Goal: Task Accomplishment & Management: Complete application form

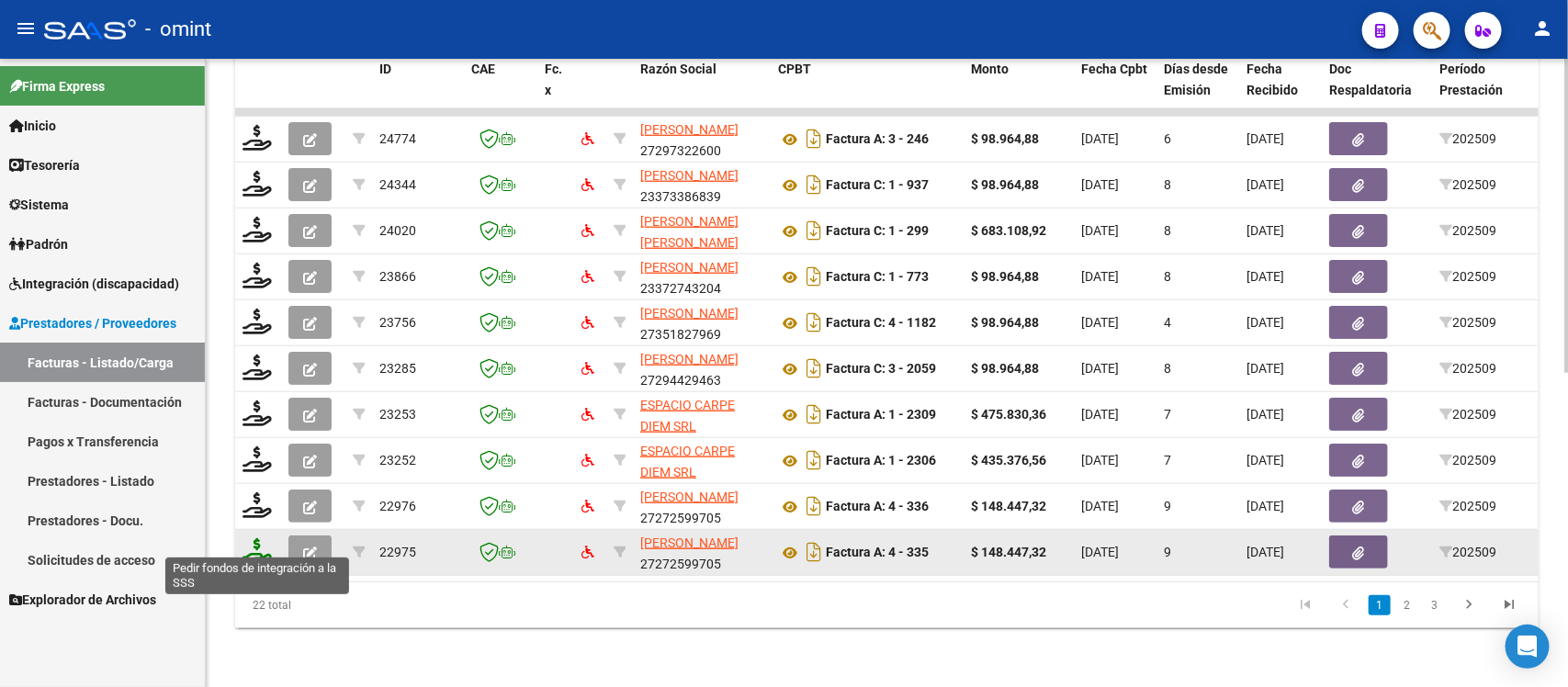
click at [257, 543] on icon at bounding box center [256, 551] width 29 height 26
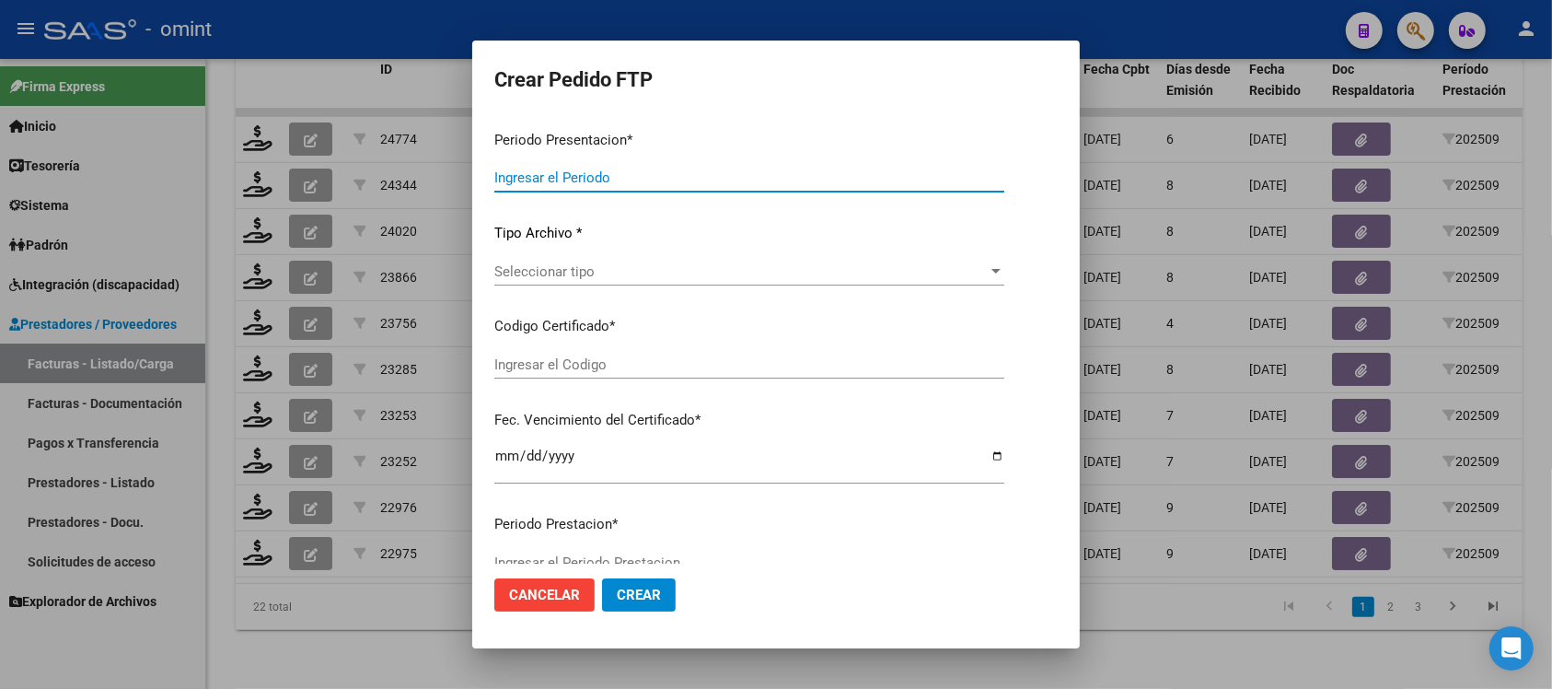
type input "202509"
type input "$ 148.447,32"
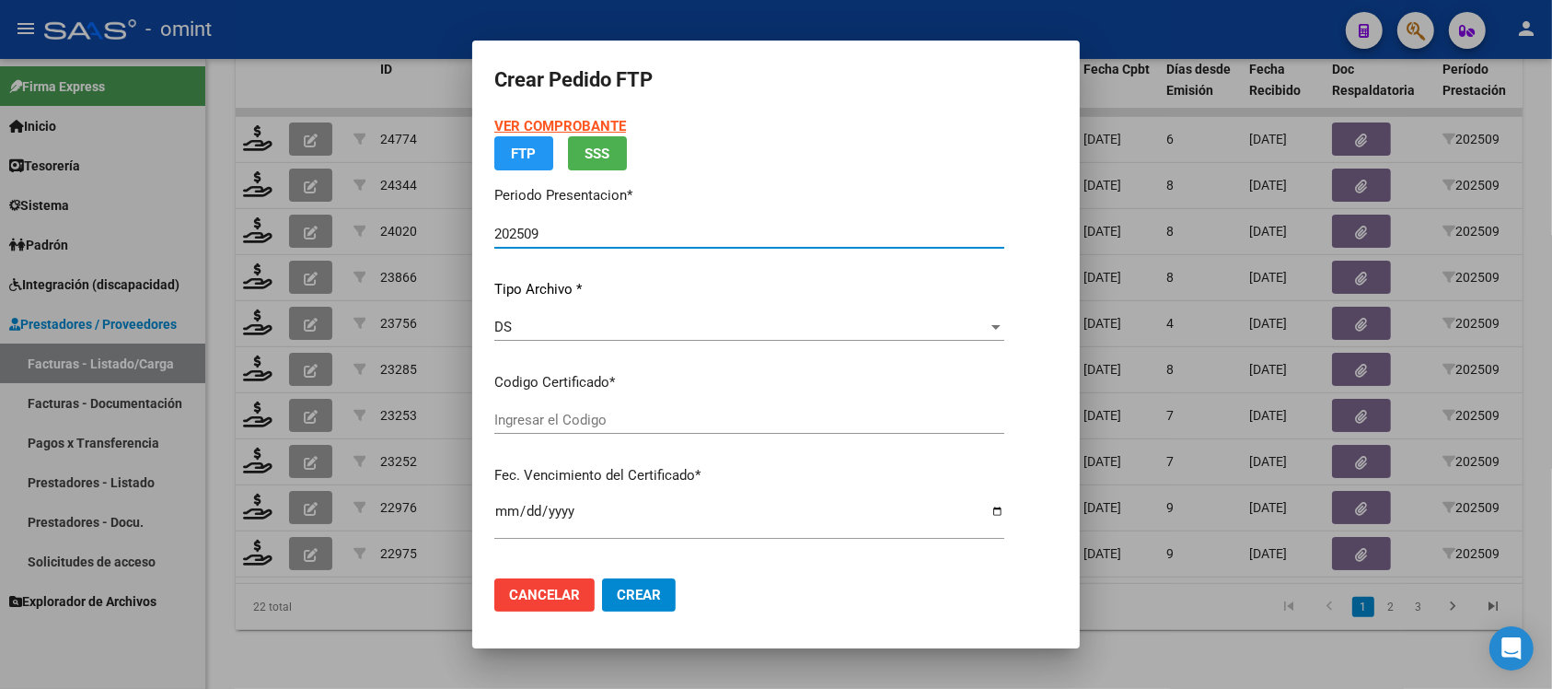
type input "3299709830"
type input "2025-02-09"
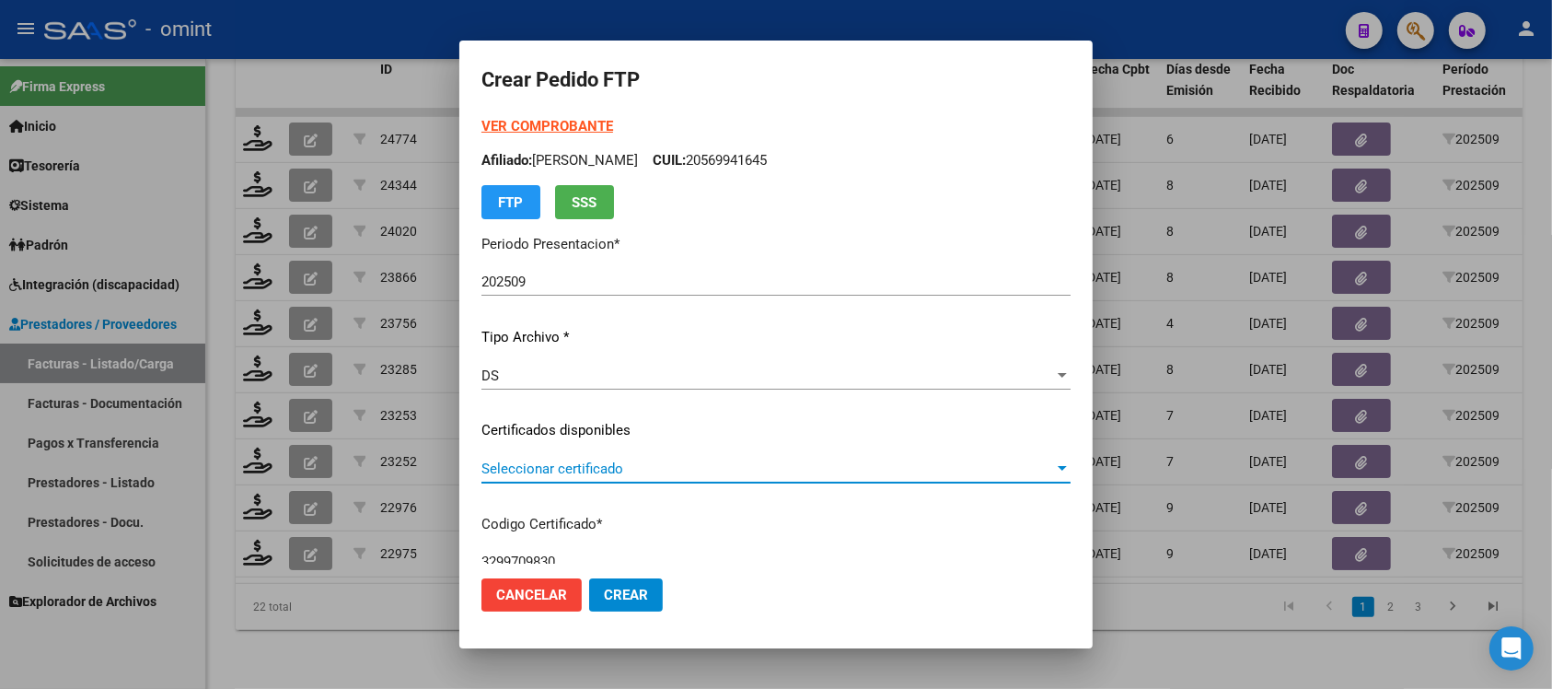
click at [571, 465] on span "Seleccionar certificado" at bounding box center [768, 468] width 573 height 17
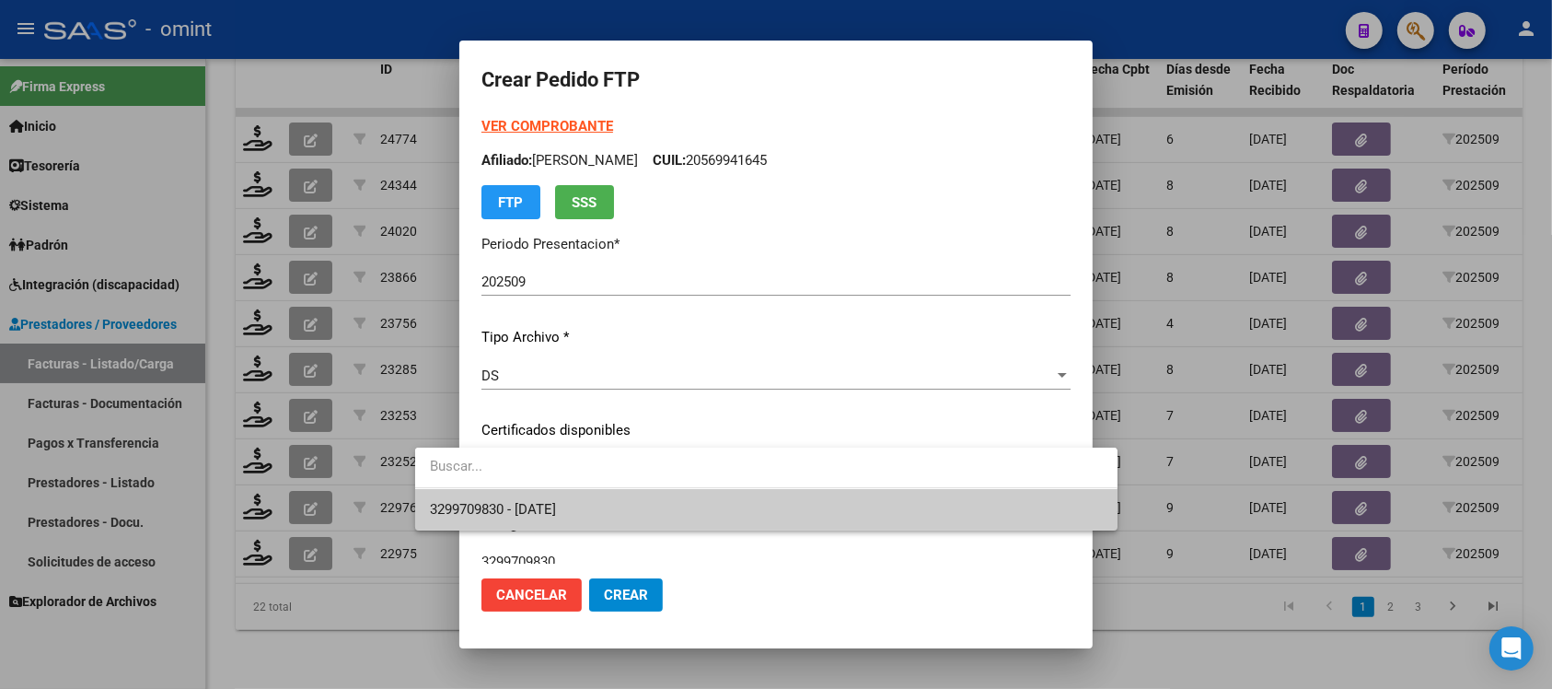
click at [583, 498] on span "3299709830 - 2025-02-09" at bounding box center [766, 509] width 673 height 41
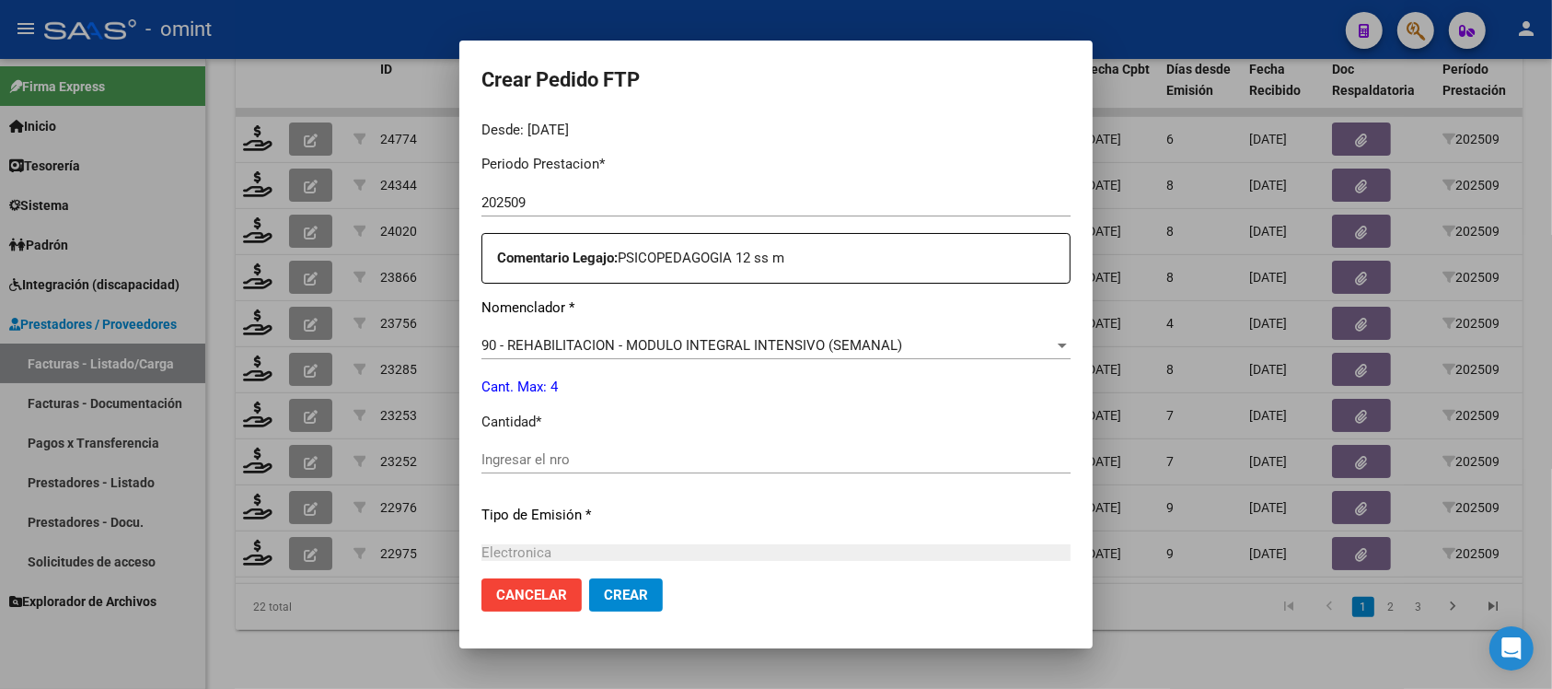
scroll to position [691, 0]
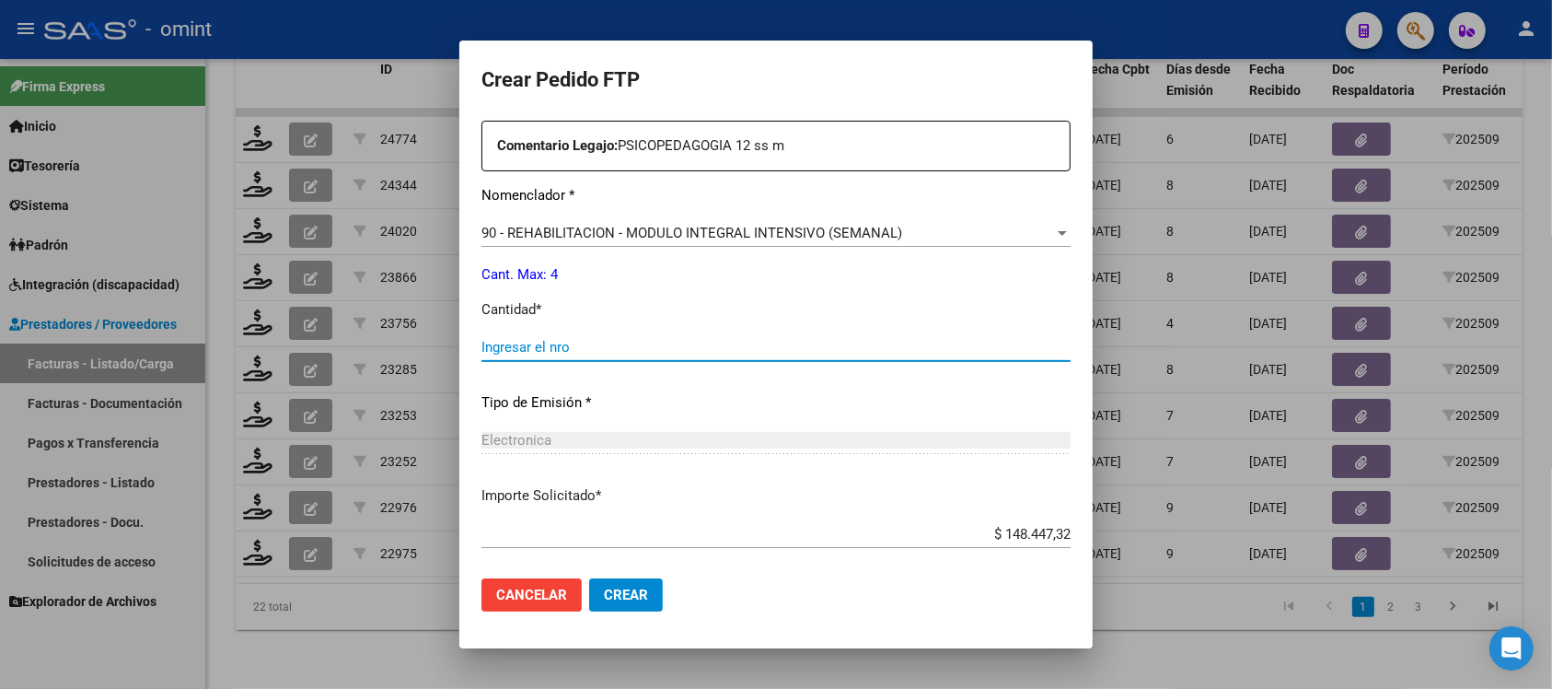
click at [598, 353] on input "Ingresar el nro" at bounding box center [776, 347] width 589 height 17
type input "4"
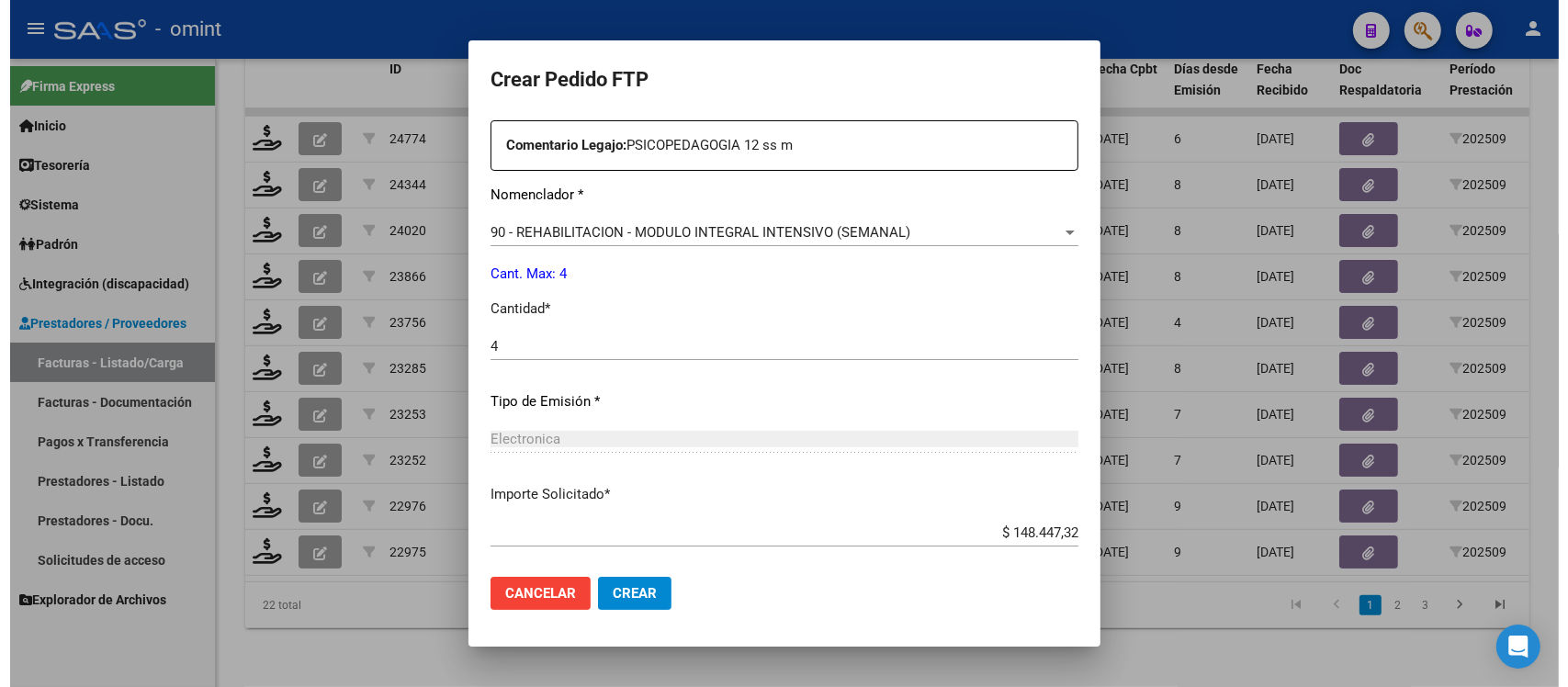
scroll to position [782, 0]
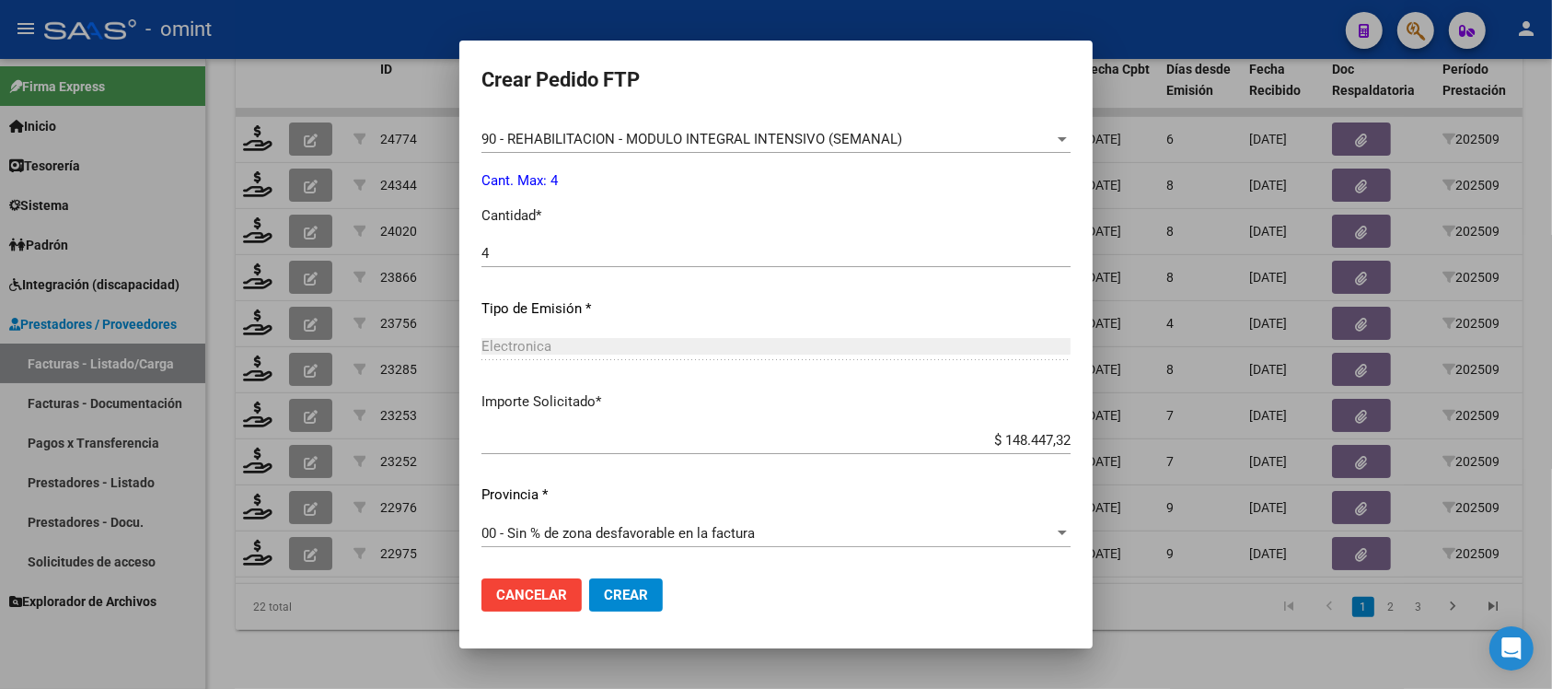
click at [604, 595] on span "Crear" at bounding box center [626, 594] width 44 height 17
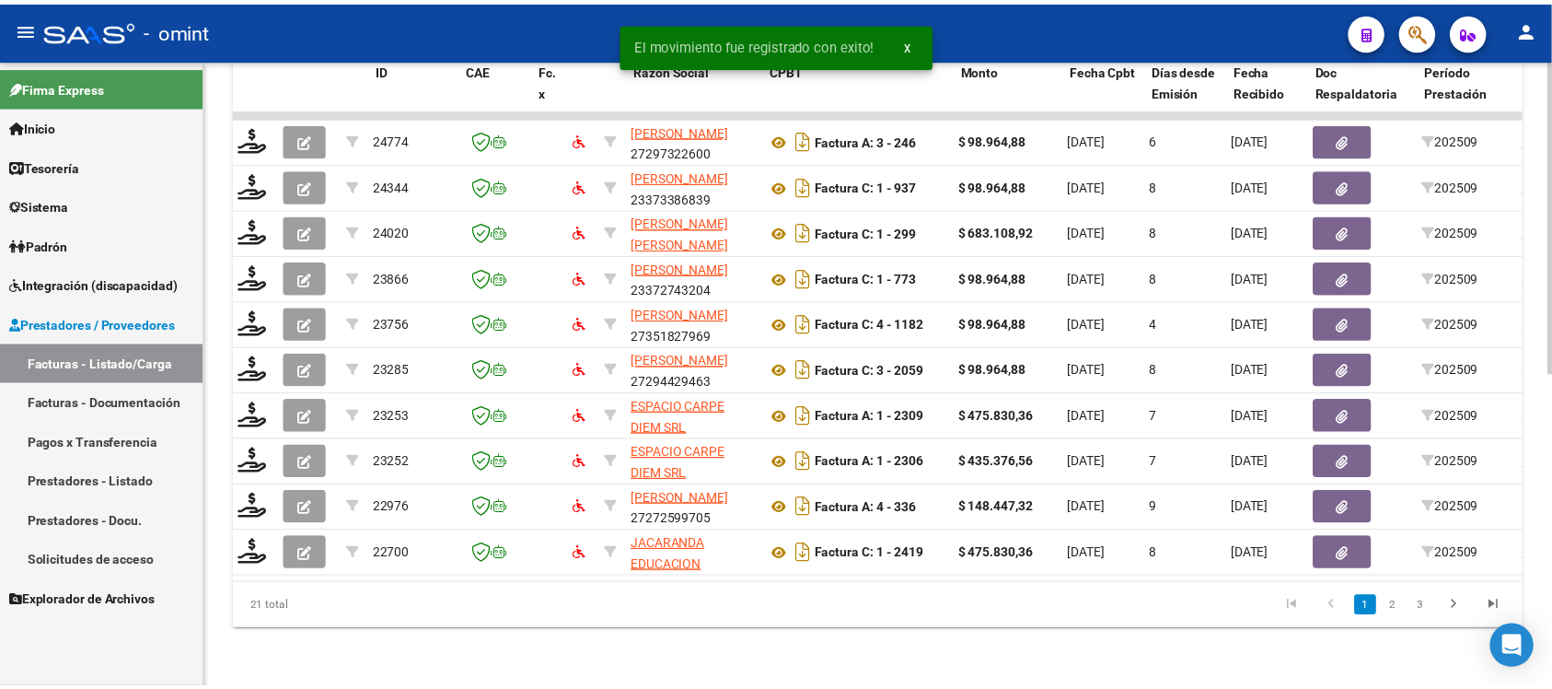
scroll to position [0, 0]
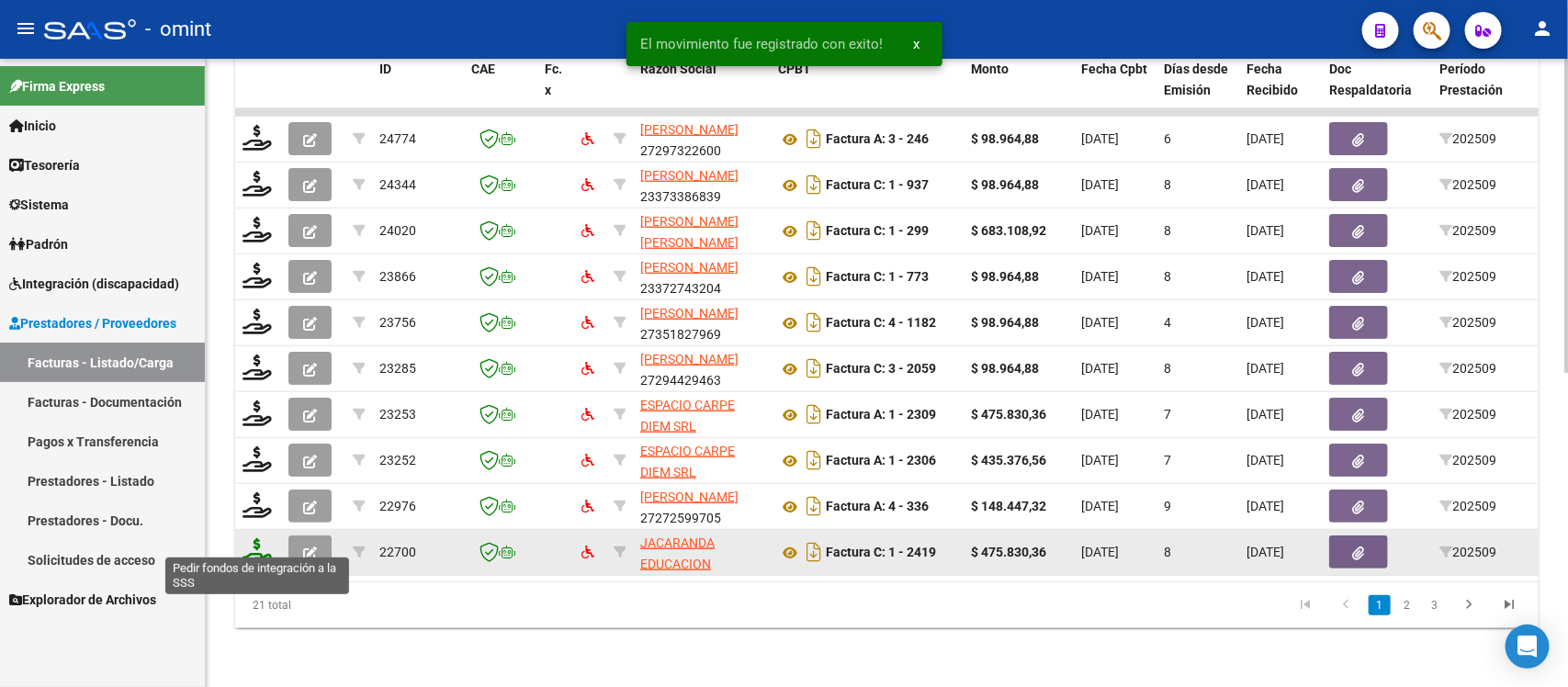
click at [244, 546] on icon at bounding box center [256, 551] width 29 height 26
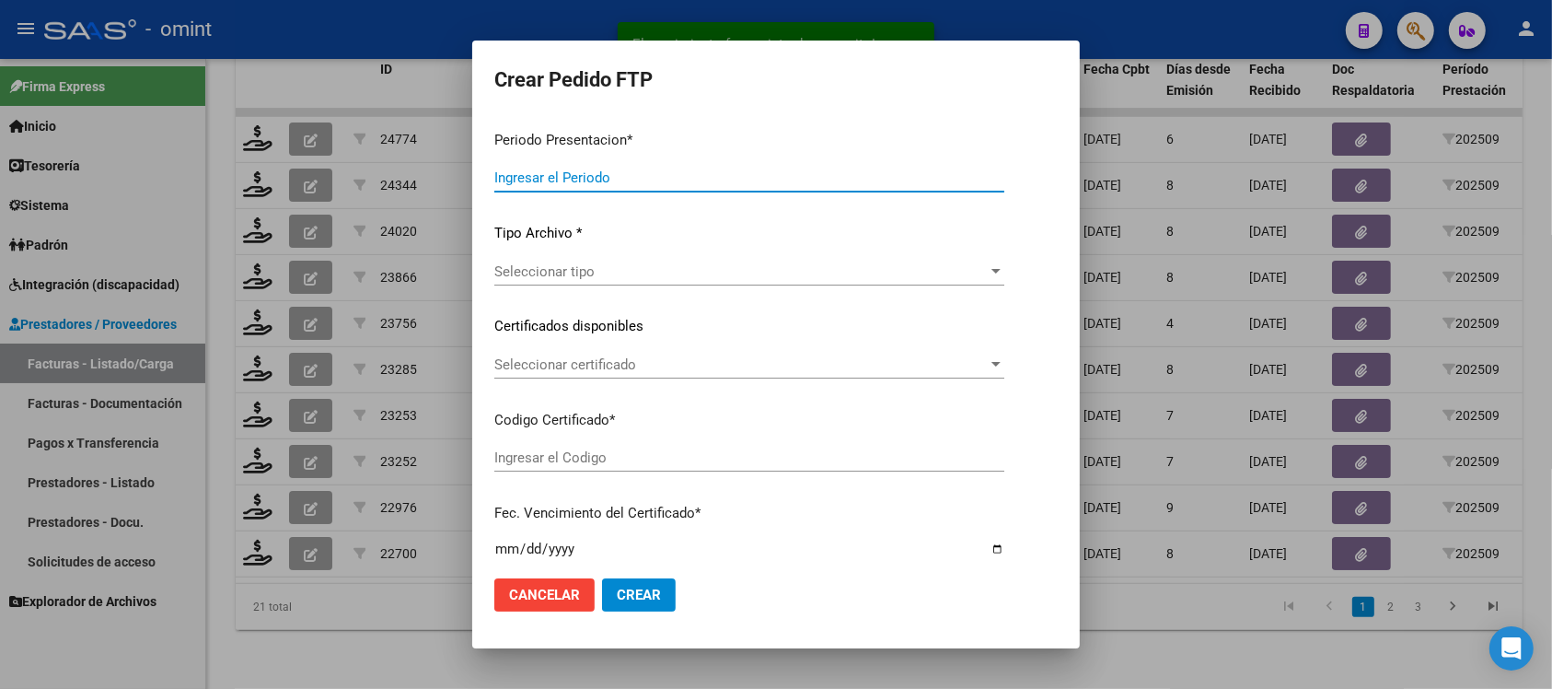
type input "202509"
type input "$ 475.830,36"
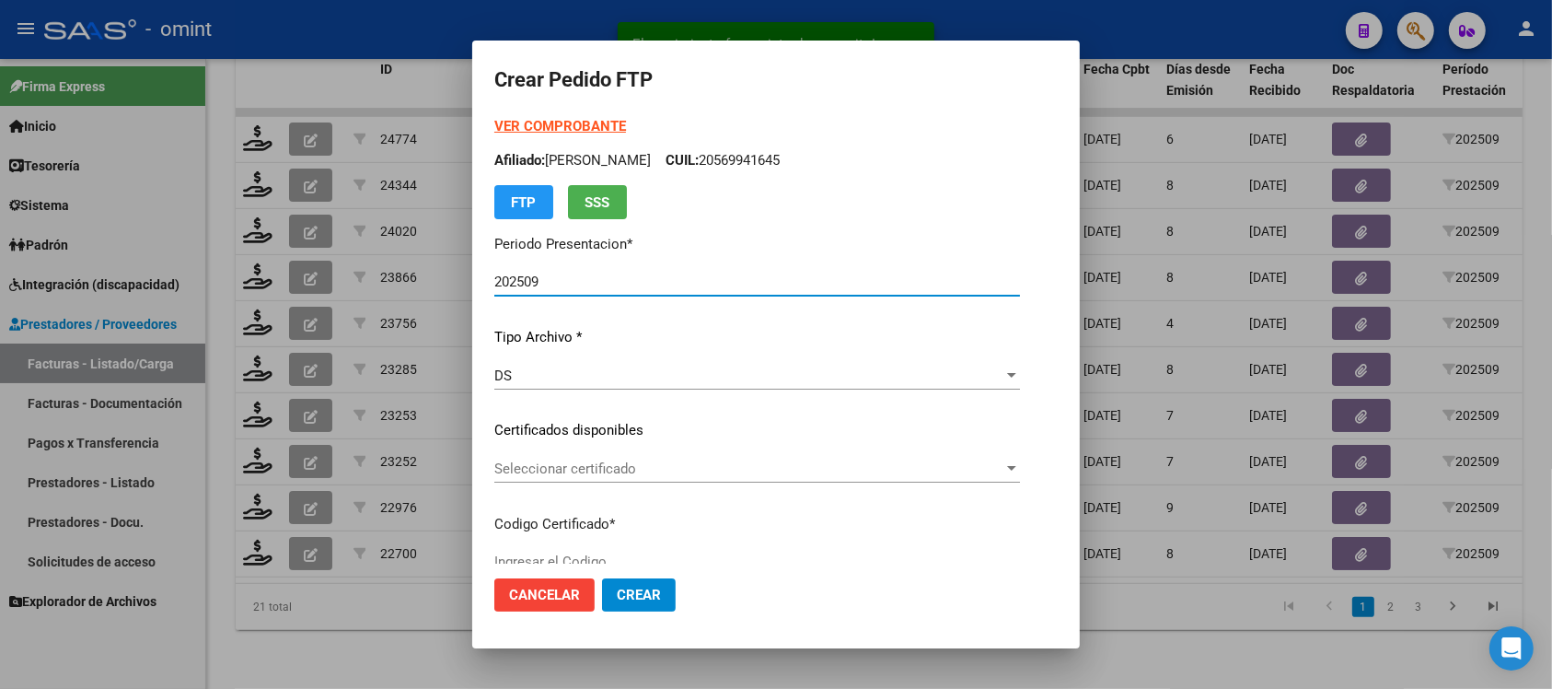
type input "191854910"
type input "2026-07-27"
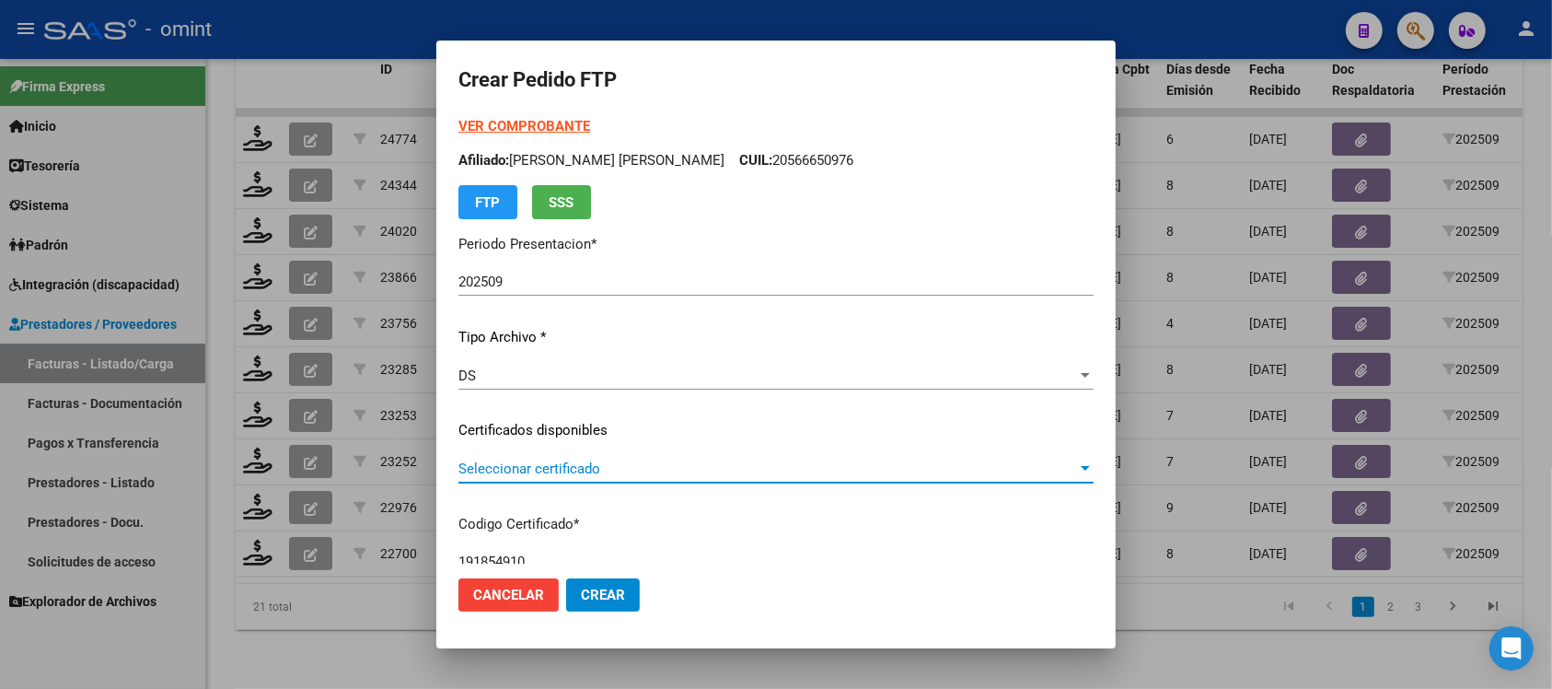
click at [553, 461] on span "Seleccionar certificado" at bounding box center [768, 468] width 619 height 17
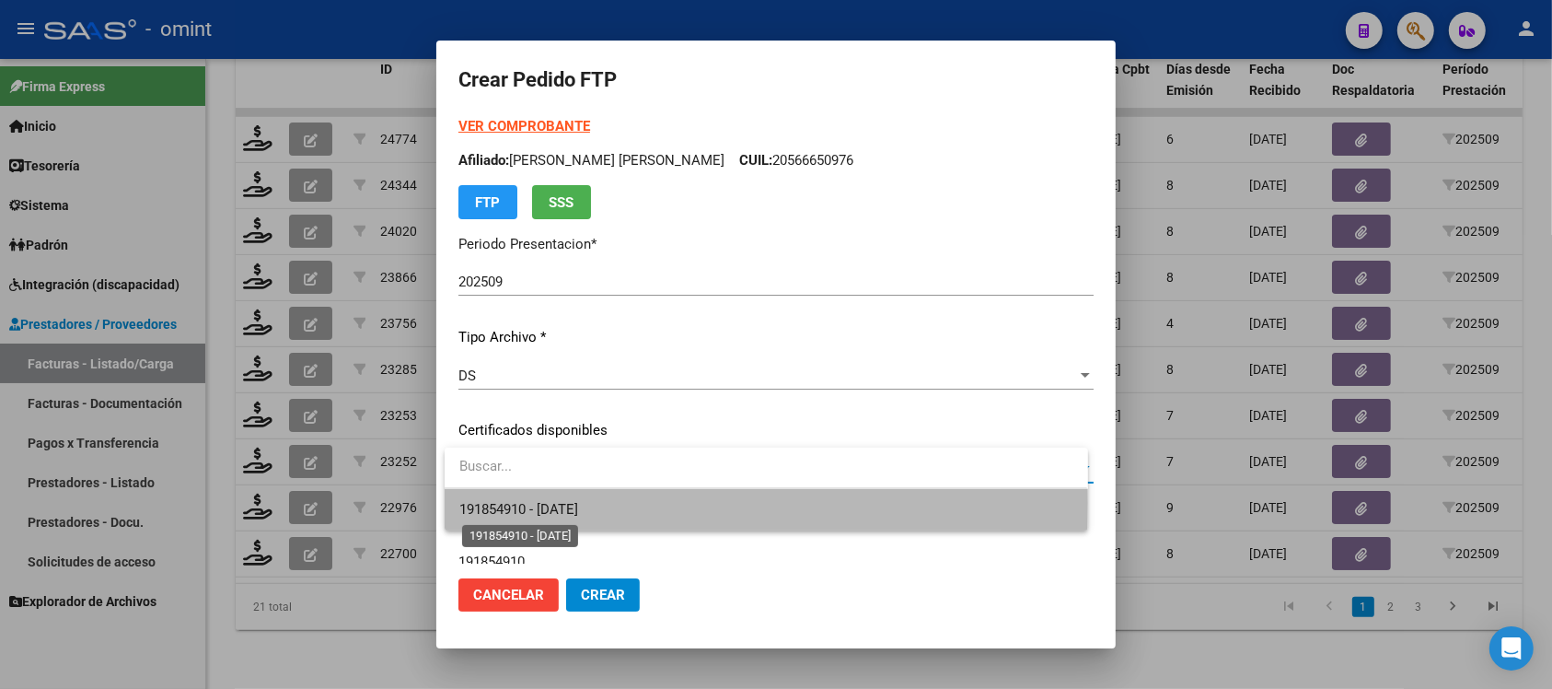
click at [576, 502] on span "191854910 - 2026-07-27" at bounding box center [518, 509] width 119 height 17
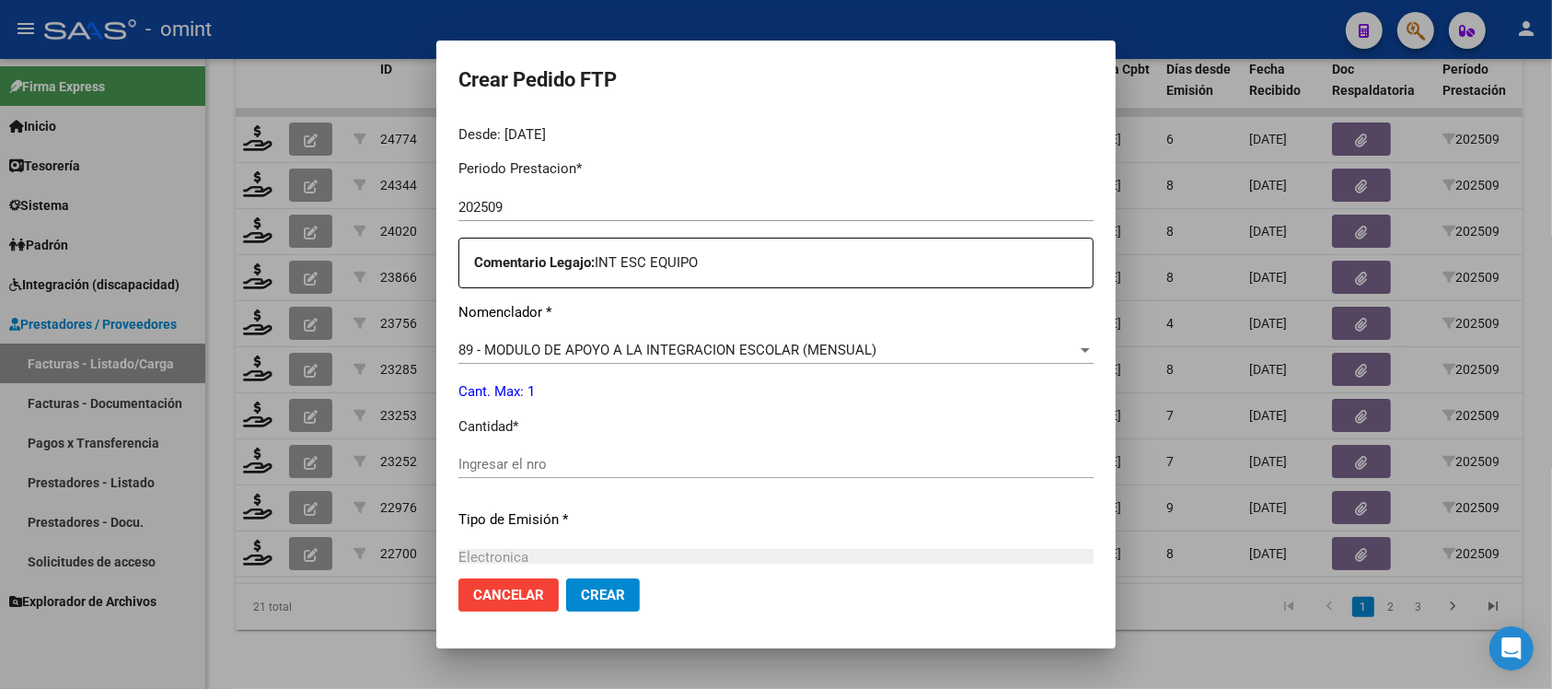
scroll to position [575, 0]
click at [512, 458] on input "Ingresar el nro" at bounding box center [776, 462] width 635 height 17
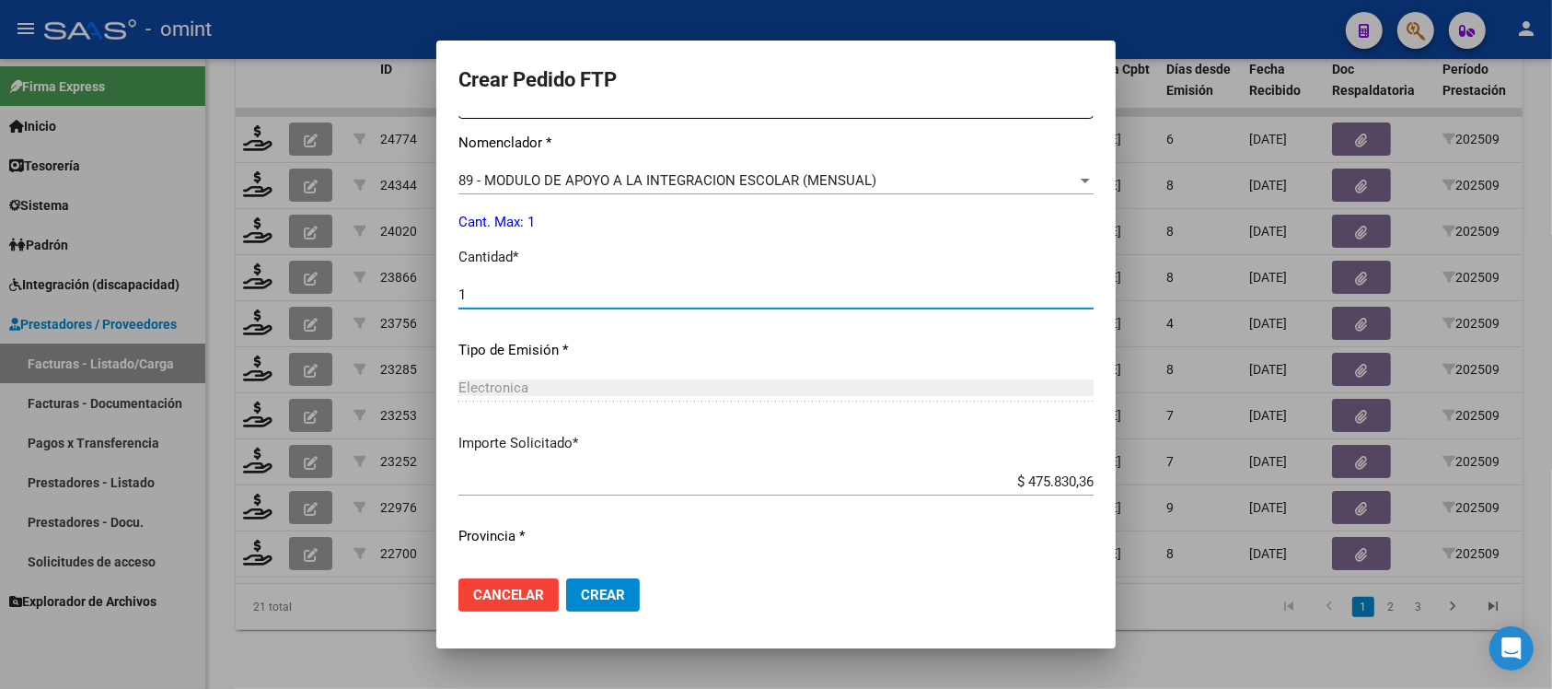
scroll to position [784, 0]
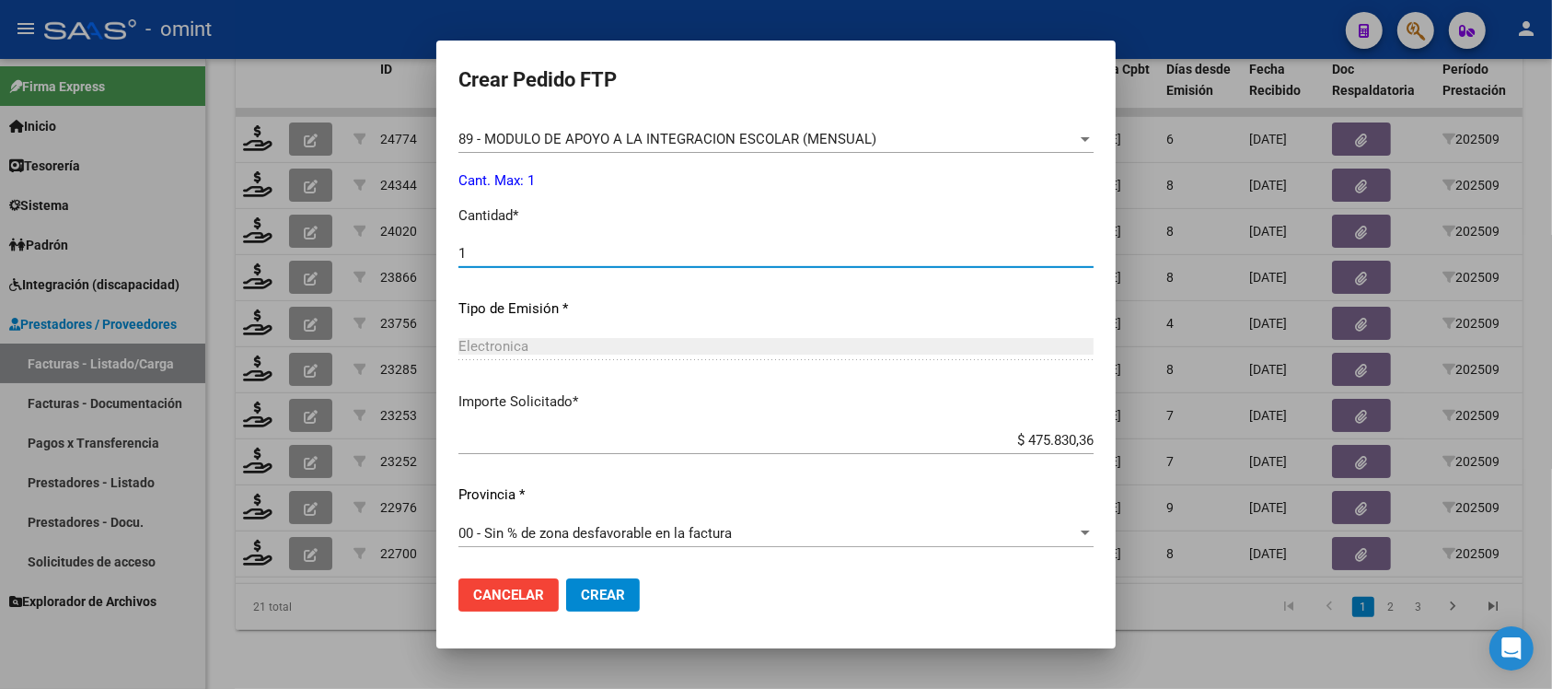
type input "1"
click at [608, 600] on span "Crear" at bounding box center [603, 594] width 44 height 17
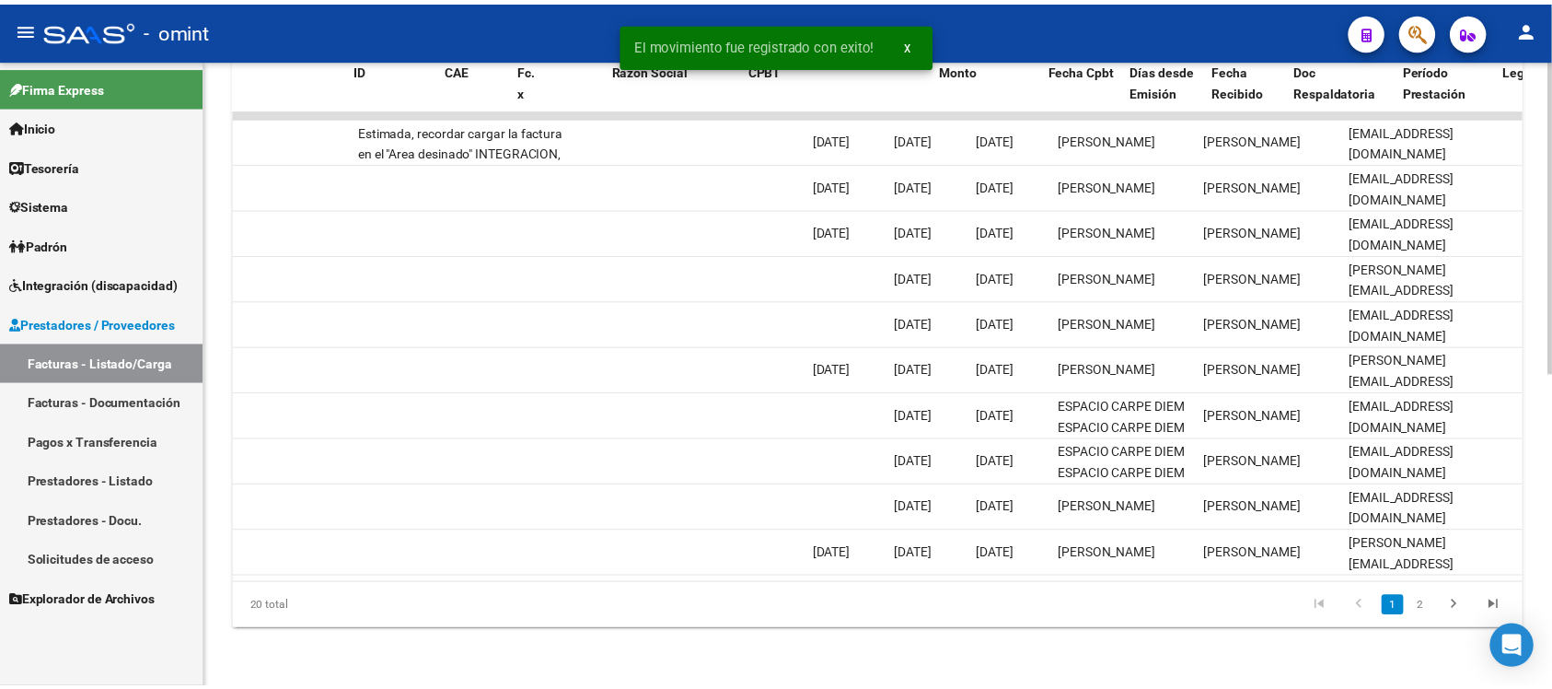
scroll to position [0, 0]
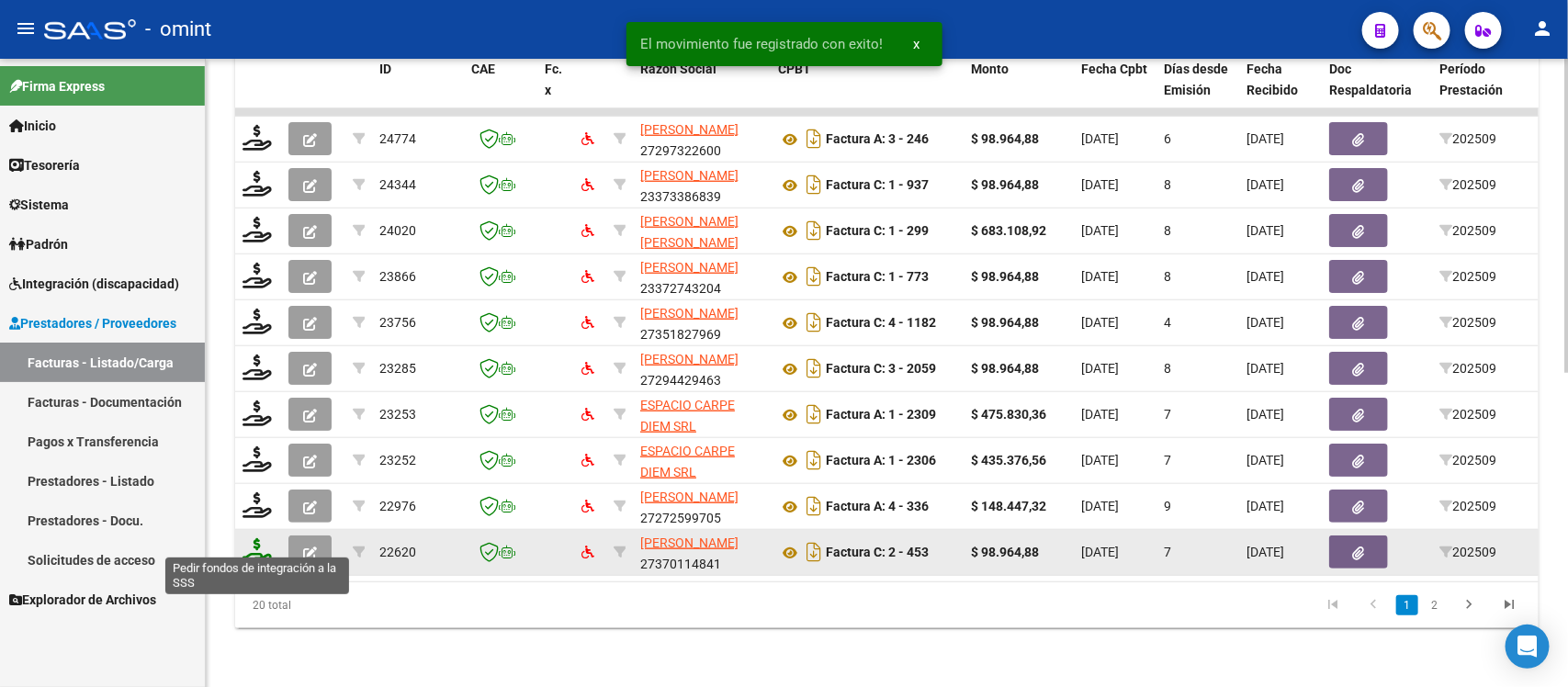
click at [252, 538] on icon at bounding box center [256, 551] width 29 height 26
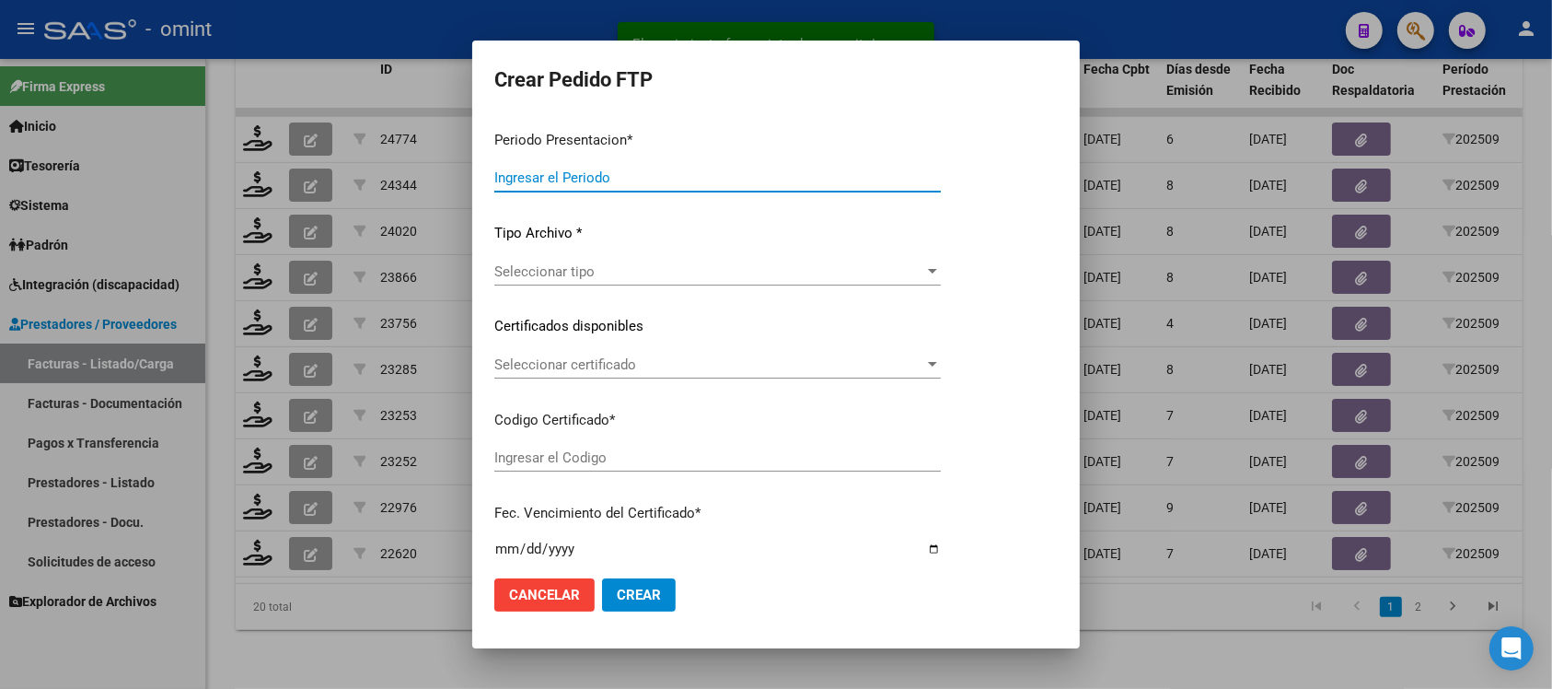
type input "202509"
type input "$ 98.964,88"
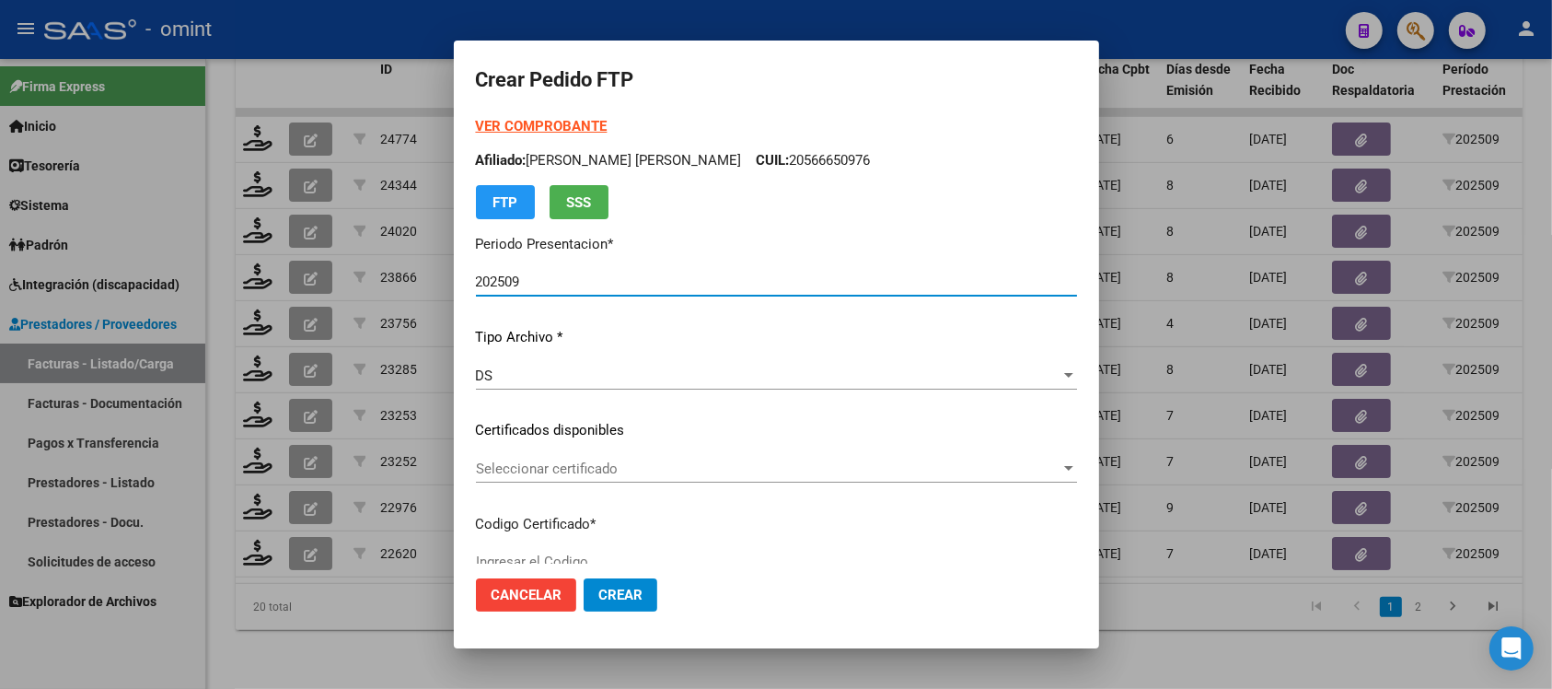
type input "5712680815"
type input "2025-11-29"
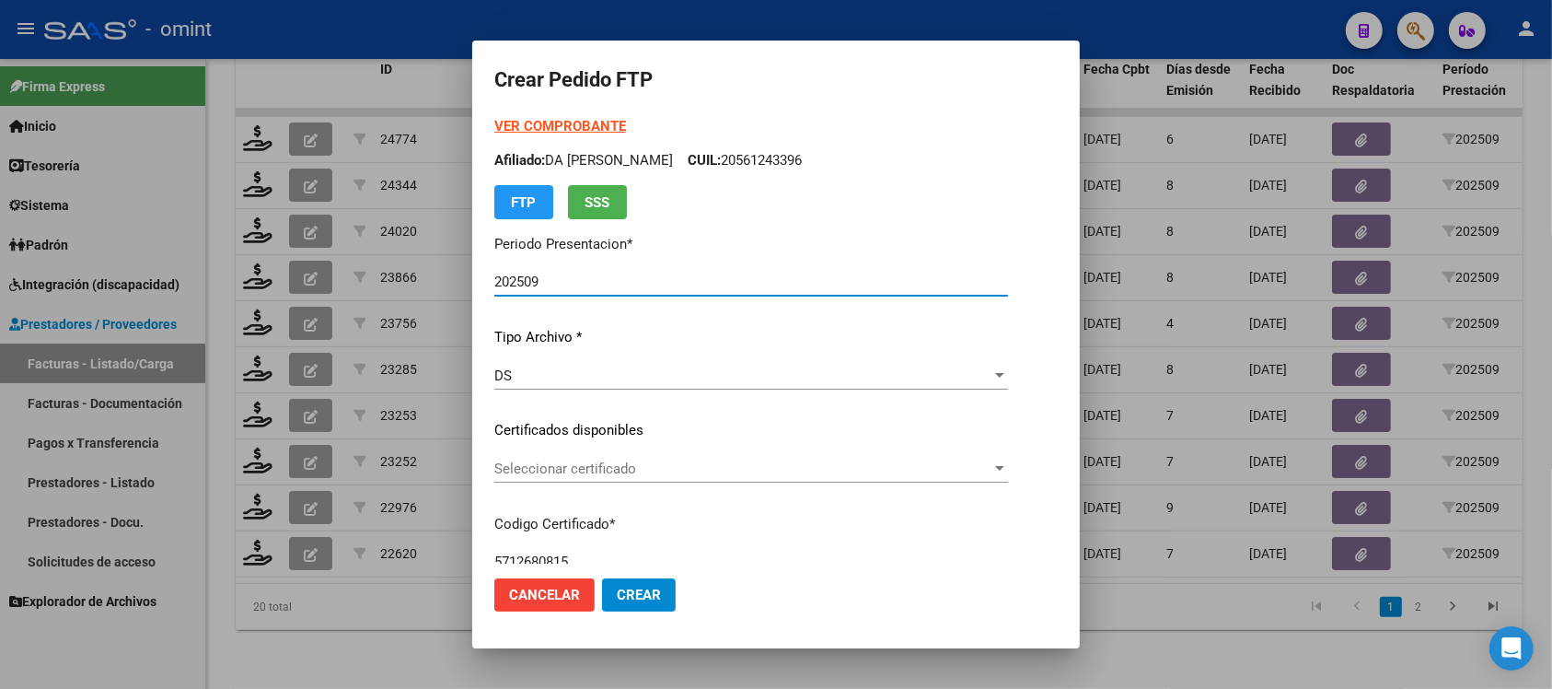
click at [622, 476] on div "Seleccionar certificado Seleccionar certificado" at bounding box center [751, 469] width 514 height 28
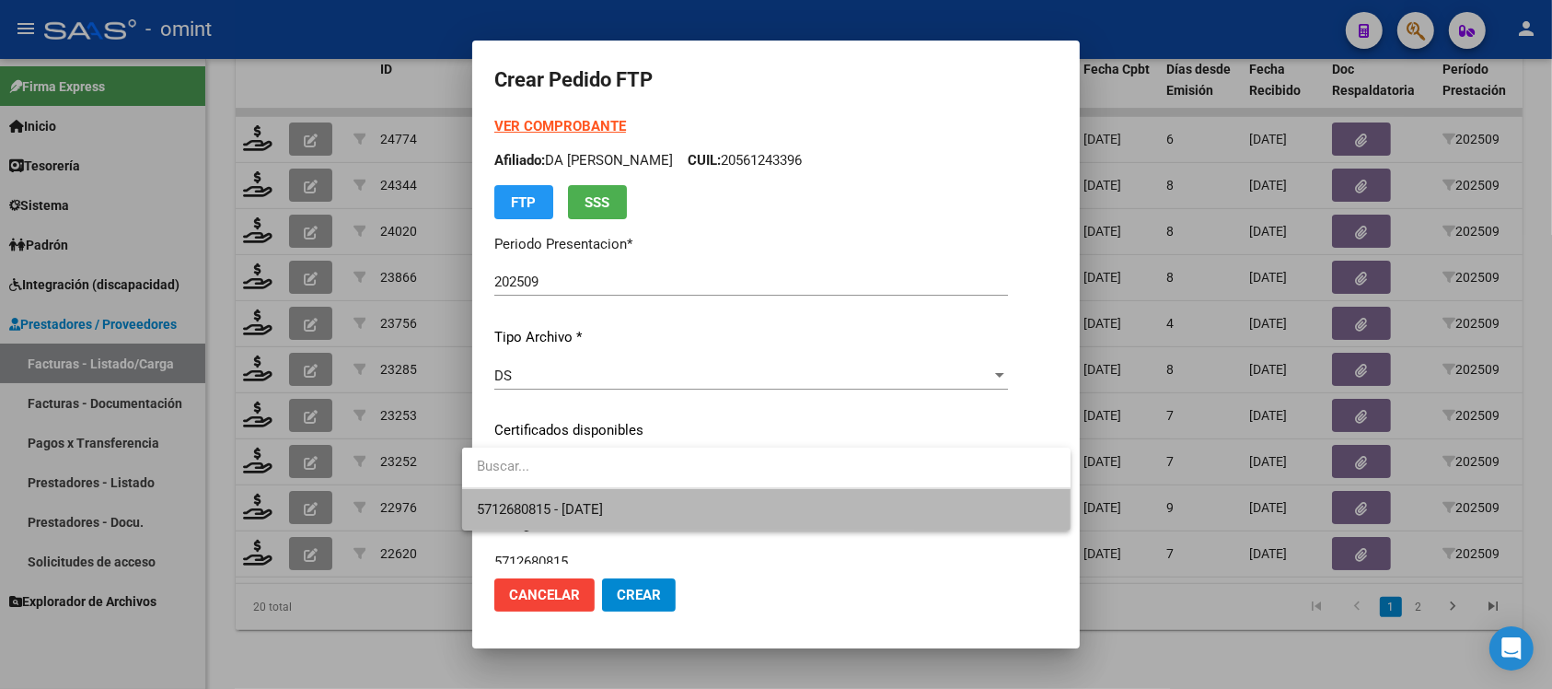
click at [642, 511] on span "5712680815 - 2025-11-29" at bounding box center [766, 509] width 579 height 41
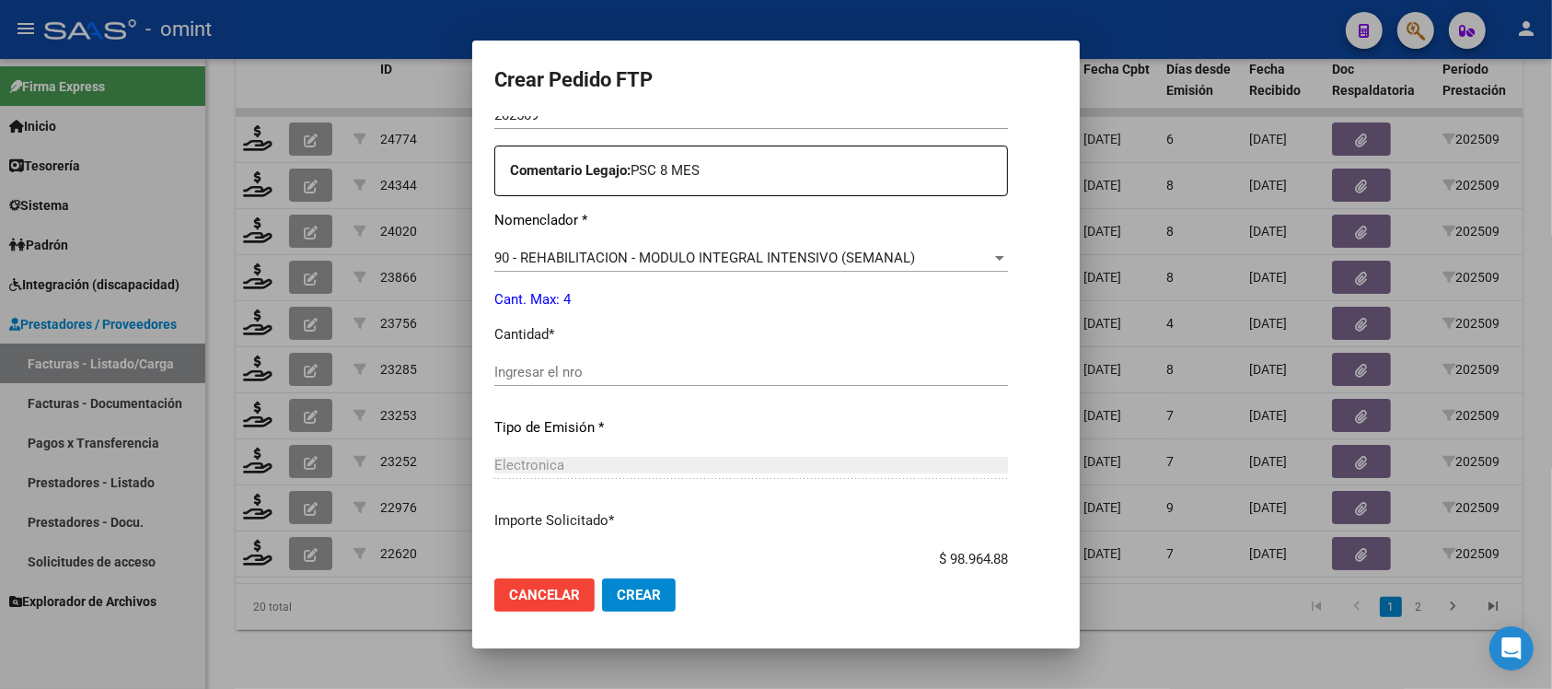
scroll to position [691, 0]
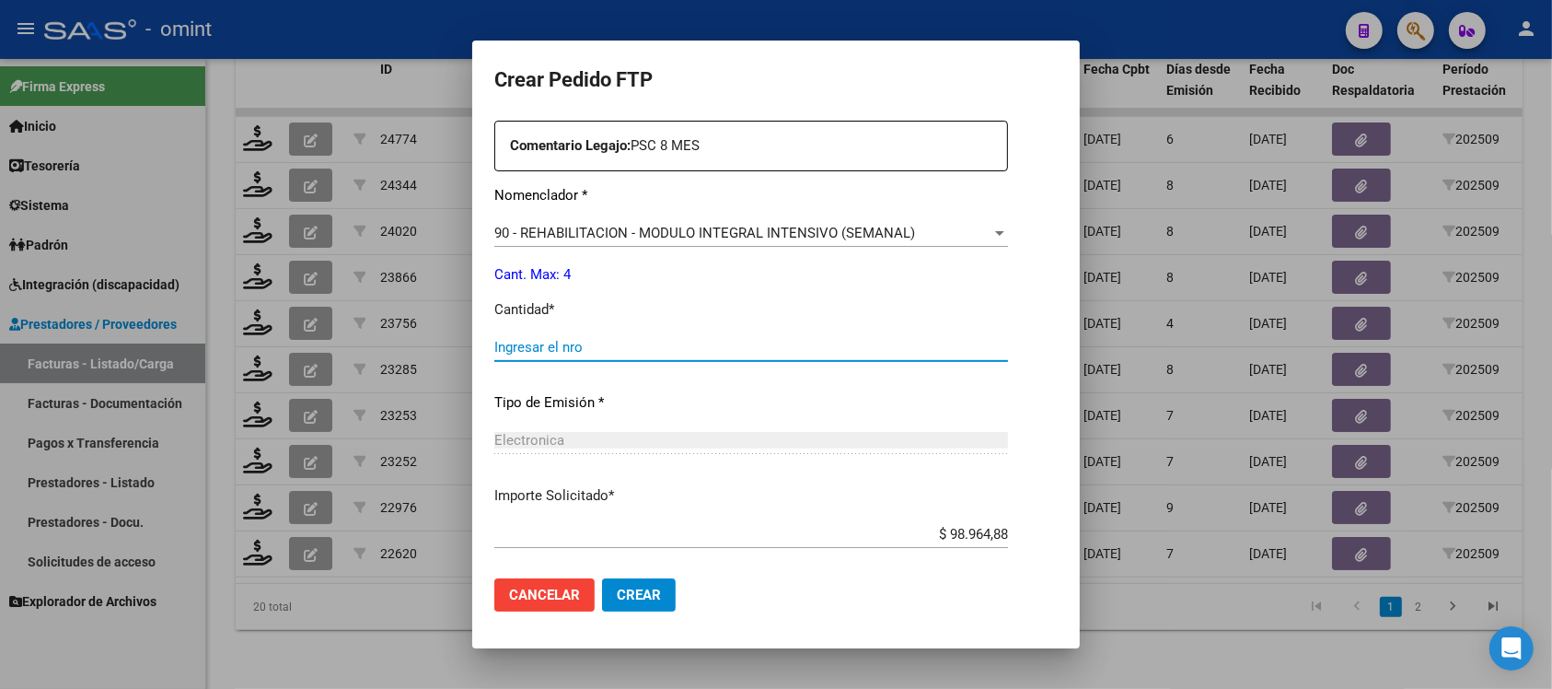
click at [546, 337] on div "Ingresar el nro" at bounding box center [751, 347] width 514 height 28
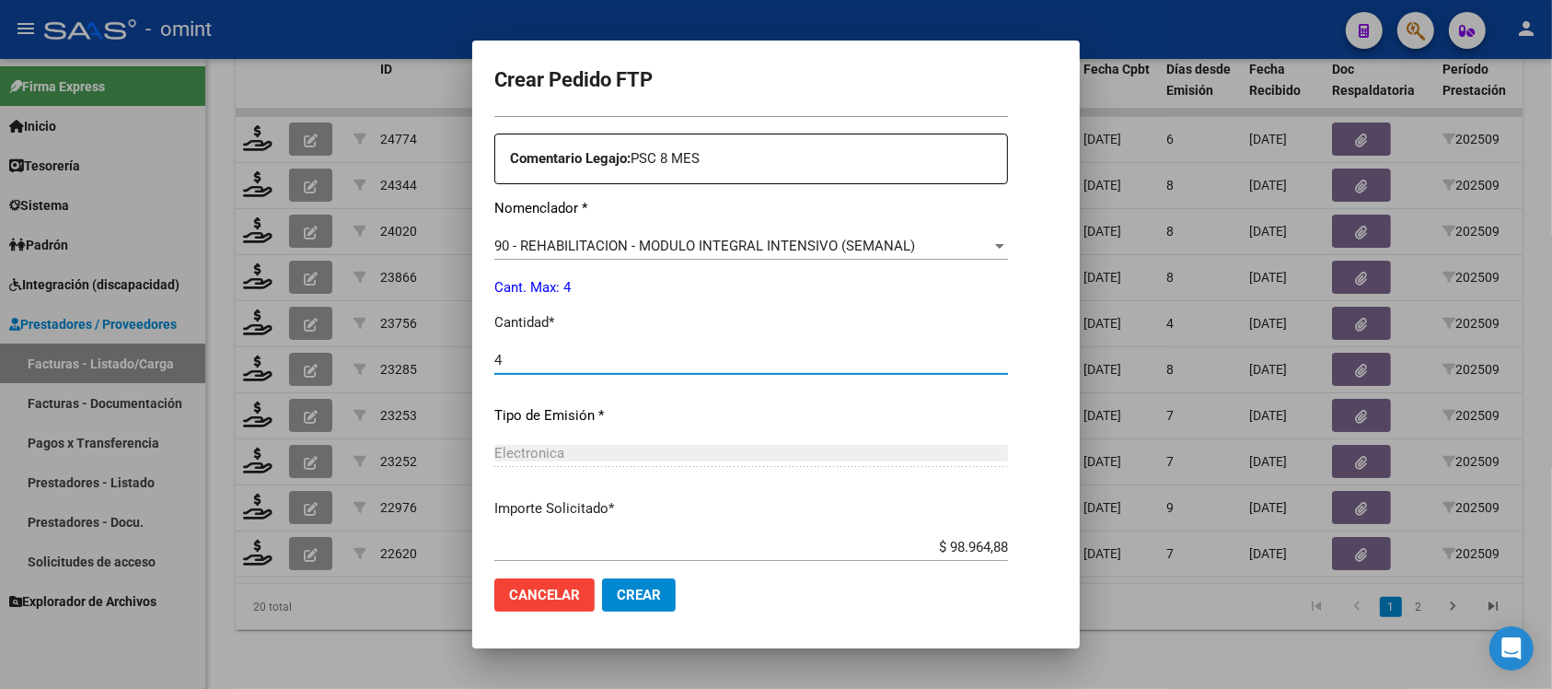
scroll to position [669, 0]
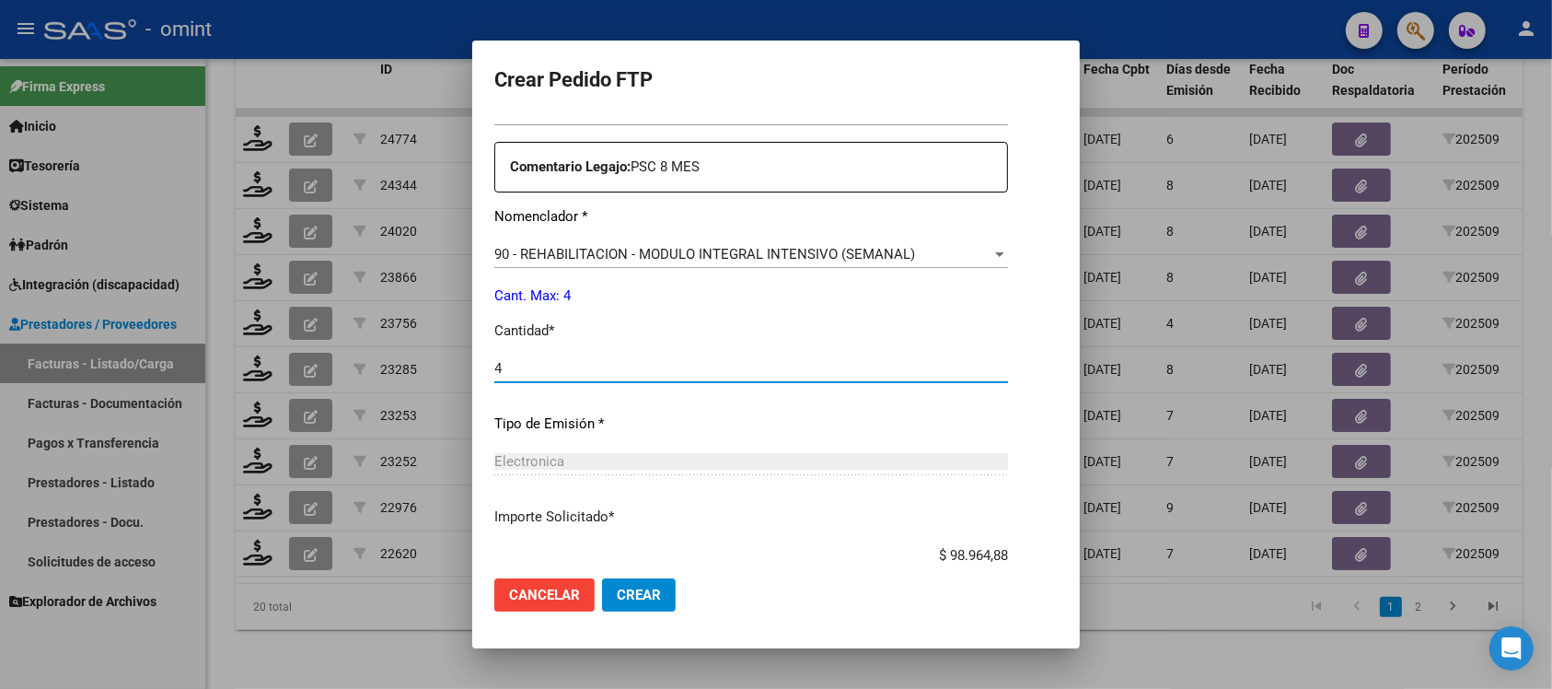
type input "4"
click at [628, 599] on span "Crear" at bounding box center [639, 594] width 44 height 17
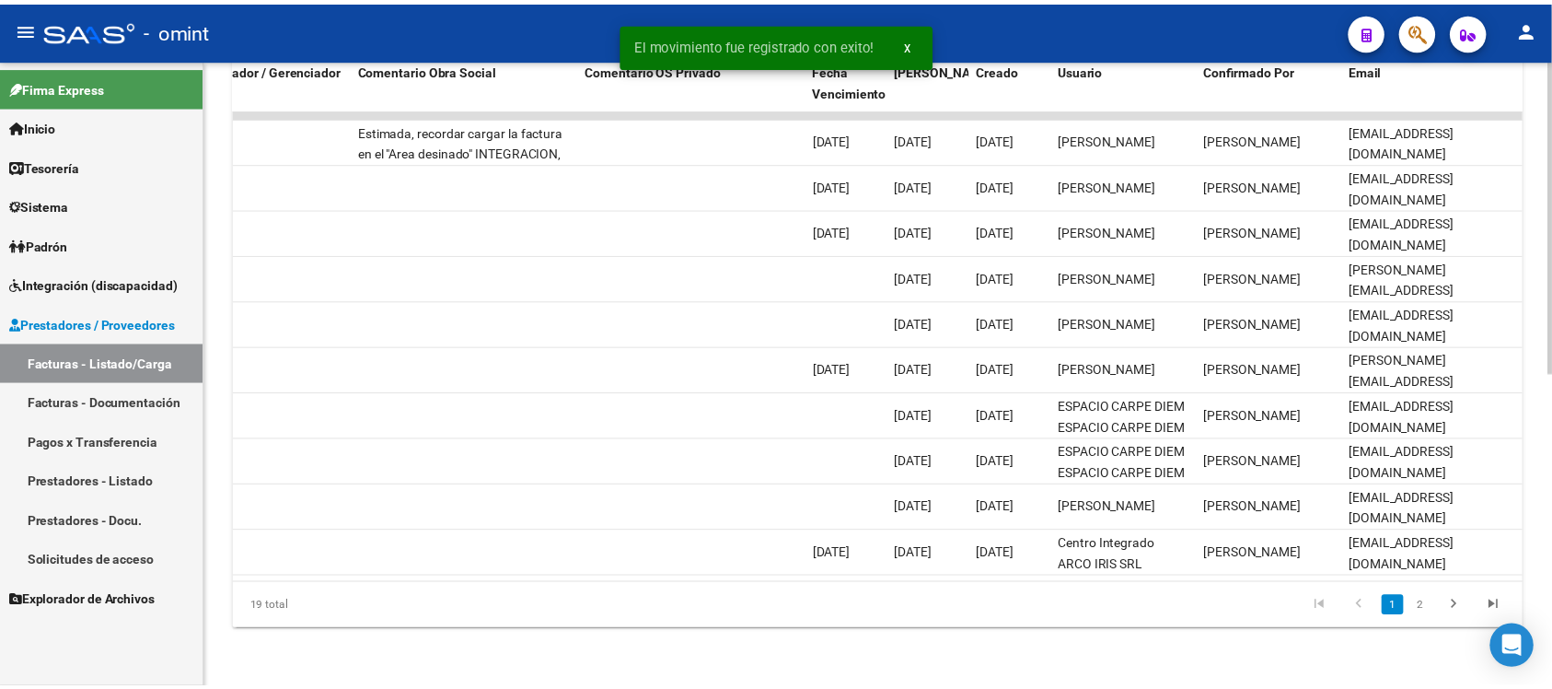
scroll to position [0, 0]
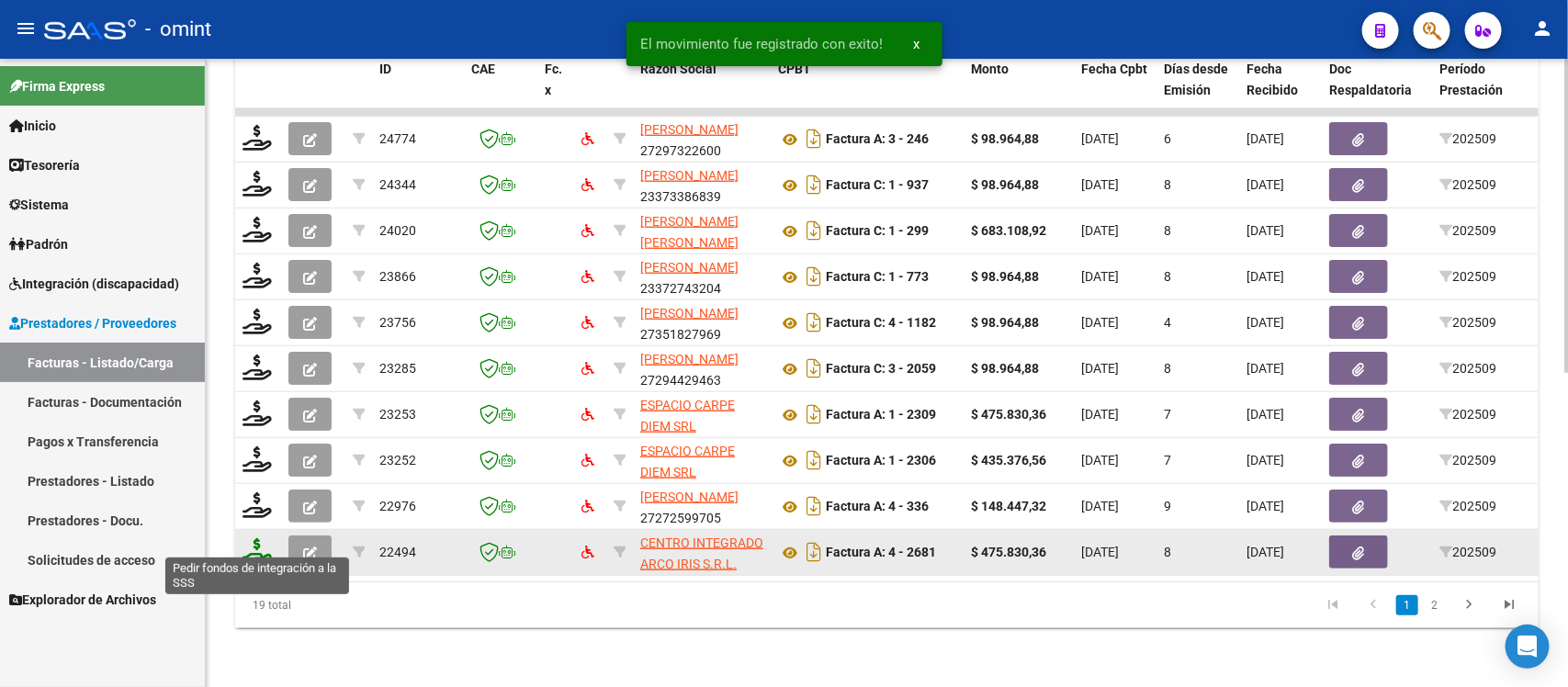
click at [260, 538] on icon at bounding box center [256, 551] width 29 height 26
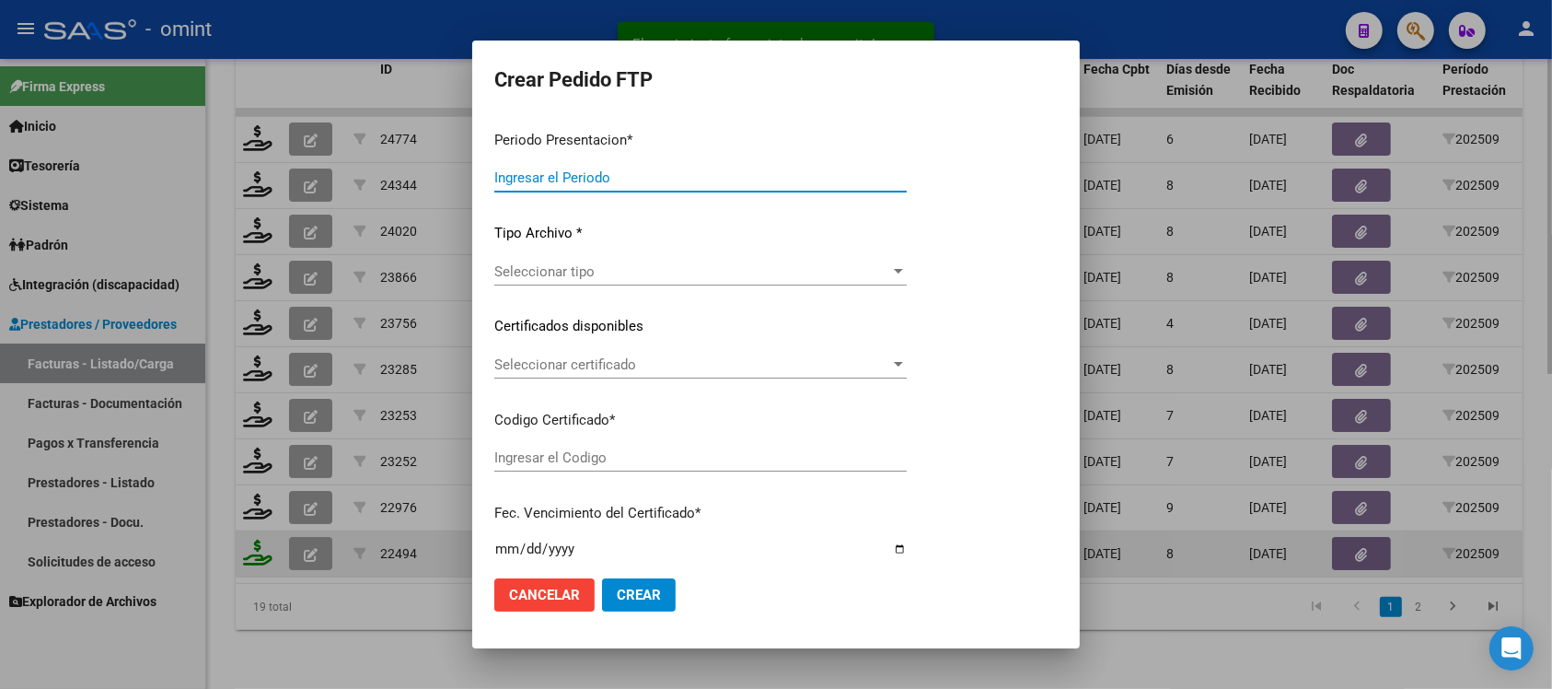
type input "202509"
type input "$ 475.830,36"
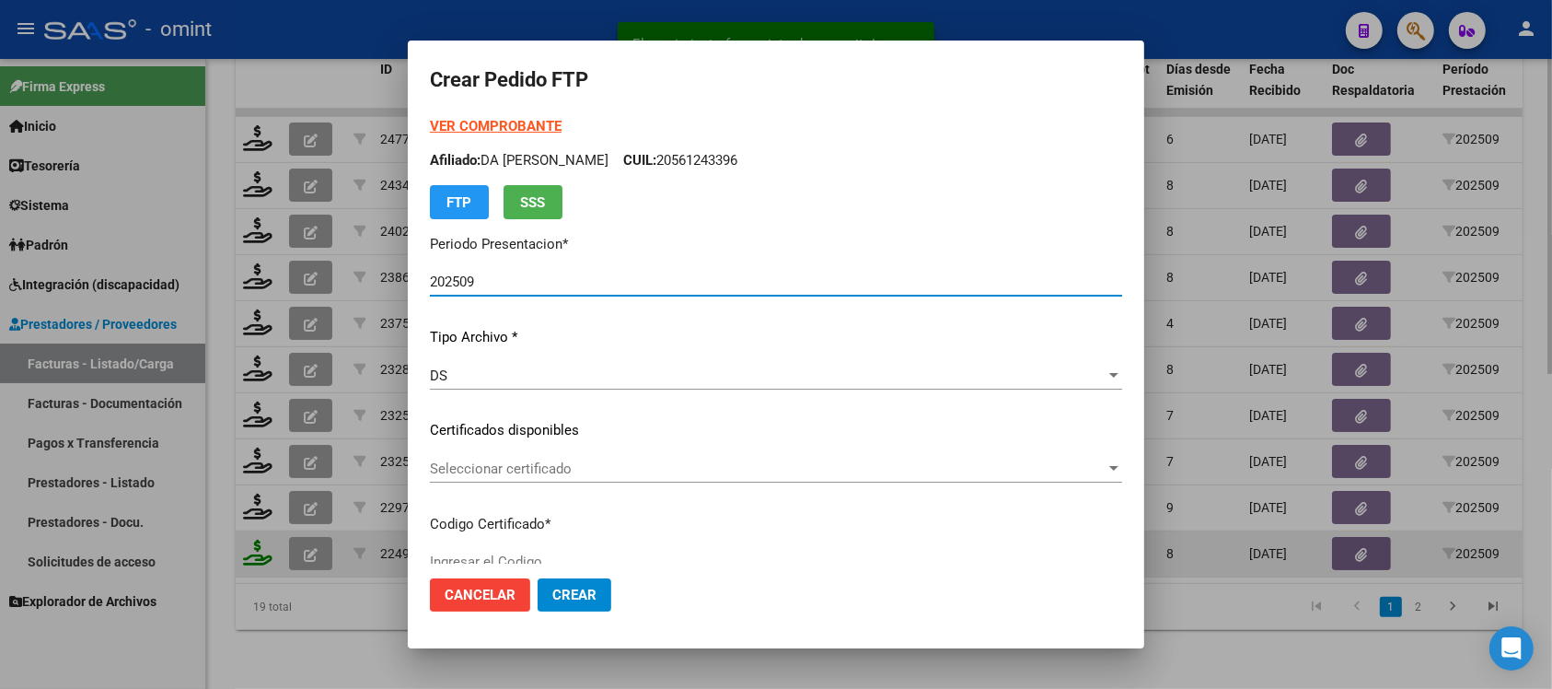
type input "579007035"
type input "2026-08-31"
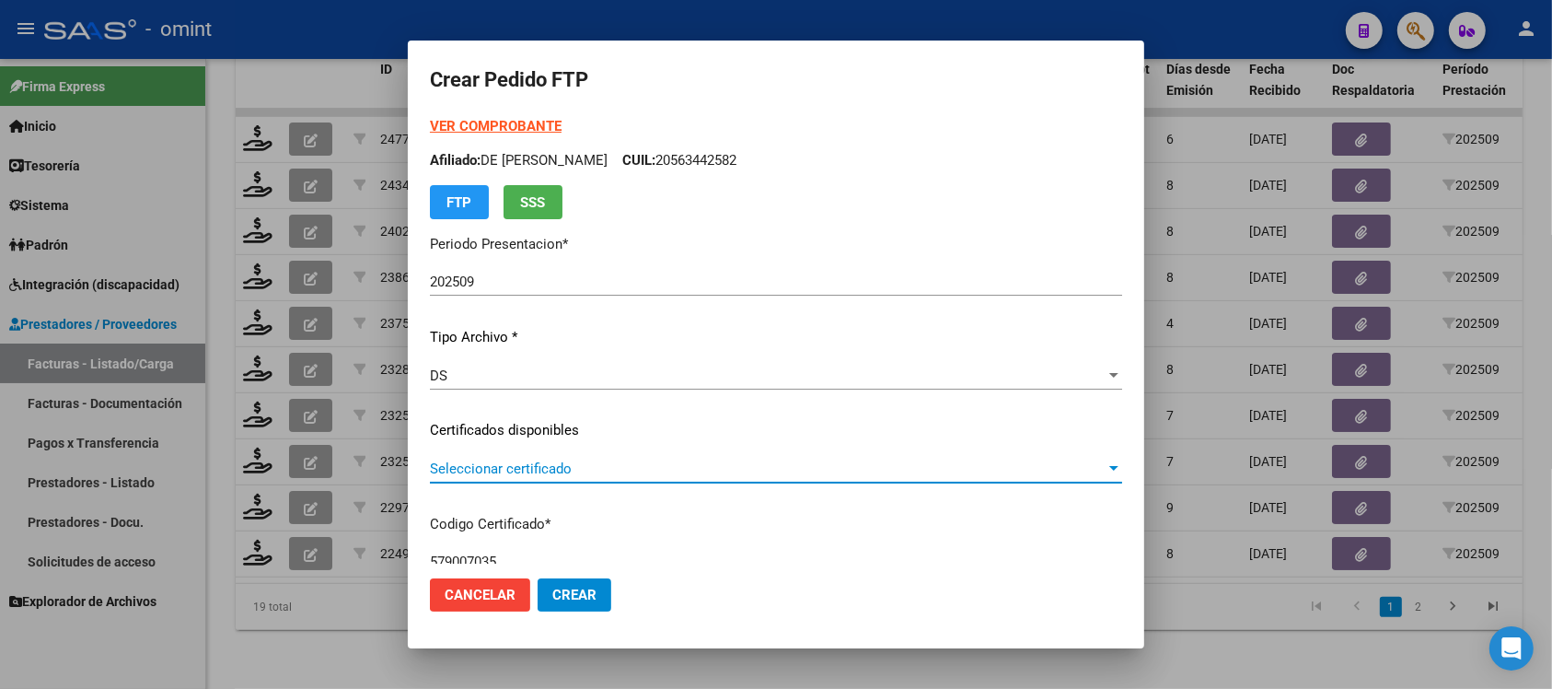
click at [573, 461] on span "Seleccionar certificado" at bounding box center [768, 468] width 676 height 17
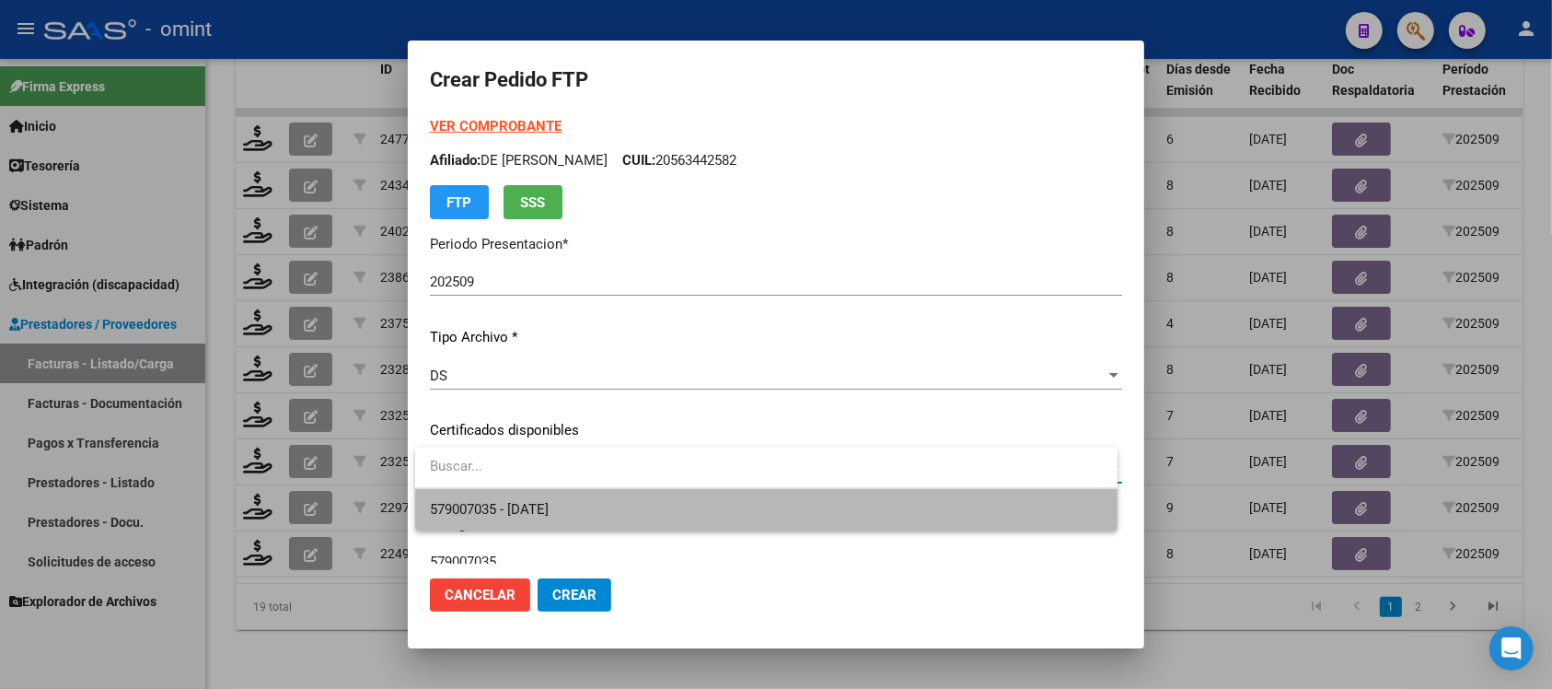
click at [600, 499] on span "579007035 - 2026-08-31" at bounding box center [766, 509] width 673 height 41
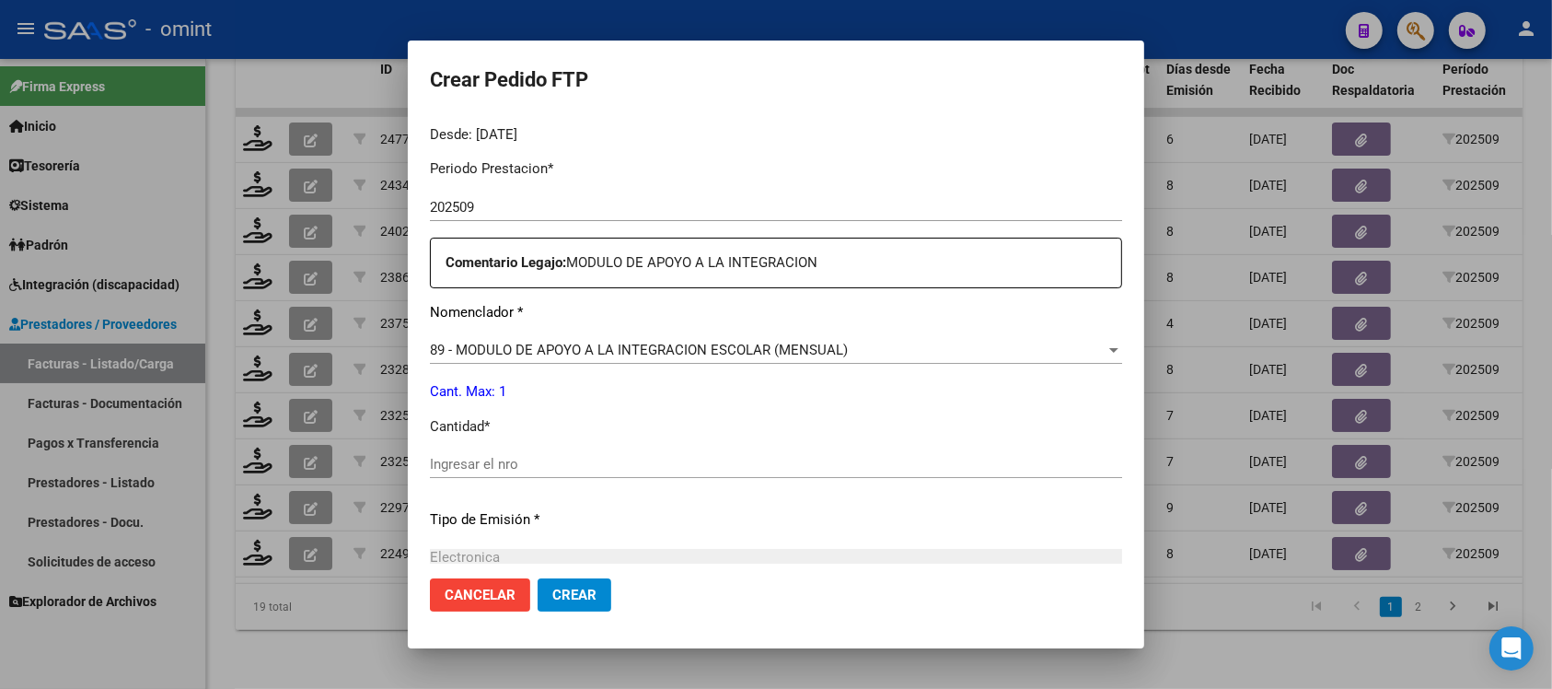
scroll to position [575, 0]
click at [484, 470] on div "Ingresar el nro" at bounding box center [776, 462] width 692 height 28
type input "1"
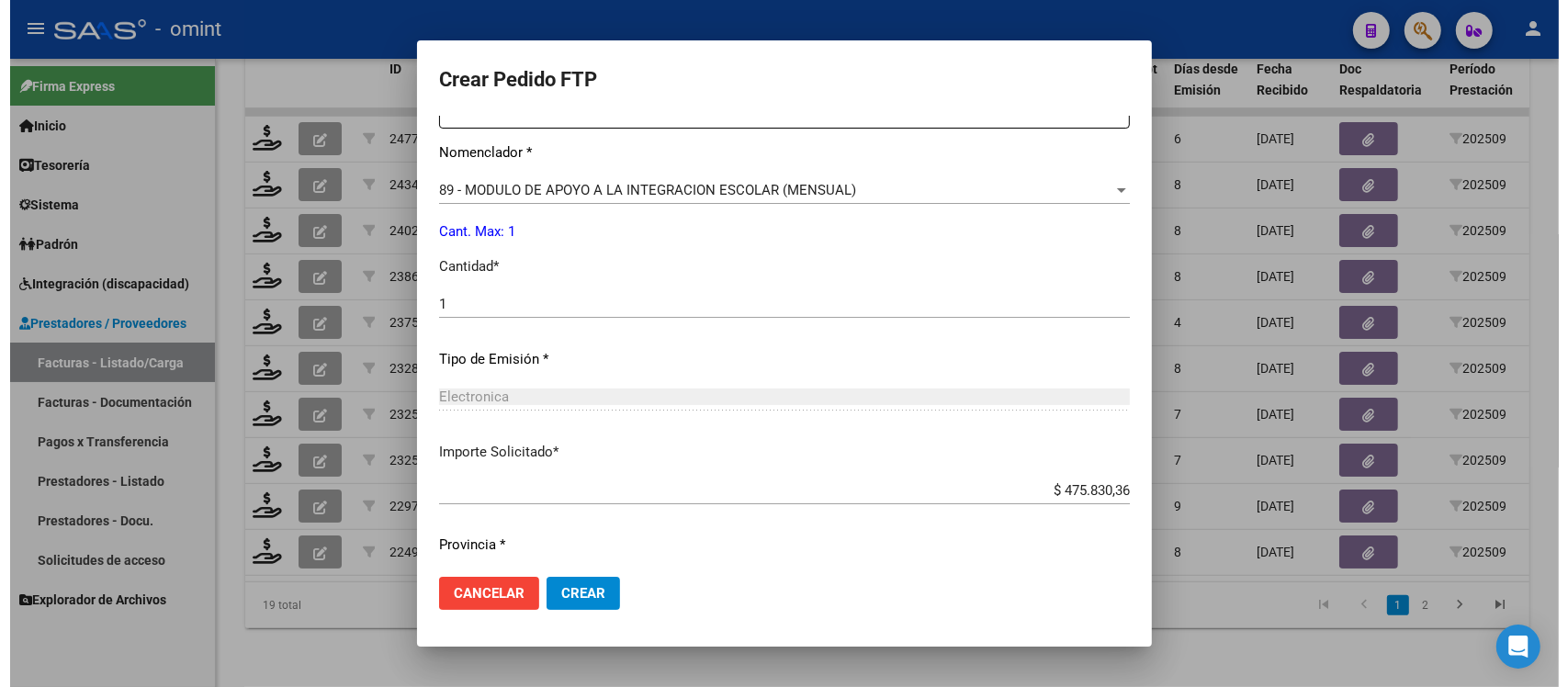
scroll to position [782, 0]
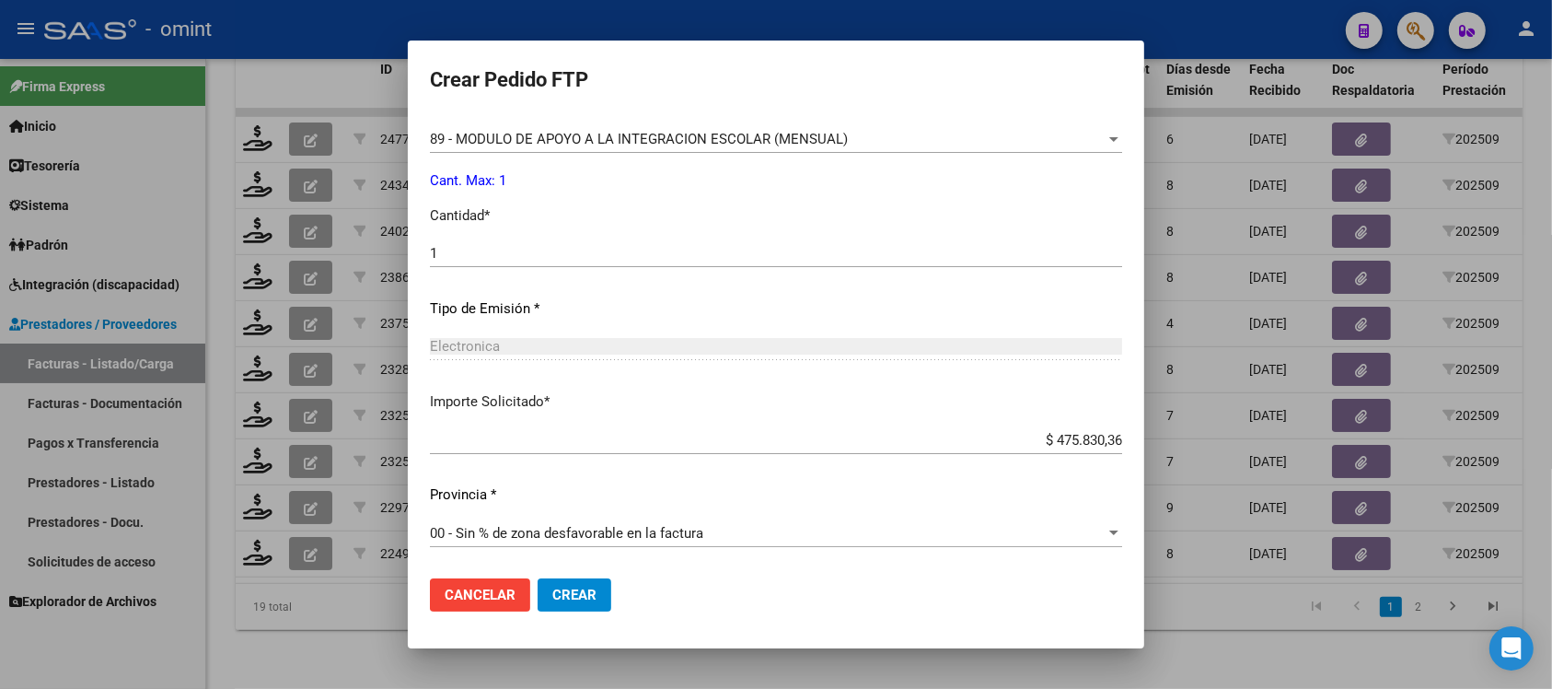
click at [564, 617] on mat-dialog-actions "Cancelar Crear" at bounding box center [776, 594] width 692 height 63
click at [574, 594] on span "Crear" at bounding box center [574, 594] width 44 height 17
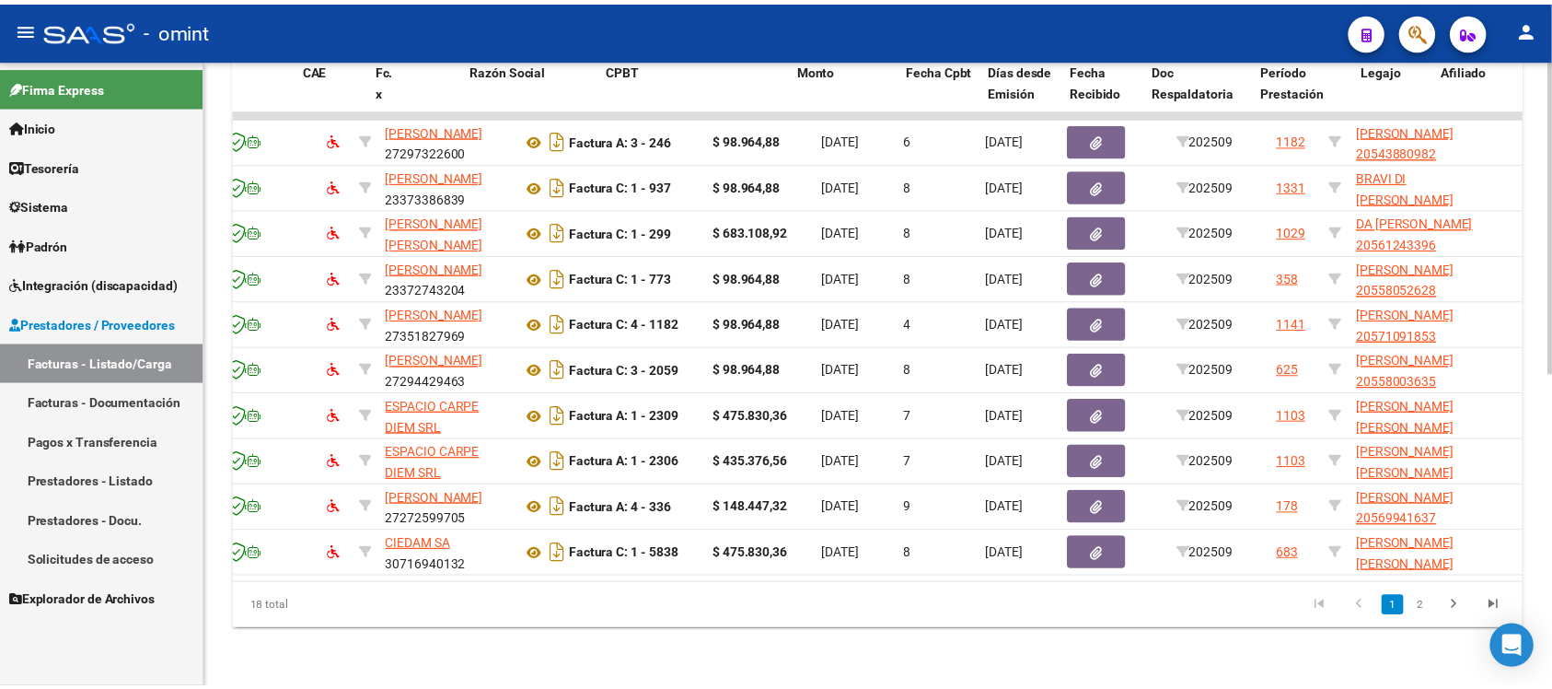
scroll to position [0, 0]
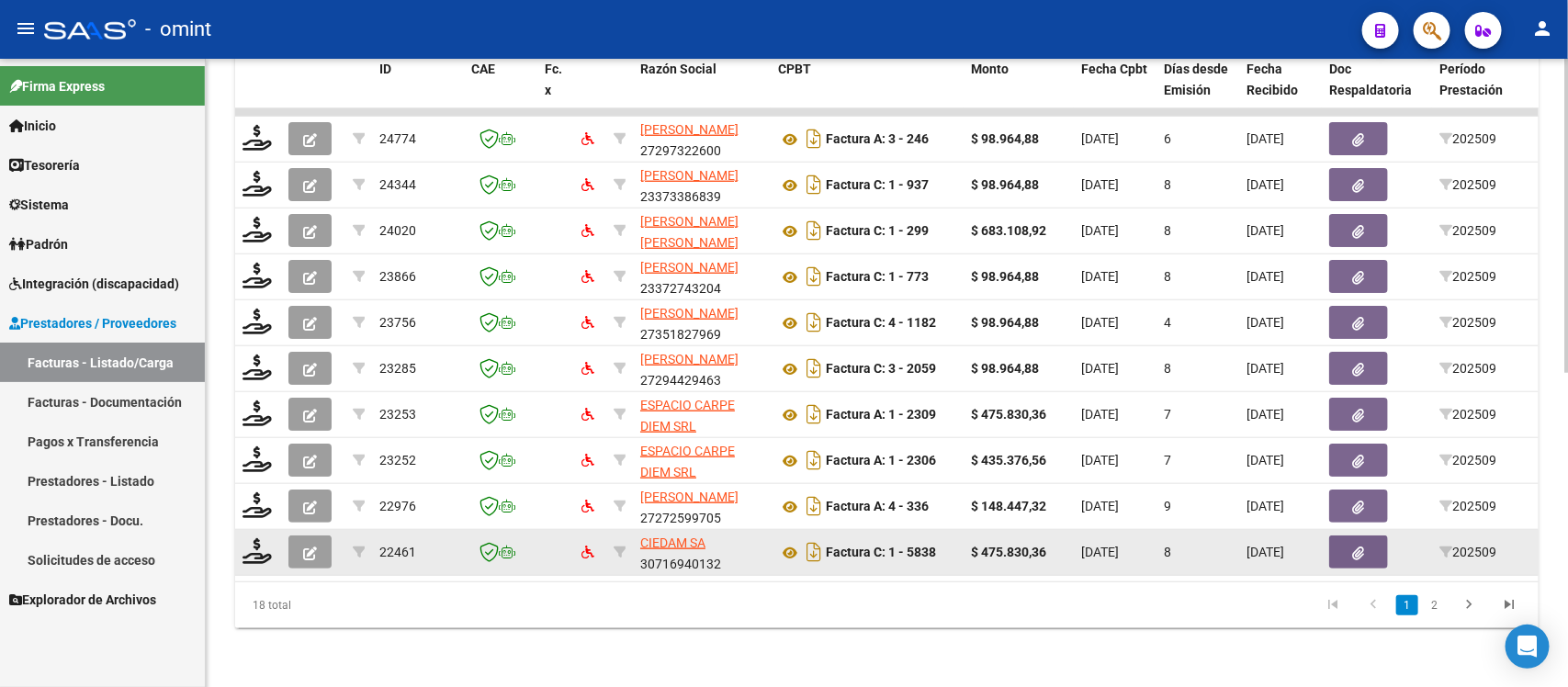
click at [238, 543] on datatable-body-cell at bounding box center [258, 551] width 46 height 45
click at [253, 538] on icon at bounding box center [256, 551] width 29 height 26
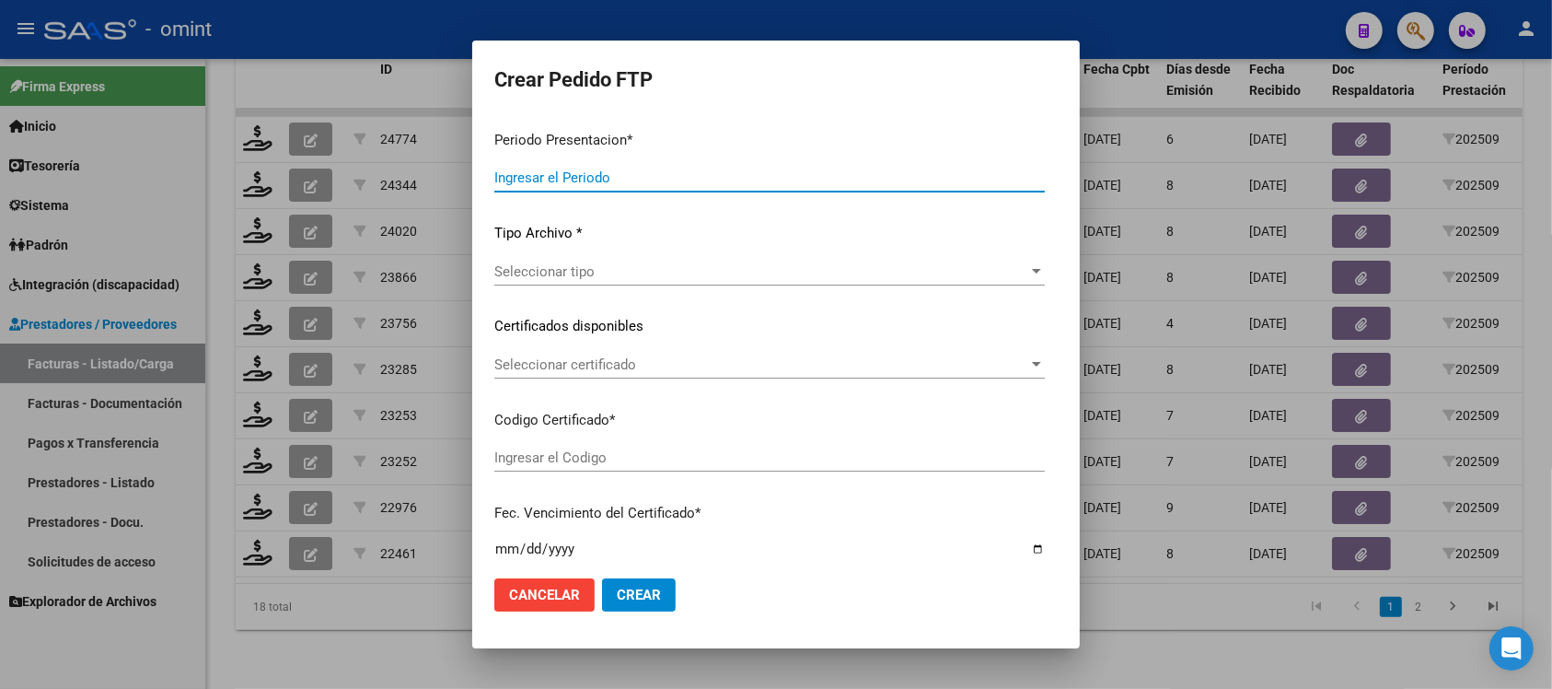
type input "202509"
type input "$ 475.830,36"
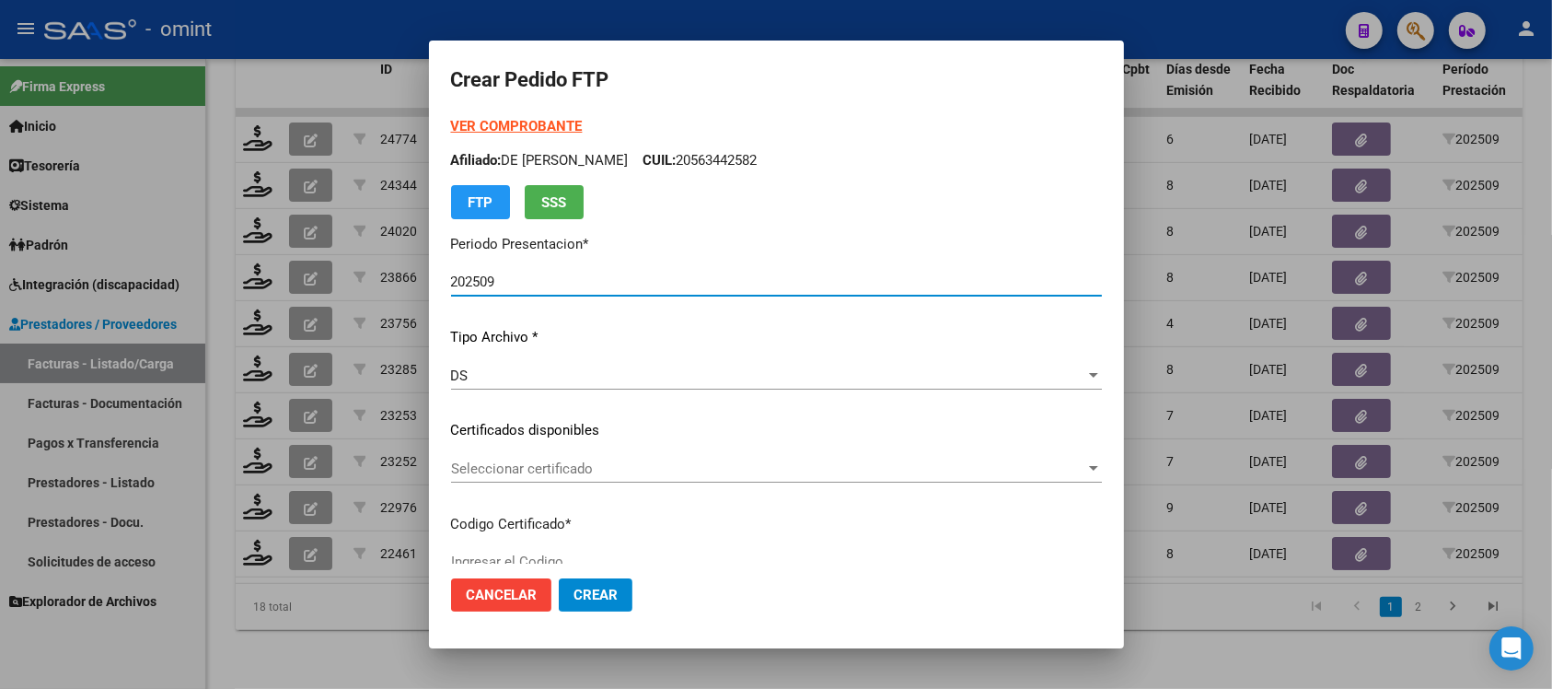
click at [559, 460] on span "Seleccionar certificado" at bounding box center [768, 468] width 634 height 17
type input "3404378024"
type input "2026-01-06"
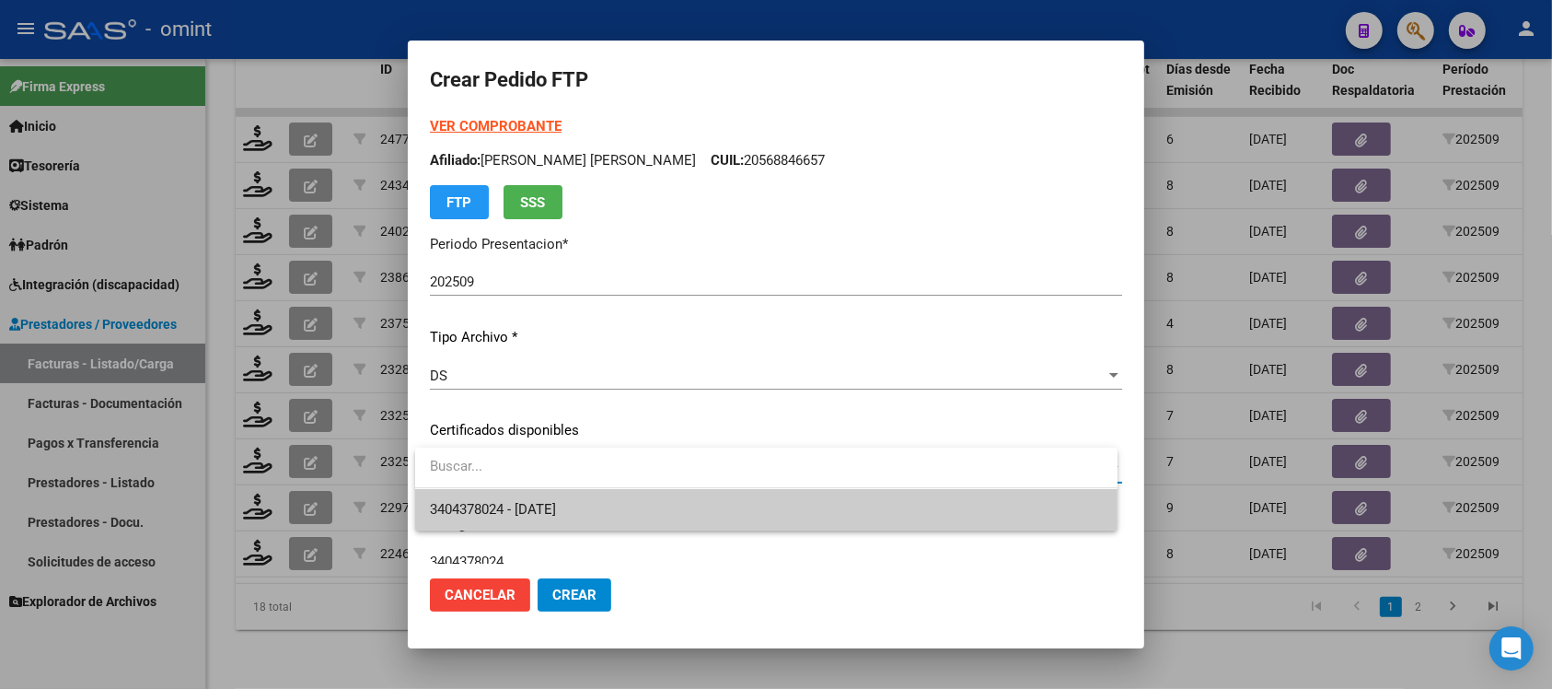
click at [575, 523] on span "3404378024 - 2026-01-06" at bounding box center [766, 509] width 673 height 41
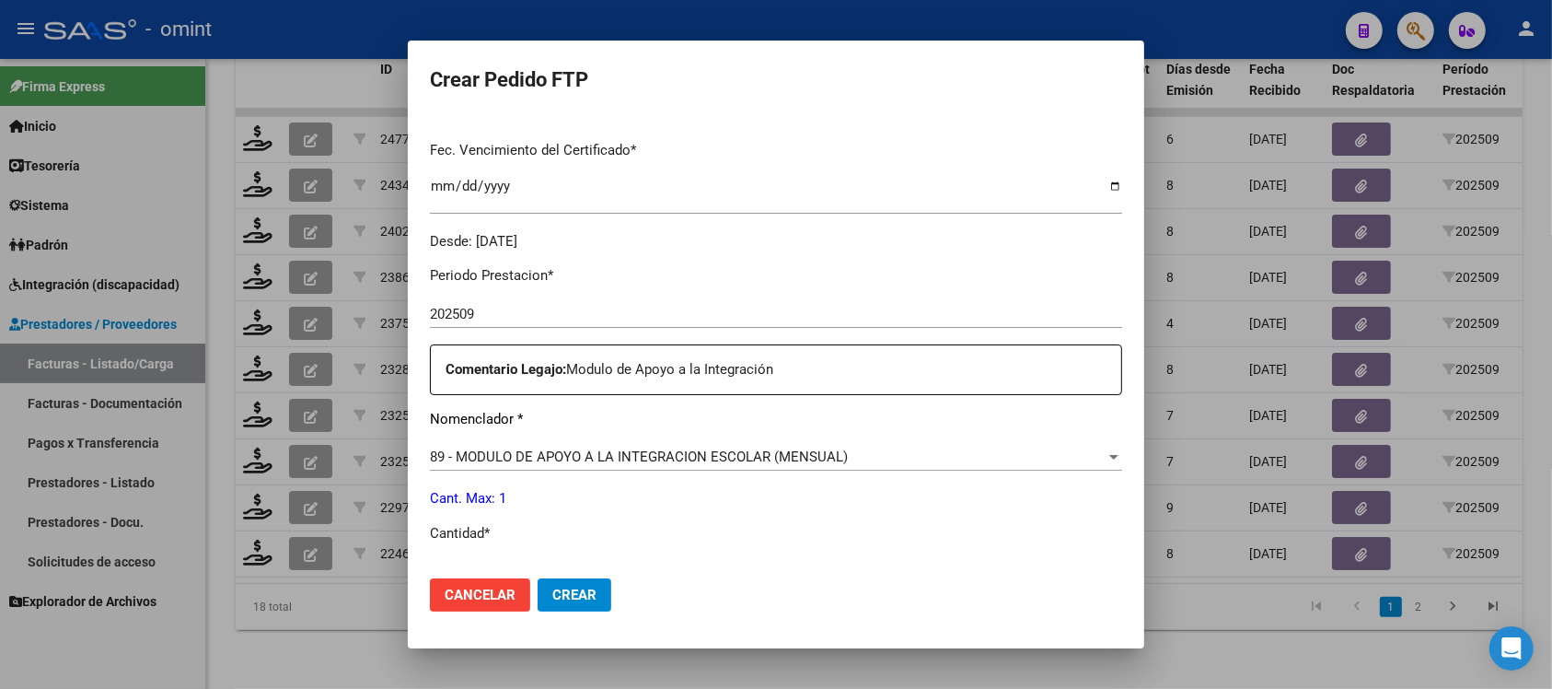
scroll to position [575, 0]
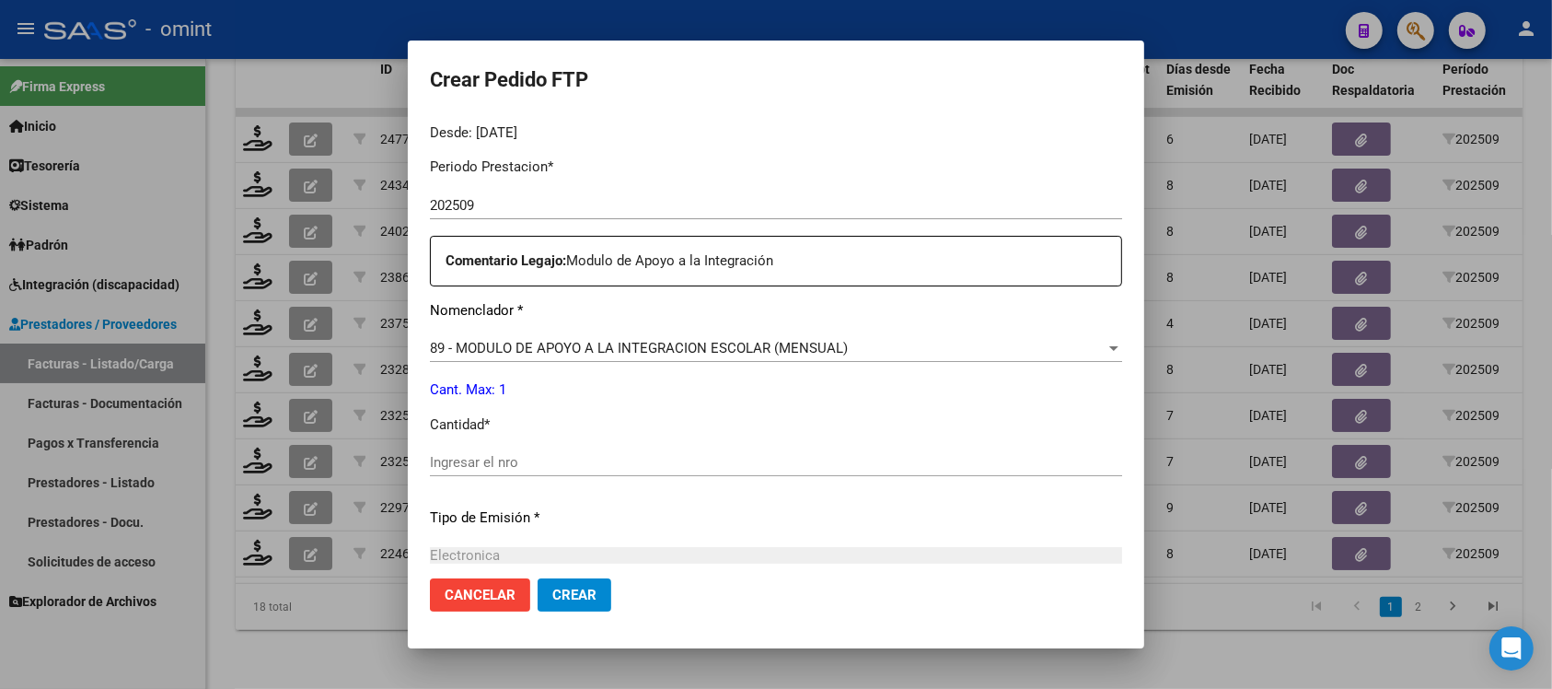
click at [523, 471] on div "Ingresar el nro" at bounding box center [776, 462] width 692 height 28
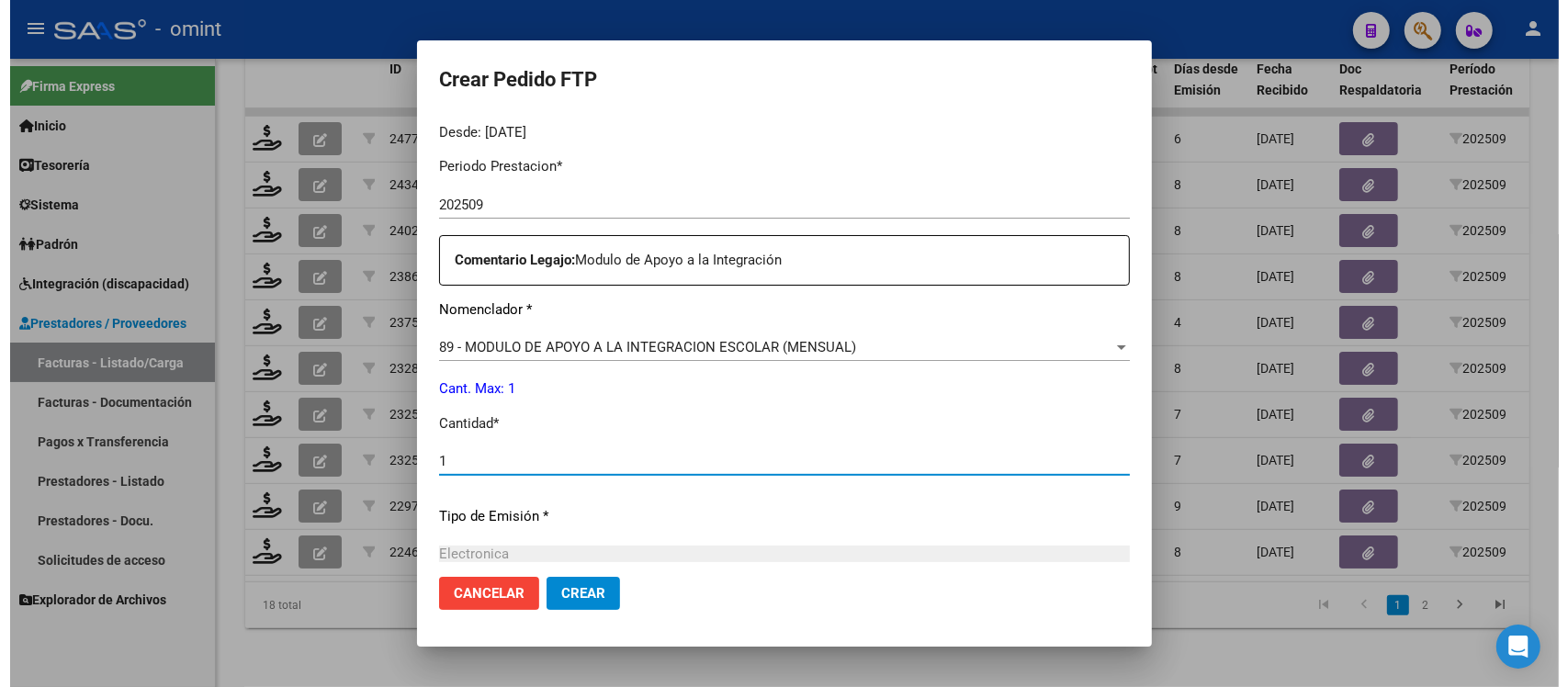
scroll to position [782, 0]
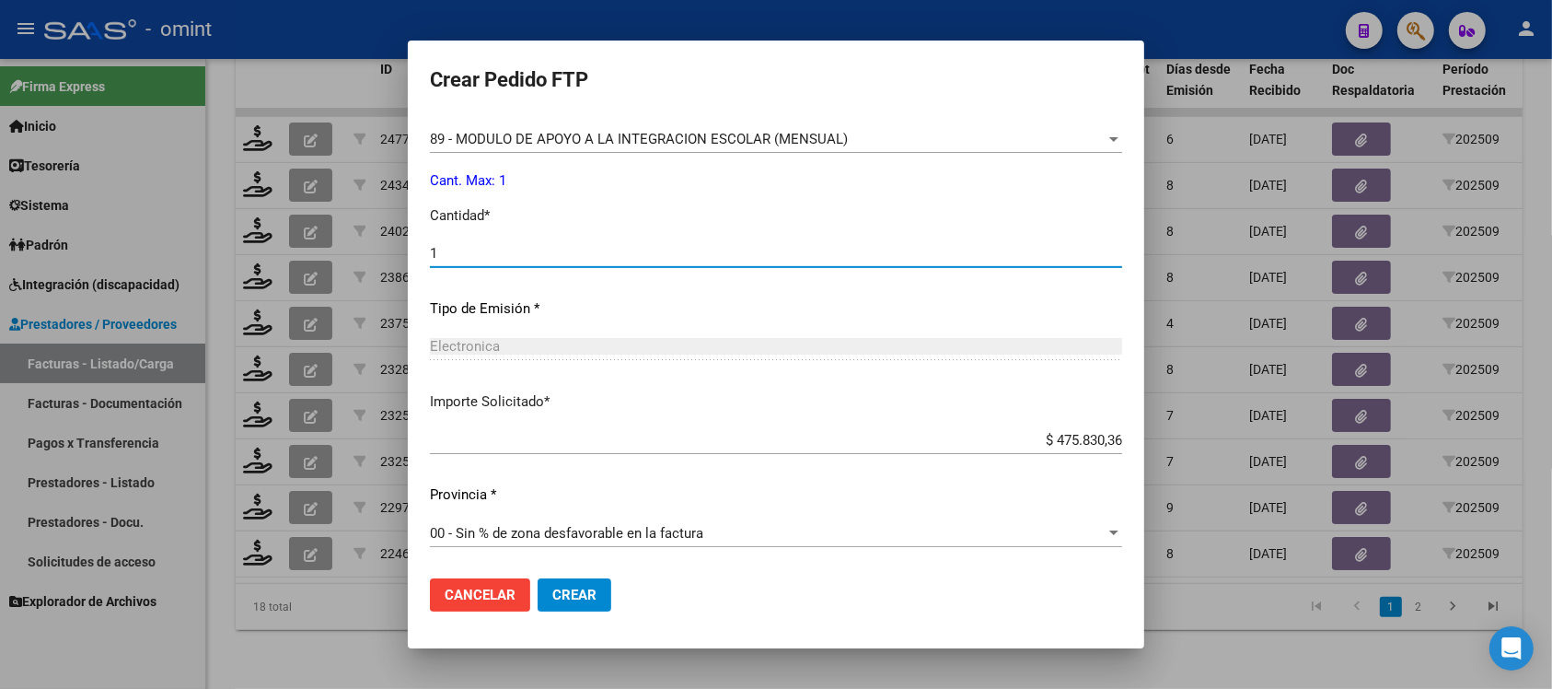
type input "1"
click at [574, 585] on button "Crear" at bounding box center [575, 594] width 74 height 33
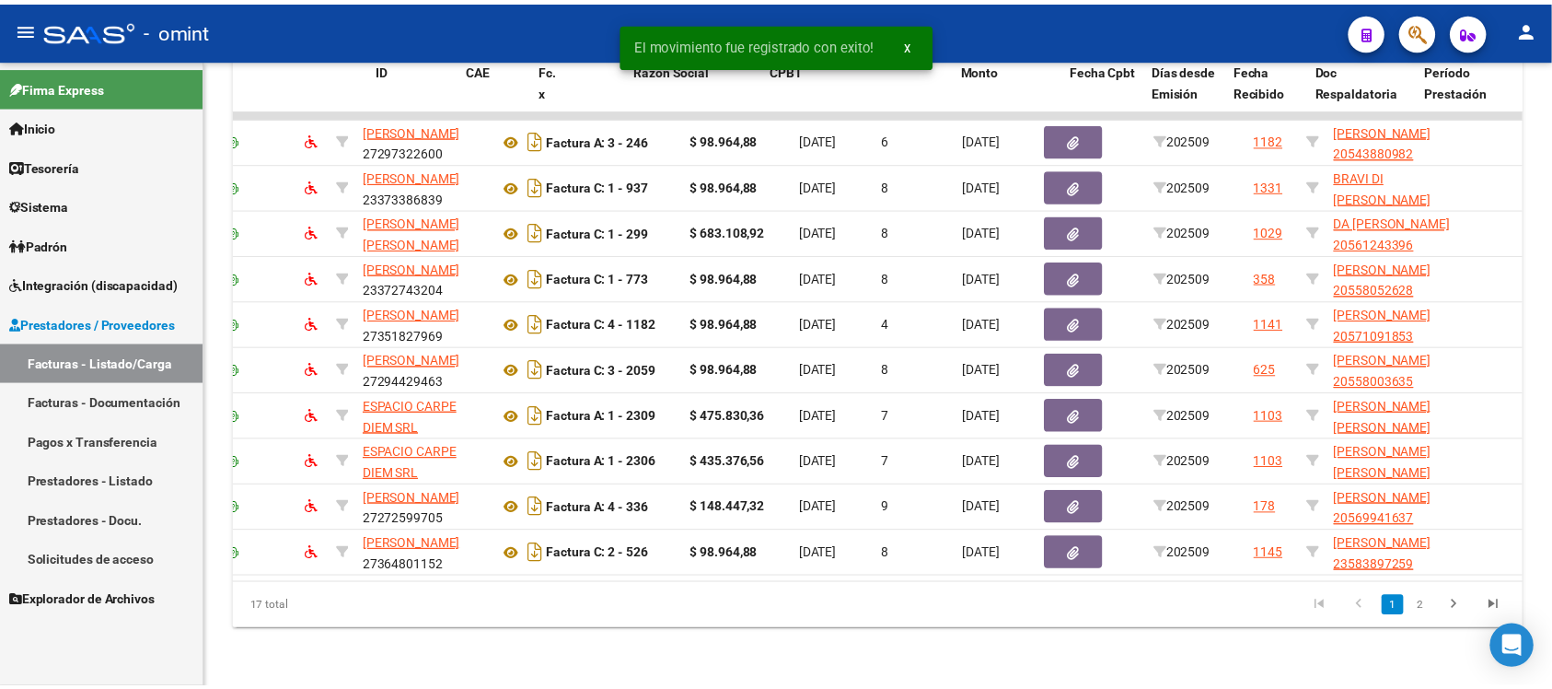
scroll to position [0, 0]
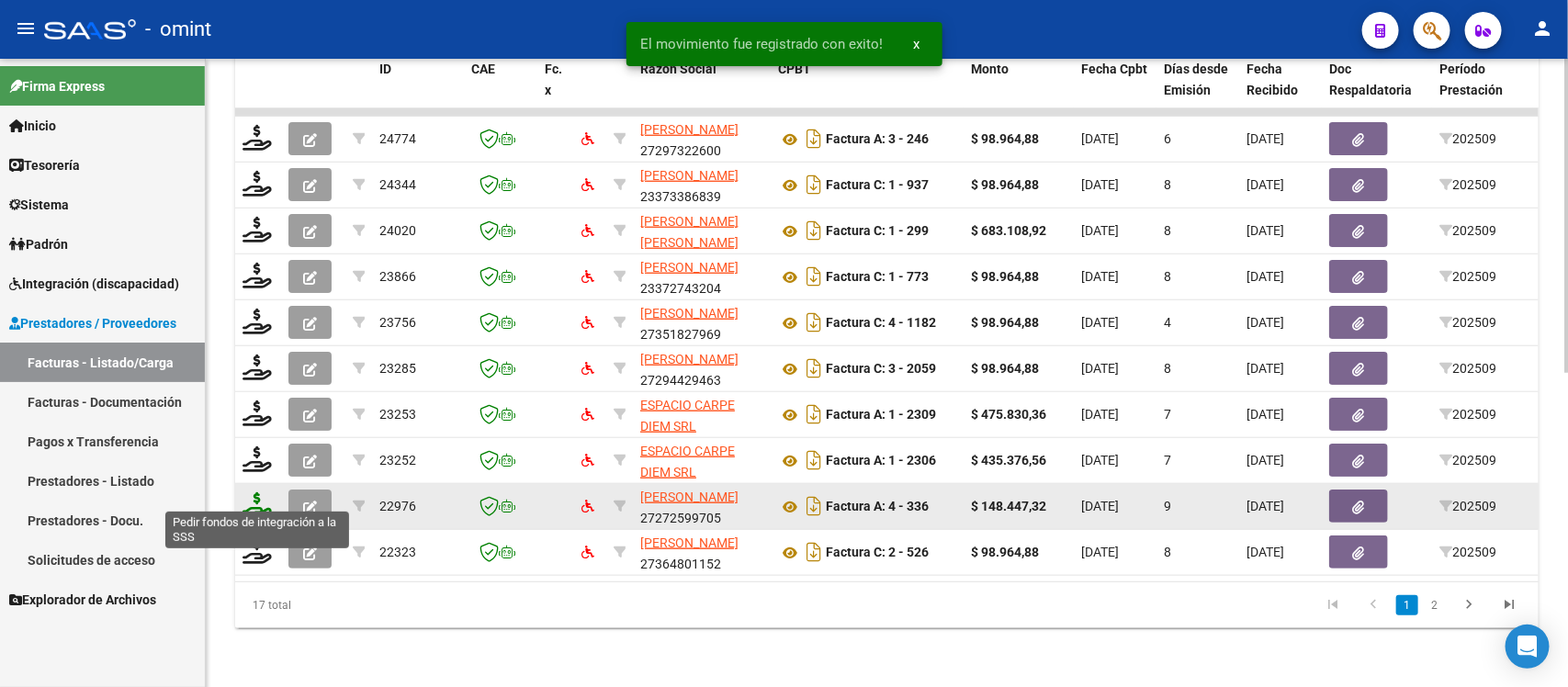
click at [249, 493] on icon at bounding box center [256, 506] width 29 height 26
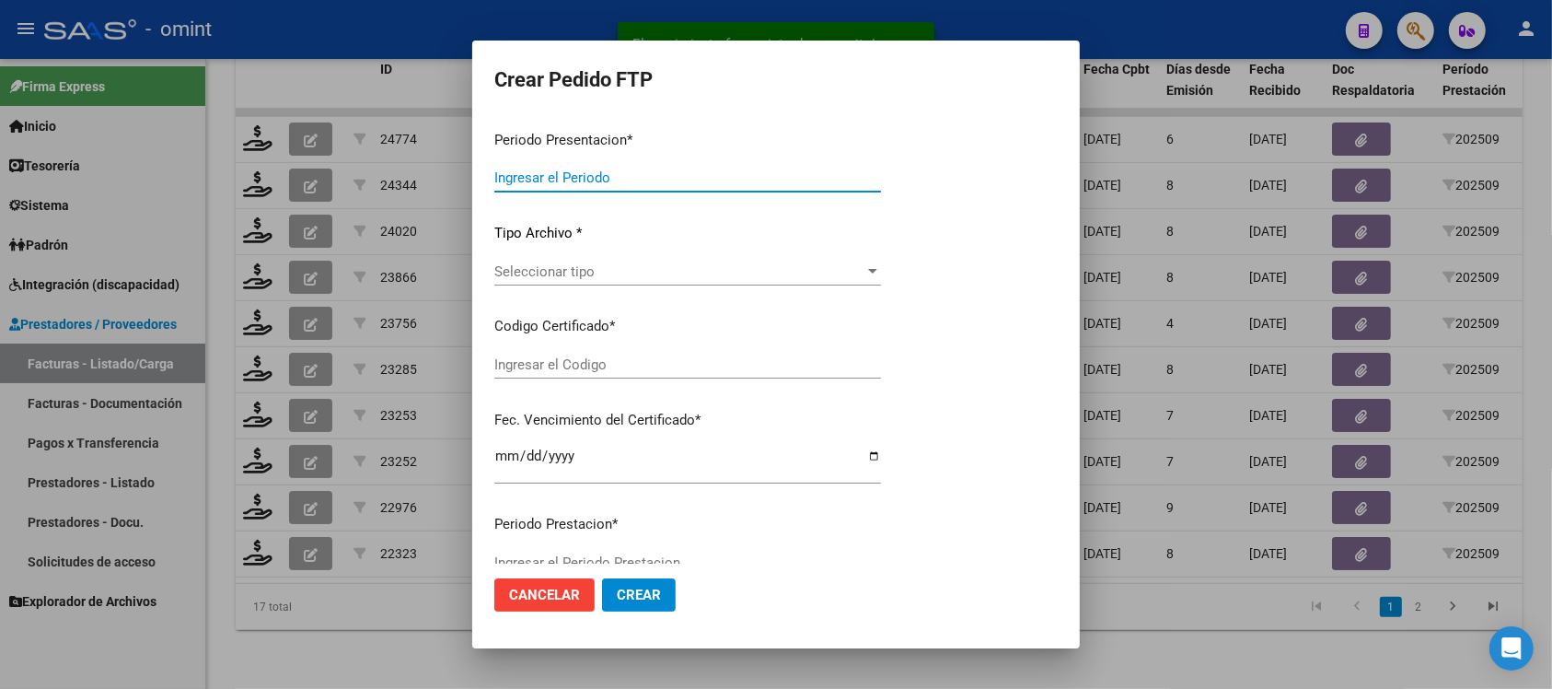
type input "202509"
type input "$ 148.447,32"
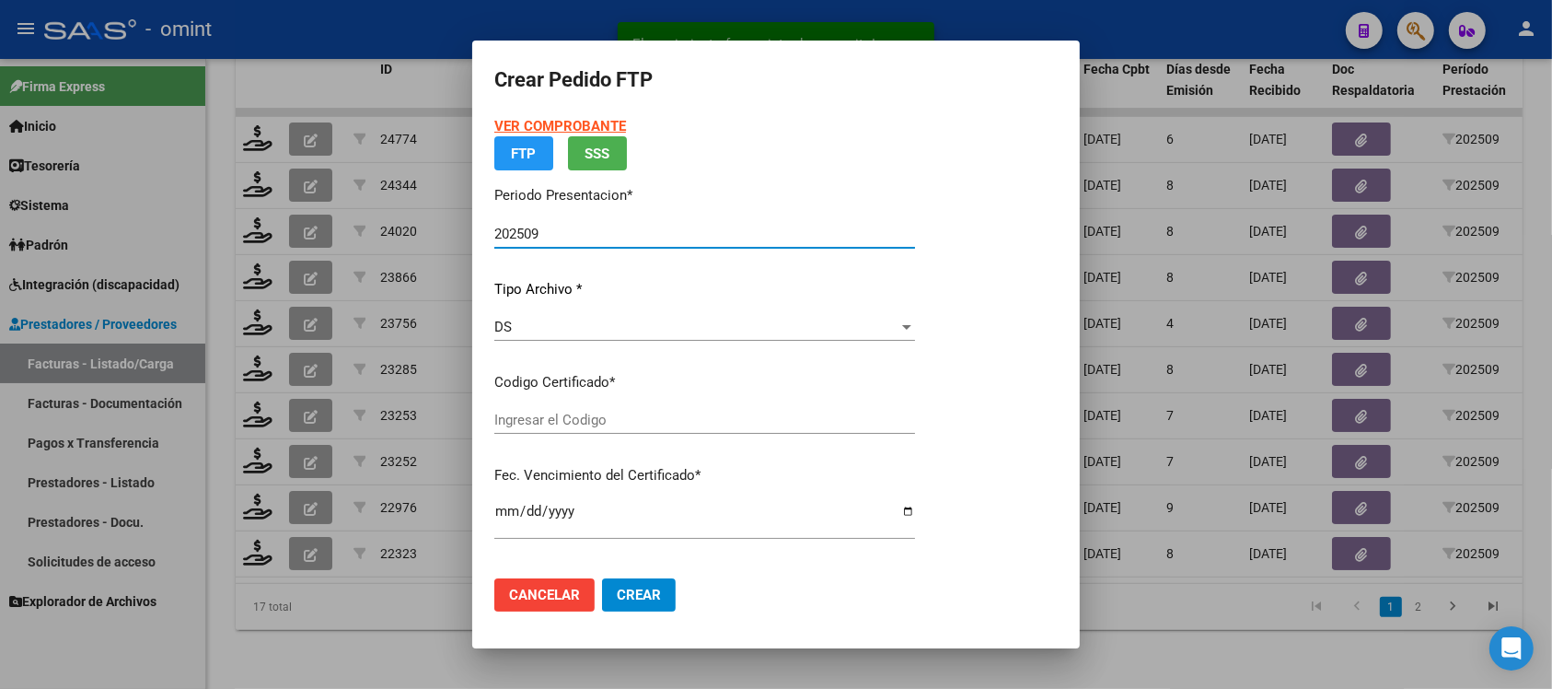
type input "1237789009"
type input "2030-04-30"
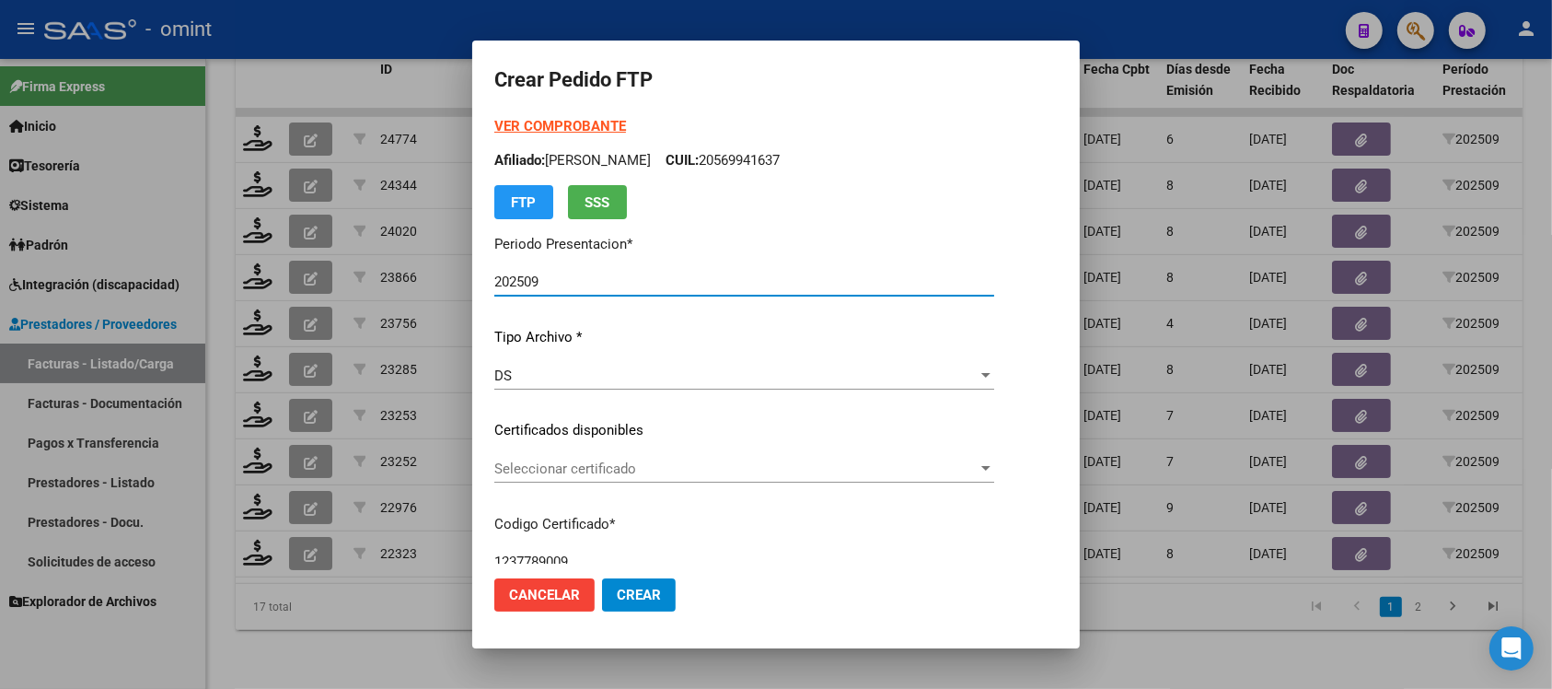
click at [578, 475] on span "Seleccionar certificado" at bounding box center [735, 468] width 483 height 17
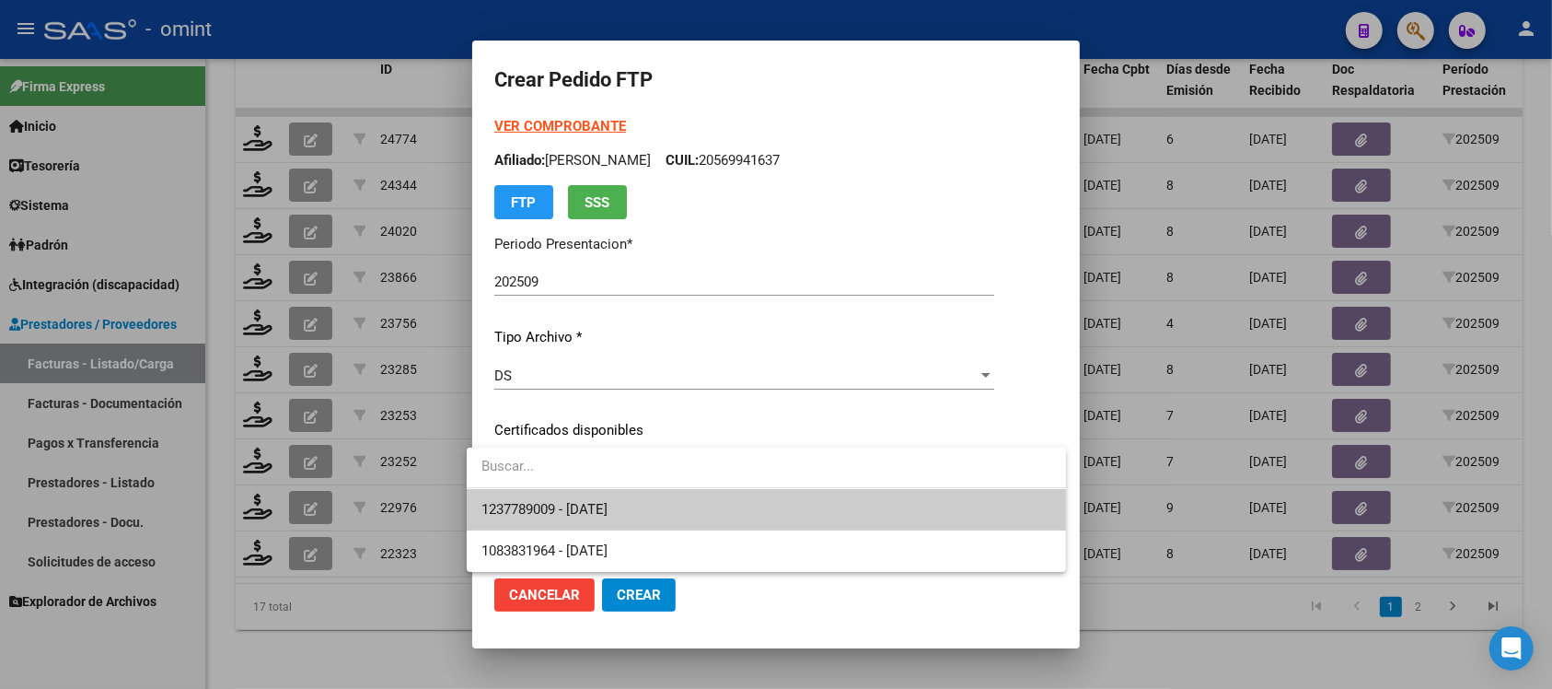
click at [744, 518] on span "1237789009 - 2030-04-30" at bounding box center [767, 509] width 570 height 41
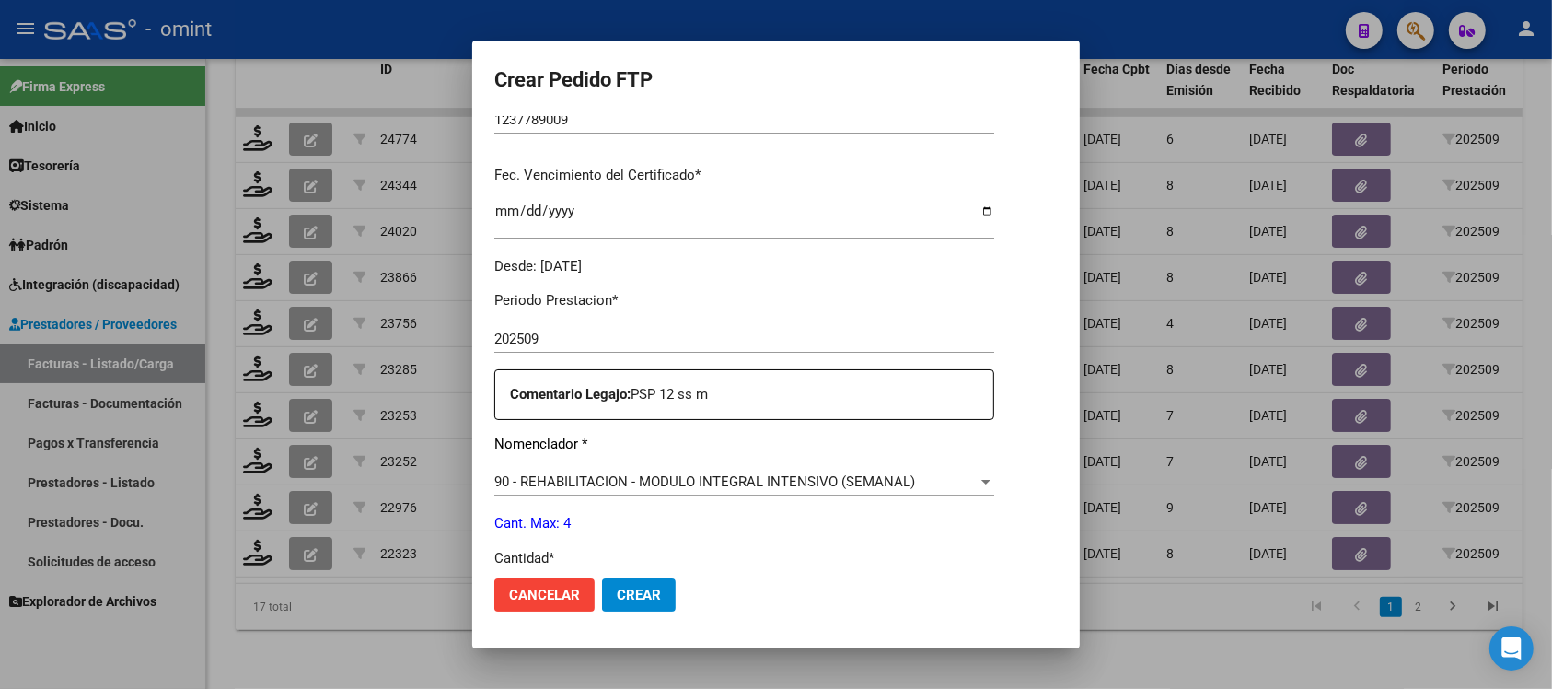
scroll to position [575, 0]
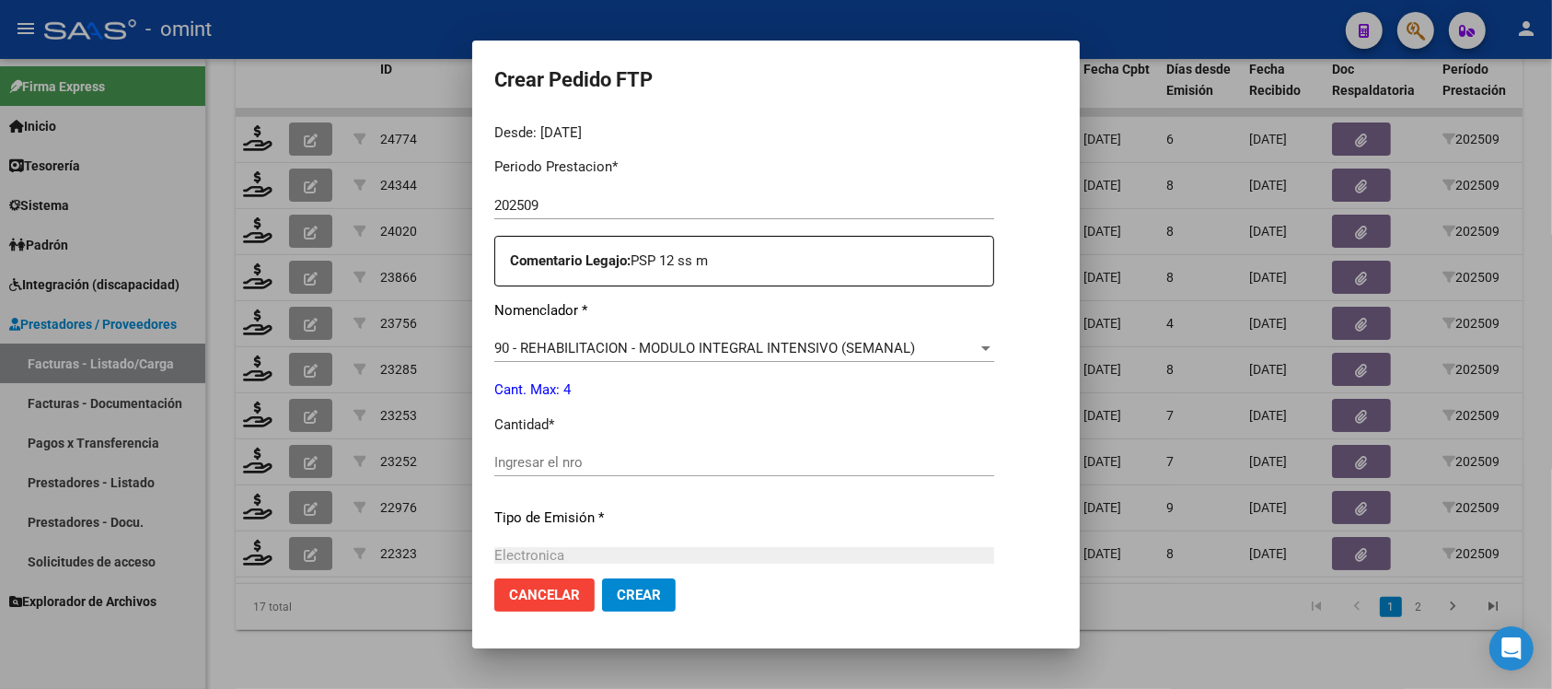
click at [574, 451] on div "Ingresar el nro" at bounding box center [744, 462] width 500 height 28
click at [563, 461] on input "Ingresar el nro" at bounding box center [744, 462] width 500 height 17
type input "4"
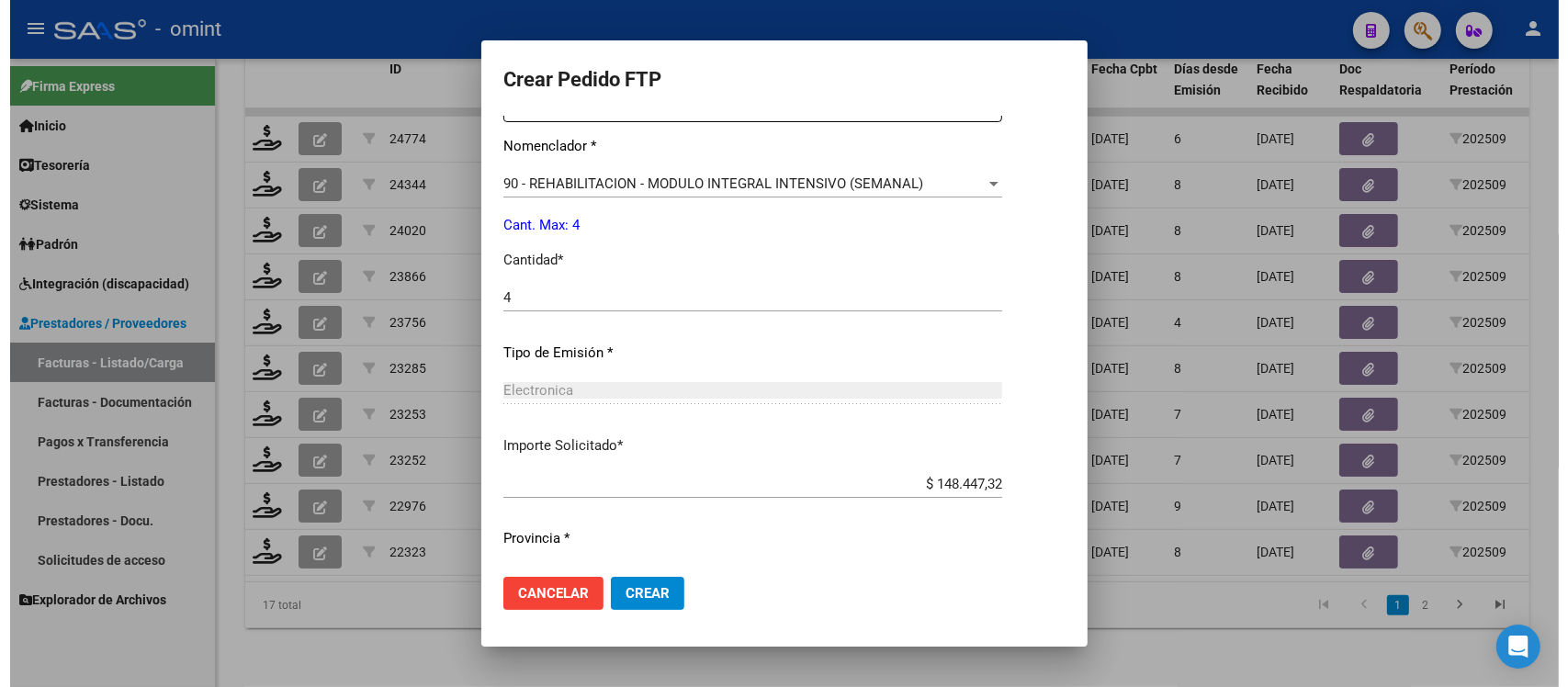
scroll to position [782, 0]
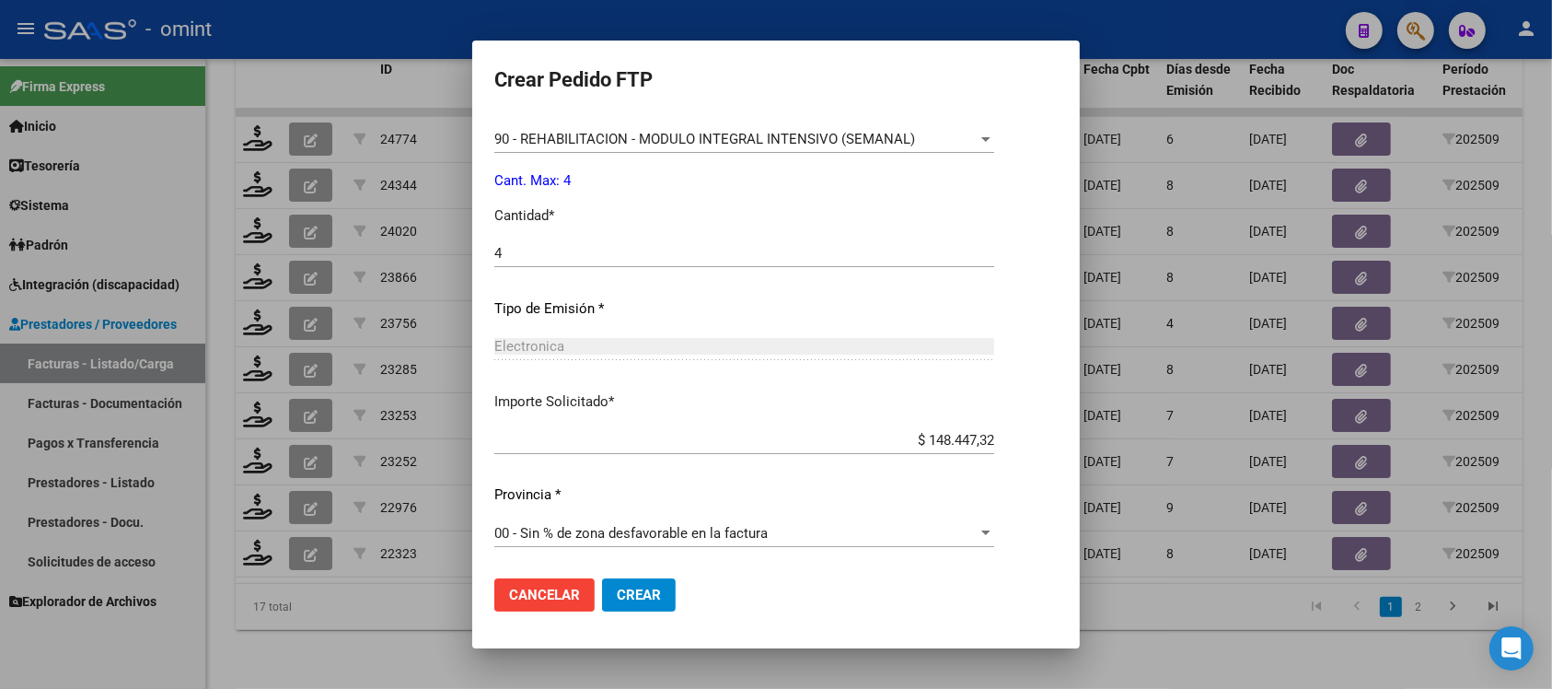
click at [627, 591] on span "Crear" at bounding box center [639, 594] width 44 height 17
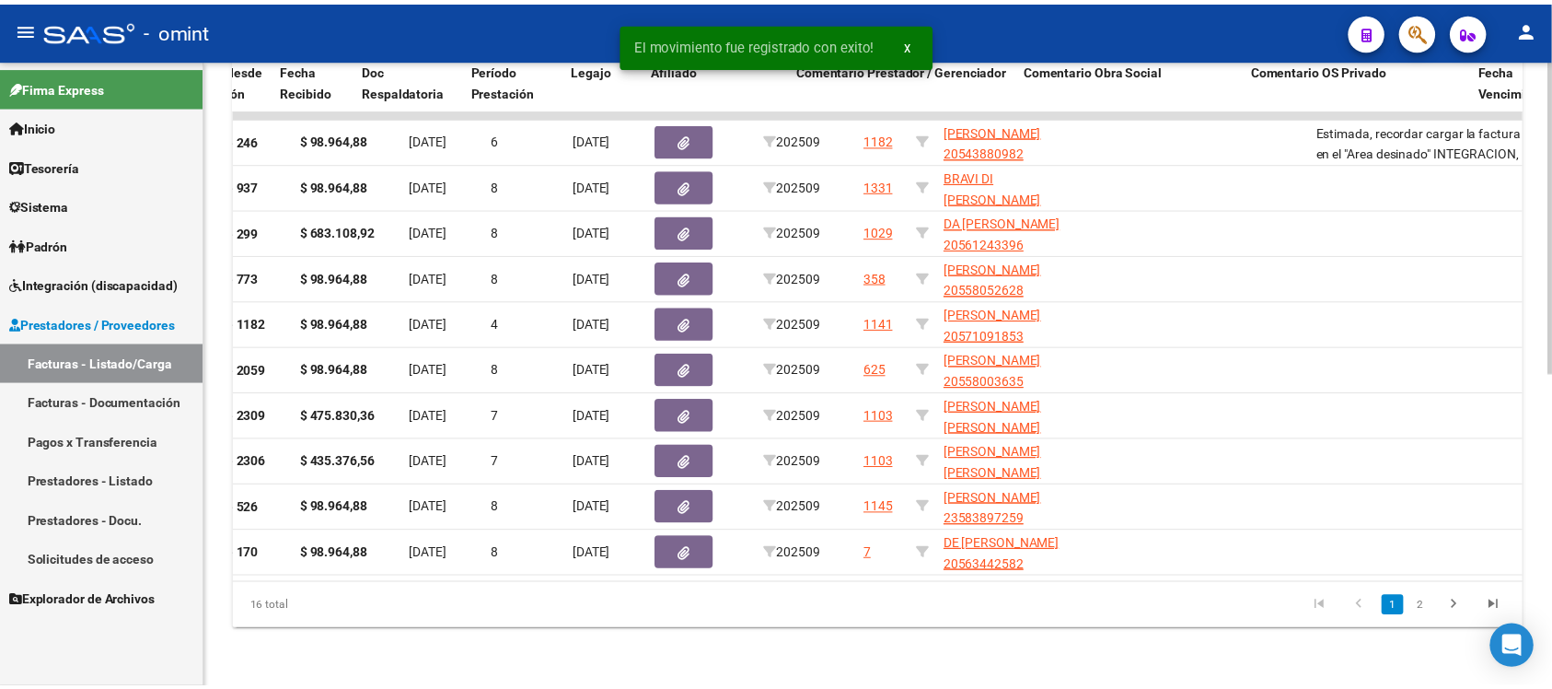
scroll to position [0, 0]
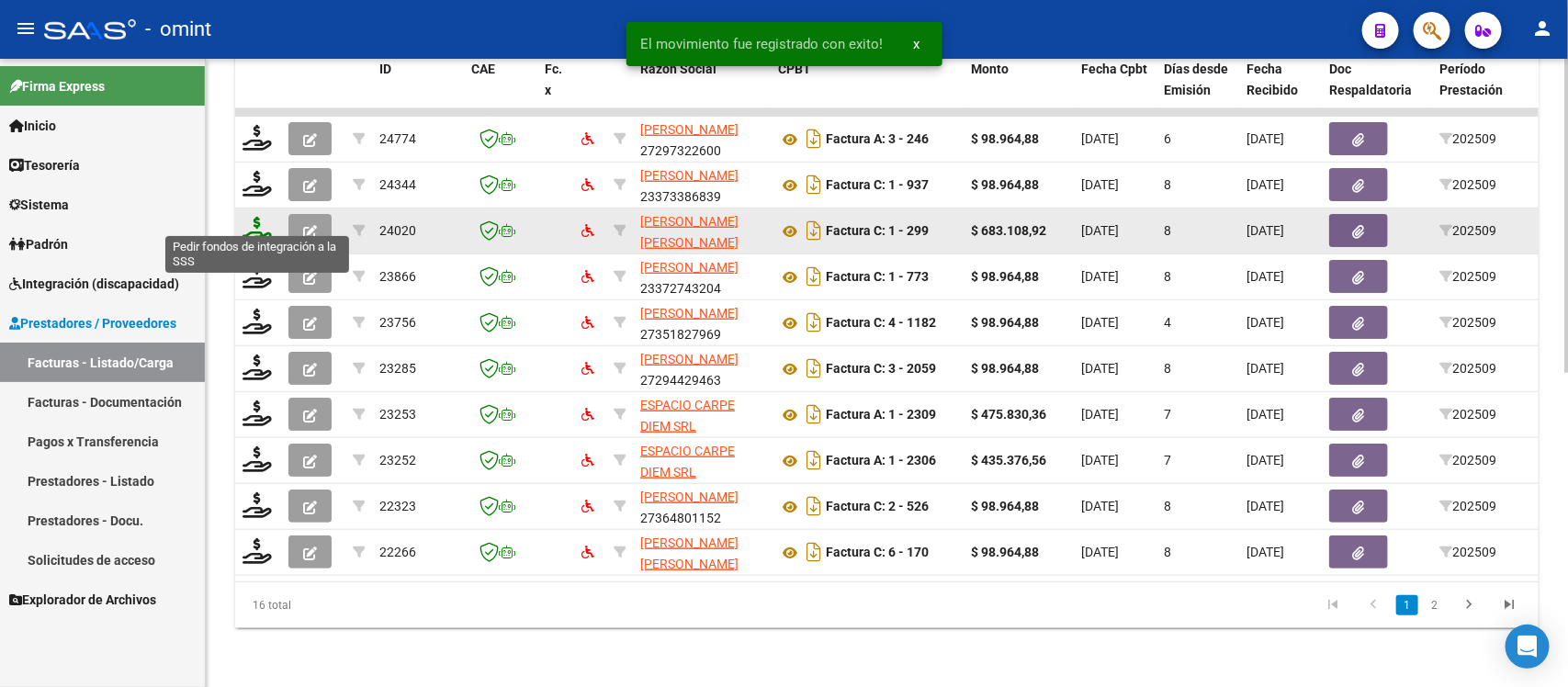
click at [250, 216] on icon at bounding box center [256, 229] width 29 height 26
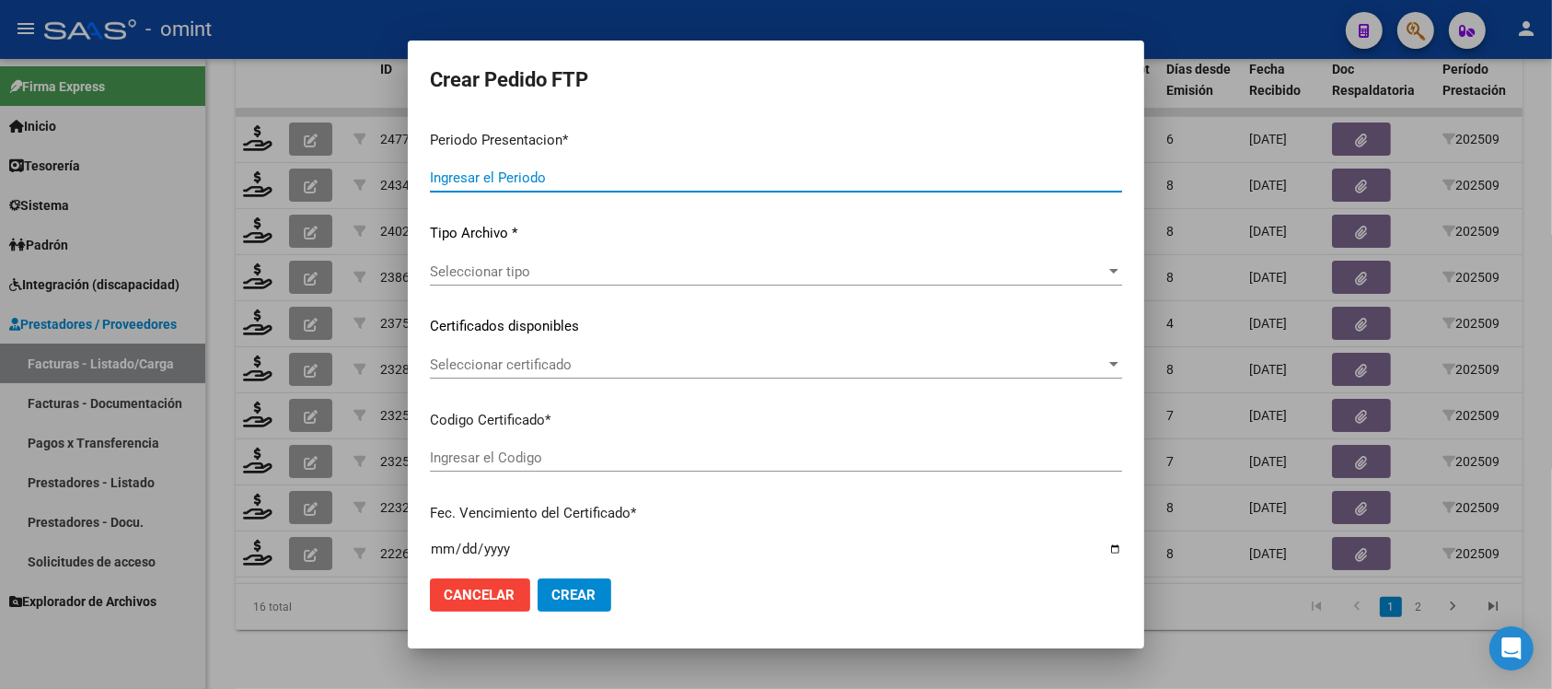
type input "202509"
type input "$ 683.108,92"
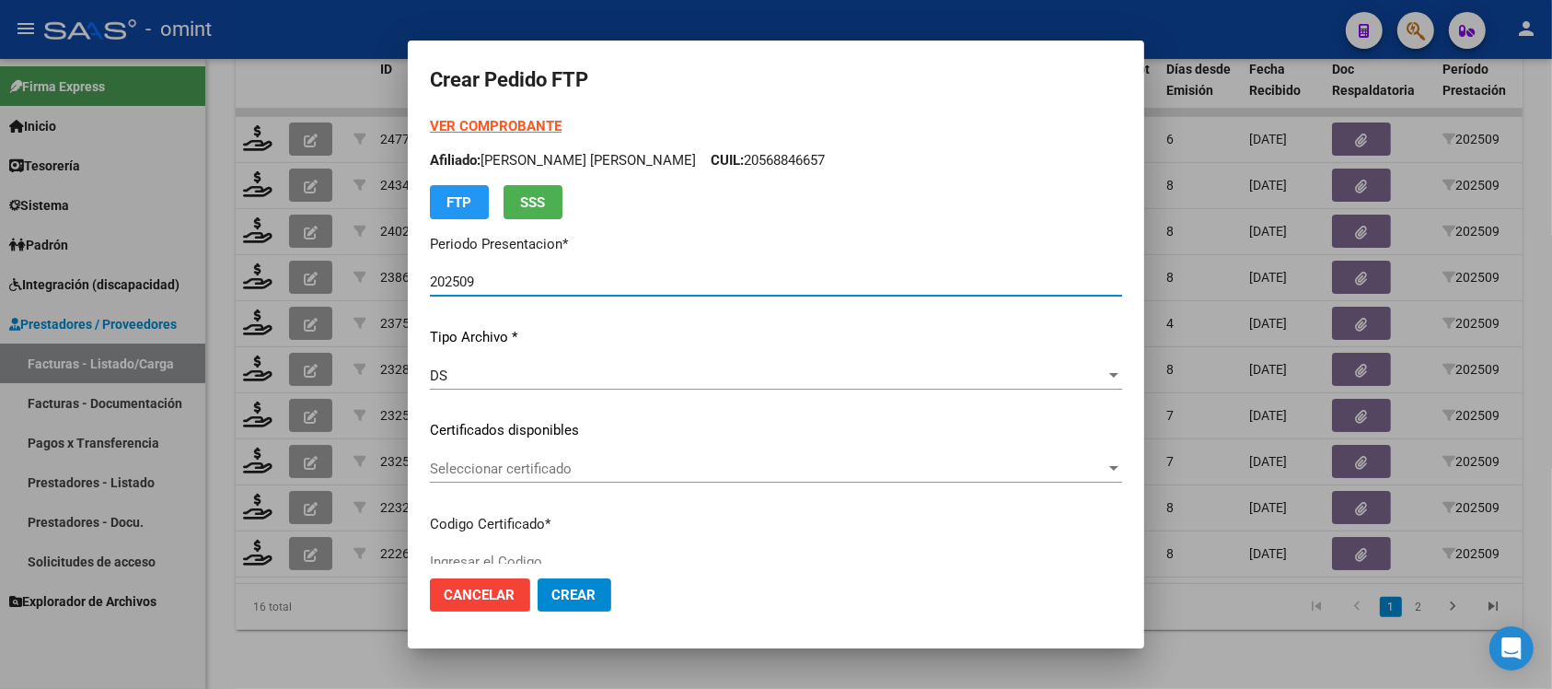
type input "5712680815"
type input "2025-11-29"
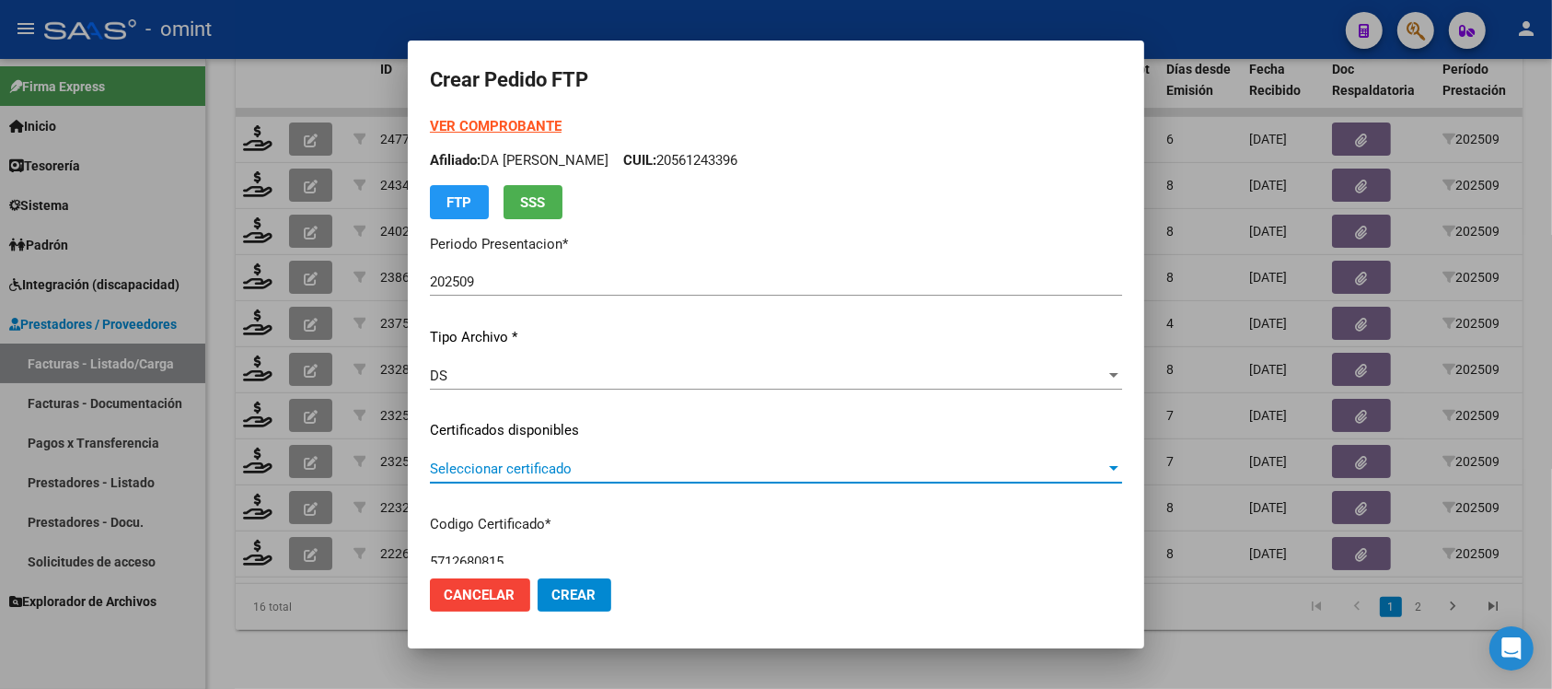
click at [555, 460] on span "Seleccionar certificado" at bounding box center [768, 468] width 676 height 17
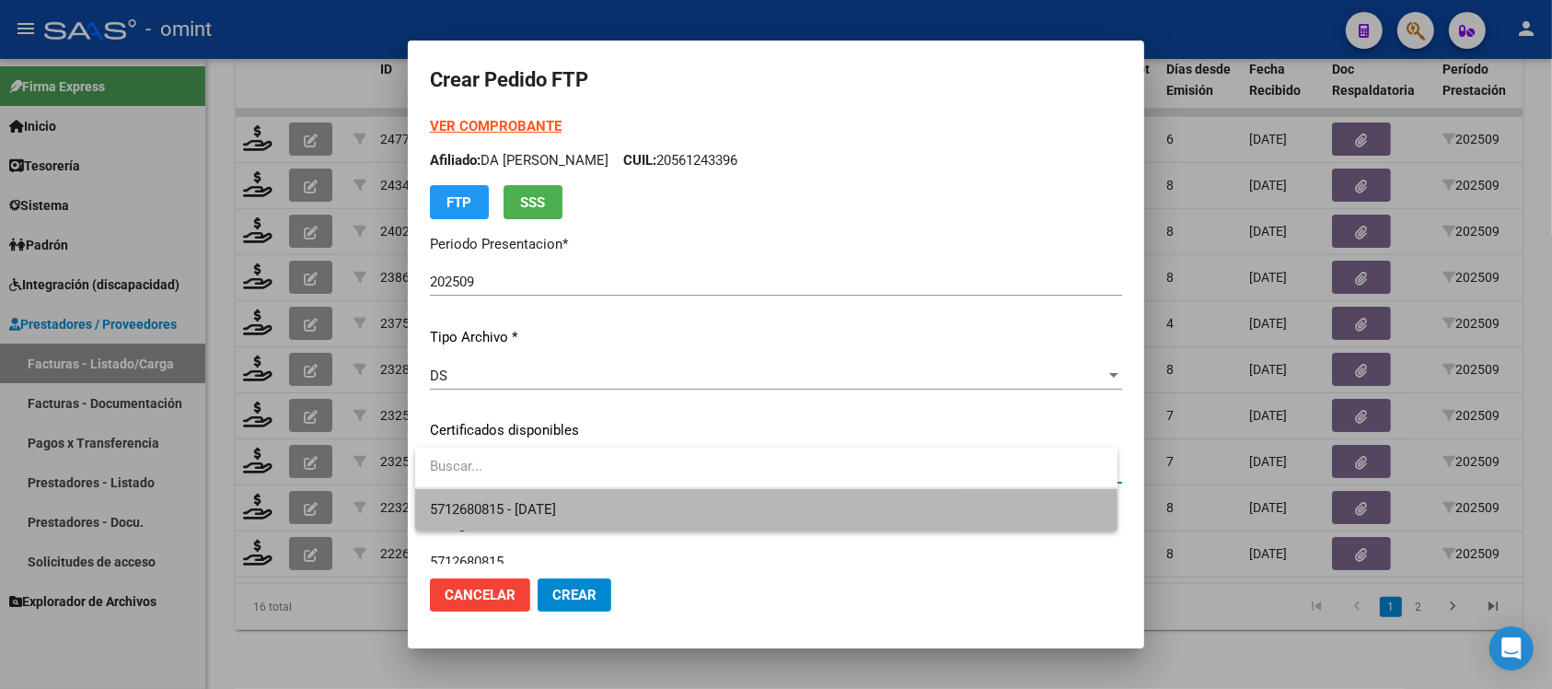
click at [571, 525] on span "5712680815 - 2025-11-29" at bounding box center [766, 509] width 673 height 41
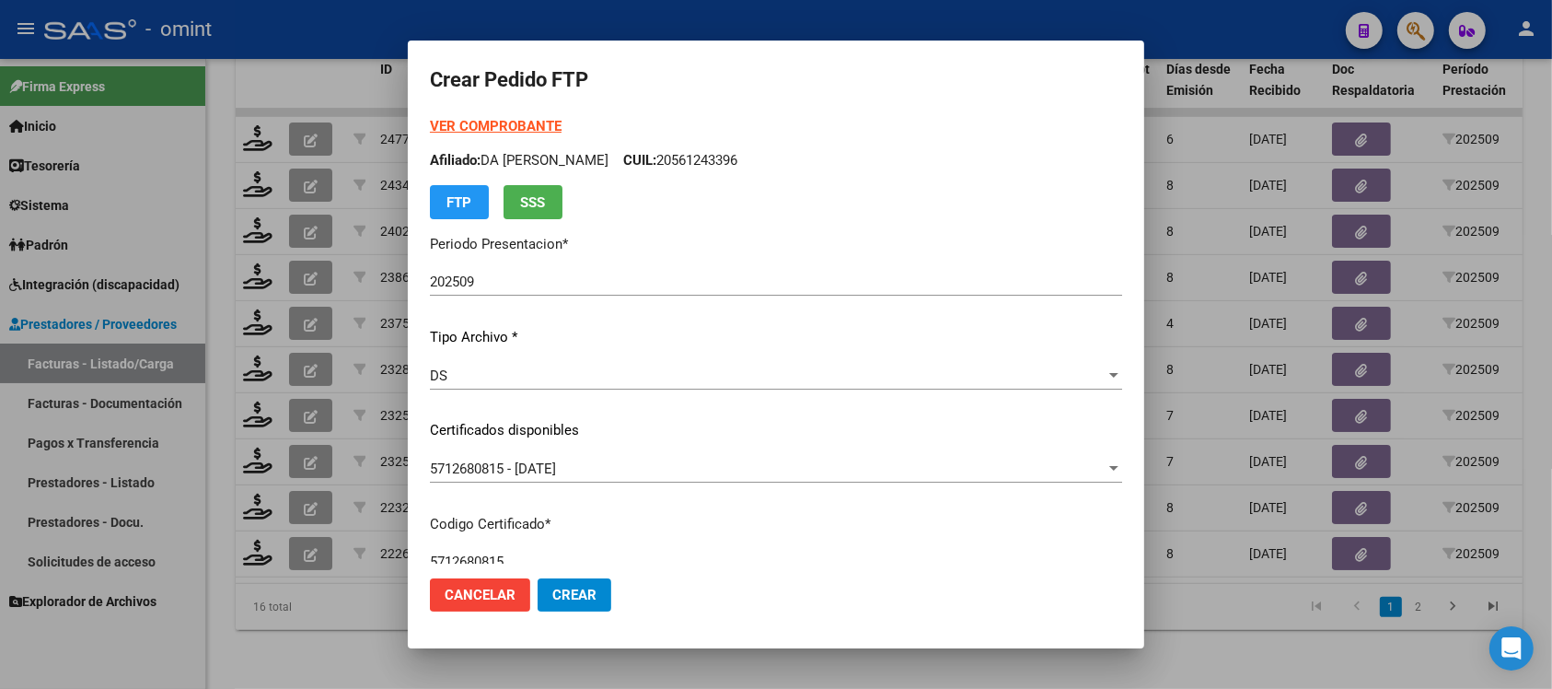
click at [532, 122] on strong "VER COMPROBANTE" at bounding box center [496, 126] width 132 height 17
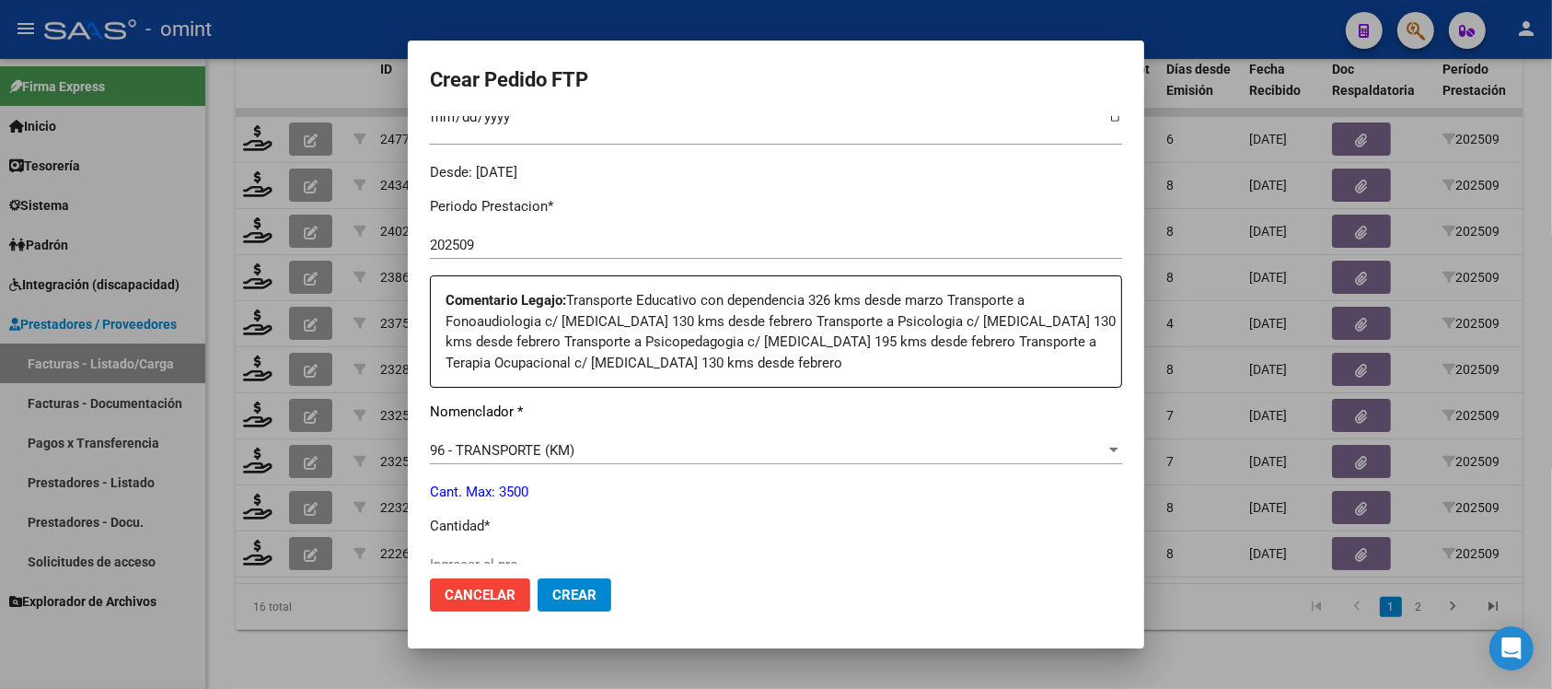
scroll to position [575, 0]
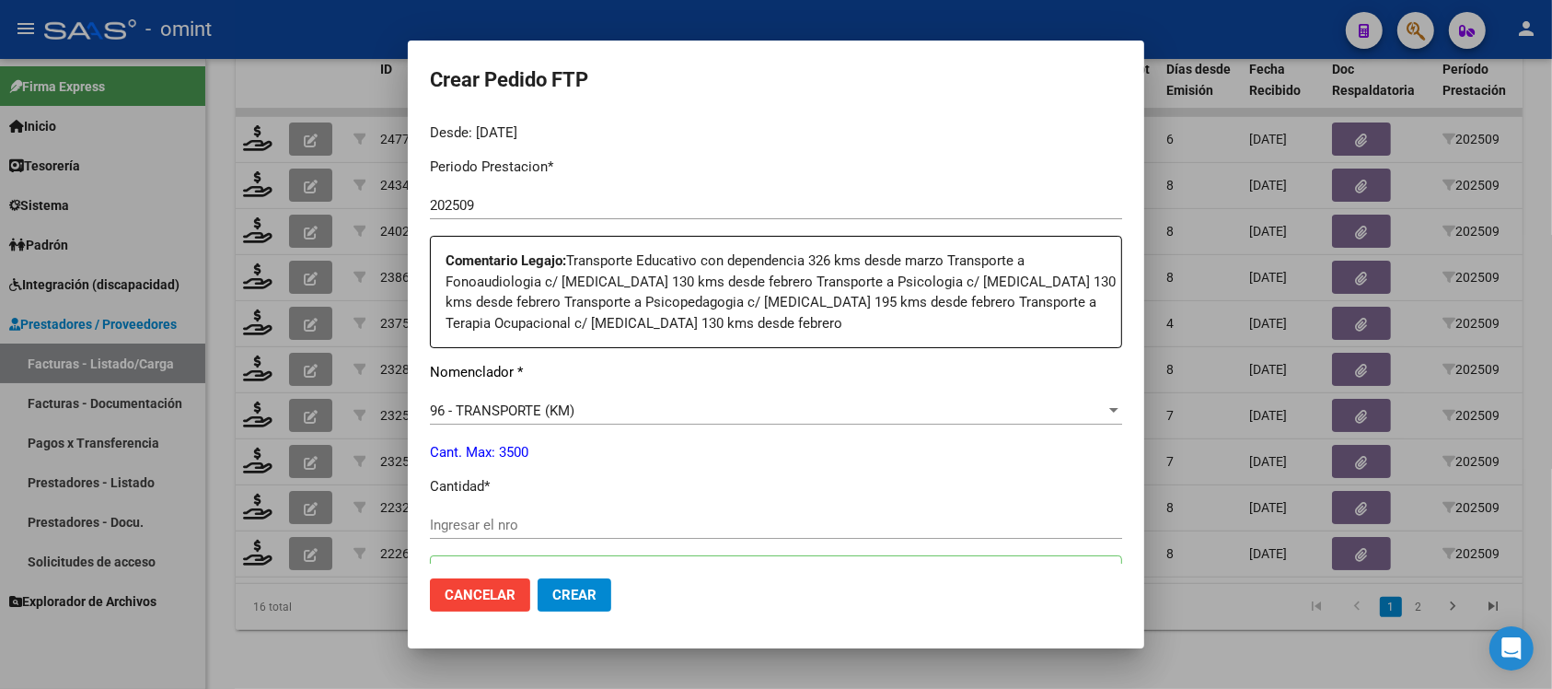
click at [544, 525] on input "Ingresar el nro" at bounding box center [776, 525] width 692 height 17
type input "934"
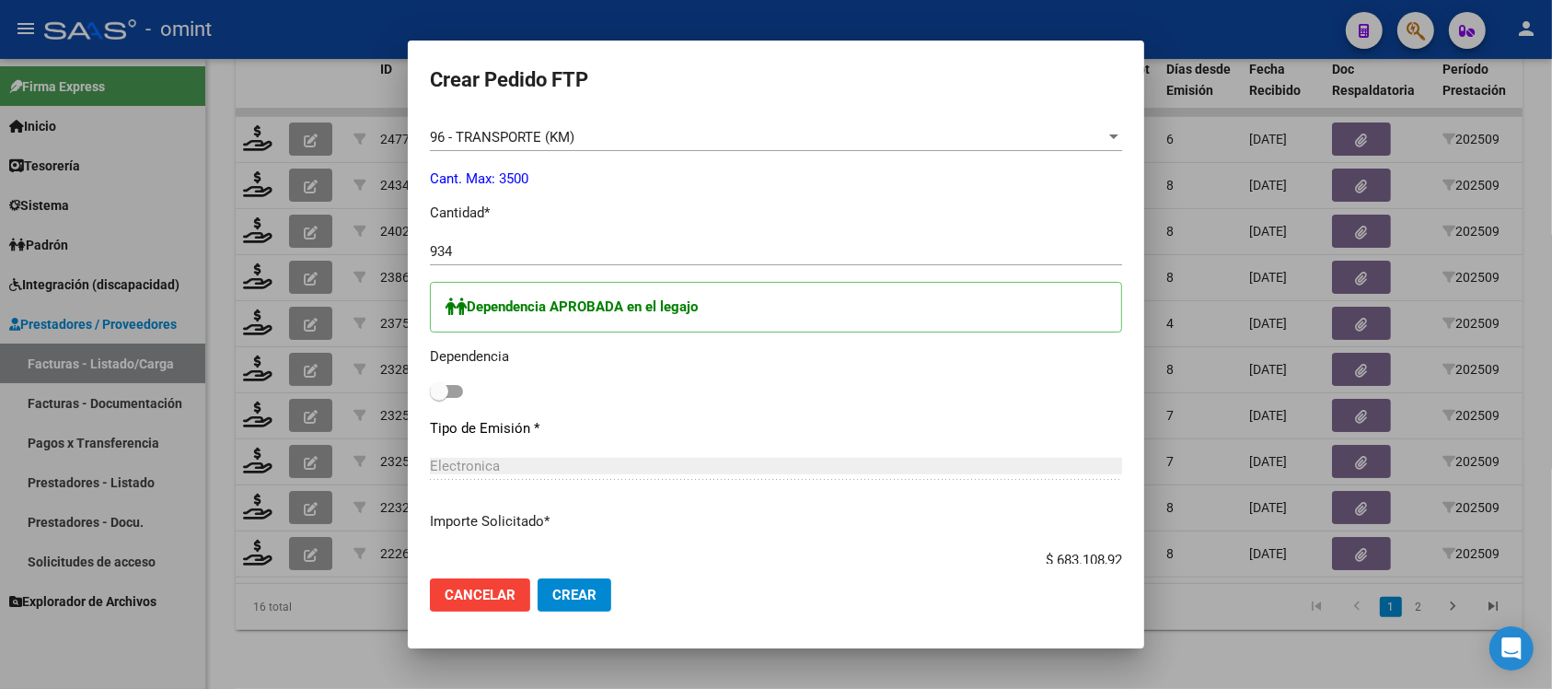
scroll to position [921, 0]
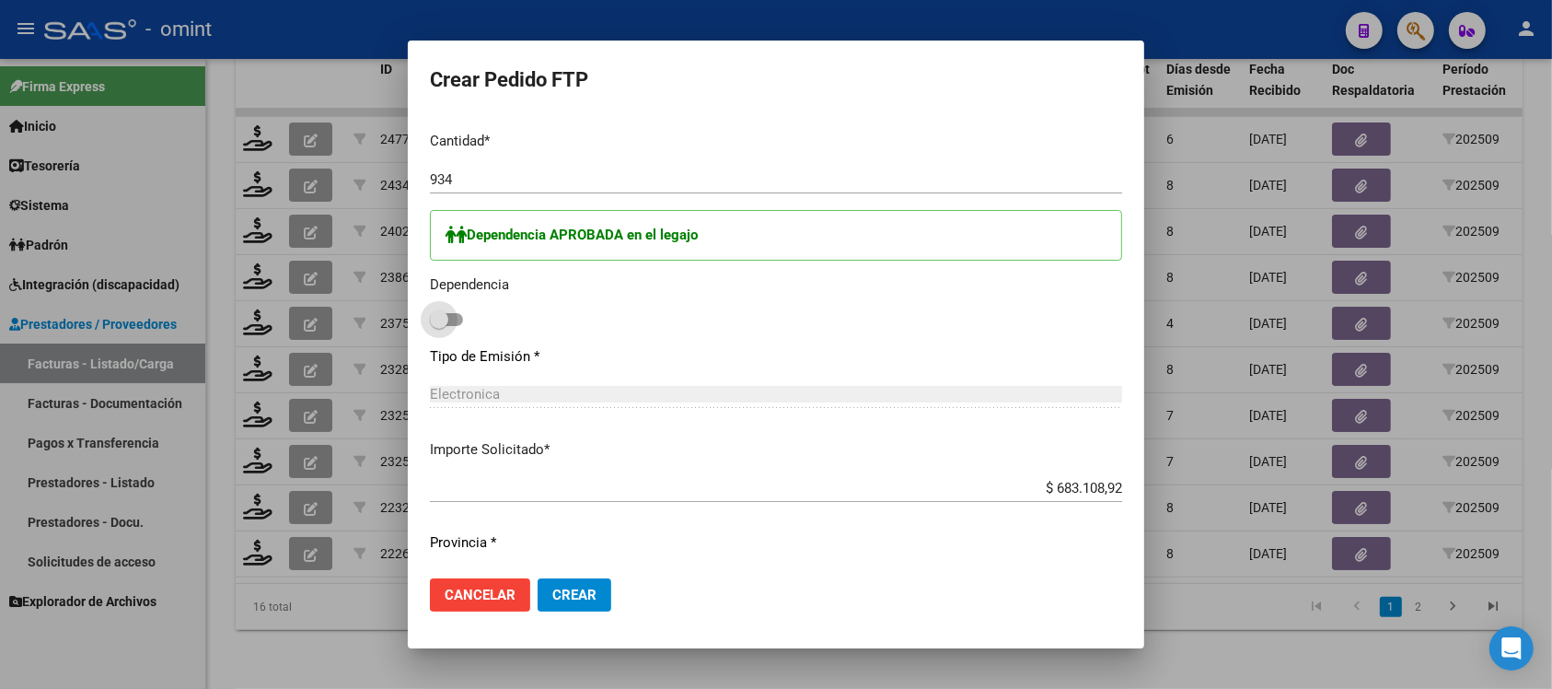
click at [447, 322] on span at bounding box center [439, 319] width 18 height 18
click at [439, 326] on input "checkbox" at bounding box center [438, 326] width 1 height 1
checkbox input "true"
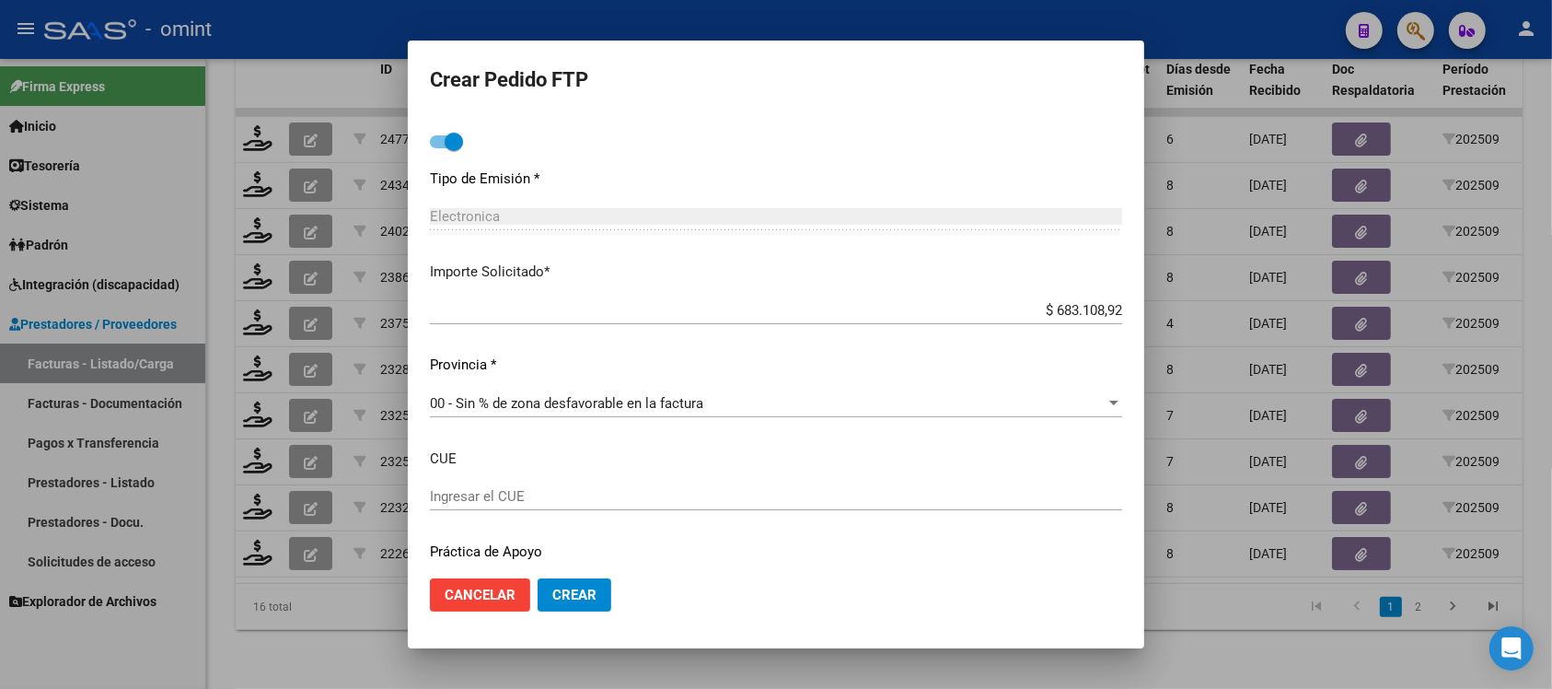
scroll to position [1156, 0]
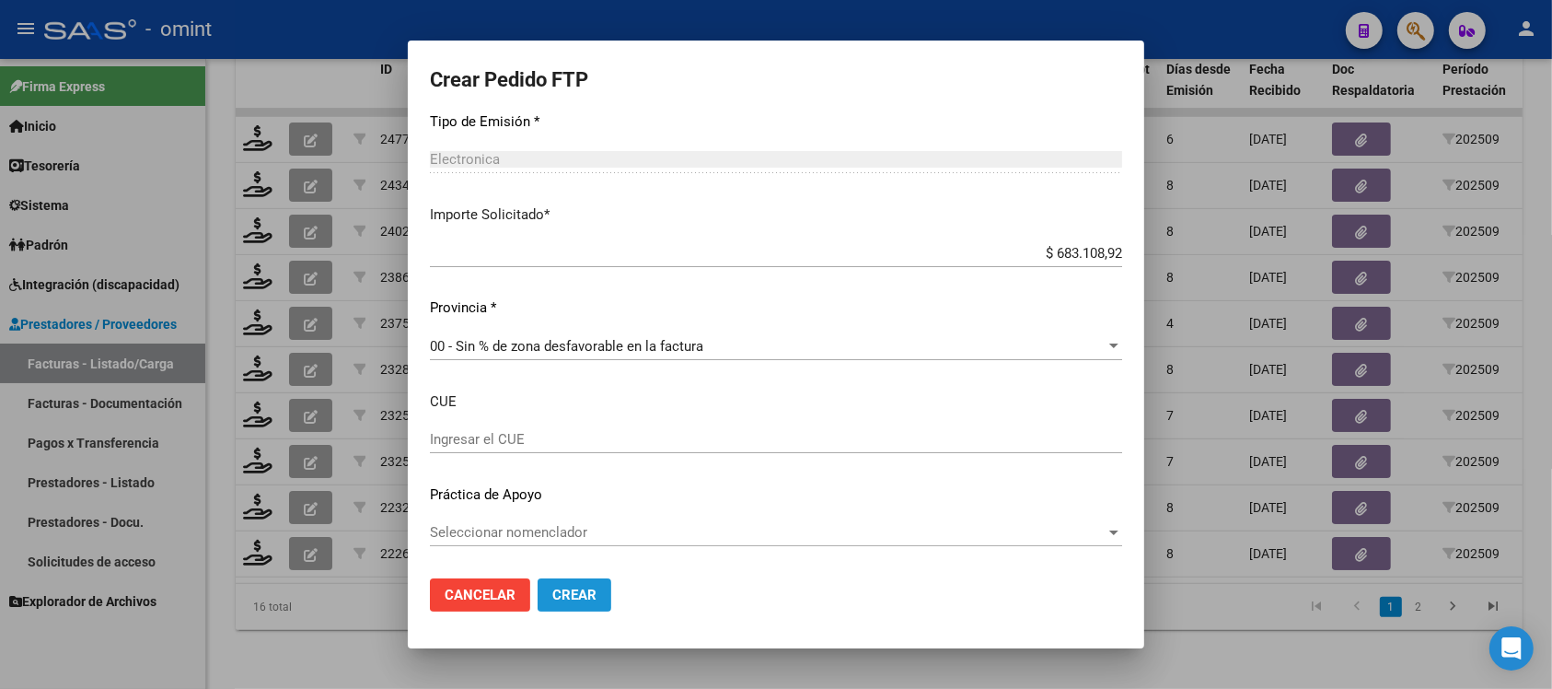
click at [572, 589] on span "Crear" at bounding box center [574, 594] width 44 height 17
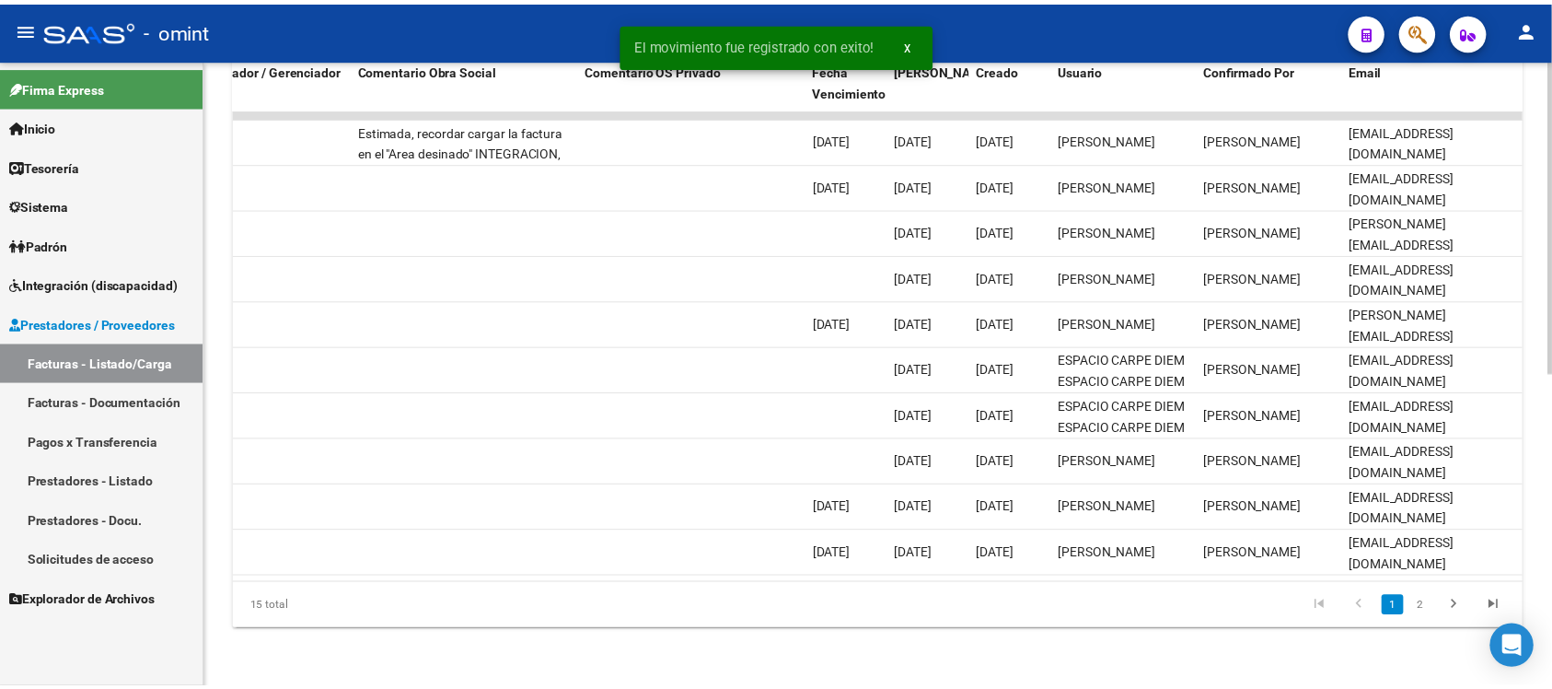
scroll to position [0, 0]
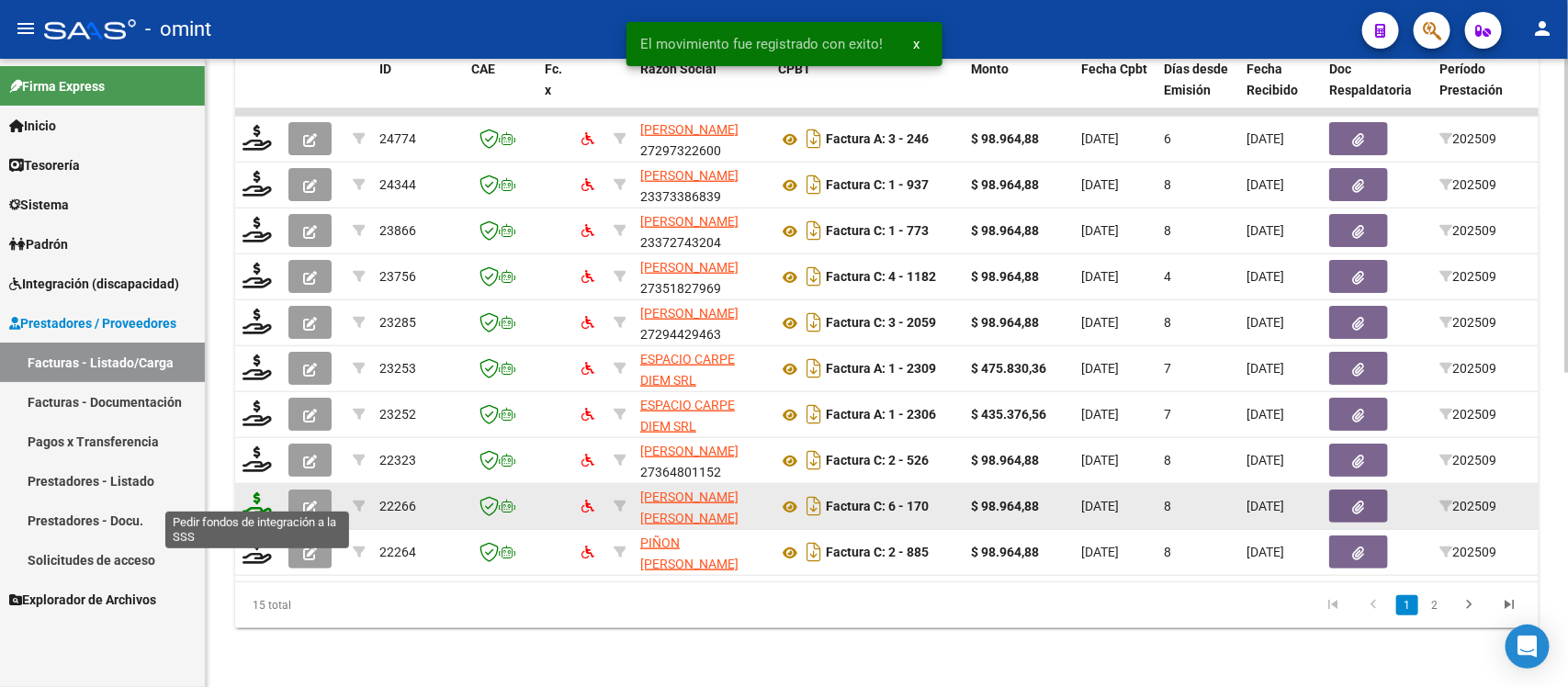
click at [255, 493] on icon at bounding box center [256, 506] width 29 height 26
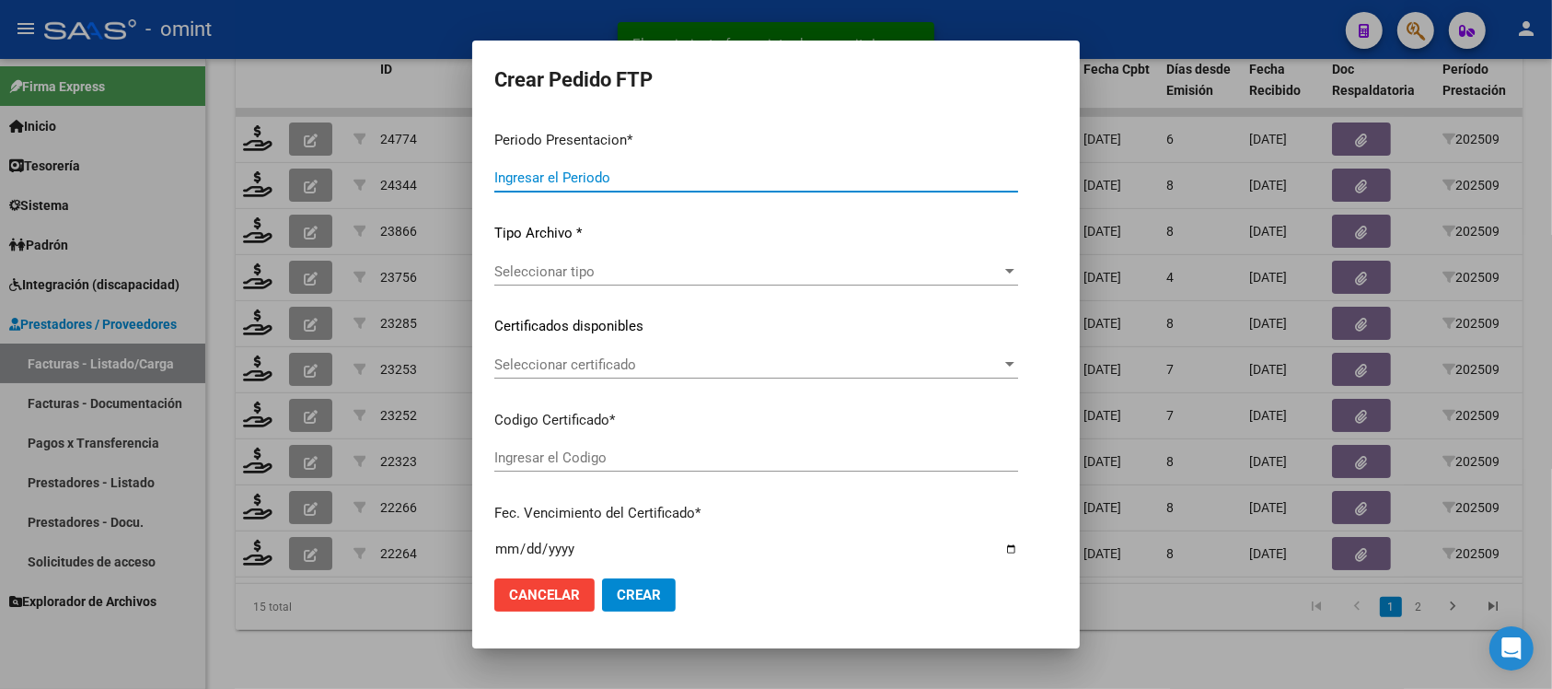
type input "202509"
type input "$ 98.964,88"
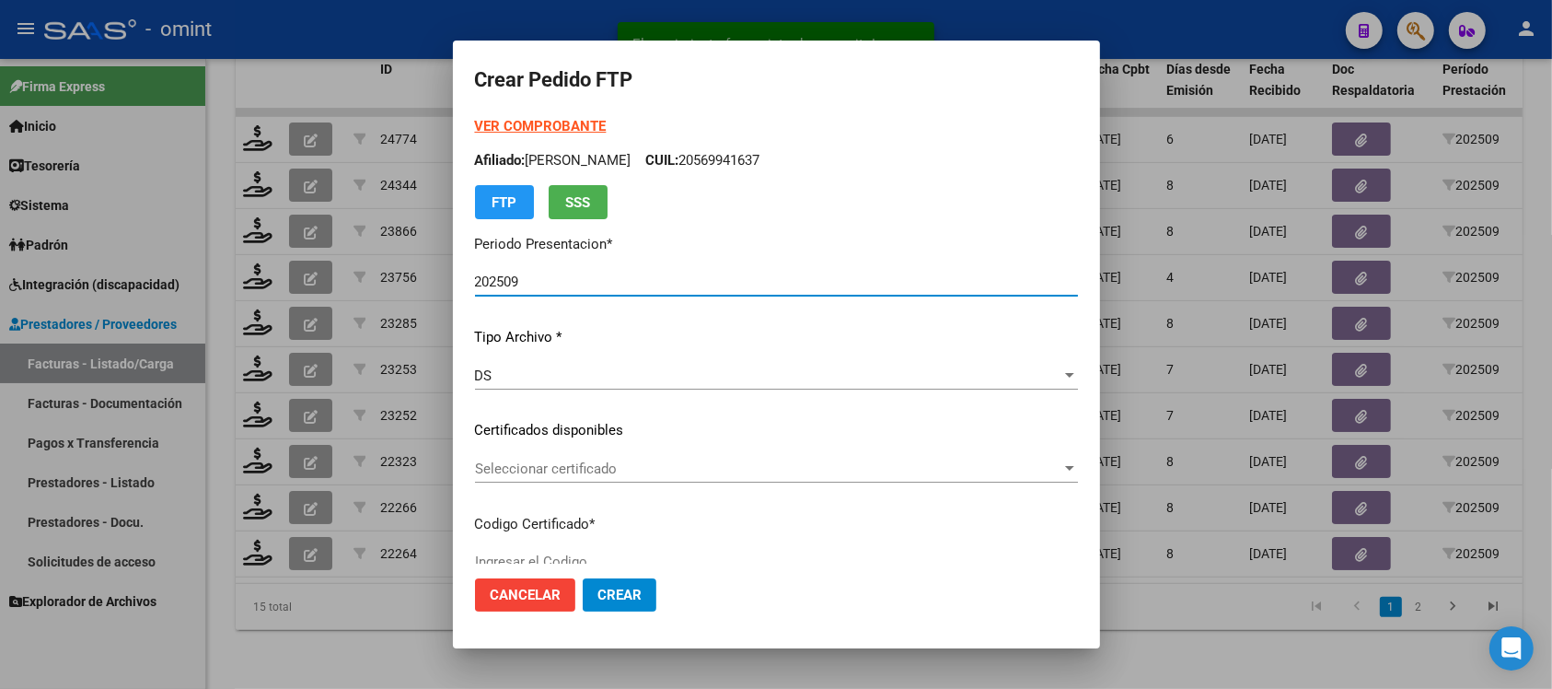
type input "579007035"
type input "2026-08-31"
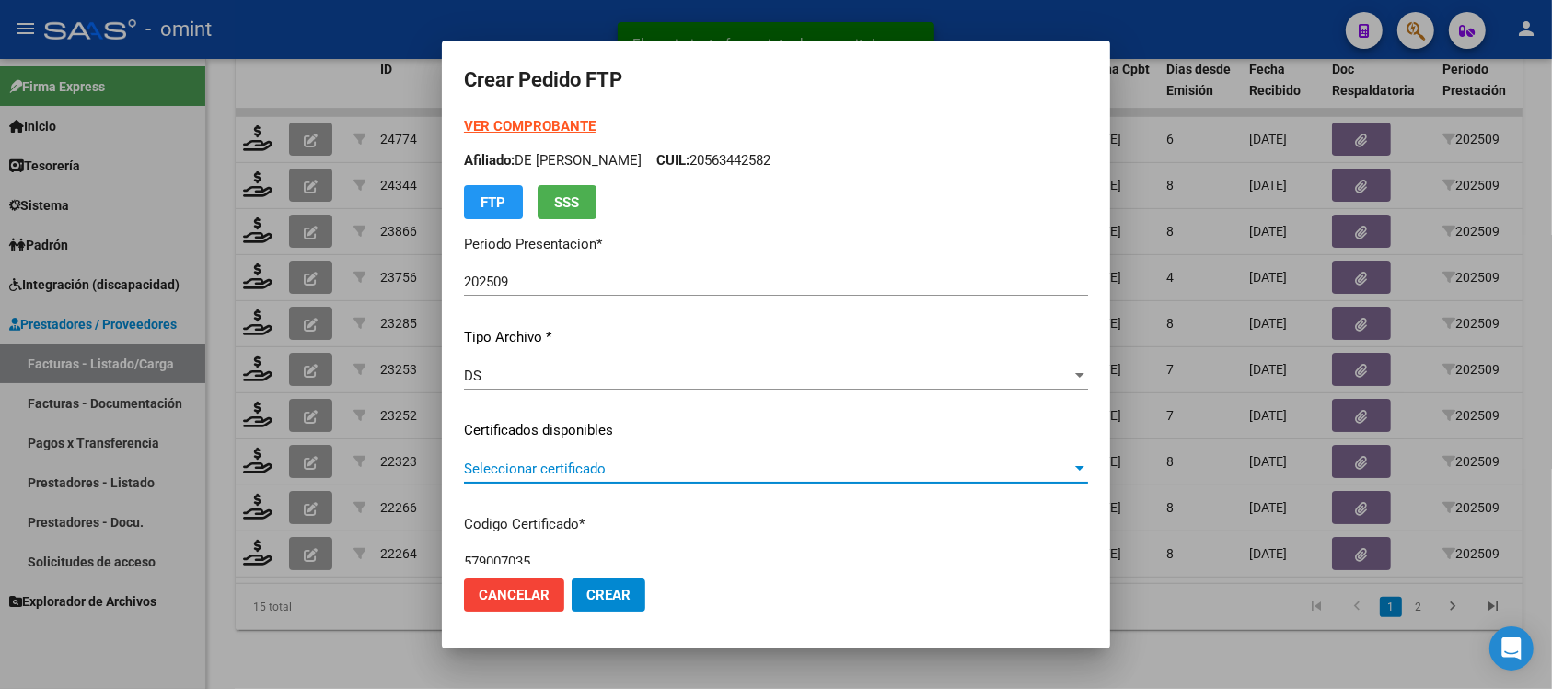
click at [571, 470] on span "Seleccionar certificado" at bounding box center [768, 468] width 608 height 17
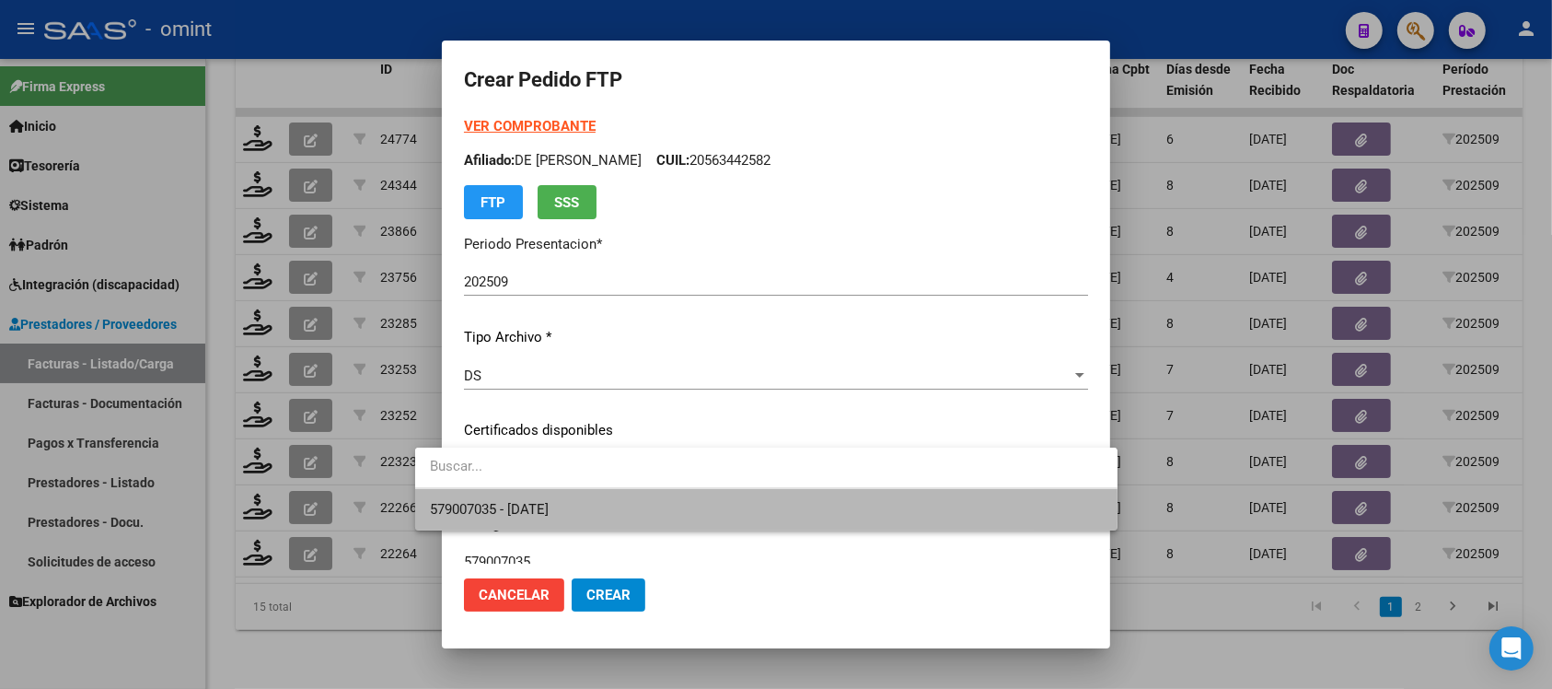
click at [608, 511] on span "579007035 - 2026-08-31" at bounding box center [766, 509] width 673 height 41
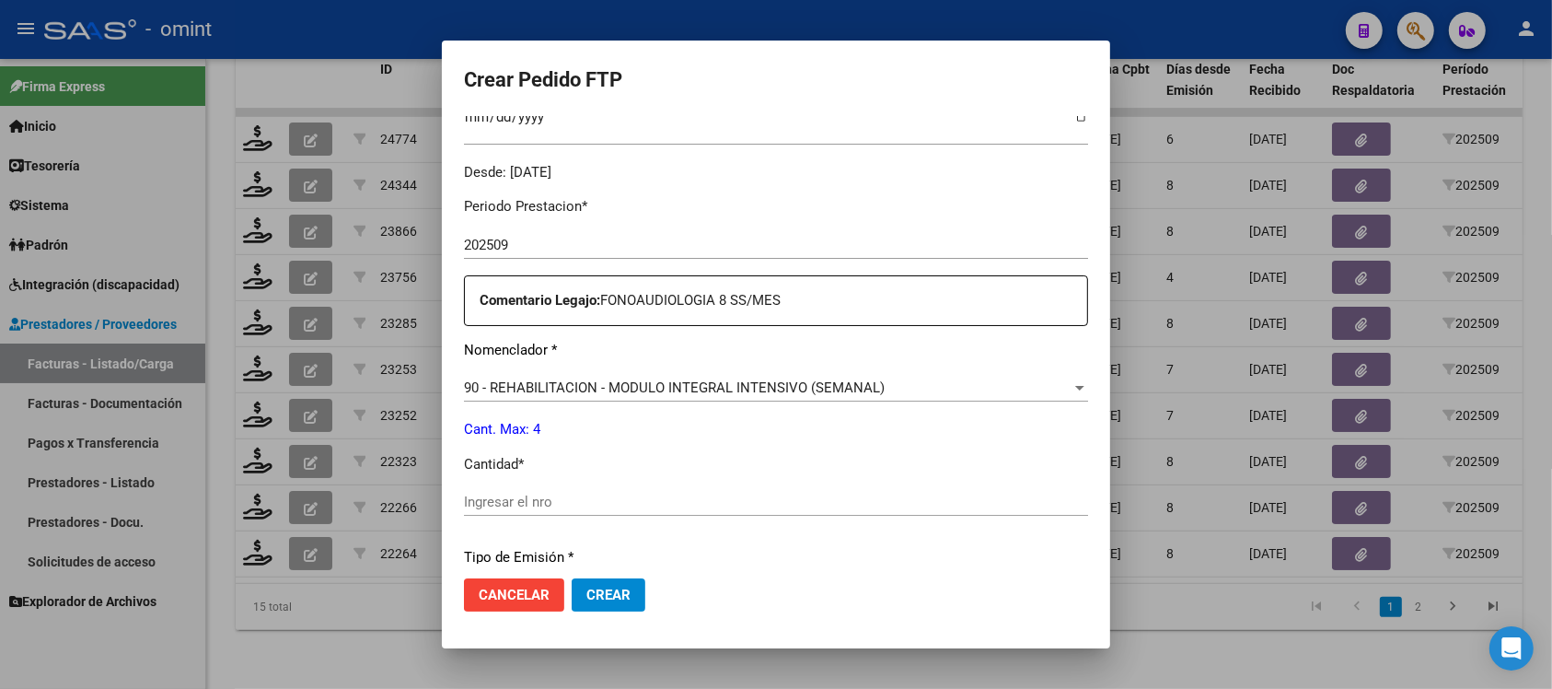
scroll to position [575, 0]
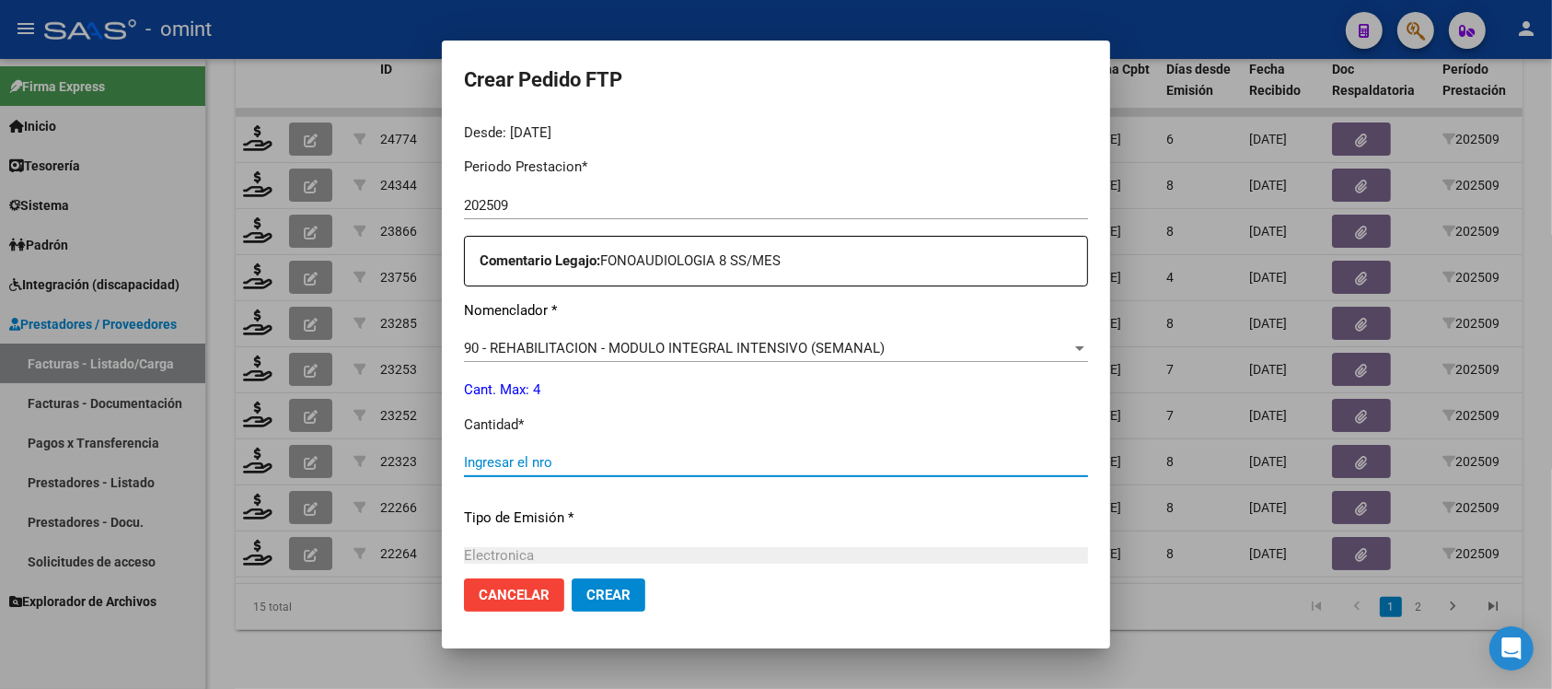
click at [514, 454] on input "Ingresar el nro" at bounding box center [776, 462] width 624 height 17
type input "4"
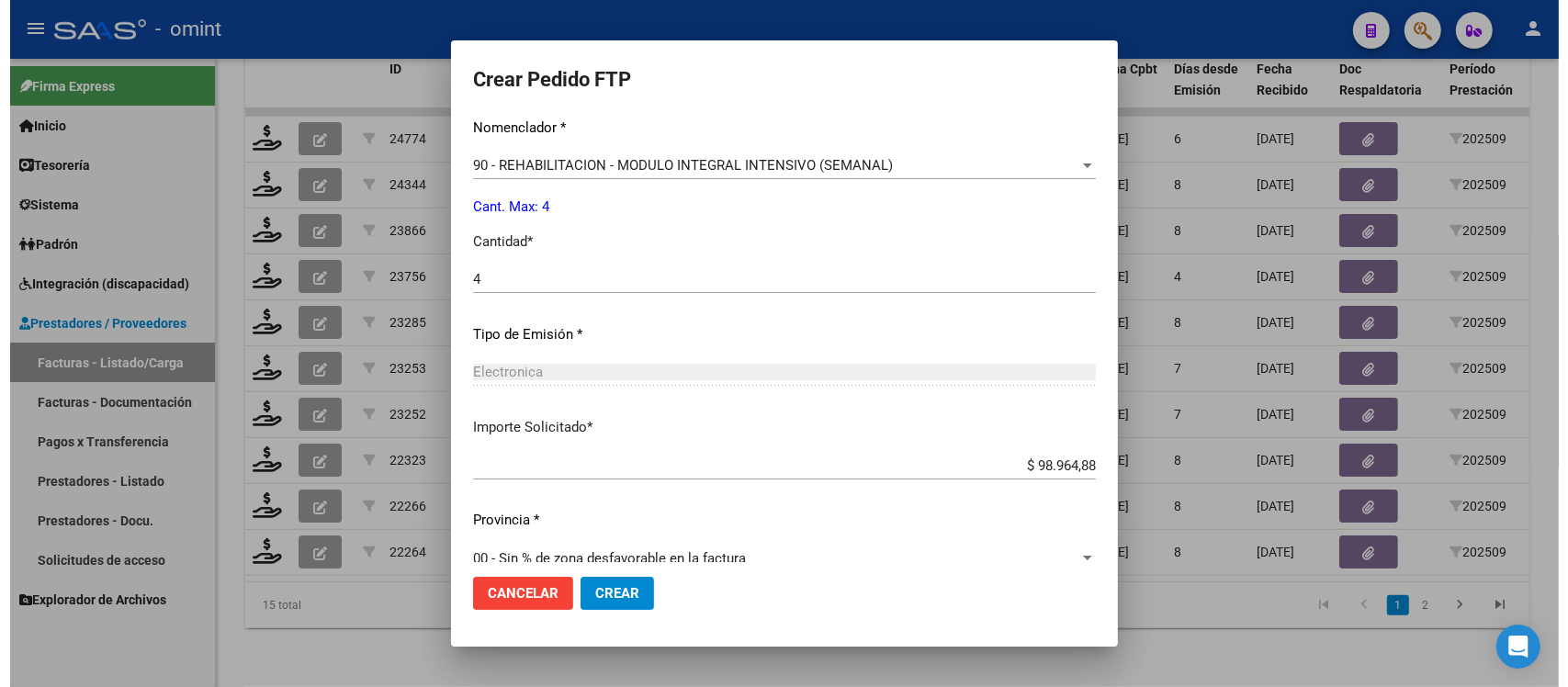
scroll to position [782, 0]
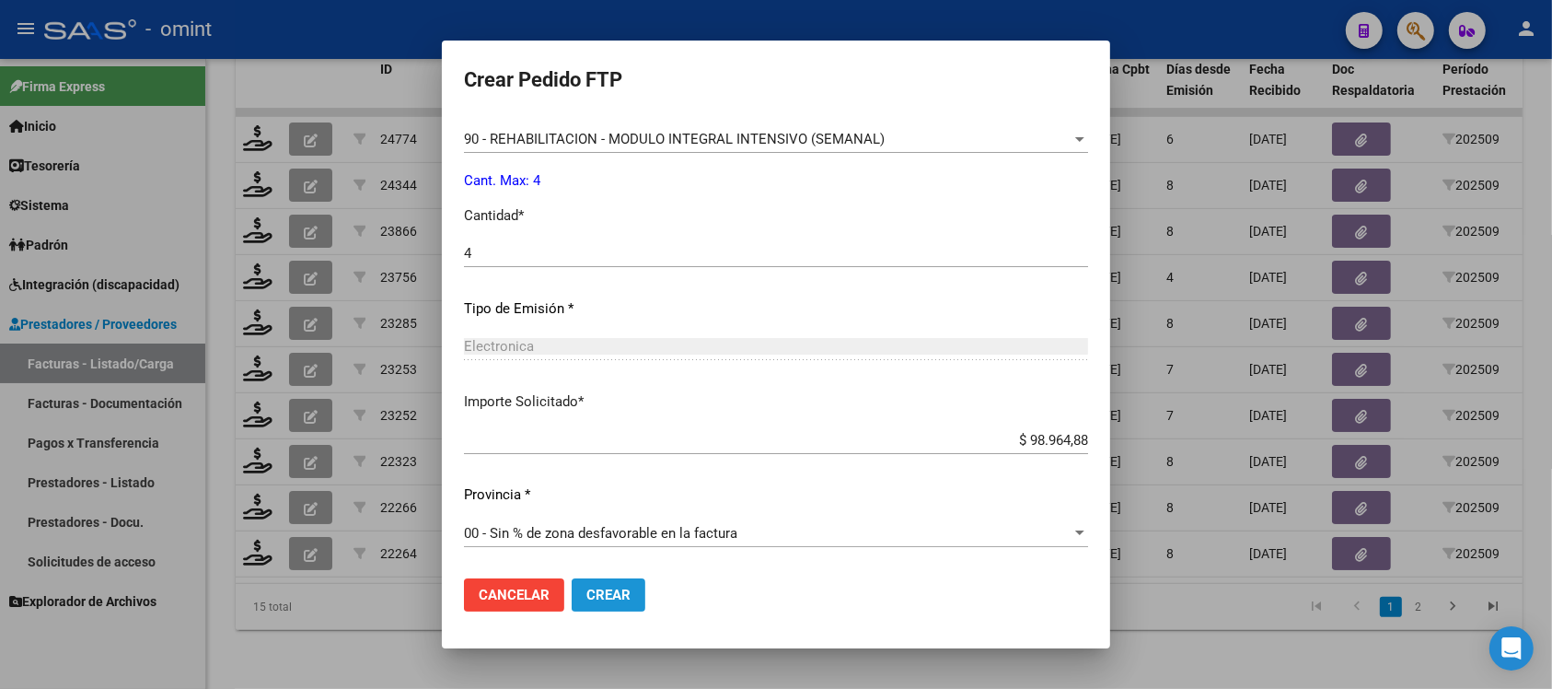
click at [586, 600] on span "Crear" at bounding box center [608, 594] width 44 height 17
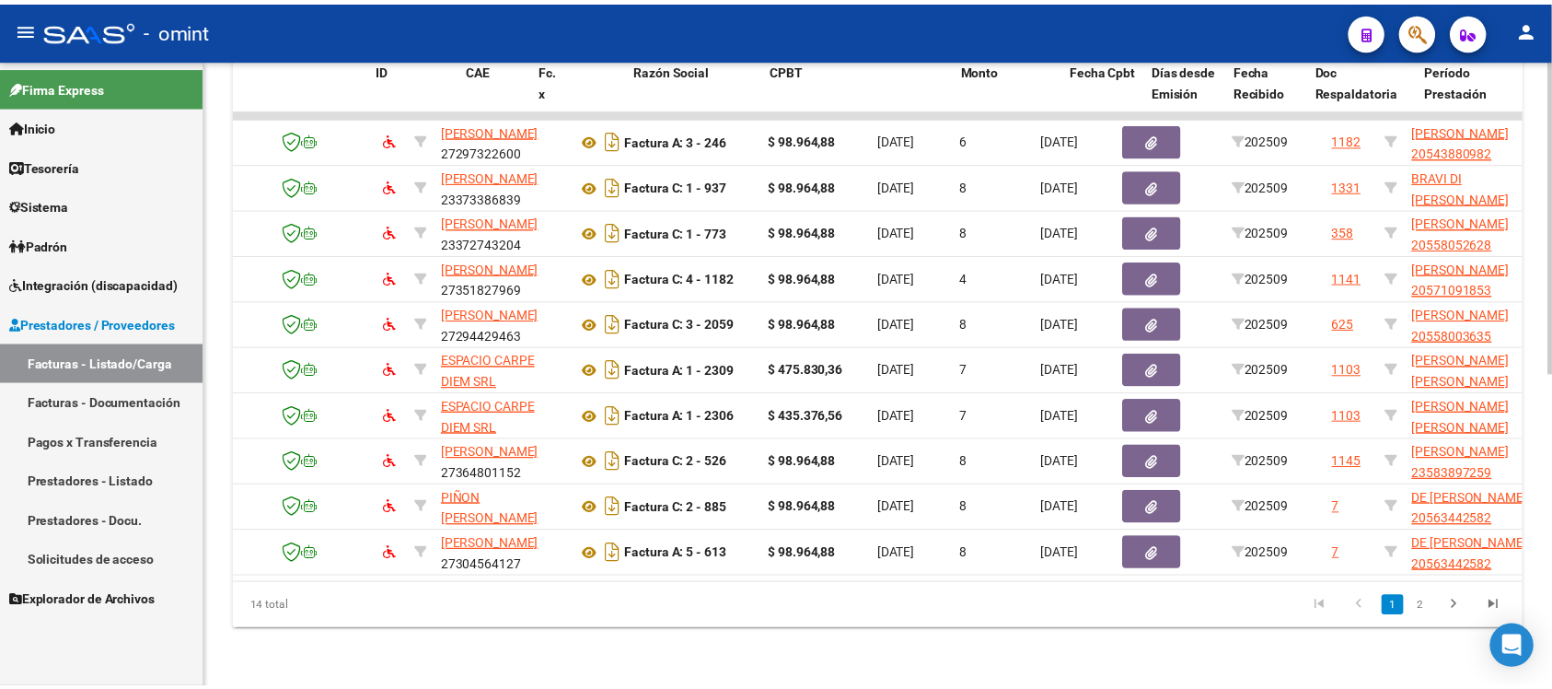
scroll to position [0, 0]
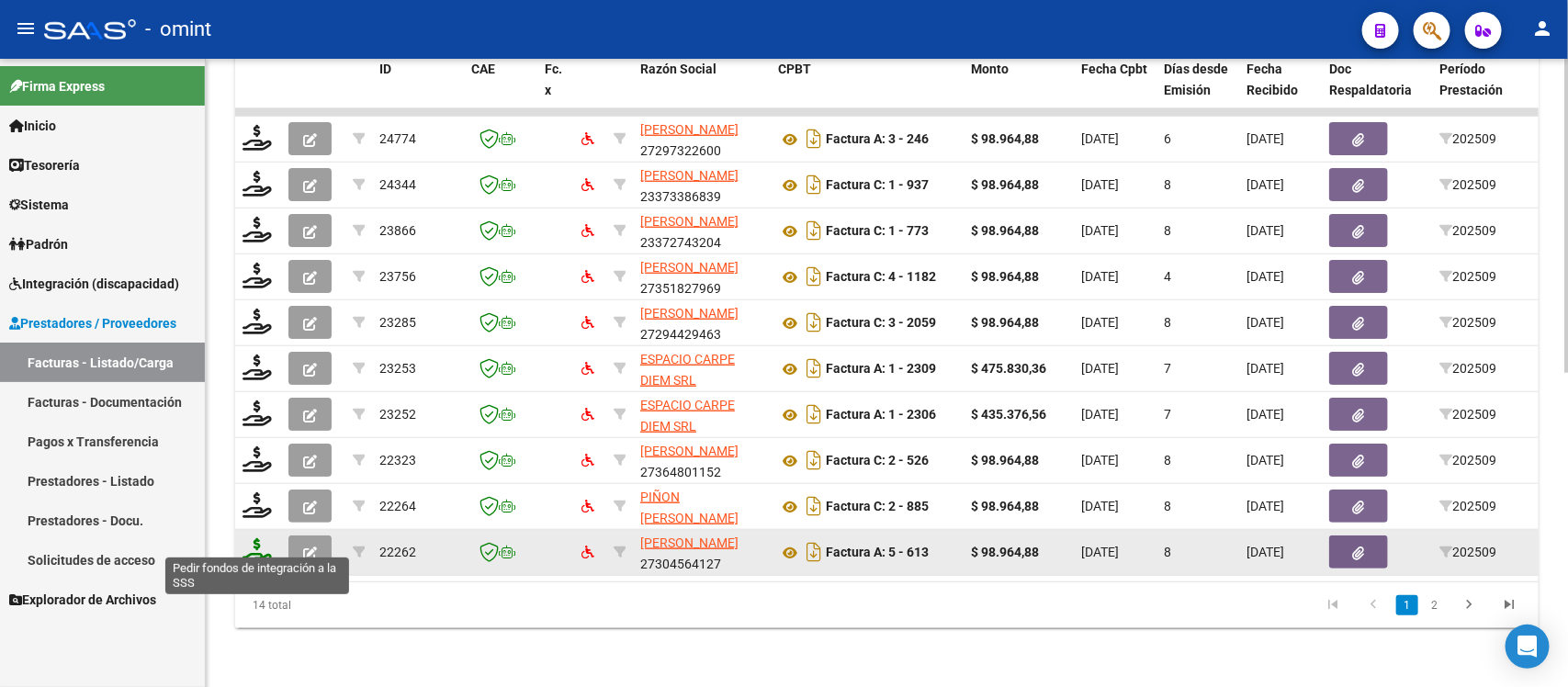
click at [249, 538] on icon at bounding box center [256, 551] width 29 height 26
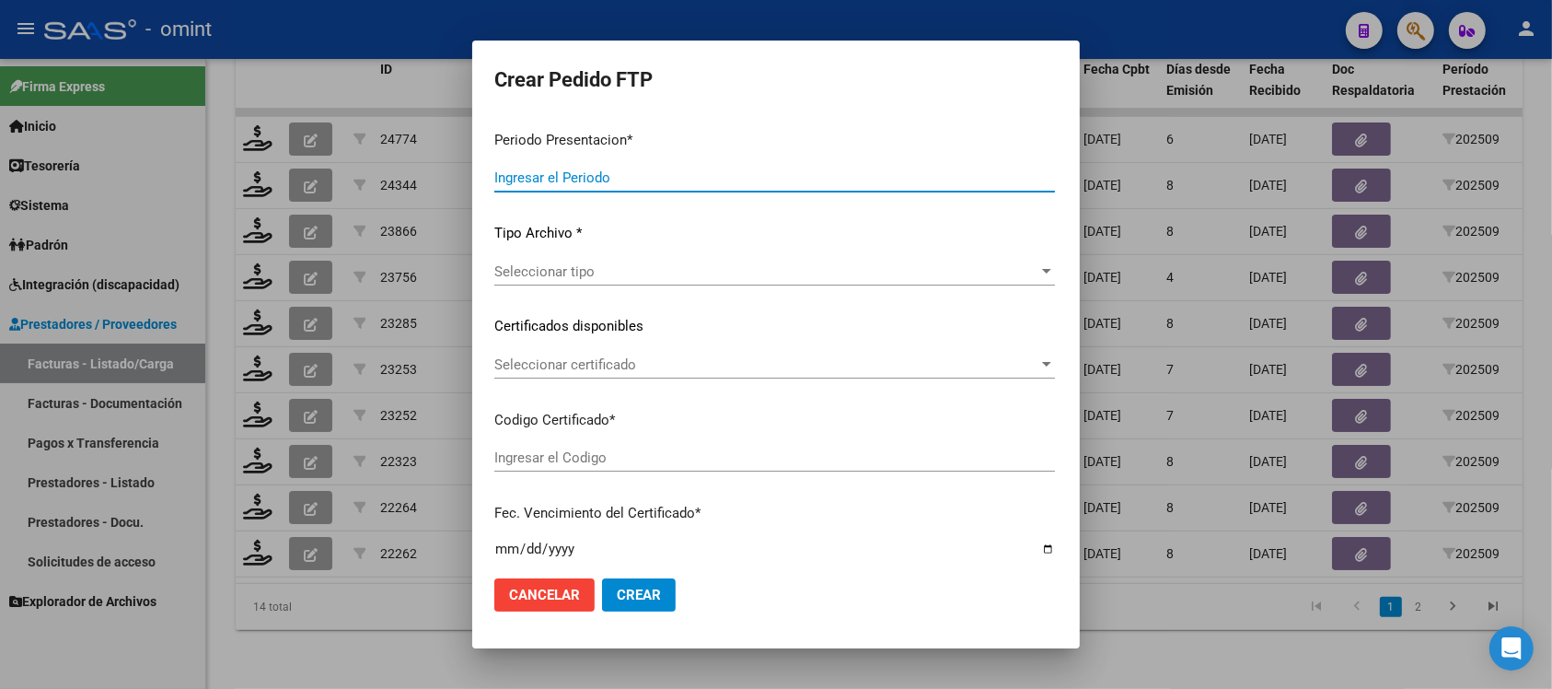
type input "202509"
type input "$ 98.964,88"
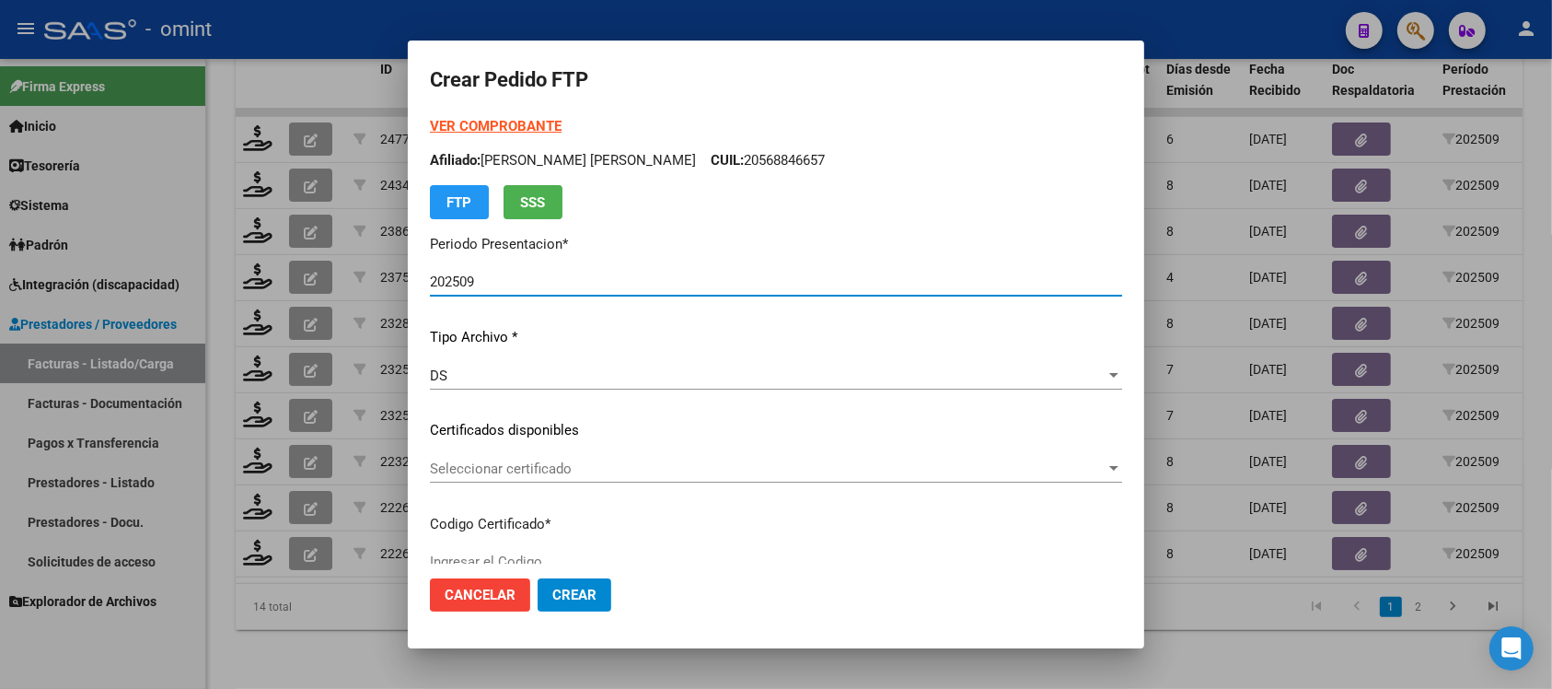
type input "579007035"
type input "2026-08-31"
click at [553, 470] on span "Seleccionar certificado" at bounding box center [768, 468] width 676 height 17
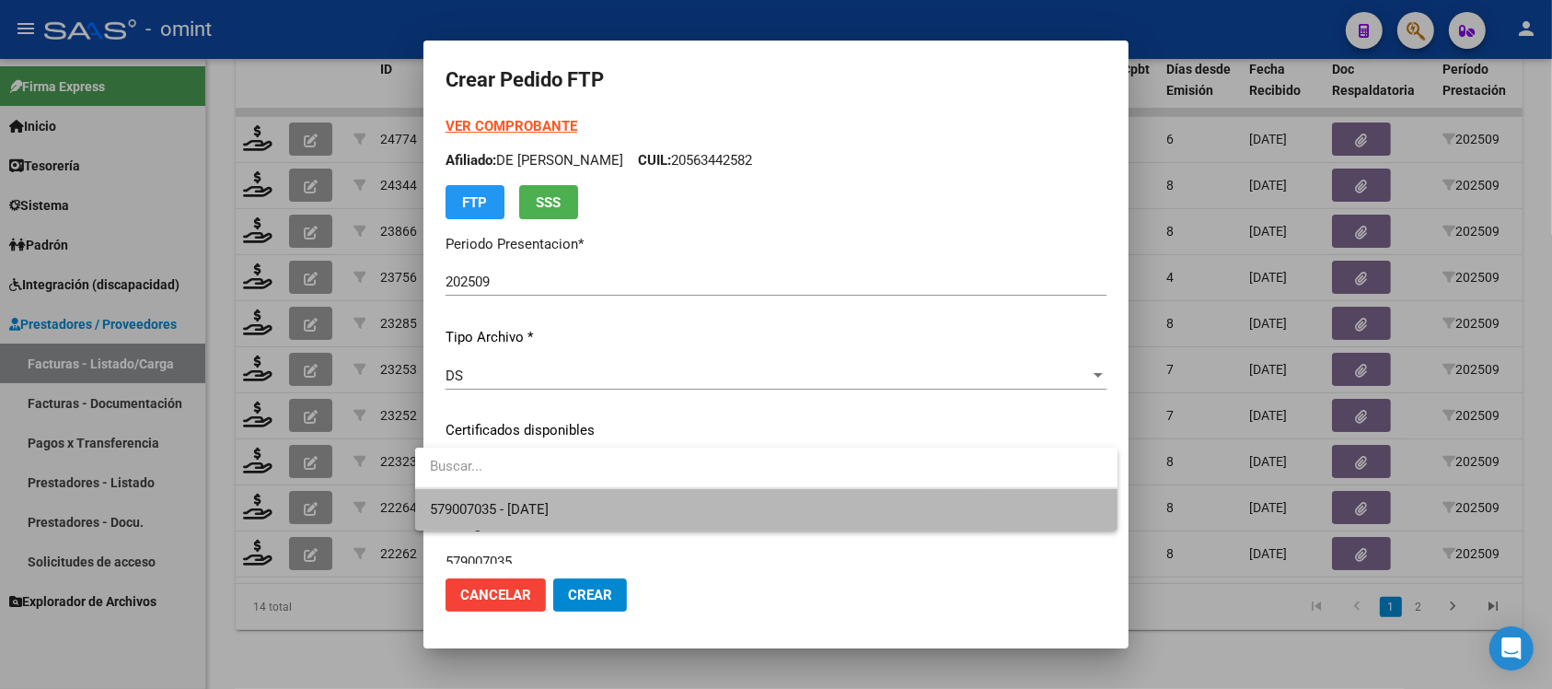
drag, startPoint x: 586, startPoint y: 503, endPoint x: 610, endPoint y: 493, distance: 26.8
click at [587, 503] on span "579007035 - 2026-08-31" at bounding box center [766, 509] width 673 height 41
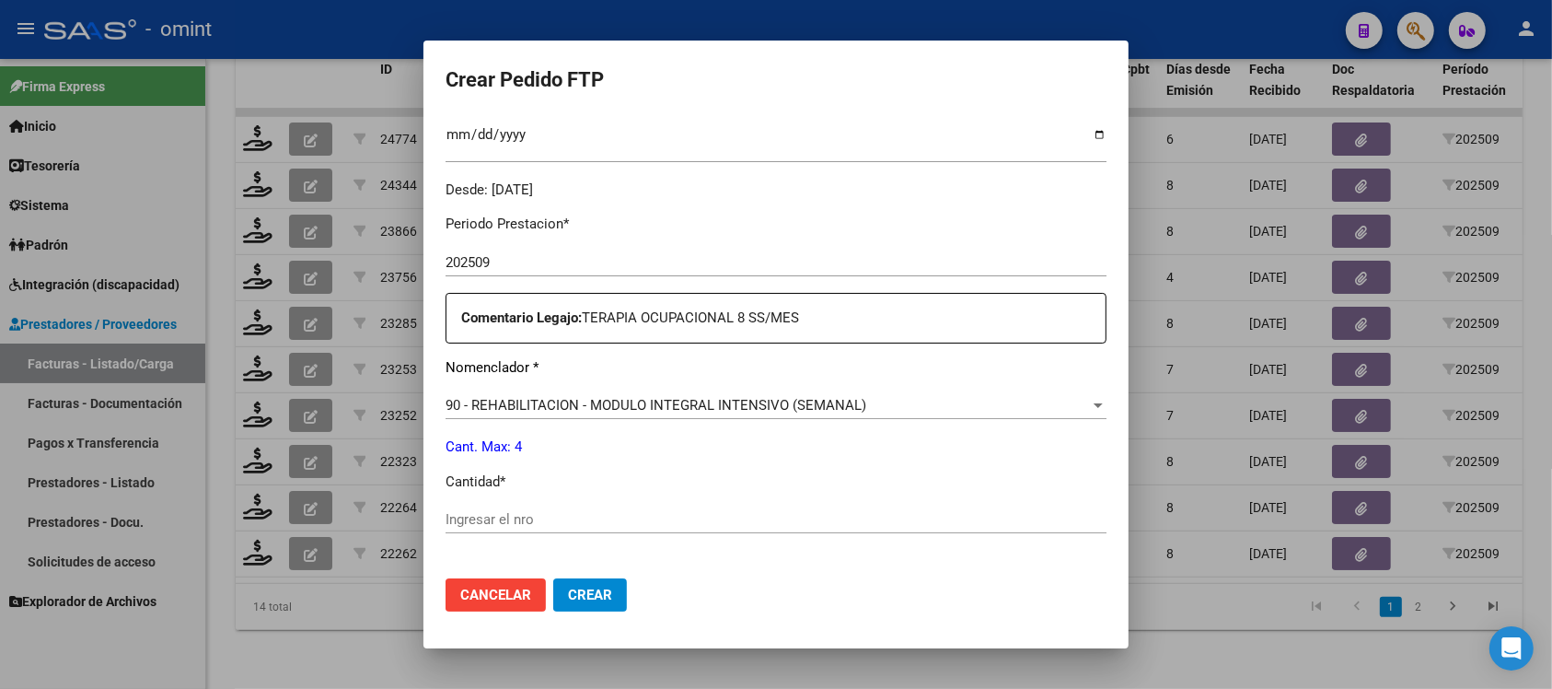
scroll to position [575, 0]
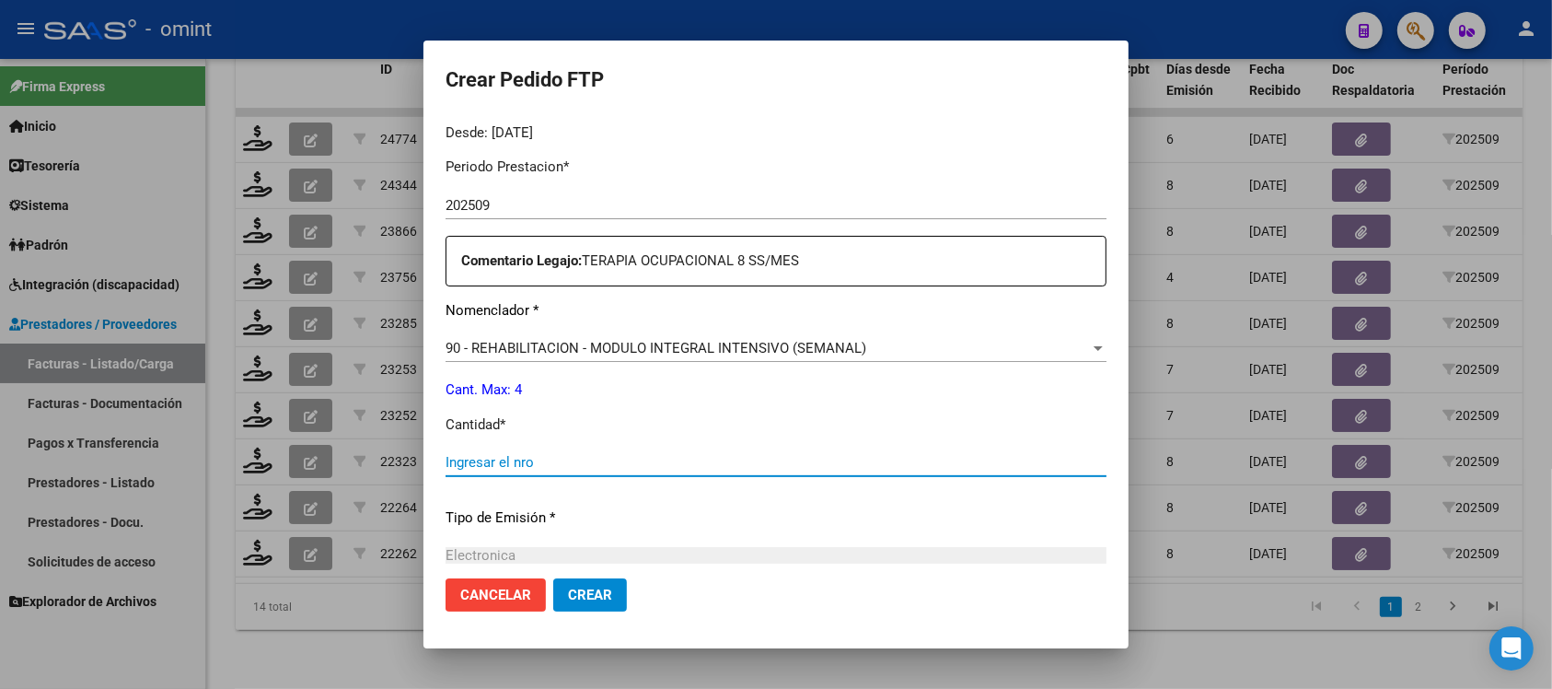
click at [581, 462] on input "Ingresar el nro" at bounding box center [776, 462] width 661 height 17
type input "4"
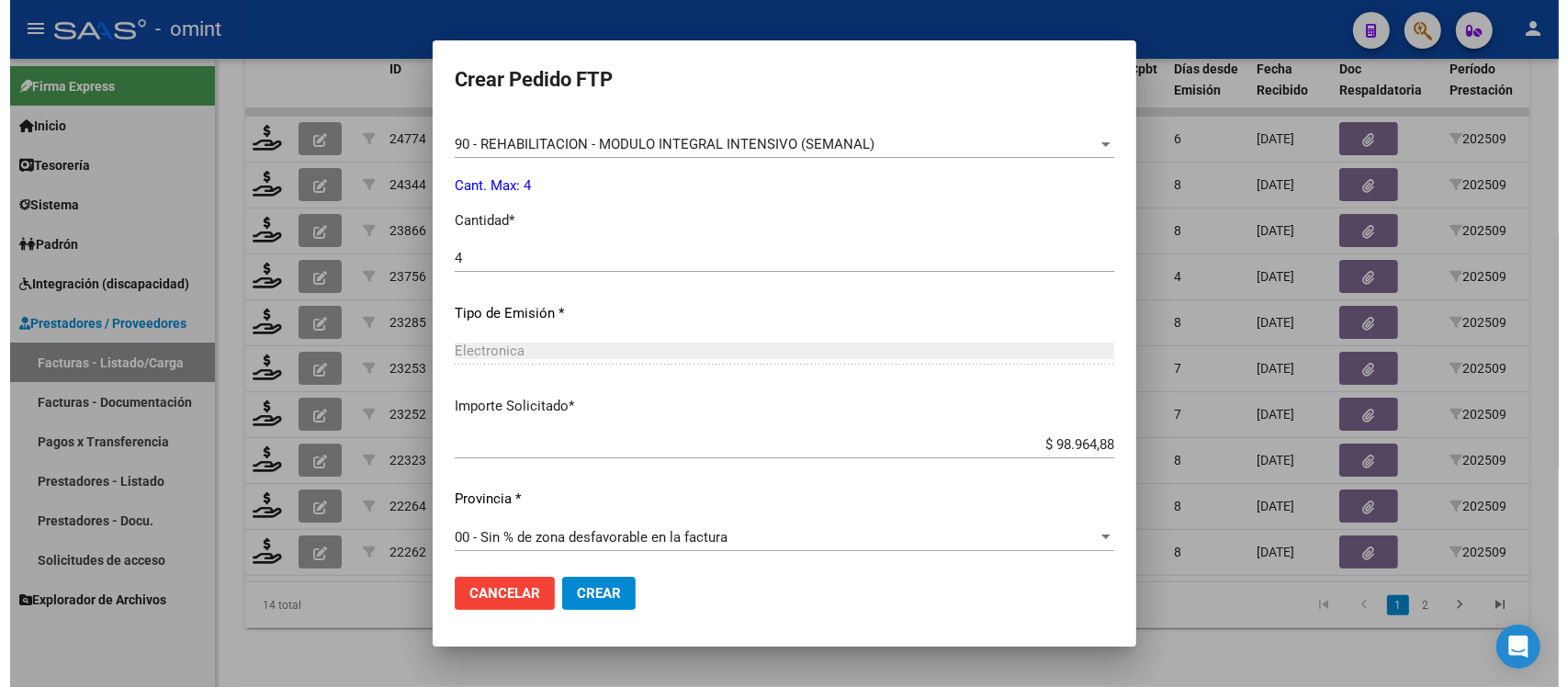
scroll to position [782, 0]
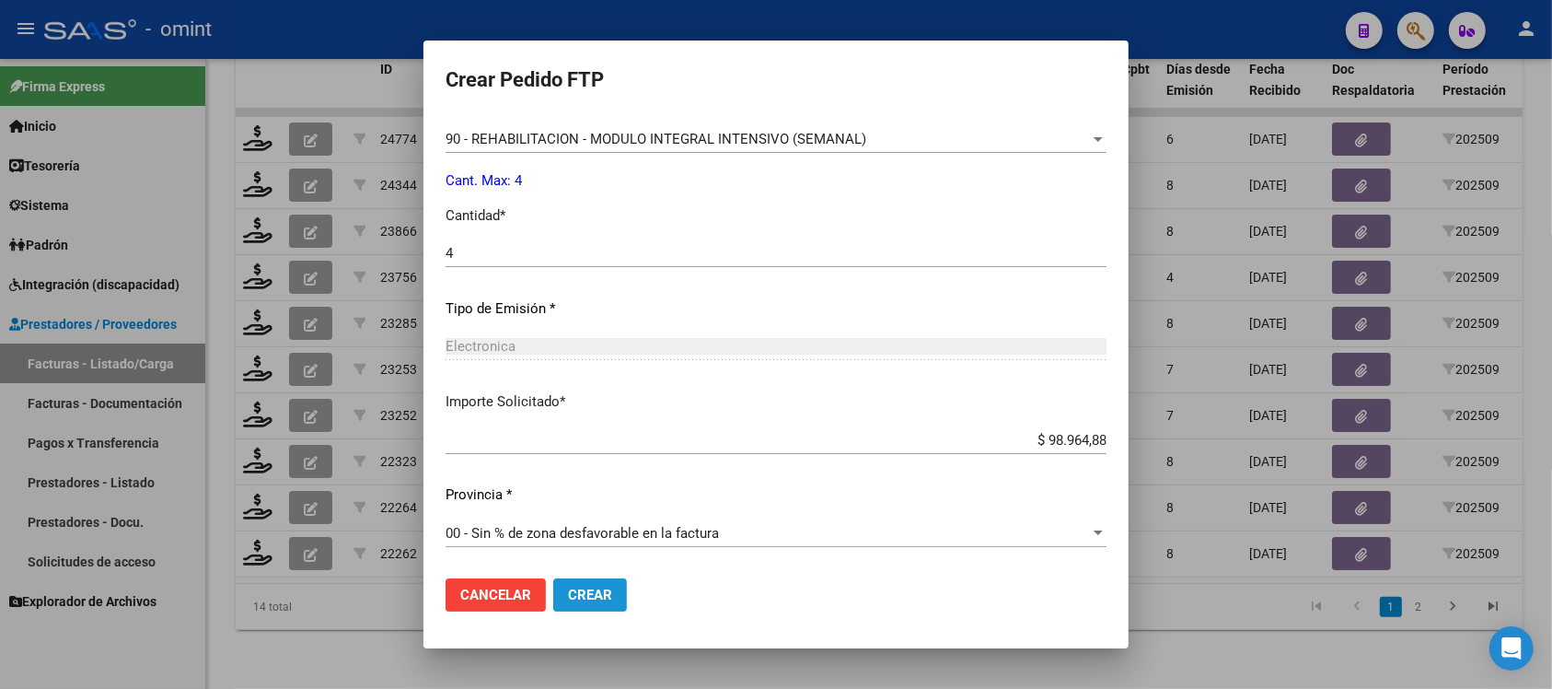
click at [576, 605] on button "Crear" at bounding box center [590, 594] width 74 height 33
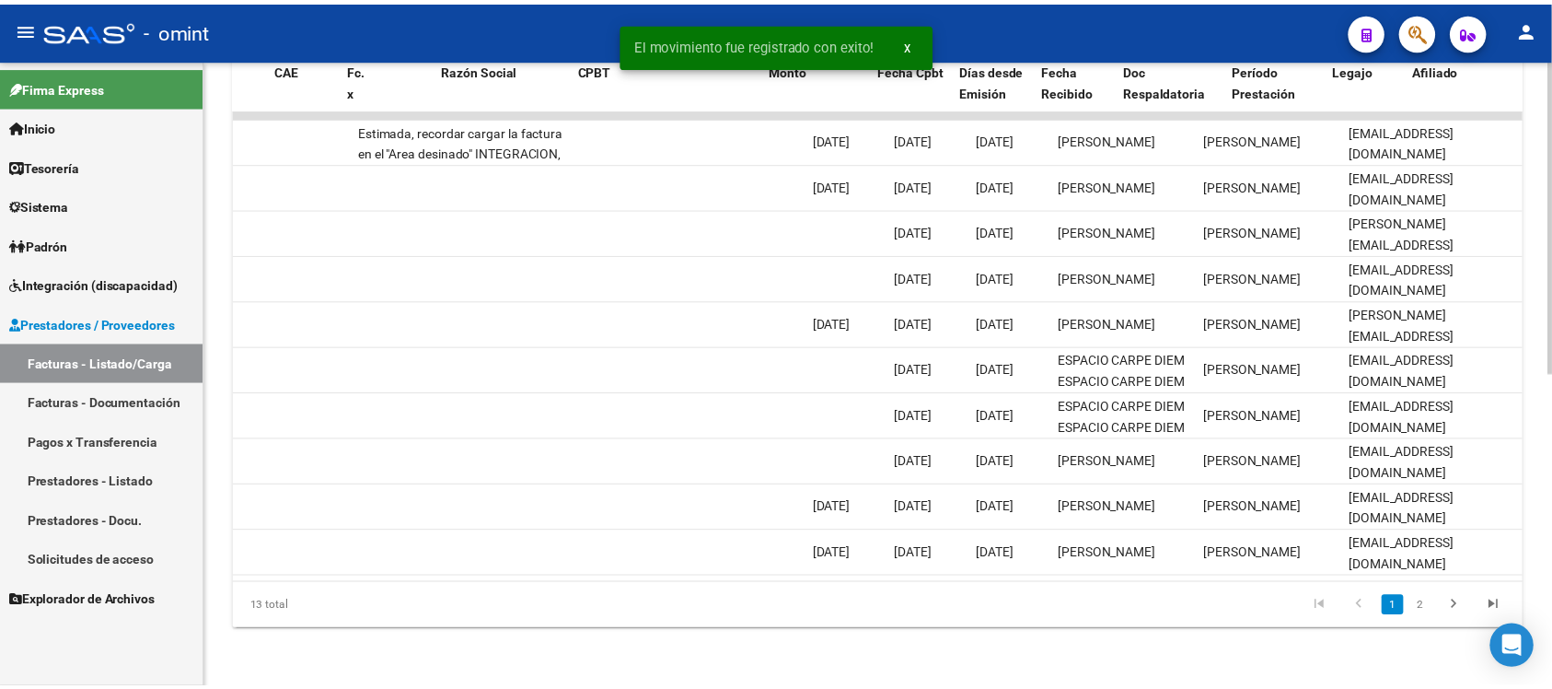
scroll to position [0, 0]
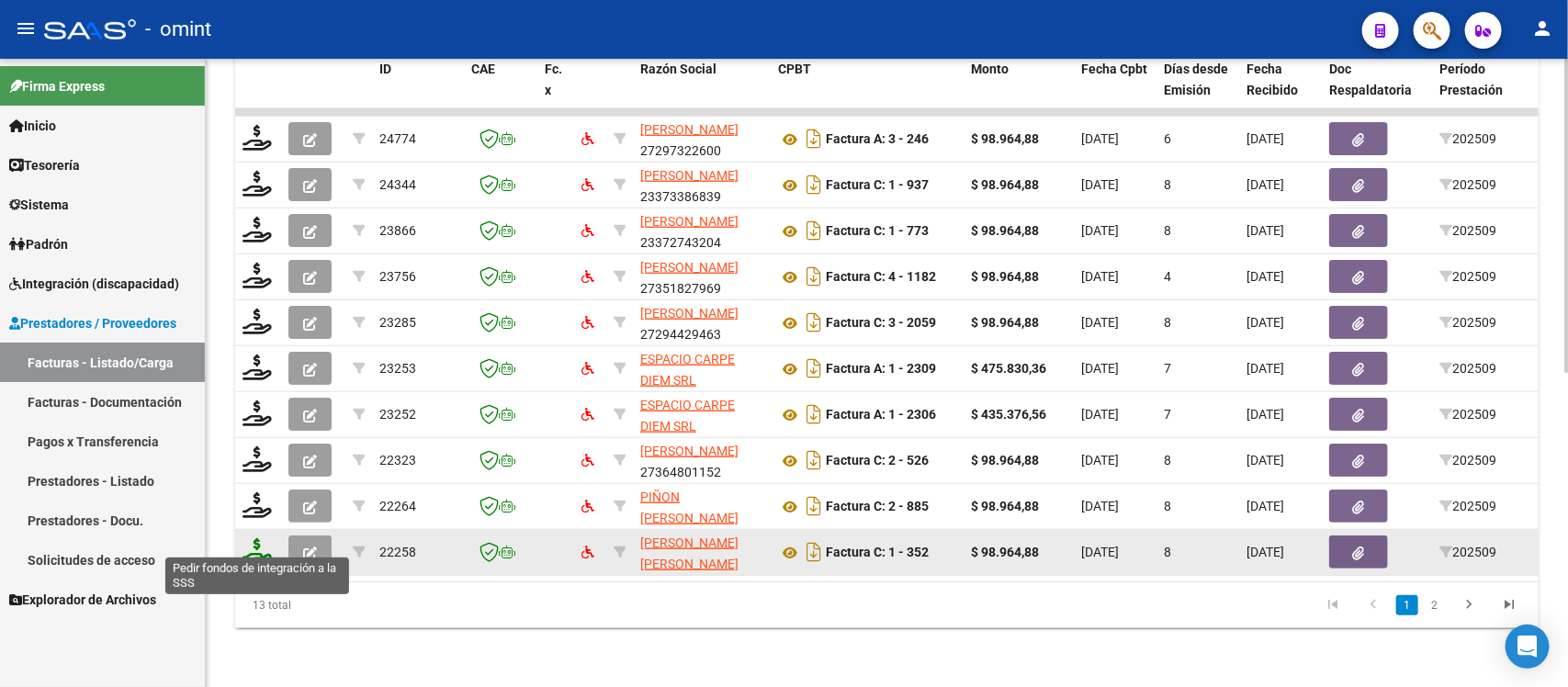
click at [249, 541] on icon at bounding box center [256, 551] width 29 height 26
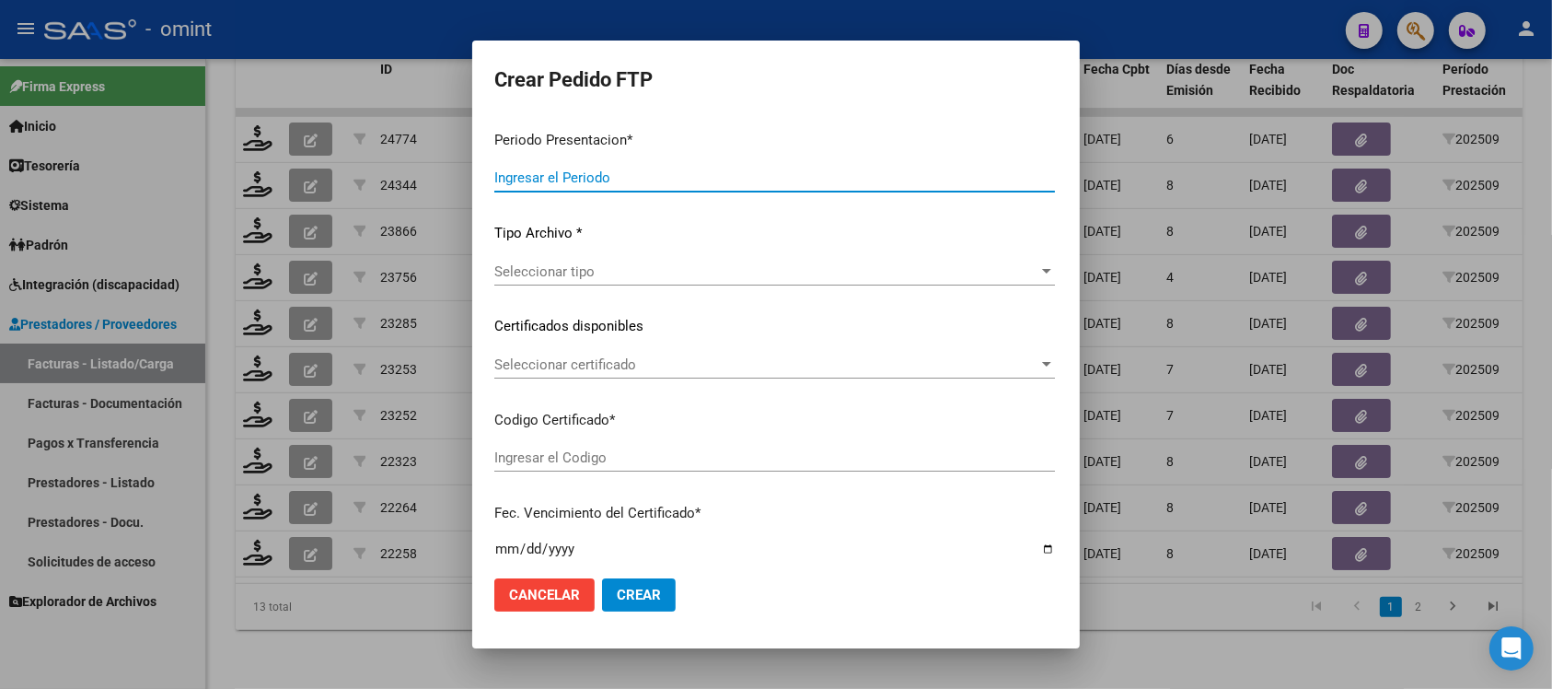
type input "202509"
type input "$ 98.964,88"
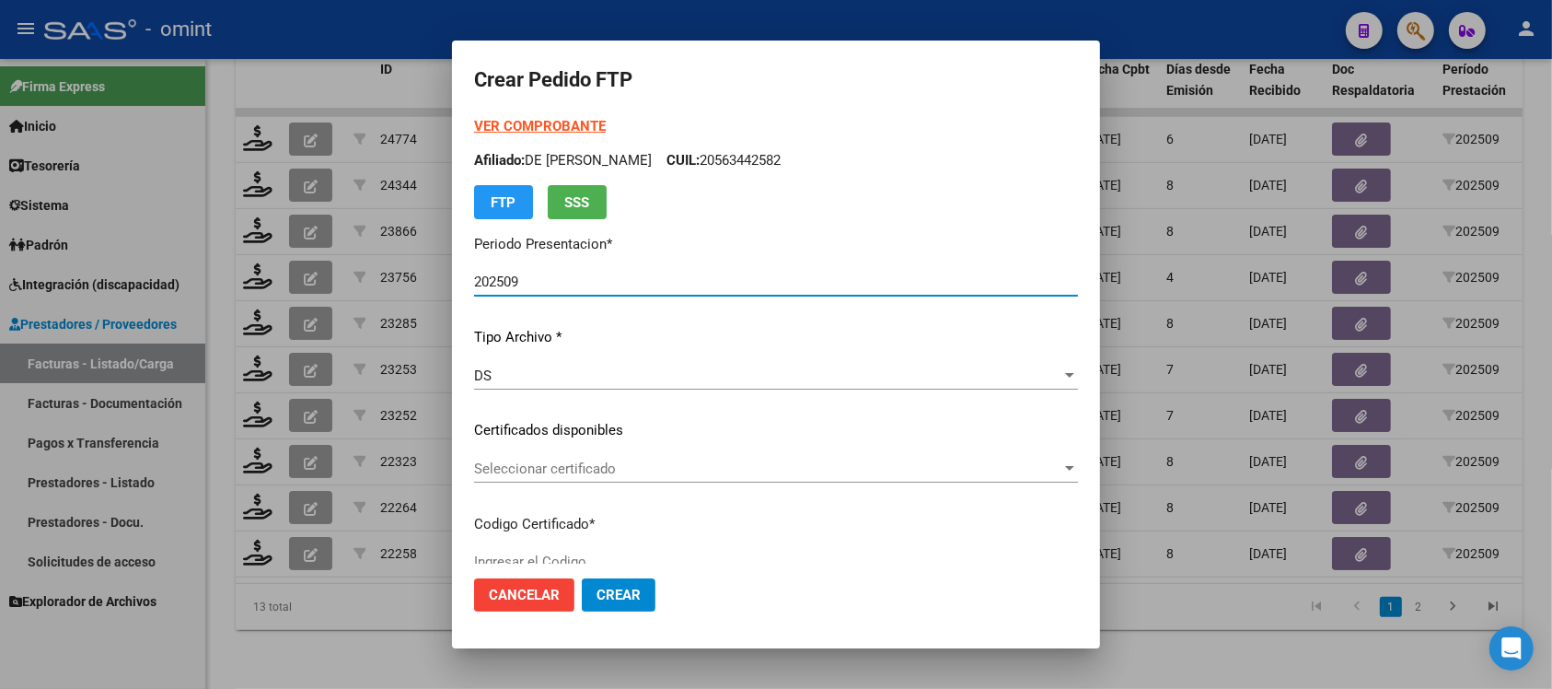
type input "465232860"
type input "2029-01-01"
click at [548, 467] on span "Seleccionar certificado" at bounding box center [767, 468] width 587 height 17
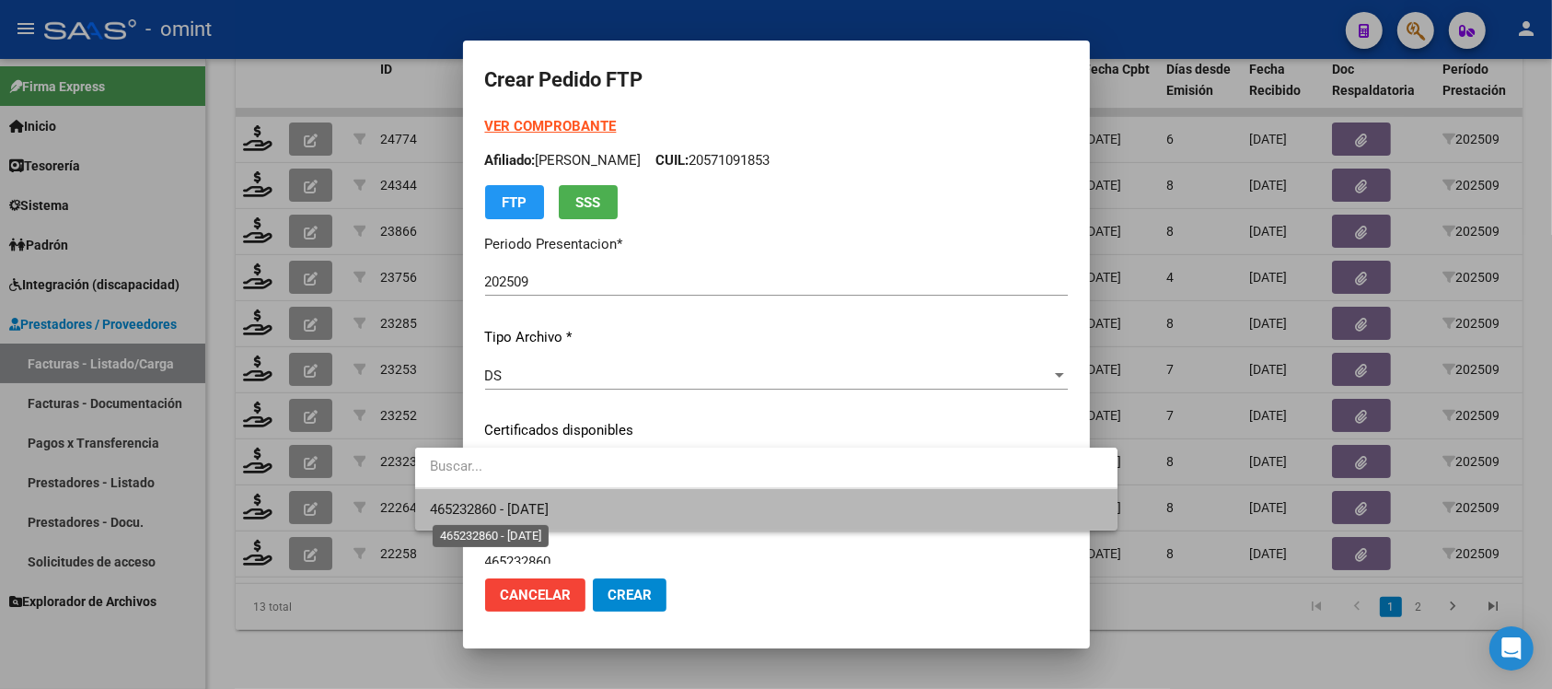
click at [549, 502] on span "465232860 - 2029-01-01" at bounding box center [489, 509] width 119 height 17
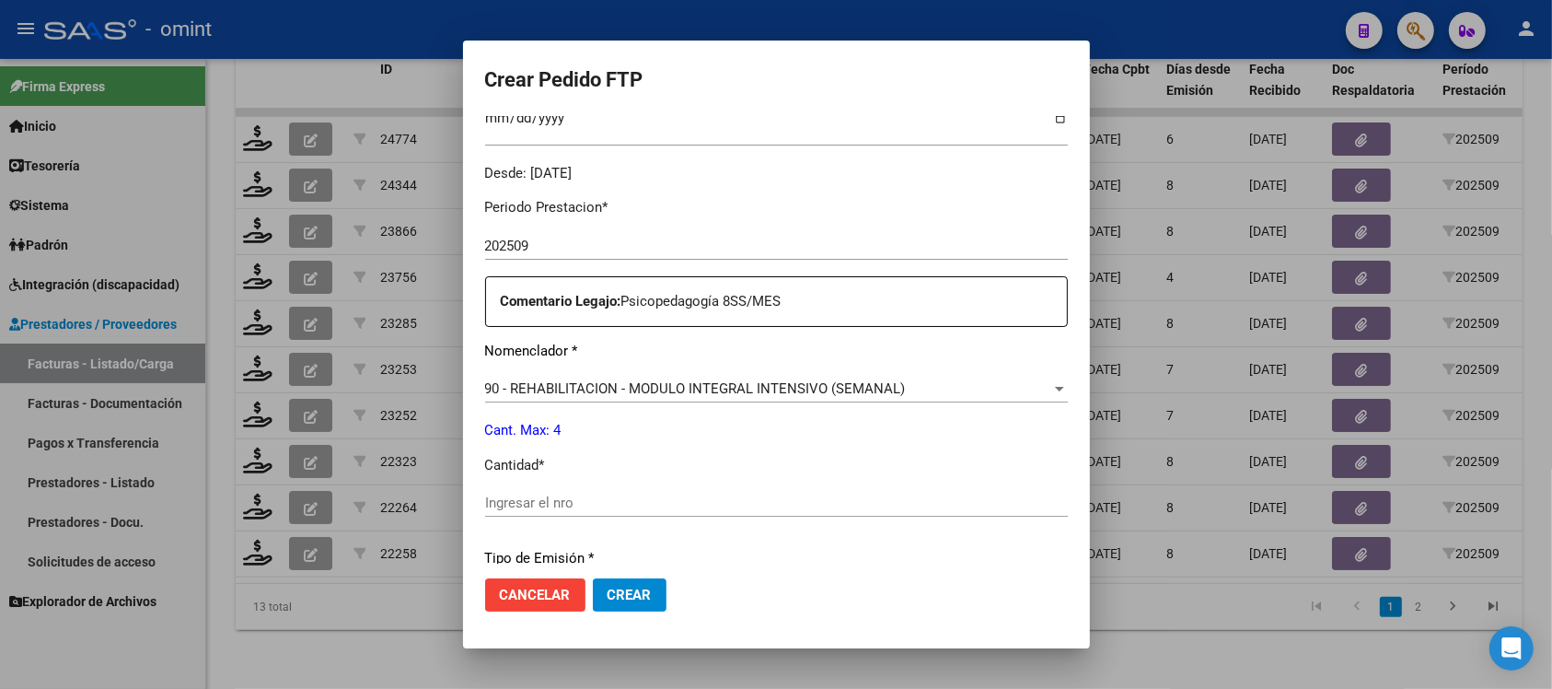
scroll to position [575, 0]
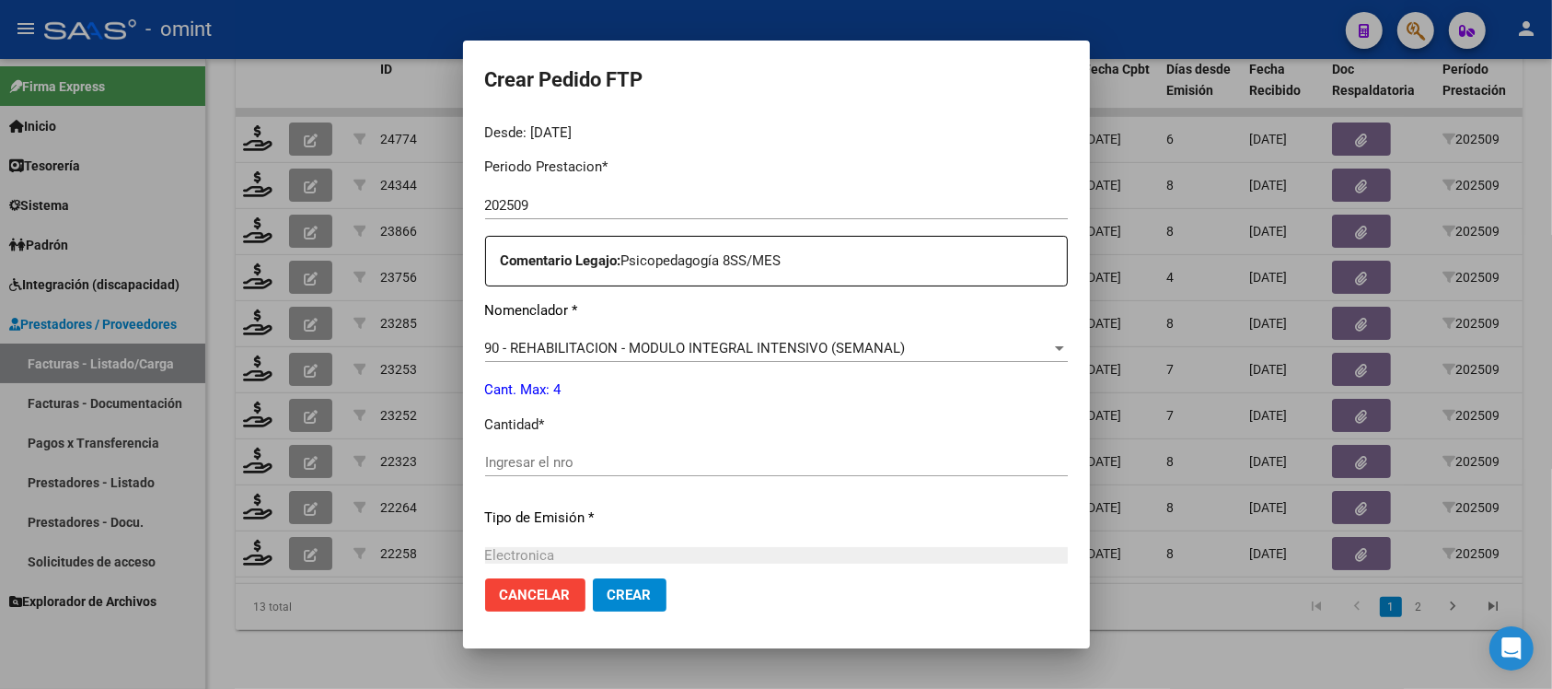
click at [525, 452] on div "Ingresar el nro" at bounding box center [776, 462] width 583 height 28
type input "4"
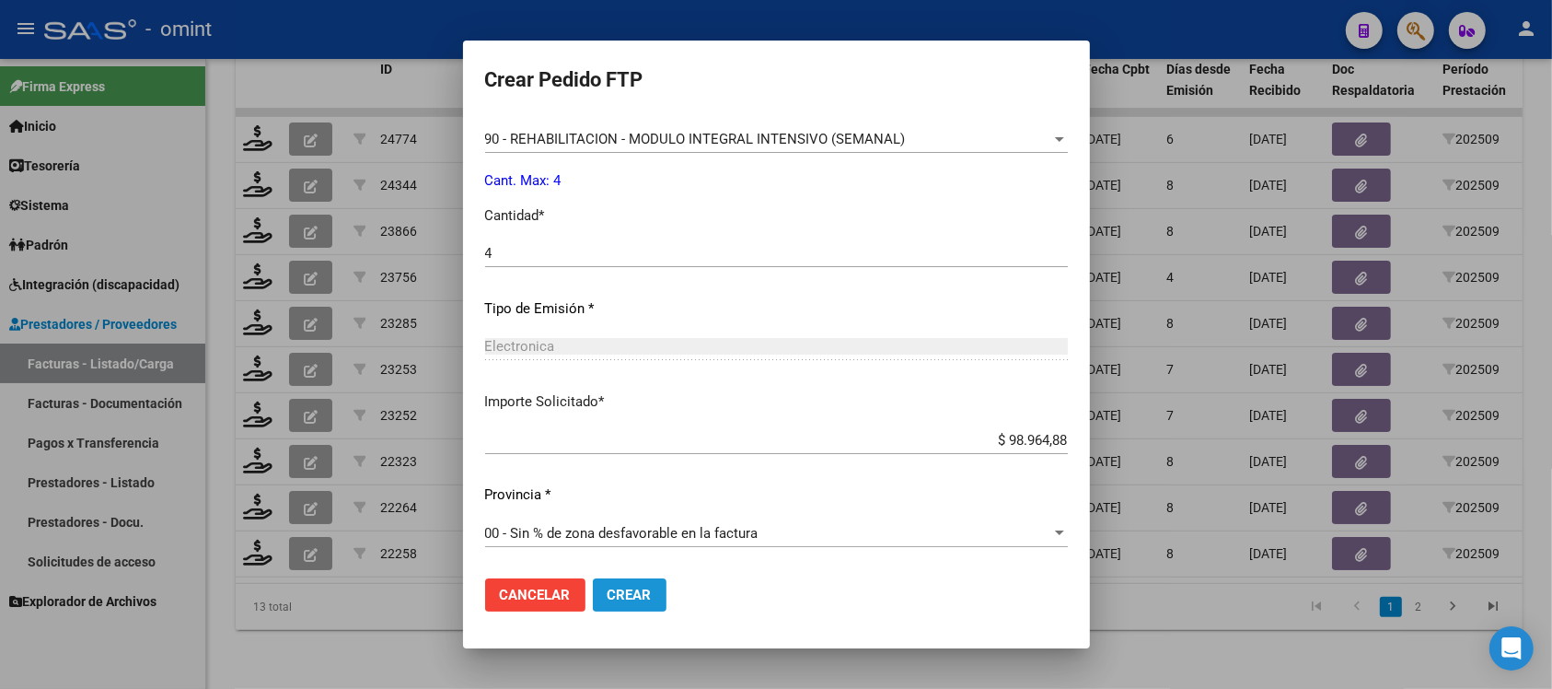
click at [599, 581] on button "Crear" at bounding box center [630, 594] width 74 height 33
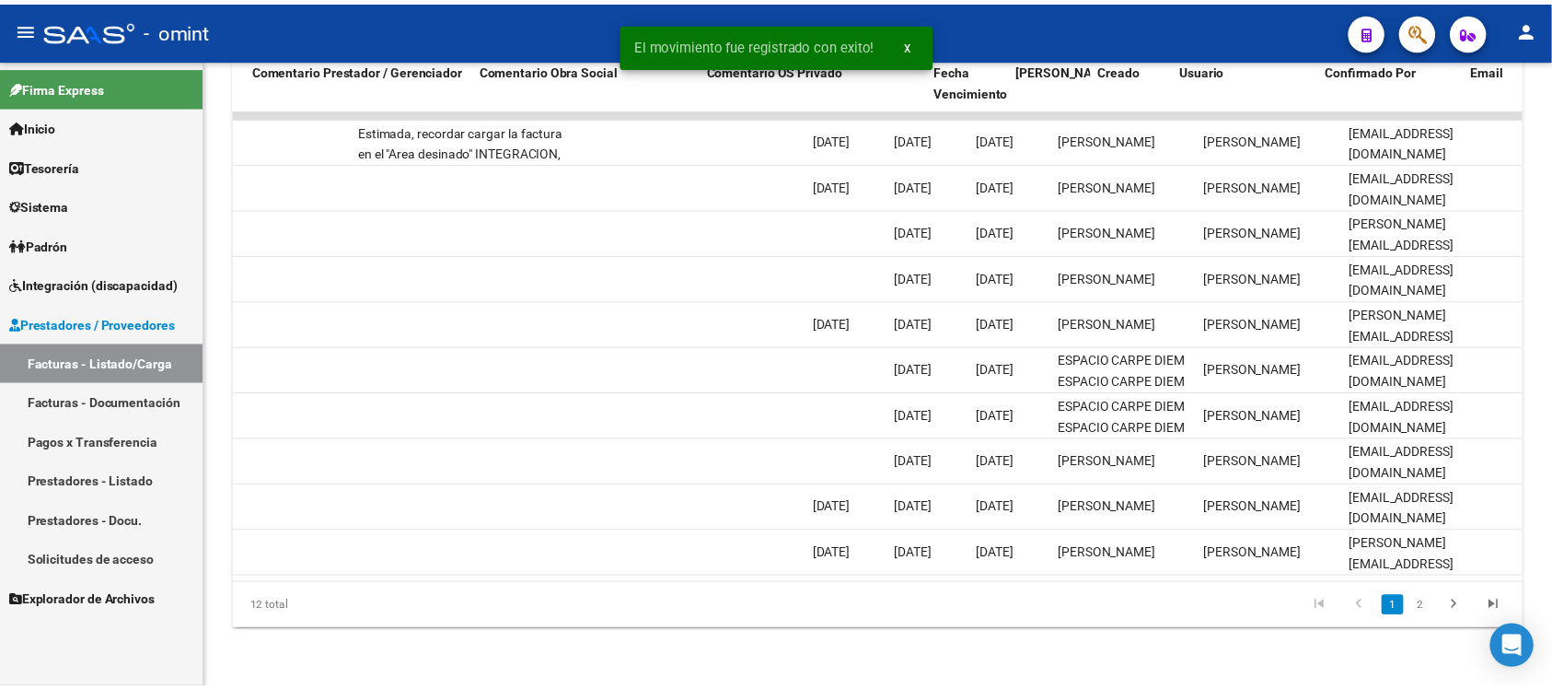
scroll to position [0, 0]
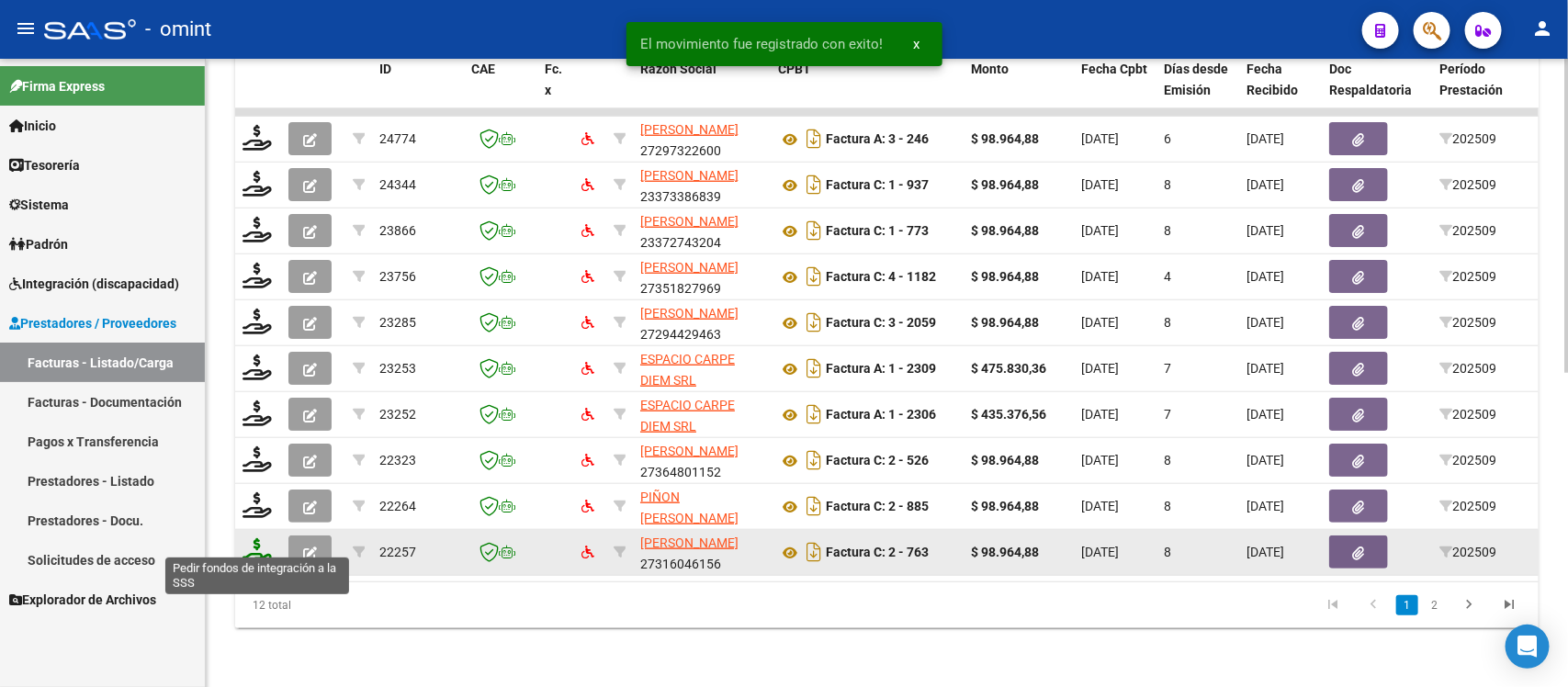
click at [262, 538] on icon at bounding box center [256, 551] width 29 height 26
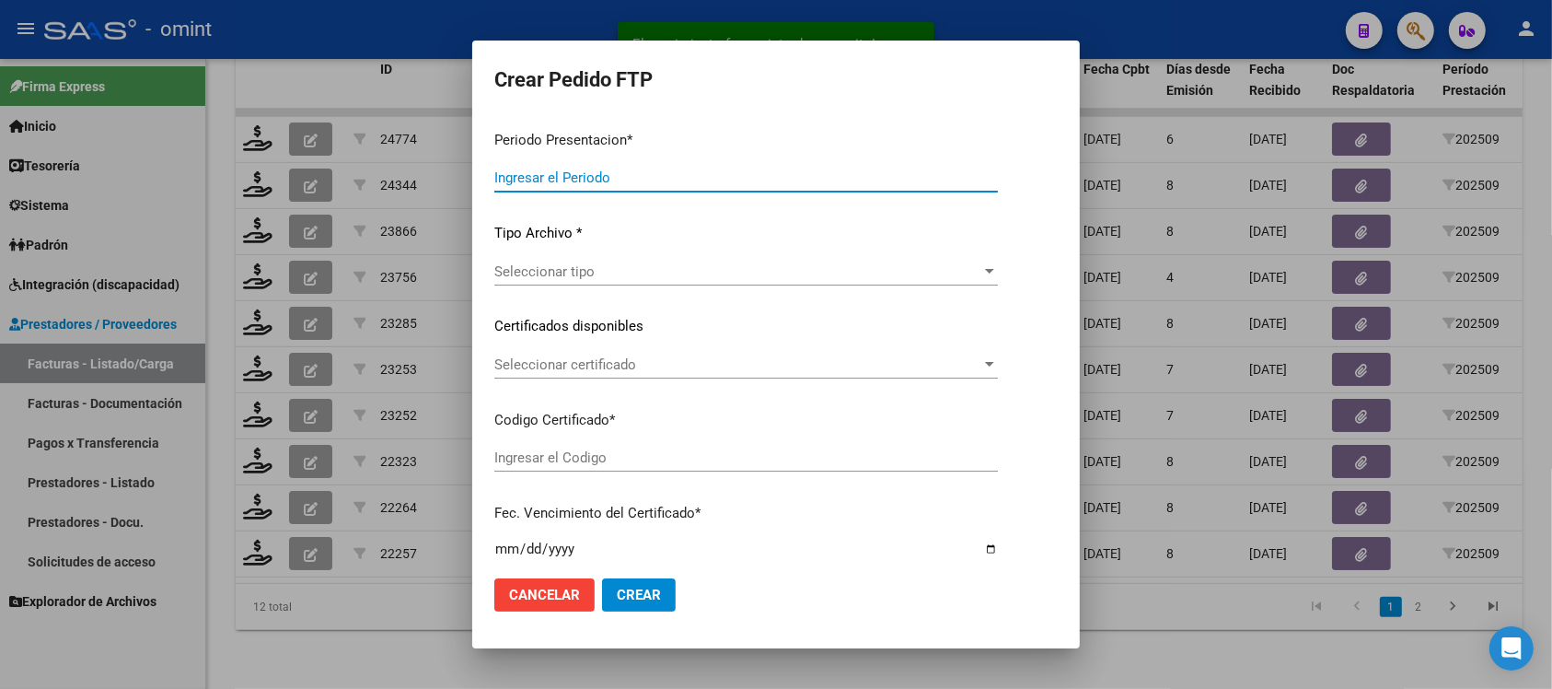
type input "202509"
type input "$ 98.964,88"
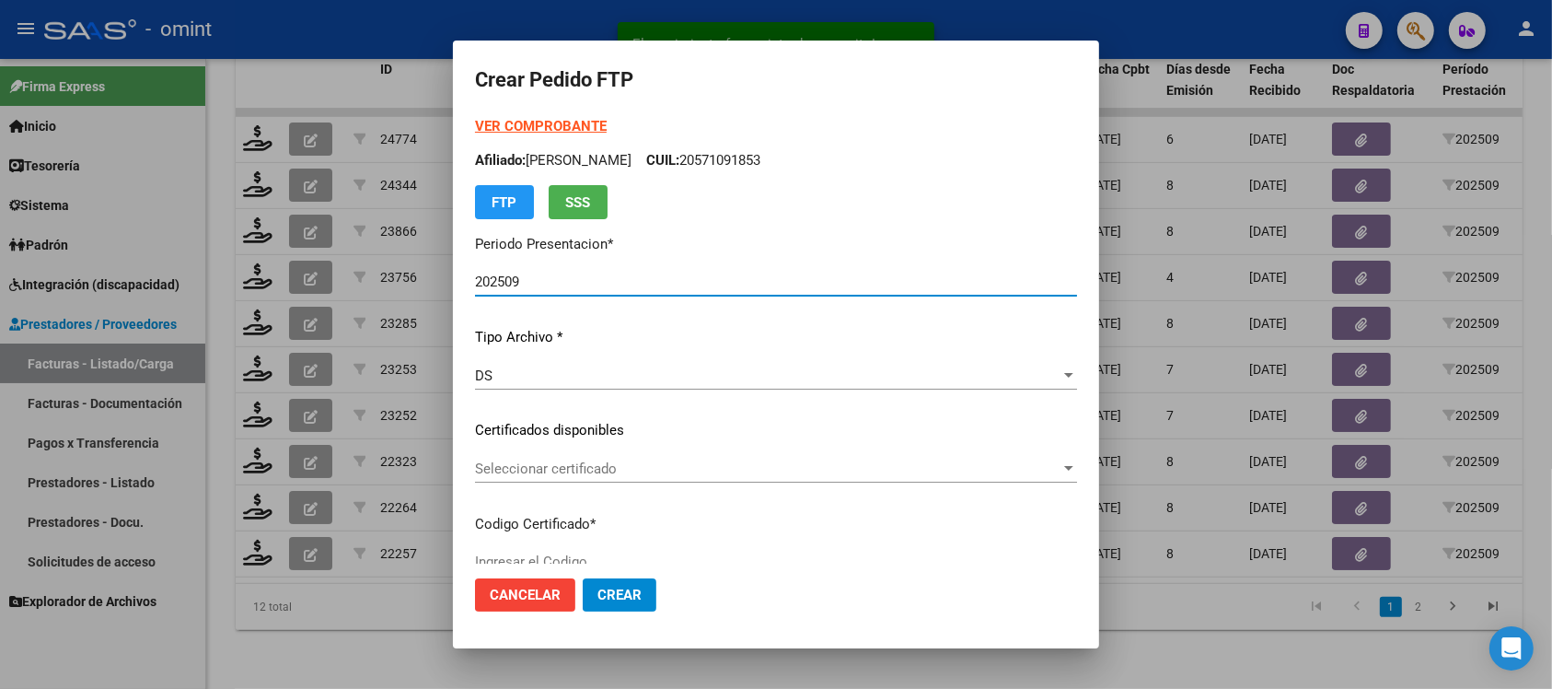
type input "579007035"
type input "2026-08-31"
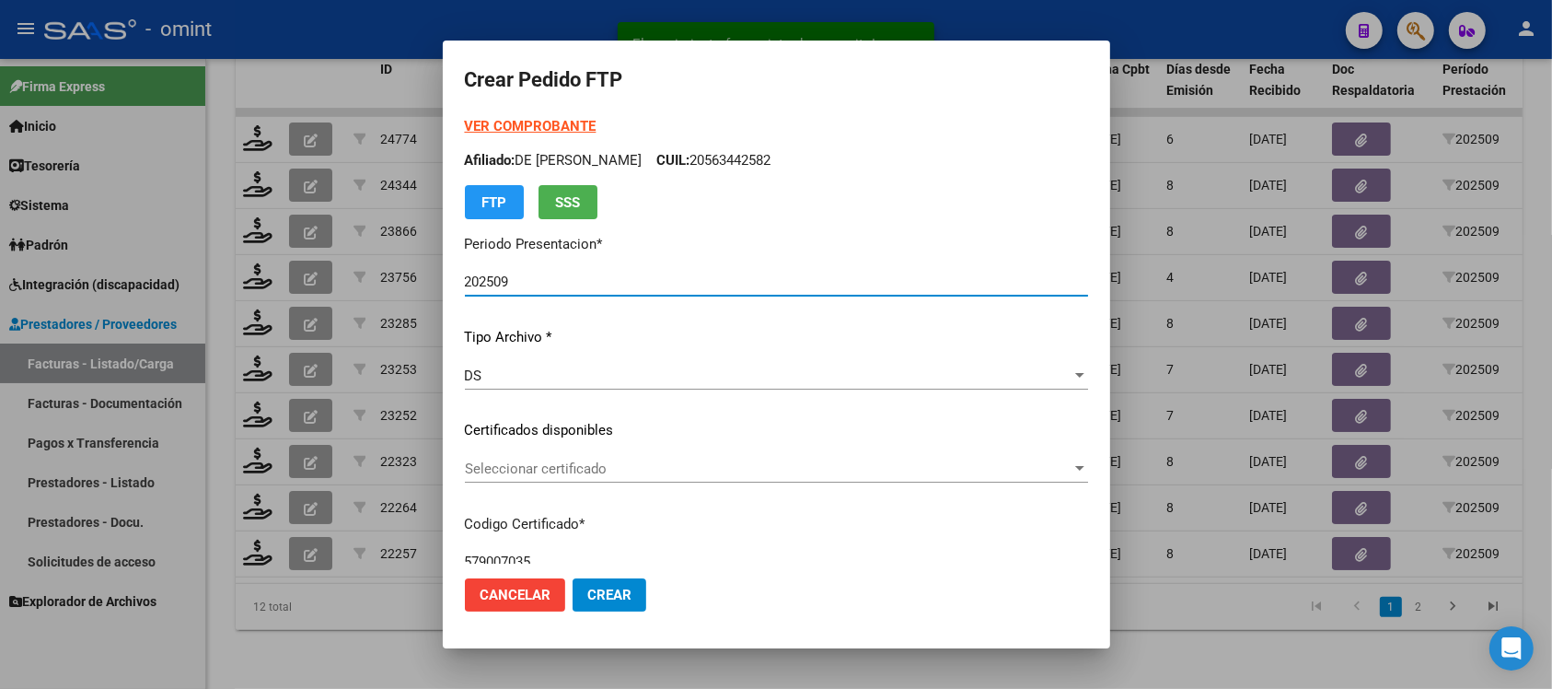
click at [527, 475] on span "Seleccionar certificado" at bounding box center [768, 468] width 607 height 17
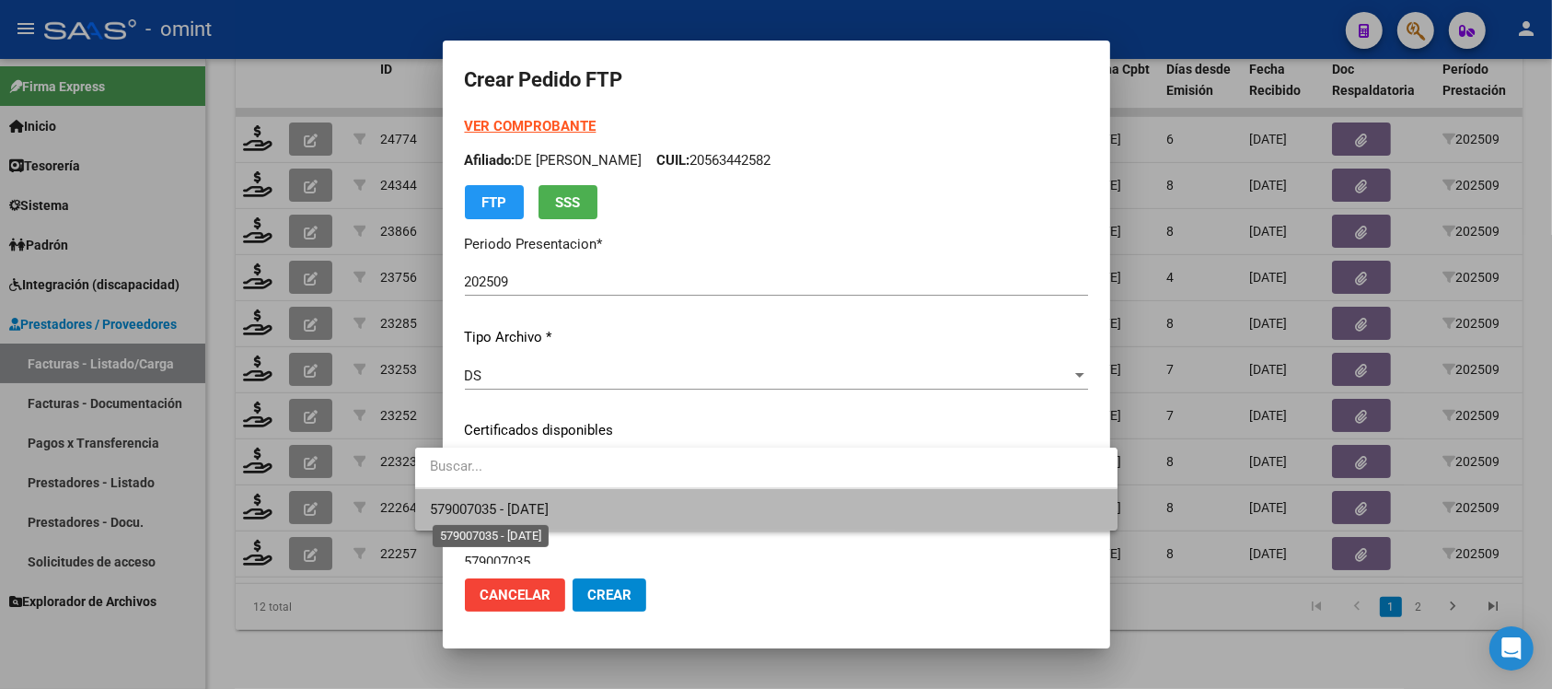
click at [539, 503] on span "579007035 - 2026-08-31" at bounding box center [489, 509] width 119 height 17
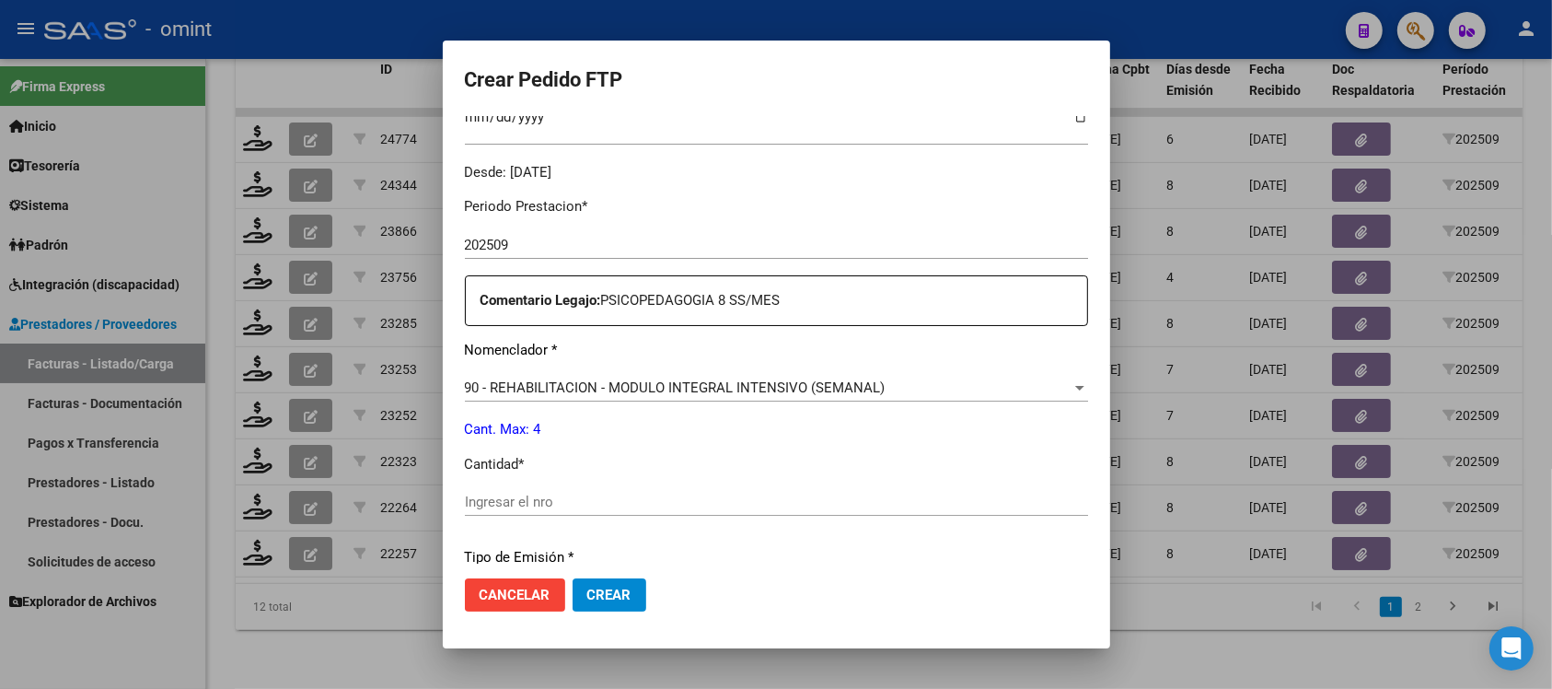
scroll to position [575, 0]
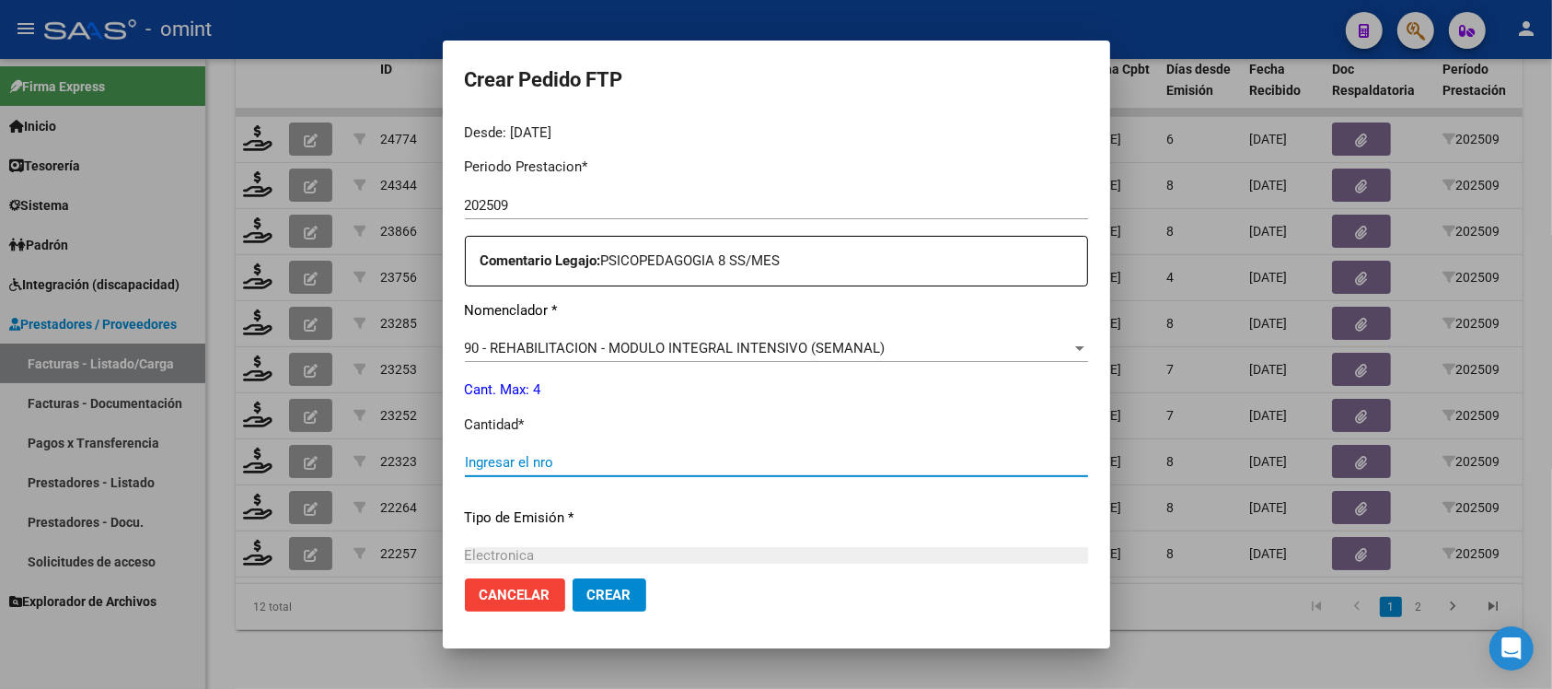
click at [488, 463] on input "Ingresar el nro" at bounding box center [776, 462] width 623 height 17
type input "4"
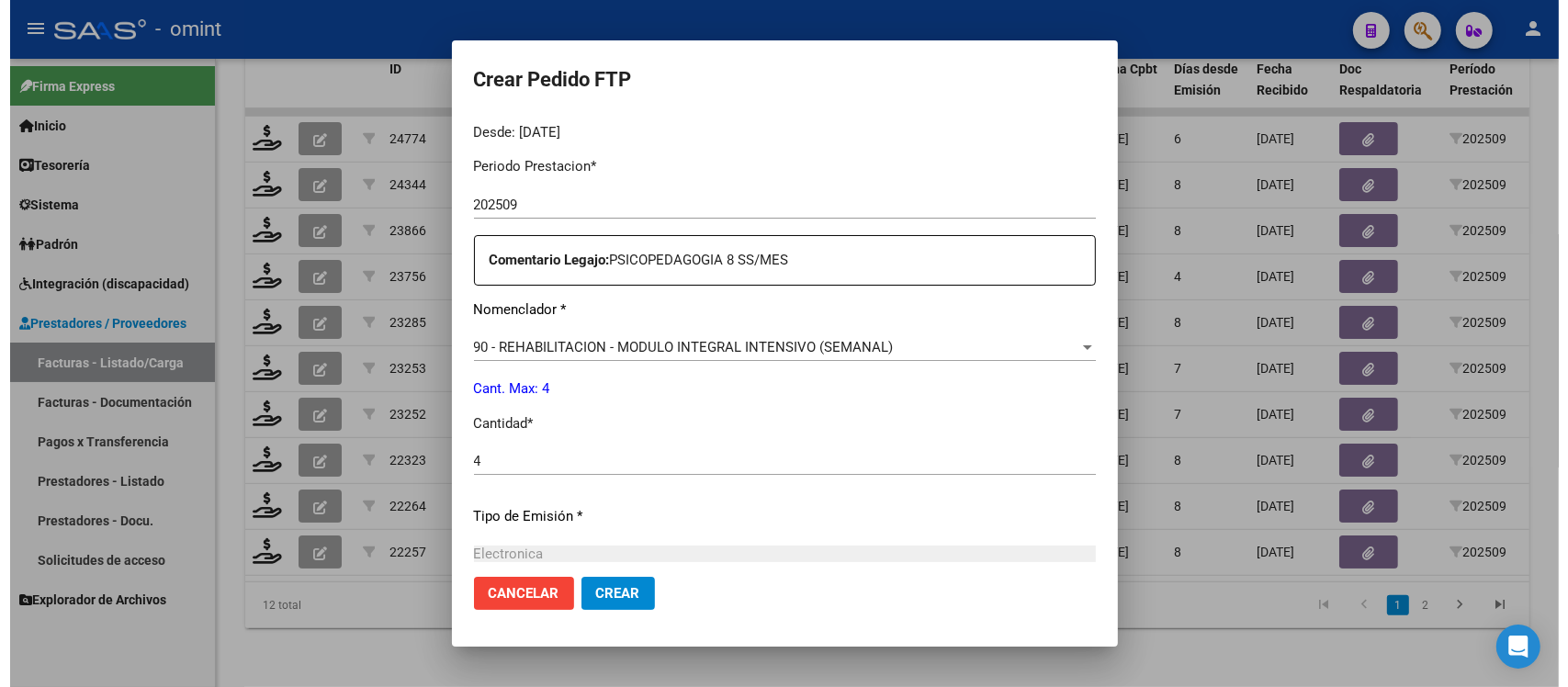
scroll to position [782, 0]
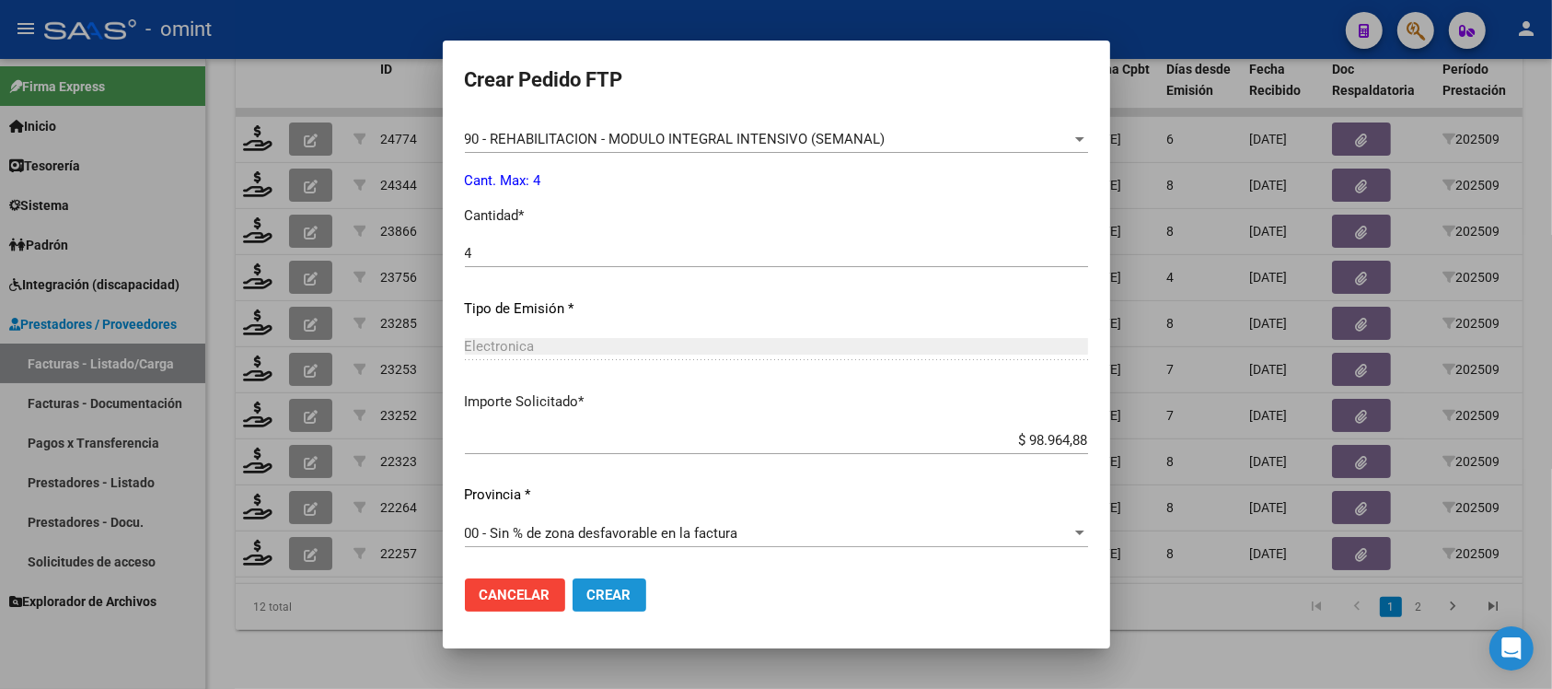
click at [582, 604] on button "Crear" at bounding box center [610, 594] width 74 height 33
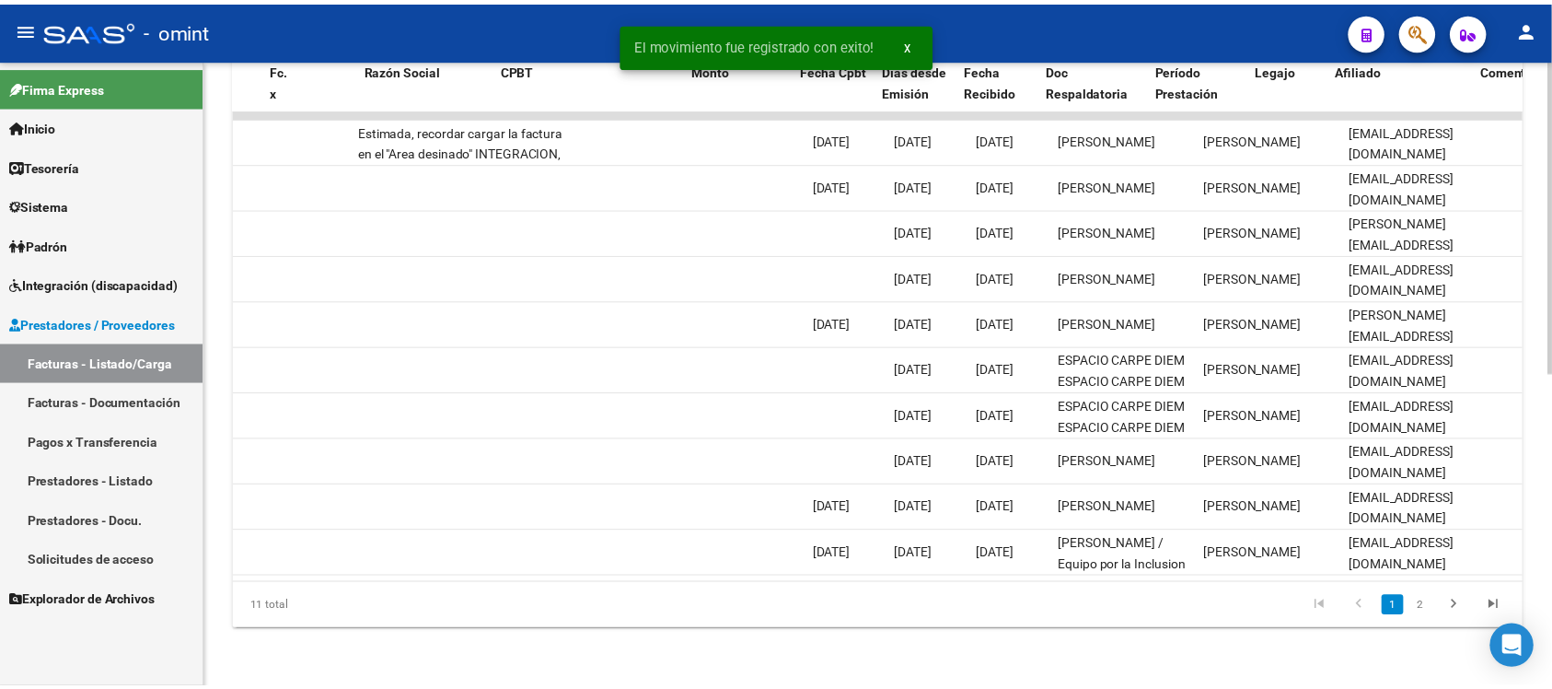
scroll to position [0, 0]
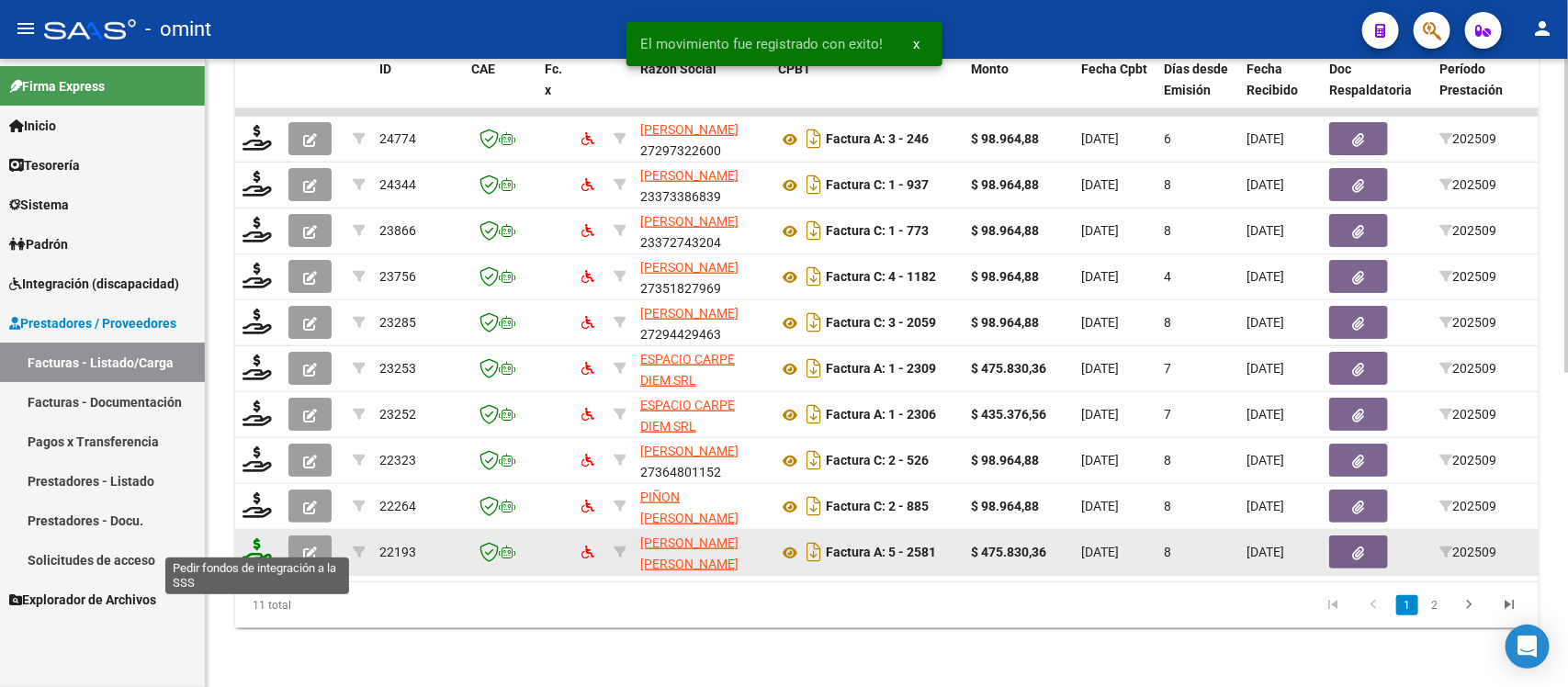
click at [257, 543] on icon at bounding box center [256, 551] width 29 height 26
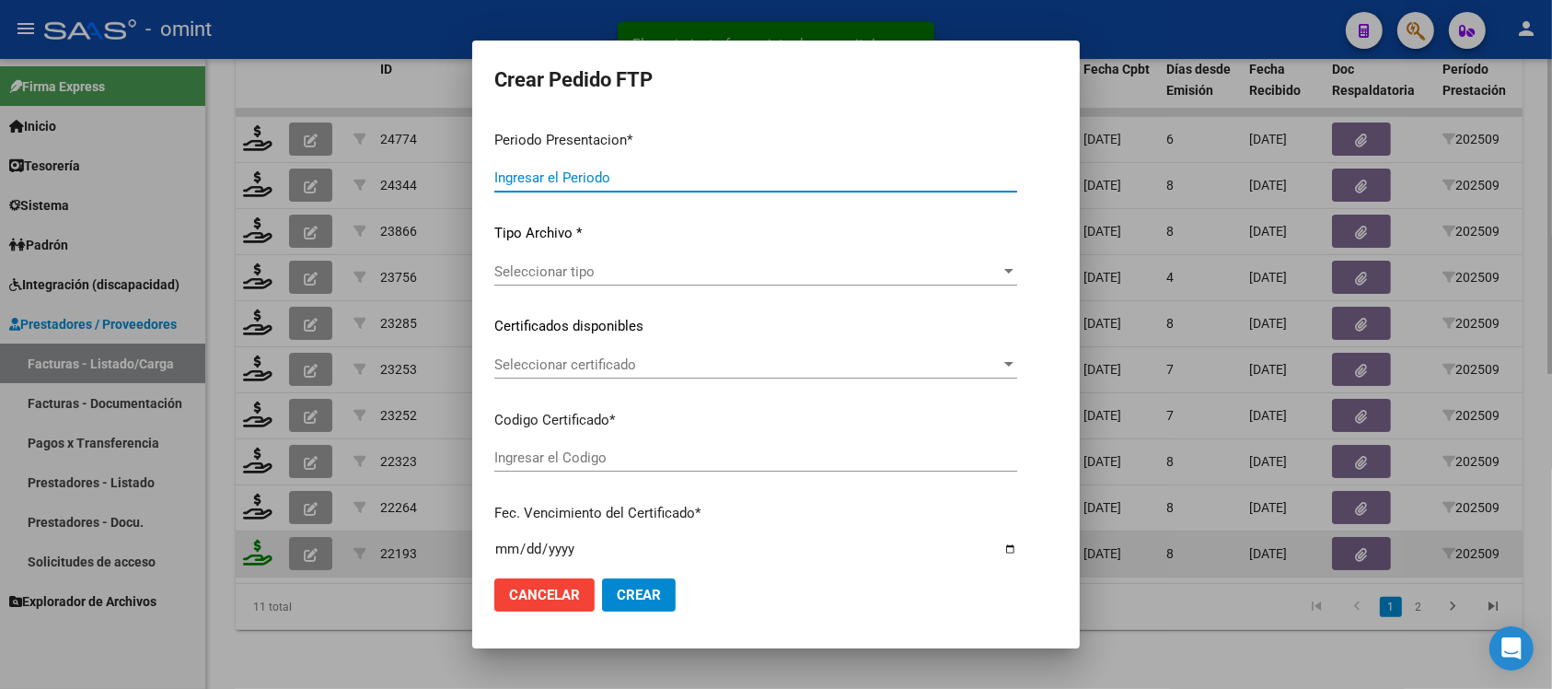
type input "202509"
type input "$ 475.830,36"
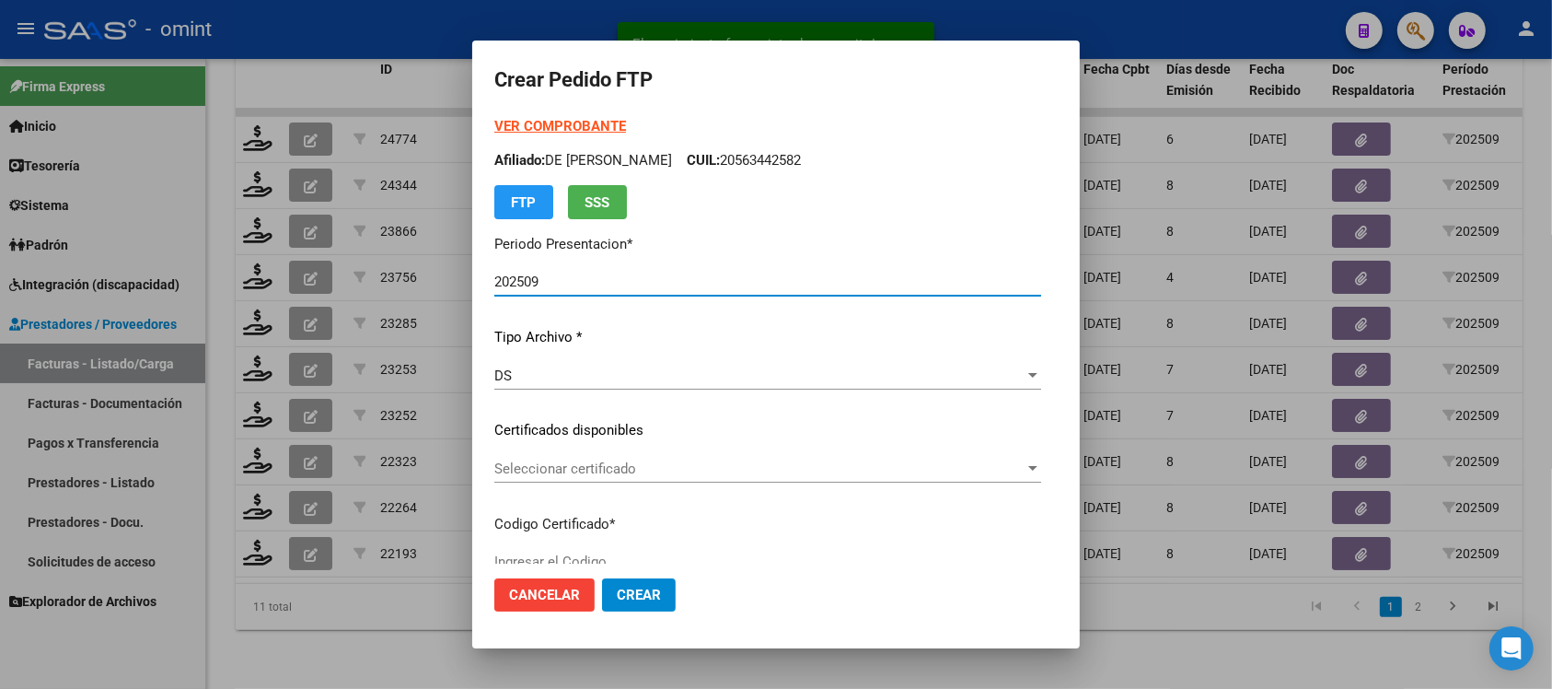
type input "7916200265"
type input "2030-07-31"
click at [520, 462] on span "Seleccionar certificado" at bounding box center [759, 468] width 530 height 17
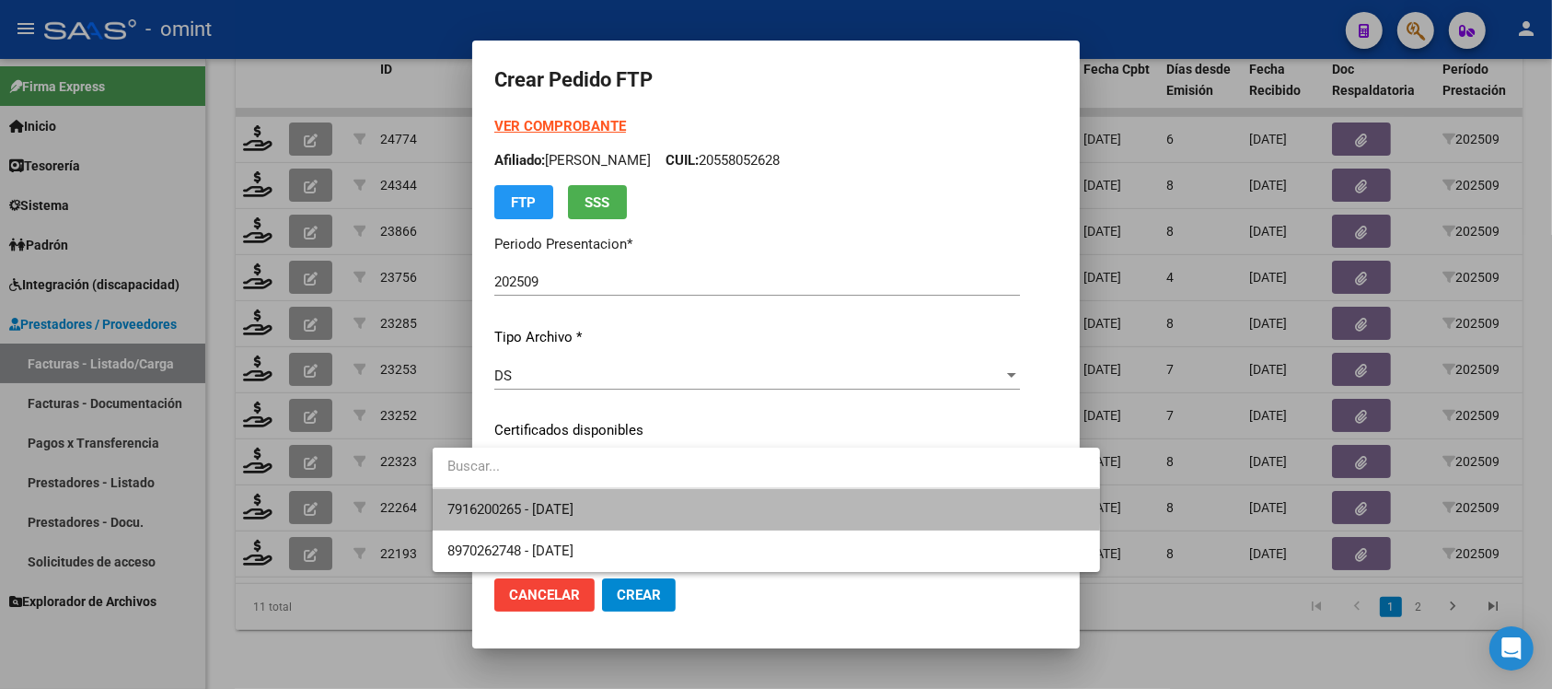
click at [711, 499] on span "7916200265 - 2030-07-31" at bounding box center [765, 509] width 637 height 41
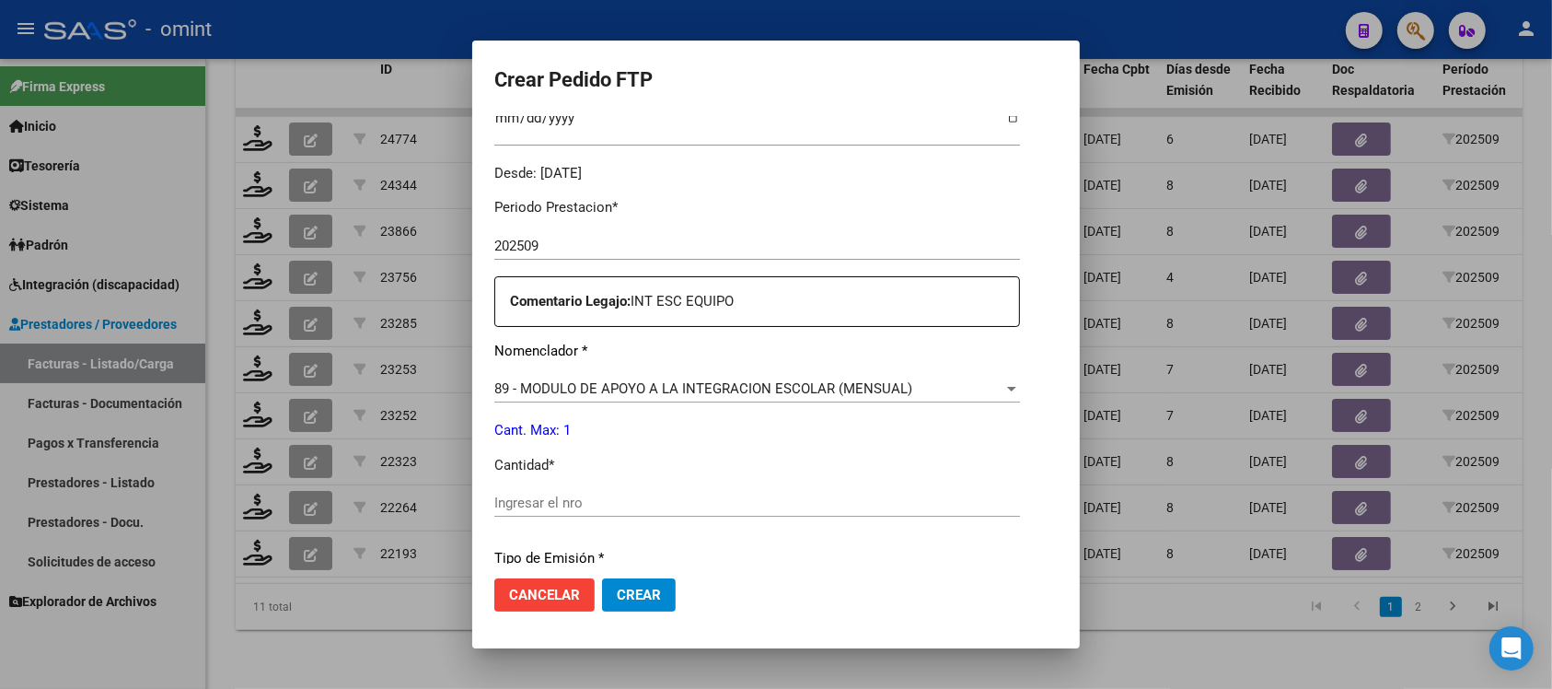
scroll to position [575, 0]
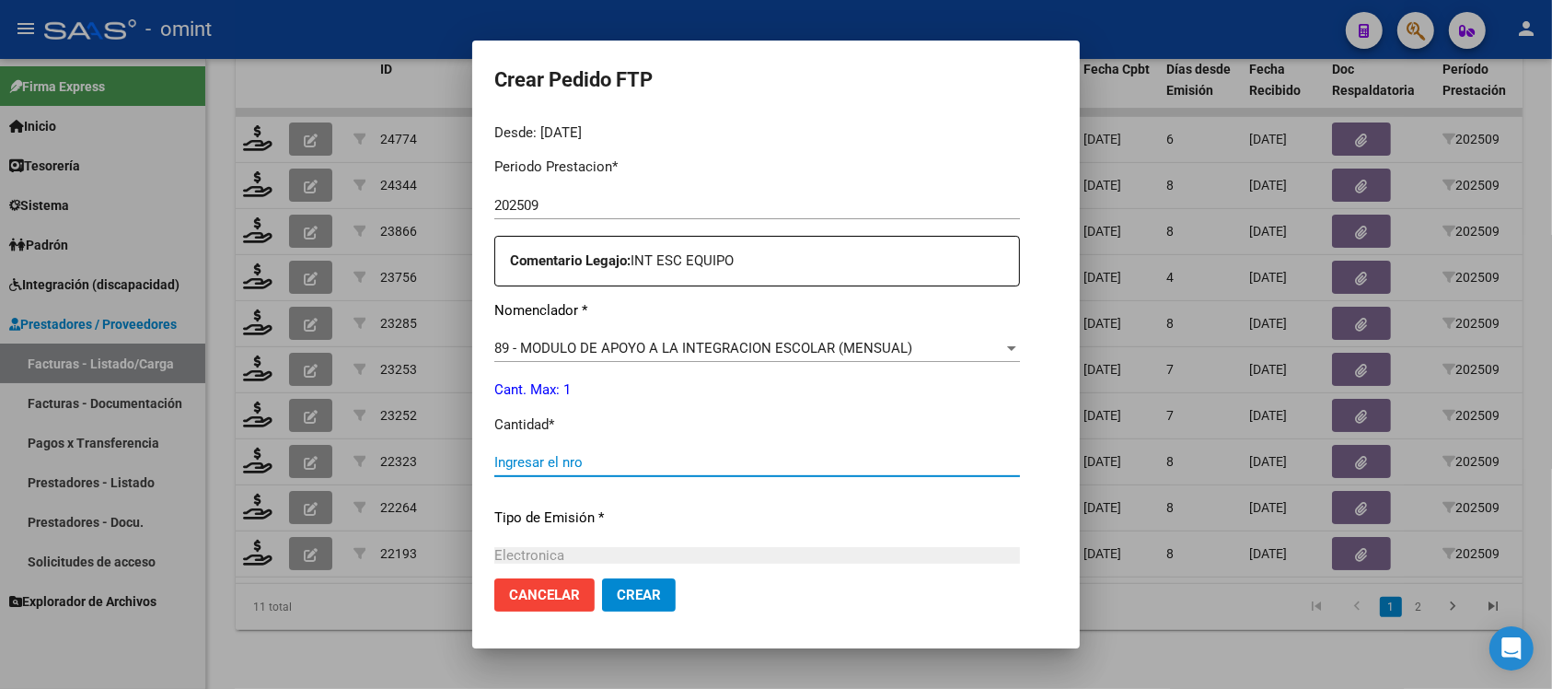
click at [610, 454] on input "Ingresar el nro" at bounding box center [757, 462] width 526 height 17
type input "1"
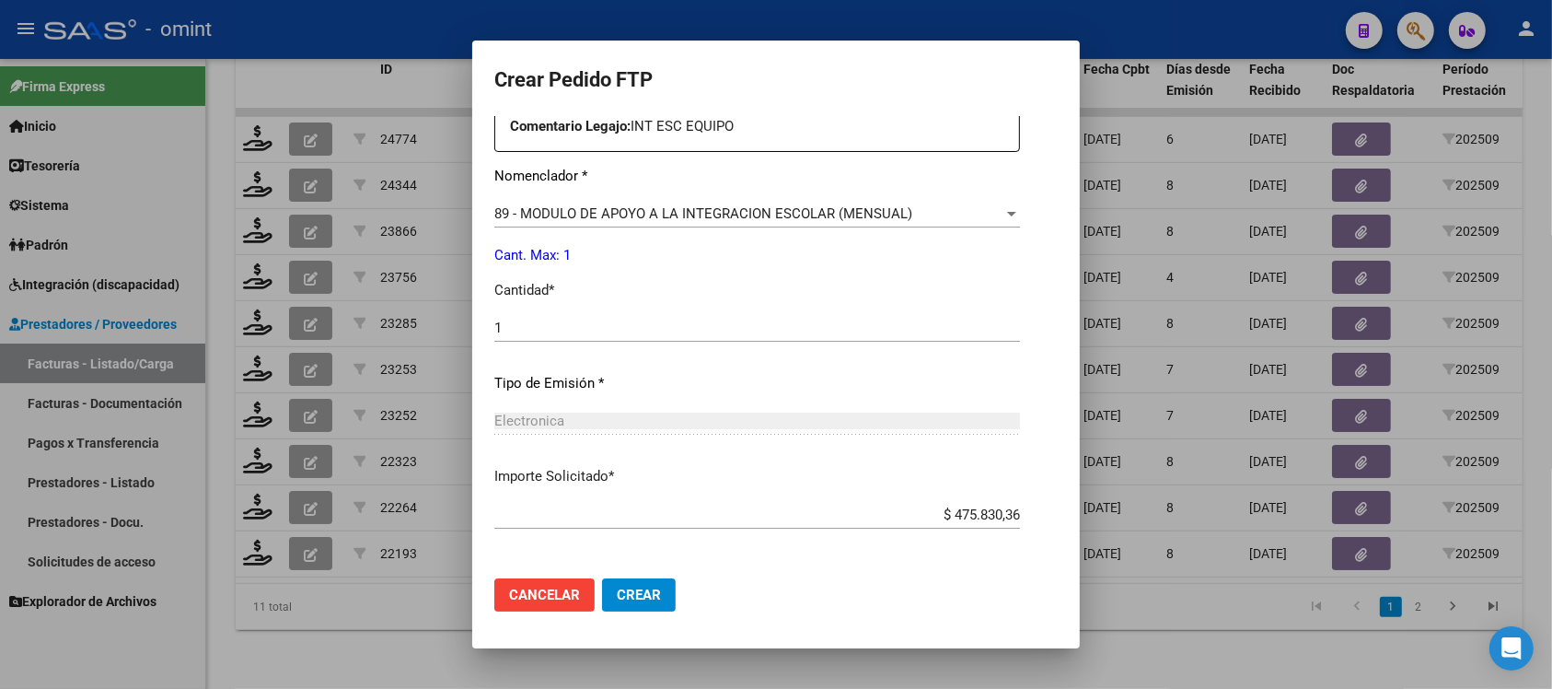
scroll to position [784, 0]
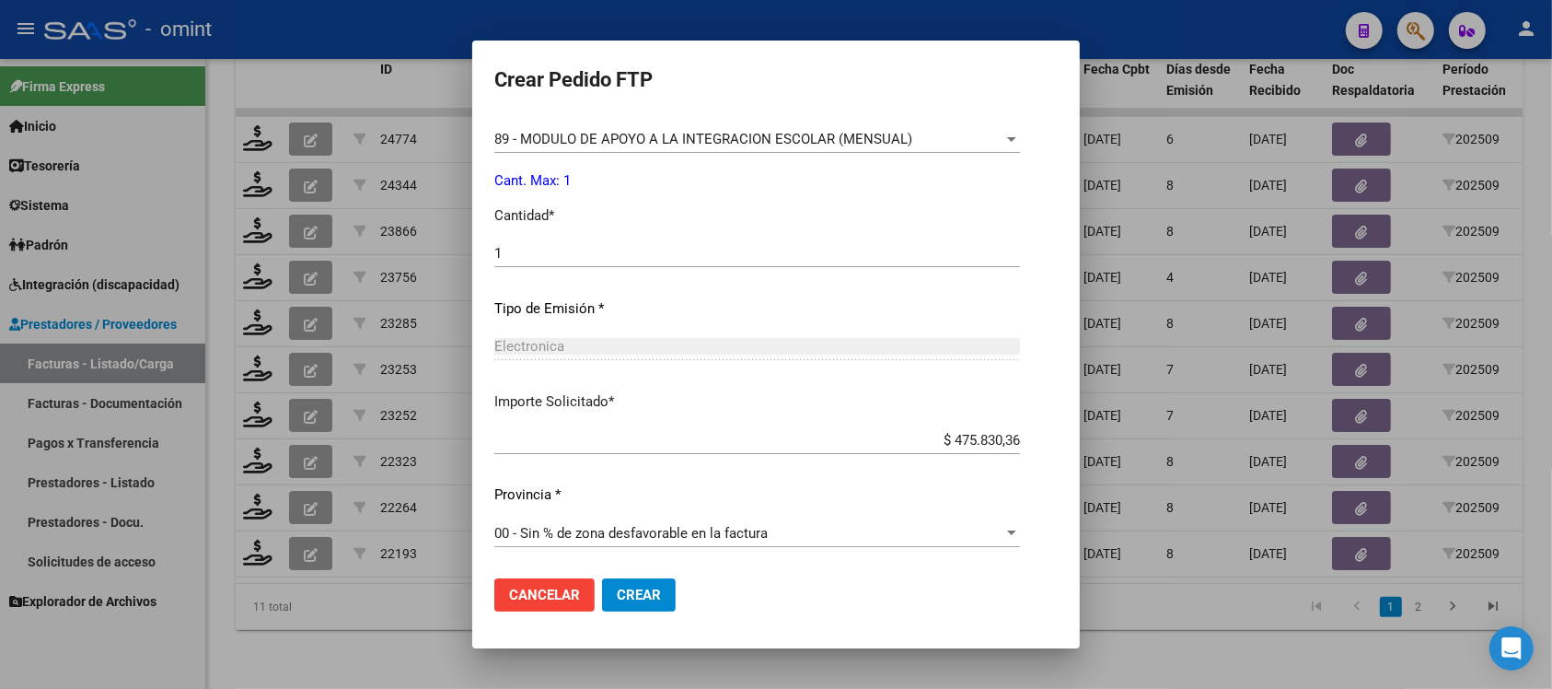
click at [632, 592] on span "Crear" at bounding box center [639, 594] width 44 height 17
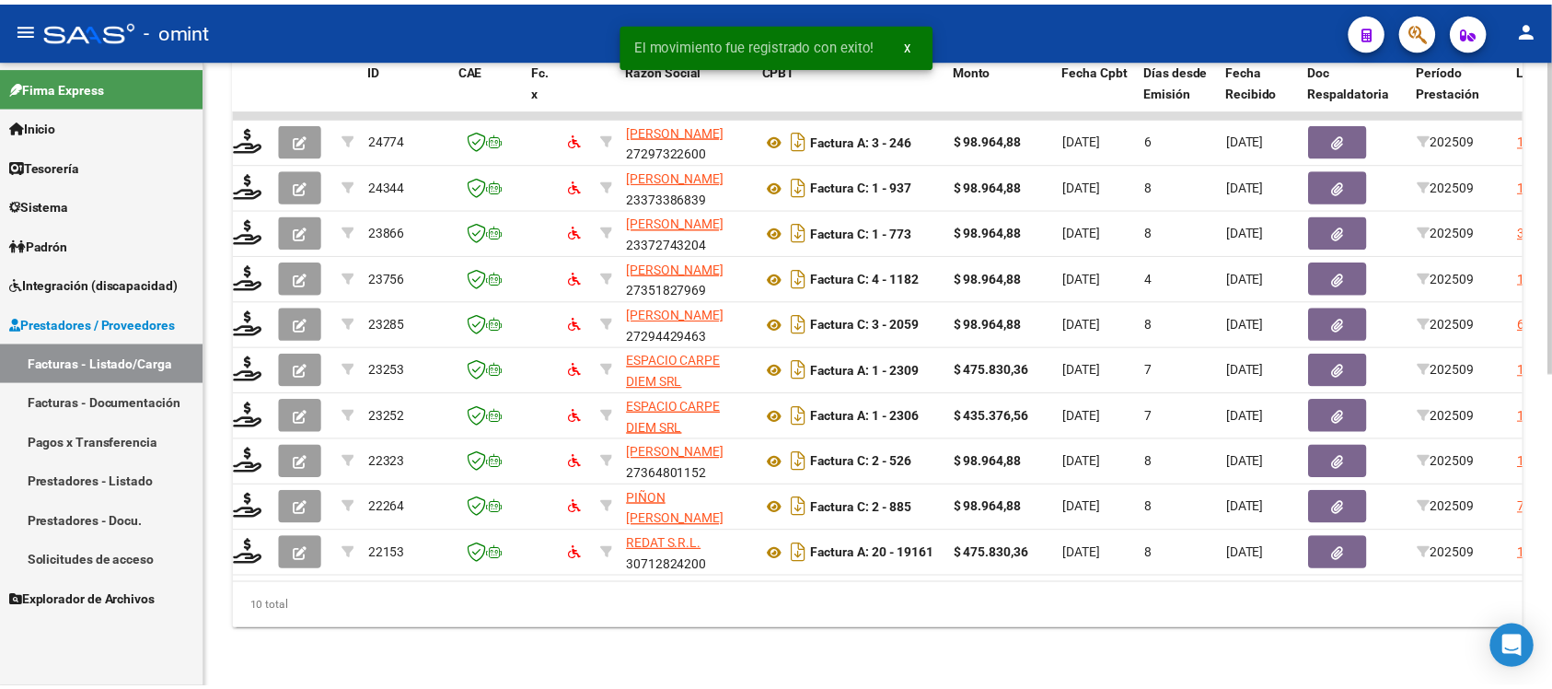
scroll to position [0, 0]
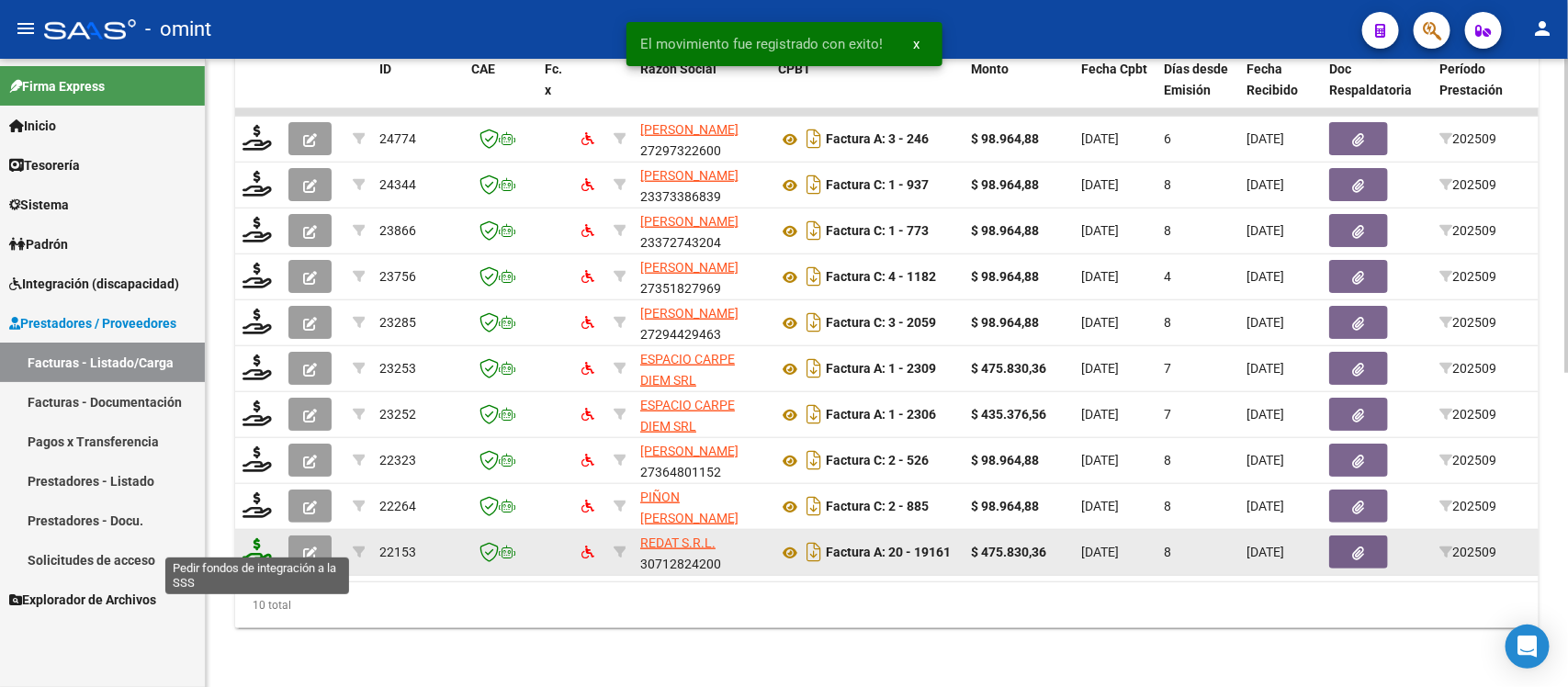
click at [254, 538] on icon at bounding box center [256, 551] width 29 height 26
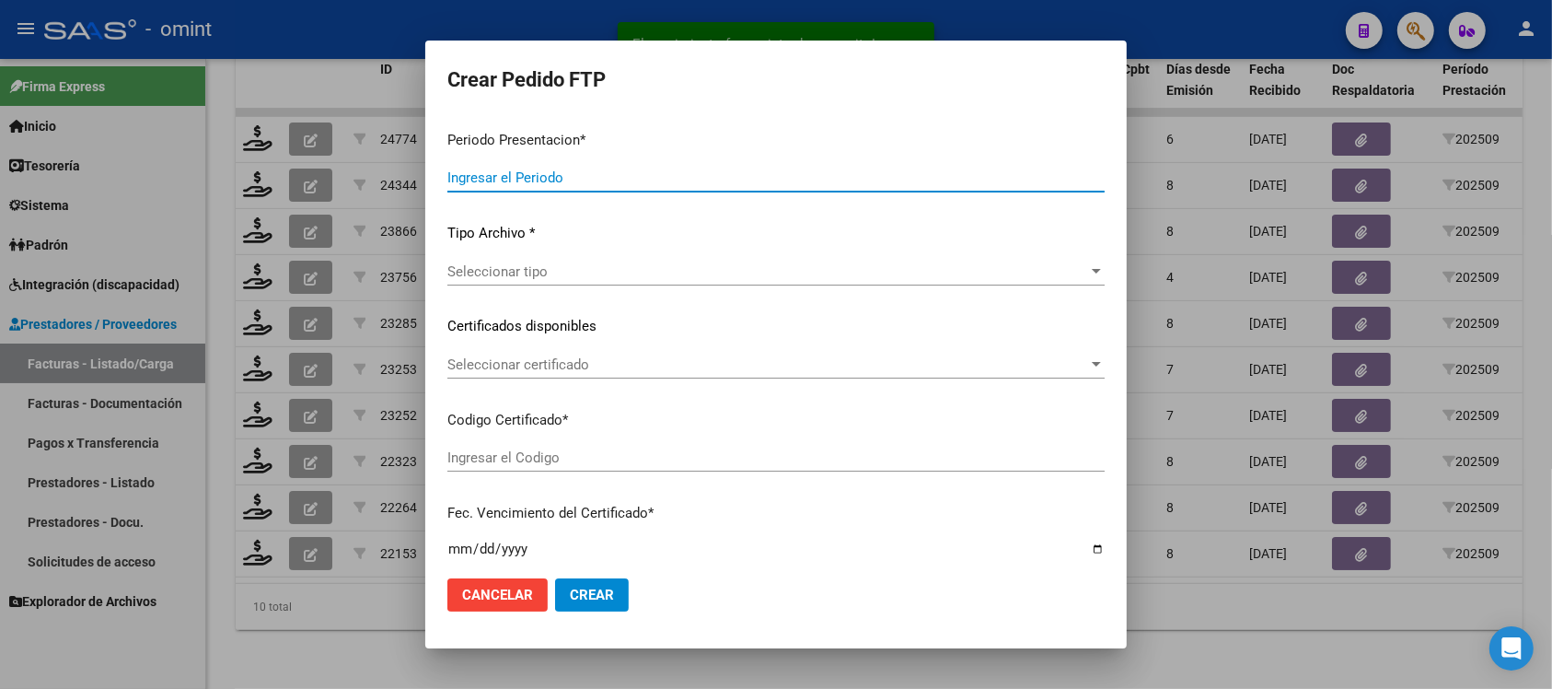
type input "202509"
type input "$ 475.830,36"
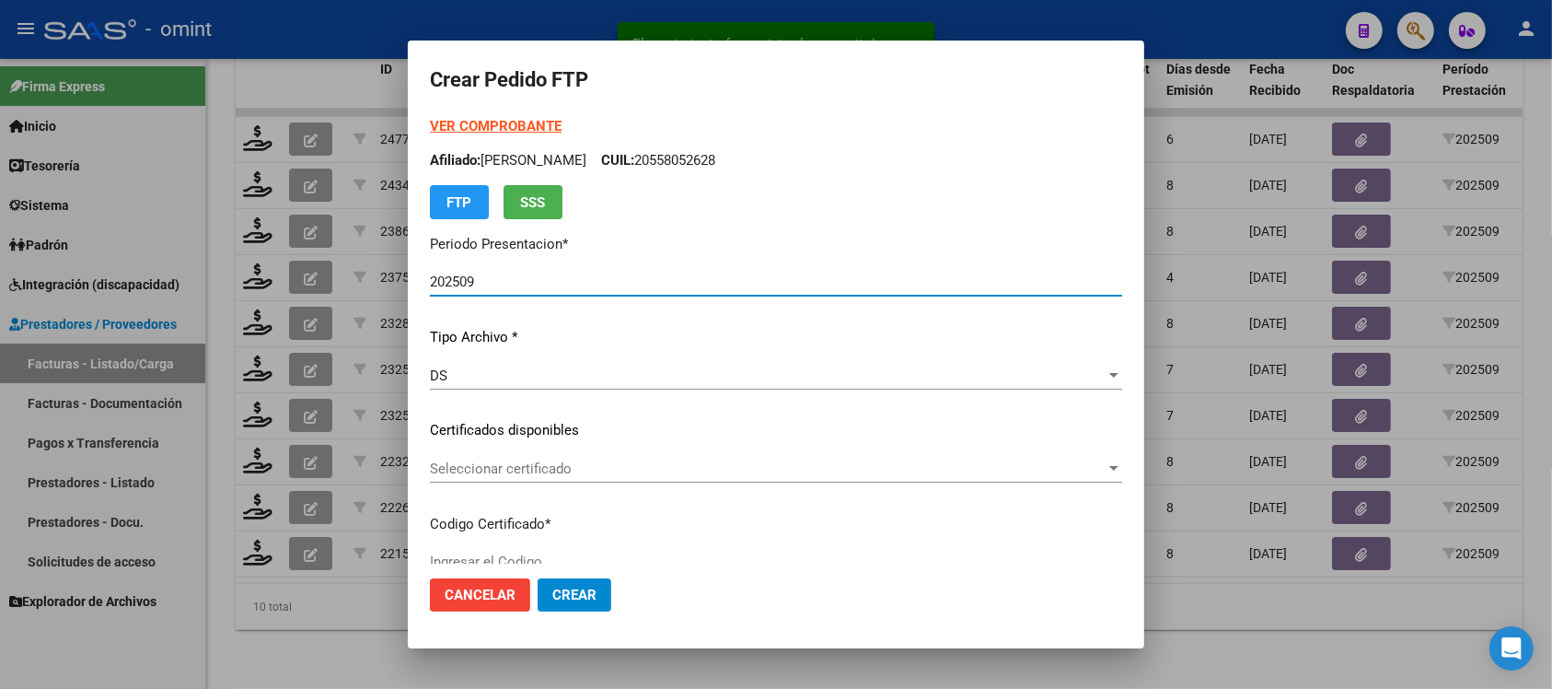
type input "3137531207"
type input "2026-09-30"
click at [552, 461] on span "Seleccionar certificado" at bounding box center [768, 468] width 676 height 17
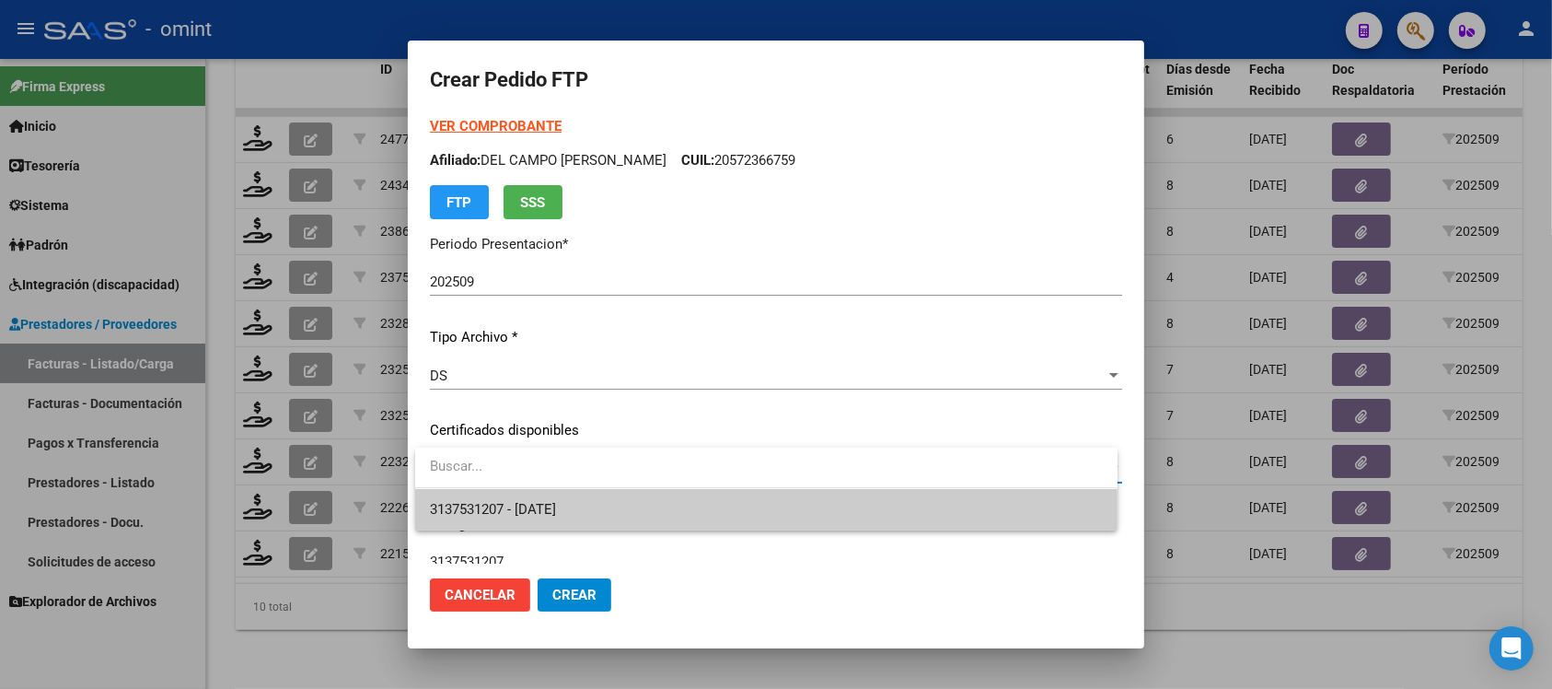
click at [586, 494] on span "3137531207 - 2026-09-30" at bounding box center [766, 509] width 673 height 41
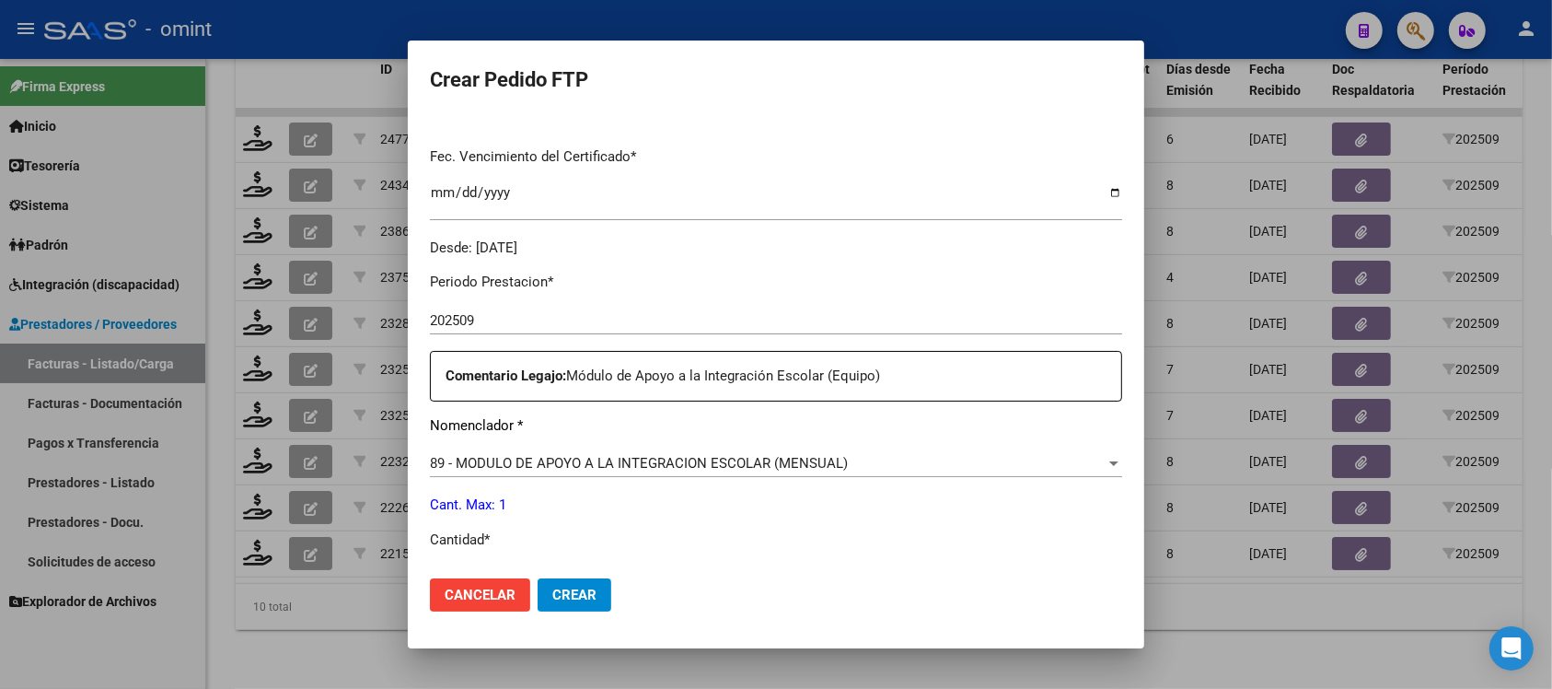
scroll to position [575, 0]
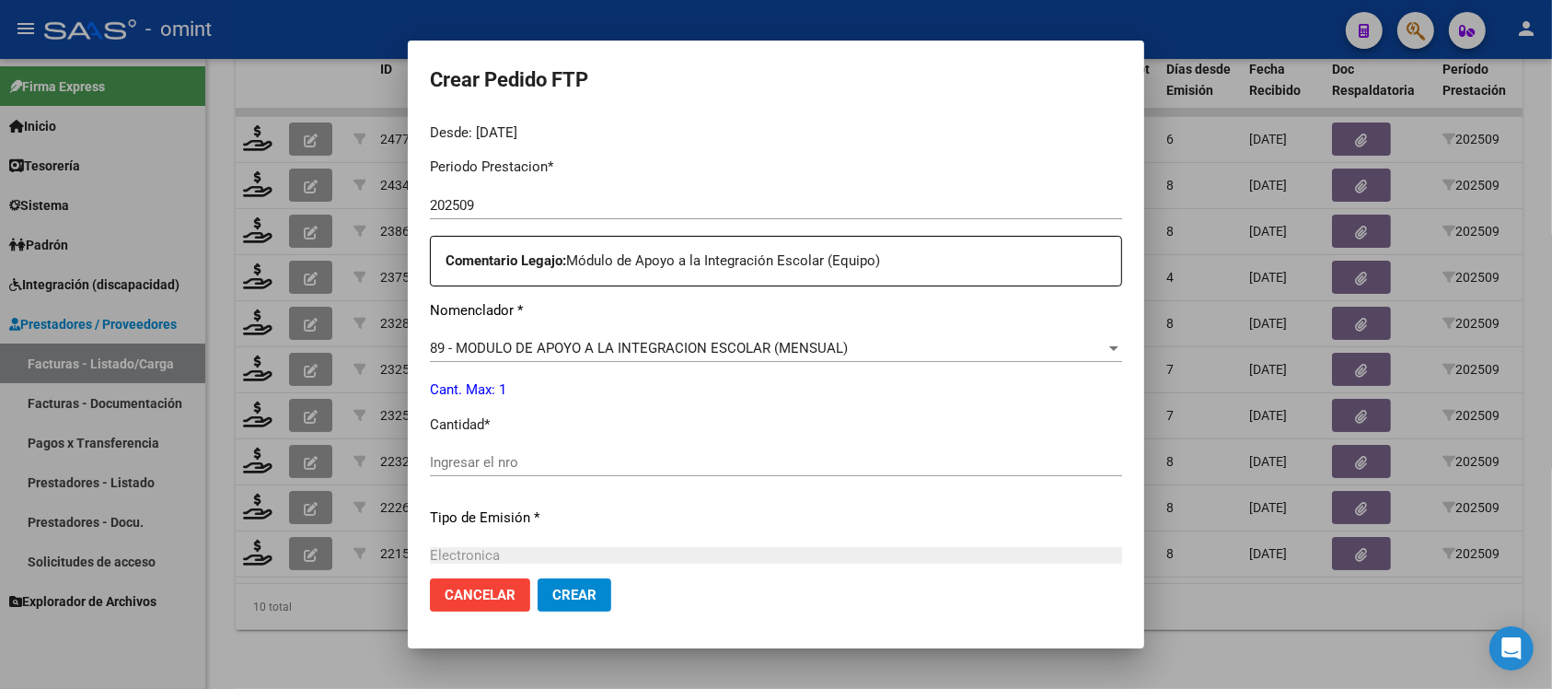
click at [509, 471] on div "Ingresar el nro" at bounding box center [776, 462] width 692 height 28
type input "1"
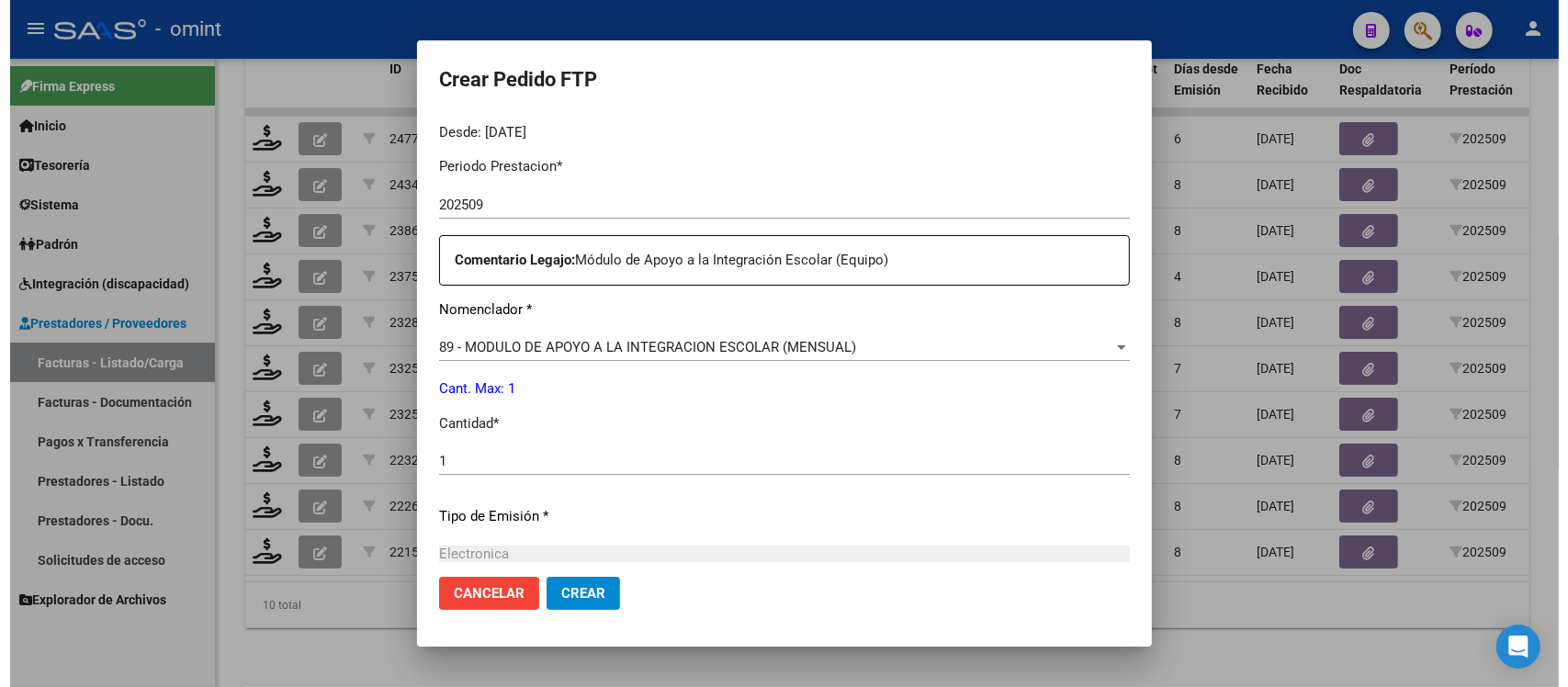
scroll to position [782, 0]
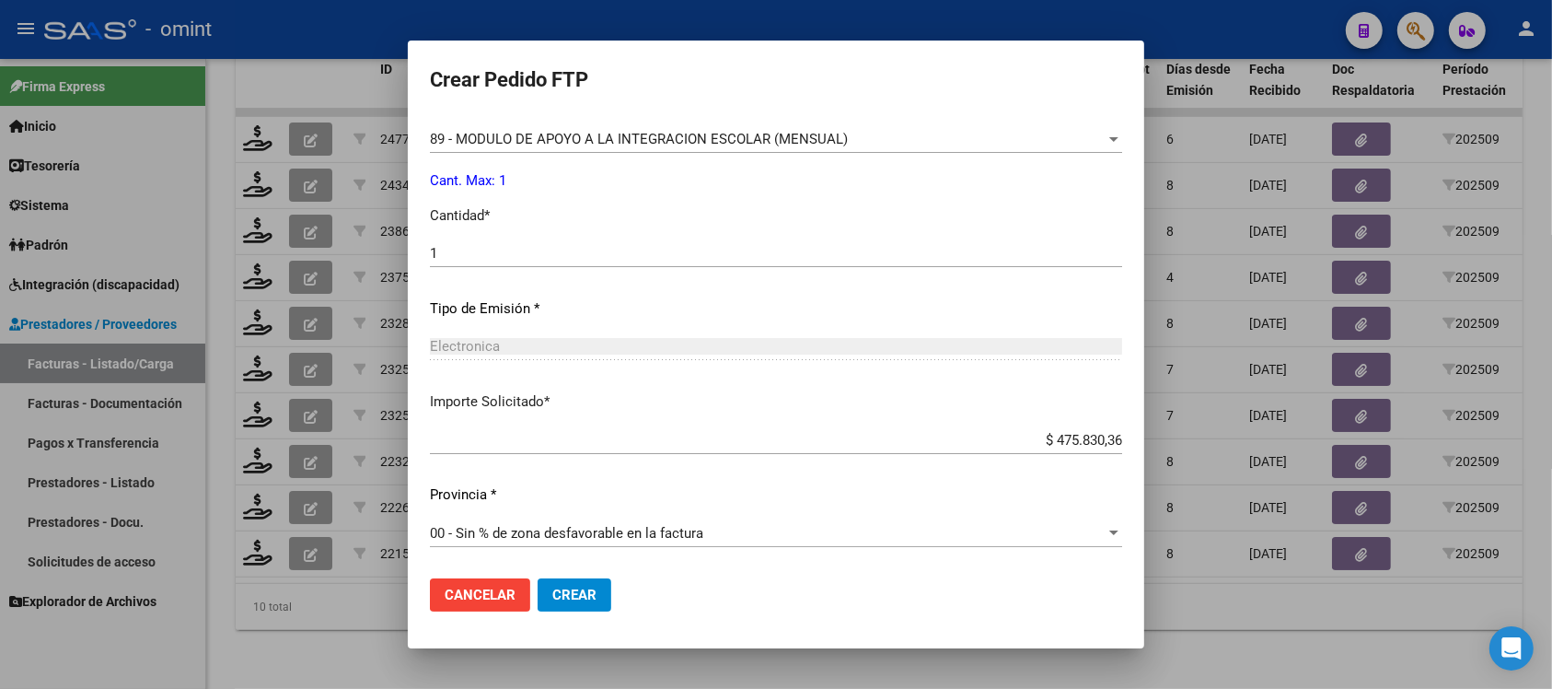
click at [583, 586] on span "Crear" at bounding box center [574, 594] width 44 height 17
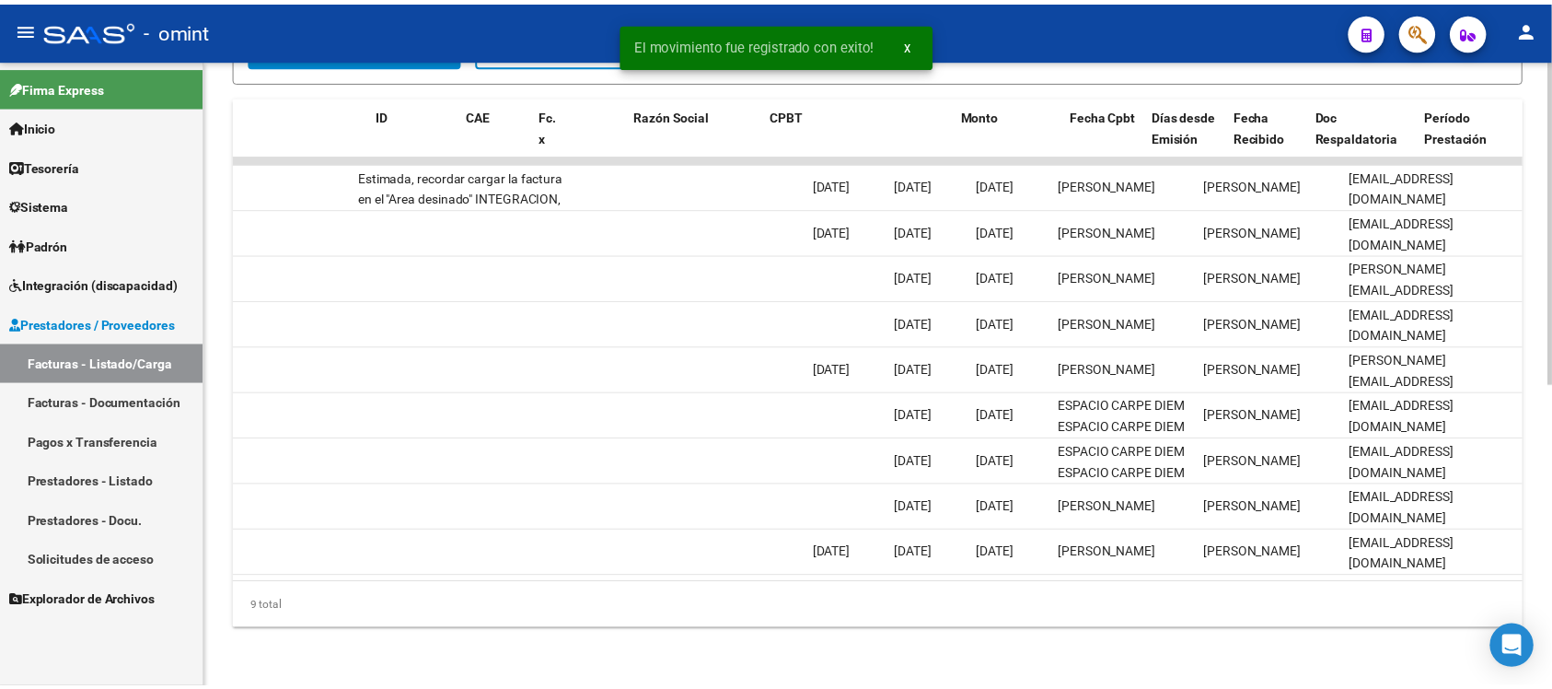
scroll to position [0, 0]
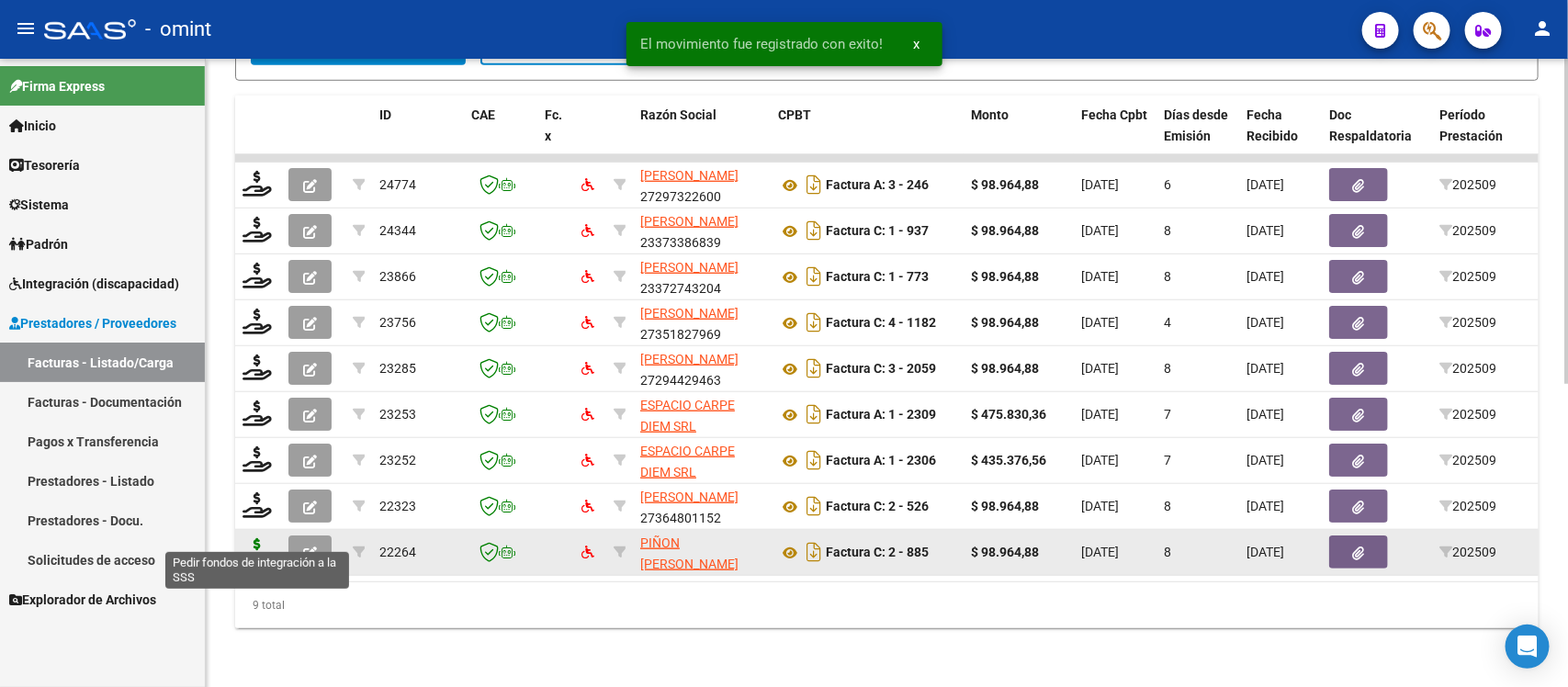
click at [243, 538] on icon at bounding box center [256, 551] width 29 height 26
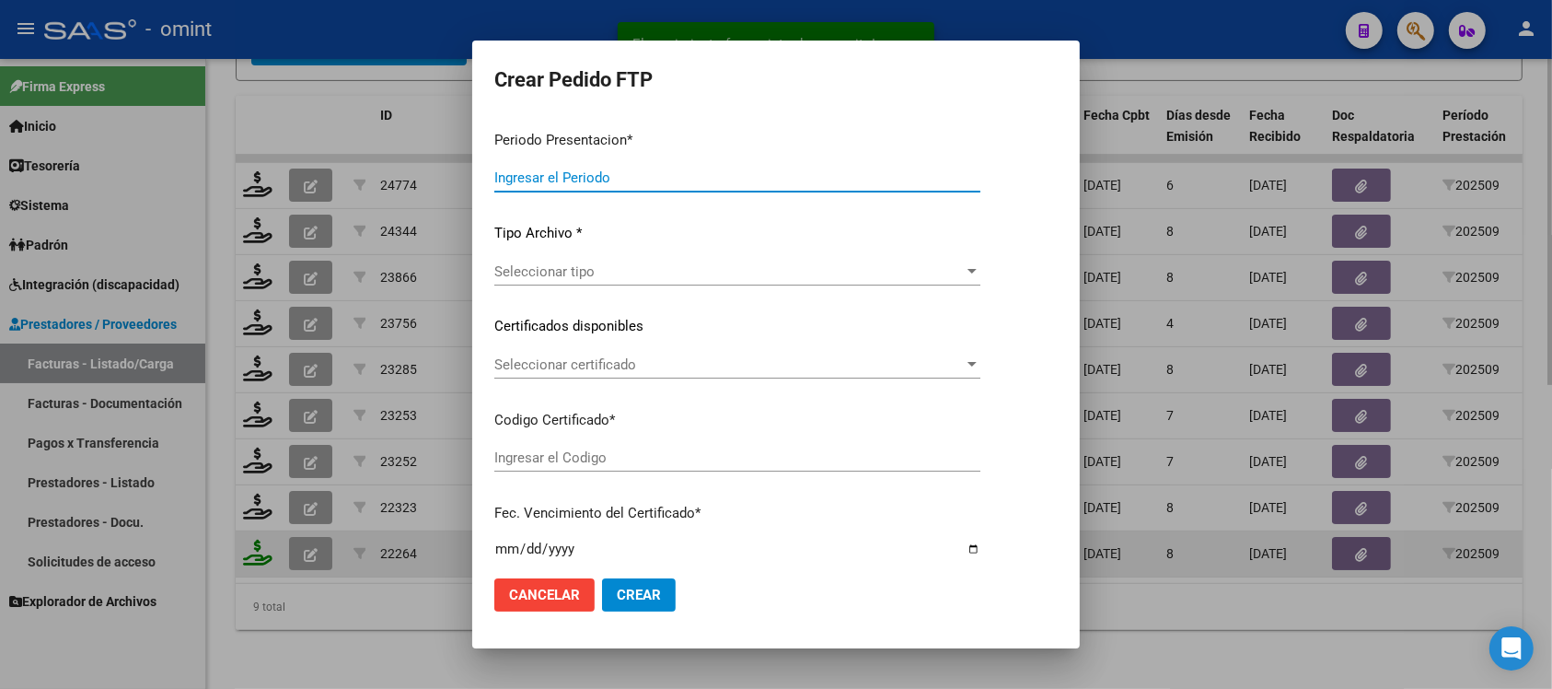
type input "202509"
type input "$ 98.964,88"
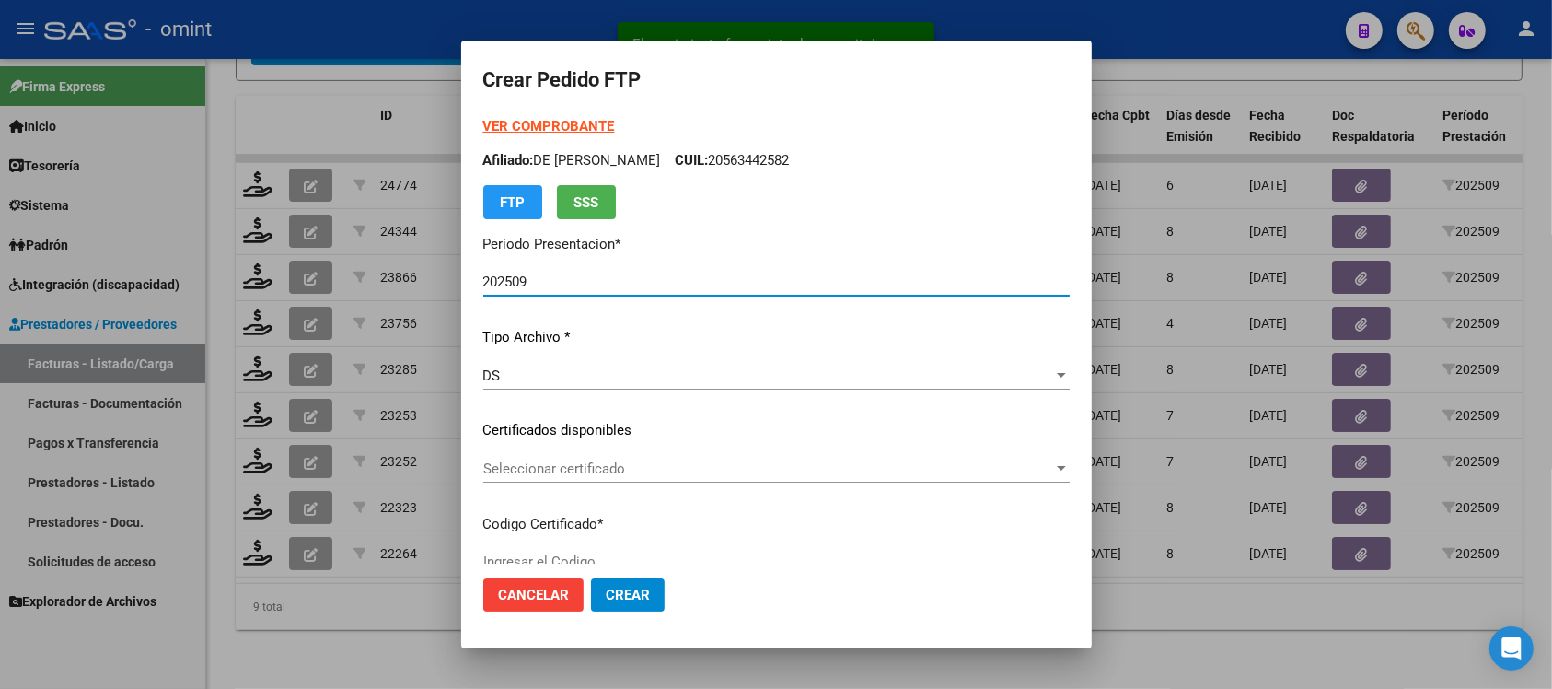
type input "579007035"
type input "2026-08-31"
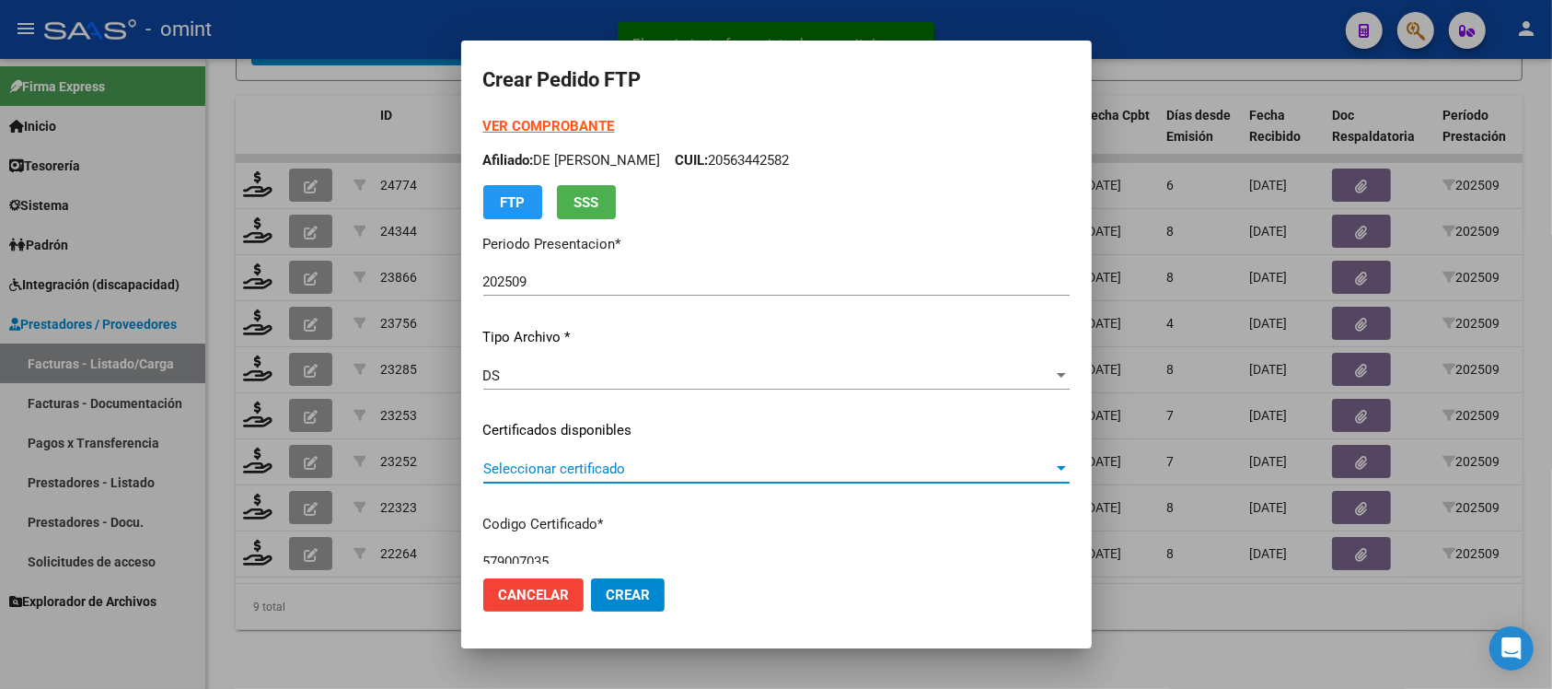
click at [532, 475] on span "Seleccionar certificado" at bounding box center [768, 468] width 570 height 17
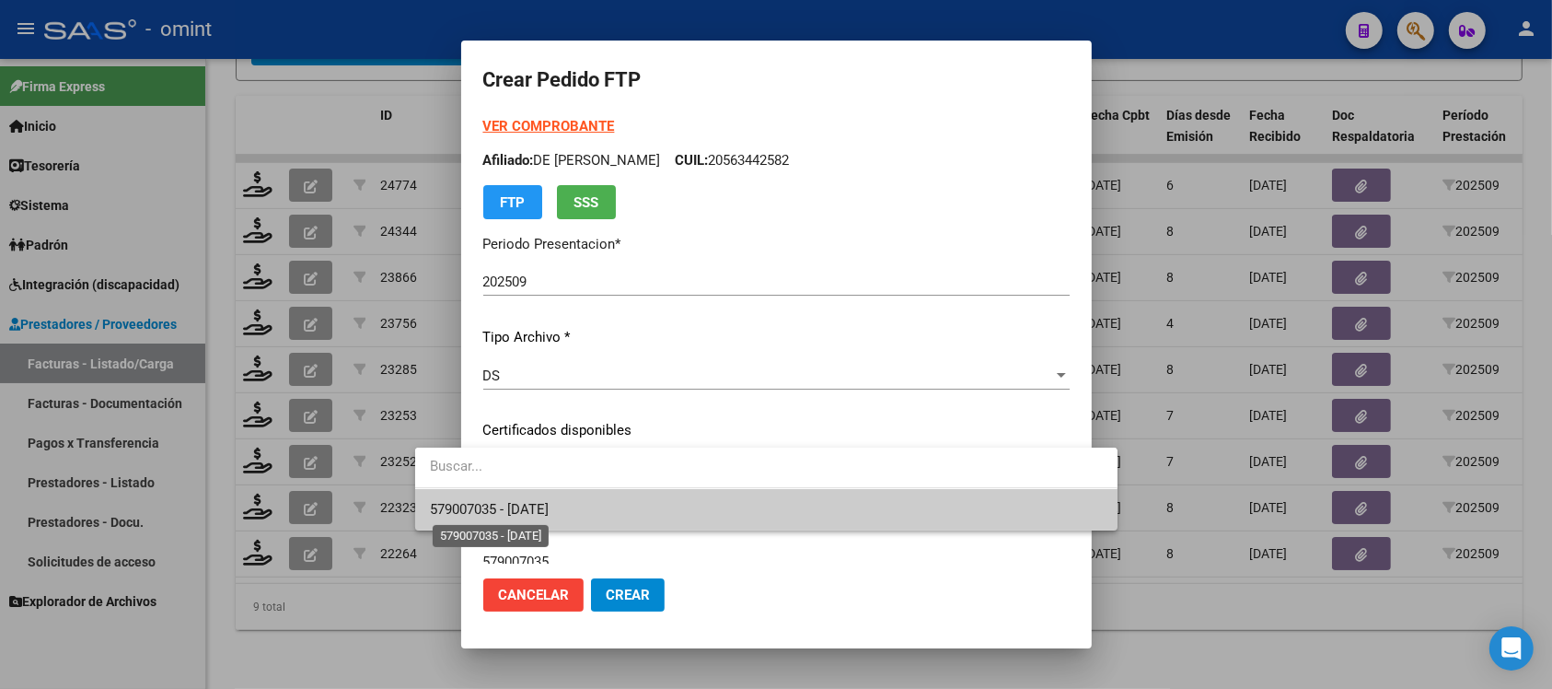
click at [549, 502] on span "579007035 - 2026-08-31" at bounding box center [489, 509] width 119 height 17
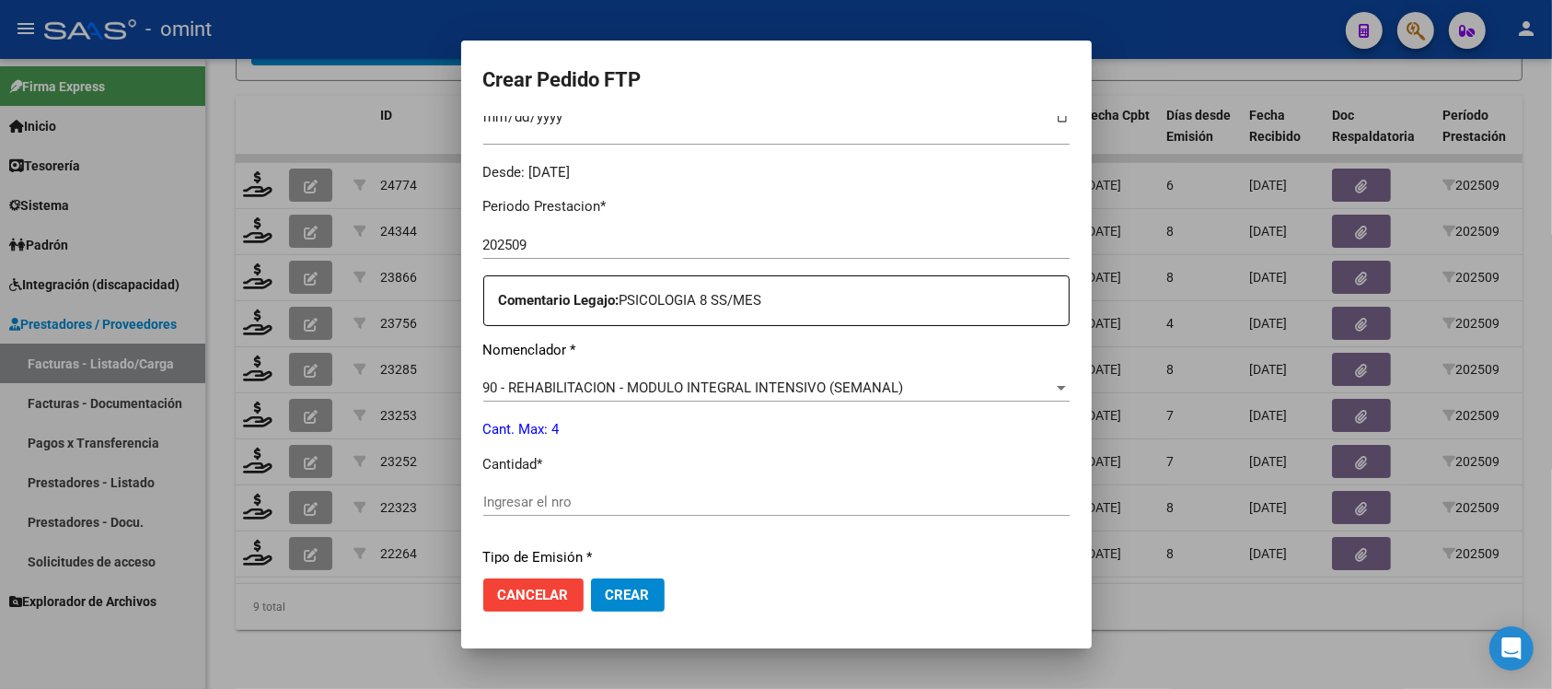
scroll to position [575, 0]
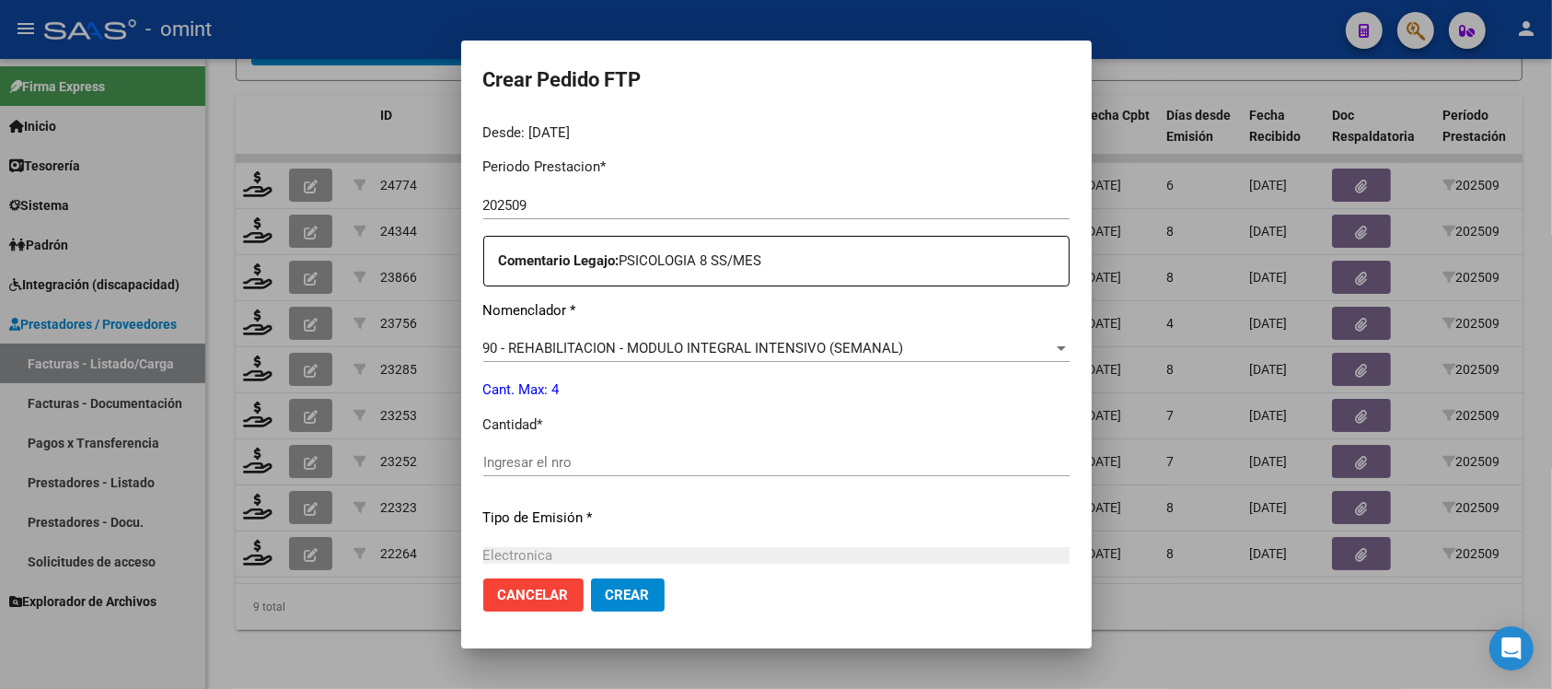
click at [552, 463] on input "Ingresar el nro" at bounding box center [776, 462] width 586 height 17
type input "4"
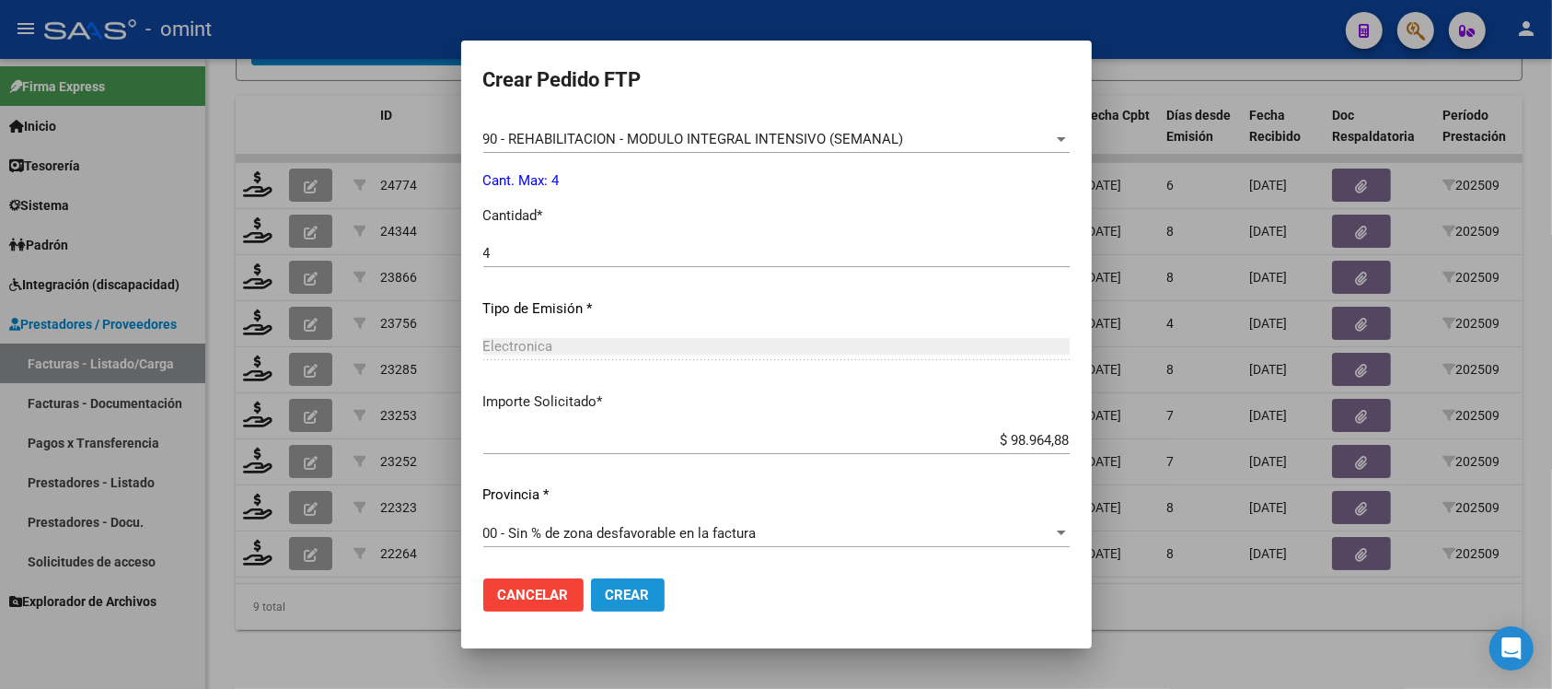
click at [600, 587] on button "Crear" at bounding box center [628, 594] width 74 height 33
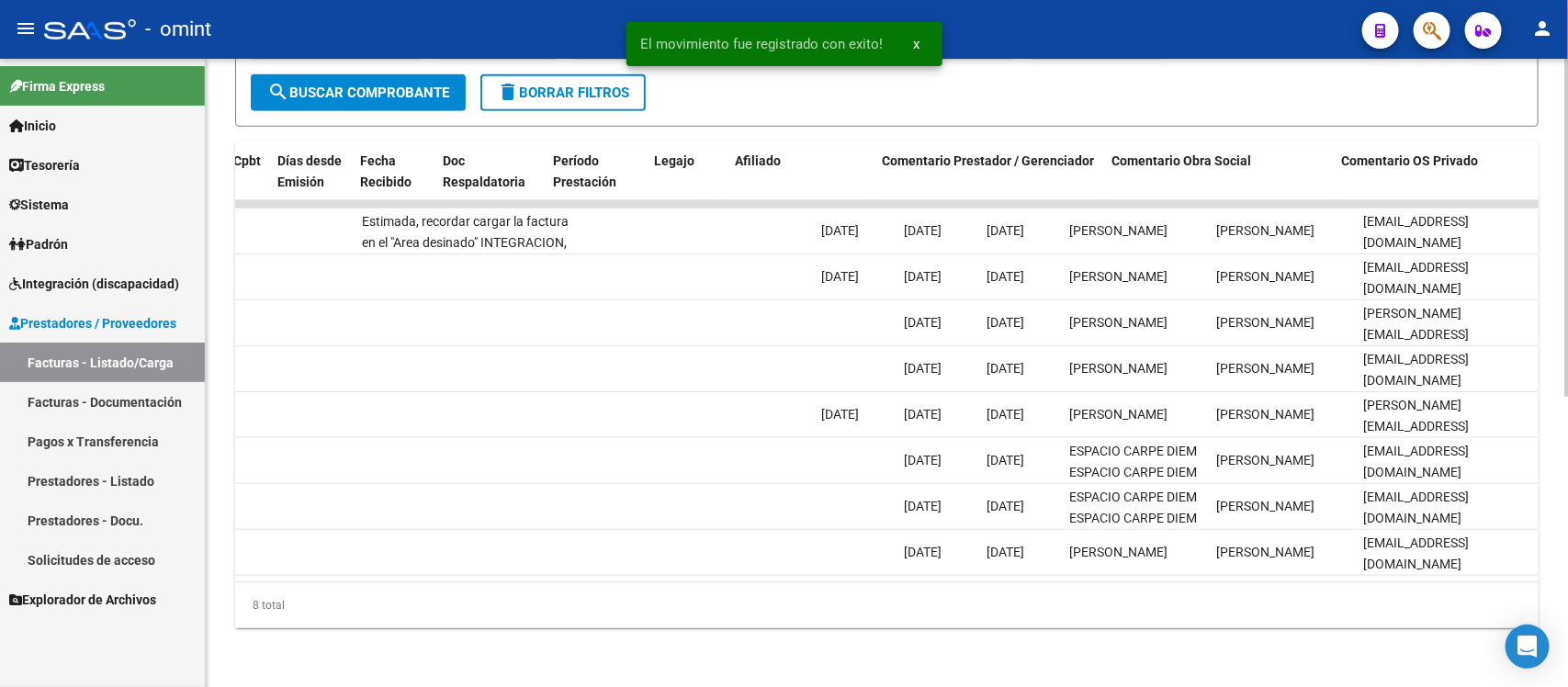
scroll to position [0, 0]
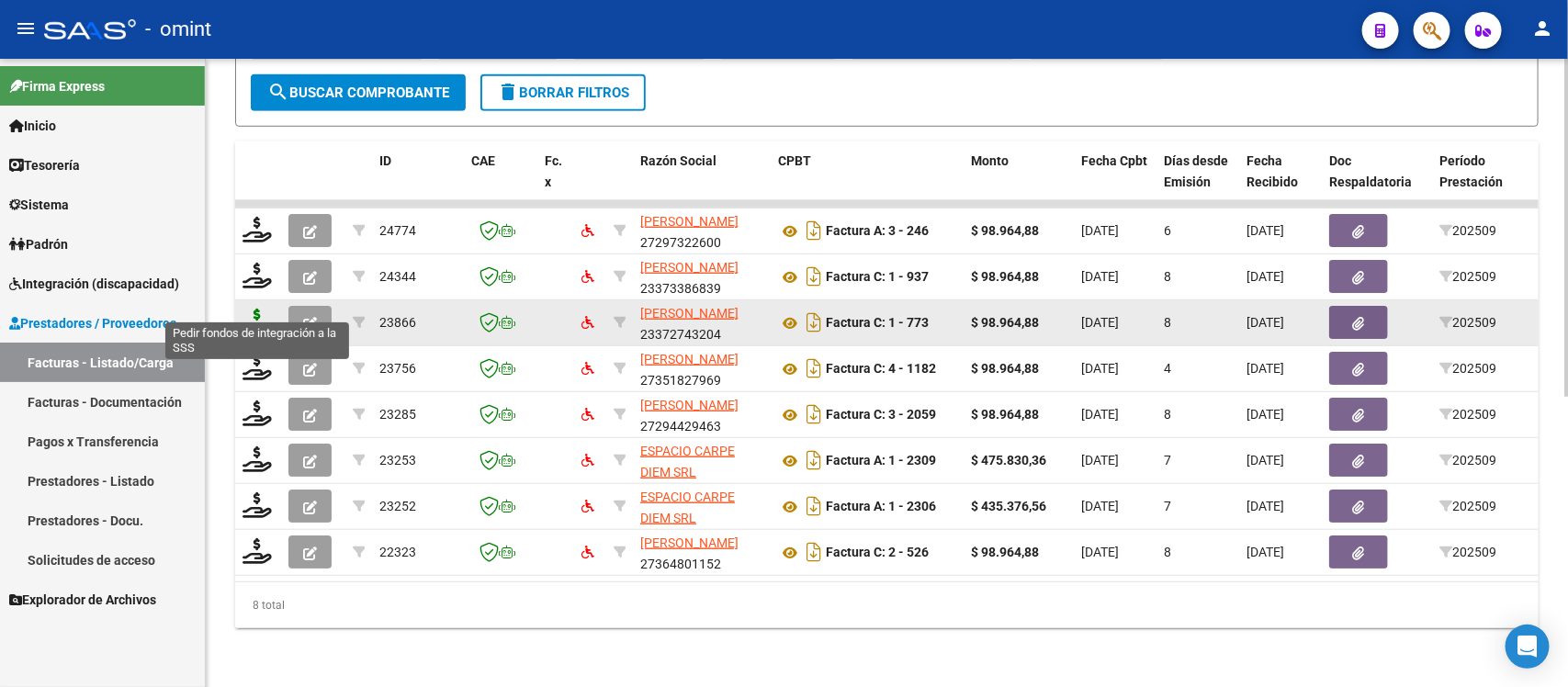
click at [258, 308] on icon at bounding box center [256, 321] width 29 height 26
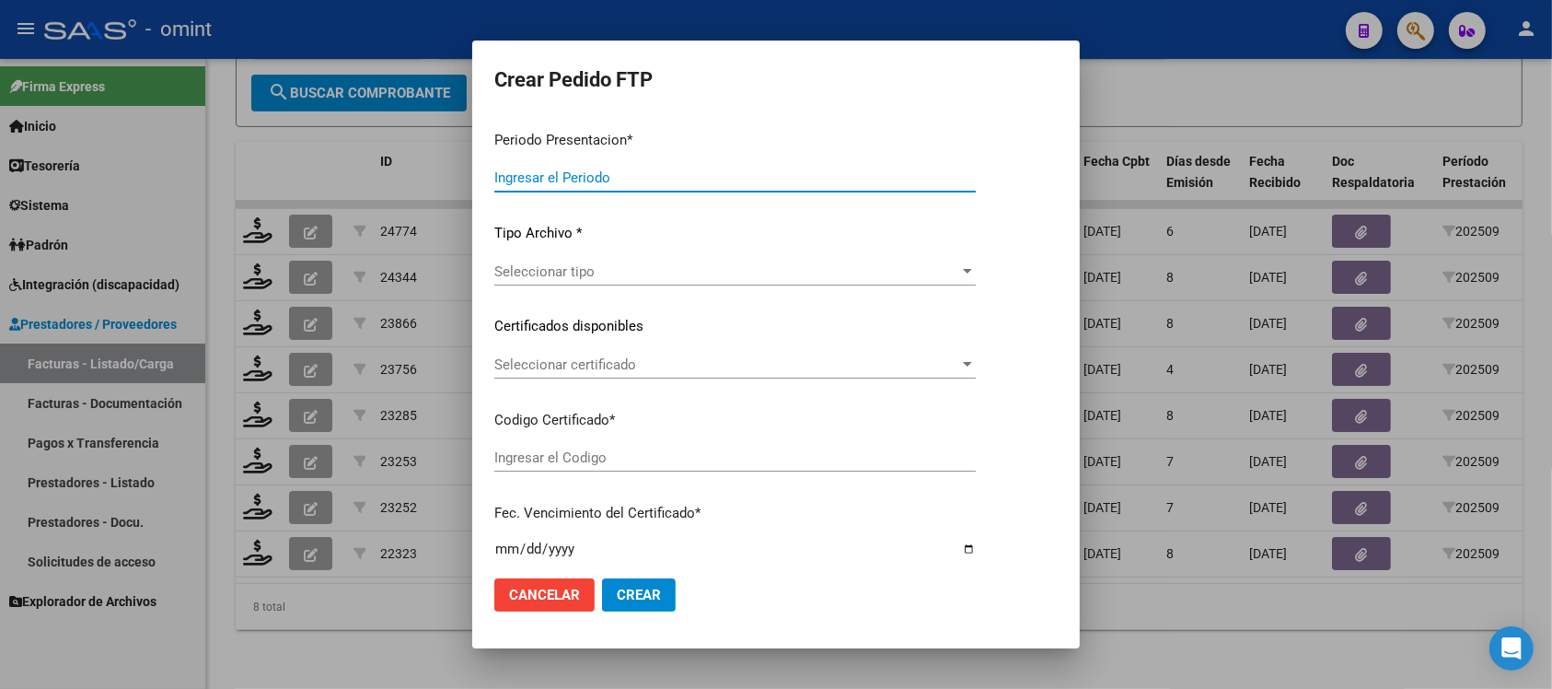
type input "202509"
type input "$ 98.964,88"
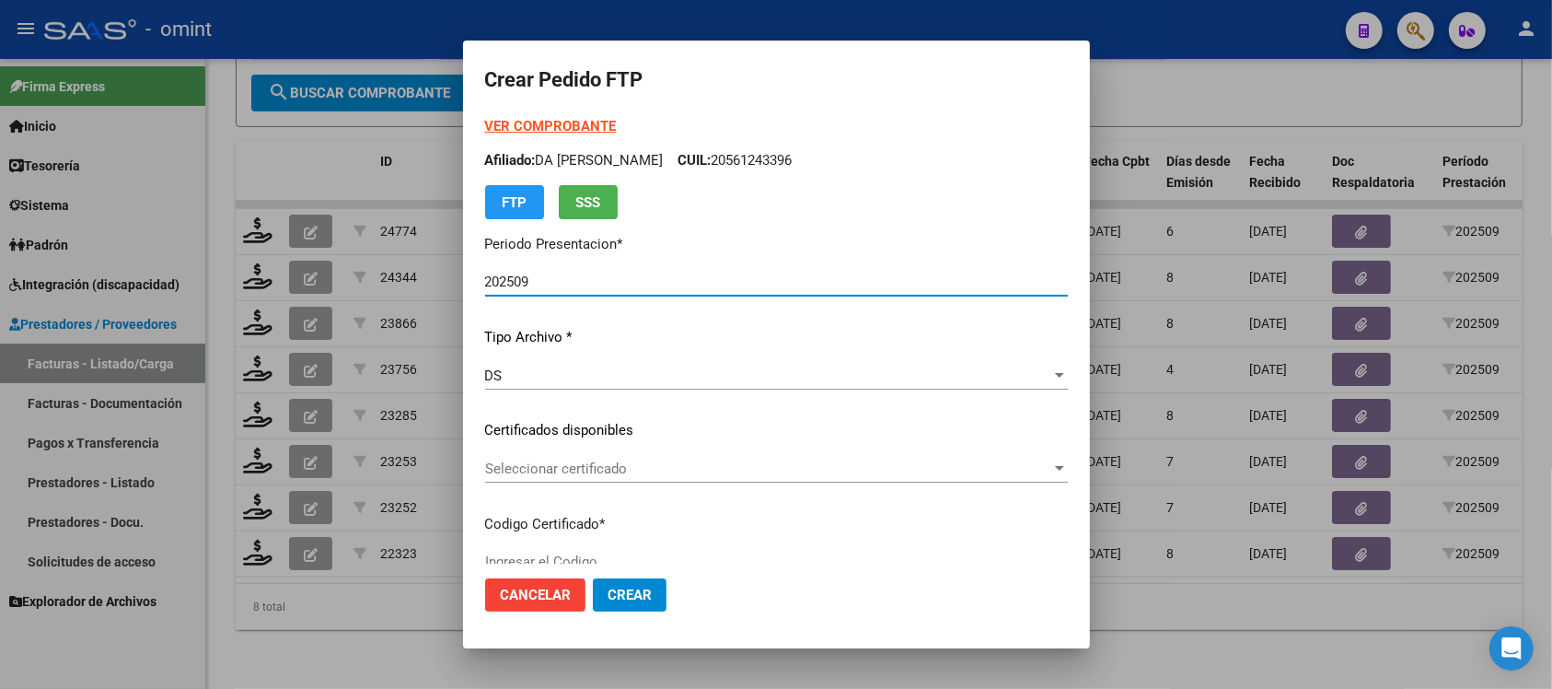
type input "7916200265"
type input "2030-07-31"
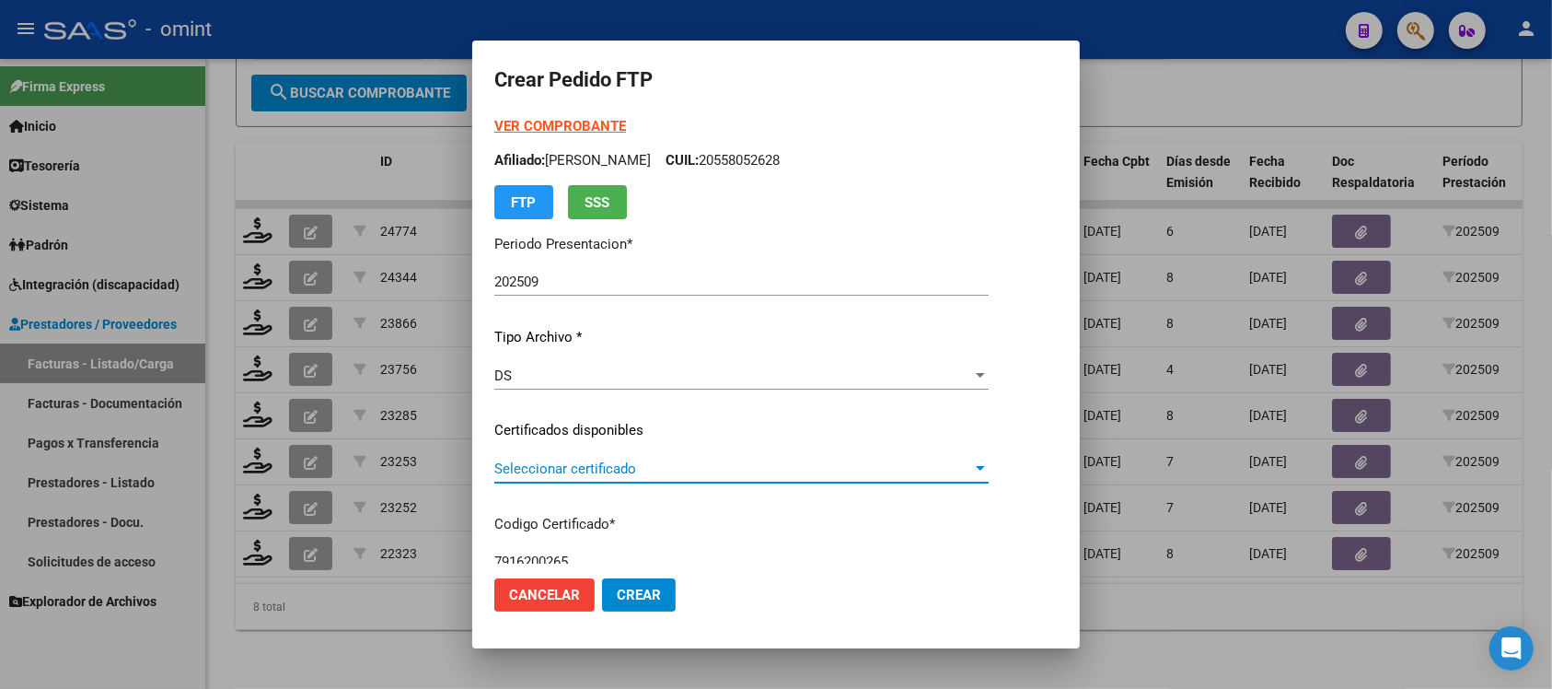
click at [597, 472] on span "Seleccionar certificado" at bounding box center [733, 468] width 478 height 17
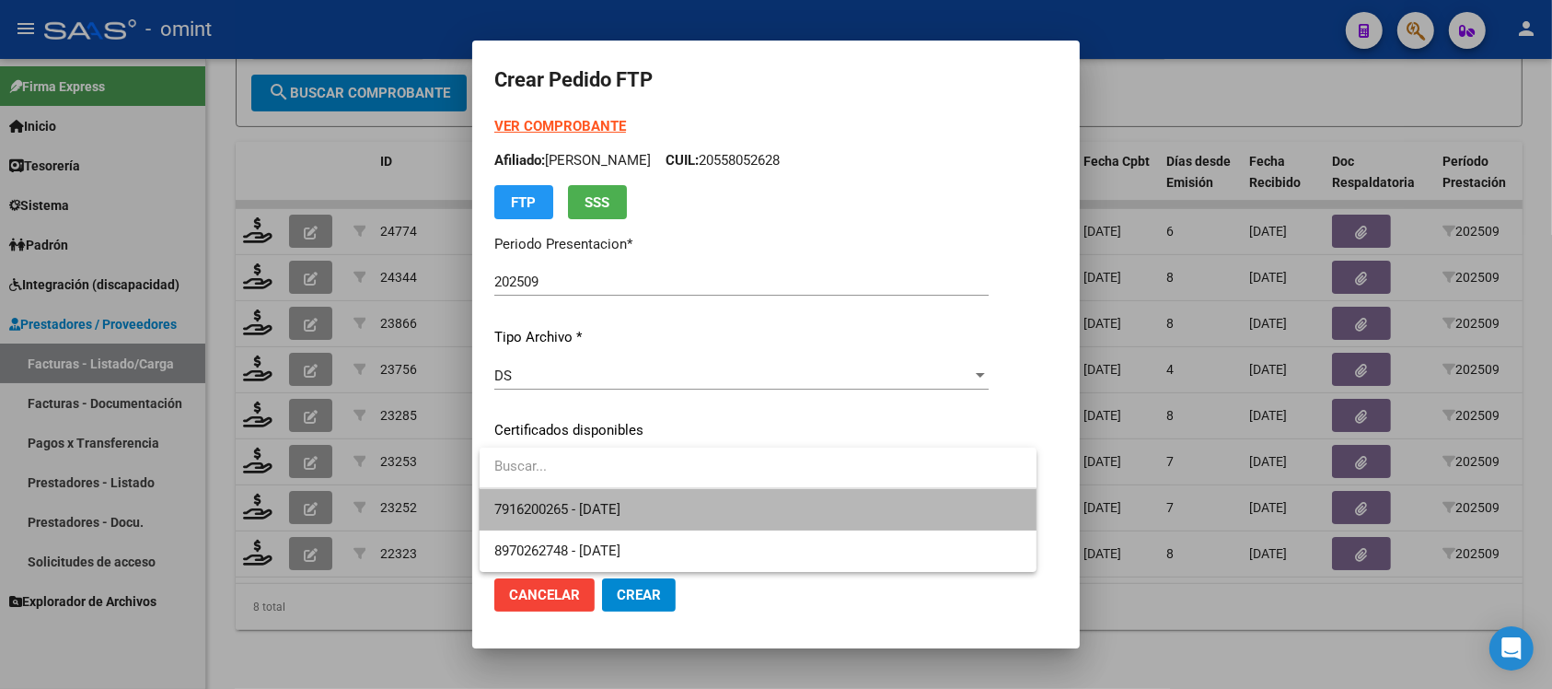
click at [658, 511] on span "7916200265 - 2030-07-31" at bounding box center [758, 509] width 528 height 41
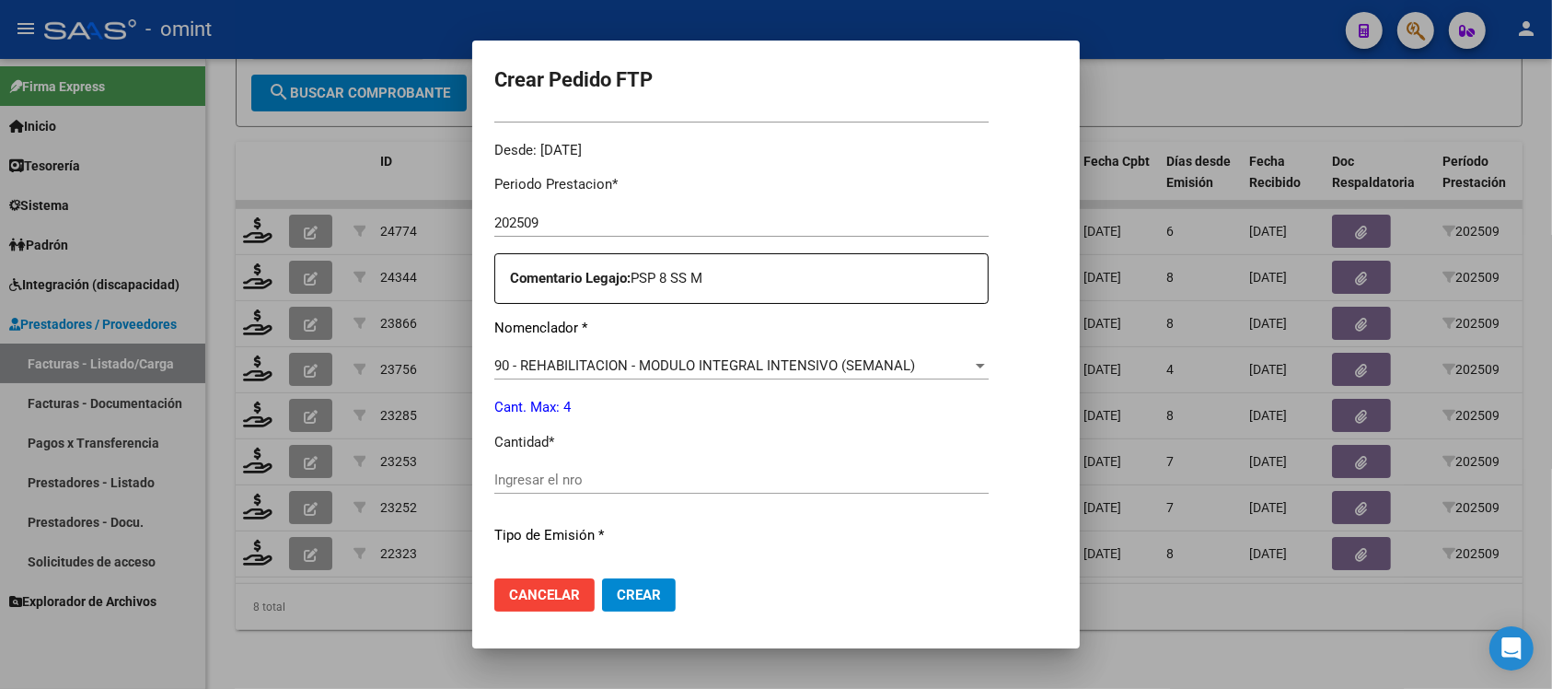
scroll to position [691, 0]
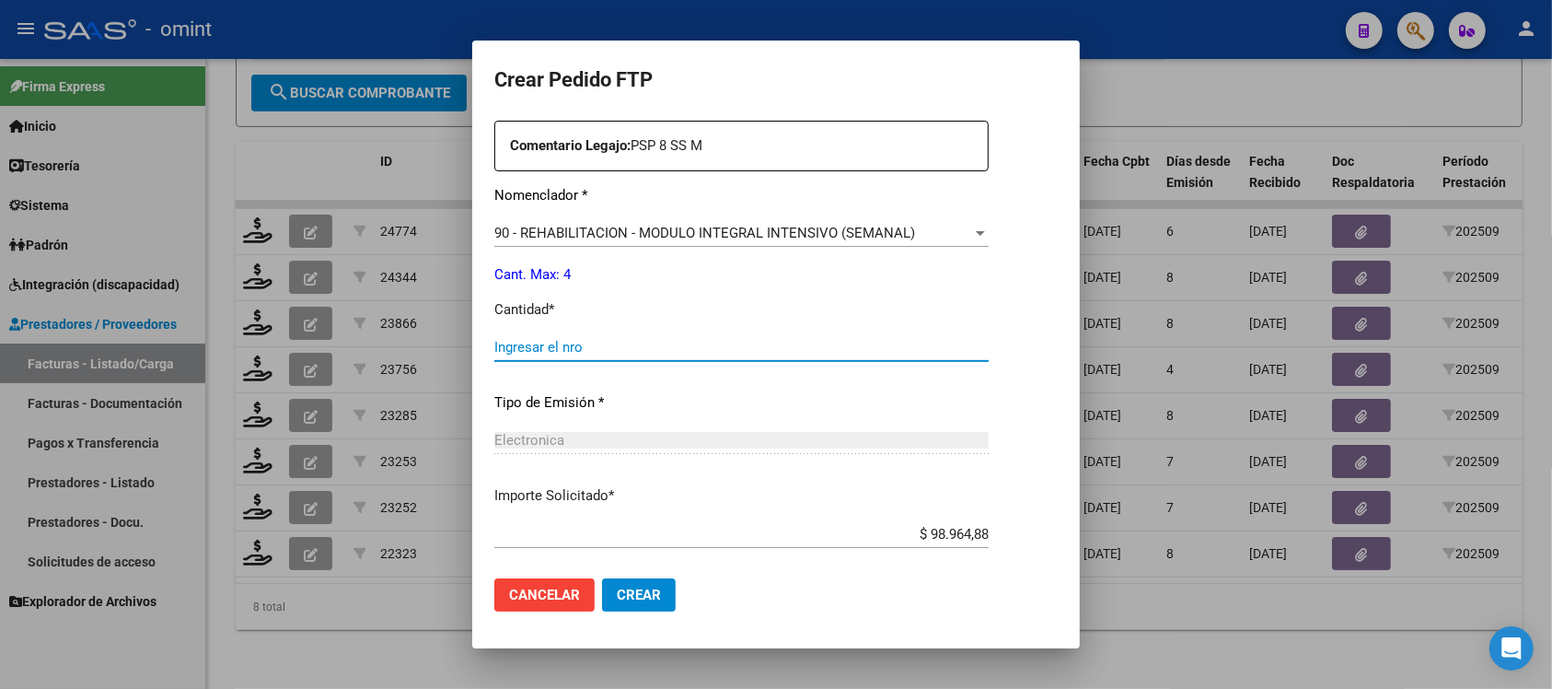
click at [594, 342] on input "Ingresar el nro" at bounding box center [741, 347] width 494 height 17
type input "4"
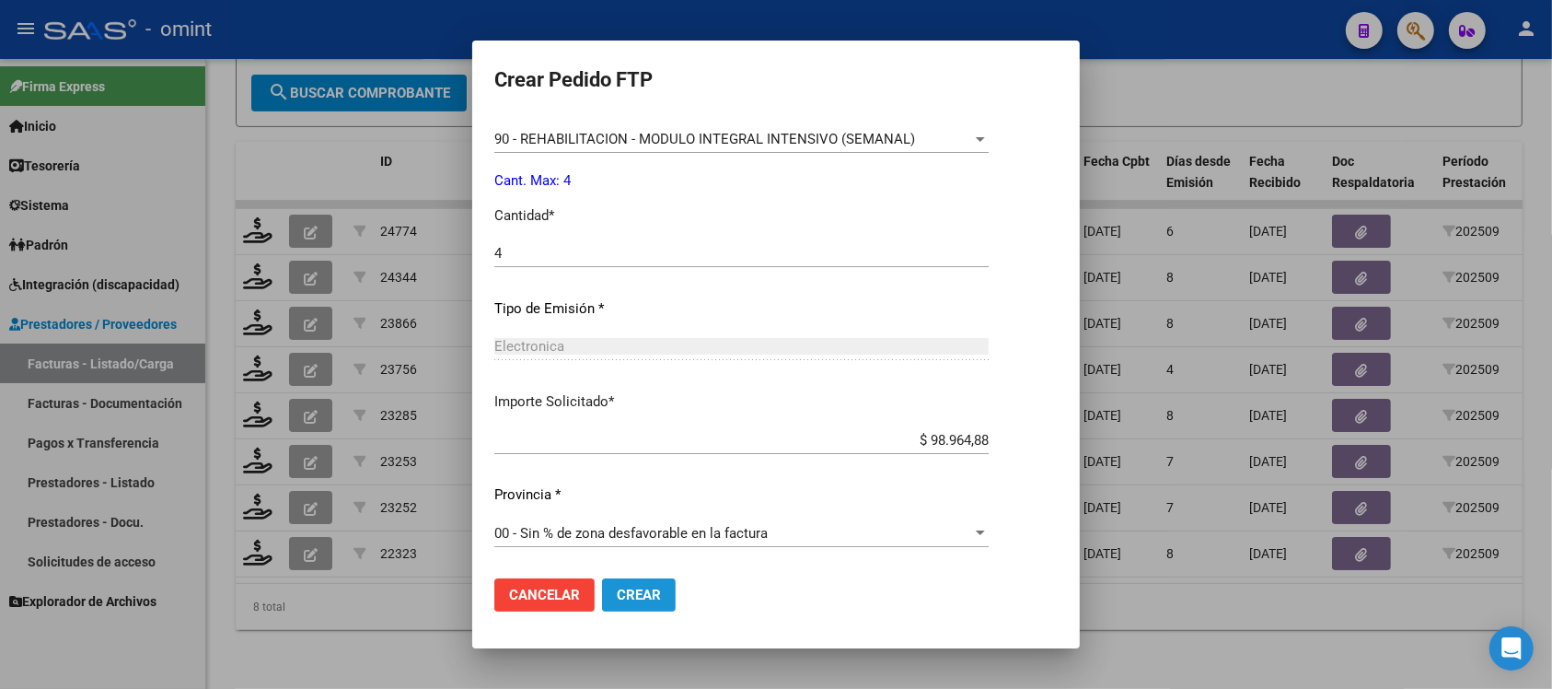
click at [645, 597] on span "Crear" at bounding box center [639, 594] width 44 height 17
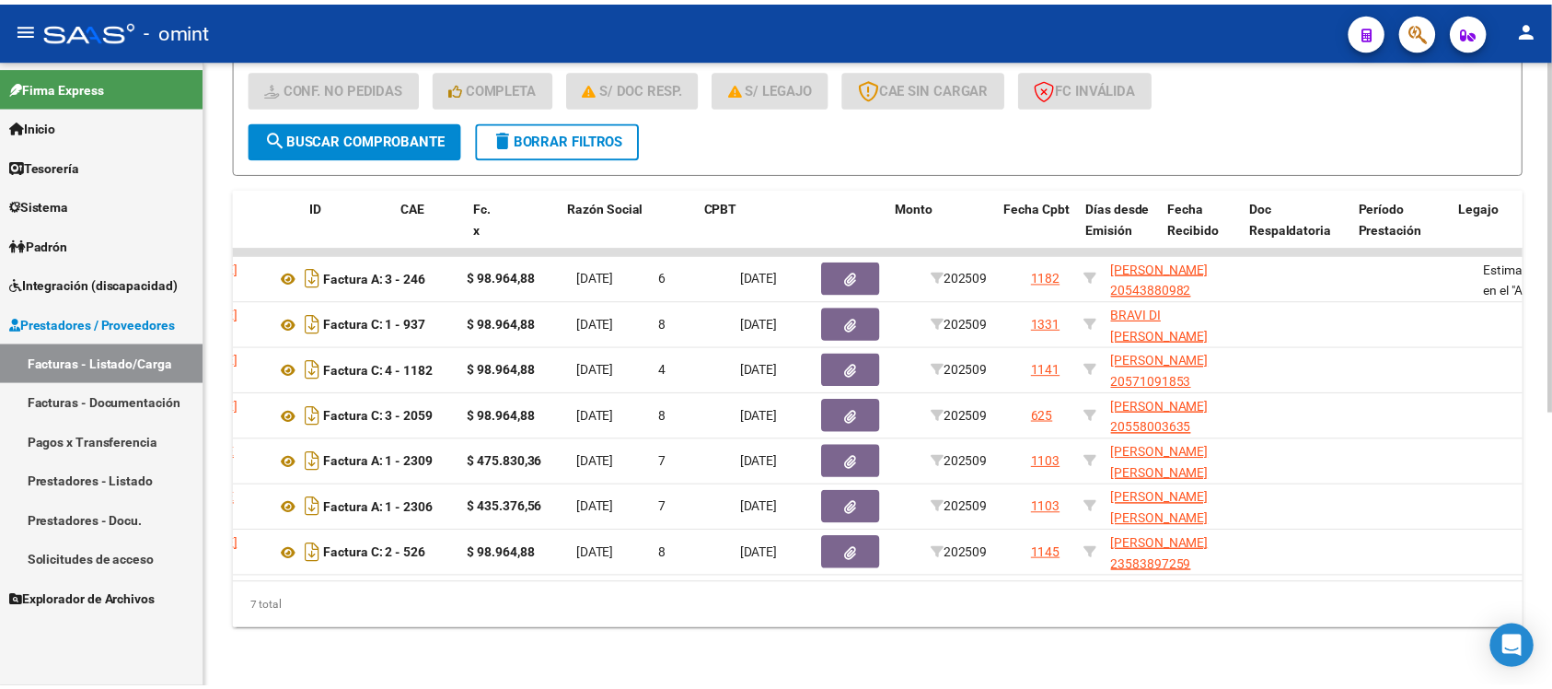
scroll to position [0, 0]
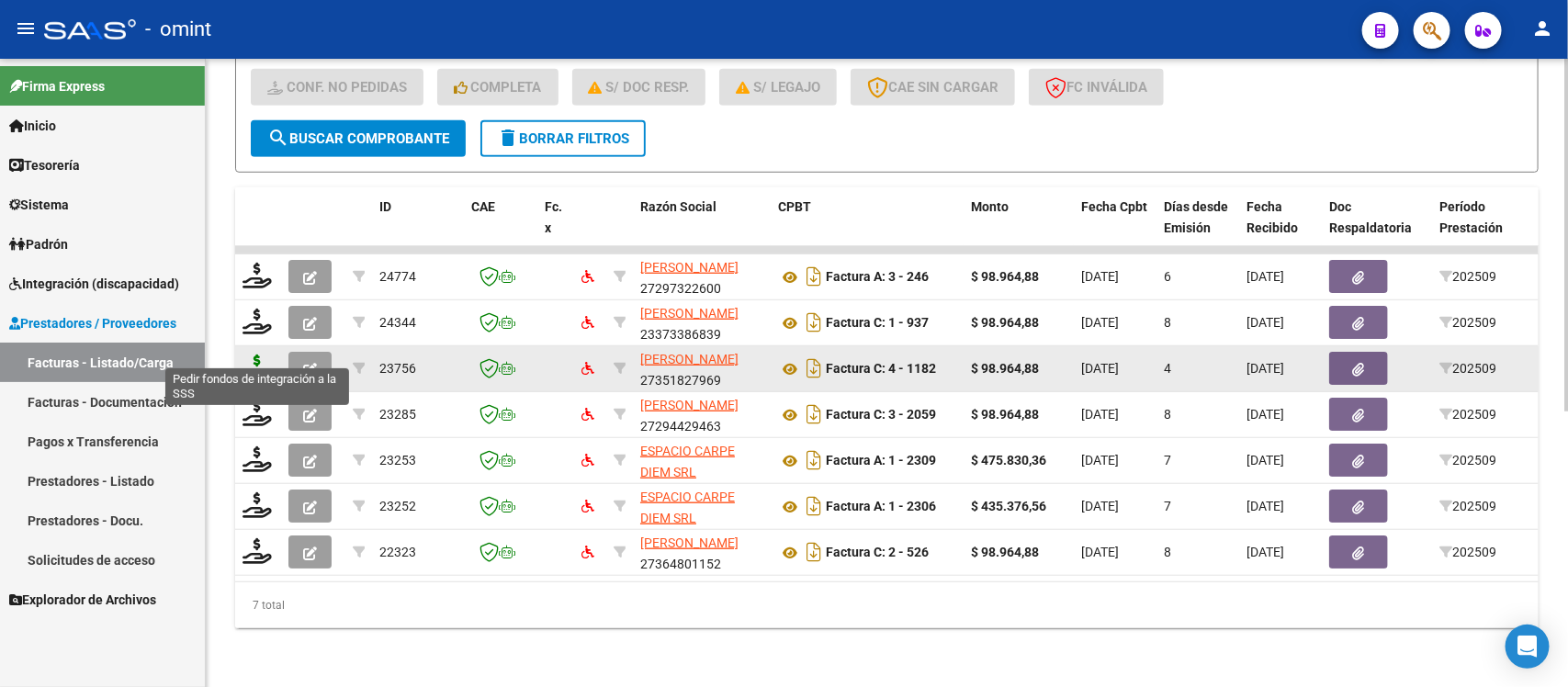
click at [255, 354] on icon at bounding box center [256, 367] width 29 height 26
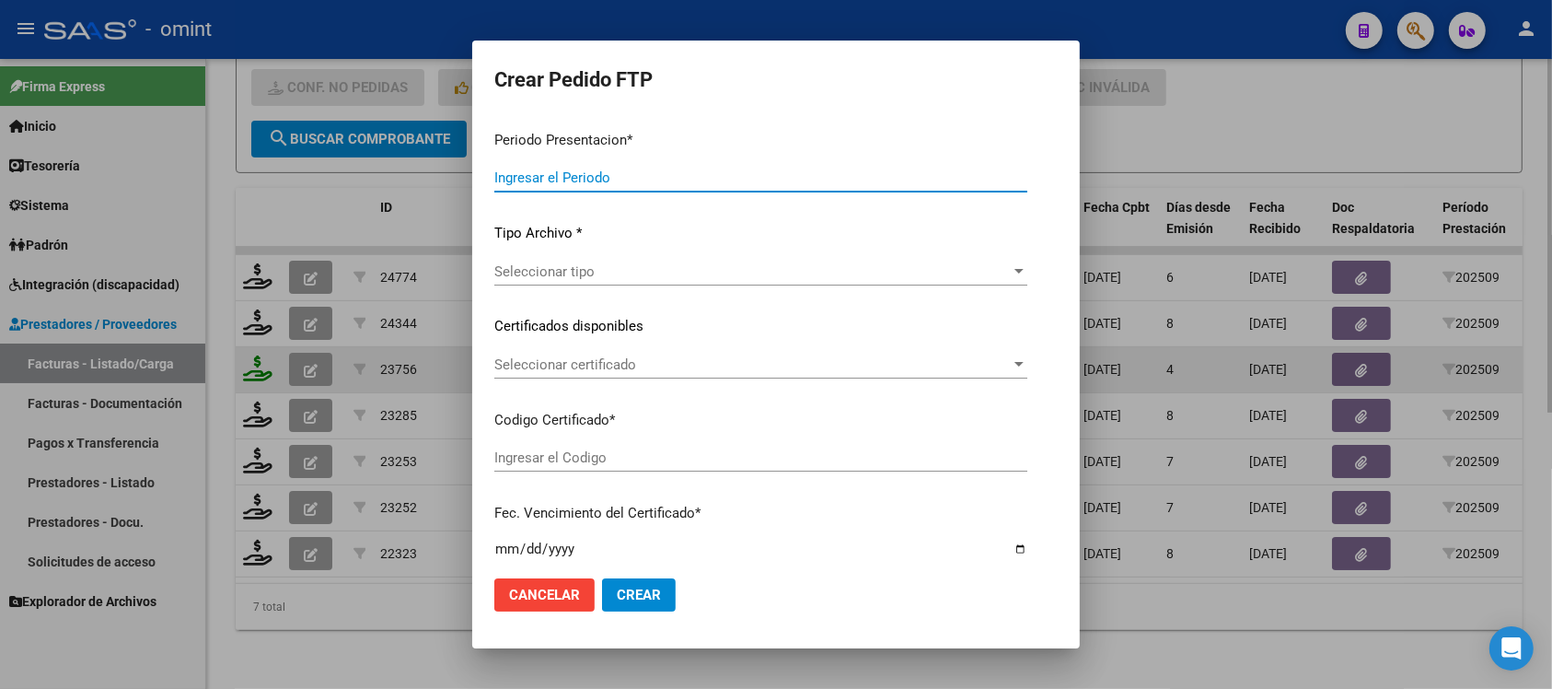
type input "202509"
type input "$ 98.964,88"
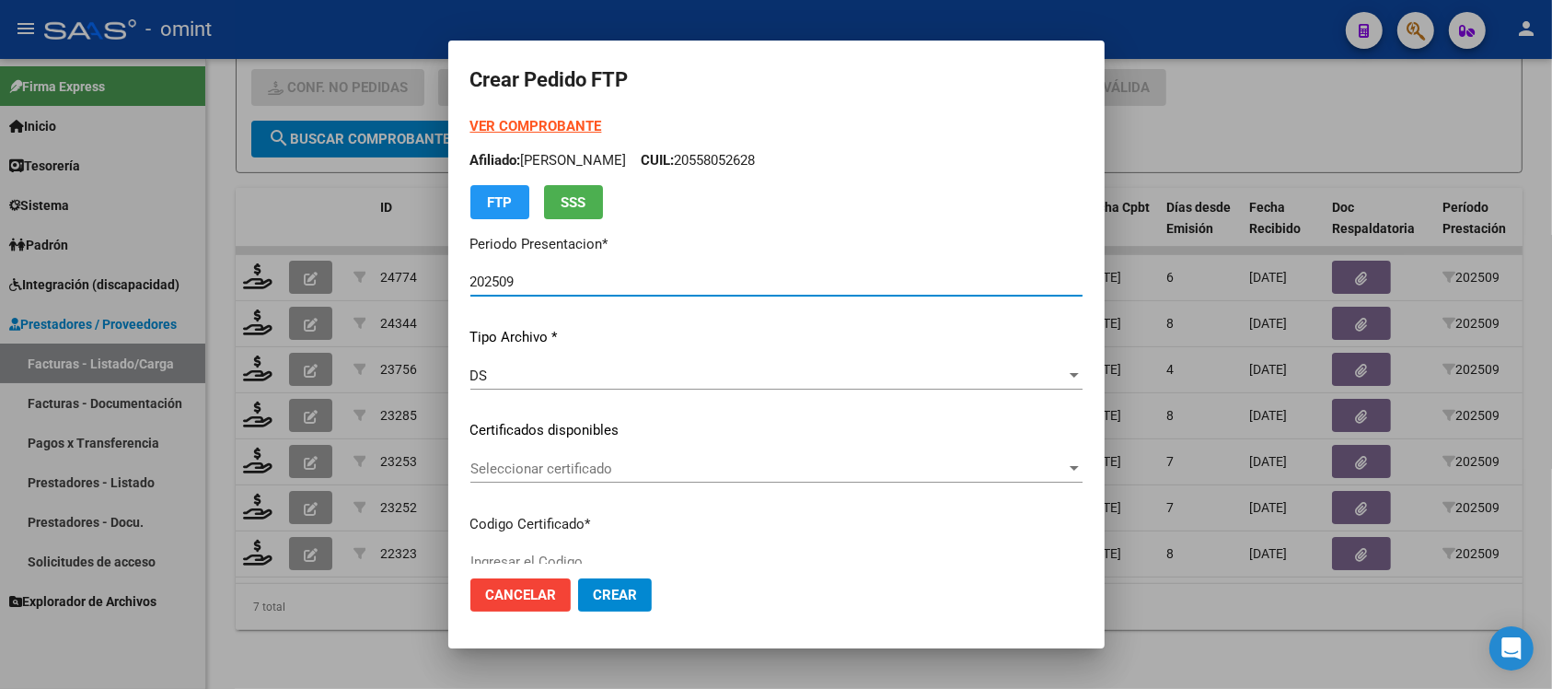
type input "465232860"
type input "2029-01-01"
click at [531, 477] on div "Seleccionar certificado Seleccionar certificado" at bounding box center [776, 469] width 612 height 28
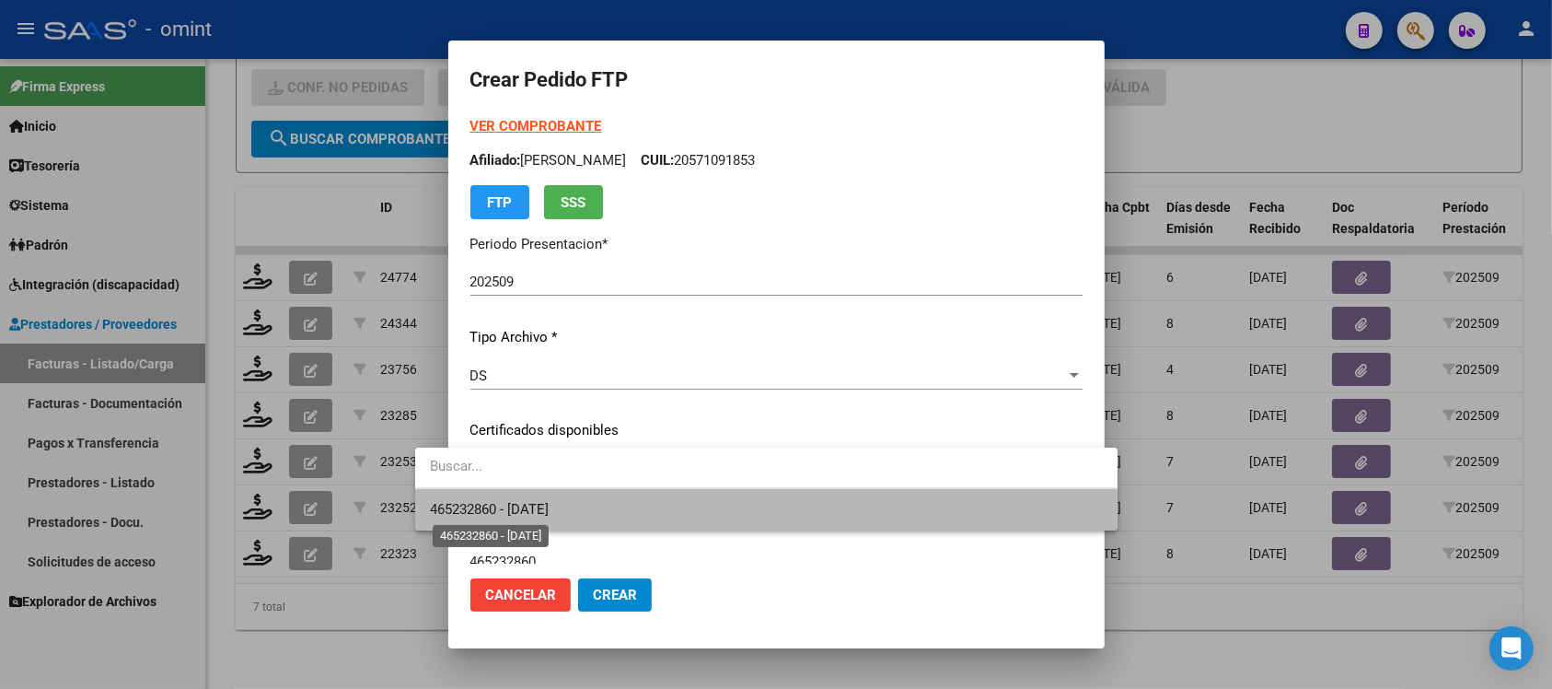
click at [549, 507] on span "465232860 - 2029-01-01" at bounding box center [489, 509] width 119 height 17
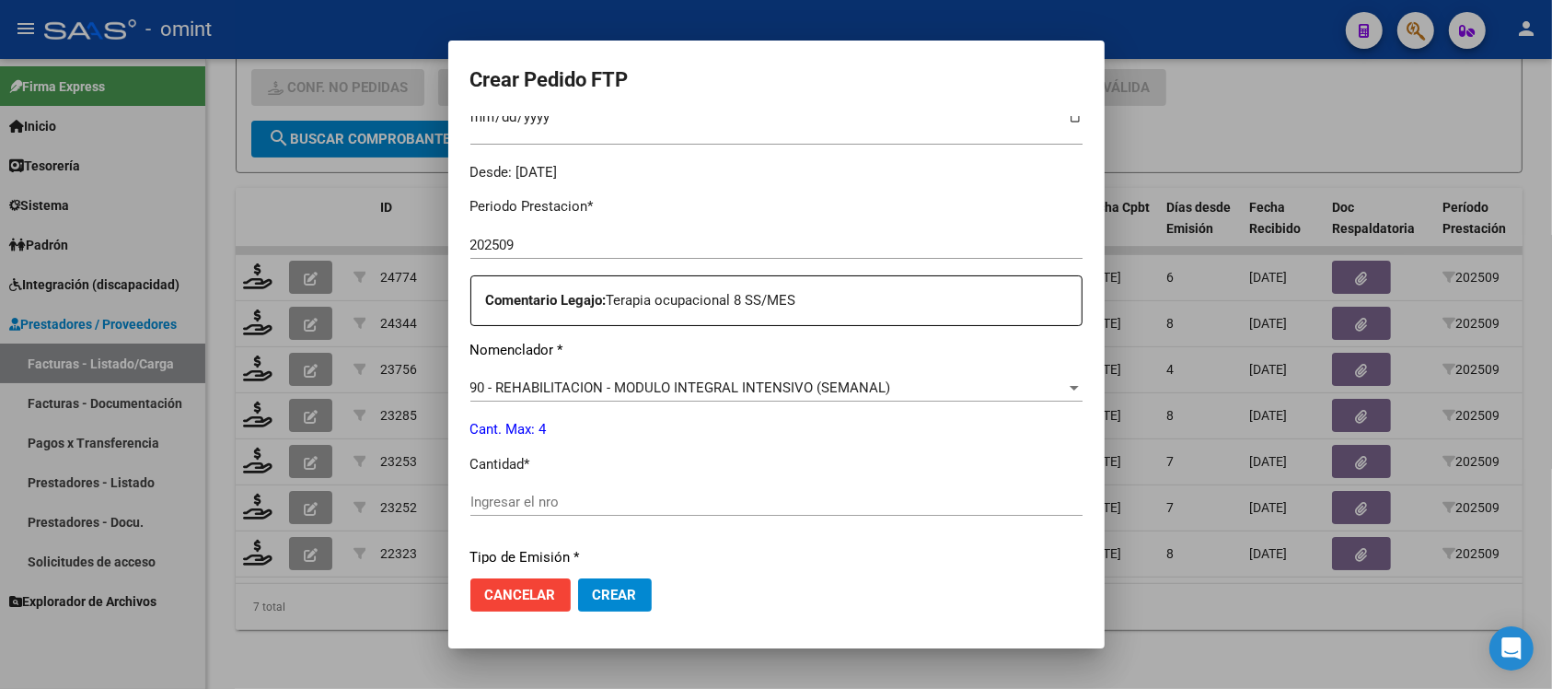
scroll to position [575, 0]
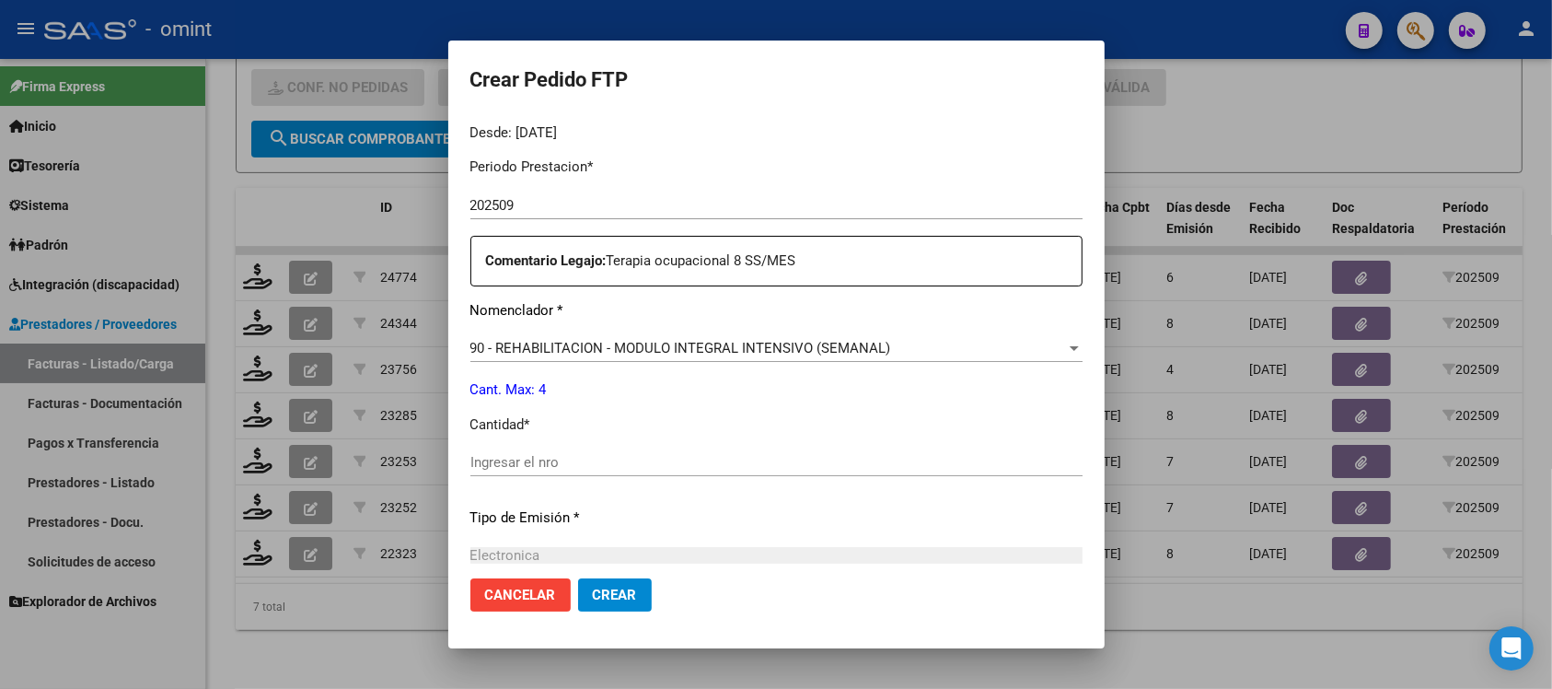
click at [532, 466] on input "Ingresar el nro" at bounding box center [776, 462] width 612 height 17
type input "4"
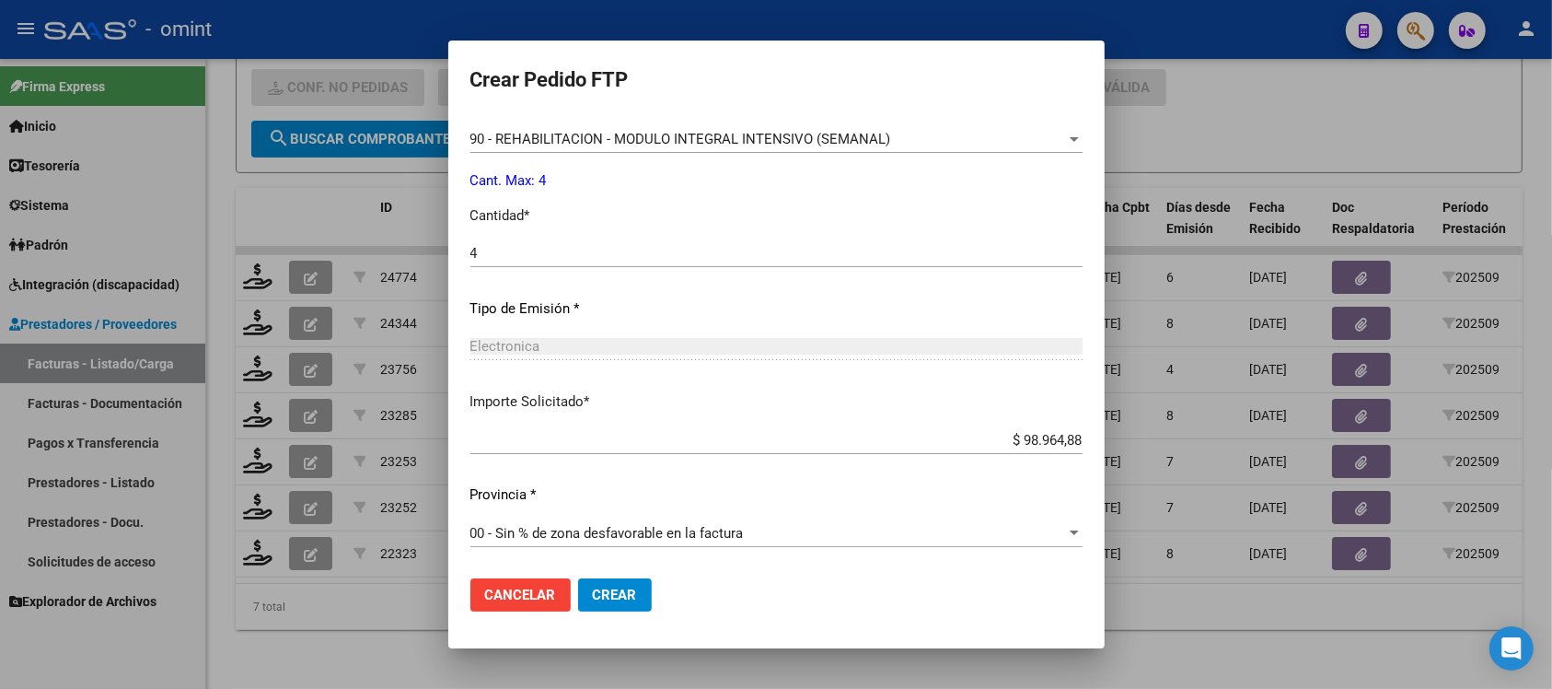
click at [593, 590] on span "Crear" at bounding box center [615, 594] width 44 height 17
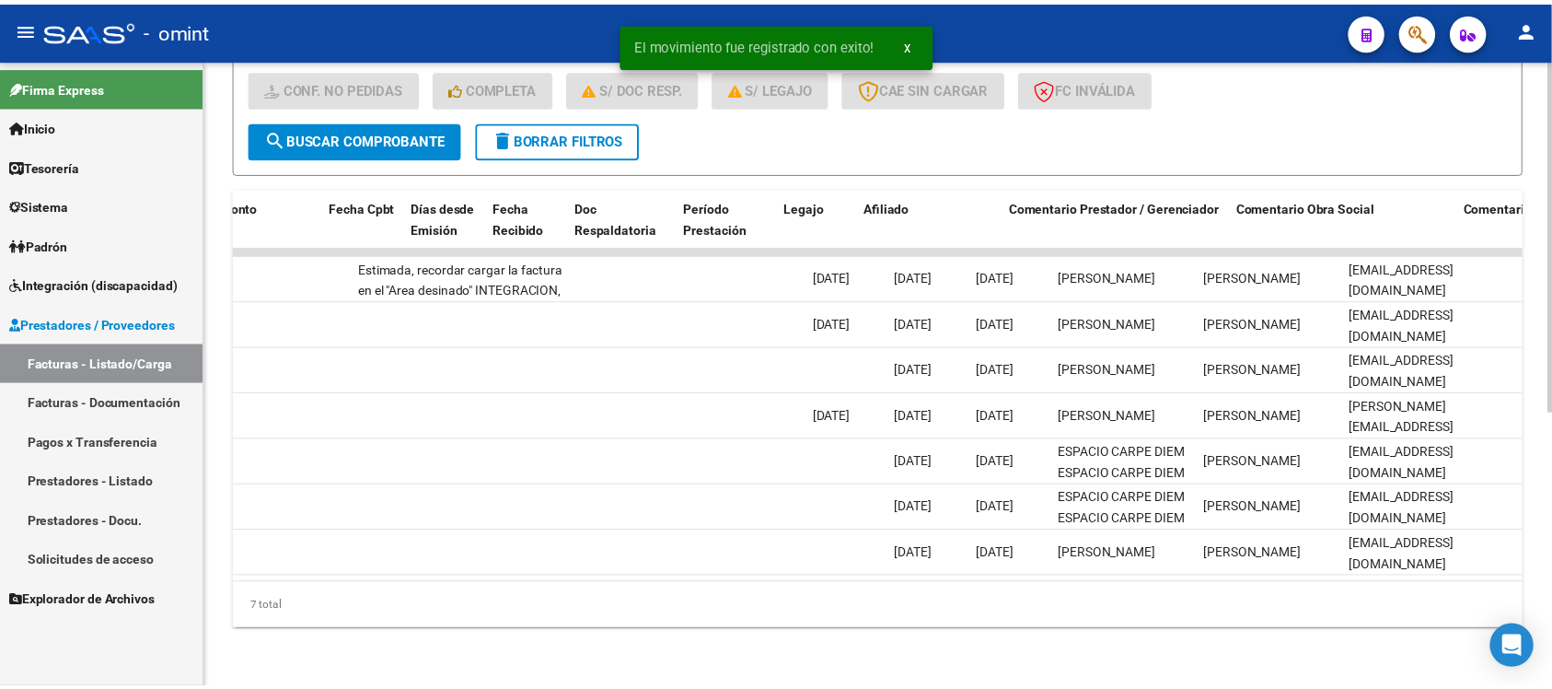
scroll to position [0, 0]
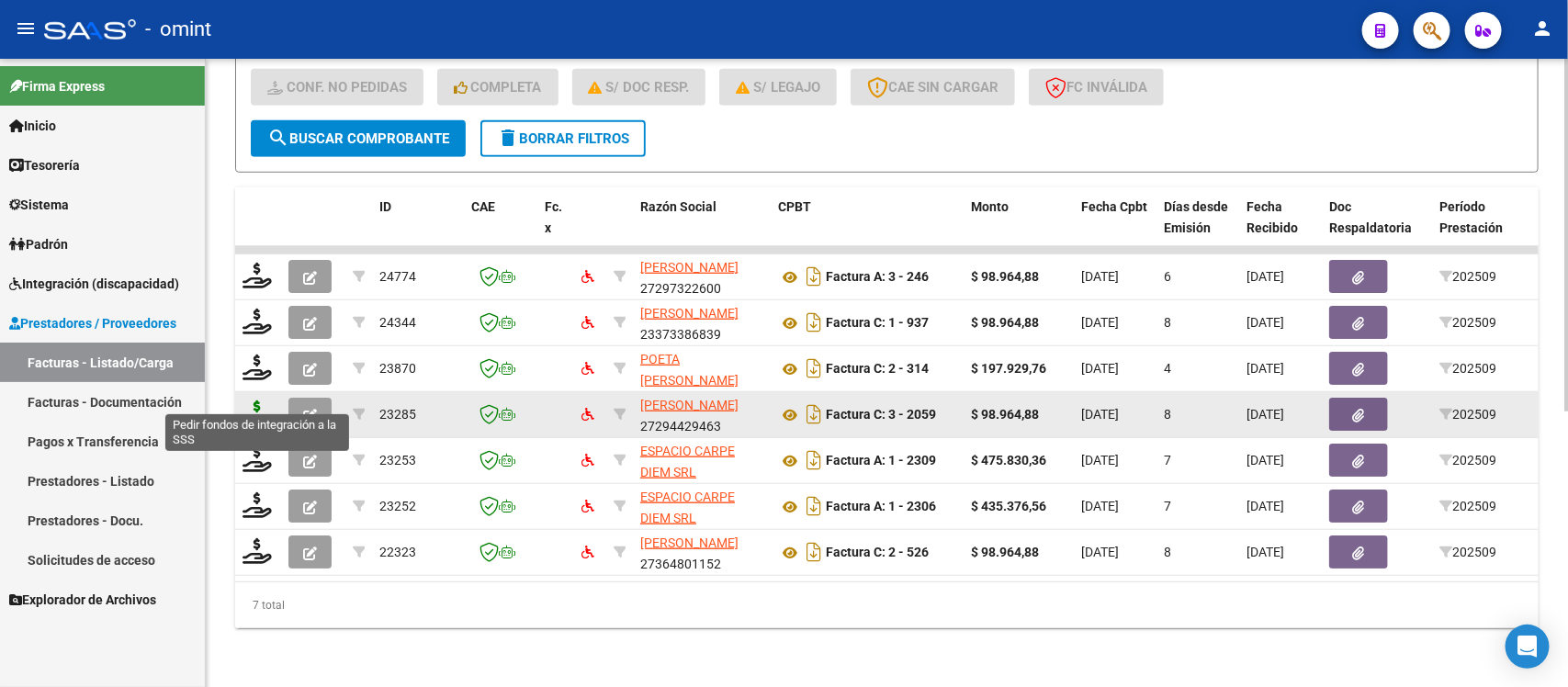
click at [258, 404] on icon at bounding box center [256, 413] width 29 height 26
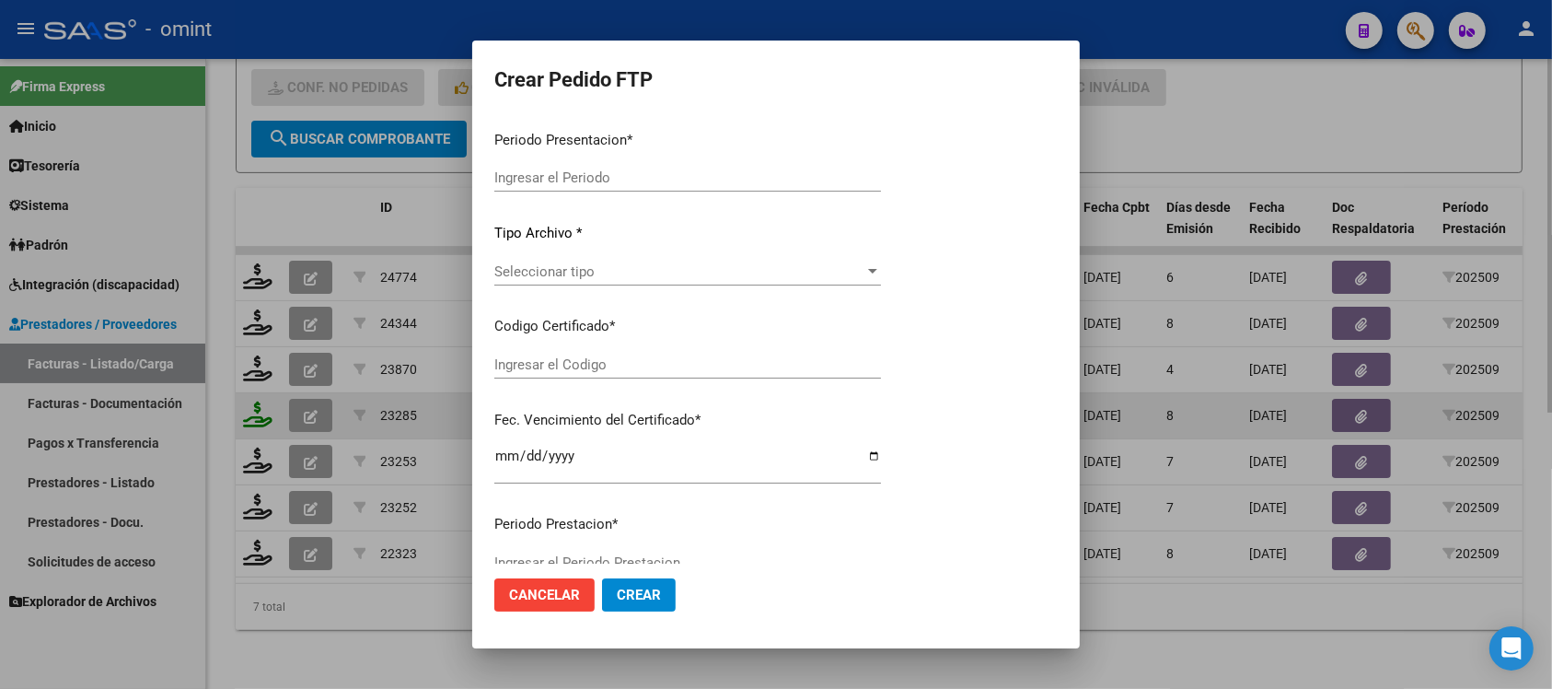
type input "202509"
type input "$ 98.964,88"
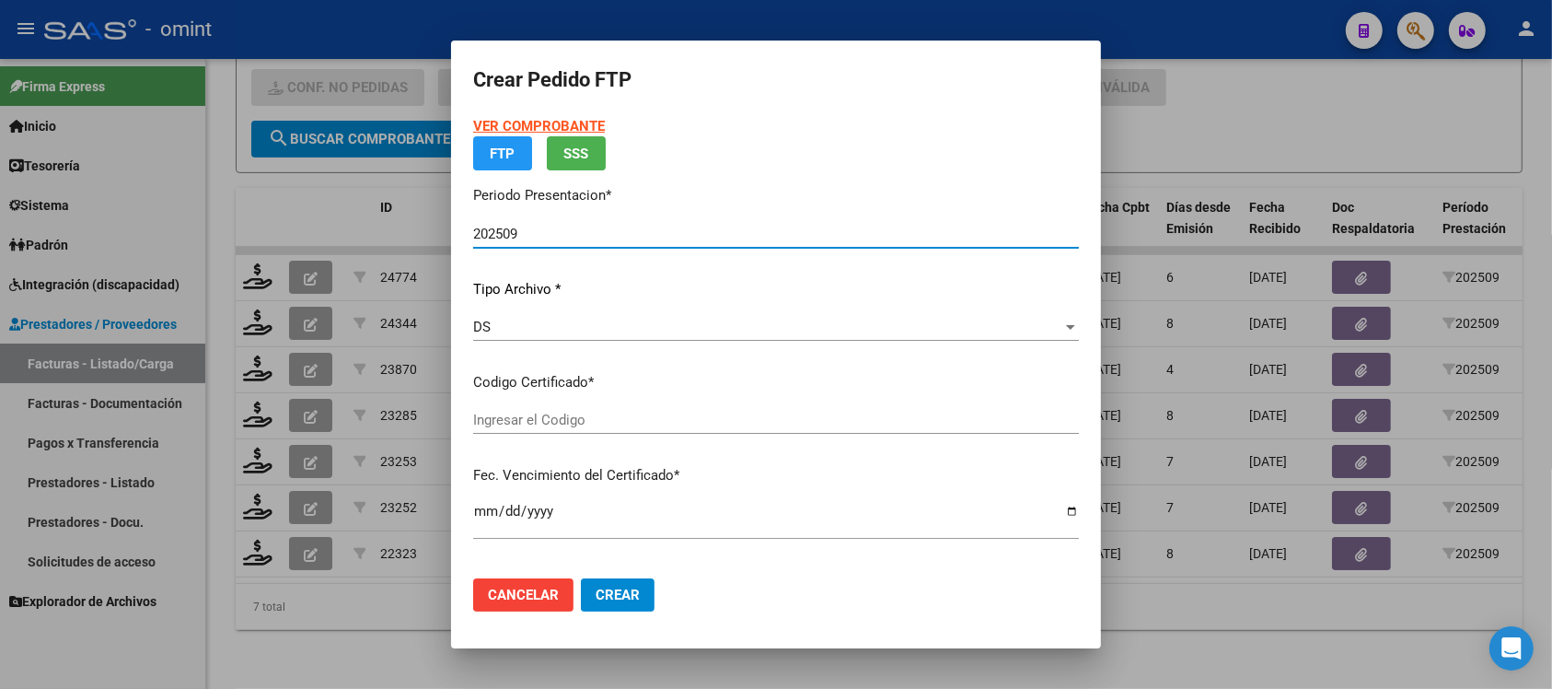
type input "9362492985"
type input "2027-02-15"
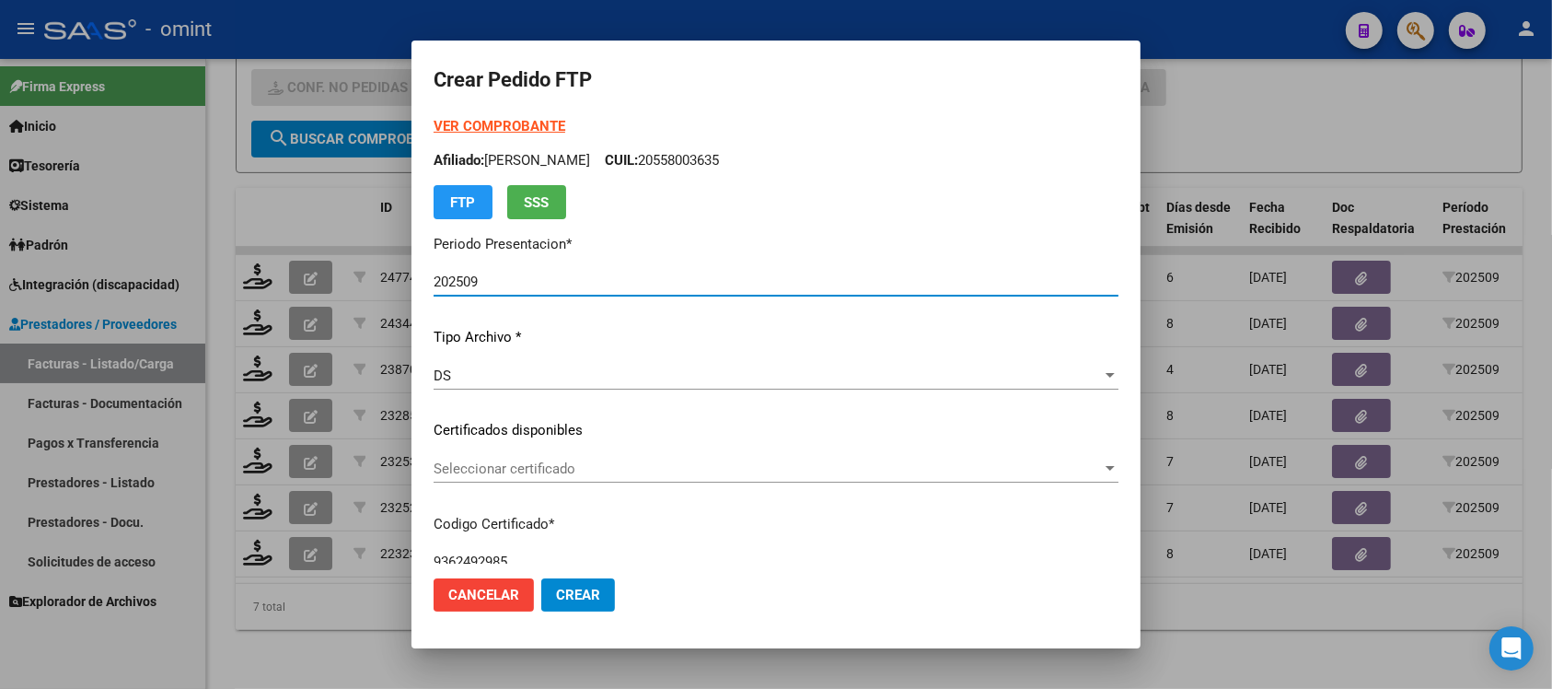
click at [623, 455] on div "Seleccionar certificado Seleccionar certificado" at bounding box center [776, 469] width 685 height 28
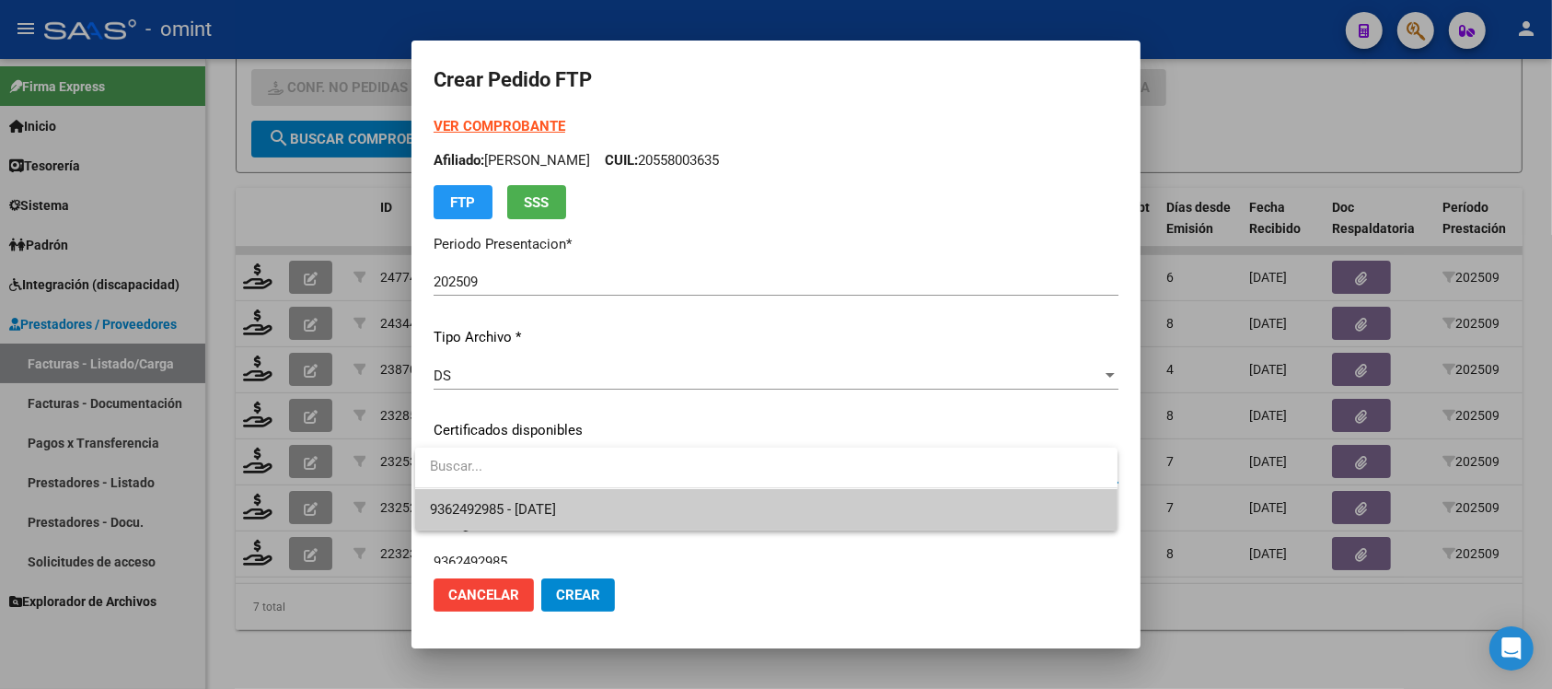
click at [645, 506] on span "9362492985 - 2027-02-15" at bounding box center [766, 509] width 673 height 41
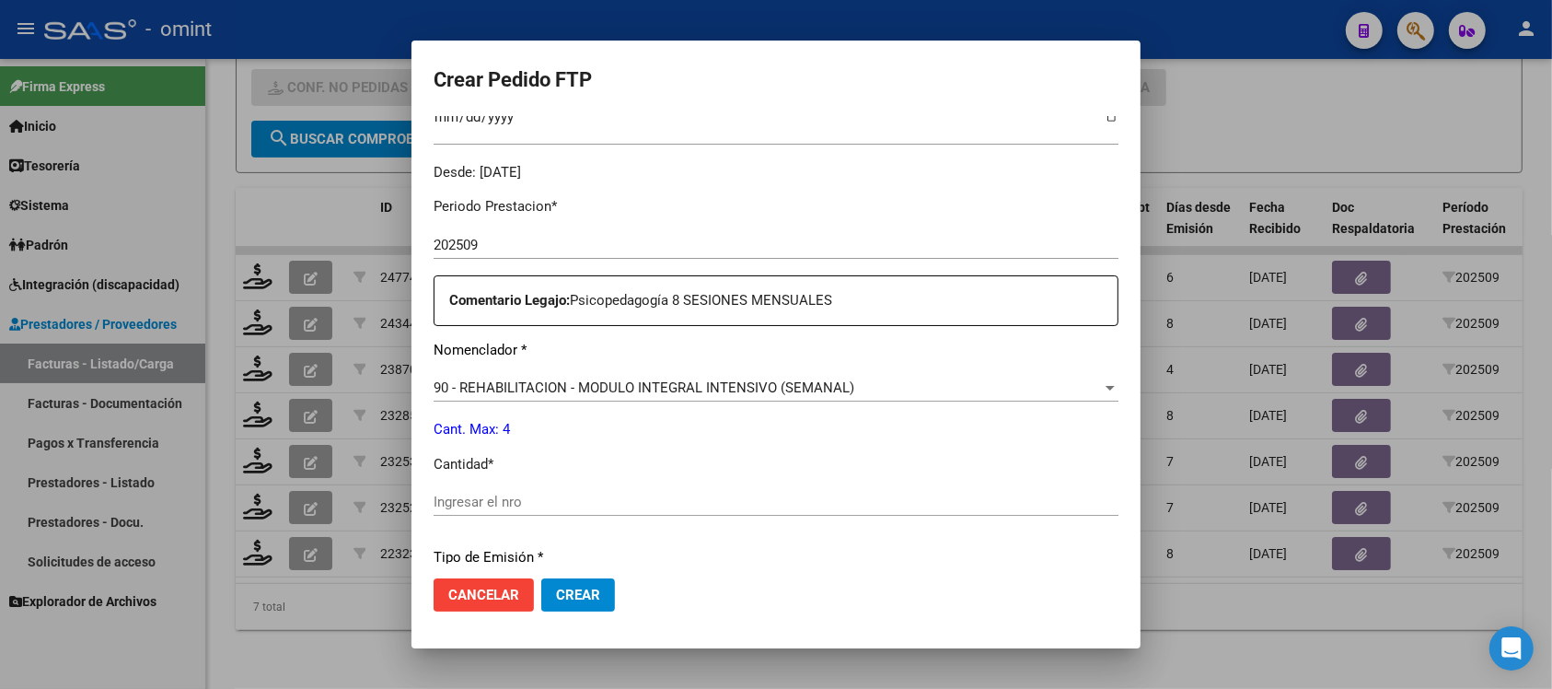
scroll to position [575, 0]
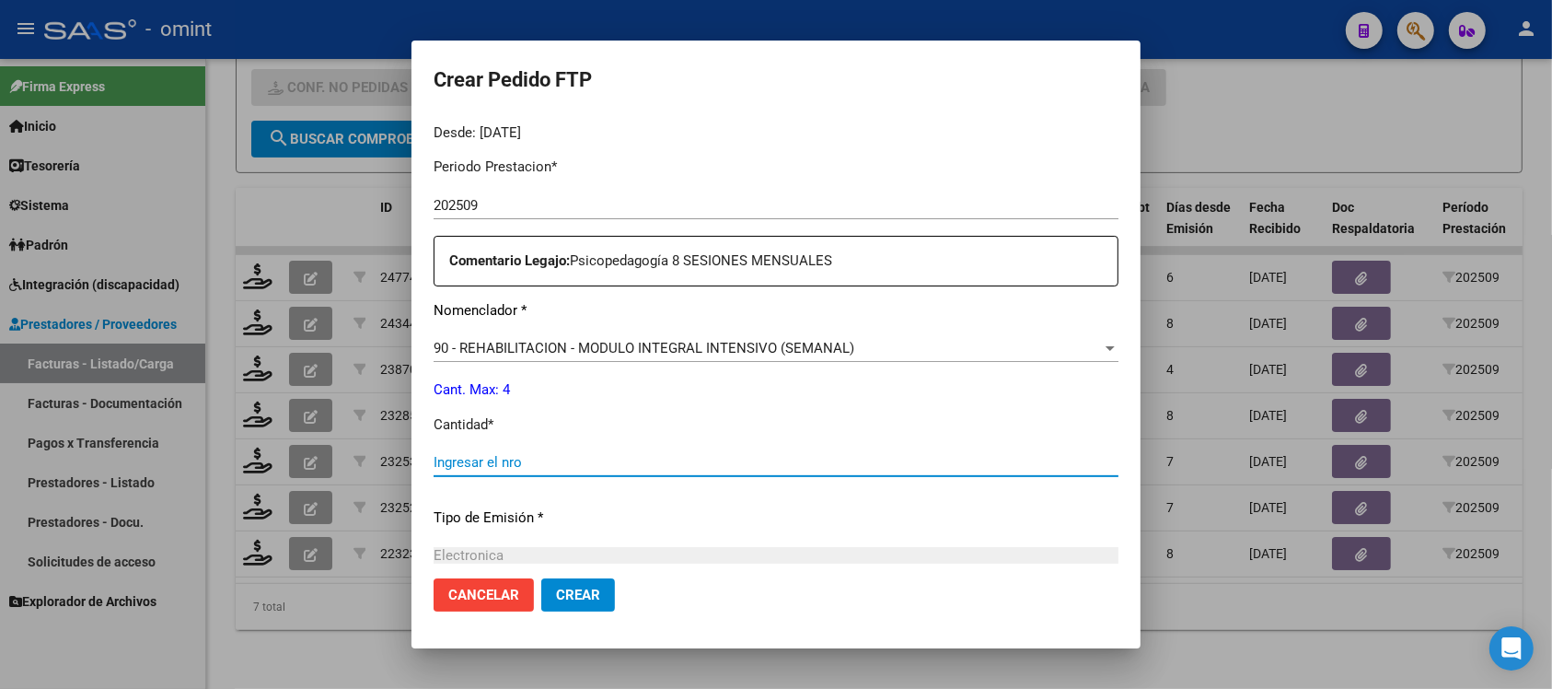
click at [583, 460] on input "Ingresar el nro" at bounding box center [776, 462] width 685 height 17
type input "4"
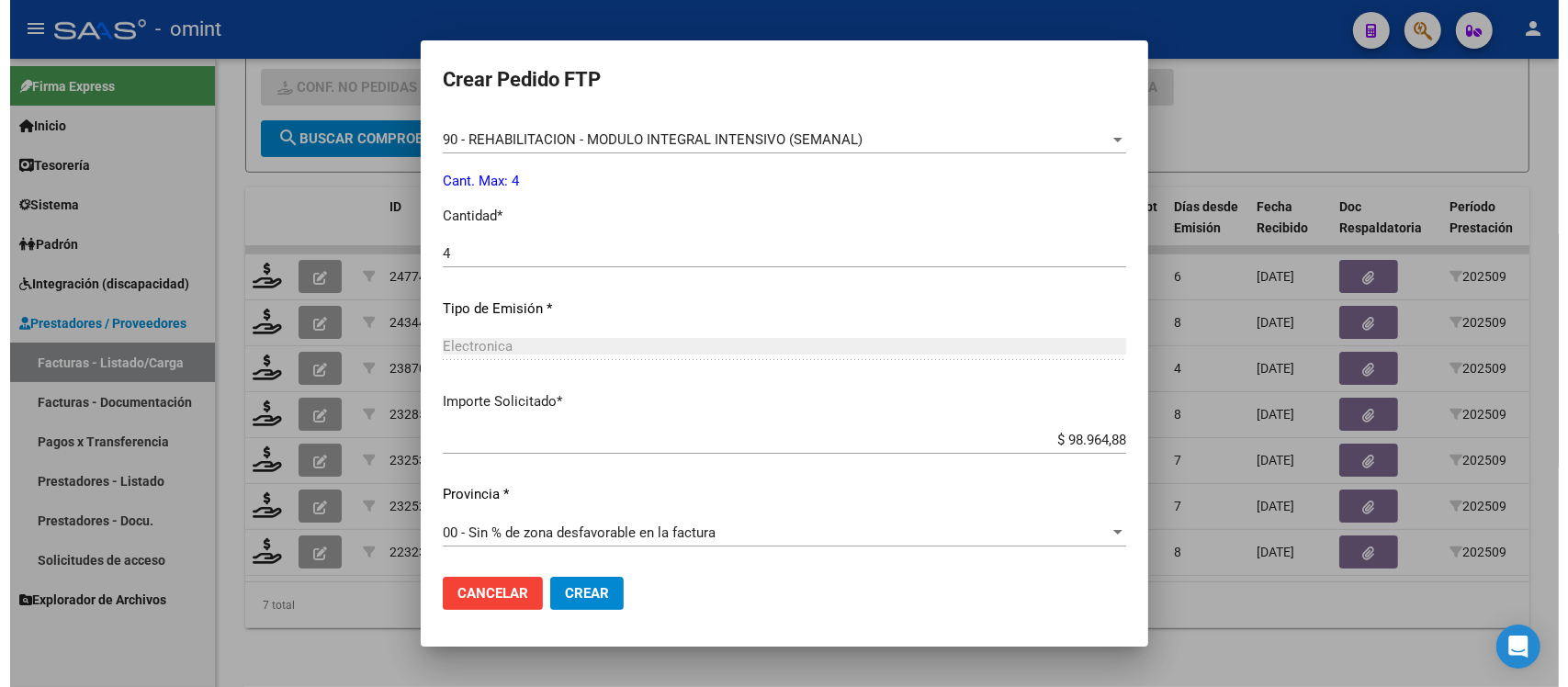
scroll to position [782, 0]
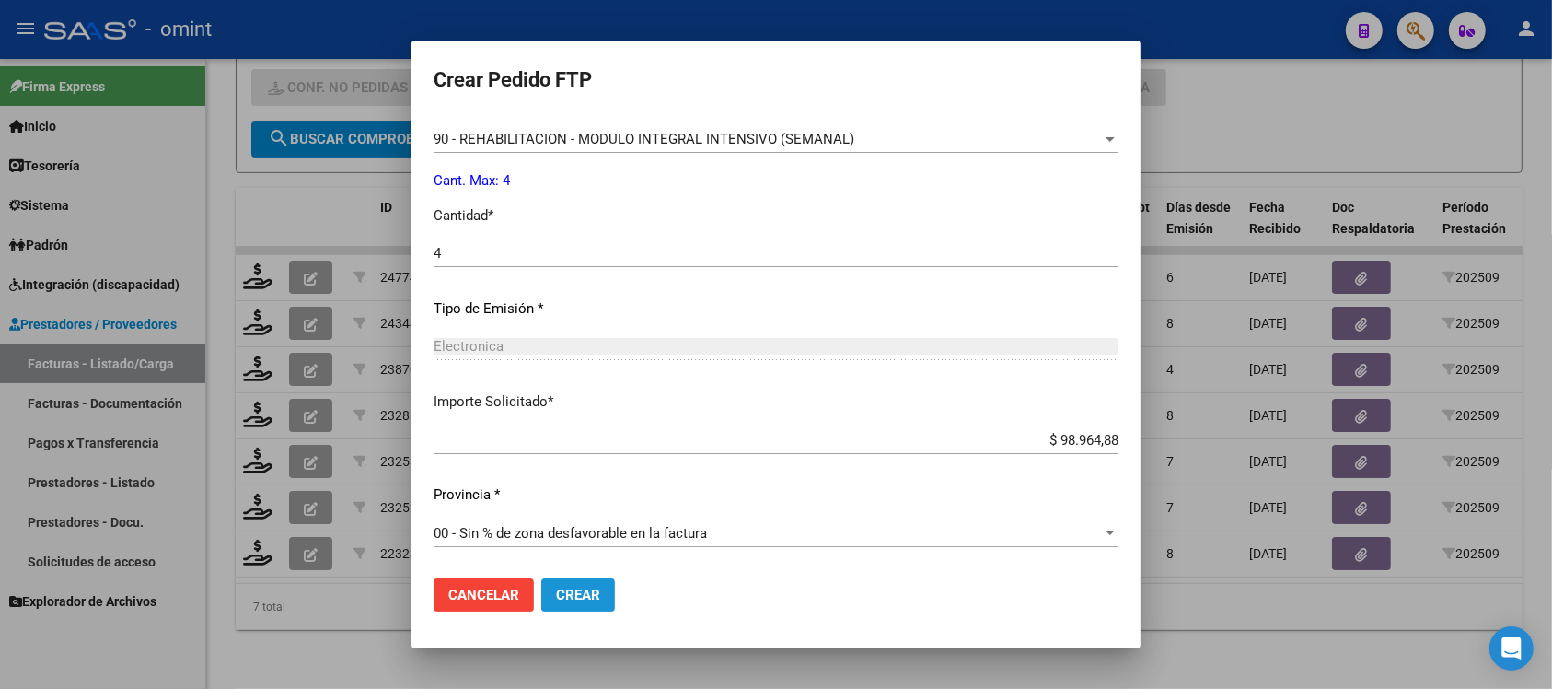
click at [569, 582] on button "Crear" at bounding box center [578, 594] width 74 height 33
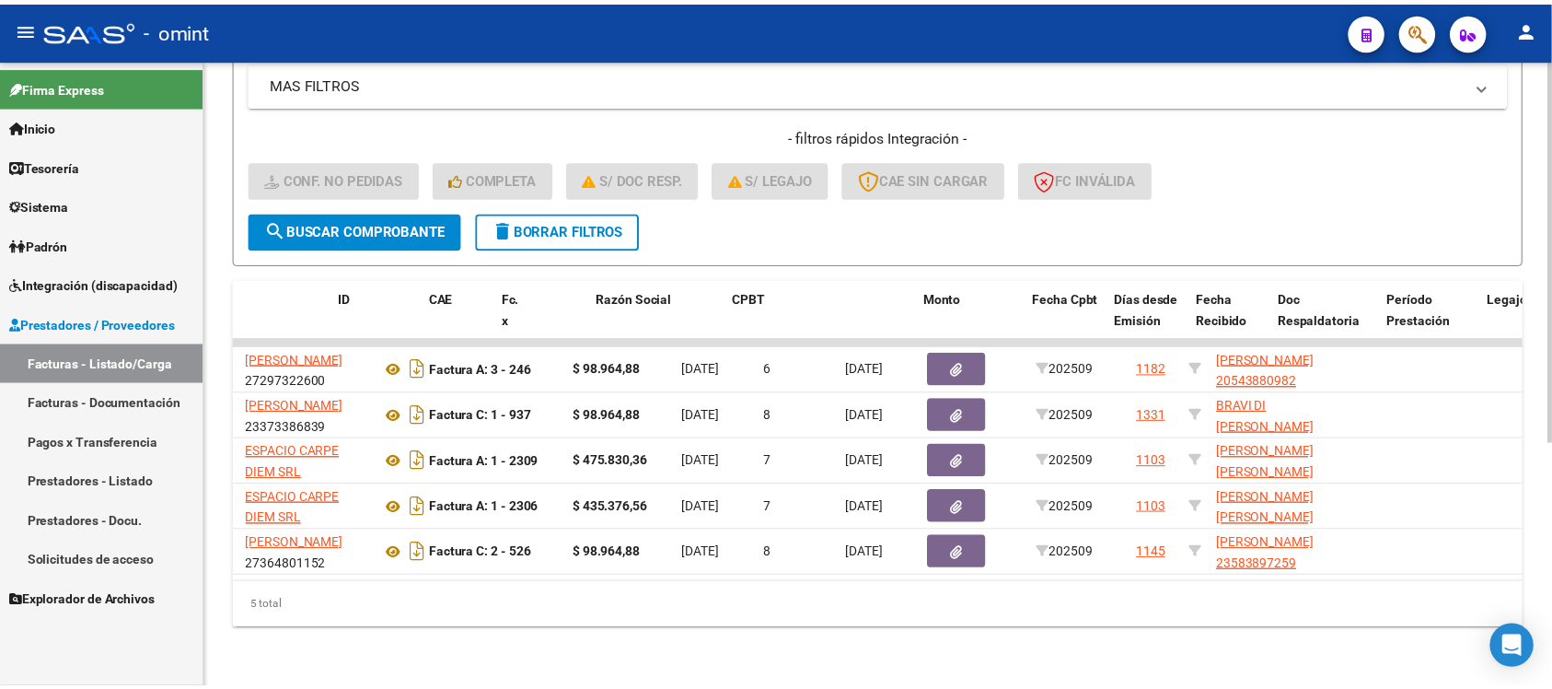
scroll to position [0, 0]
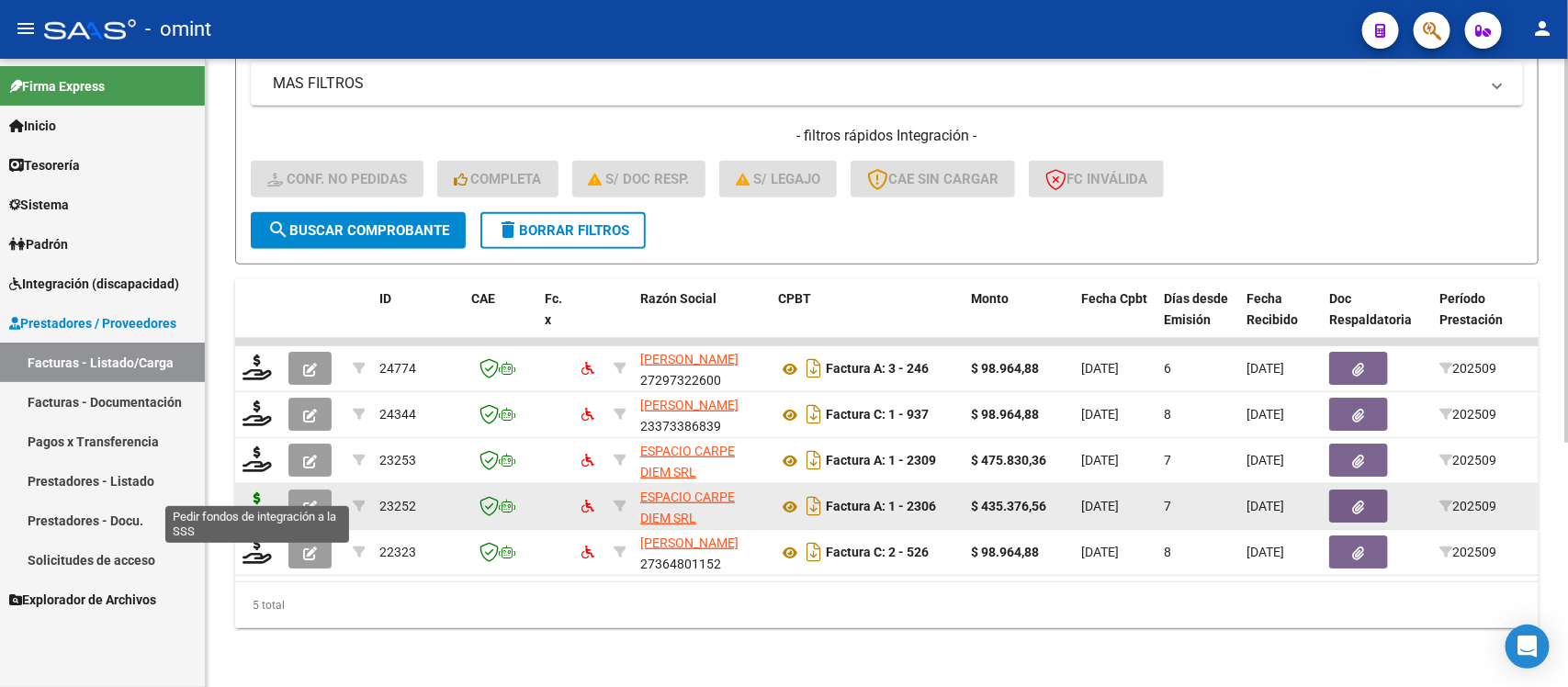
click at [246, 493] on icon at bounding box center [256, 506] width 29 height 26
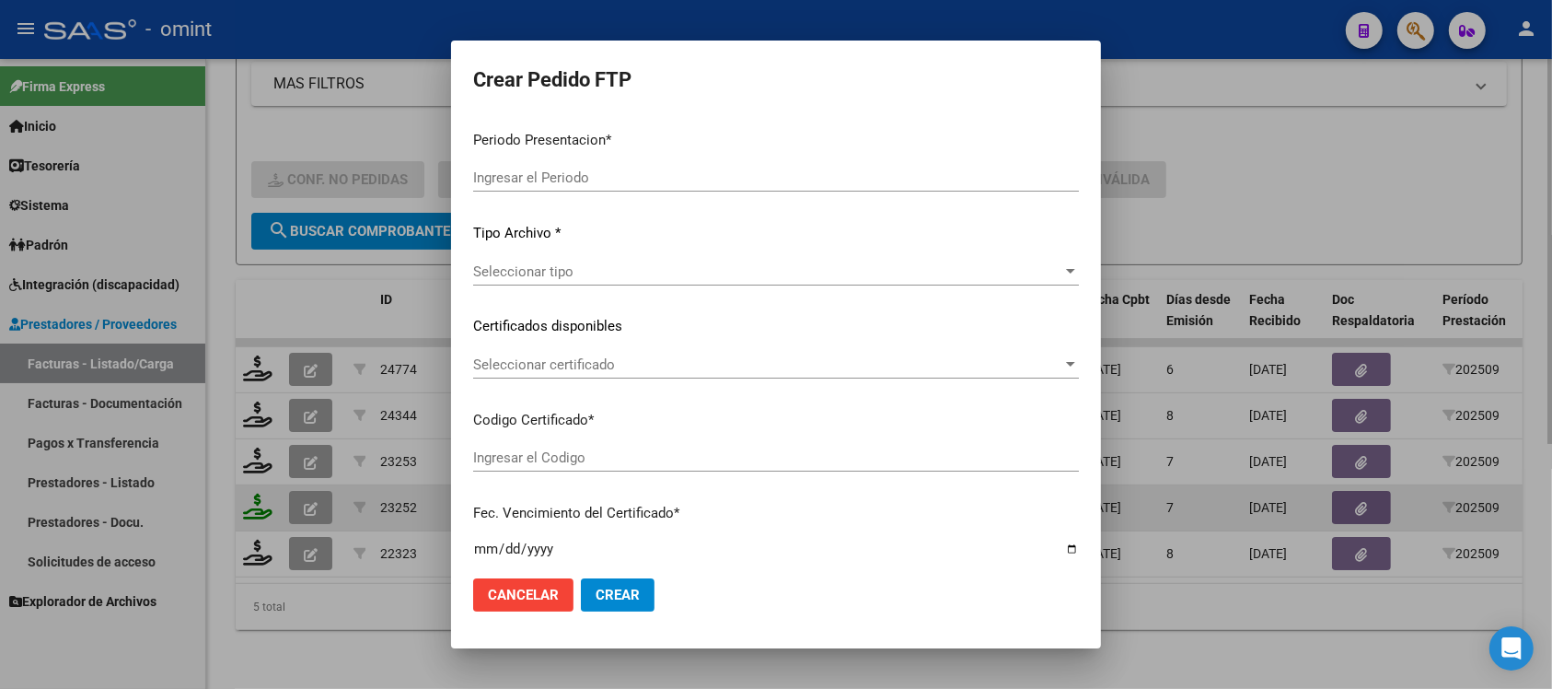
type input "202509"
type input "$ 435.376,56"
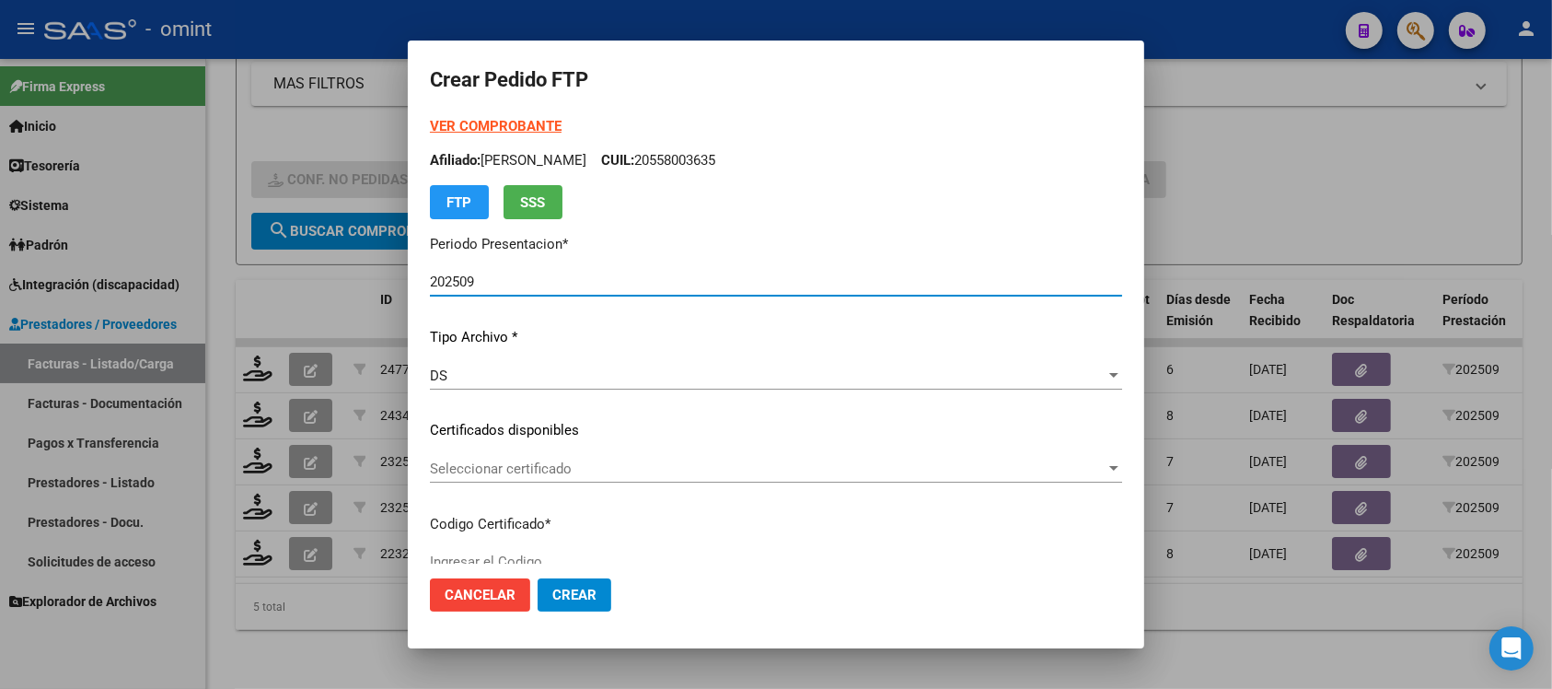
type input "5996969662"
type input "2027-02-01"
click at [633, 476] on div "Seleccionar certificado Seleccionar certificado" at bounding box center [776, 469] width 692 height 28
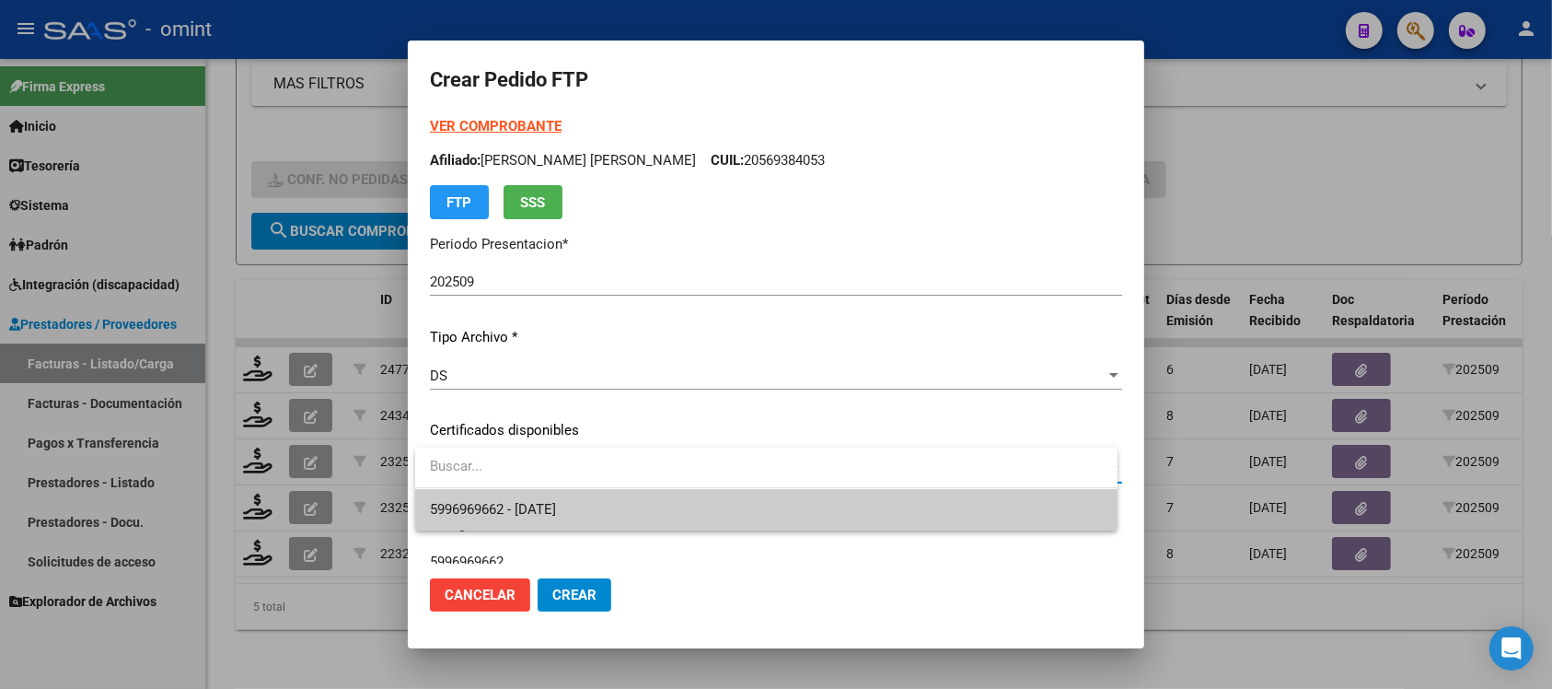
click at [609, 497] on span "5996969662 - 2027-02-01" at bounding box center [766, 509] width 673 height 41
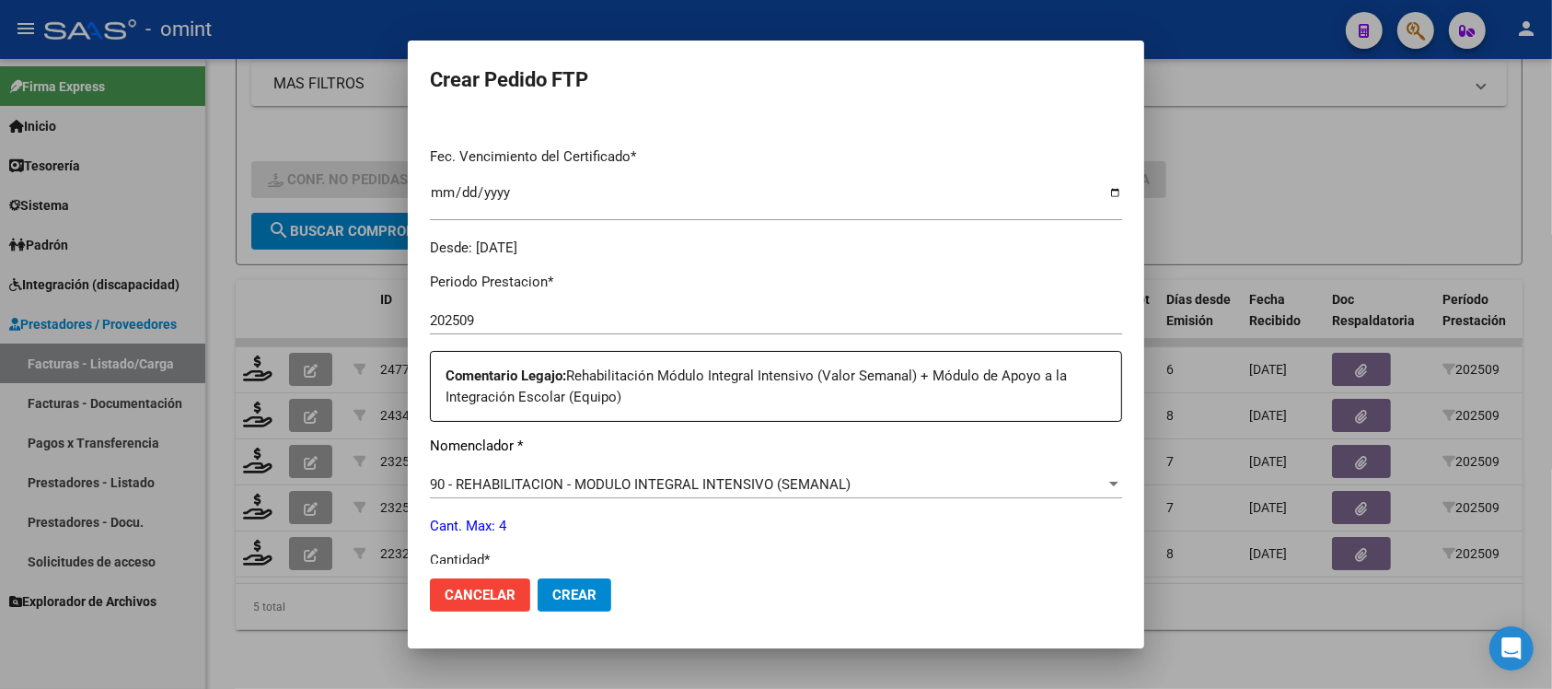
scroll to position [575, 0]
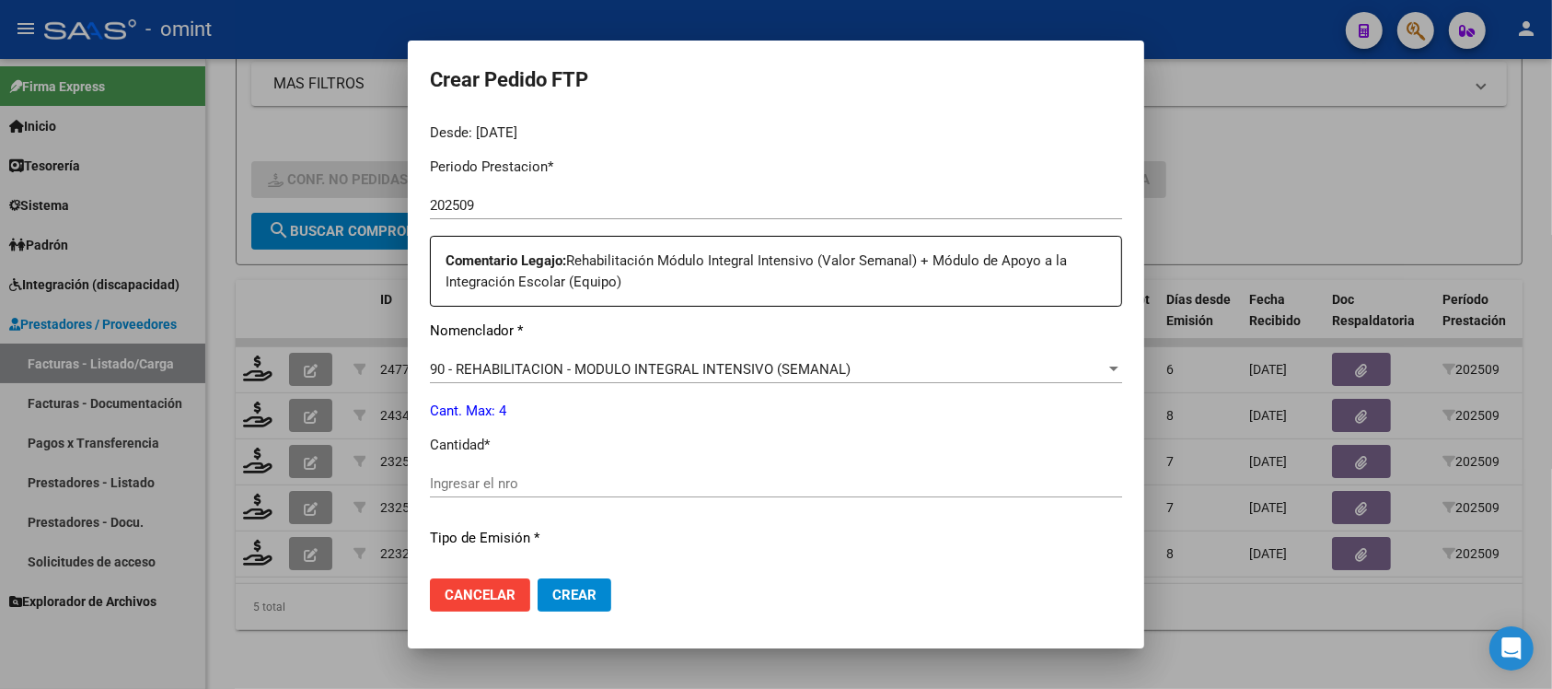
click at [540, 479] on input "Ingresar el nro" at bounding box center [776, 483] width 692 height 17
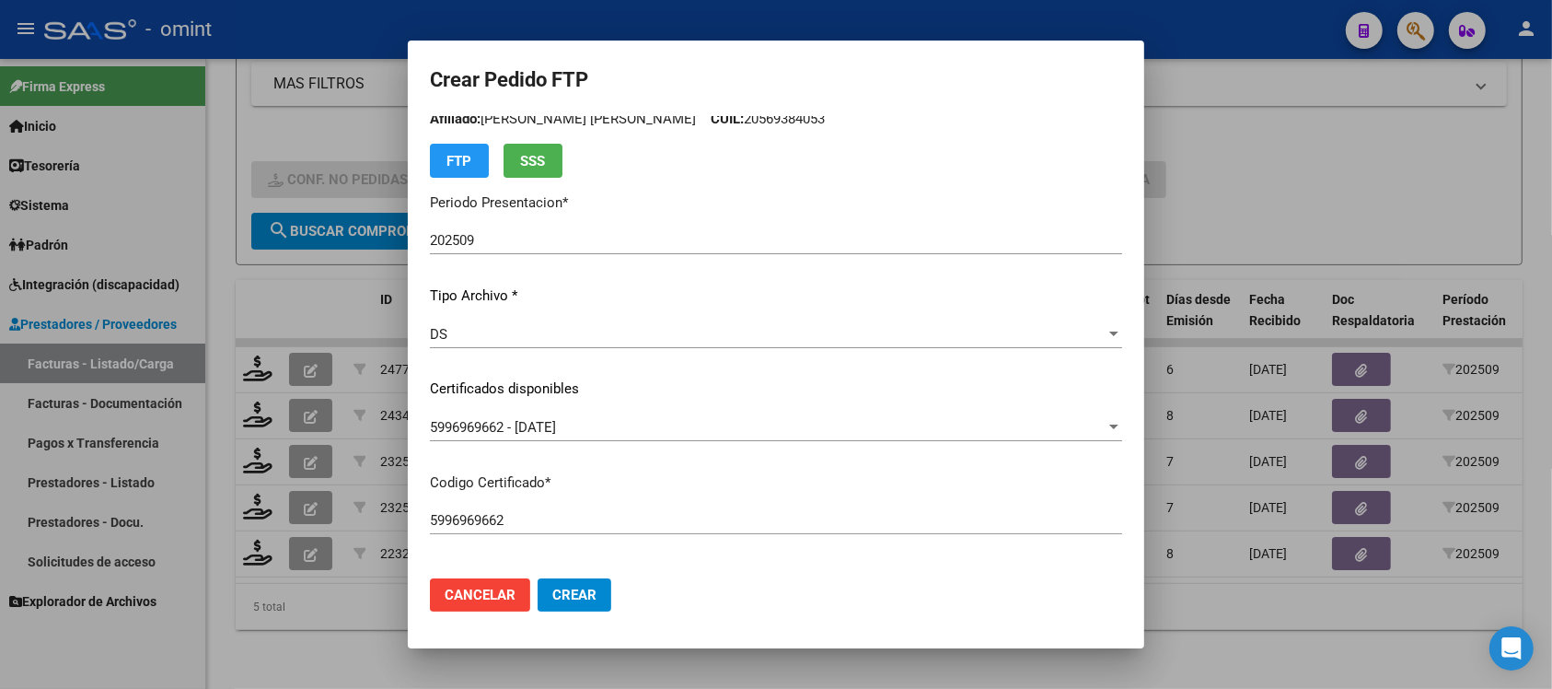
scroll to position [0, 0]
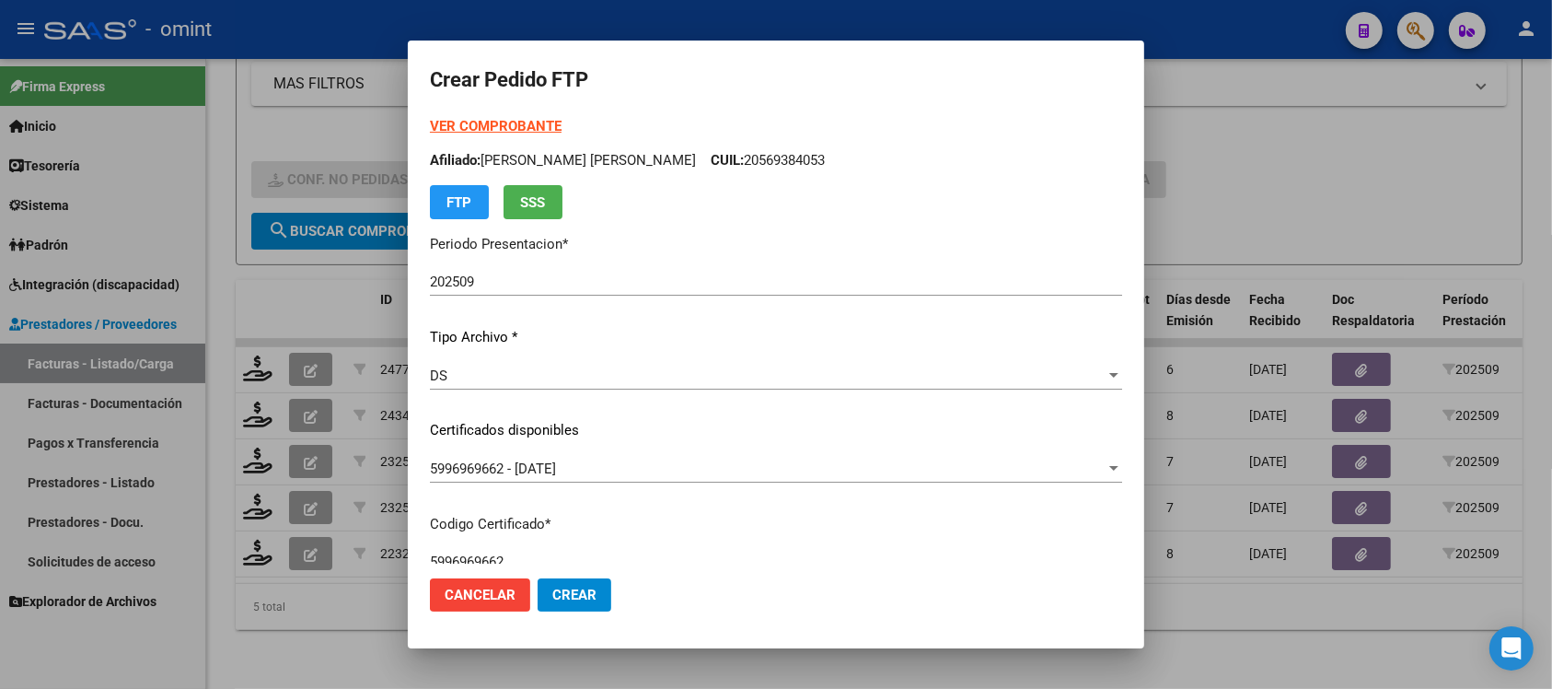
click at [555, 118] on strong "VER COMPROBANTE" at bounding box center [496, 126] width 132 height 17
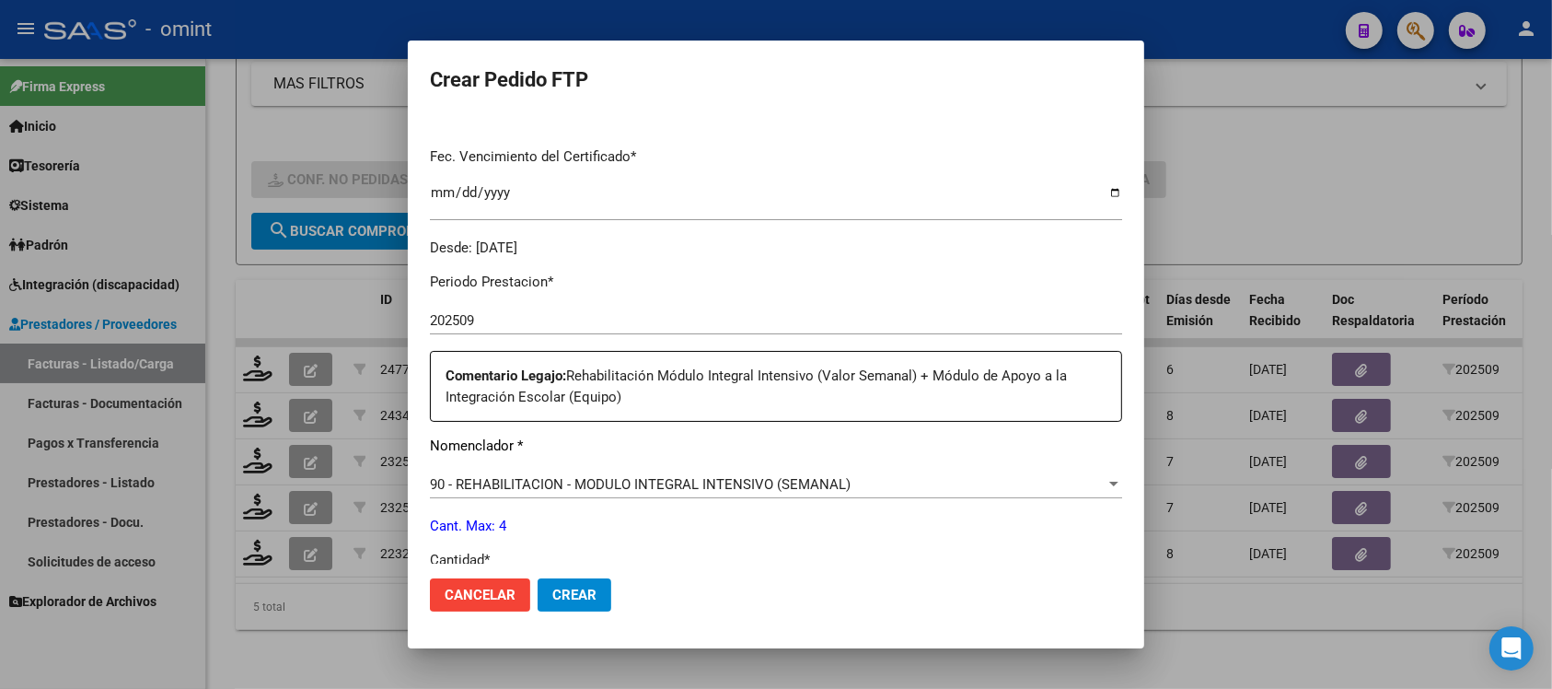
scroll to position [575, 0]
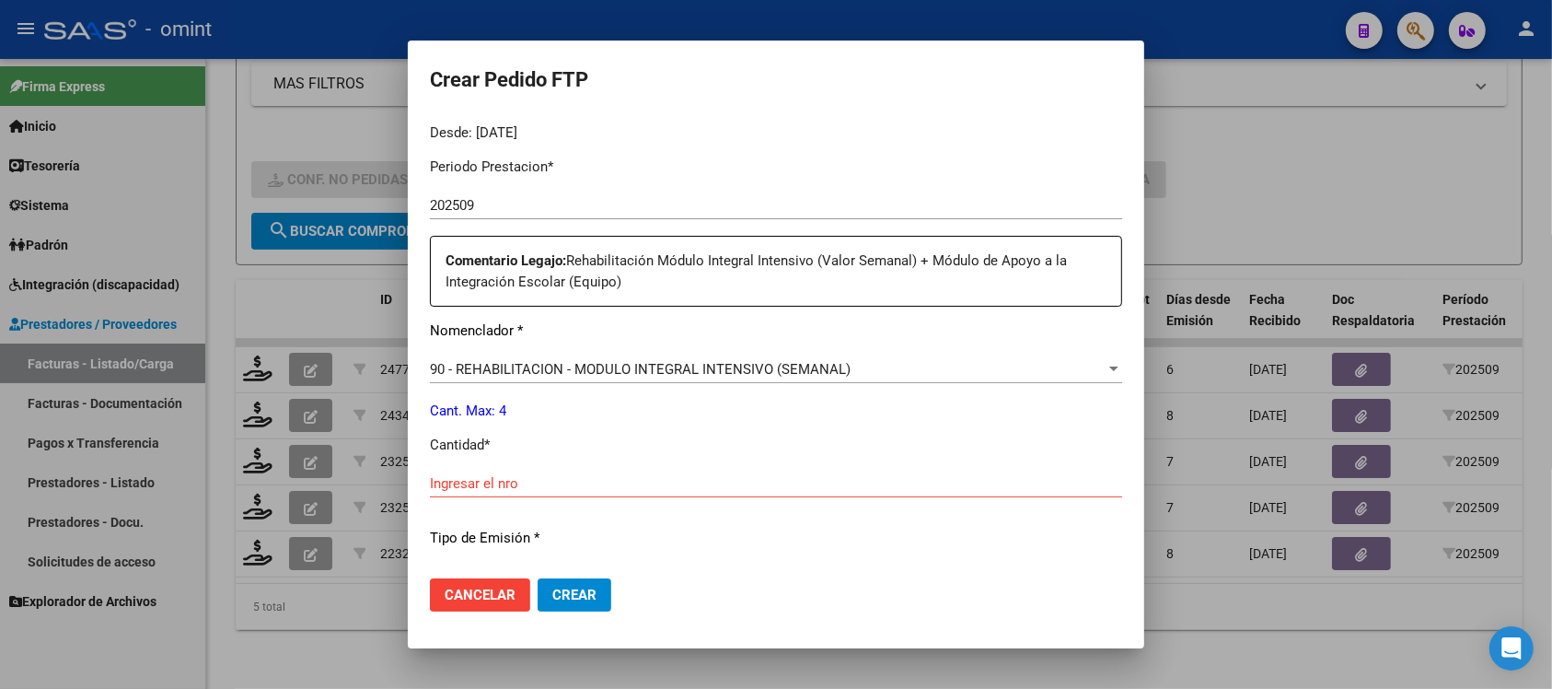
click at [576, 483] on input "Ingresar el nro" at bounding box center [776, 483] width 692 height 17
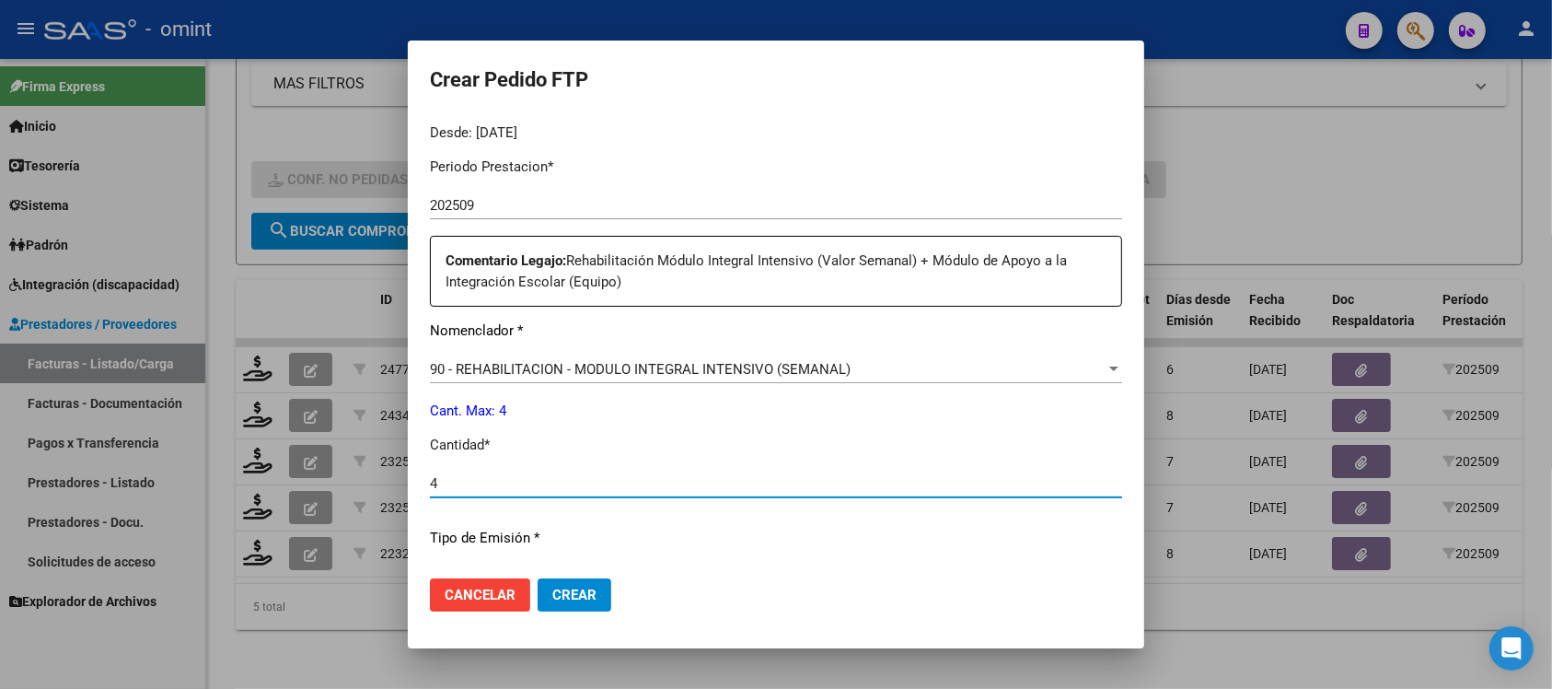
type input "4"
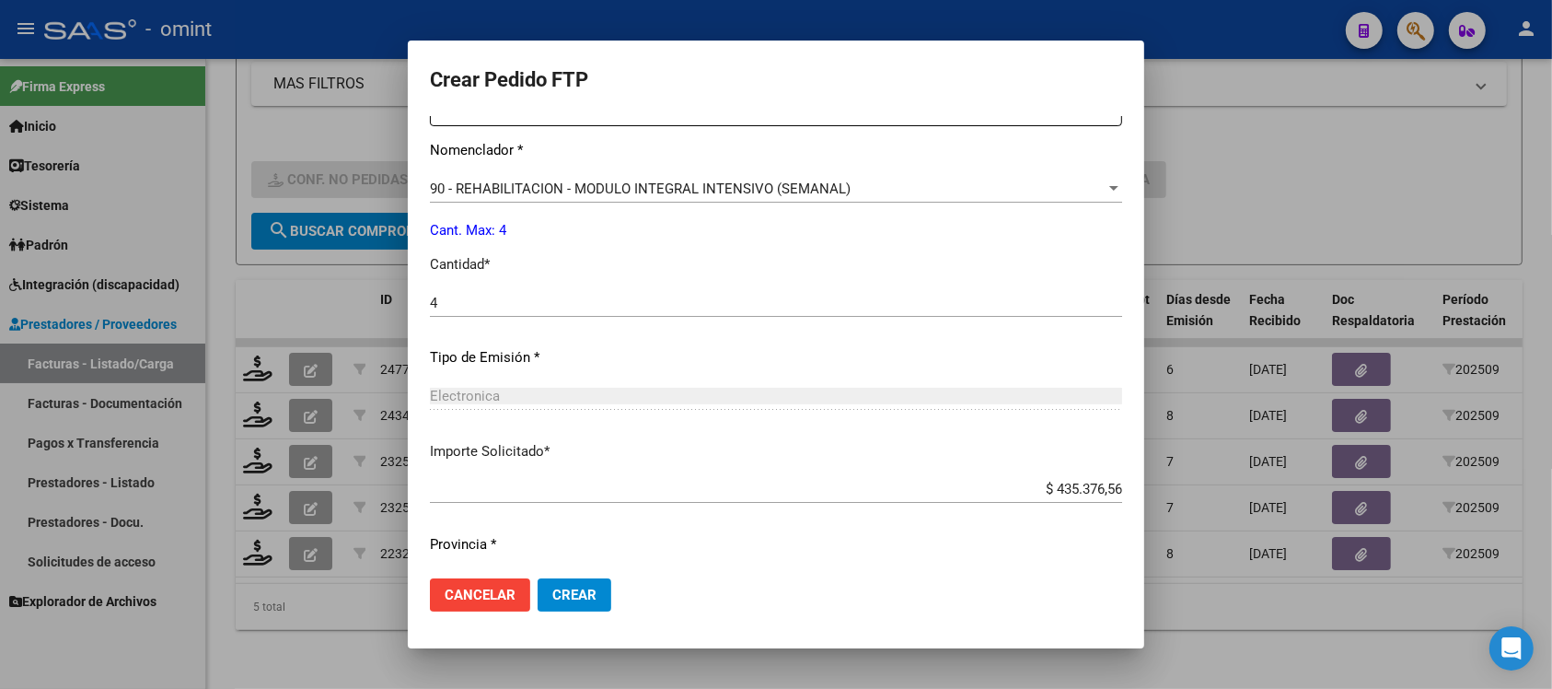
scroll to position [806, 0]
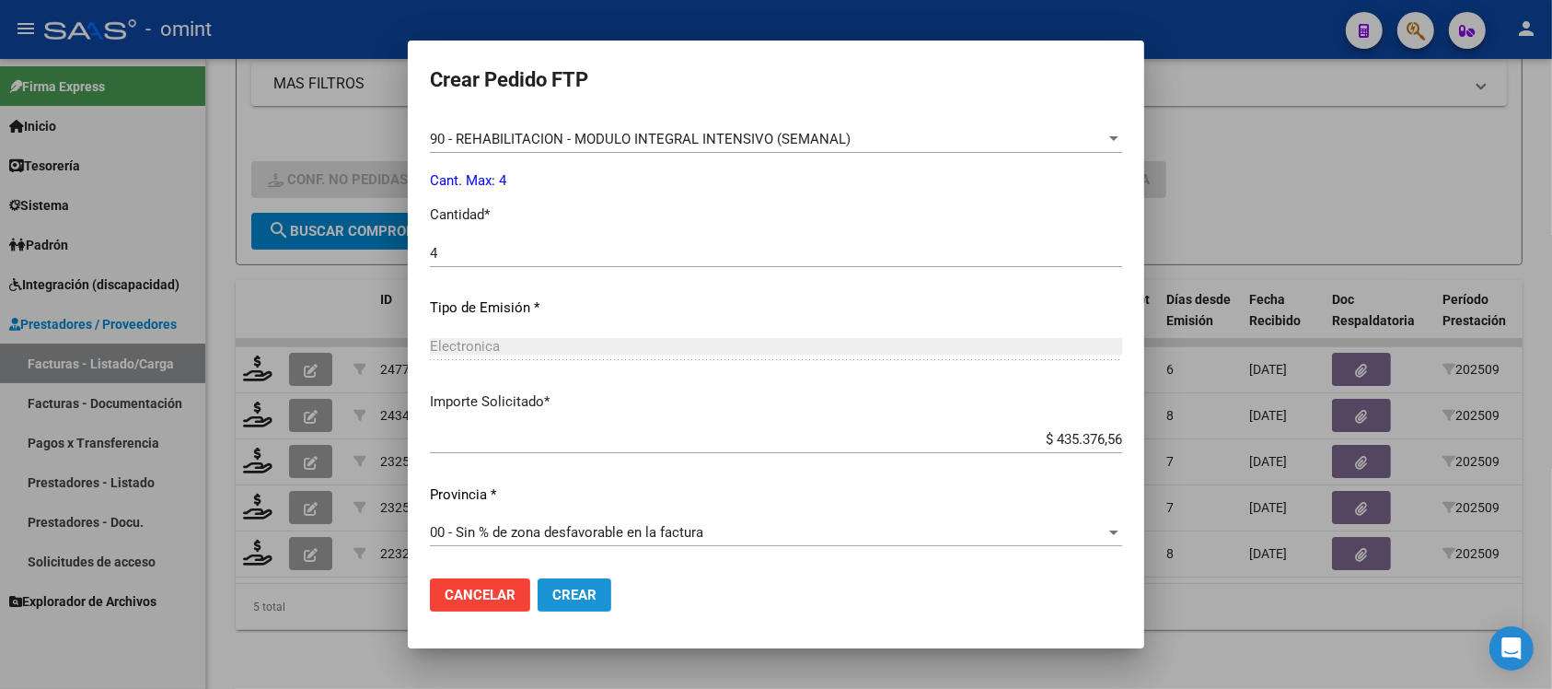
click at [590, 590] on span "Crear" at bounding box center [574, 594] width 44 height 17
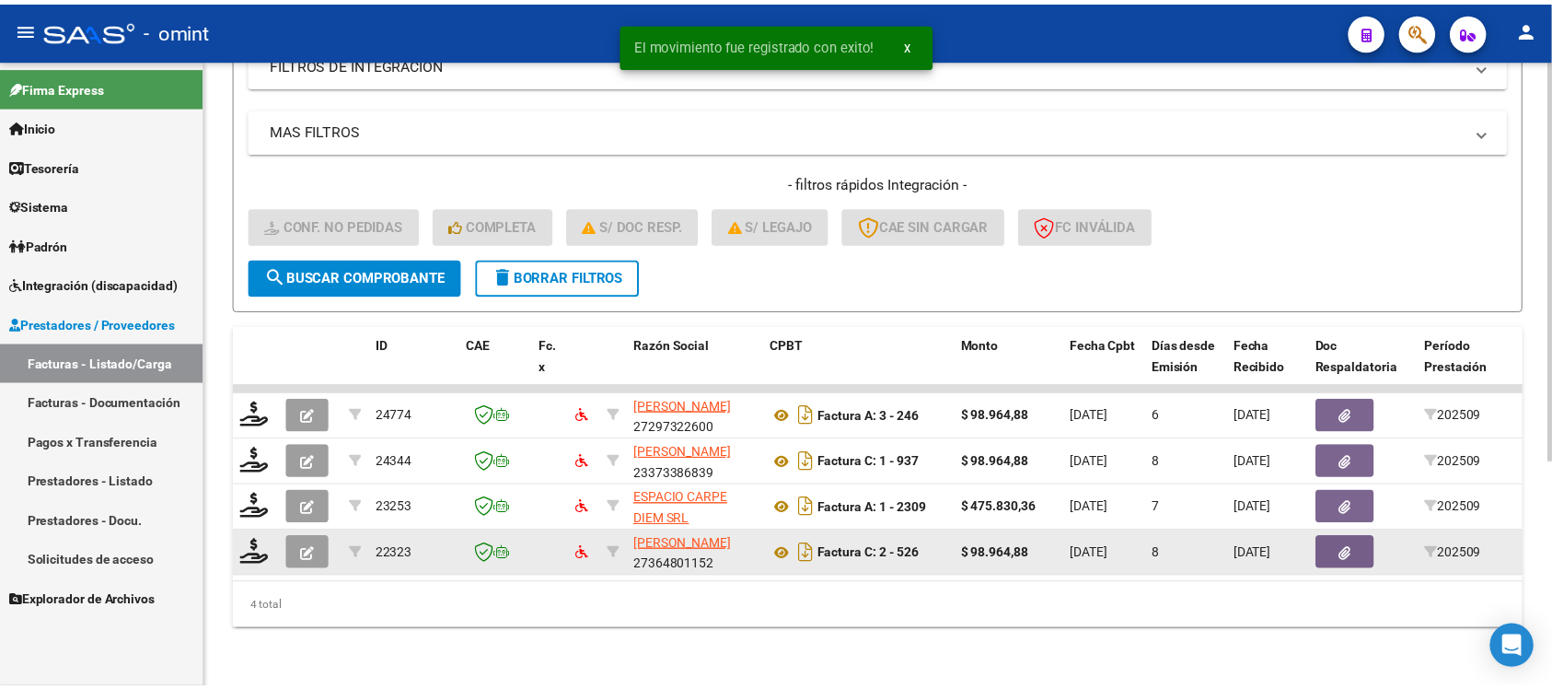
scroll to position [354, 0]
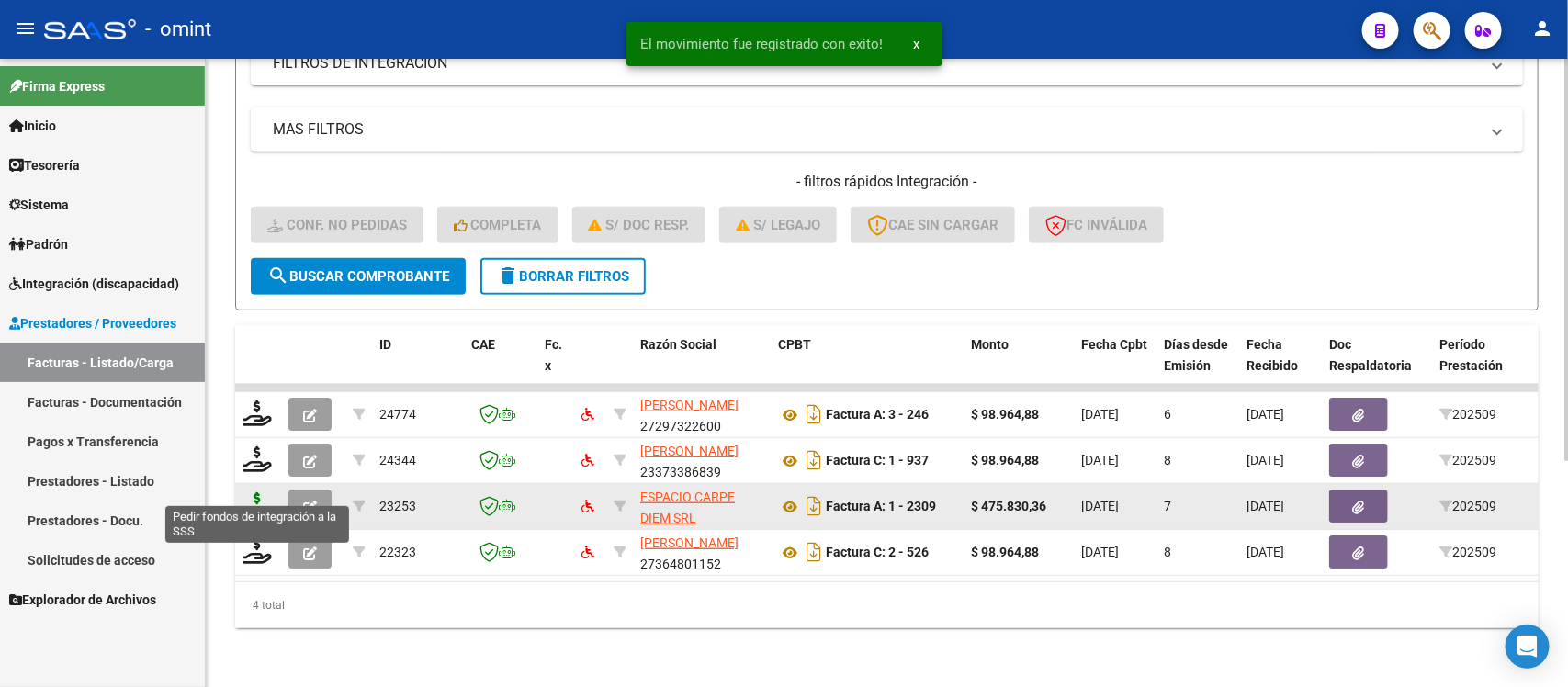
click at [261, 493] on icon at bounding box center [256, 506] width 29 height 26
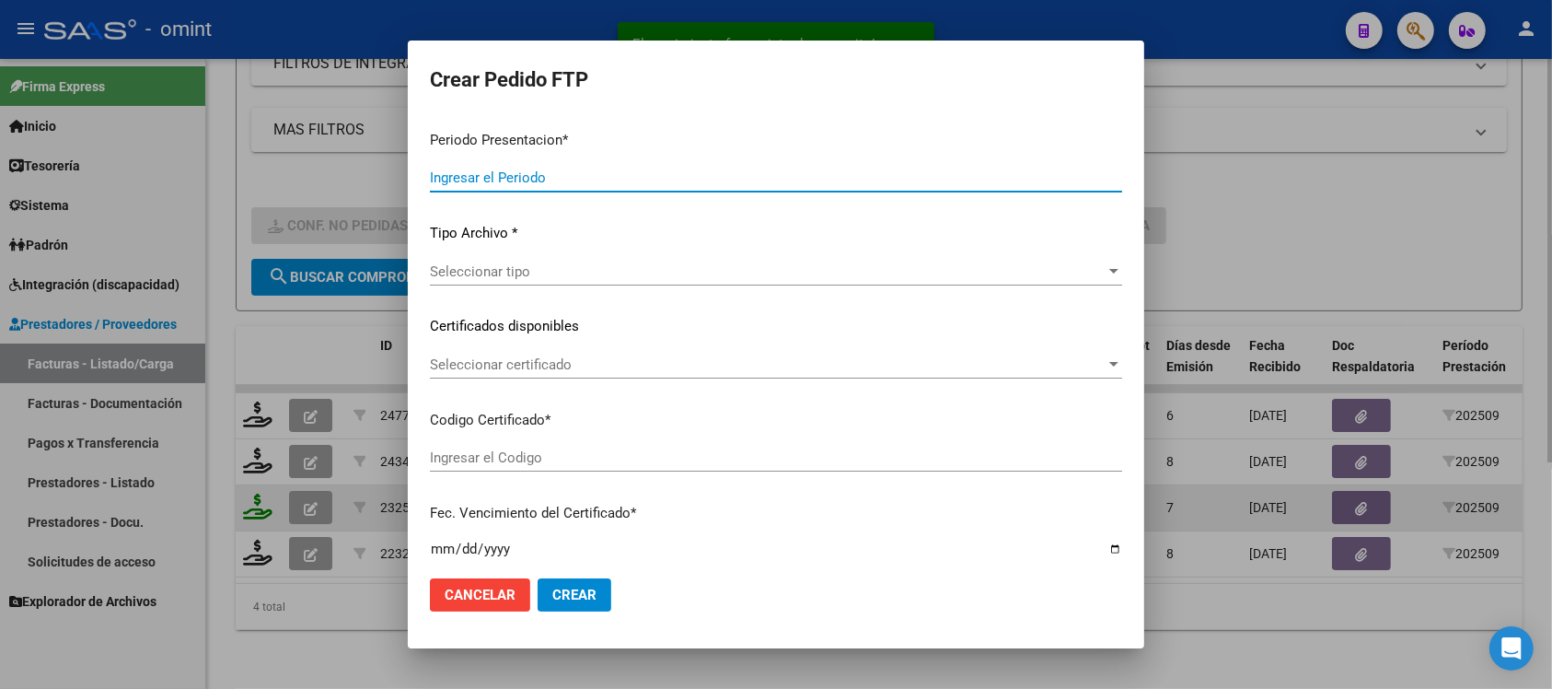
type input "202509"
type input "$ 475.830,36"
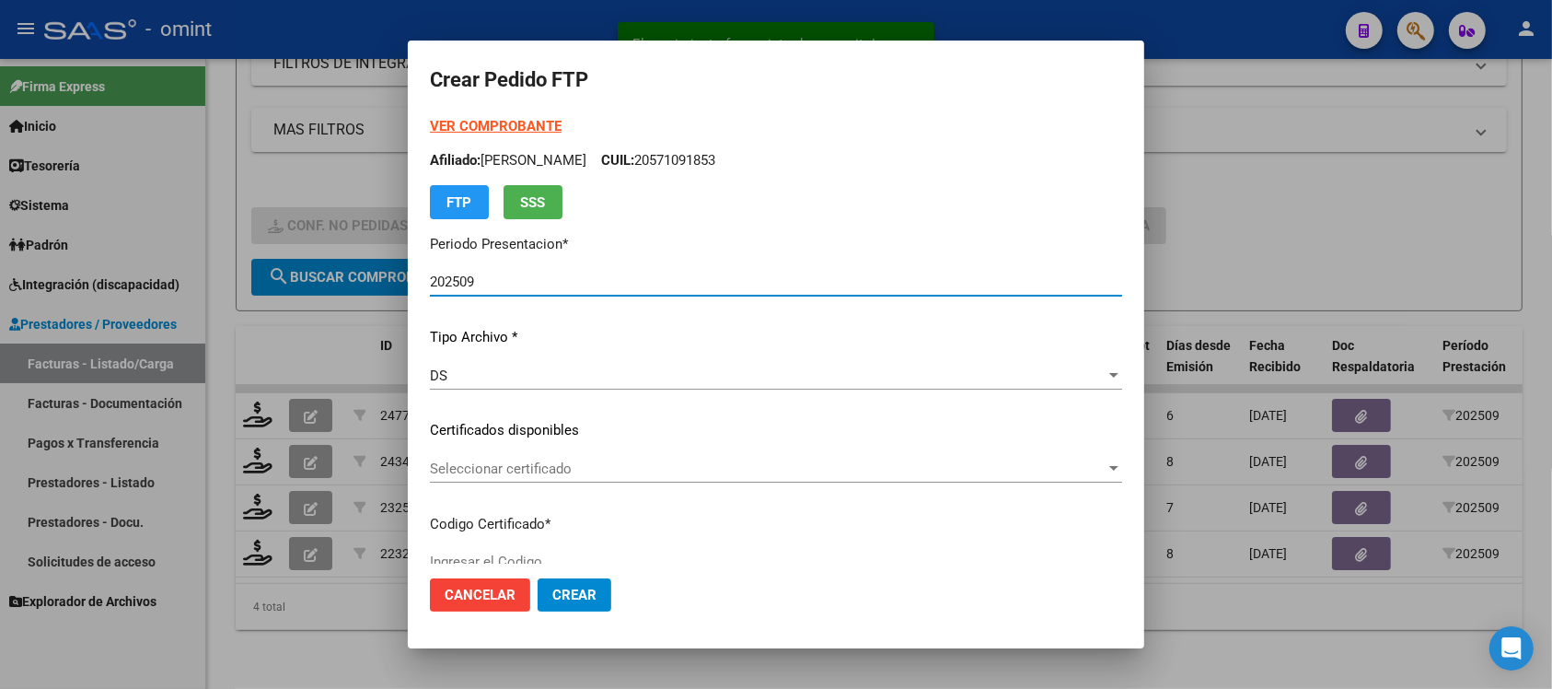
type input "5996969662"
type input "2027-02-01"
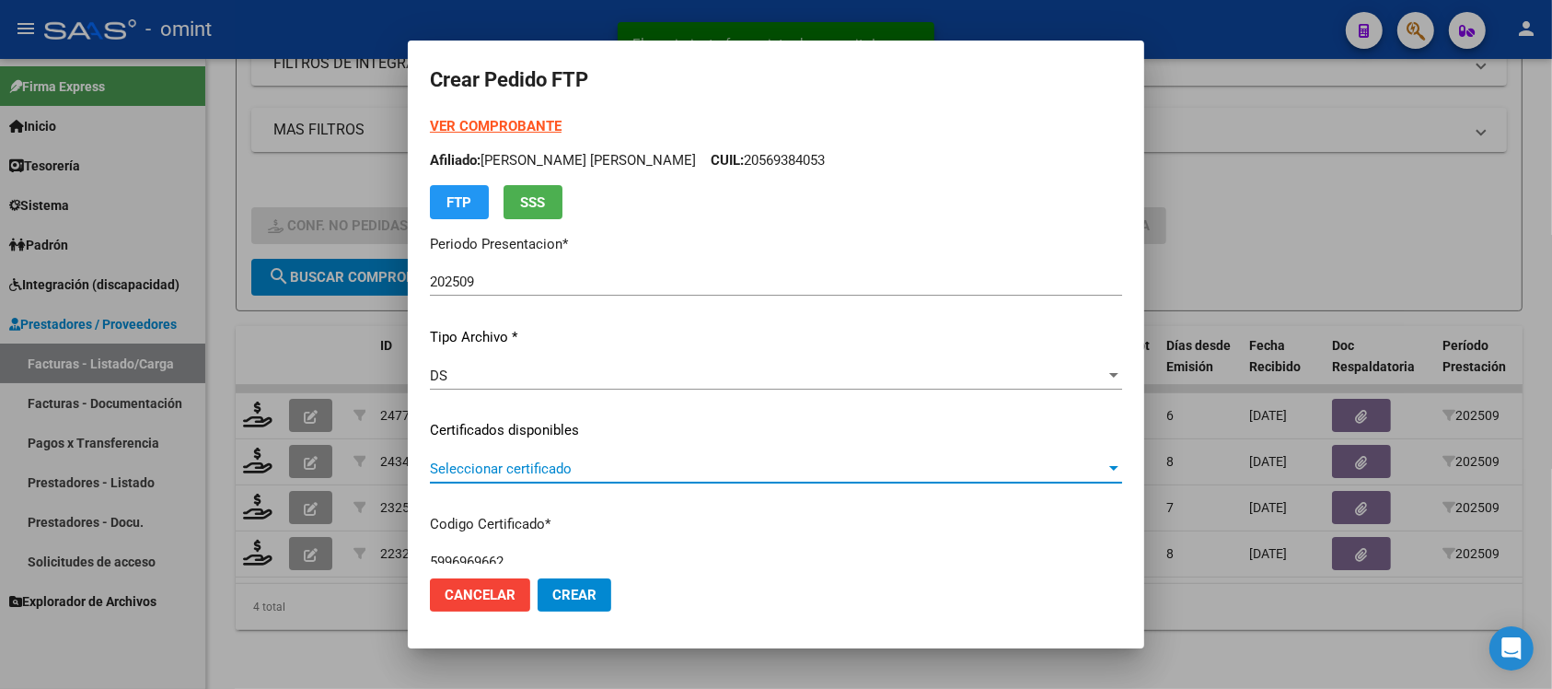
click at [558, 475] on span "Seleccionar certificado" at bounding box center [768, 468] width 676 height 17
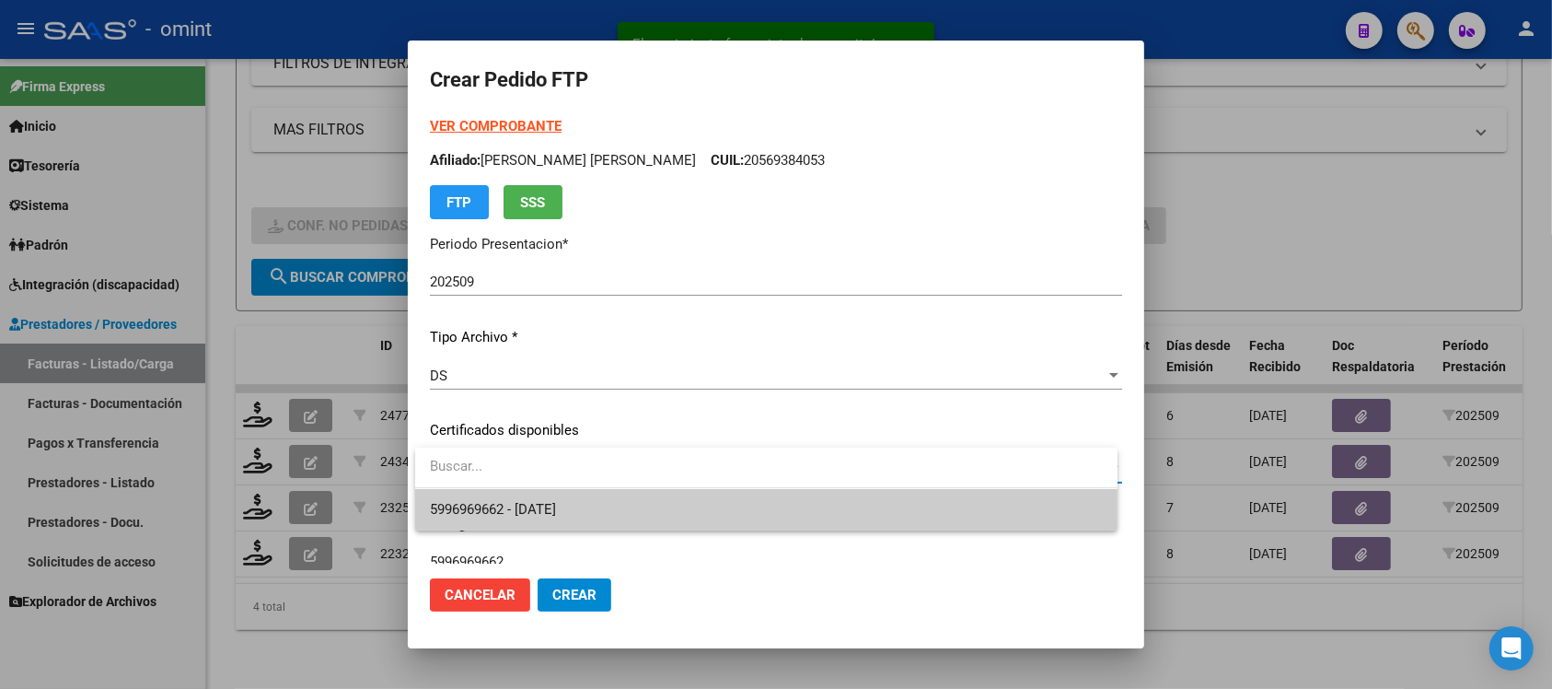
click at [586, 499] on span "5996969662 - 2027-02-01" at bounding box center [766, 509] width 673 height 41
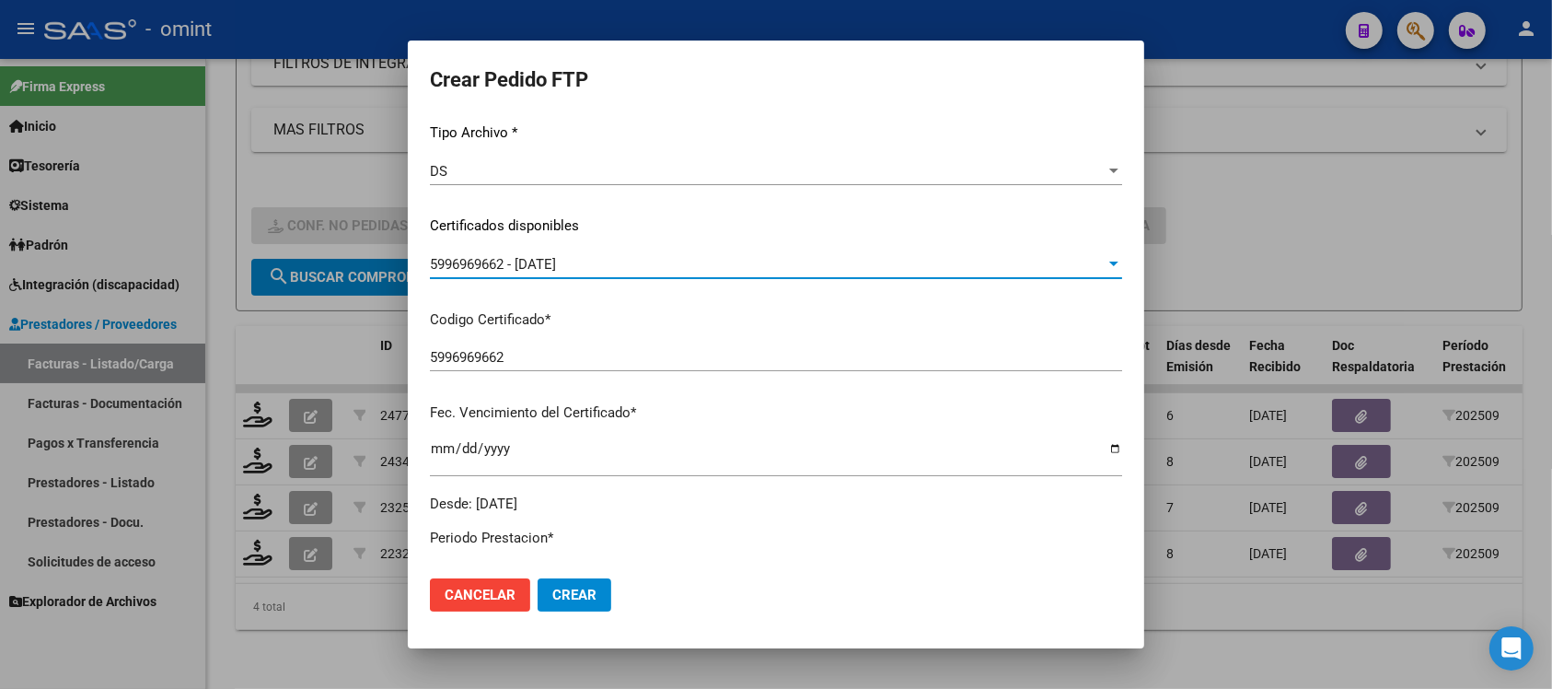
scroll to position [0, 0]
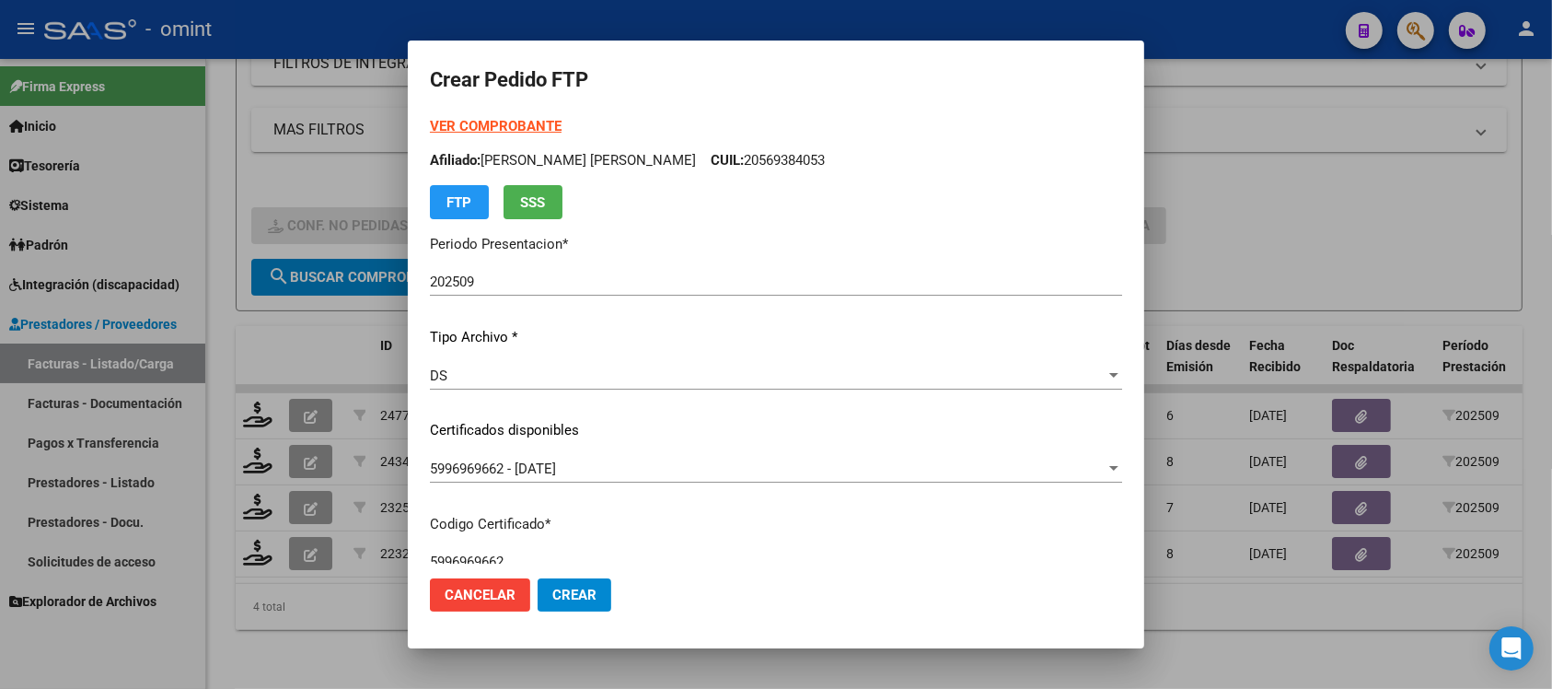
click at [512, 113] on form "Crear Pedido FTP VER COMPROBANTE ARCA Padrón Afiliado: CARDOZO NEHEMIAS EMANUEL…" at bounding box center [776, 344] width 692 height 563
click at [516, 124] on strong "VER COMPROBANTE" at bounding box center [496, 126] width 132 height 17
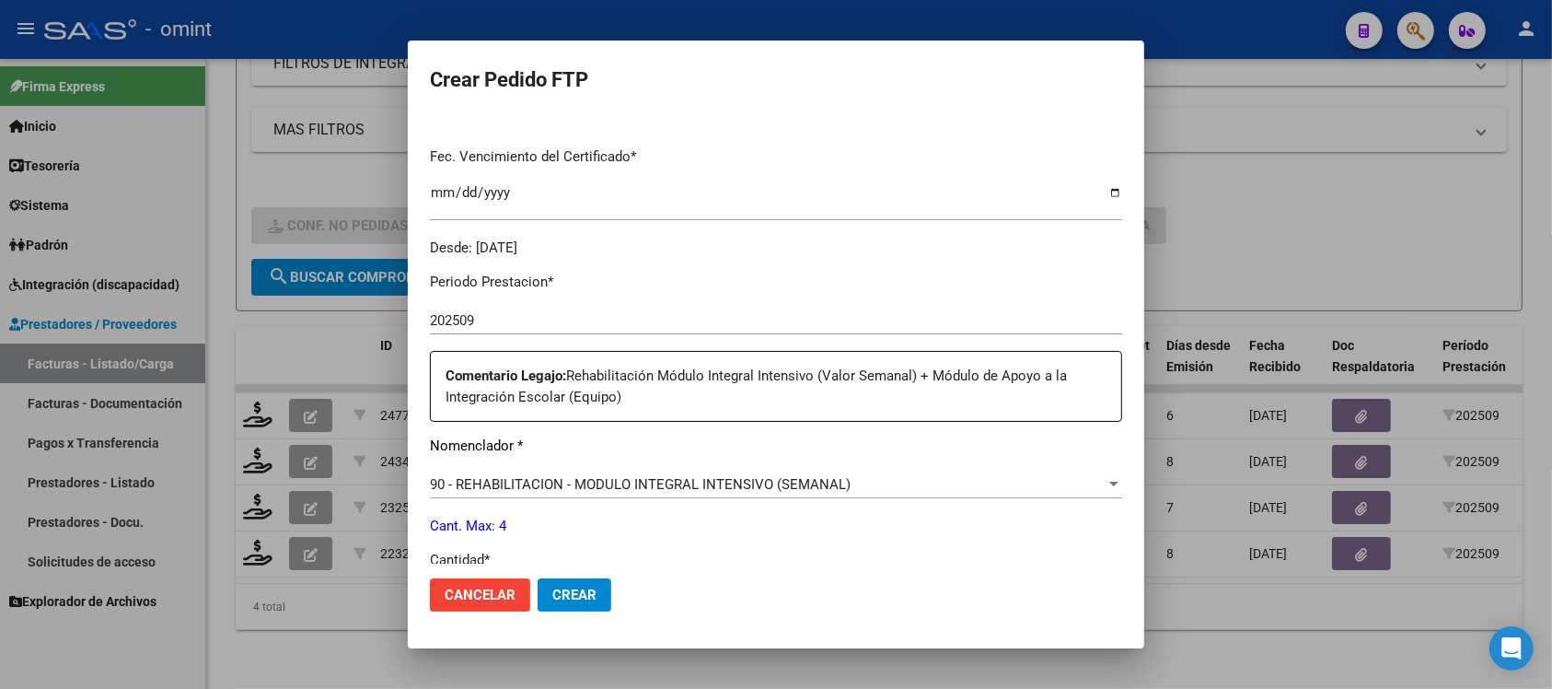
scroll to position [575, 0]
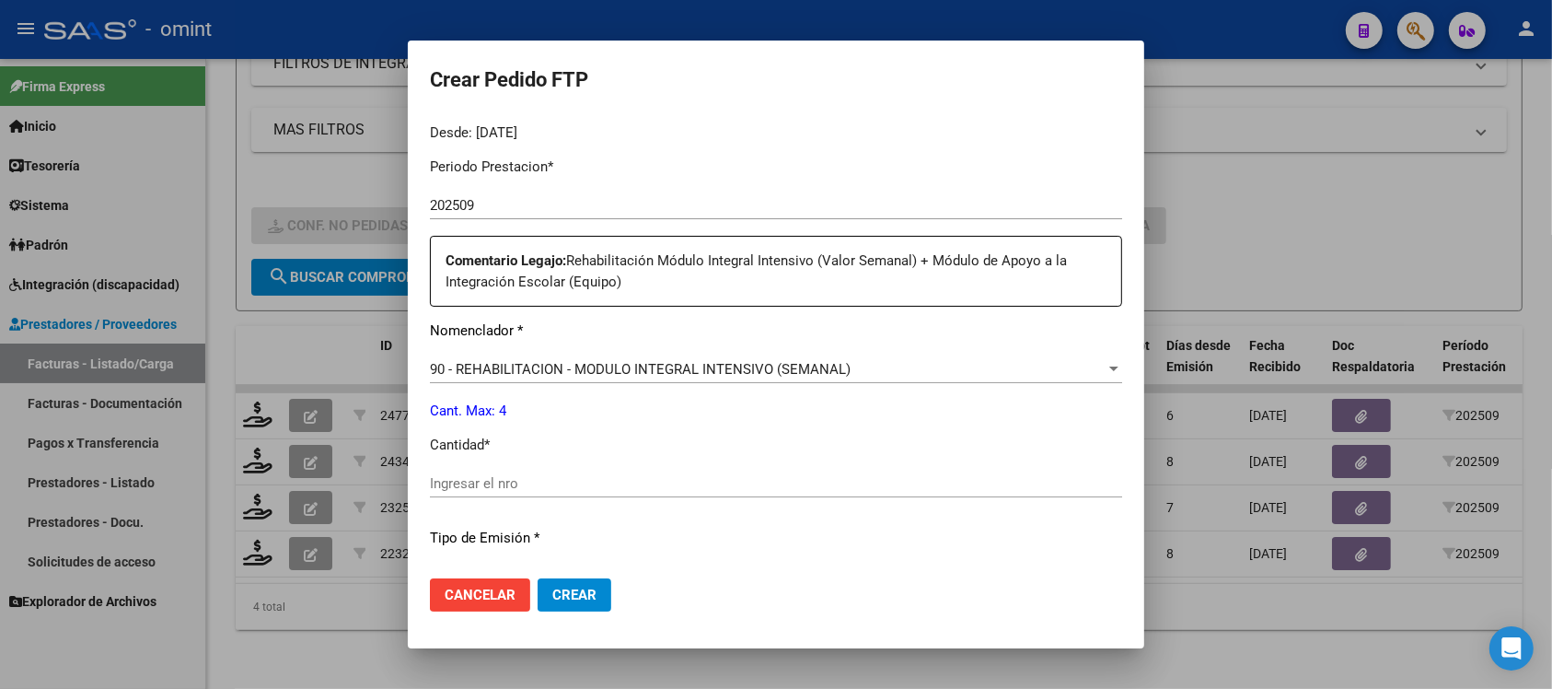
click at [656, 366] on span "90 - REHABILITACION - MODULO INTEGRAL INTENSIVO (SEMANAL)" at bounding box center [640, 369] width 421 height 17
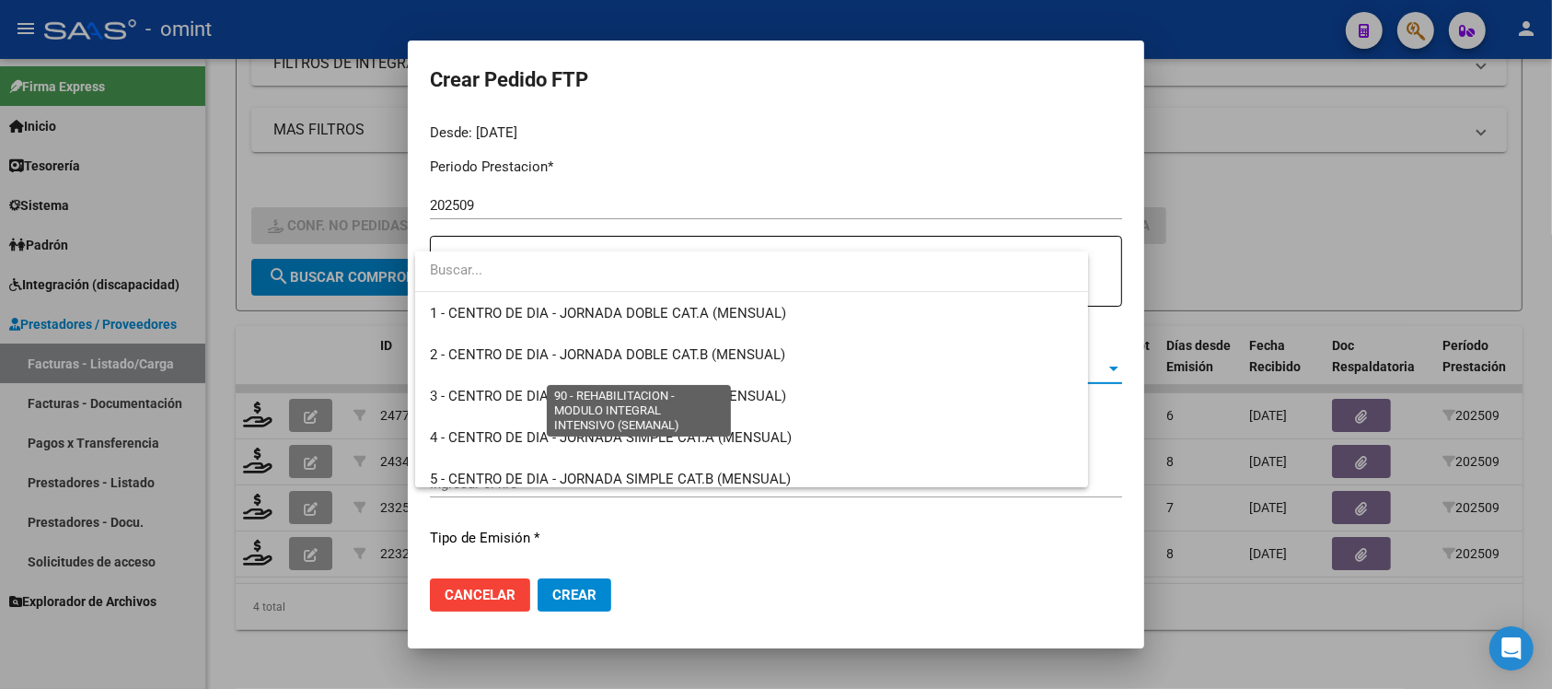
scroll to position [3630, 0]
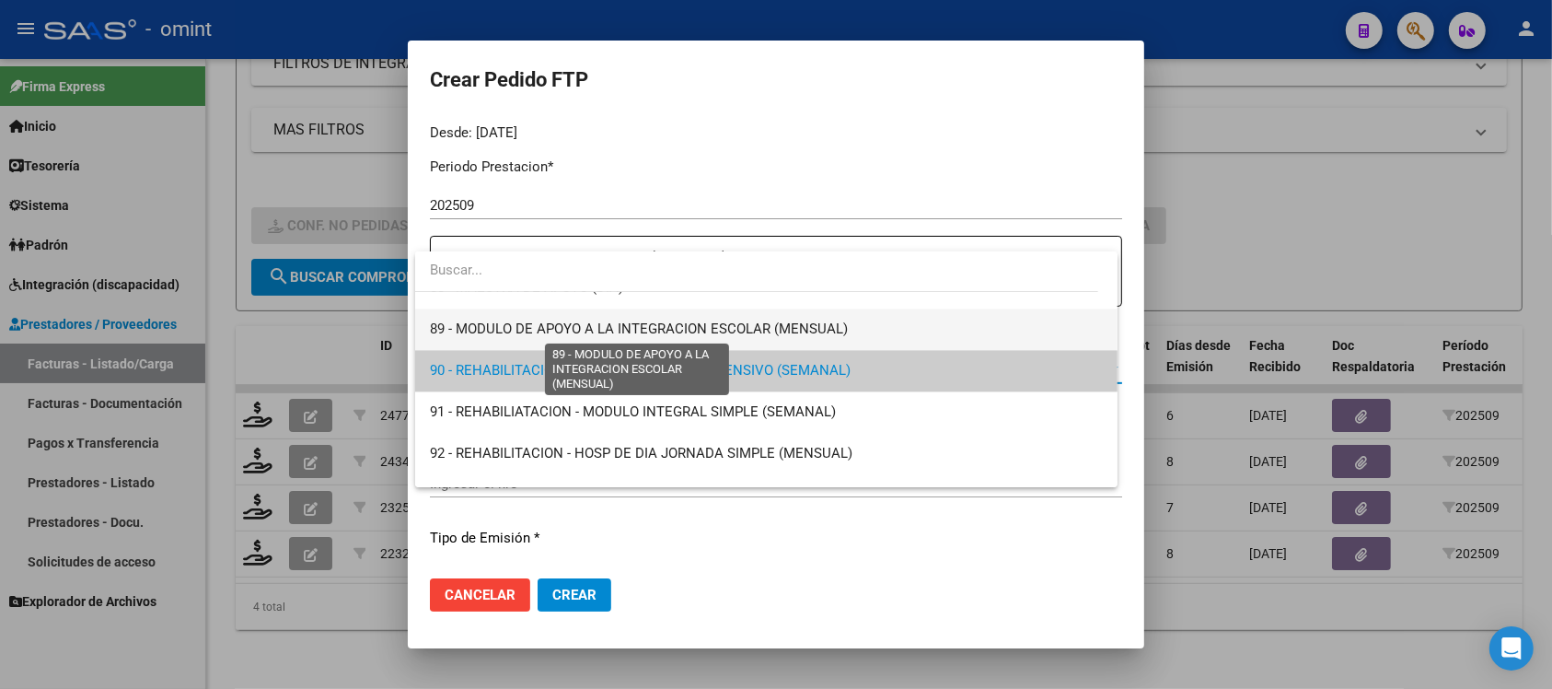
click at [737, 320] on span "89 - MODULO DE APOYO A LA INTEGRACION ESCOLAR (MENSUAL)" at bounding box center [639, 328] width 418 height 17
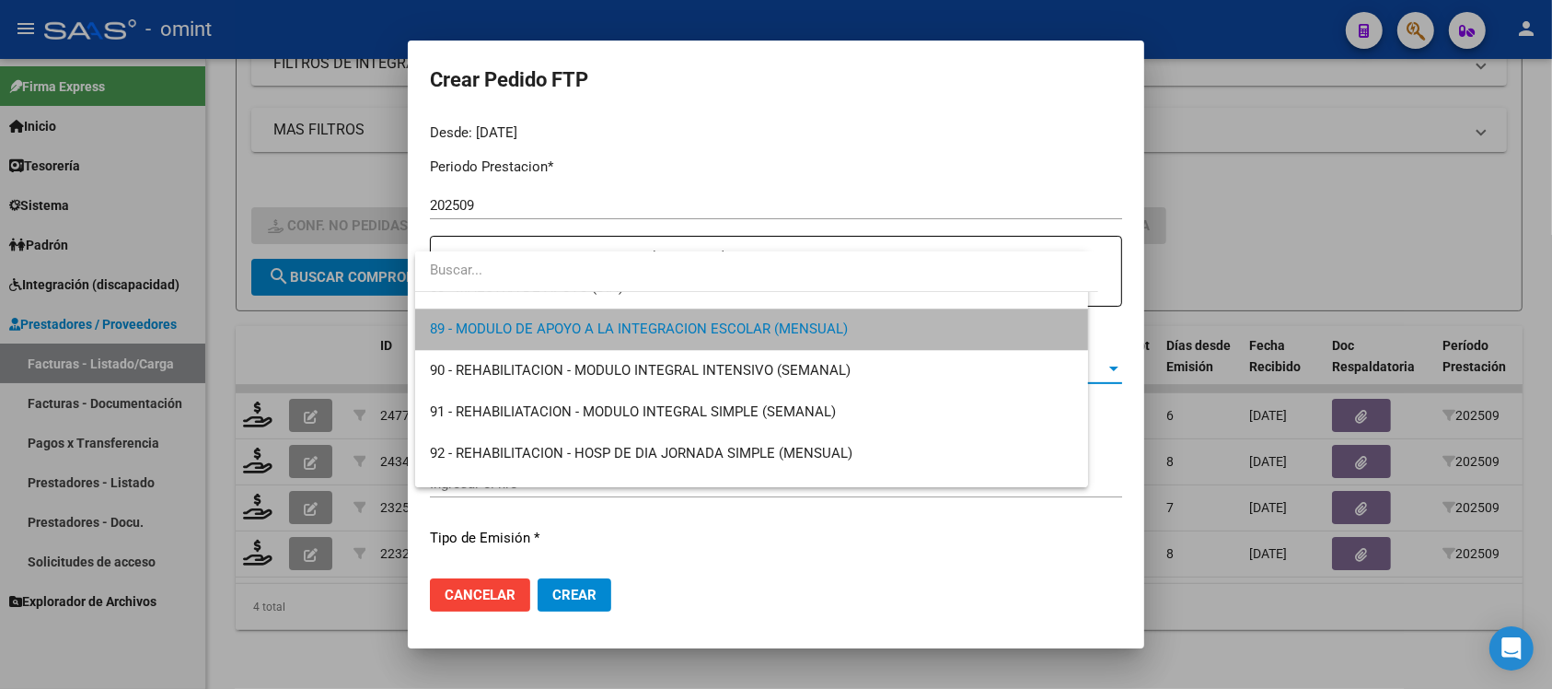
scroll to position [3646, 0]
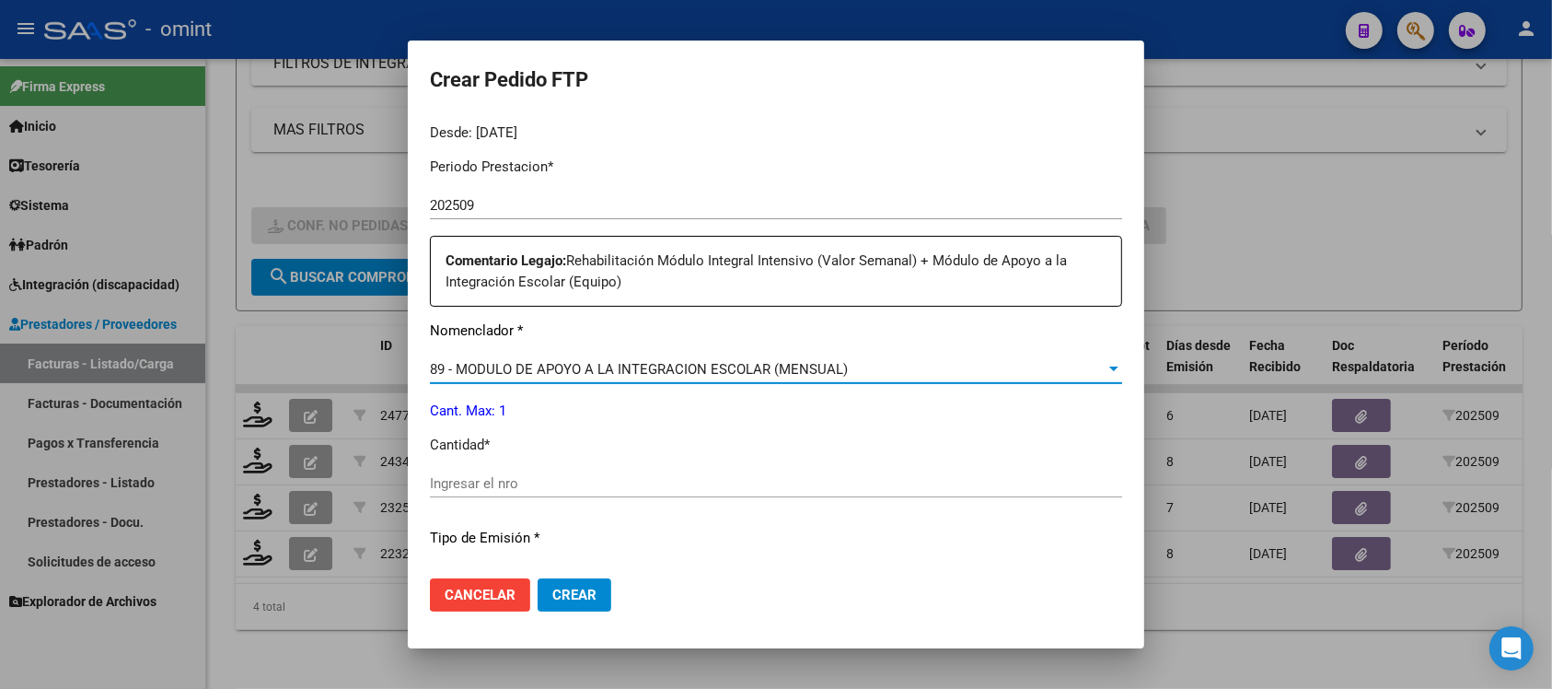
click at [559, 486] on input "Ingresar el nro" at bounding box center [776, 483] width 692 height 17
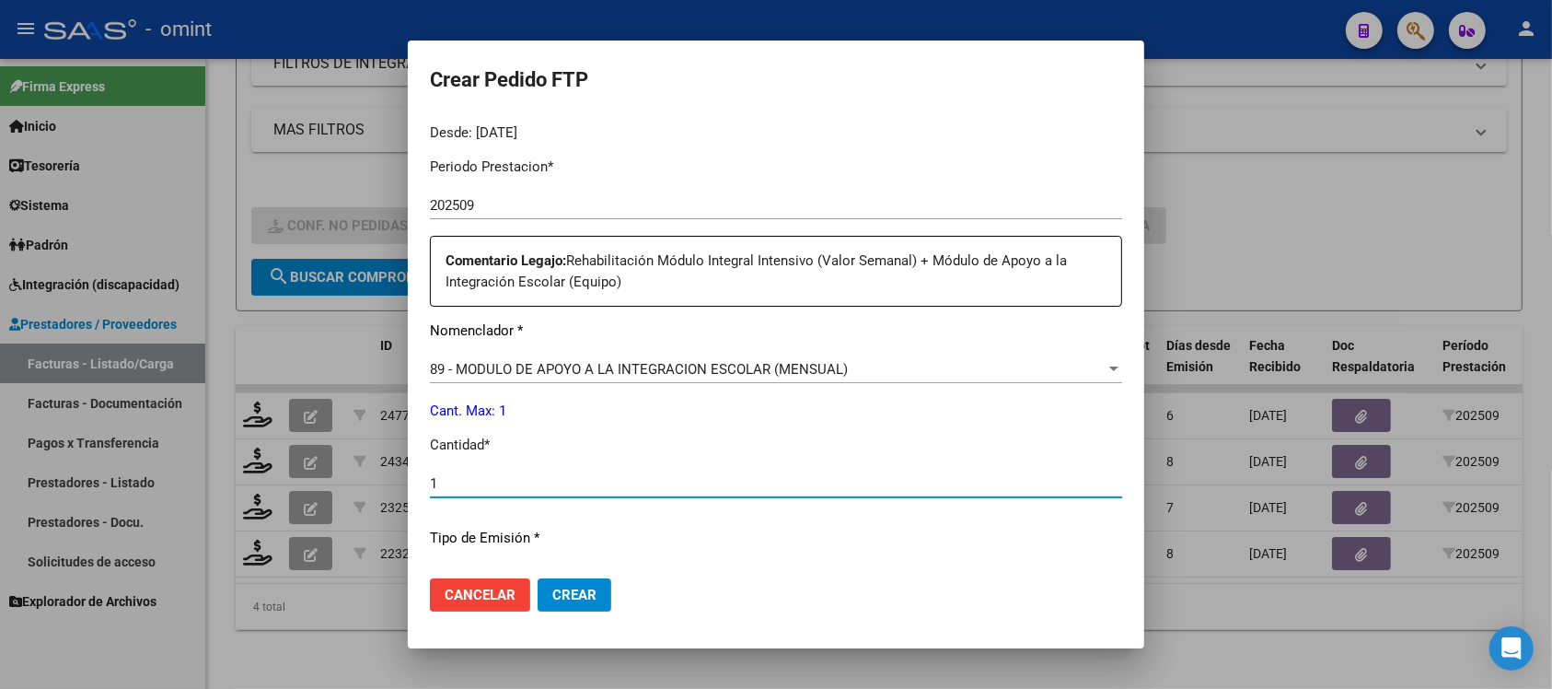
type input "1"
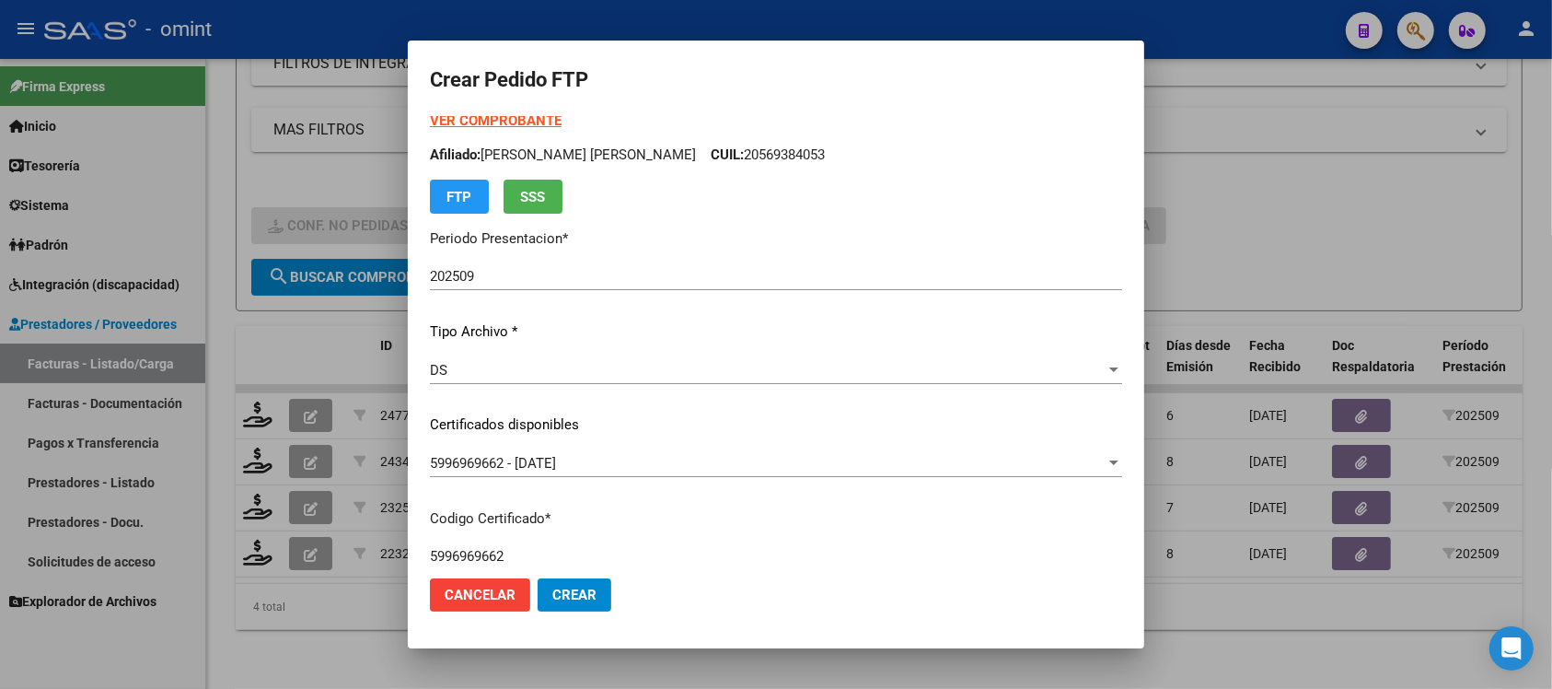
scroll to position [0, 0]
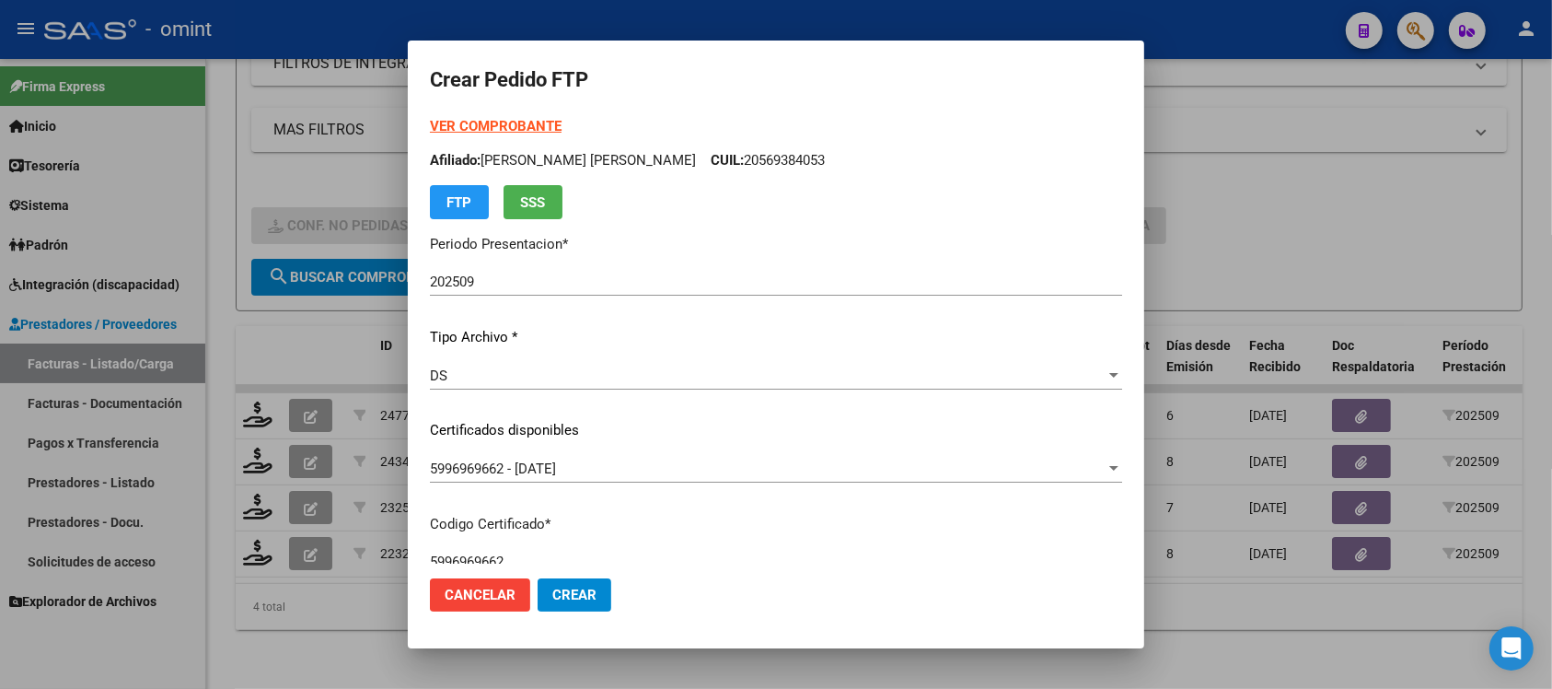
click at [514, 130] on strong "VER COMPROBANTE" at bounding box center [496, 126] width 132 height 17
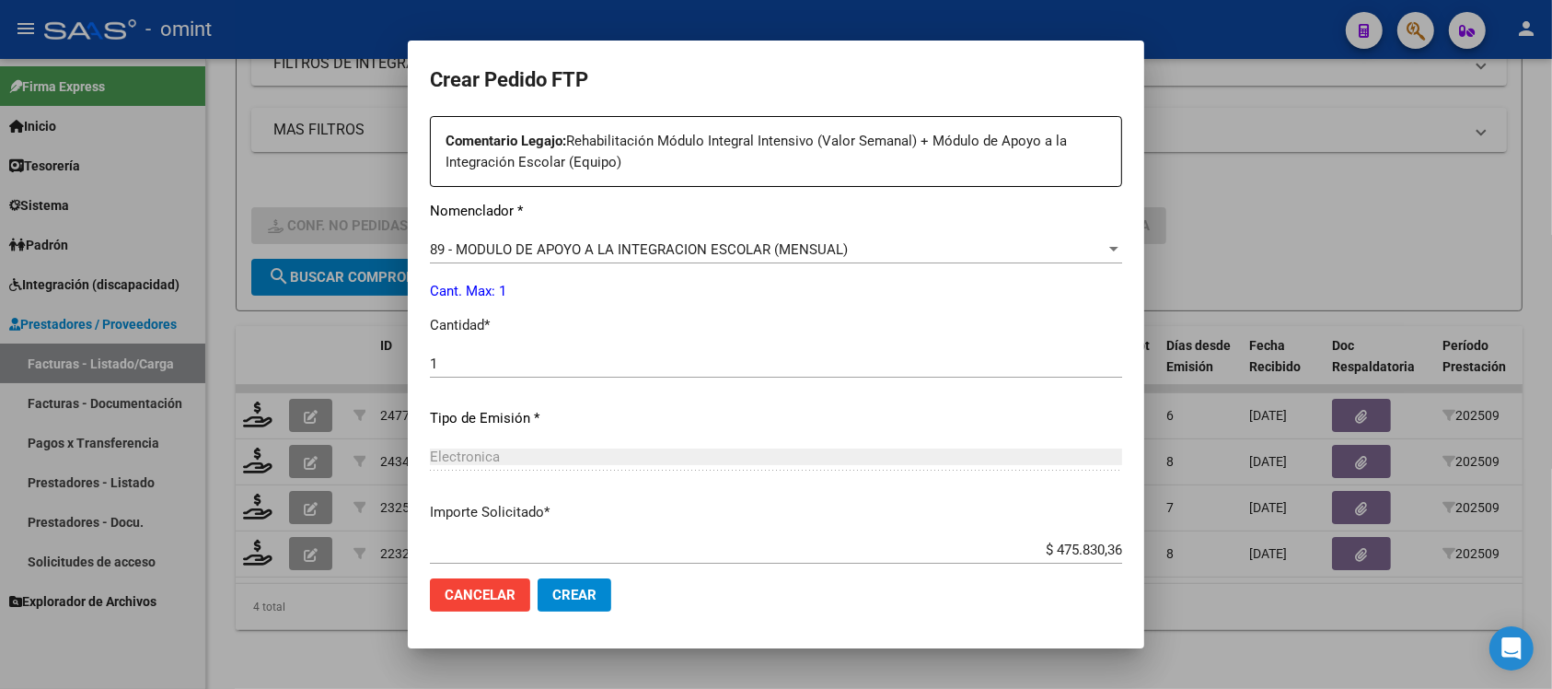
scroll to position [806, 0]
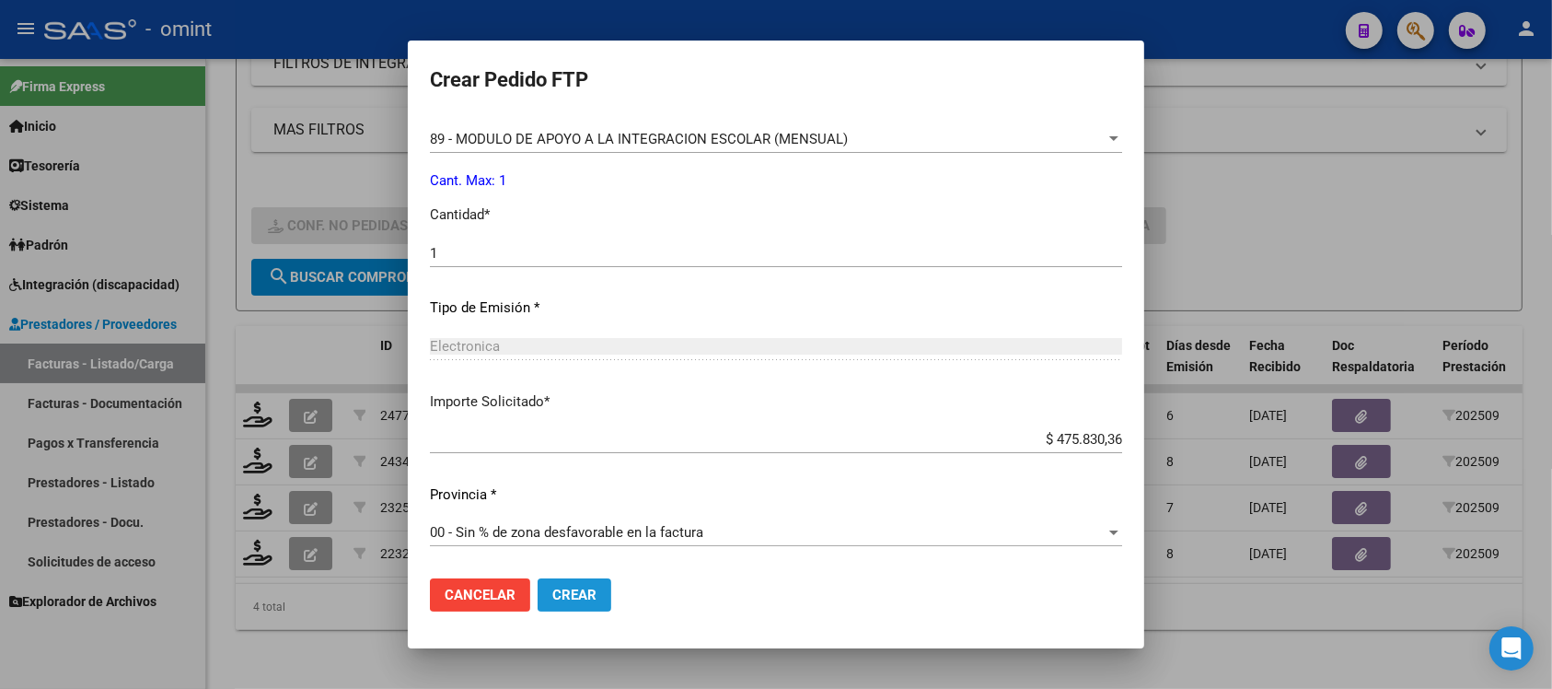
click at [555, 599] on span "Crear" at bounding box center [574, 594] width 44 height 17
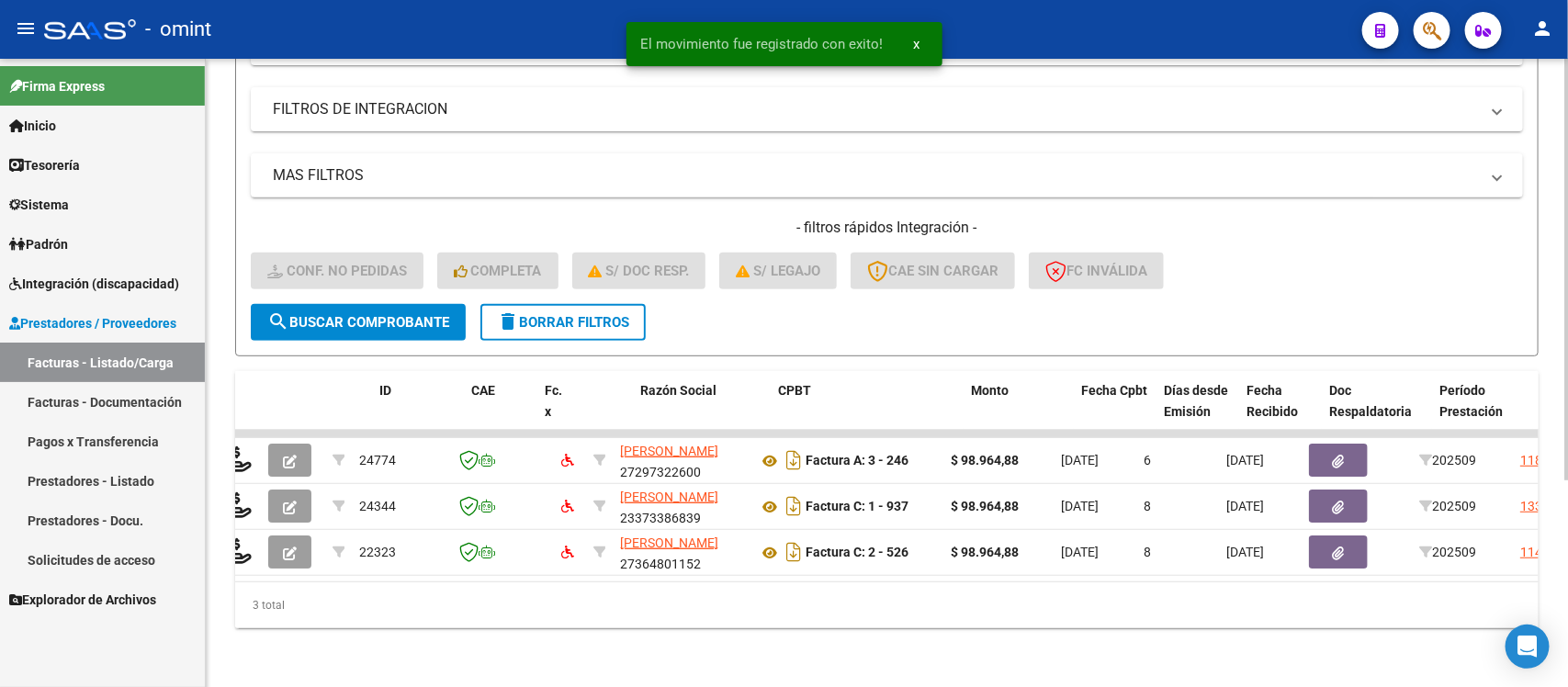
scroll to position [0, 0]
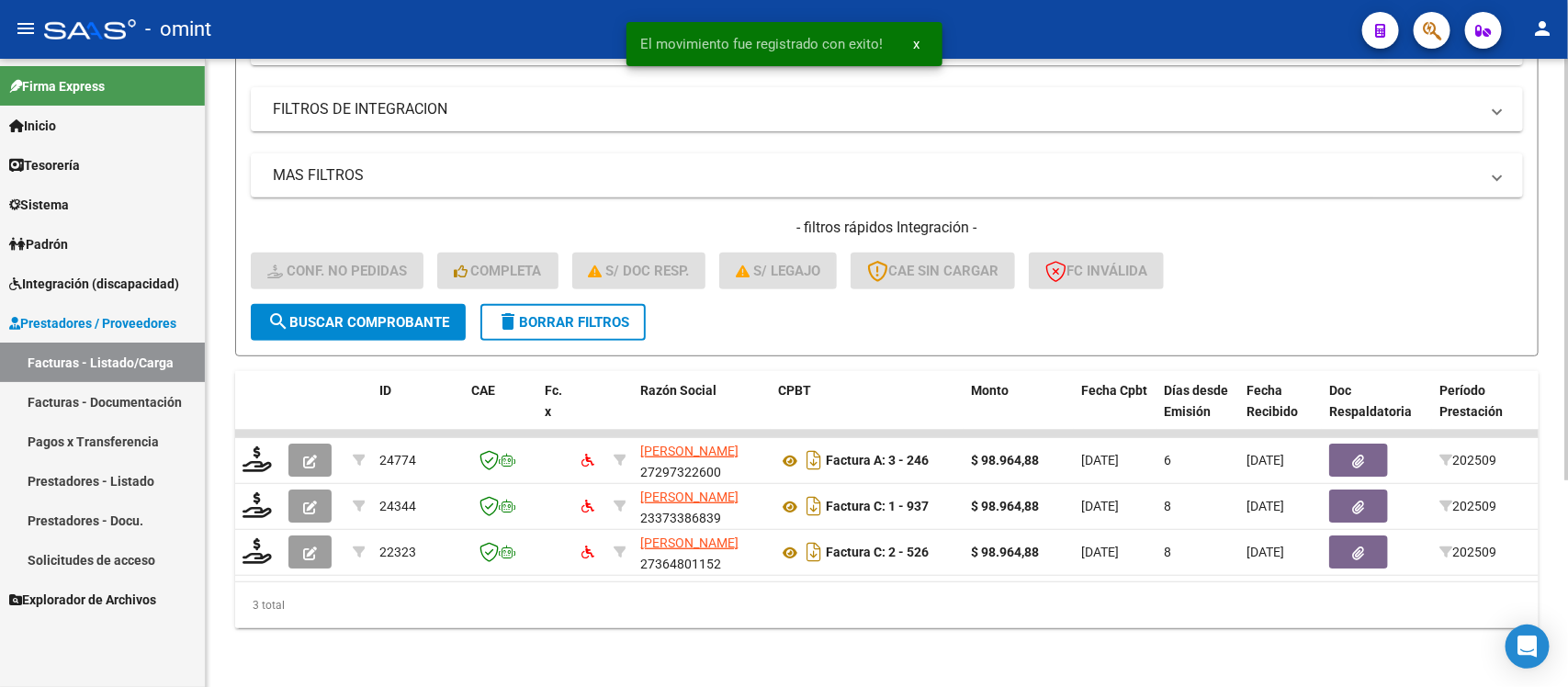
click at [625, 314] on span "delete Borrar Filtros" at bounding box center [563, 322] width 133 height 17
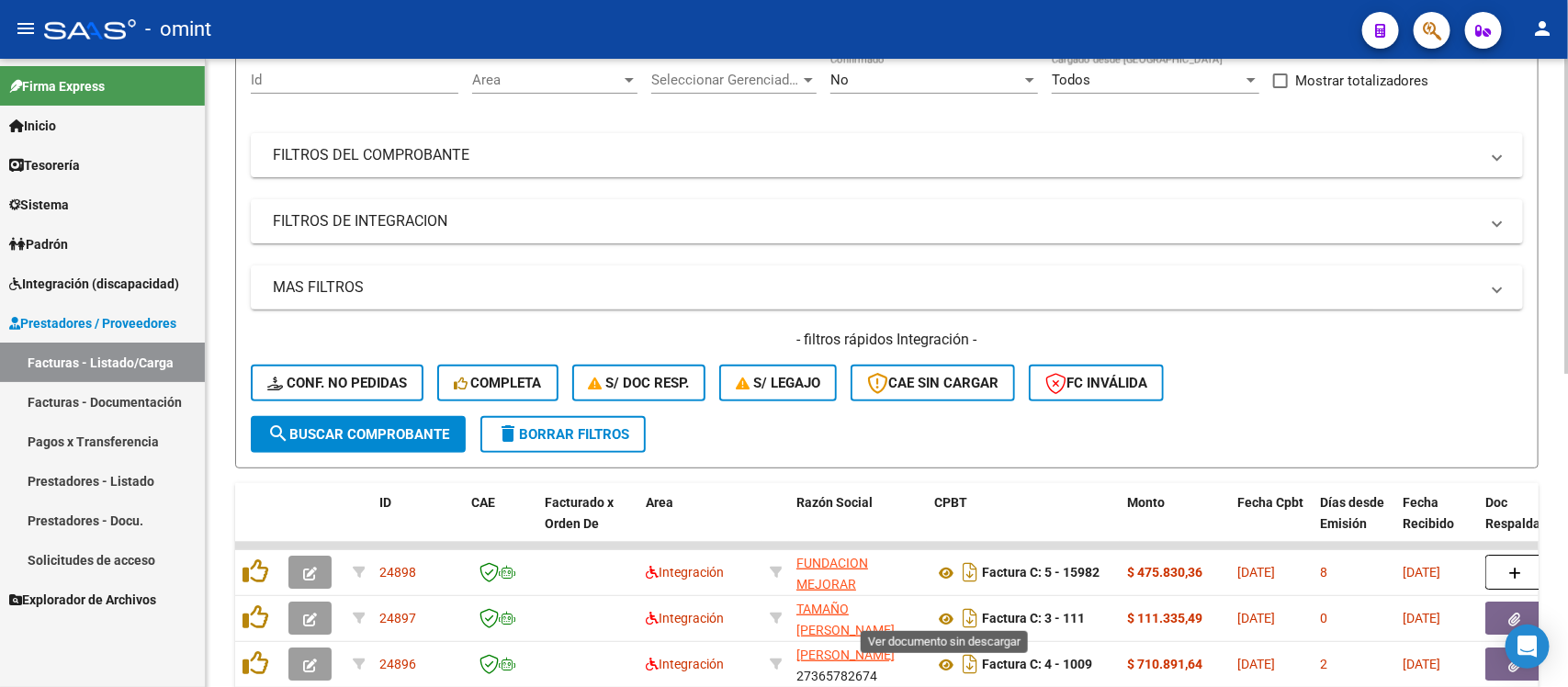
scroll to position [307, 0]
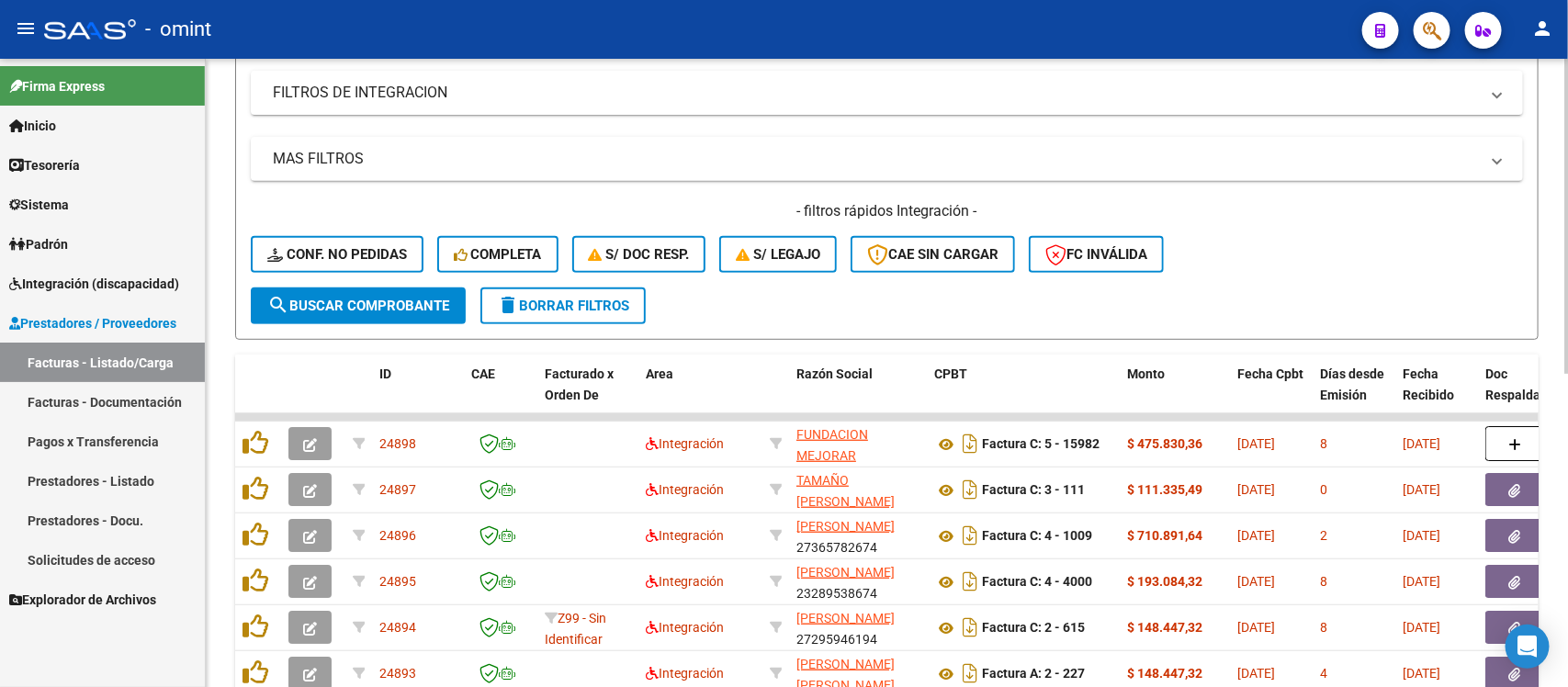
click at [506, 303] on mat-icon "delete" at bounding box center [508, 305] width 22 height 22
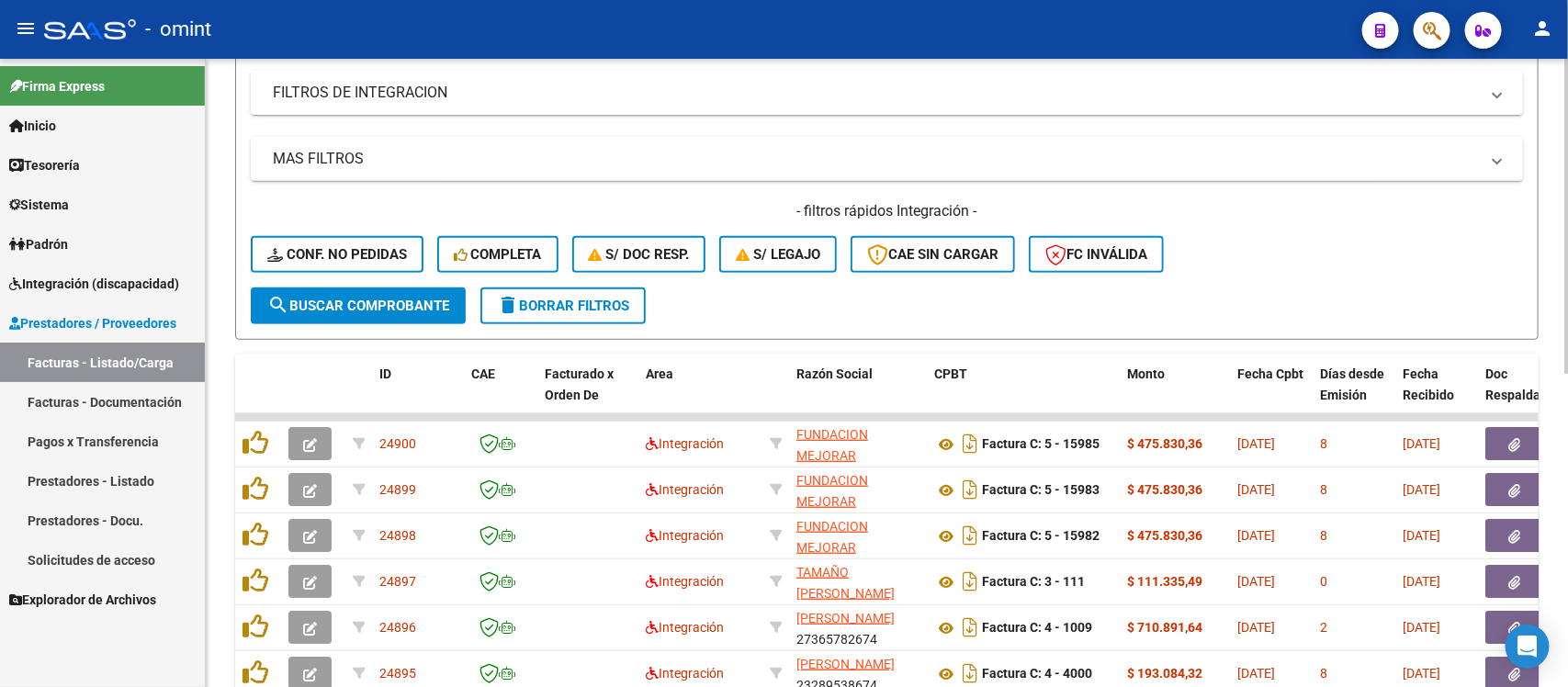
click at [640, 314] on button "delete Borrar Filtros" at bounding box center [564, 305] width 166 height 37
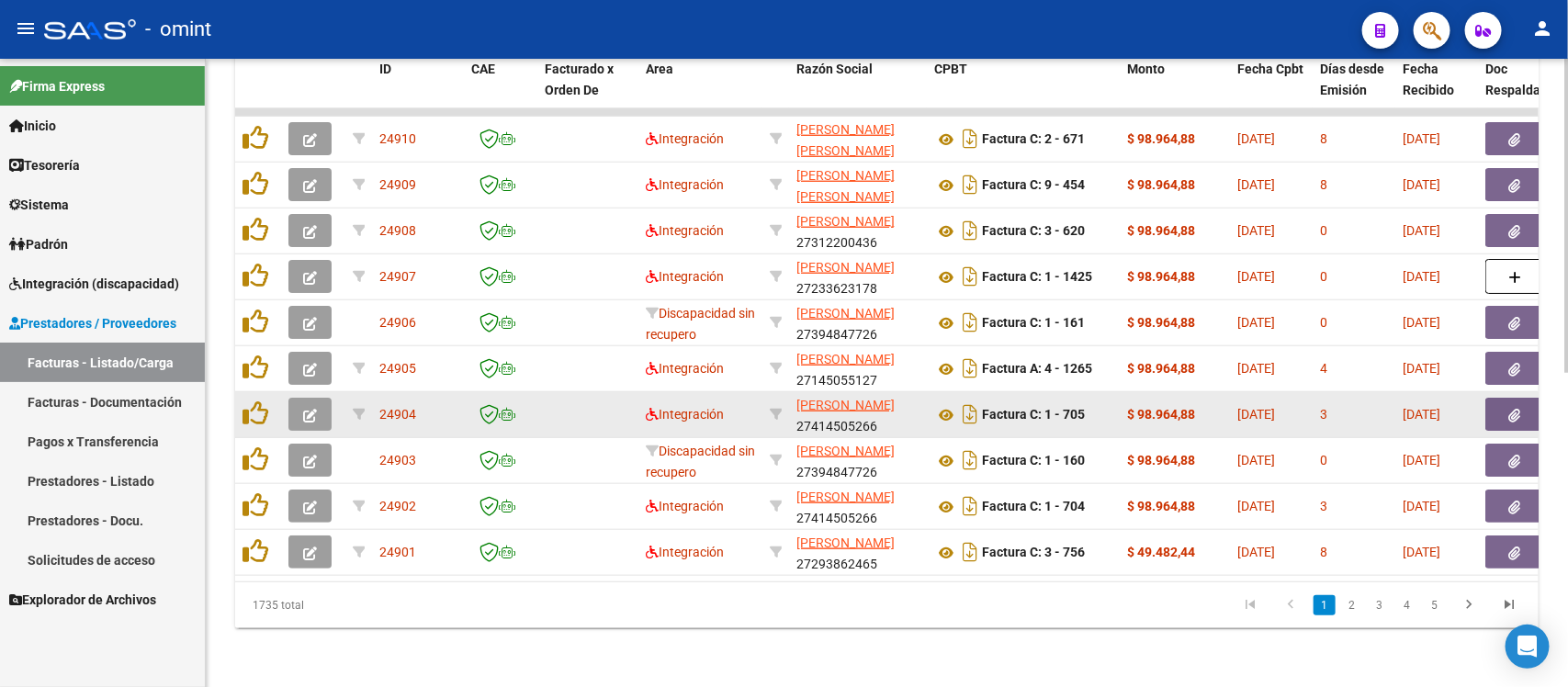
scroll to position [170, 0]
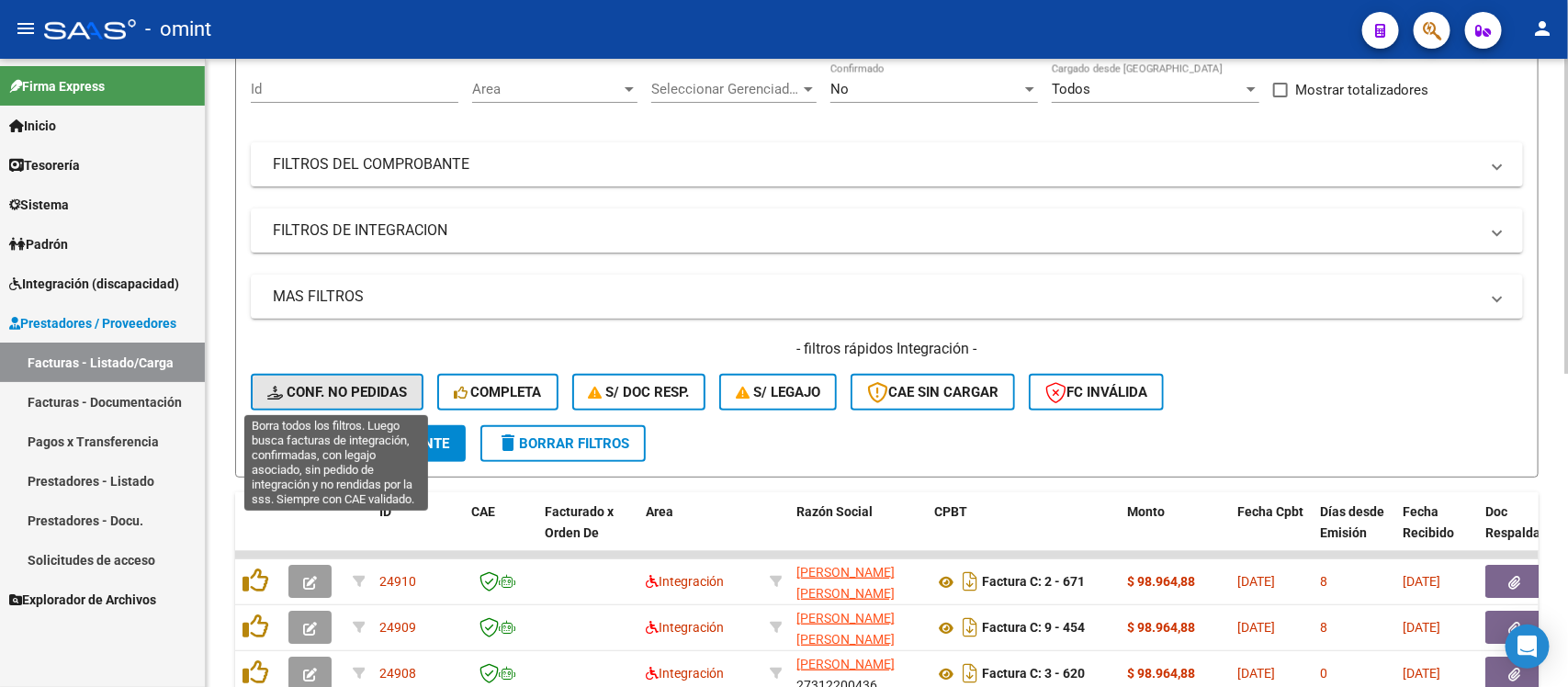
click at [388, 377] on button "Conf. no pedidas" at bounding box center [336, 392] width 173 height 37
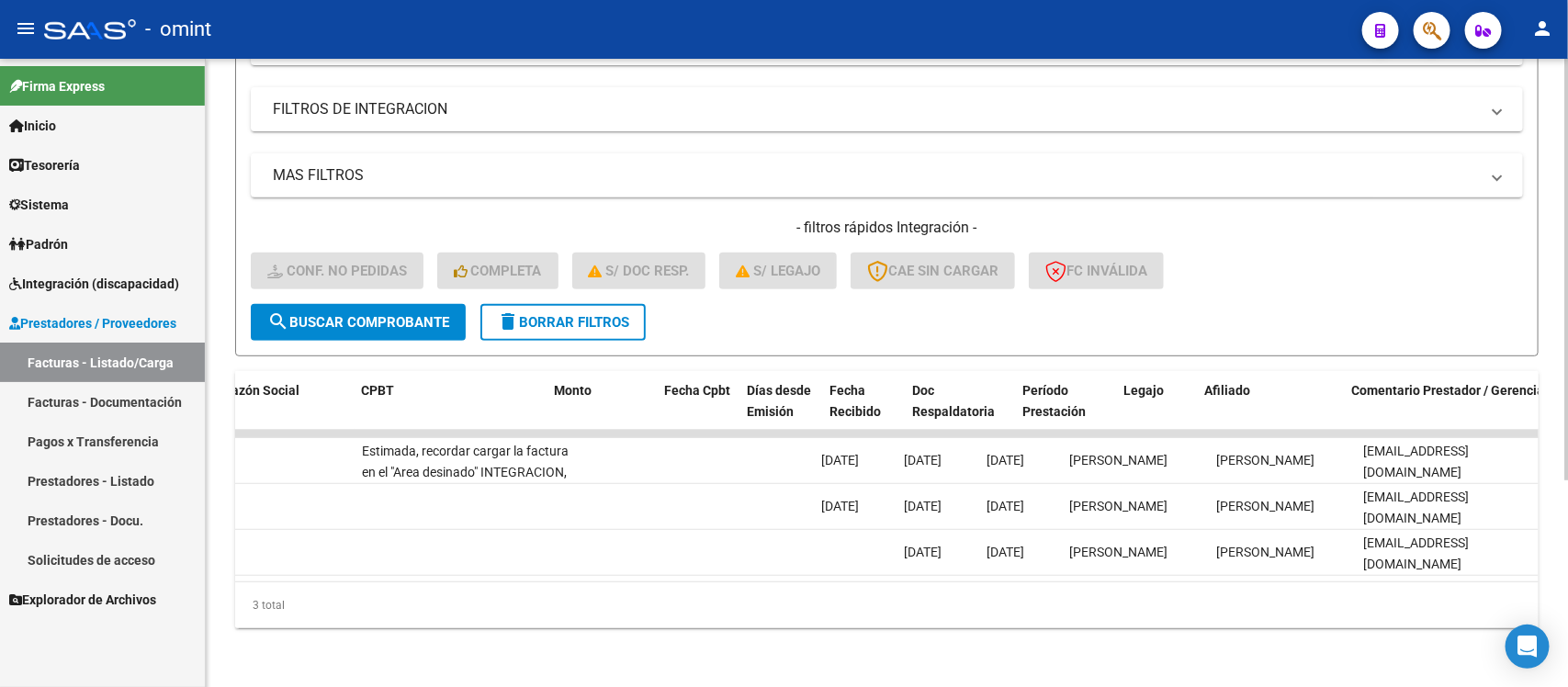
scroll to position [0, 0]
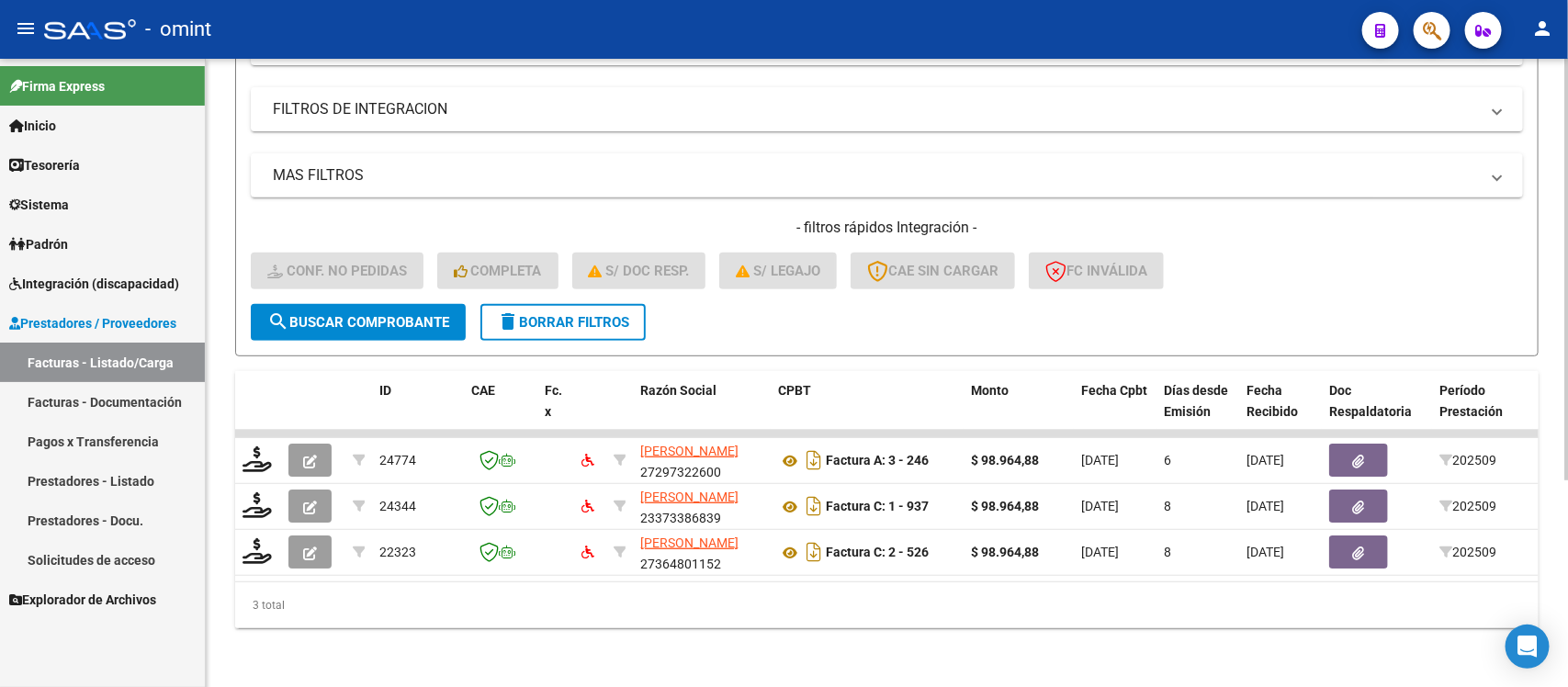
click at [536, 314] on span "delete Borrar Filtros" at bounding box center [563, 322] width 133 height 17
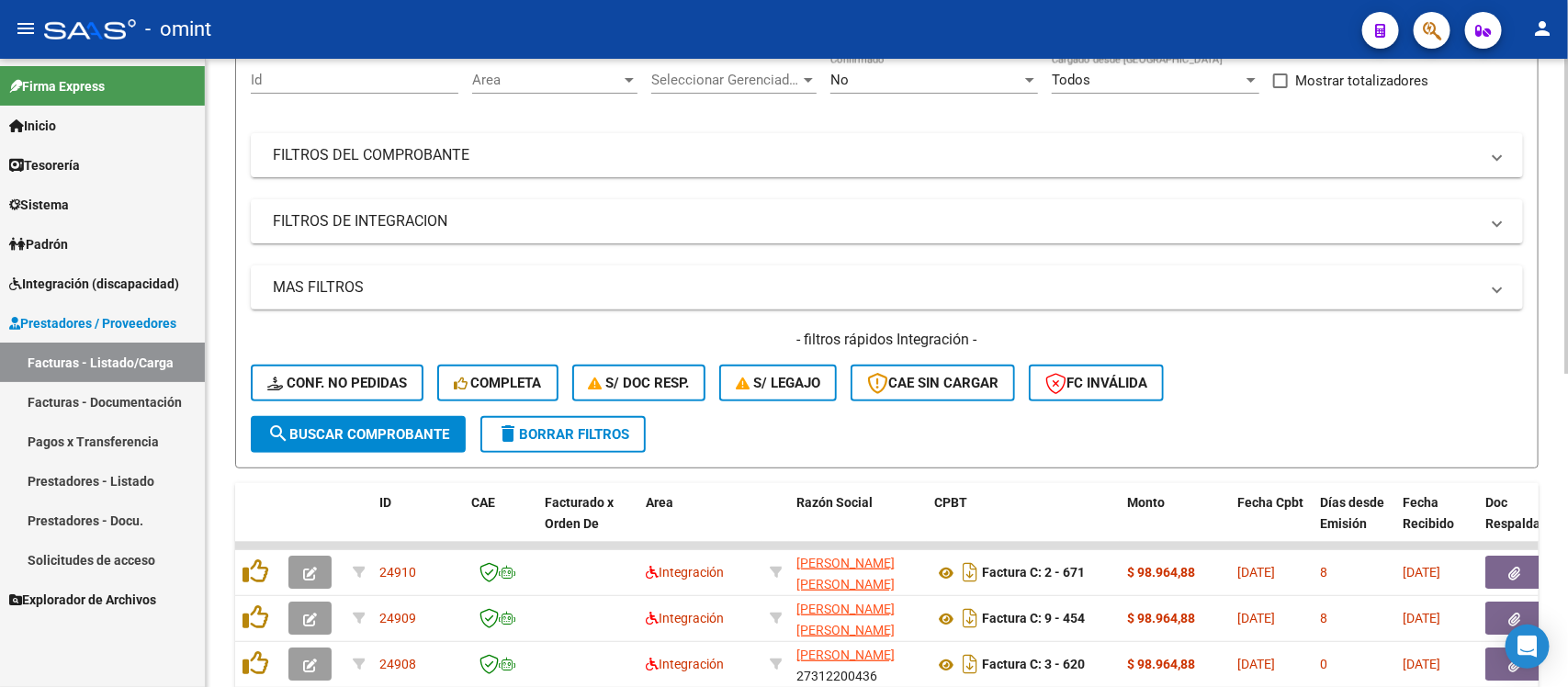
scroll to position [307, 0]
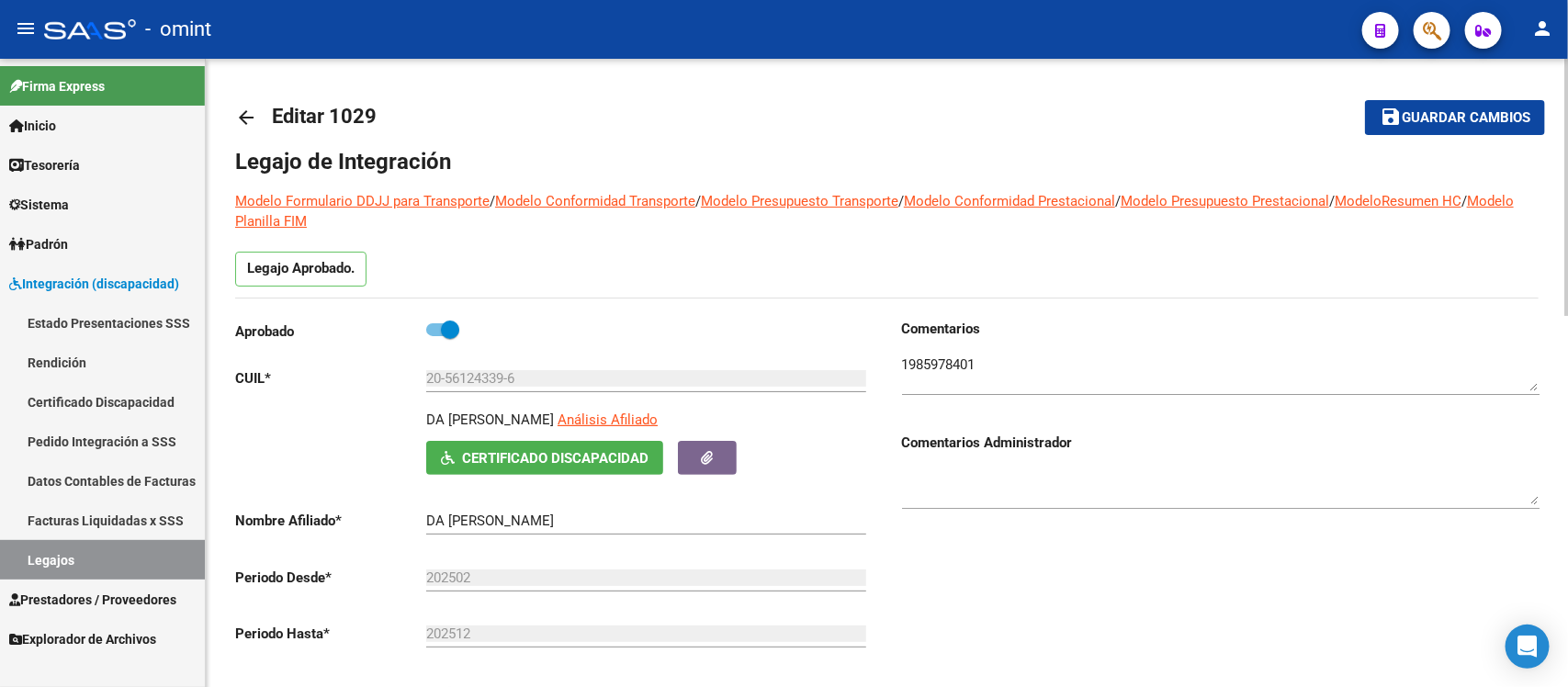
click at [245, 120] on mat-icon "arrow_back" at bounding box center [246, 118] width 22 height 22
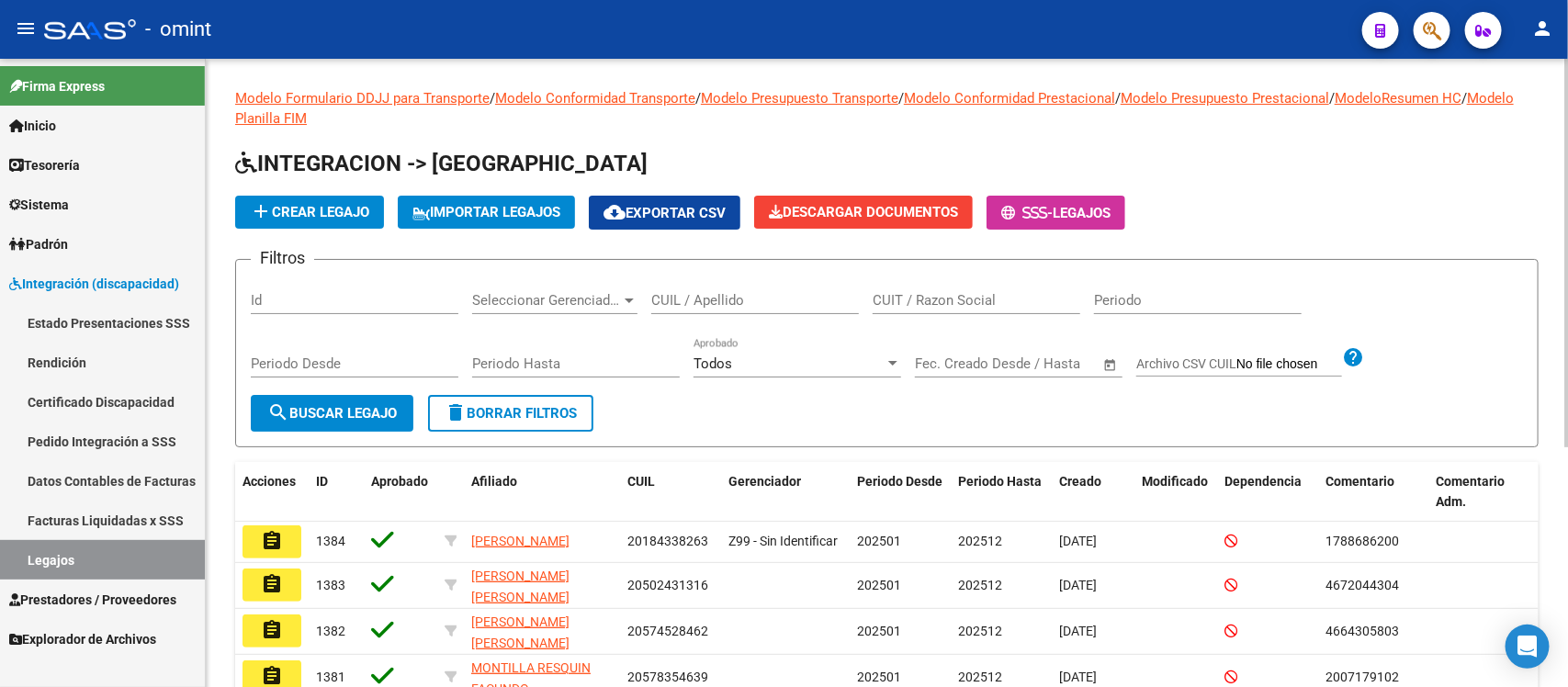
click at [806, 289] on div "CUIL / Apellido" at bounding box center [755, 294] width 207 height 40
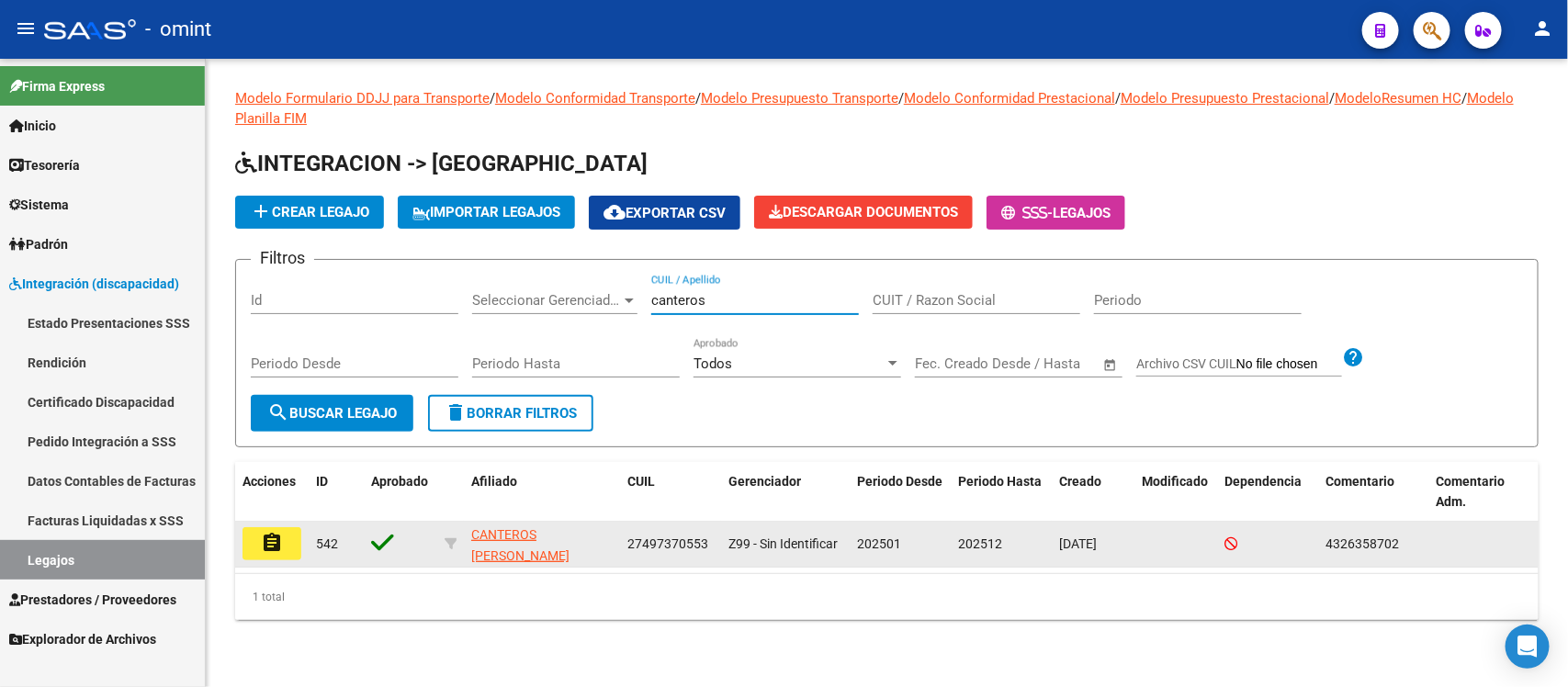
type input "canteros"
click at [271, 538] on mat-icon "assignment" at bounding box center [271, 542] width 22 height 22
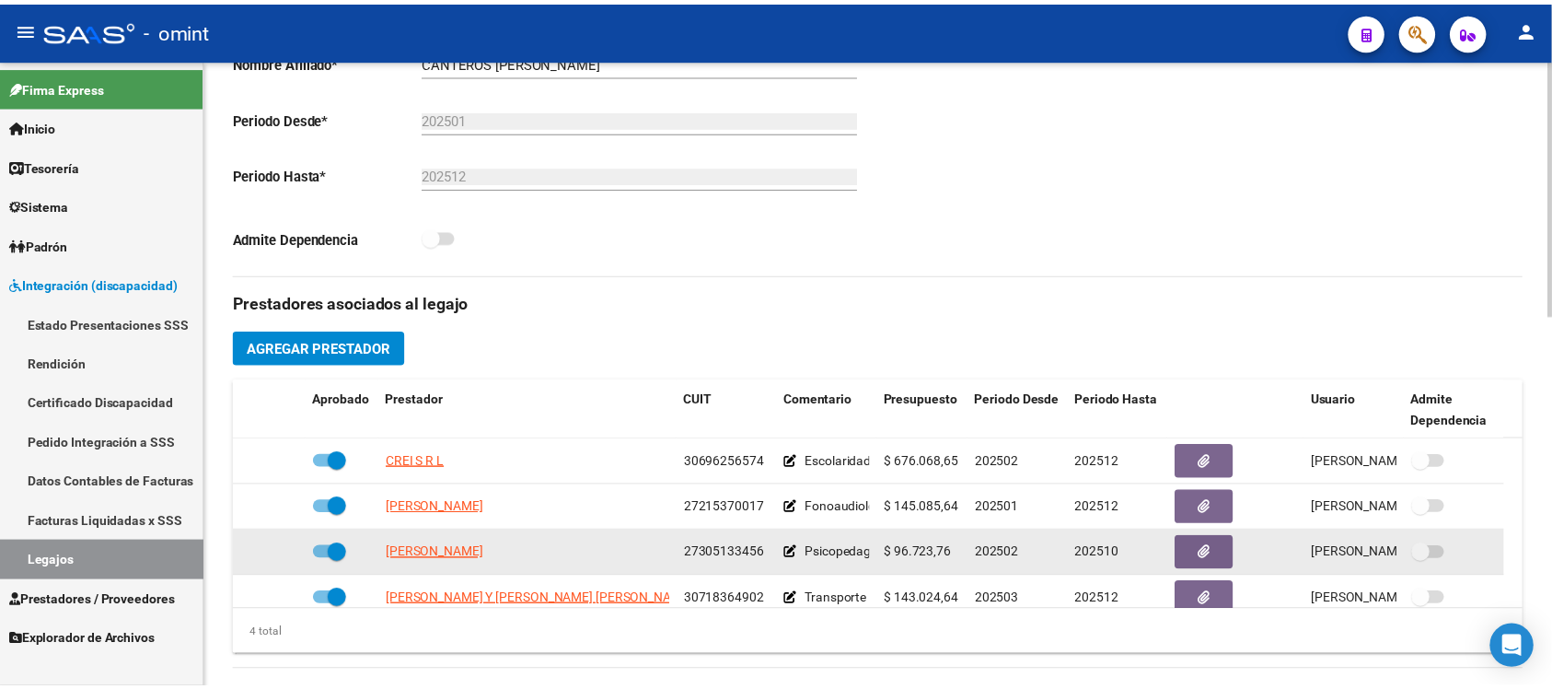
scroll to position [19, 0]
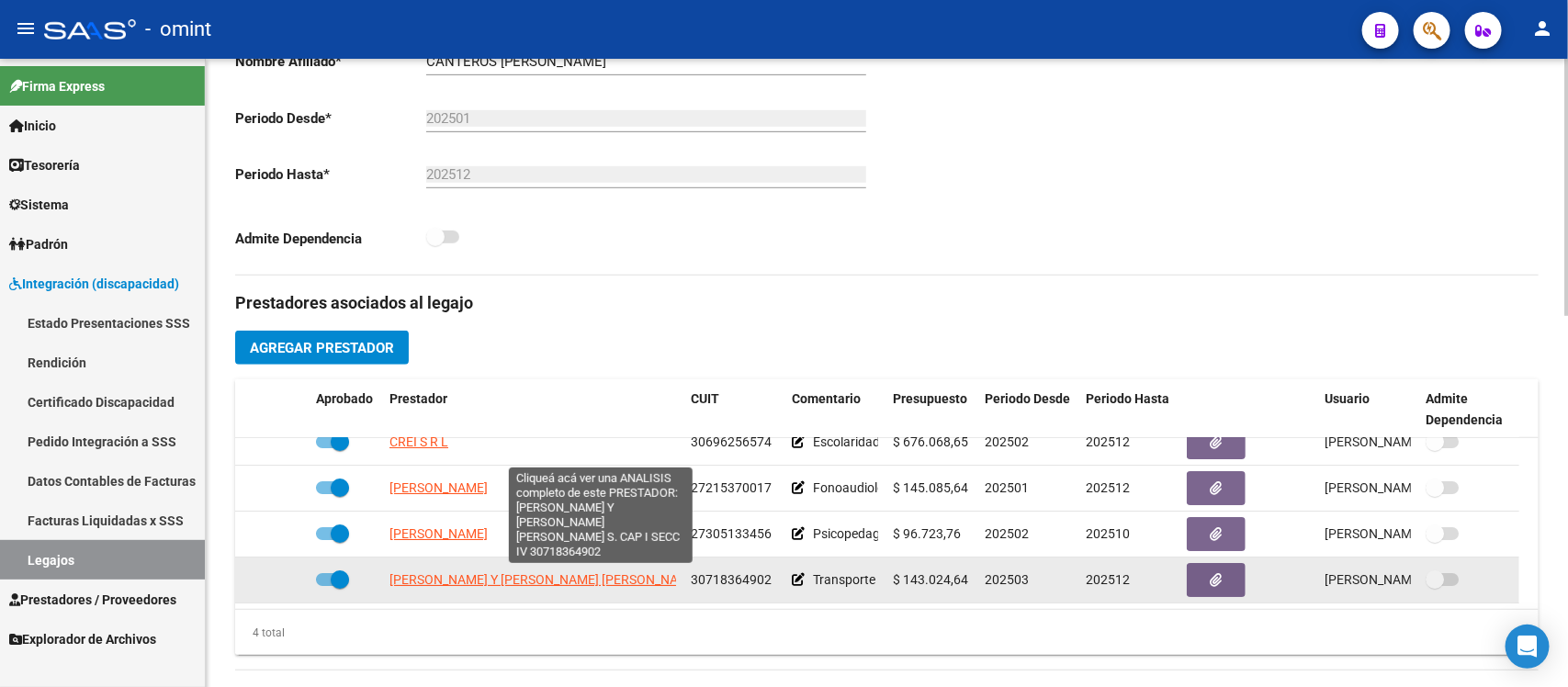
click at [521, 584] on span "[PERSON_NAME] Y [PERSON_NAME] [PERSON_NAME] S. CAP I SECC IV" at bounding box center [592, 579] width 407 height 15
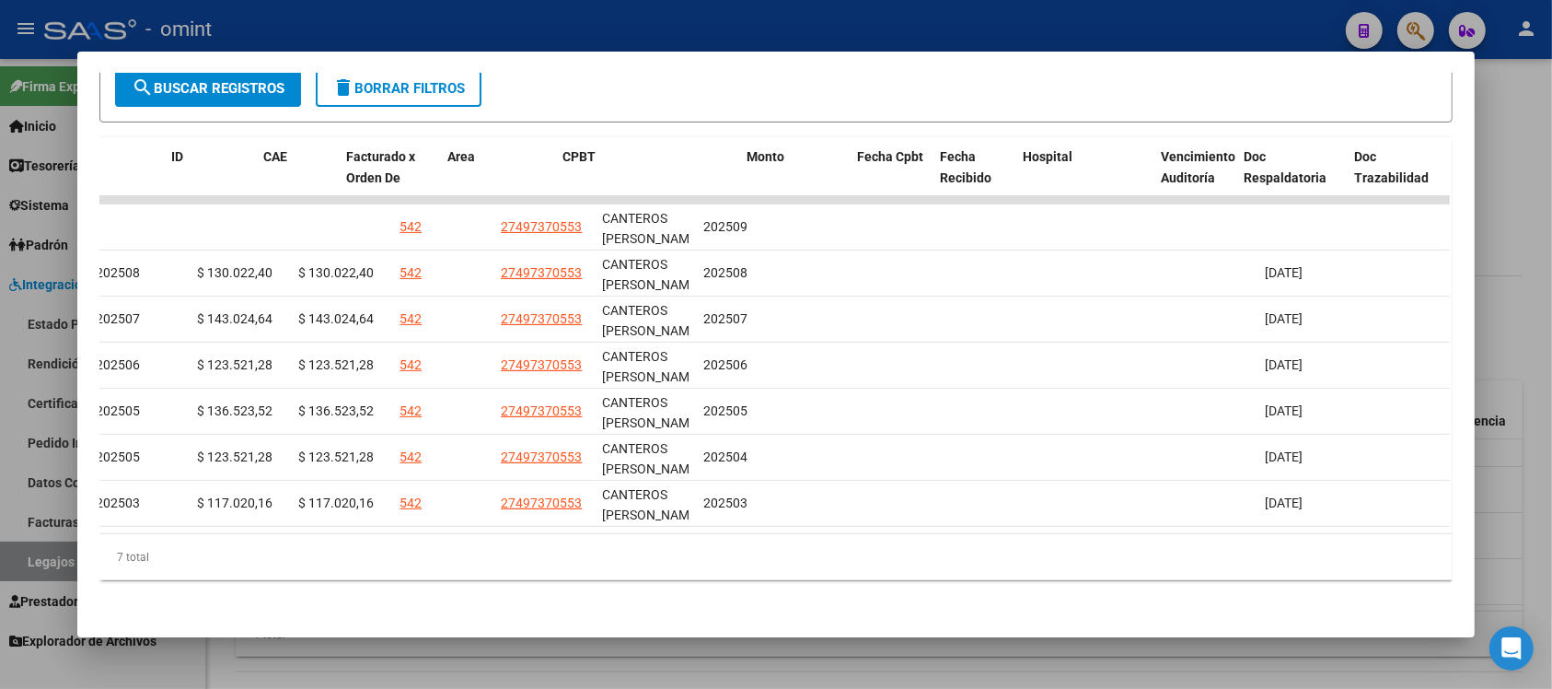
scroll to position [0, 0]
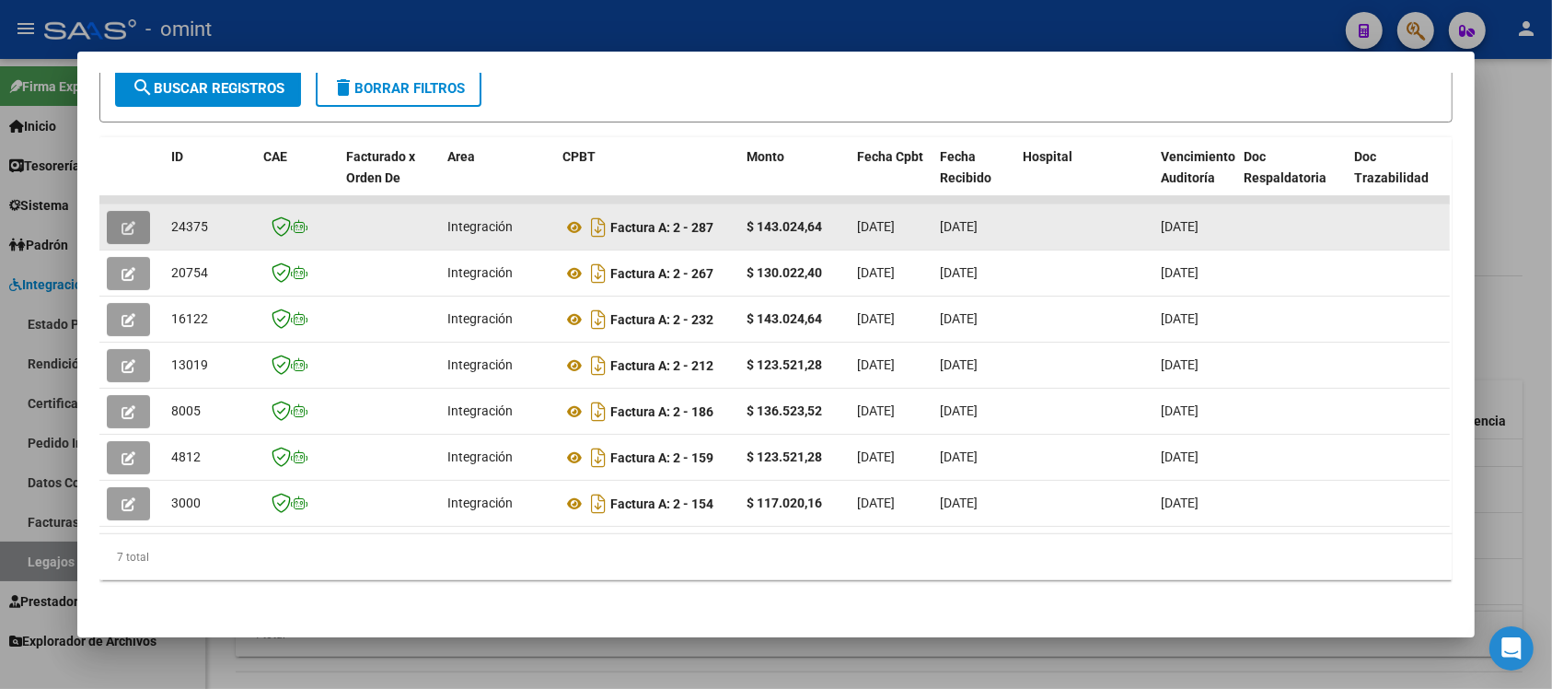
click at [130, 215] on button "button" at bounding box center [128, 227] width 43 height 33
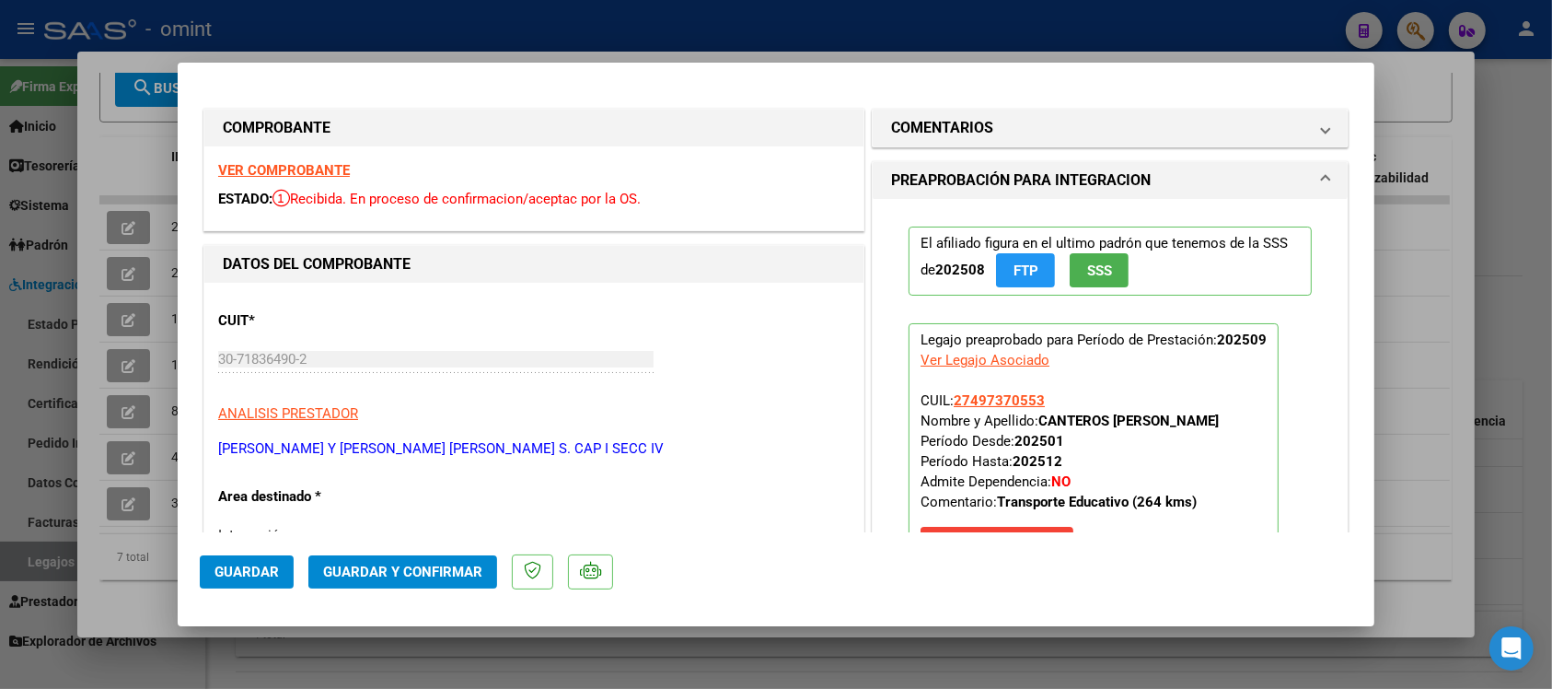
click at [341, 158] on div "VER COMPROBANTE ESTADO: Recibida. En proceso de confirmacion/aceptac por la OS." at bounding box center [533, 188] width 659 height 84
click at [342, 166] on strong "VER COMPROBANTE" at bounding box center [284, 170] width 132 height 17
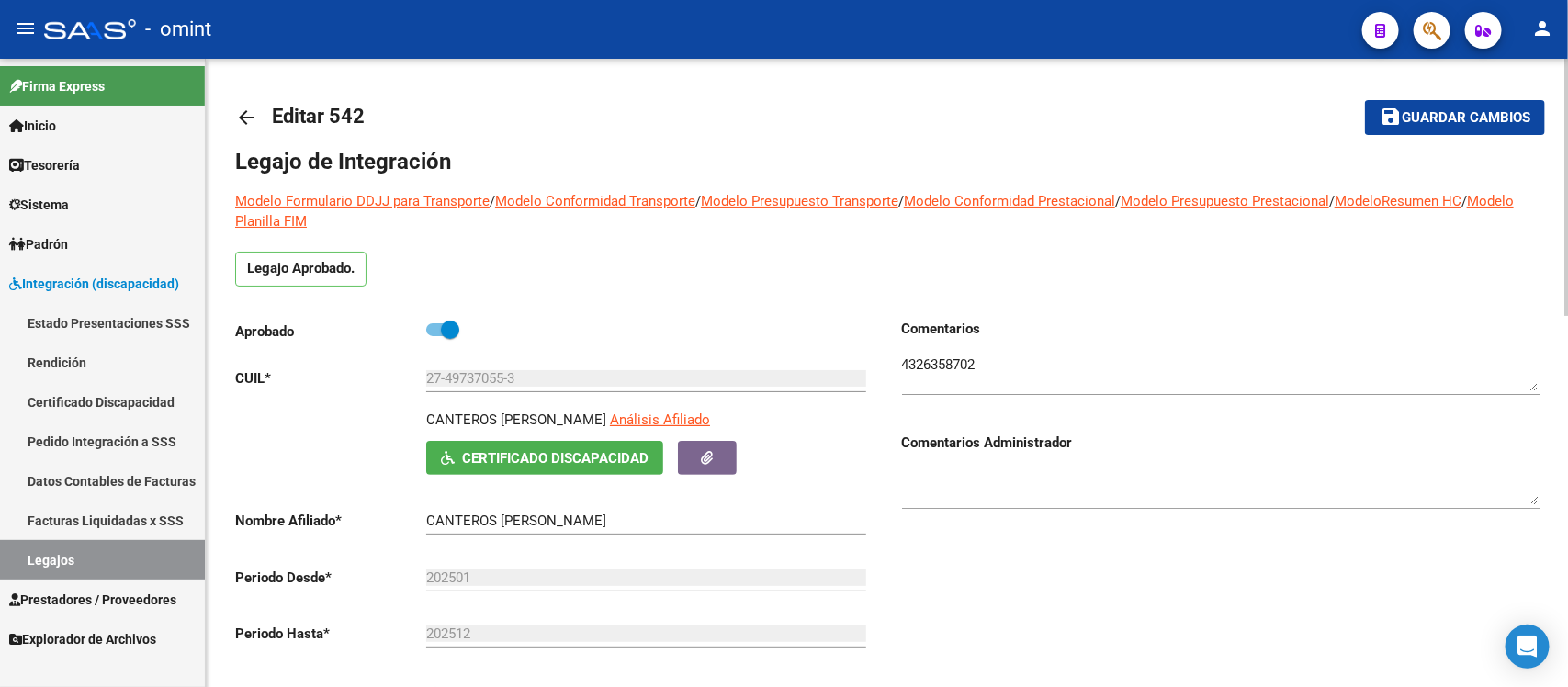
click at [244, 117] on mat-icon "arrow_back" at bounding box center [246, 118] width 22 height 22
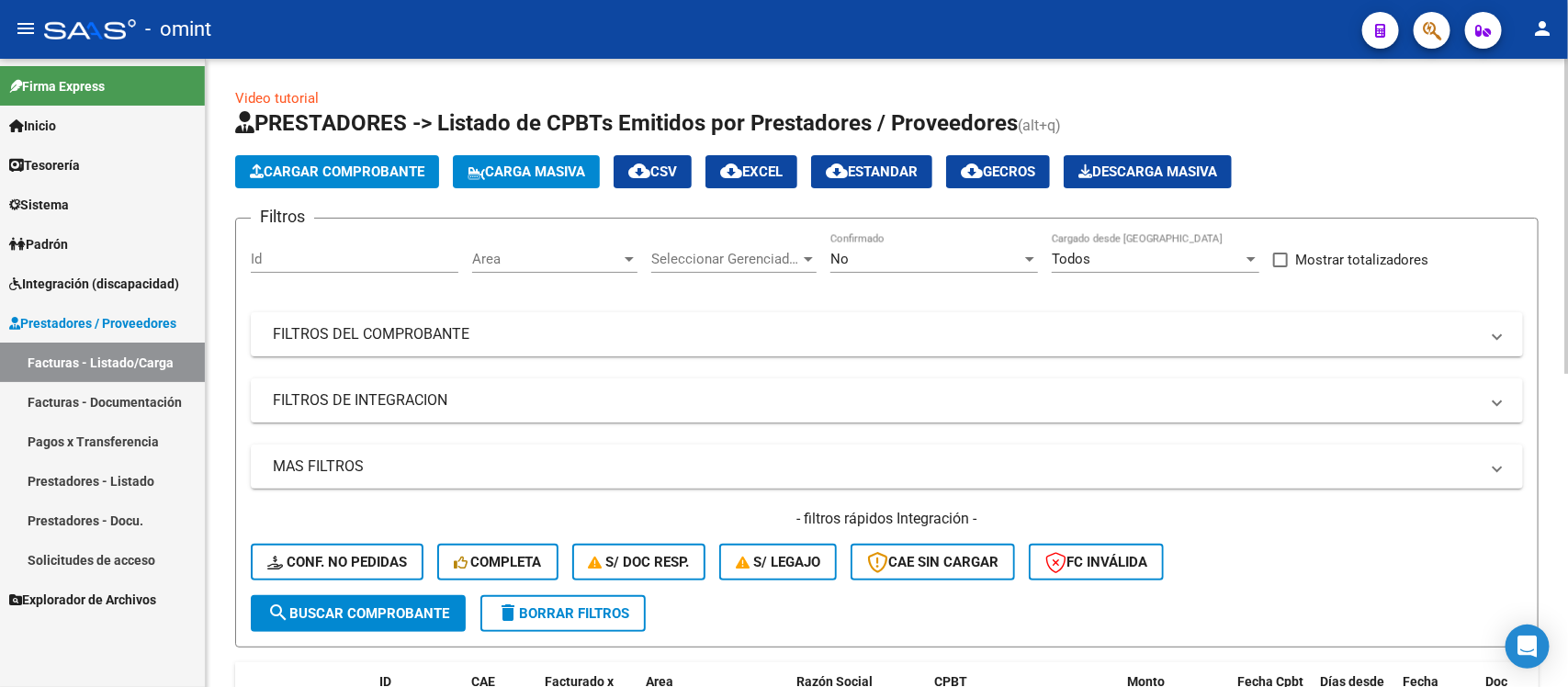
click at [510, 611] on mat-icon "delete" at bounding box center [508, 612] width 22 height 22
click at [273, 254] on input "Id" at bounding box center [354, 258] width 207 height 17
paste input "23835"
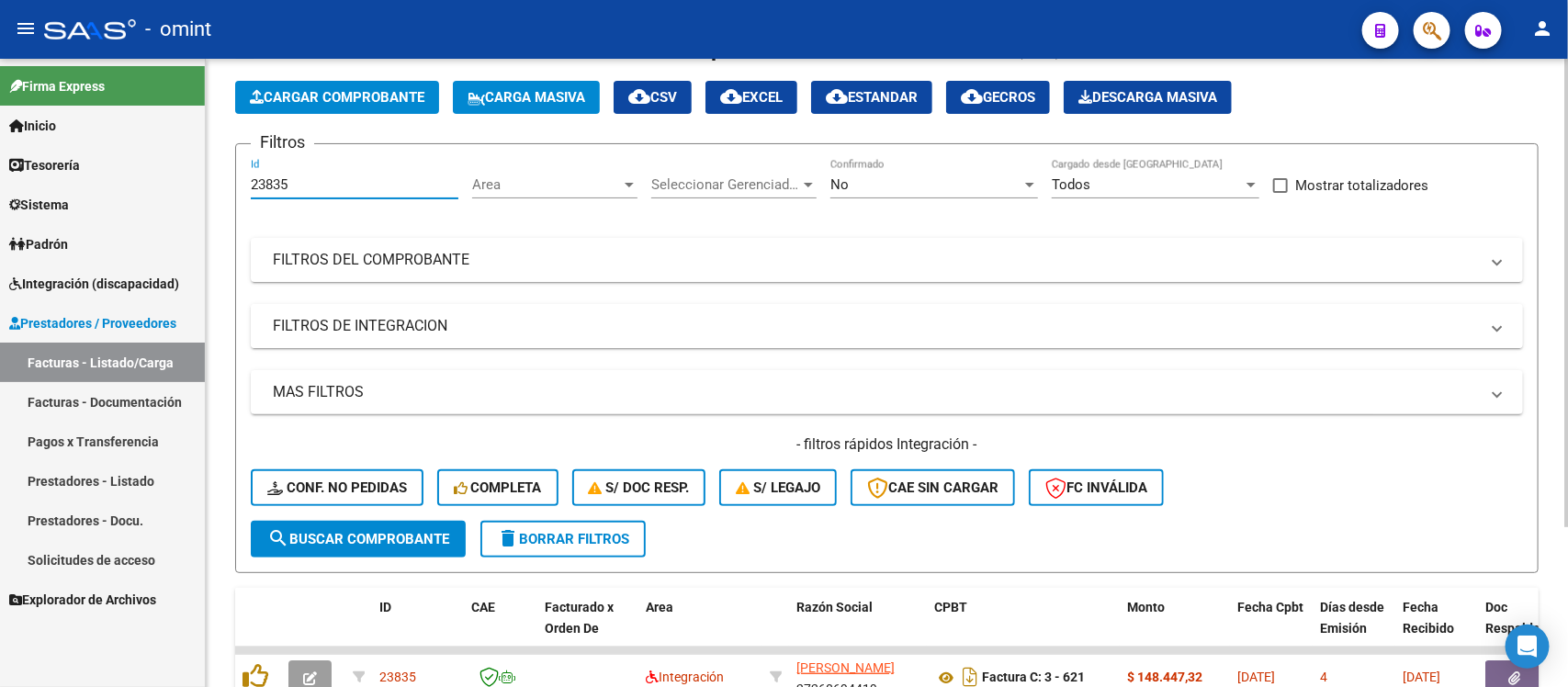
scroll to position [215, 0]
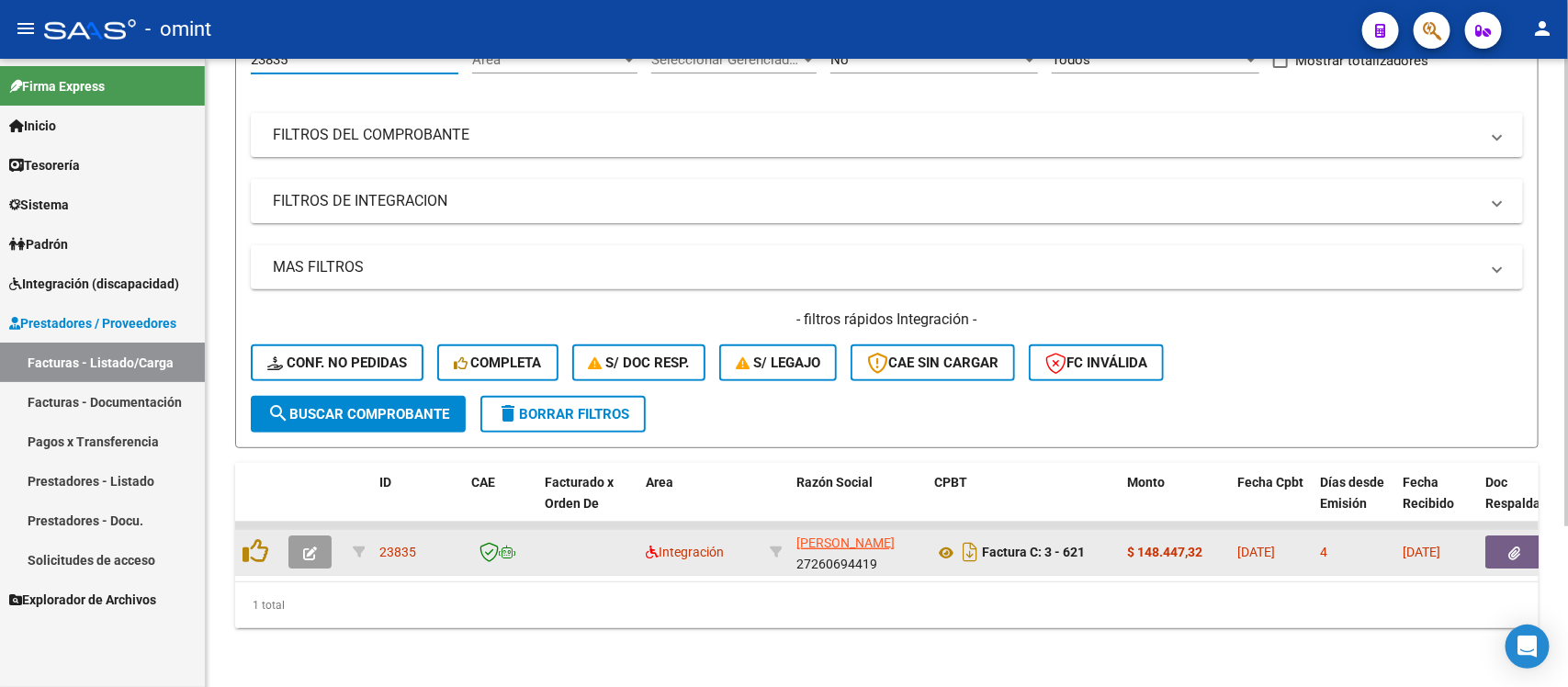
type input "23835"
click at [314, 546] on icon "button" at bounding box center [310, 553] width 14 height 14
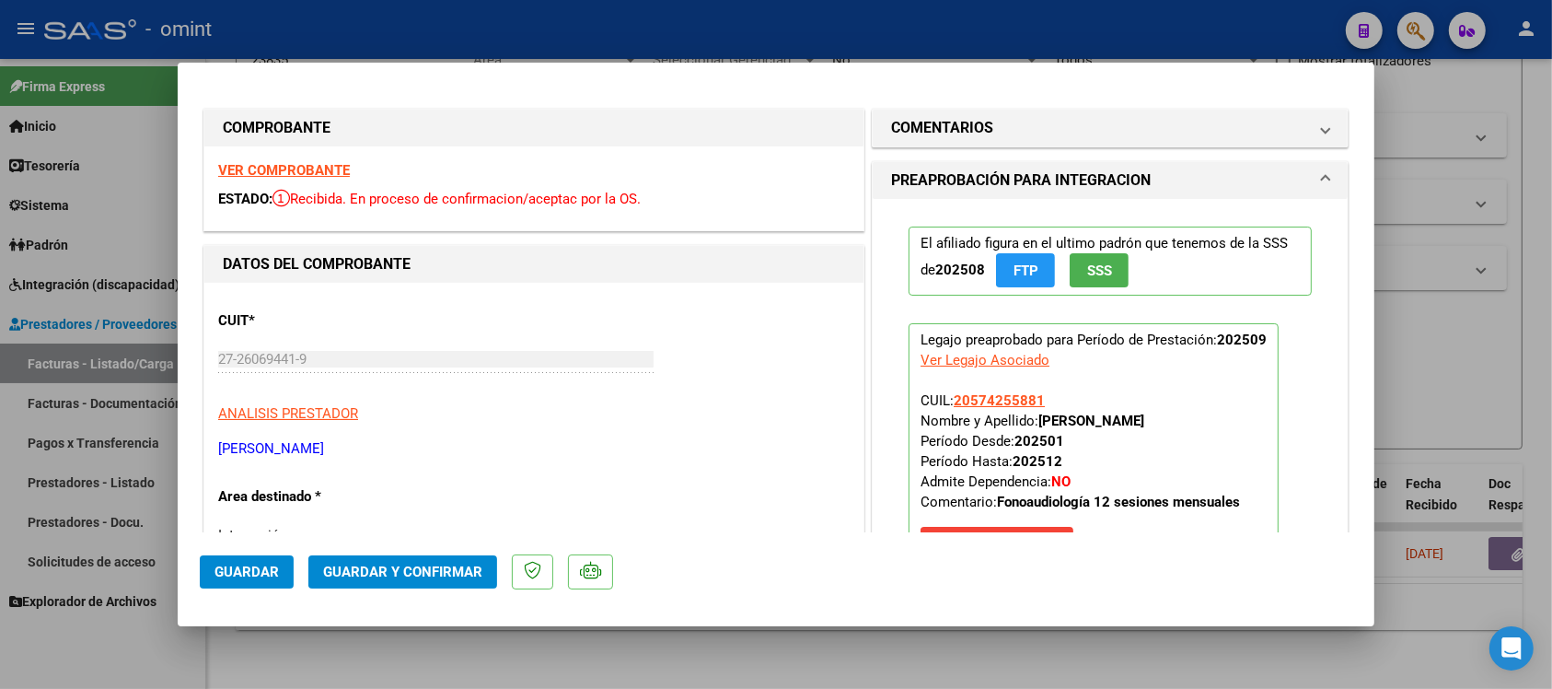
click at [305, 168] on strong "VER COMPROBANTE" at bounding box center [284, 170] width 132 height 17
click at [460, 564] on span "Guardar y Confirmar" at bounding box center [402, 571] width 159 height 17
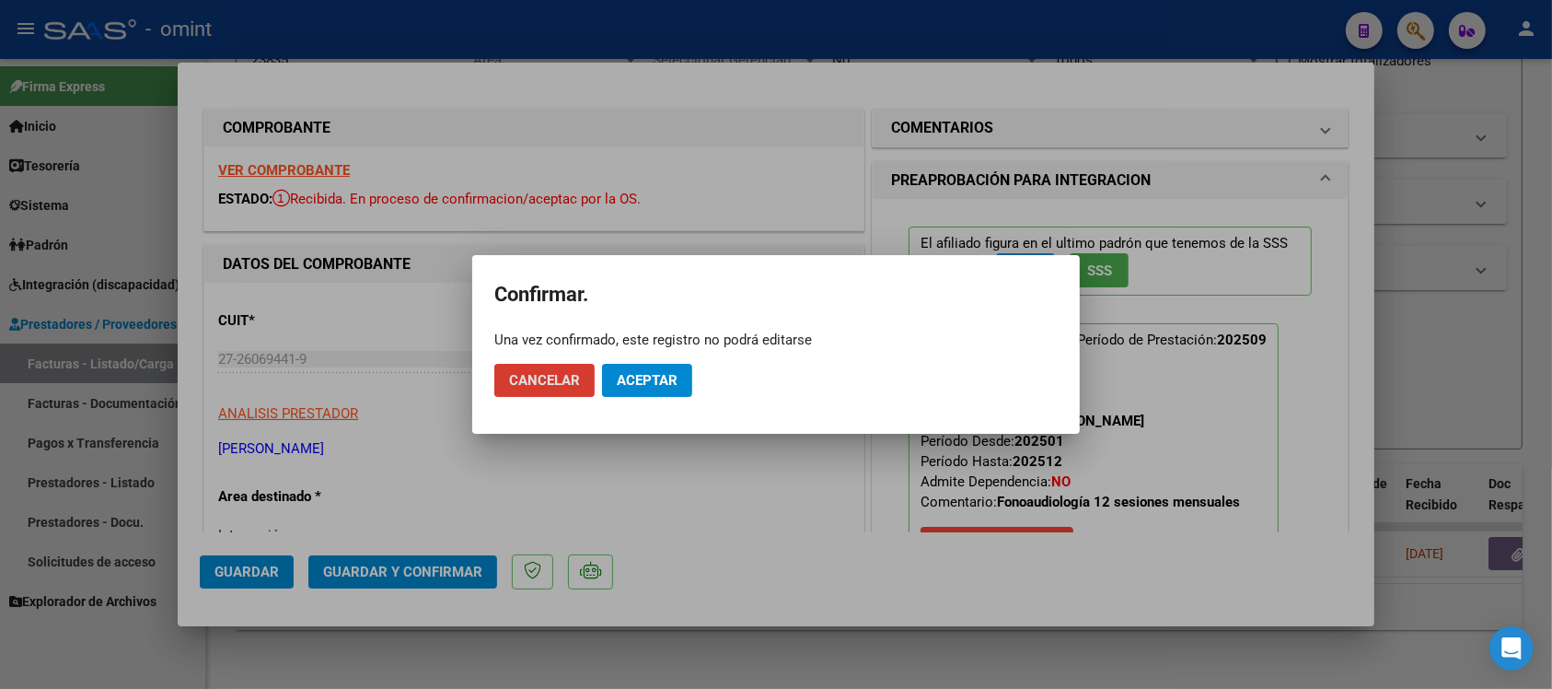
click at [613, 388] on button "Aceptar" at bounding box center [647, 380] width 90 height 33
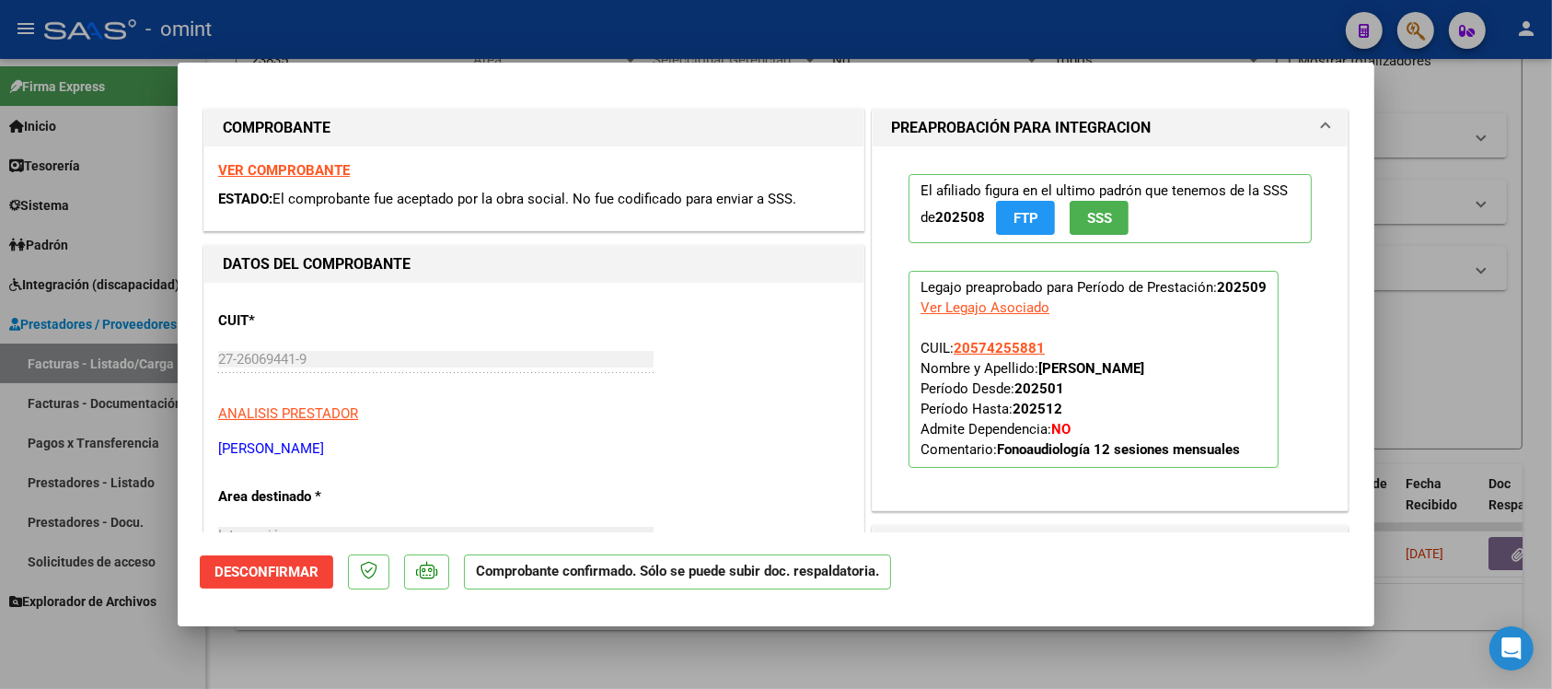
click at [444, 29] on div at bounding box center [776, 344] width 1552 height 689
type input "$ 0,00"
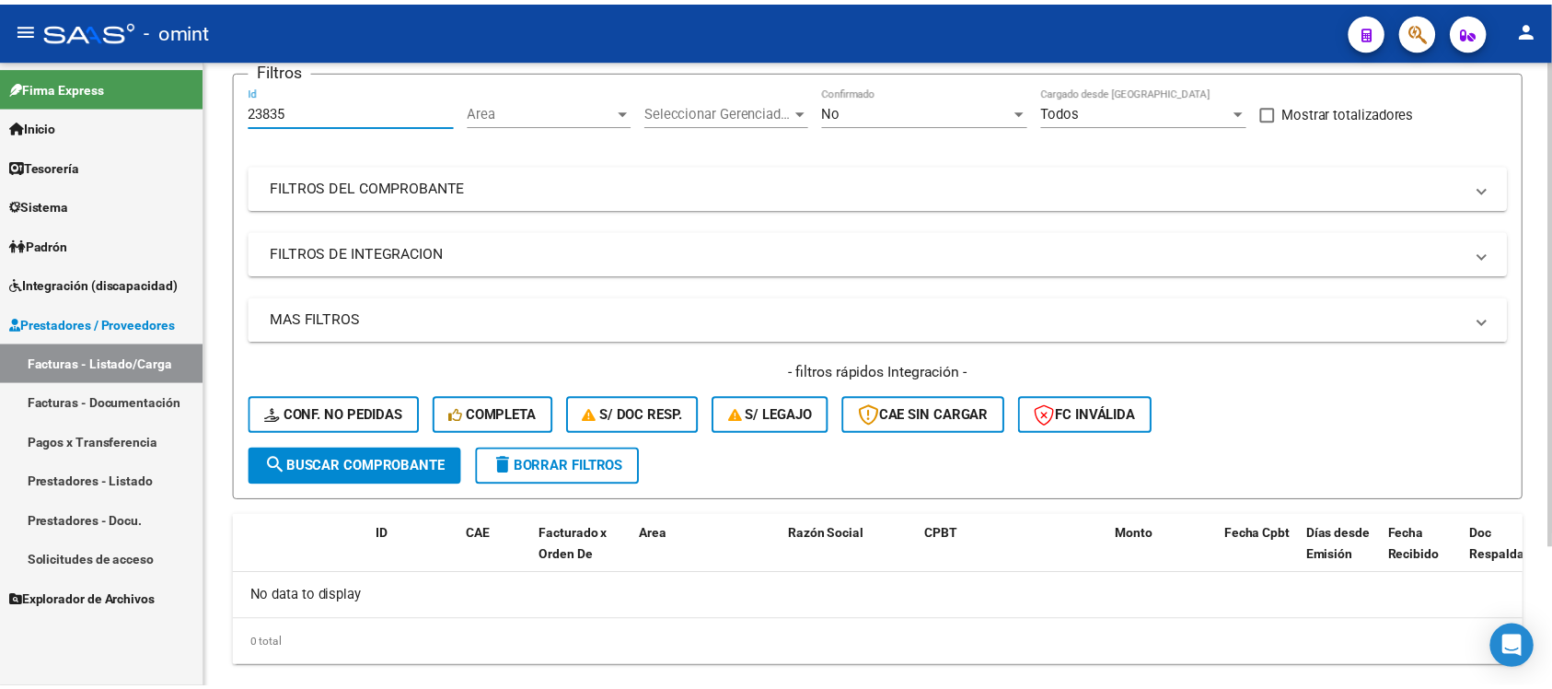
scroll to position [139, 0]
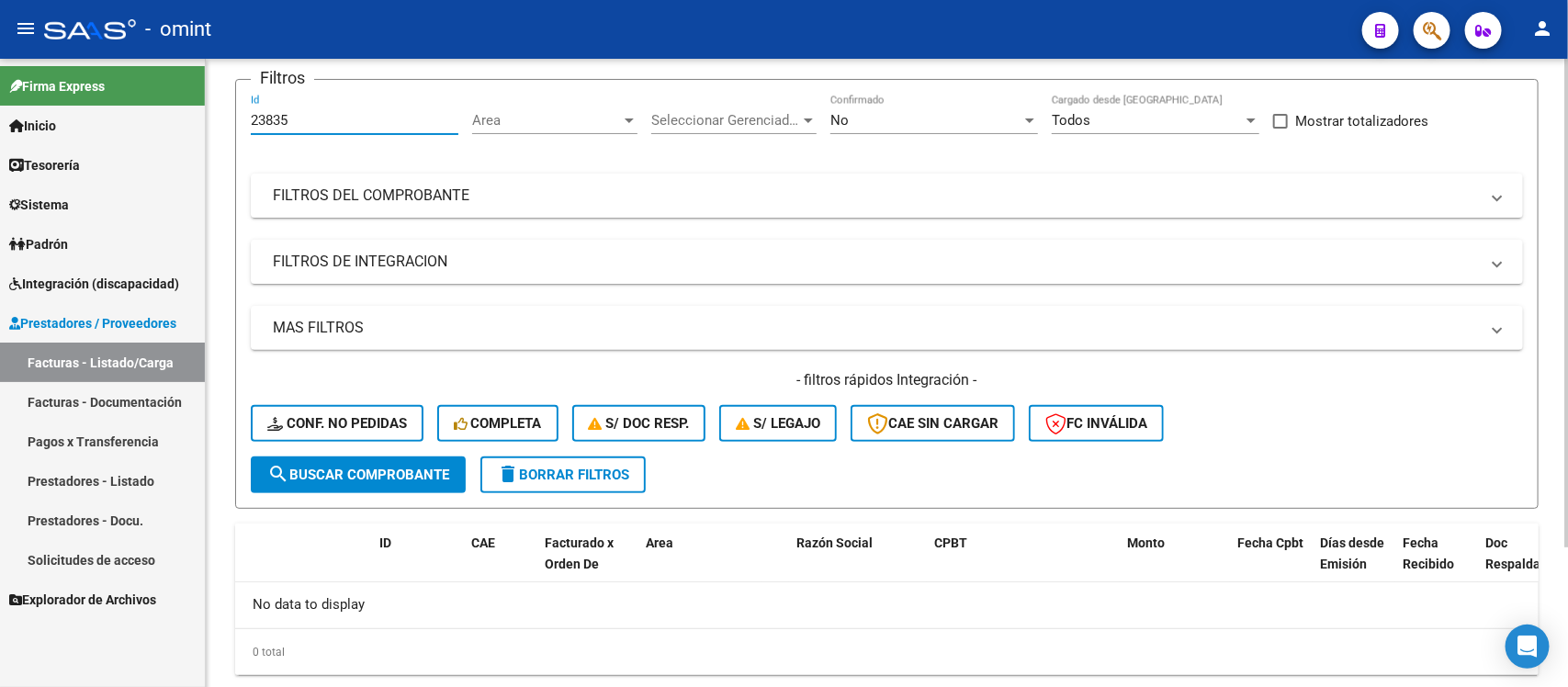
drag, startPoint x: 295, startPoint y: 74, endPoint x: 249, endPoint y: 84, distance: 47.1
click at [250, 95] on div "Filtros 23835 Id Area Area Seleccionar Gerenciador Seleccionar Gerenciador No C…" at bounding box center [886, 275] width 1272 height 362
paste input "2740"
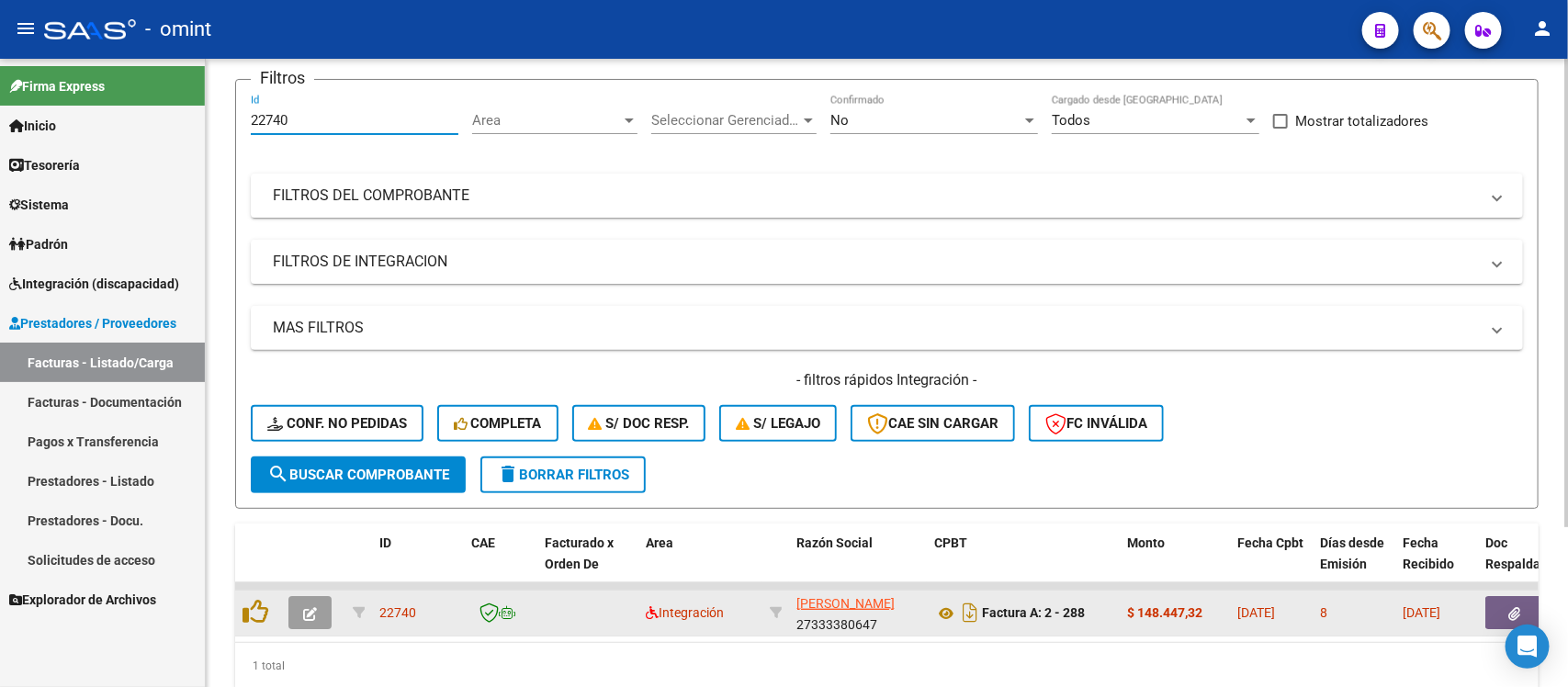
type input "22740"
click at [315, 598] on button "button" at bounding box center [309, 612] width 43 height 33
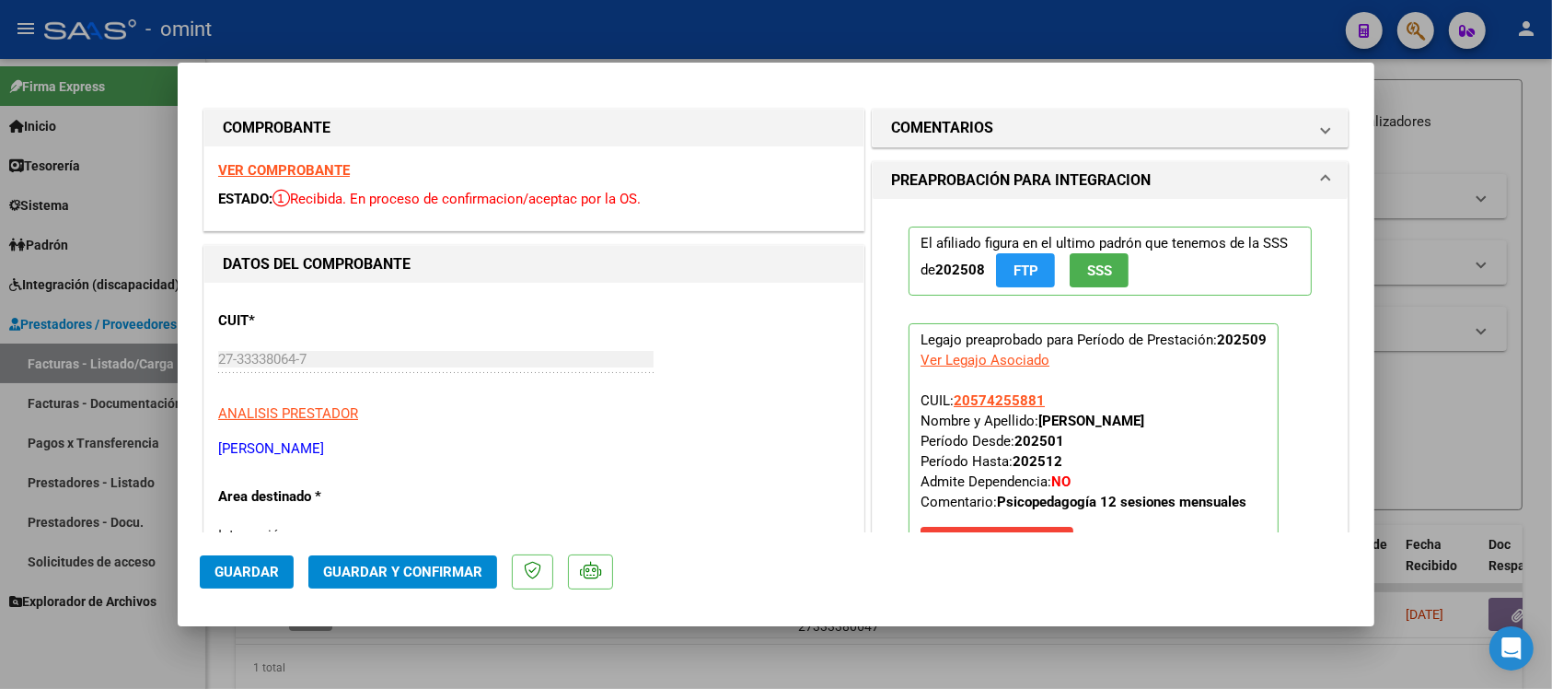
click at [297, 170] on strong "VER COMPROBANTE" at bounding box center [284, 170] width 132 height 17
click at [465, 572] on span "Guardar y Confirmar" at bounding box center [402, 571] width 159 height 17
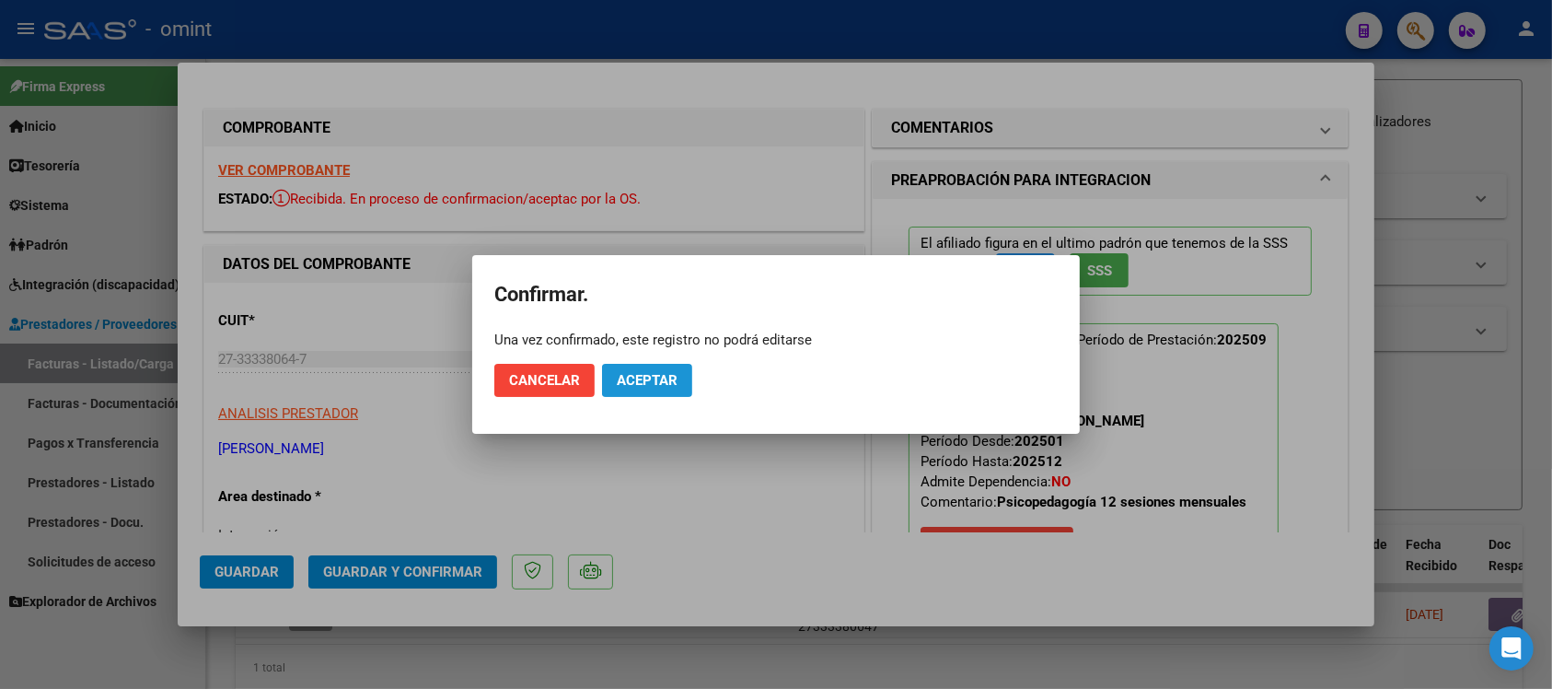
click at [642, 374] on span "Aceptar" at bounding box center [647, 380] width 61 height 17
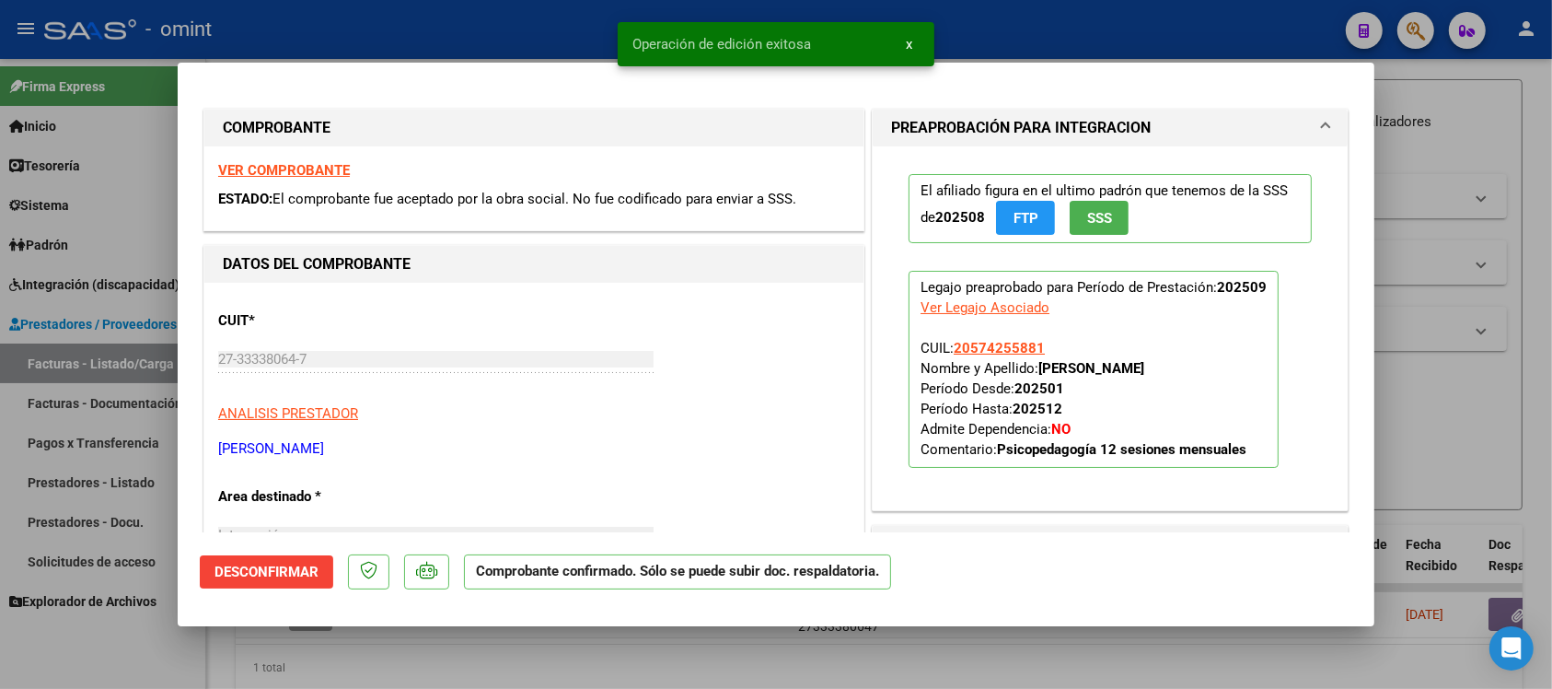
click at [452, 7] on div at bounding box center [776, 344] width 1552 height 689
type input "$ 0,00"
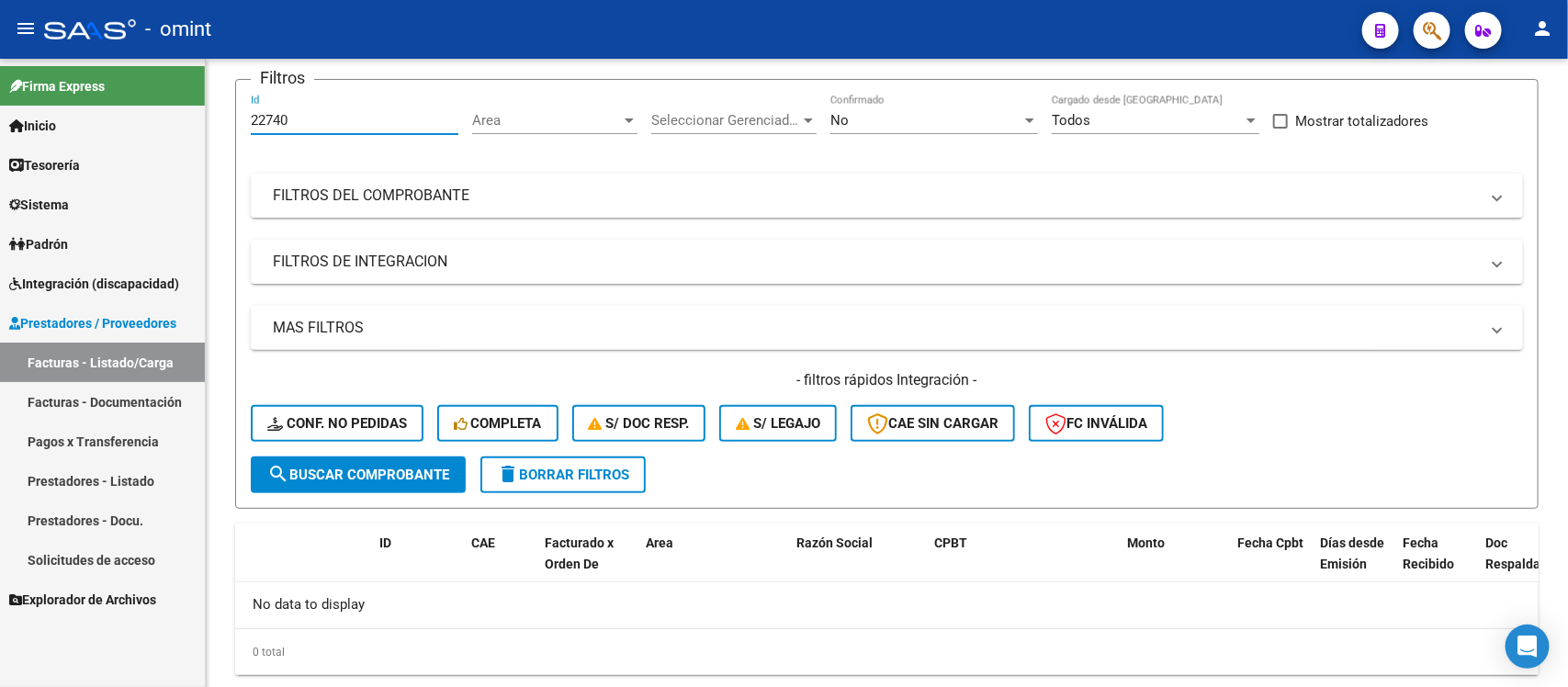
drag, startPoint x: 271, startPoint y: 147, endPoint x: 191, endPoint y: 168, distance: 82.7
click at [192, 166] on mat-sidenav-container "Firma Express Inicio Calendario SSS Instructivos Contacto OS Tesorería Extracto…" at bounding box center [784, 373] width 1568 height 628
paste input "439"
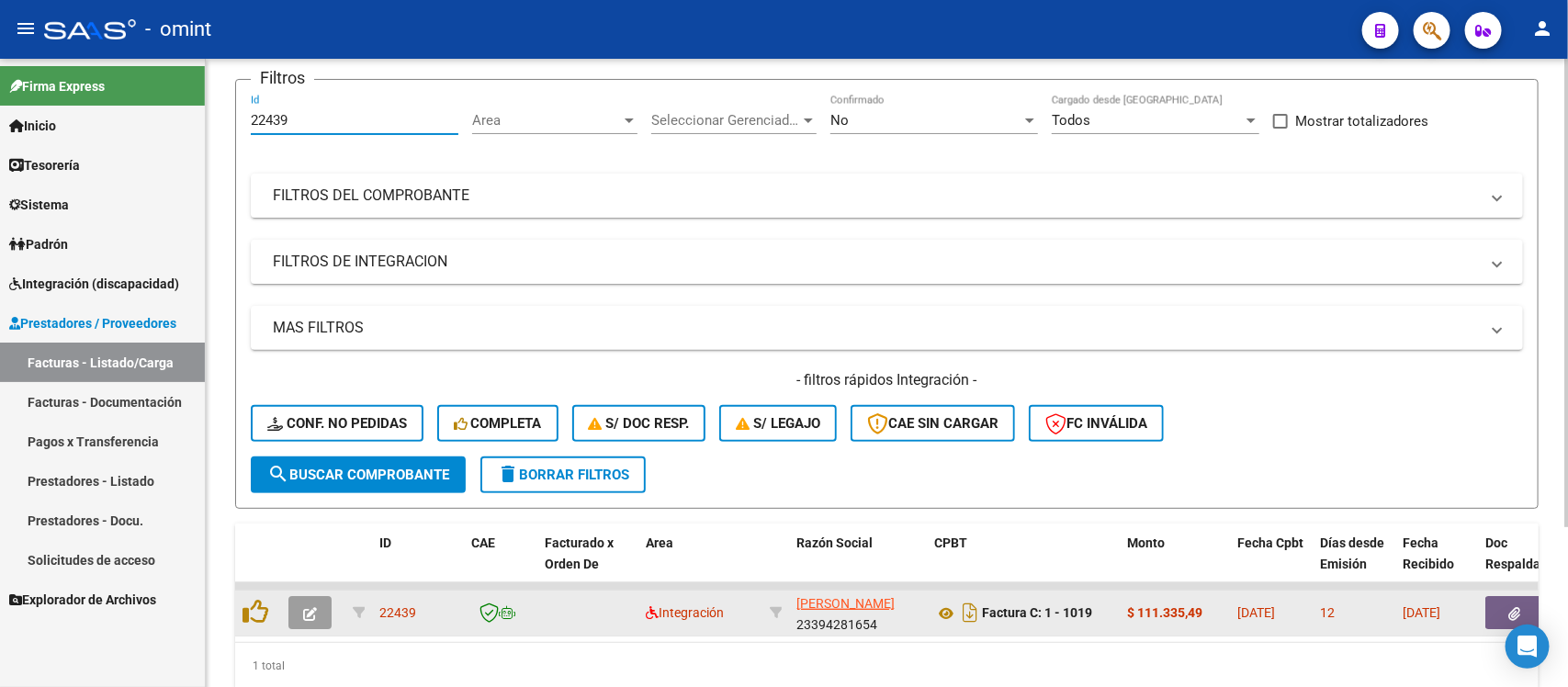
type input "22439"
click at [313, 616] on button "button" at bounding box center [309, 612] width 43 height 33
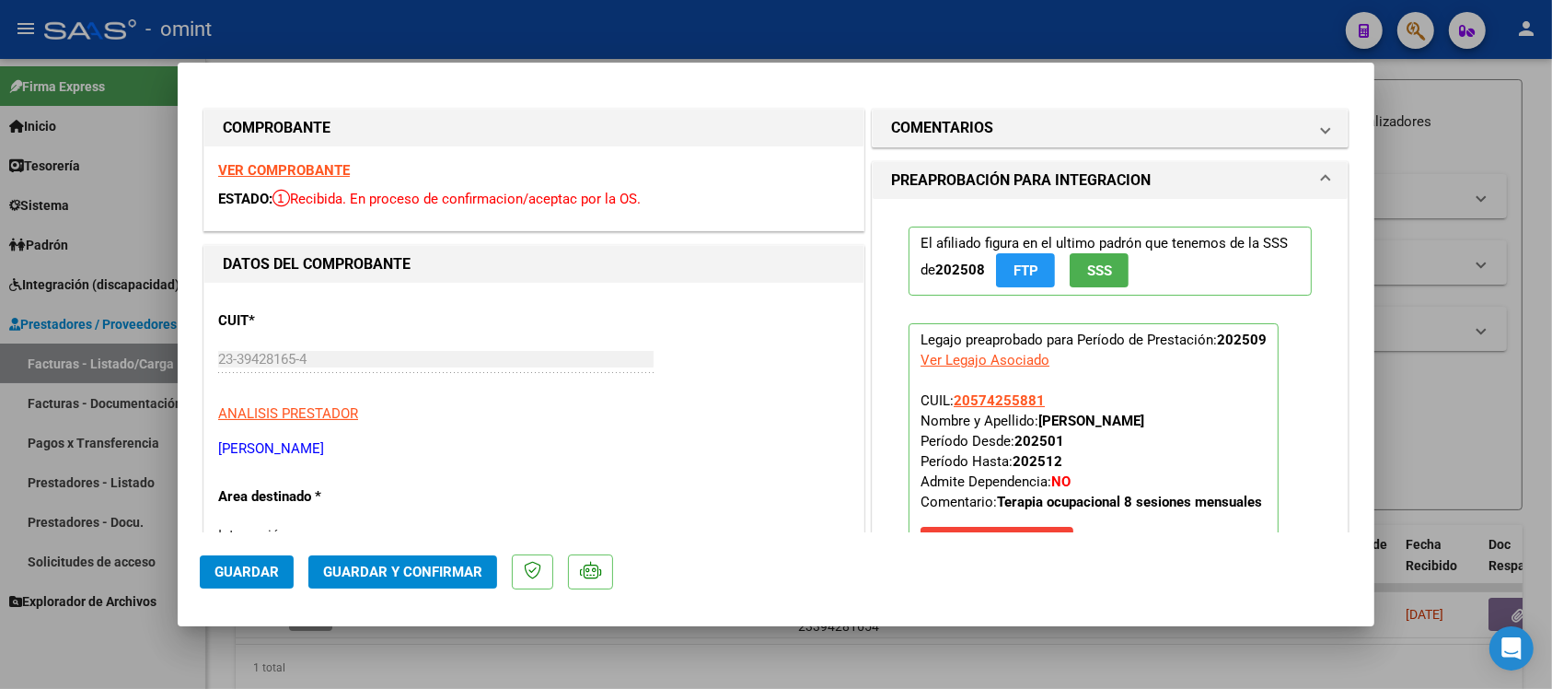
click at [327, 162] on strong "VER COMPROBANTE" at bounding box center [284, 170] width 132 height 17
click at [1008, 109] on mat-expansion-panel "COMENTARIOS Comentarios De la Obra Social: Comentarios de la Obra Social (no vi…" at bounding box center [1110, 128] width 477 height 39
click at [1005, 115] on mat-expansion-panel-header "COMENTARIOS" at bounding box center [1110, 128] width 475 height 37
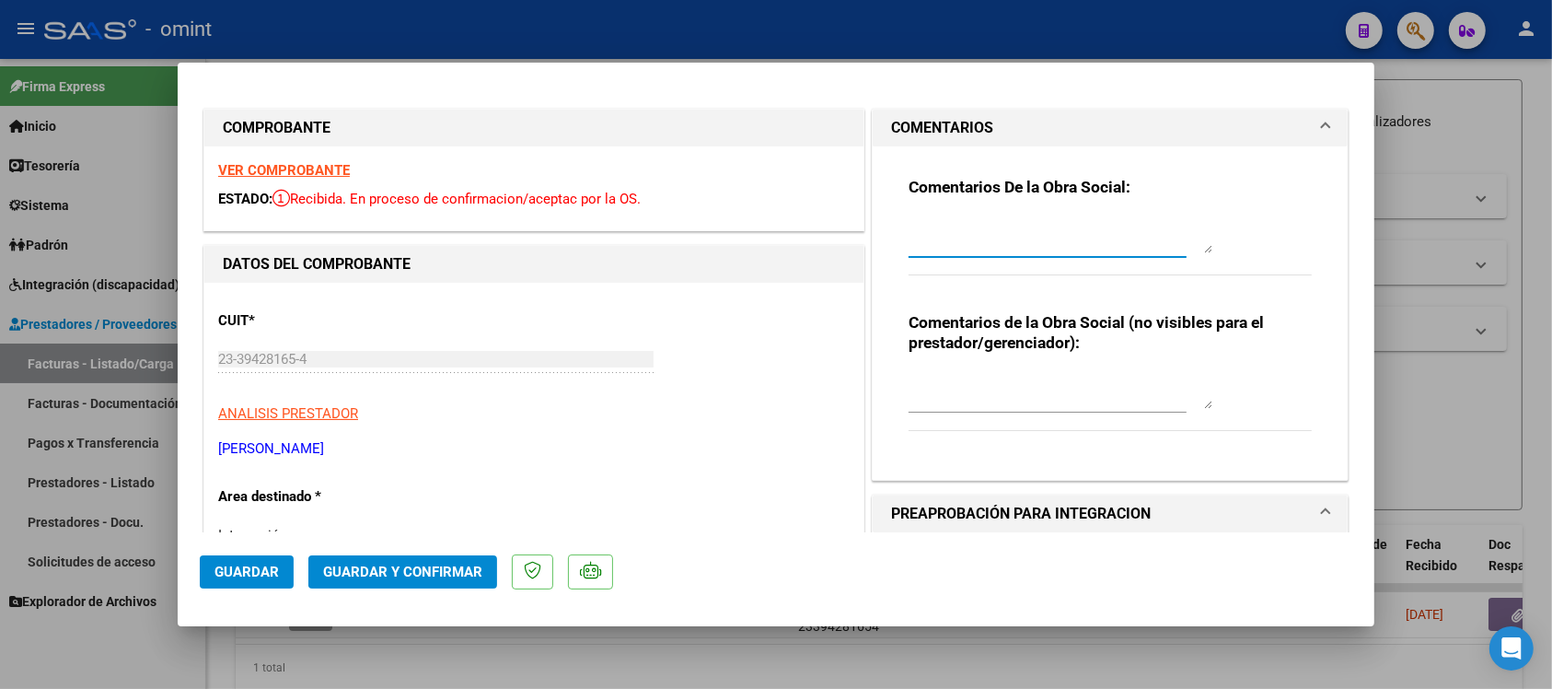
click at [939, 233] on textarea at bounding box center [1061, 234] width 304 height 37
paste textarea "Se rechaza el comprobante. La cantidad de sesiones habilitadas son XXXXX SS/MES…"
click at [1093, 233] on textarea "Se rechaza el comprobante. La cantidad de sesiones habilitadas son XXXXX SS/MES…" at bounding box center [1061, 234] width 304 height 37
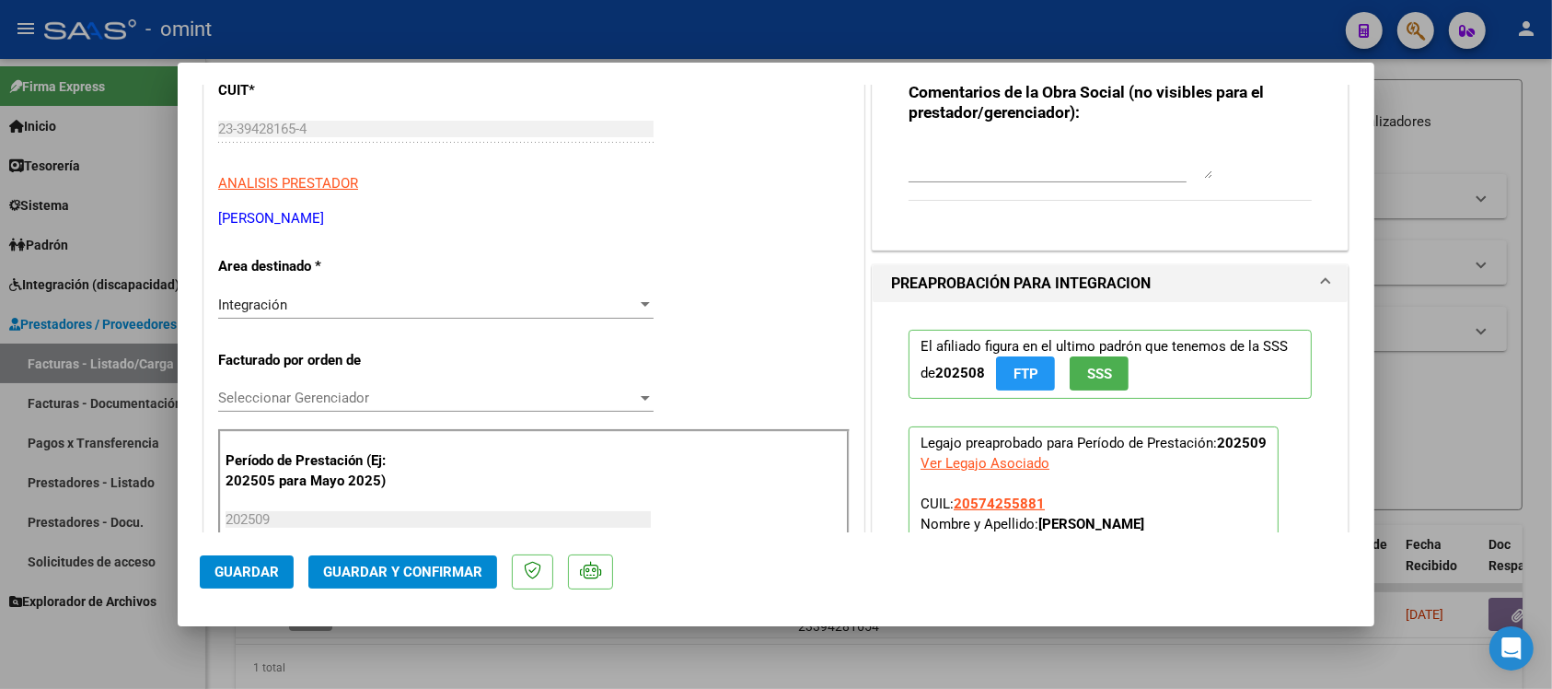
type textarea "Se rechaza el comprobante. La cantidad de sesiones habilitadas son 8 SS/MES. Po…"
click at [353, 300] on div "Integración" at bounding box center [427, 304] width 419 height 17
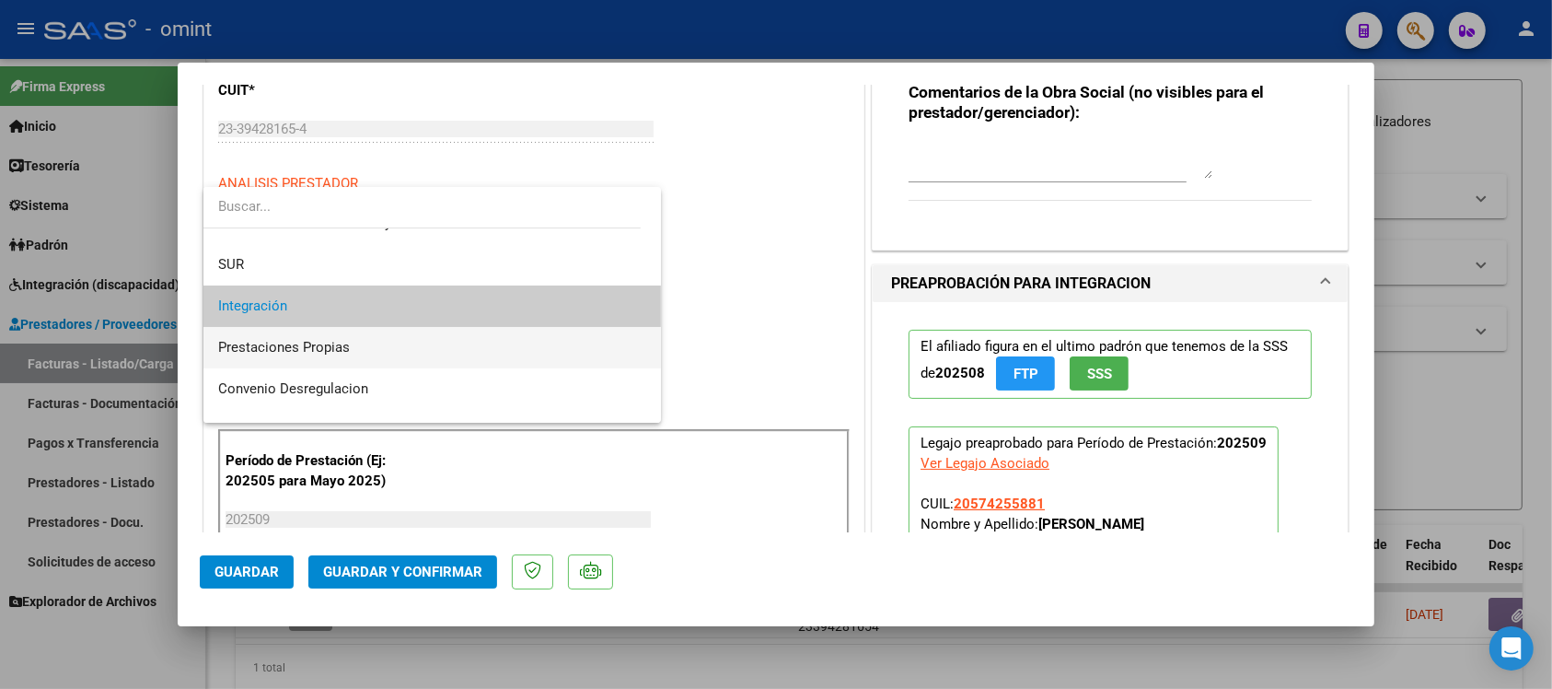
scroll to position [178, 0]
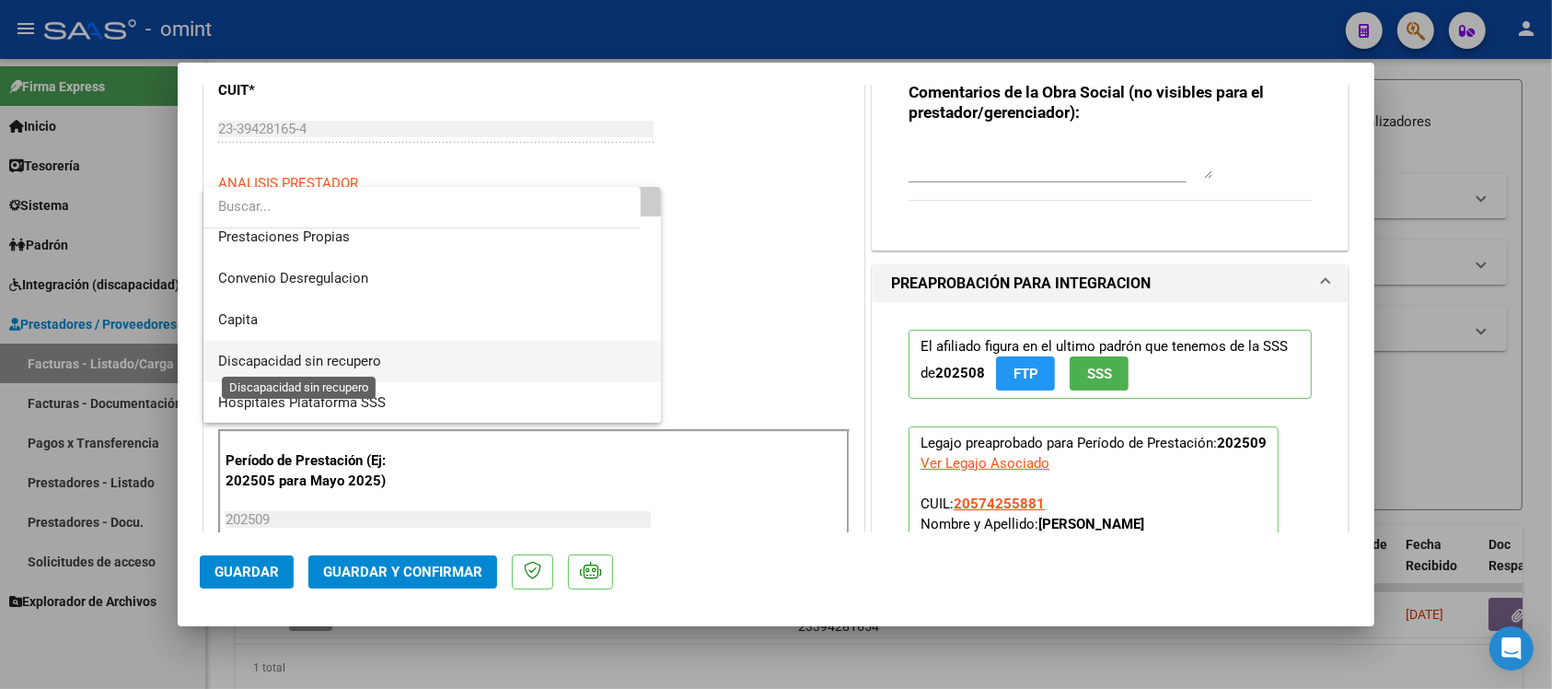
click at [380, 359] on span "Discapacidad sin recupero" at bounding box center [299, 361] width 163 height 17
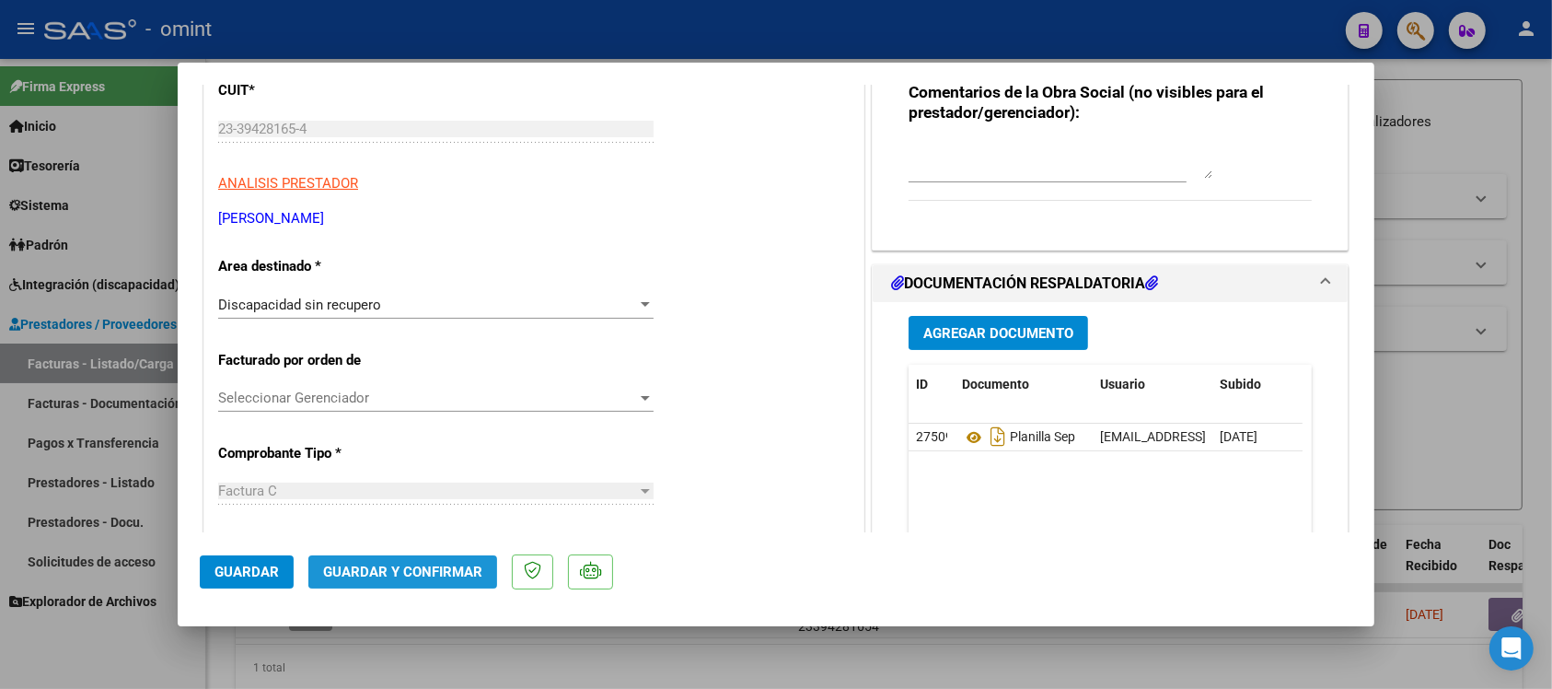
click at [417, 571] on span "Guardar y Confirmar" at bounding box center [402, 571] width 159 height 17
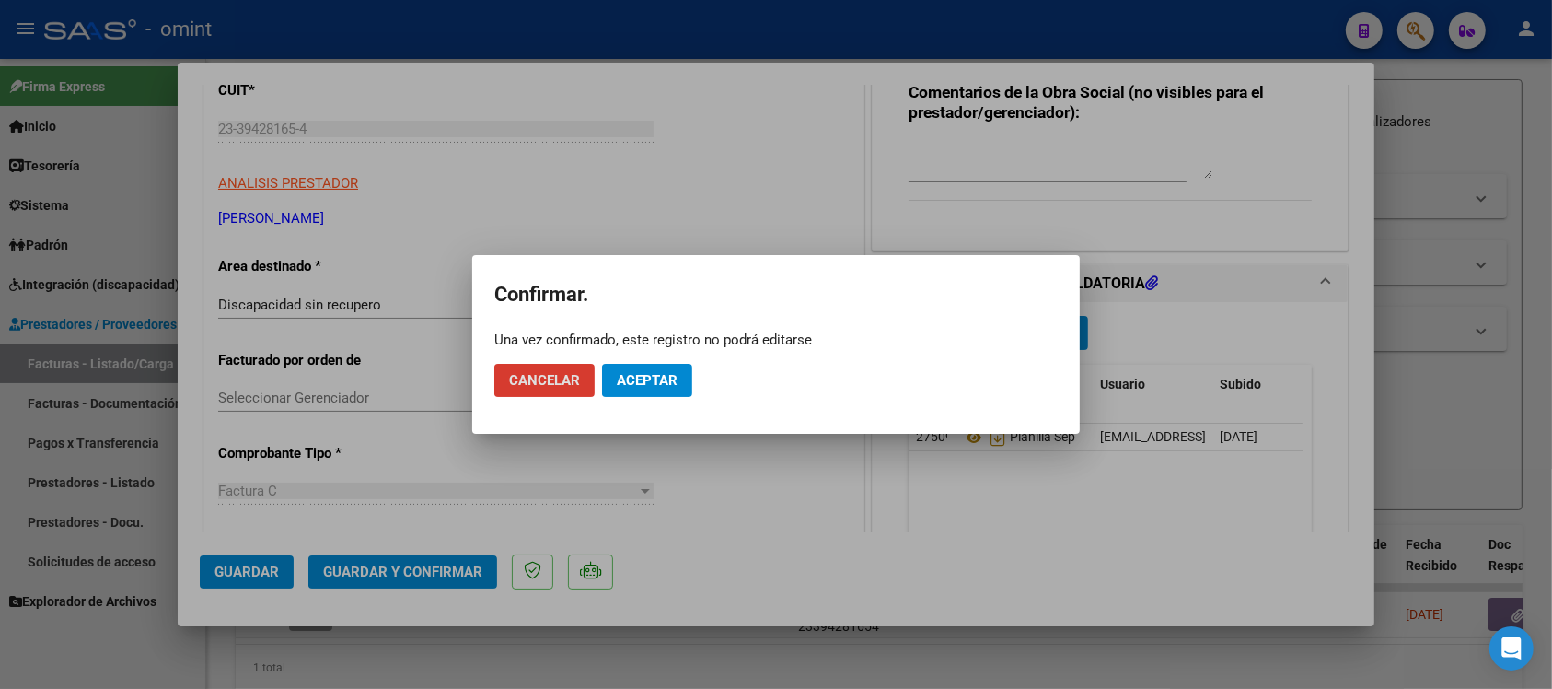
click at [643, 382] on span "Aceptar" at bounding box center [647, 380] width 61 height 17
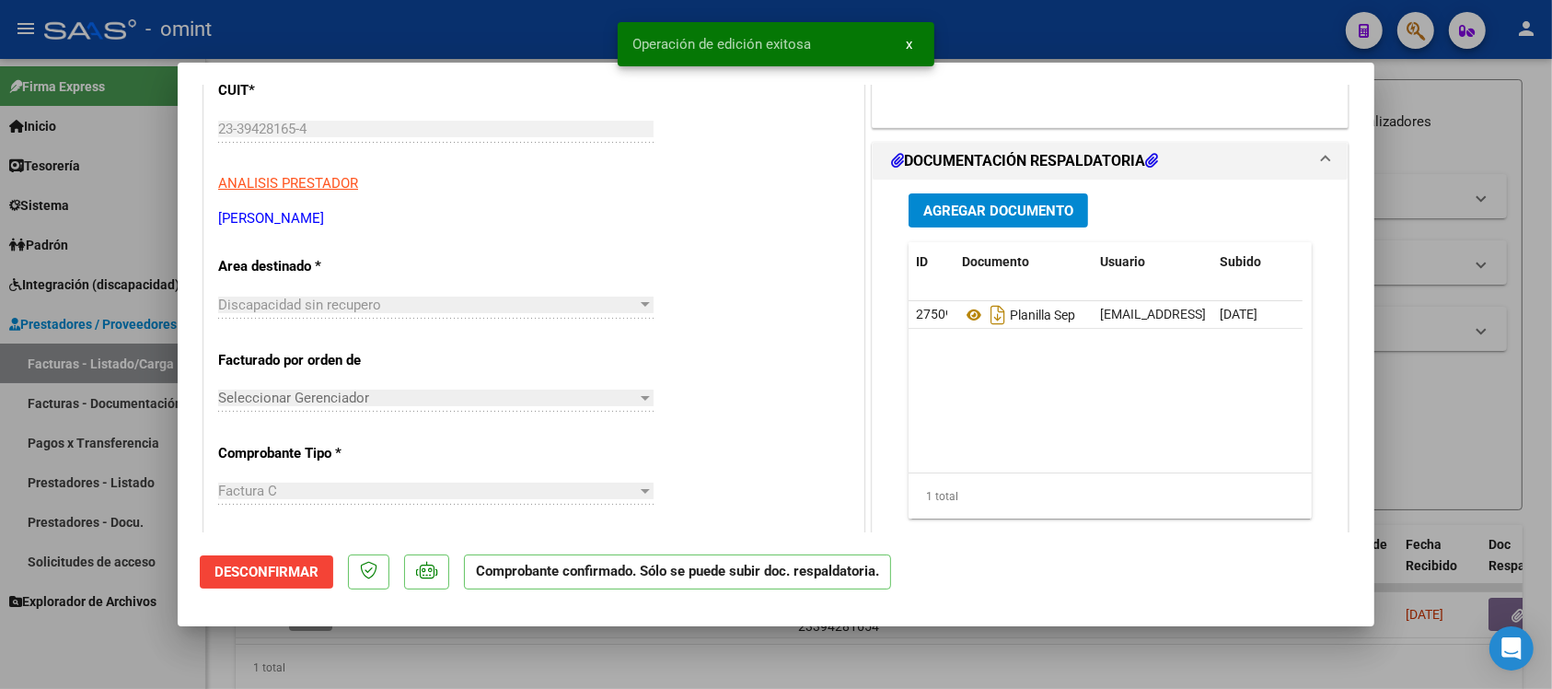
click at [482, 15] on div at bounding box center [776, 344] width 1552 height 689
type input "$ 0,00"
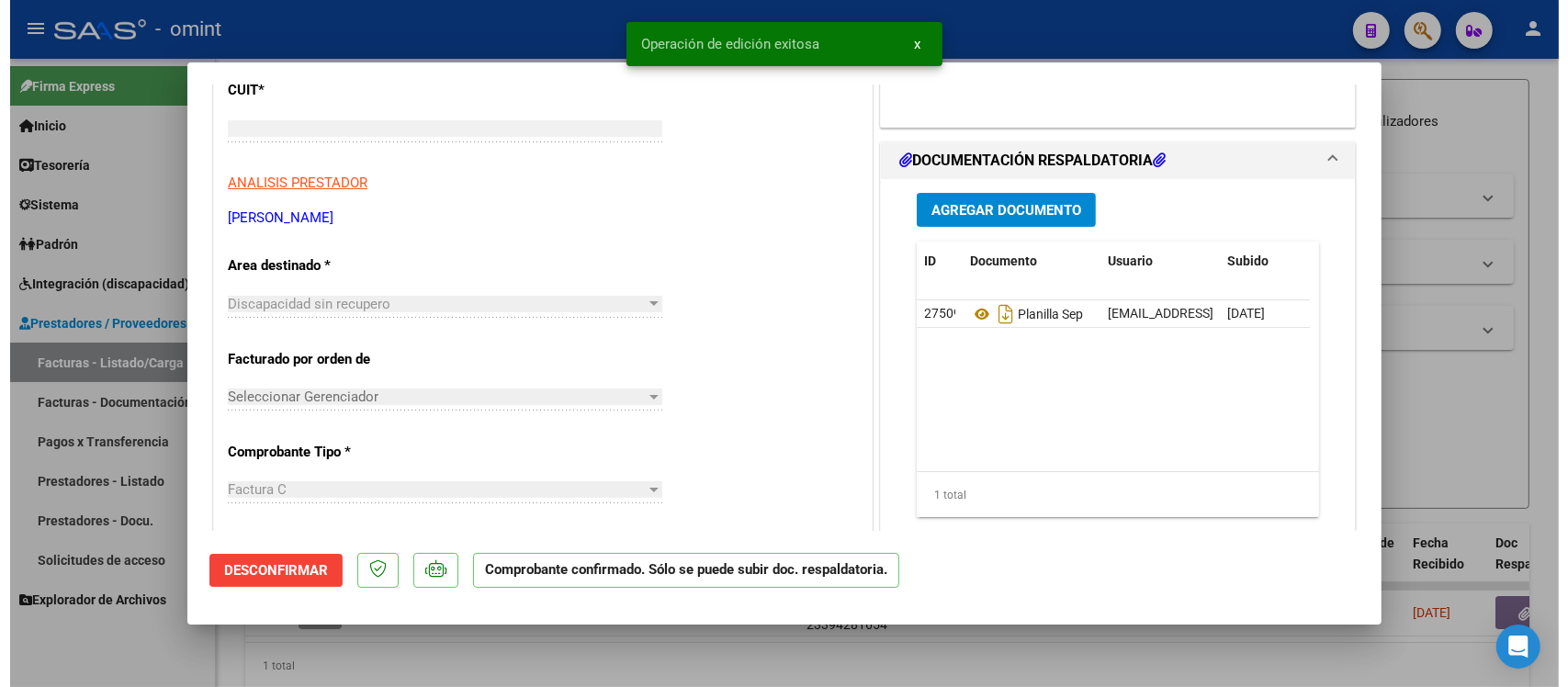
scroll to position [0, 0]
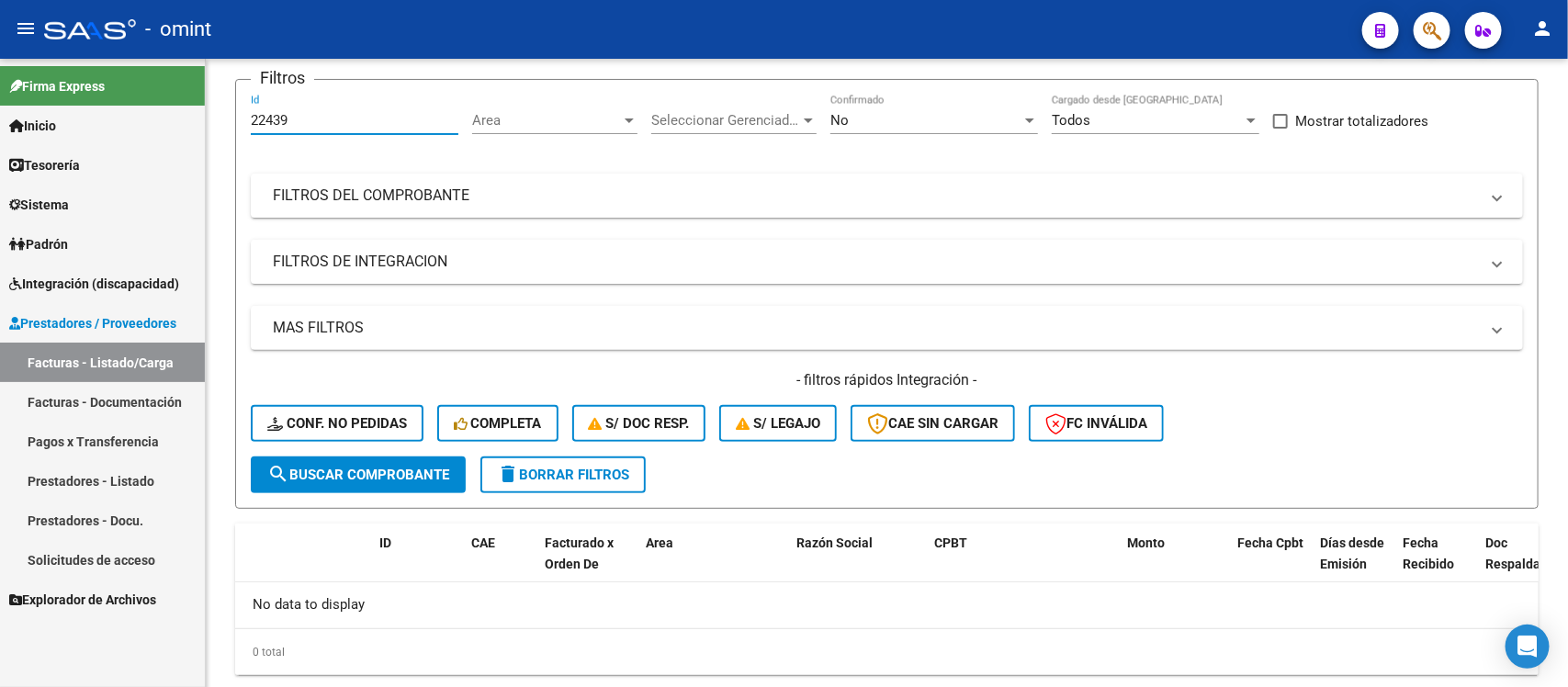
drag, startPoint x: 295, startPoint y: 115, endPoint x: 184, endPoint y: 155, distance: 118.0
click at [184, 155] on mat-sidenav-container "Firma Express Inicio Calendario SSS Instructivos Contacto OS Tesorería Extracto…" at bounding box center [784, 373] width 1568 height 628
paste input "4326"
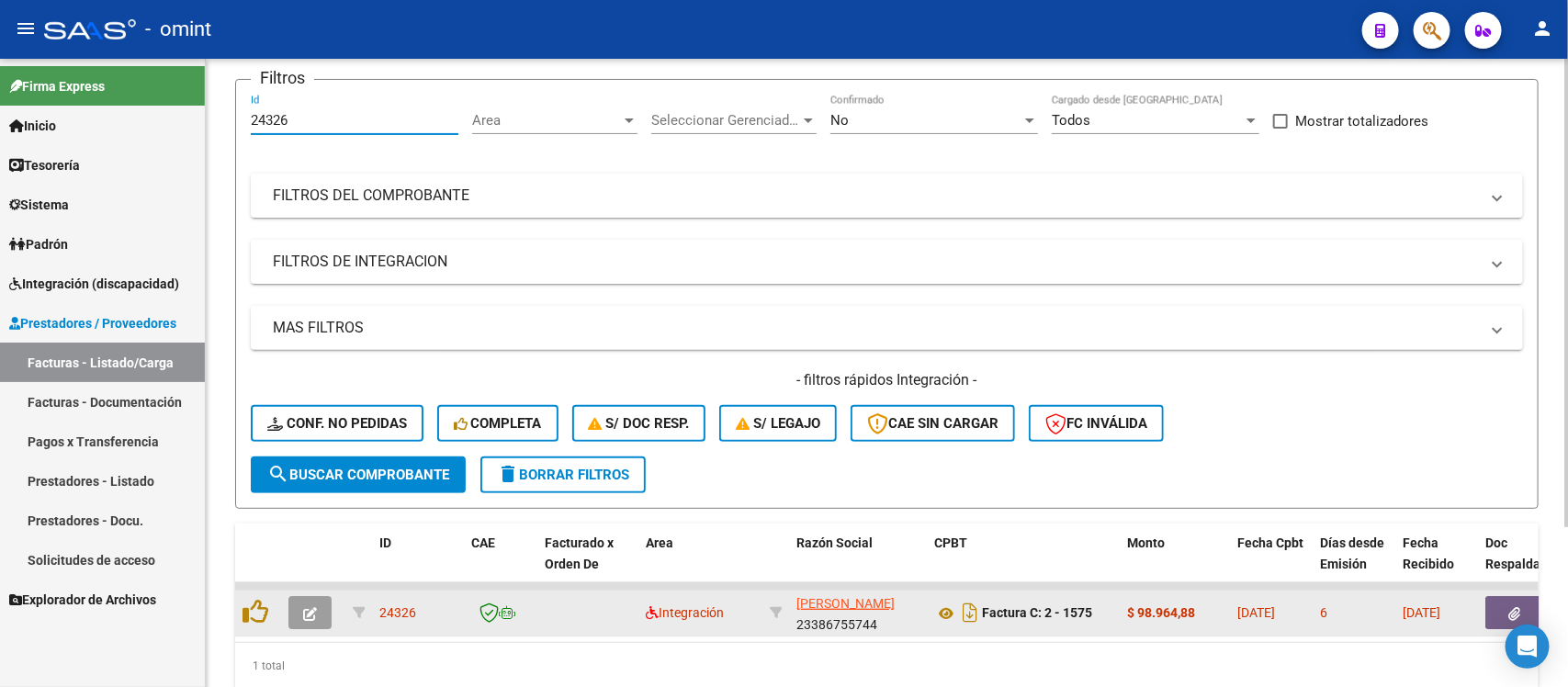
type input "24326"
click at [292, 612] on button "button" at bounding box center [309, 612] width 43 height 33
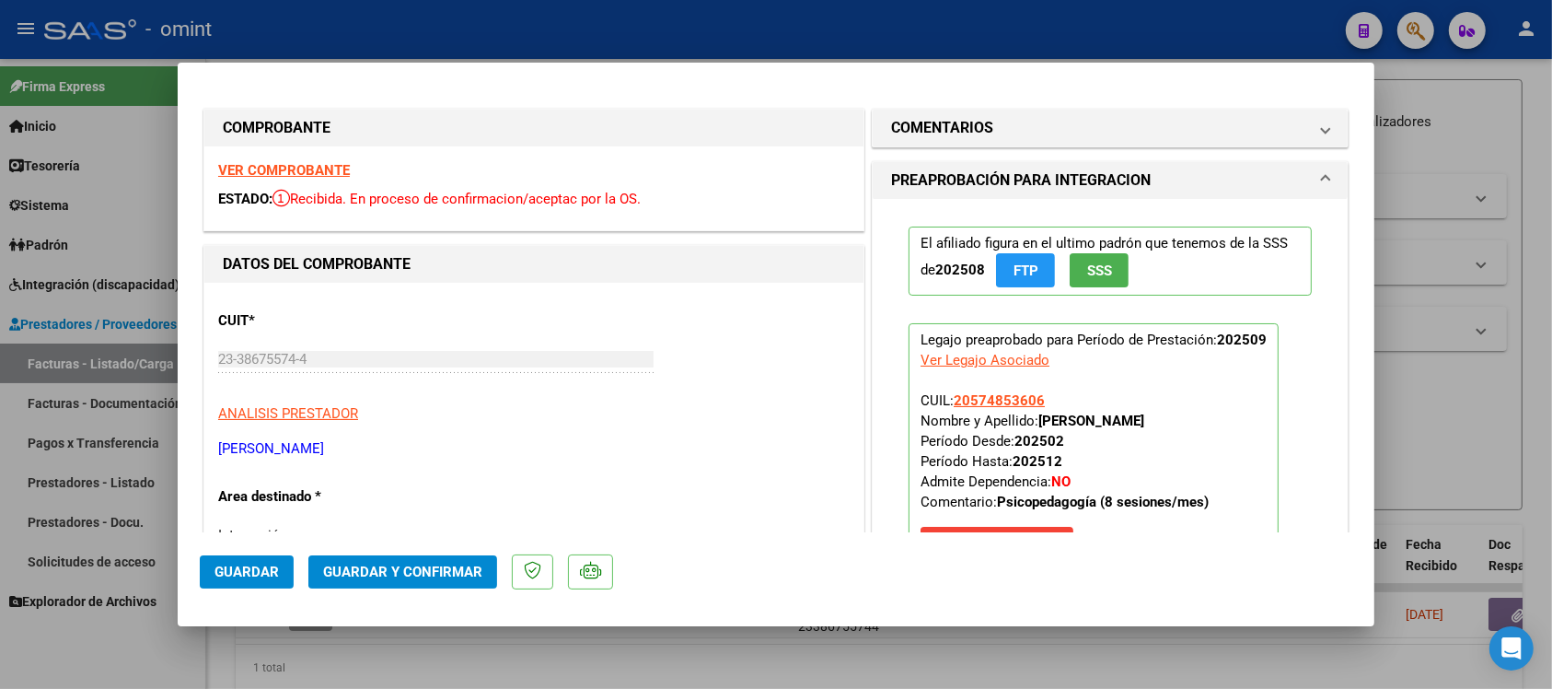
click at [327, 175] on strong "VER COMPROBANTE" at bounding box center [284, 170] width 132 height 17
click at [445, 574] on span "Guardar y Confirmar" at bounding box center [402, 571] width 159 height 17
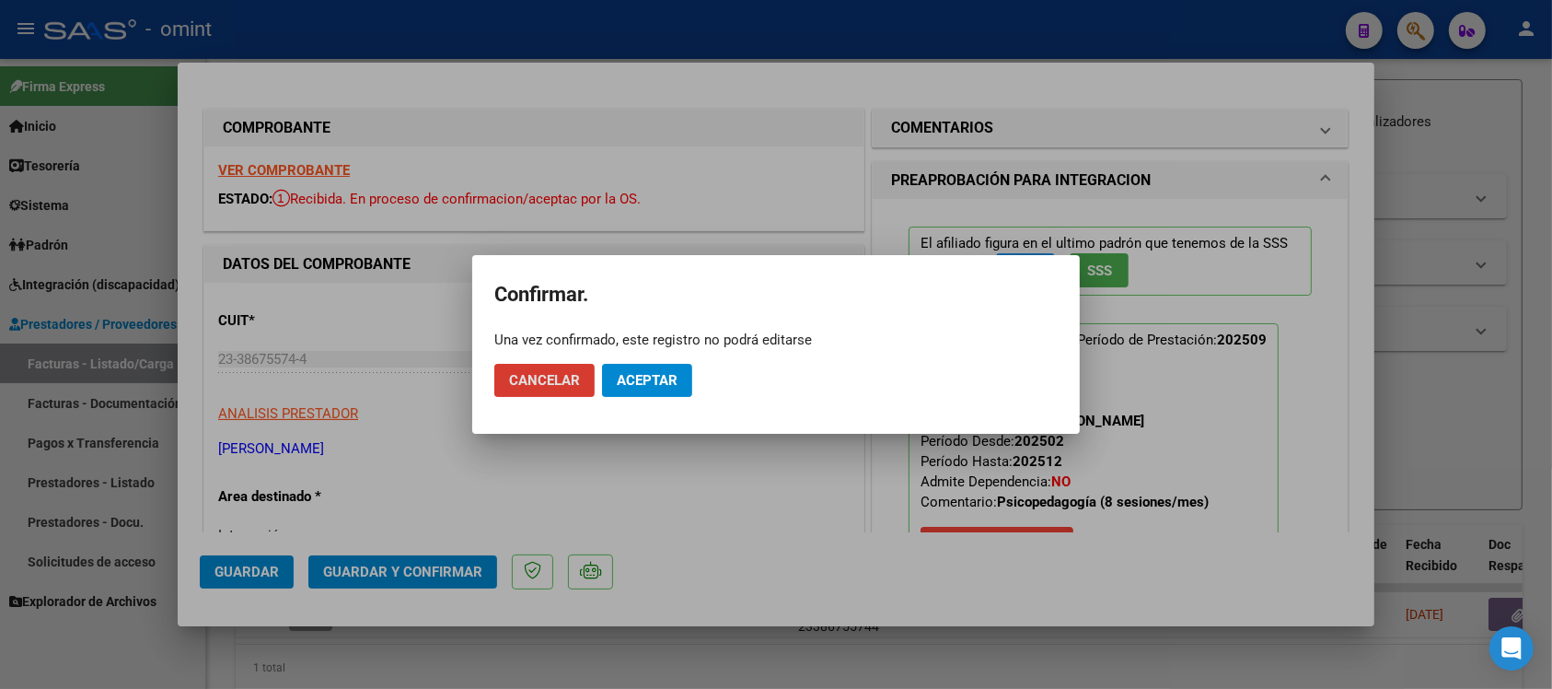
click at [656, 378] on span "Aceptar" at bounding box center [647, 380] width 61 height 17
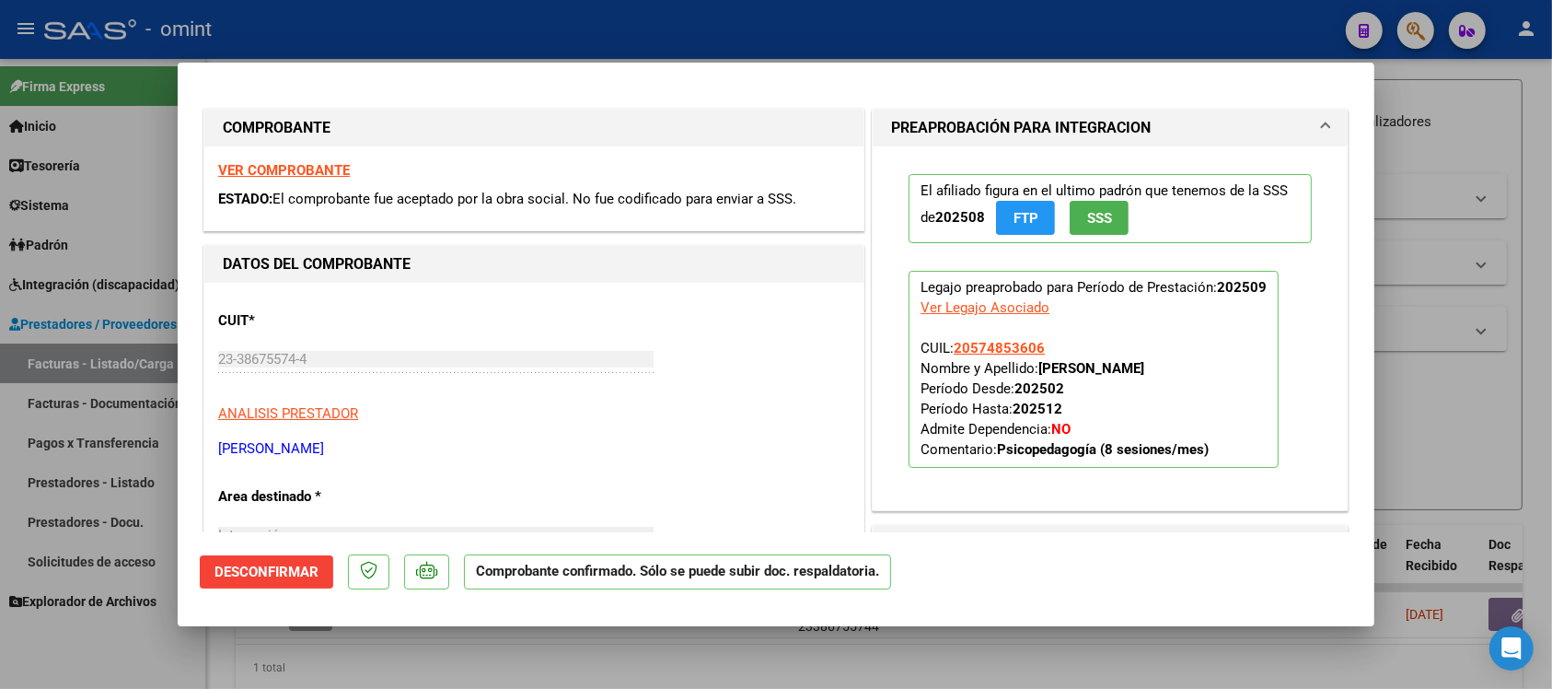
click at [433, 38] on div at bounding box center [776, 344] width 1552 height 689
type input "$ 0,00"
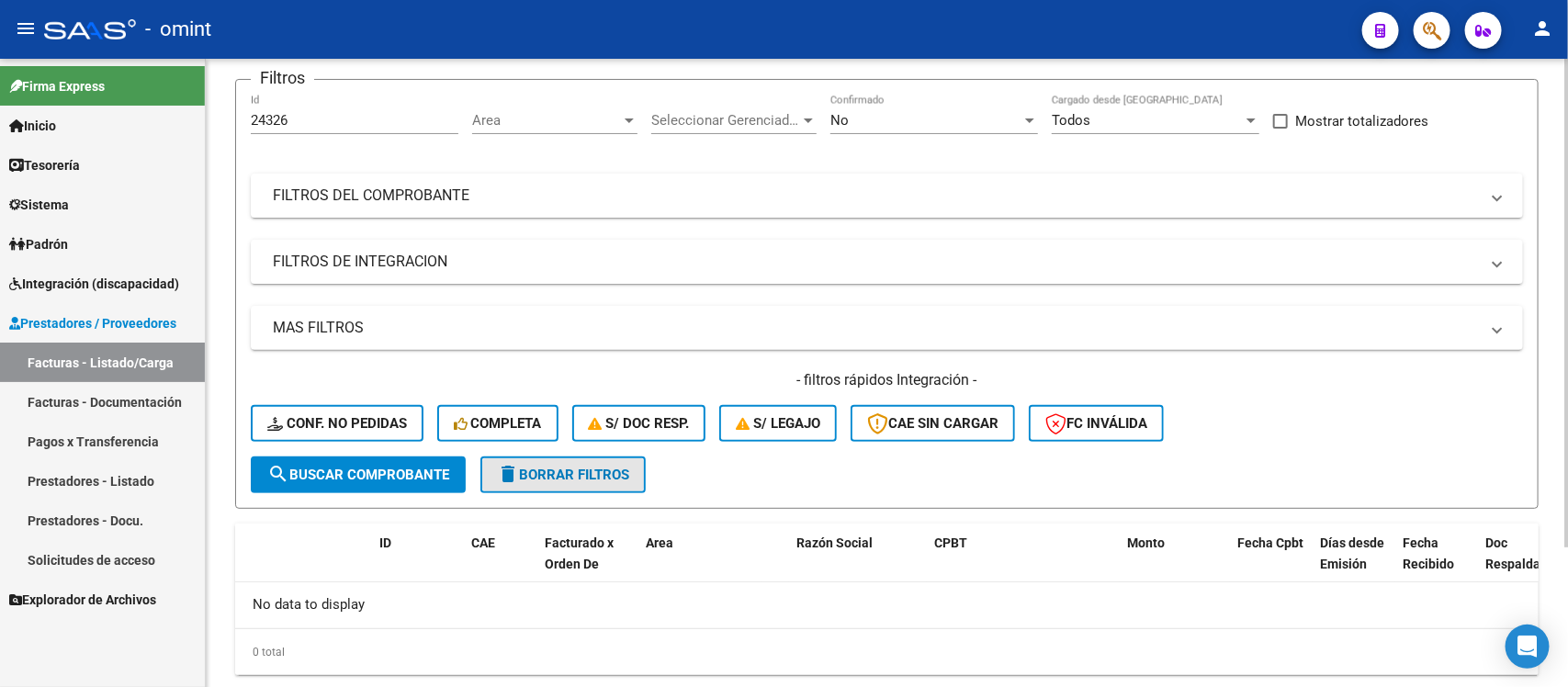
click at [549, 467] on span "delete Borrar Filtros" at bounding box center [563, 475] width 133 height 17
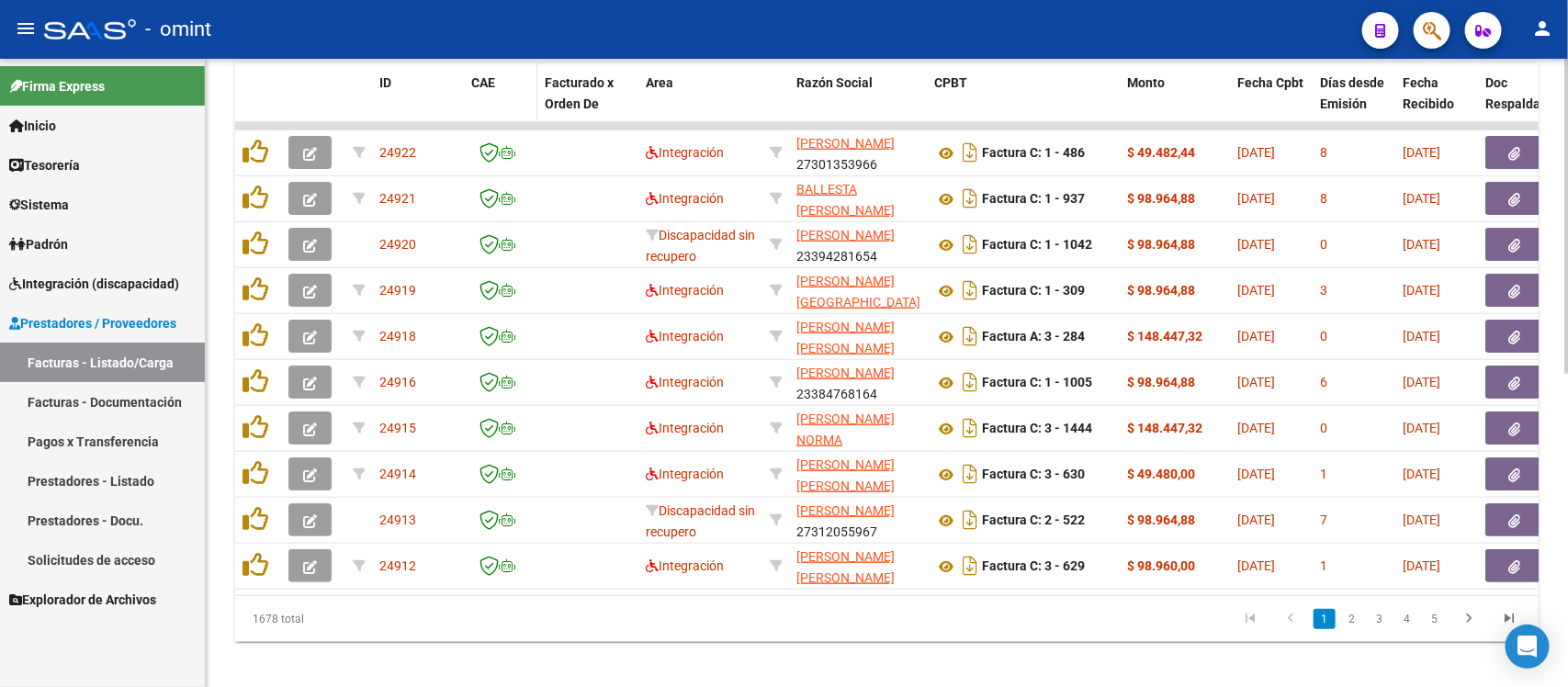
scroll to position [140, 0]
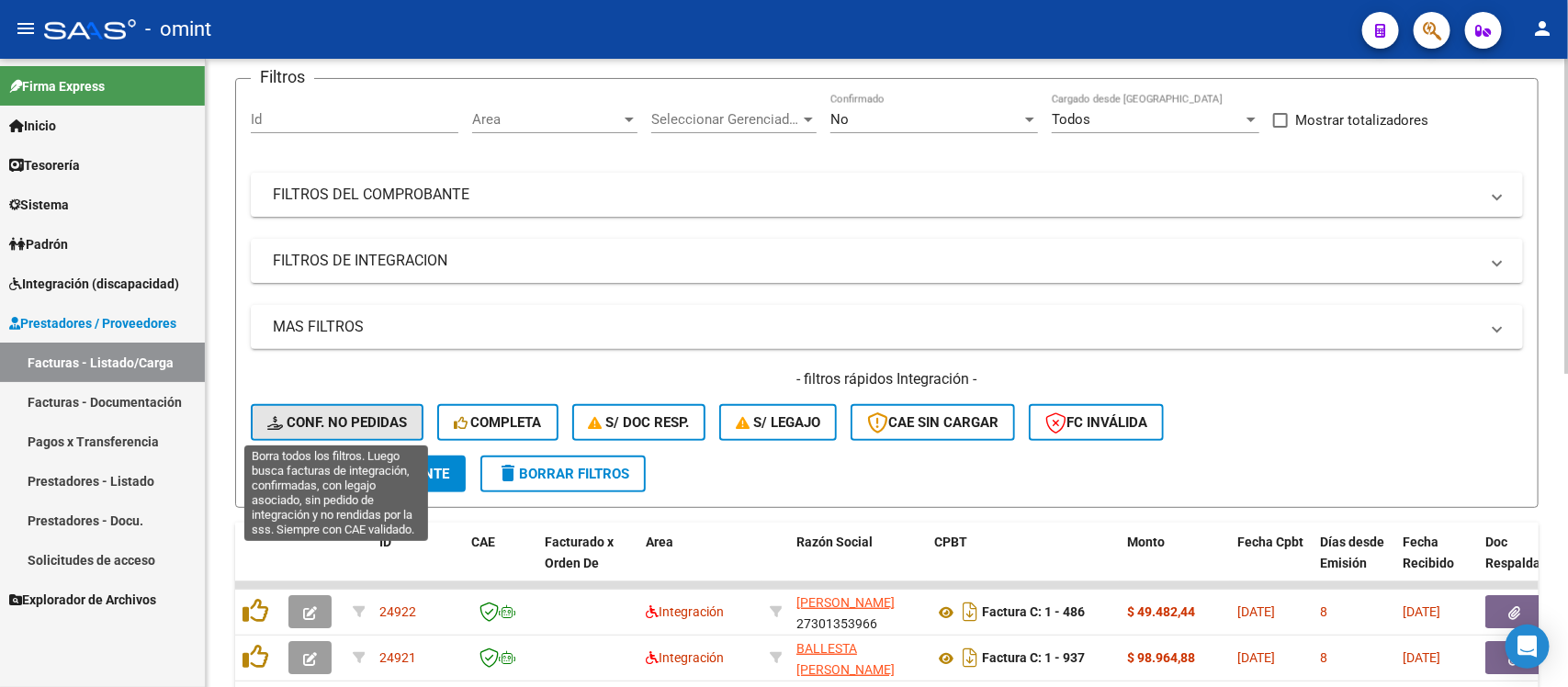
click at [352, 433] on button "Conf. no pedidas" at bounding box center [336, 422] width 173 height 37
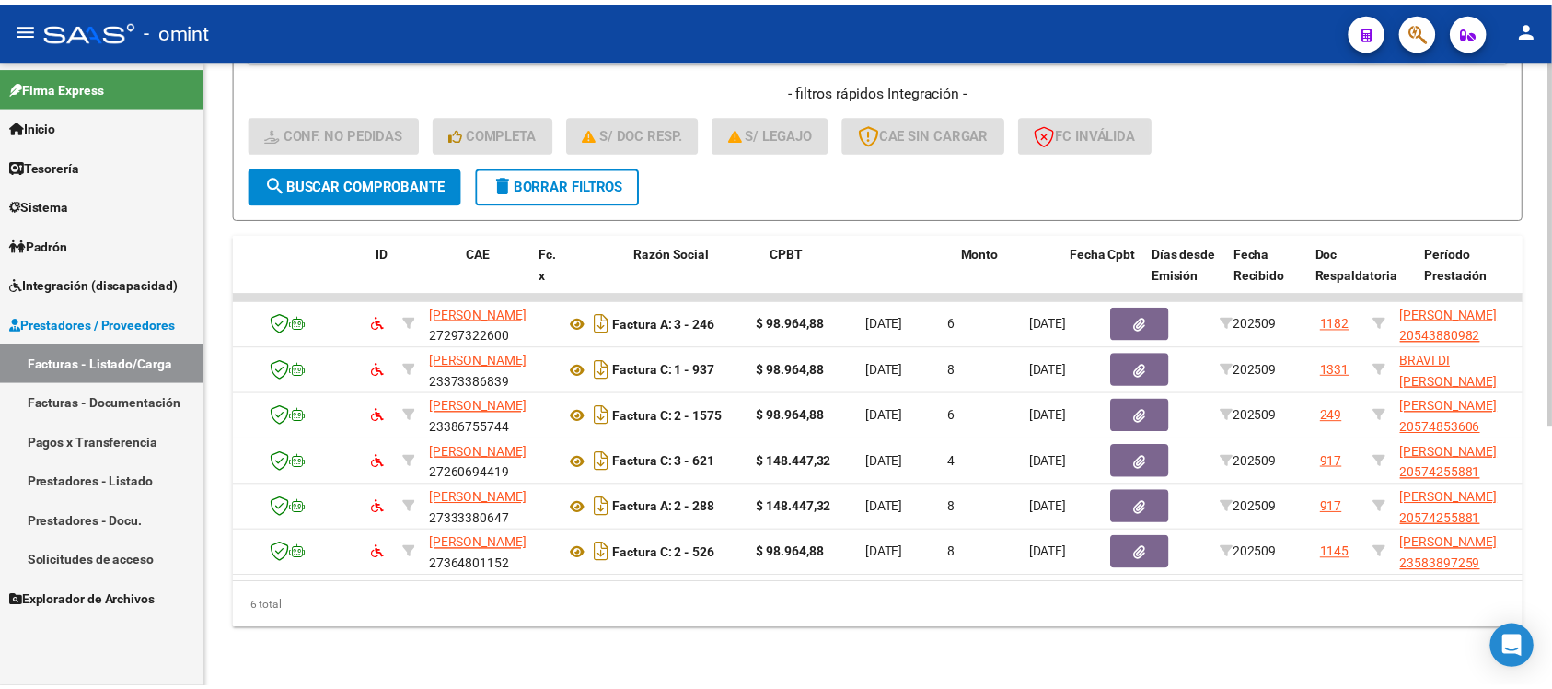
scroll to position [0, 0]
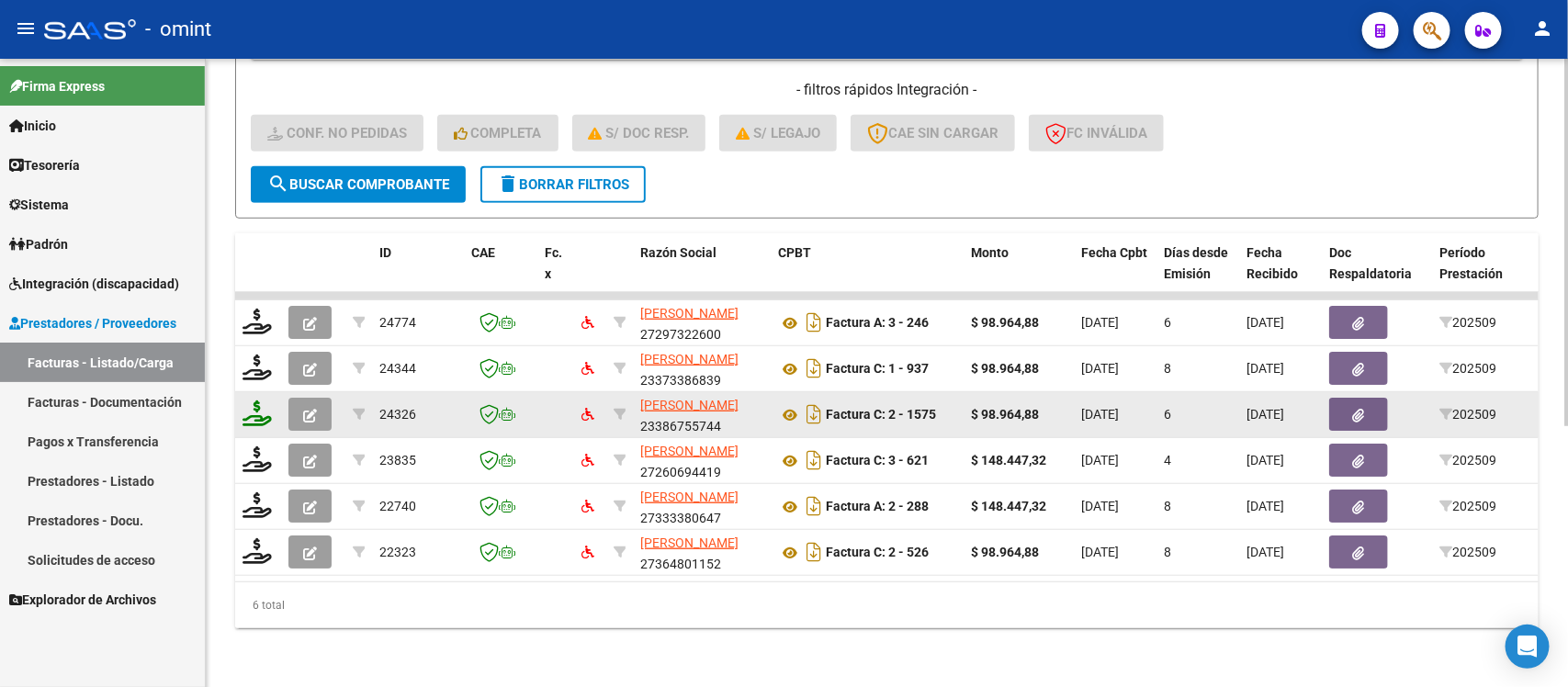
click at [252, 400] on icon at bounding box center [256, 413] width 29 height 26
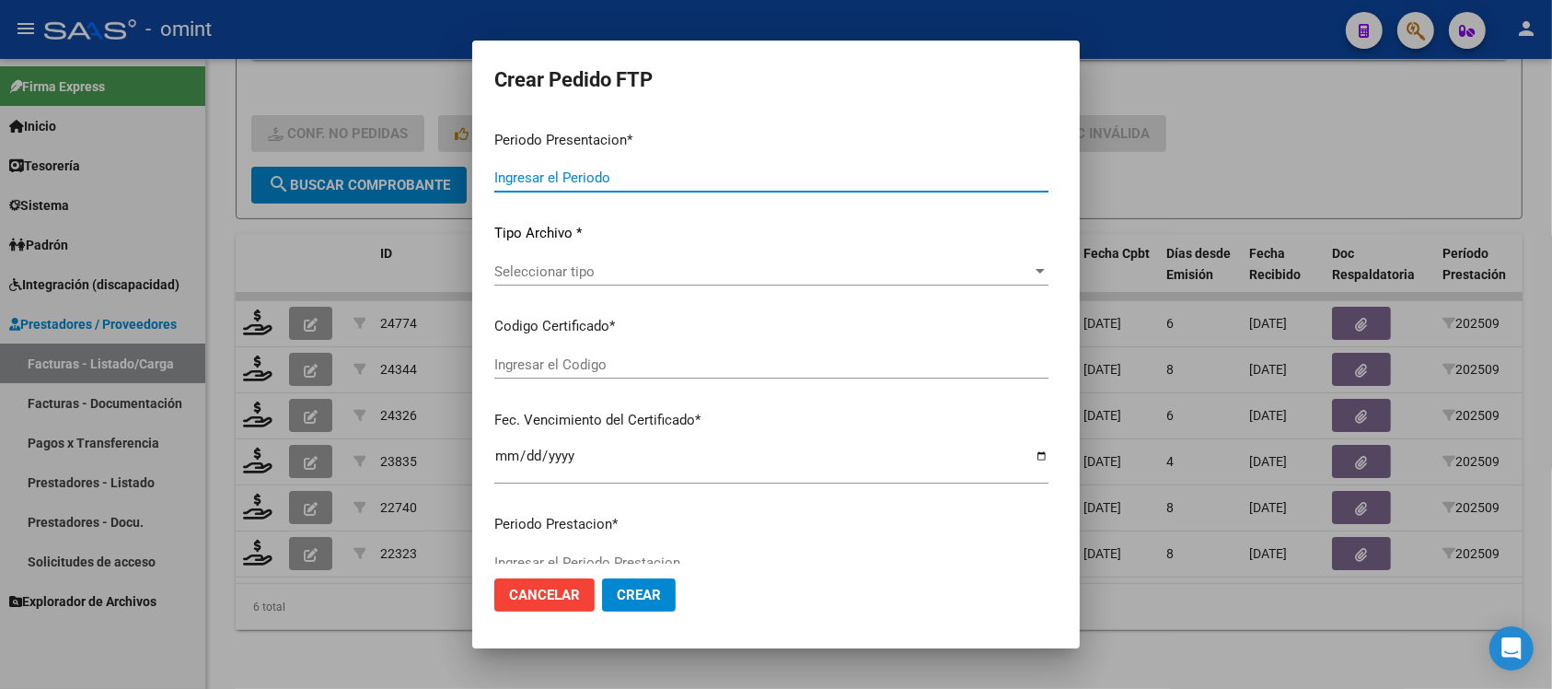
type input "202509"
type input "$ 98.964,88"
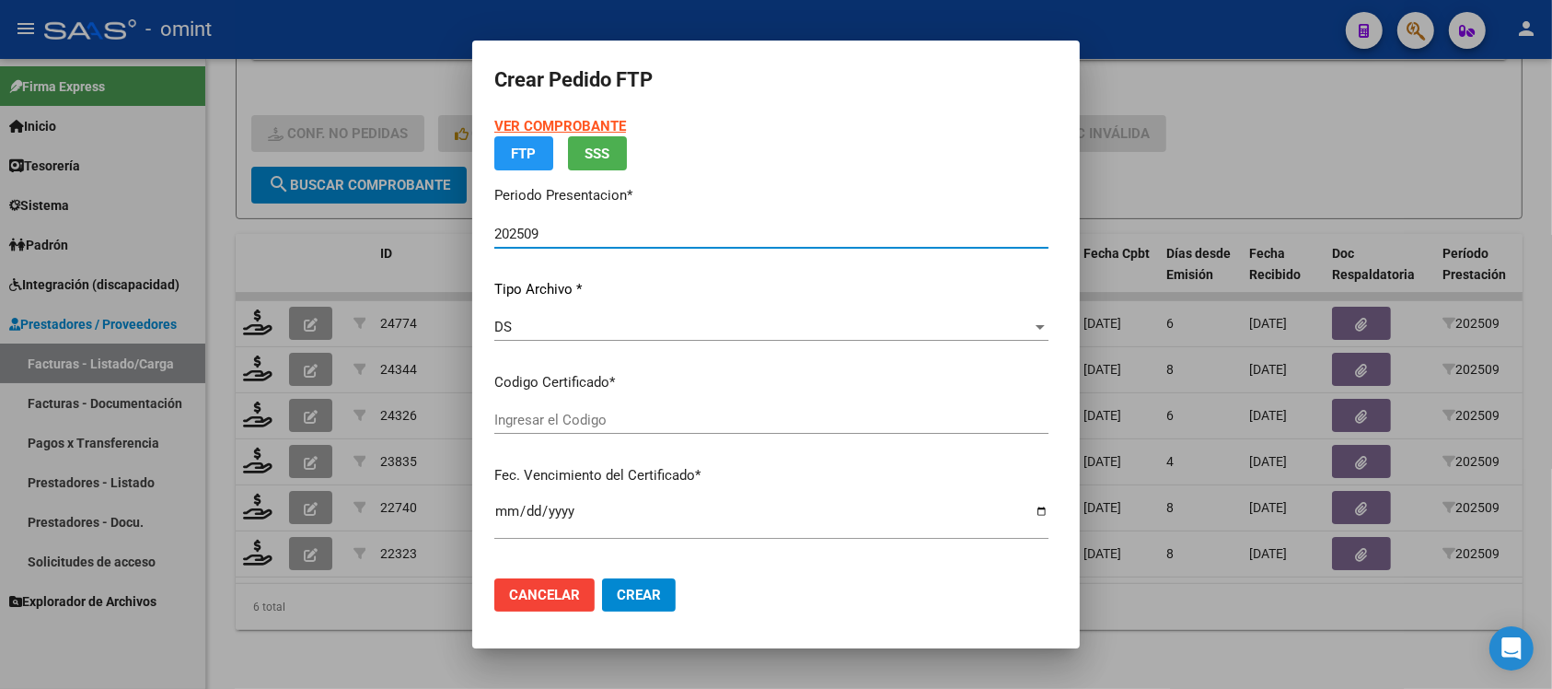
type input "5770281974"
type input "2026-01-24"
click at [595, 403] on div "VER COMPROBANTE ARCA Padrón FTP SSS Periodo Presentacion * 202509 Ingresar el P…" at bounding box center [771, 393] width 554 height 554
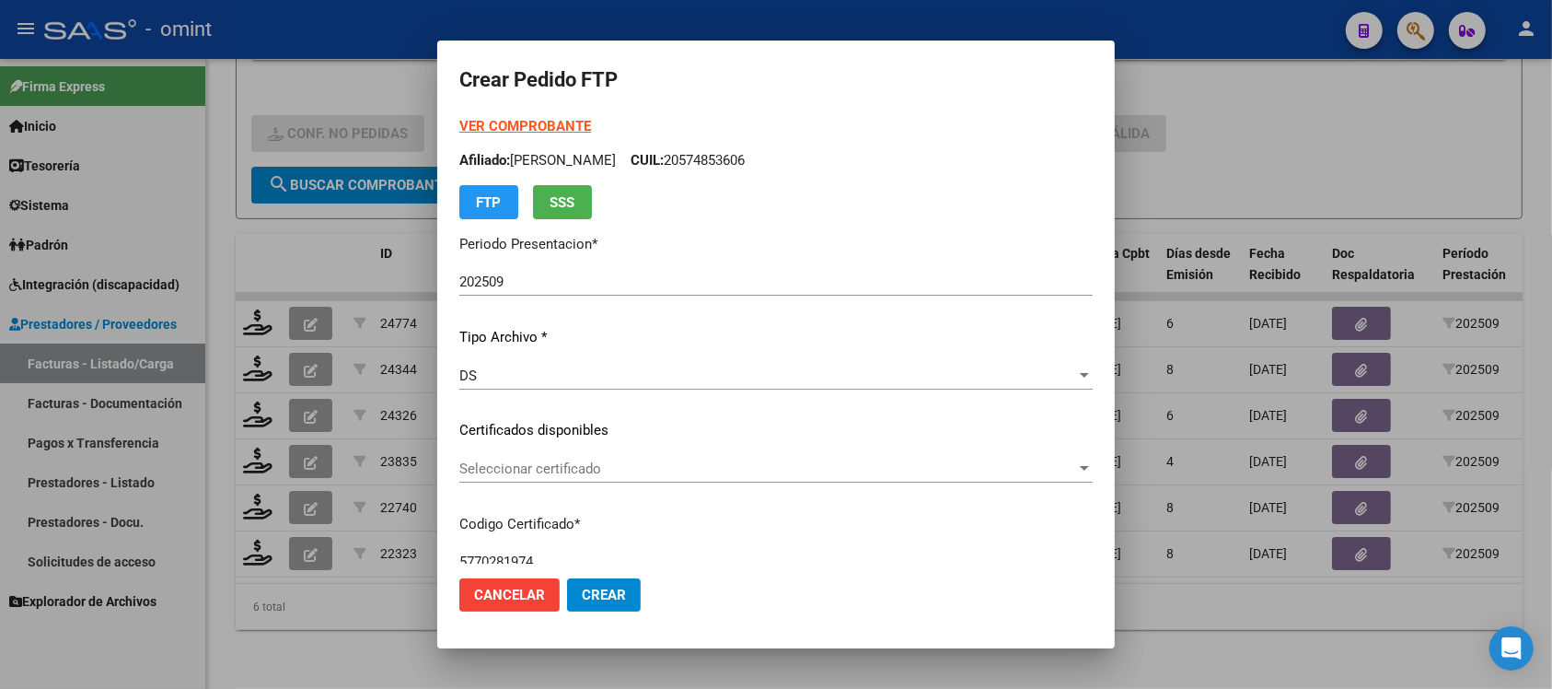
drag, startPoint x: 610, startPoint y: 431, endPoint x: 608, endPoint y: 422, distance: 9.6
click at [608, 422] on p "Certificados disponibles" at bounding box center [775, 430] width 633 height 21
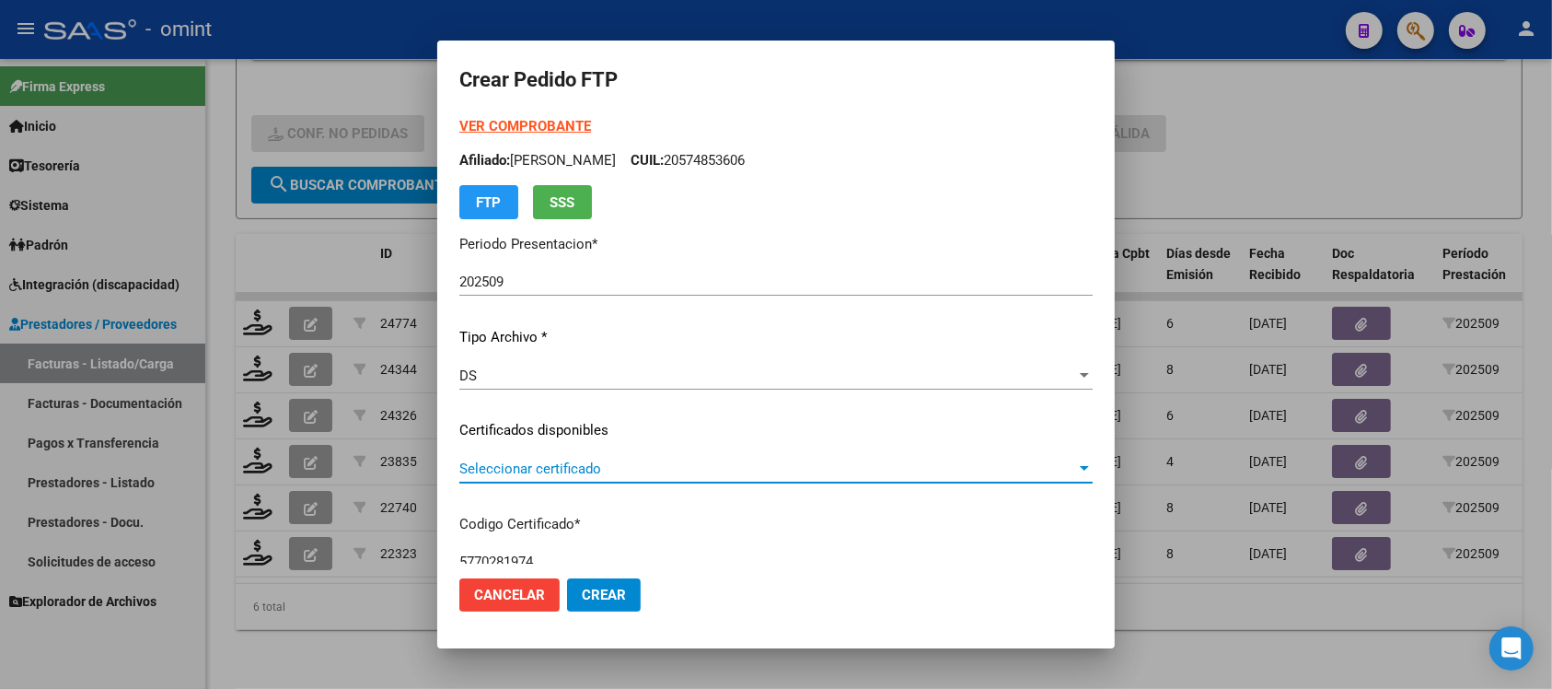
click at [595, 461] on span "Seleccionar certificado" at bounding box center [767, 468] width 617 height 17
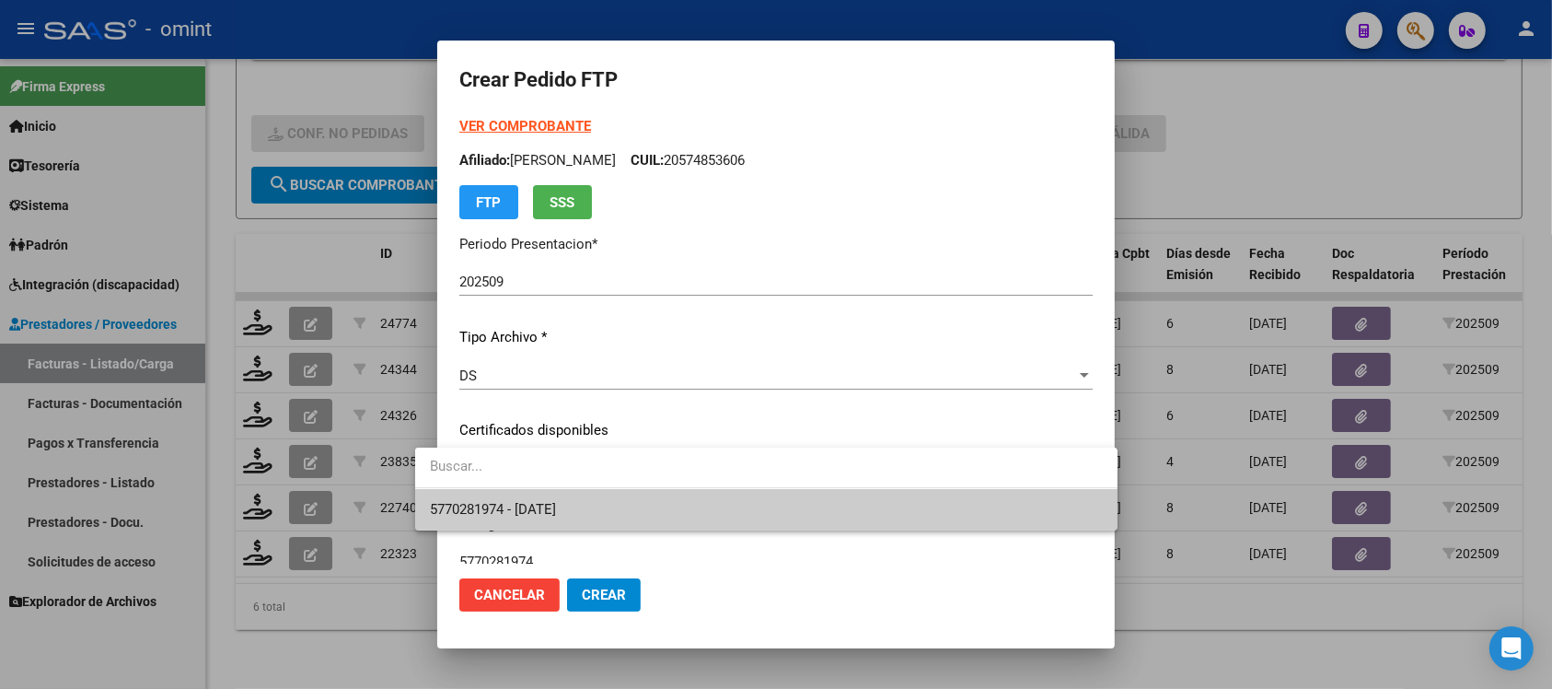
click at [635, 497] on span "5770281974 - 2026-01-24" at bounding box center [766, 509] width 673 height 41
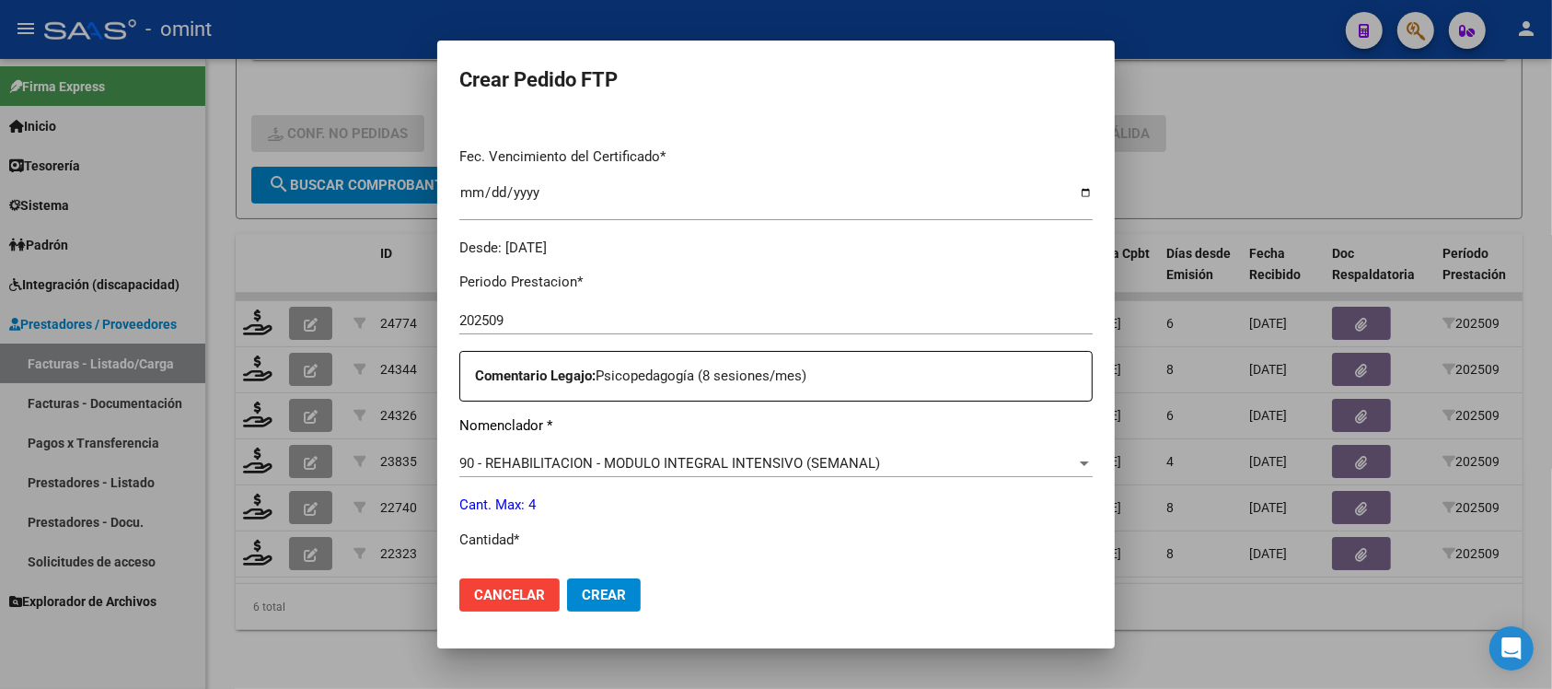
scroll to position [575, 0]
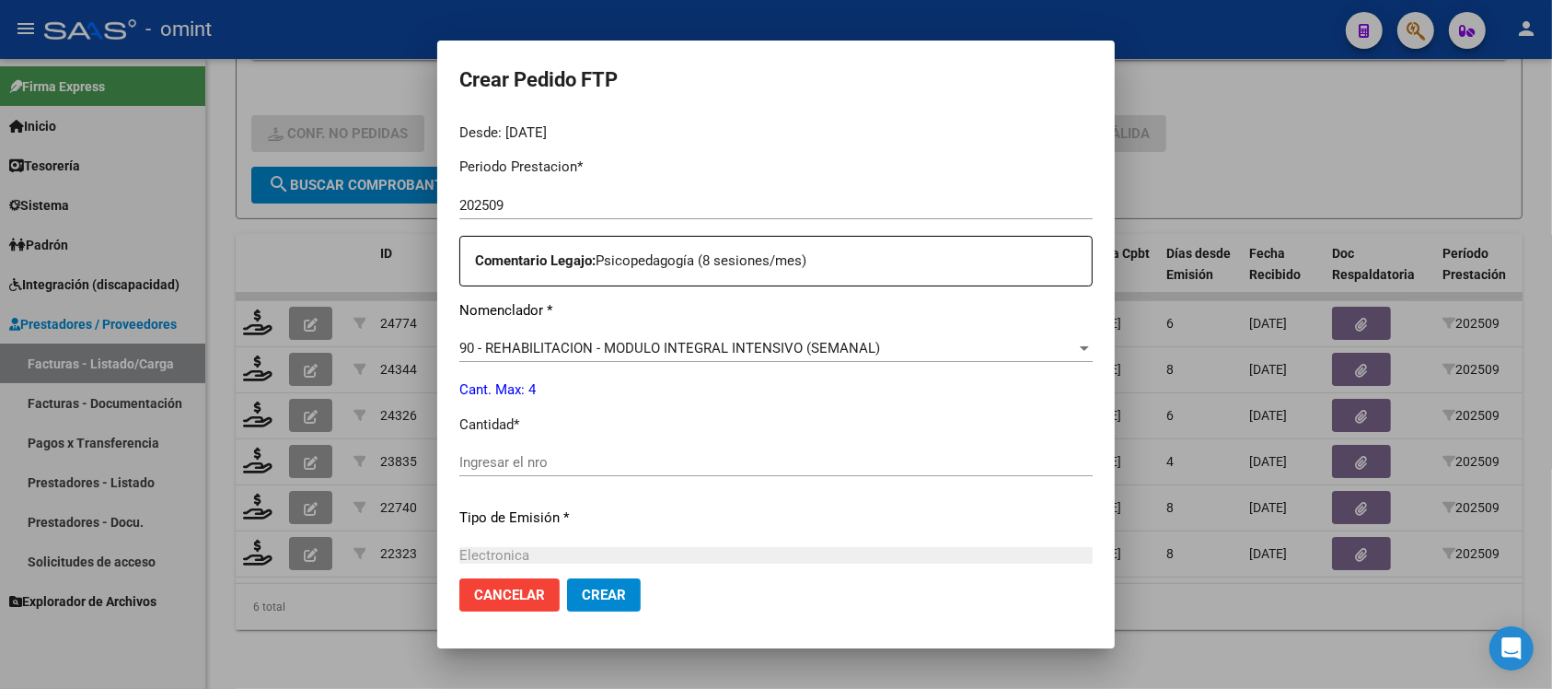
click at [586, 466] on input "Ingresar el nro" at bounding box center [775, 462] width 633 height 17
type input "4"
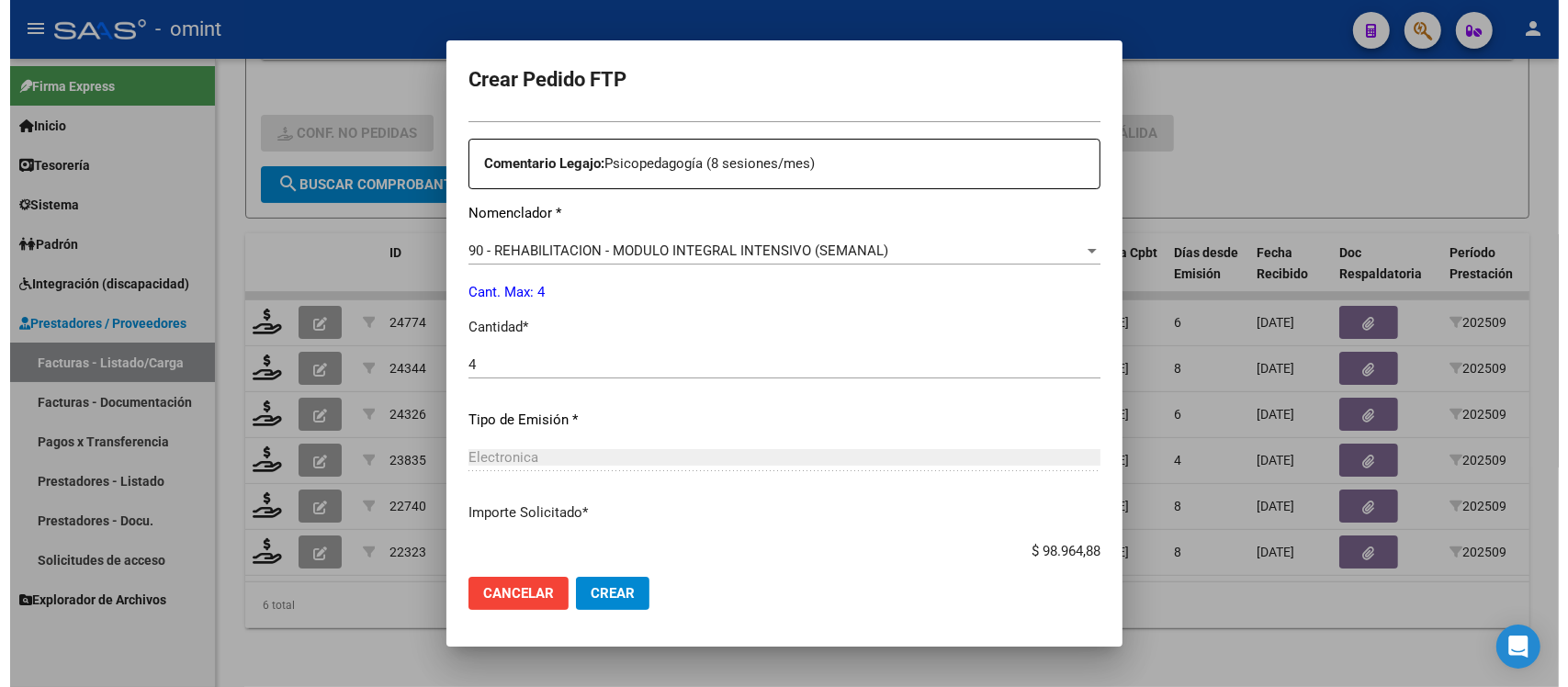
scroll to position [782, 0]
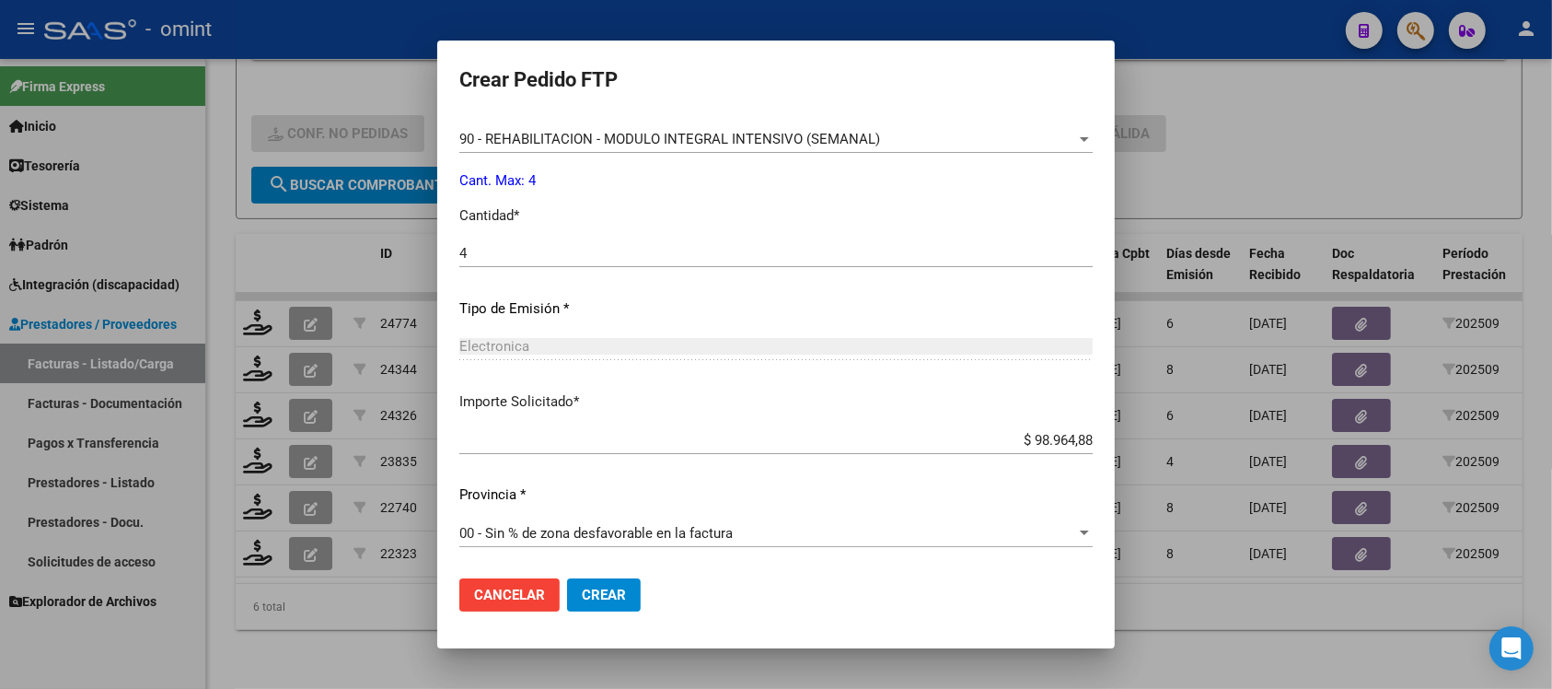
click at [569, 575] on mat-dialog-actions "Cancelar Crear" at bounding box center [775, 594] width 633 height 63
click at [582, 600] on span "Crear" at bounding box center [604, 594] width 44 height 17
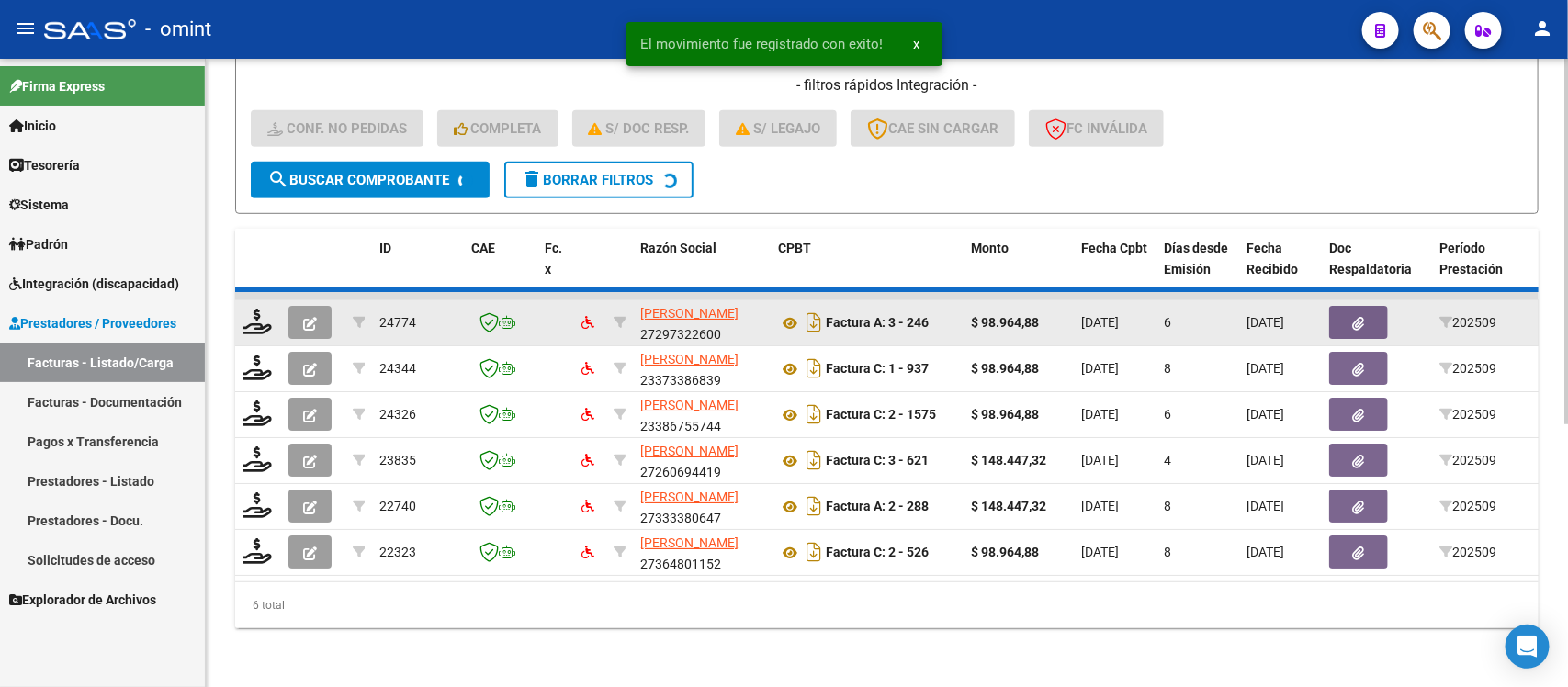
scroll to position [400, 0]
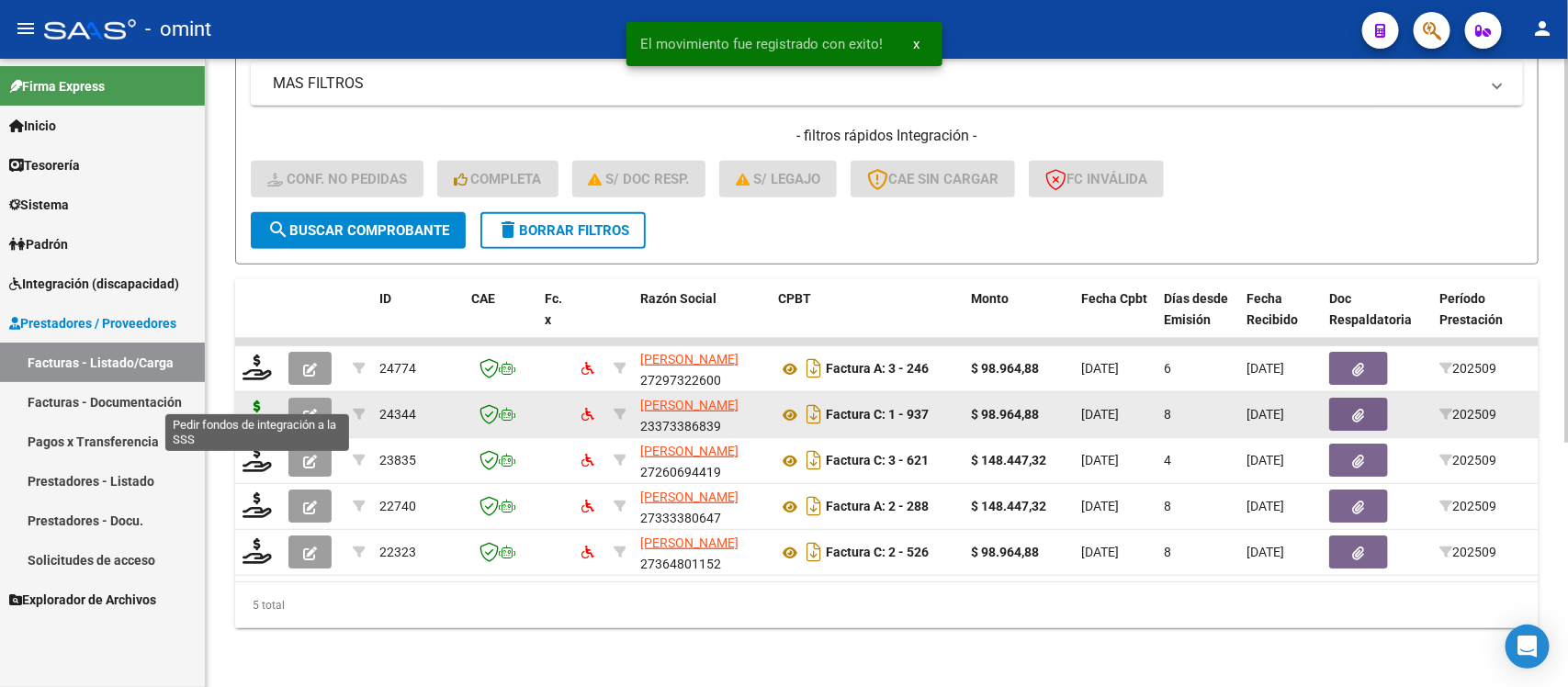
click at [258, 400] on icon at bounding box center [256, 413] width 29 height 26
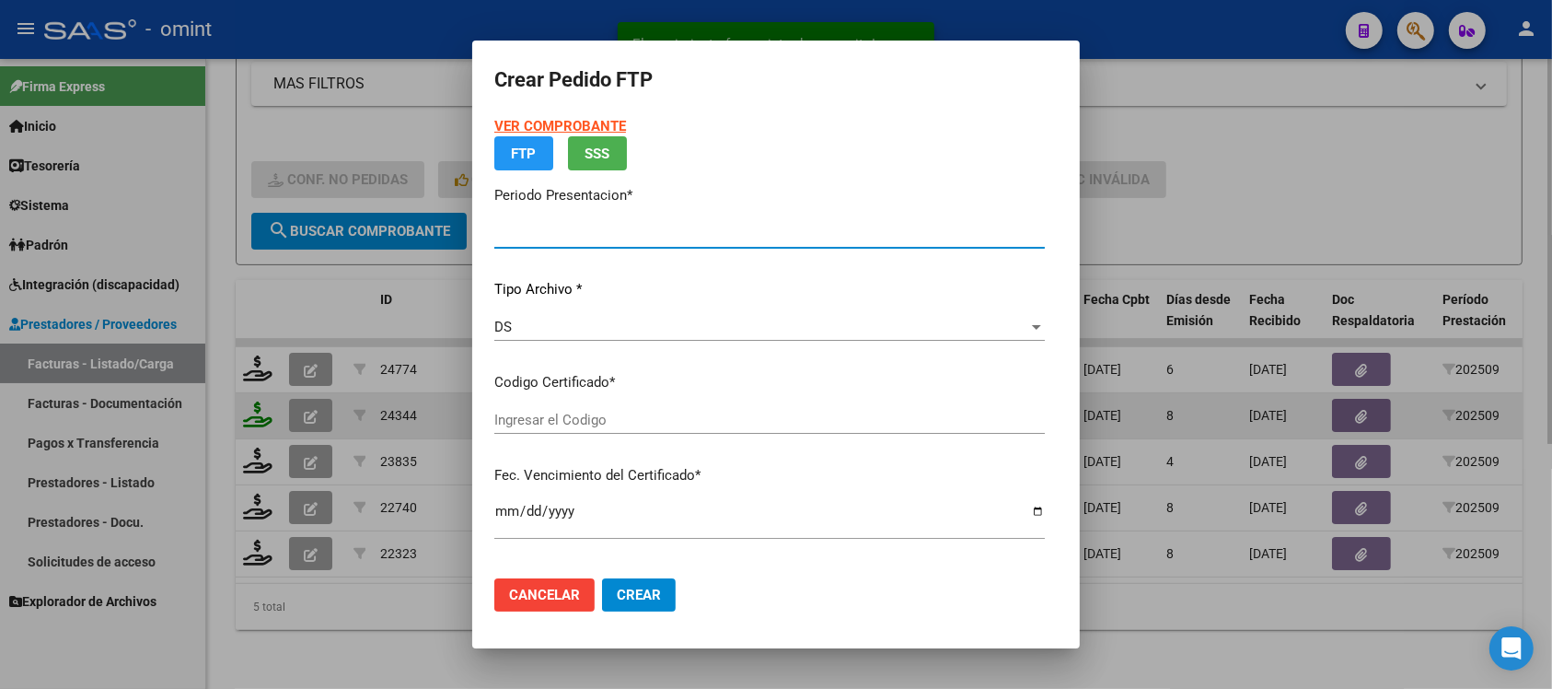
type input "202509"
type input "$ 98.964,88"
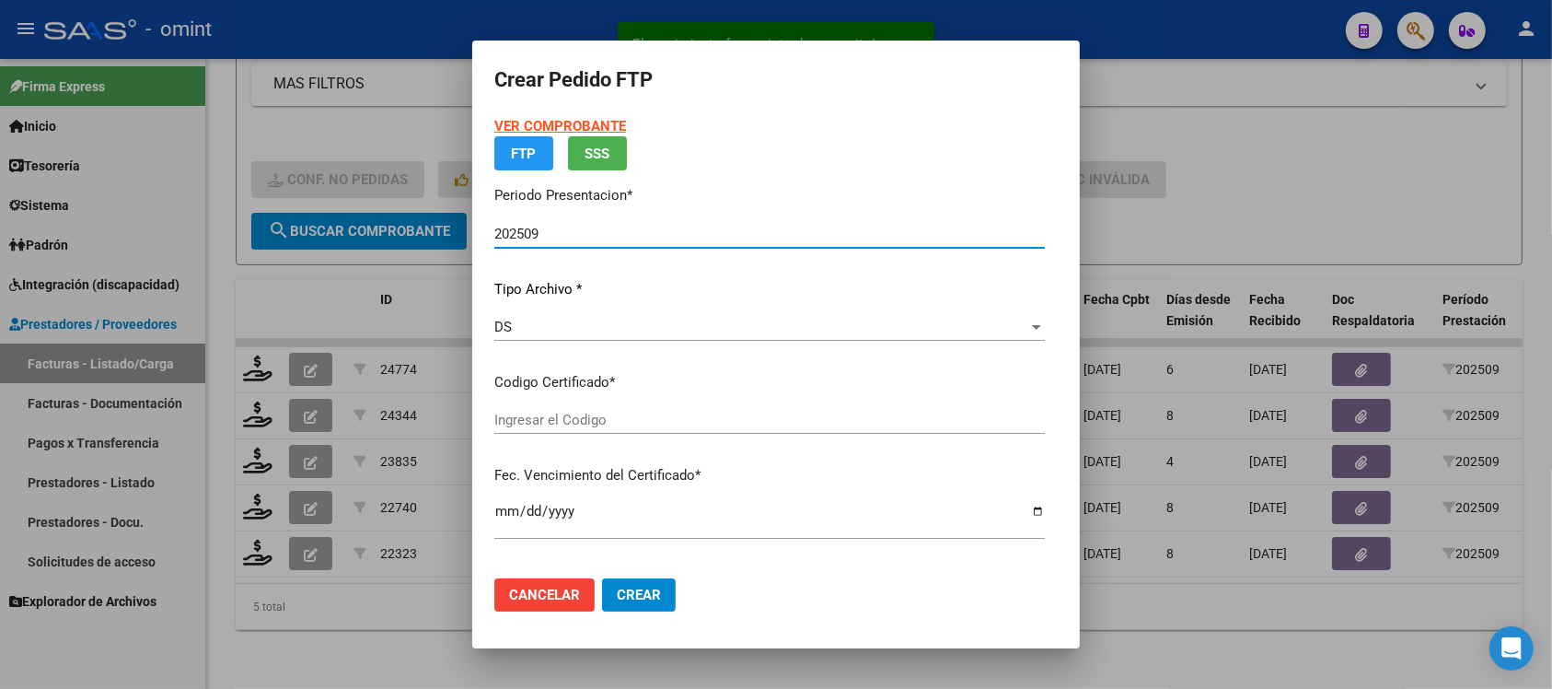
type input "7890743189"
type input "2035-04-15"
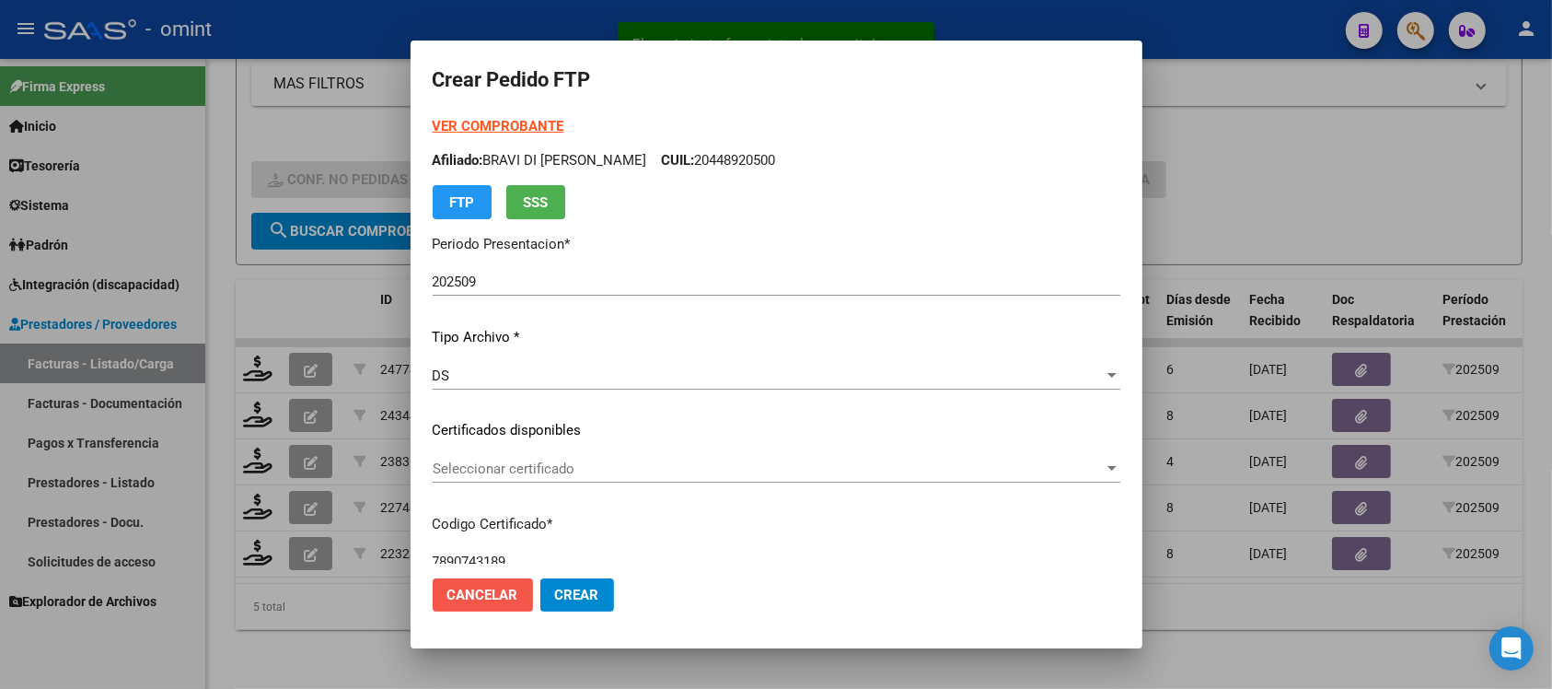
click at [504, 598] on span "Cancelar" at bounding box center [482, 594] width 71 height 17
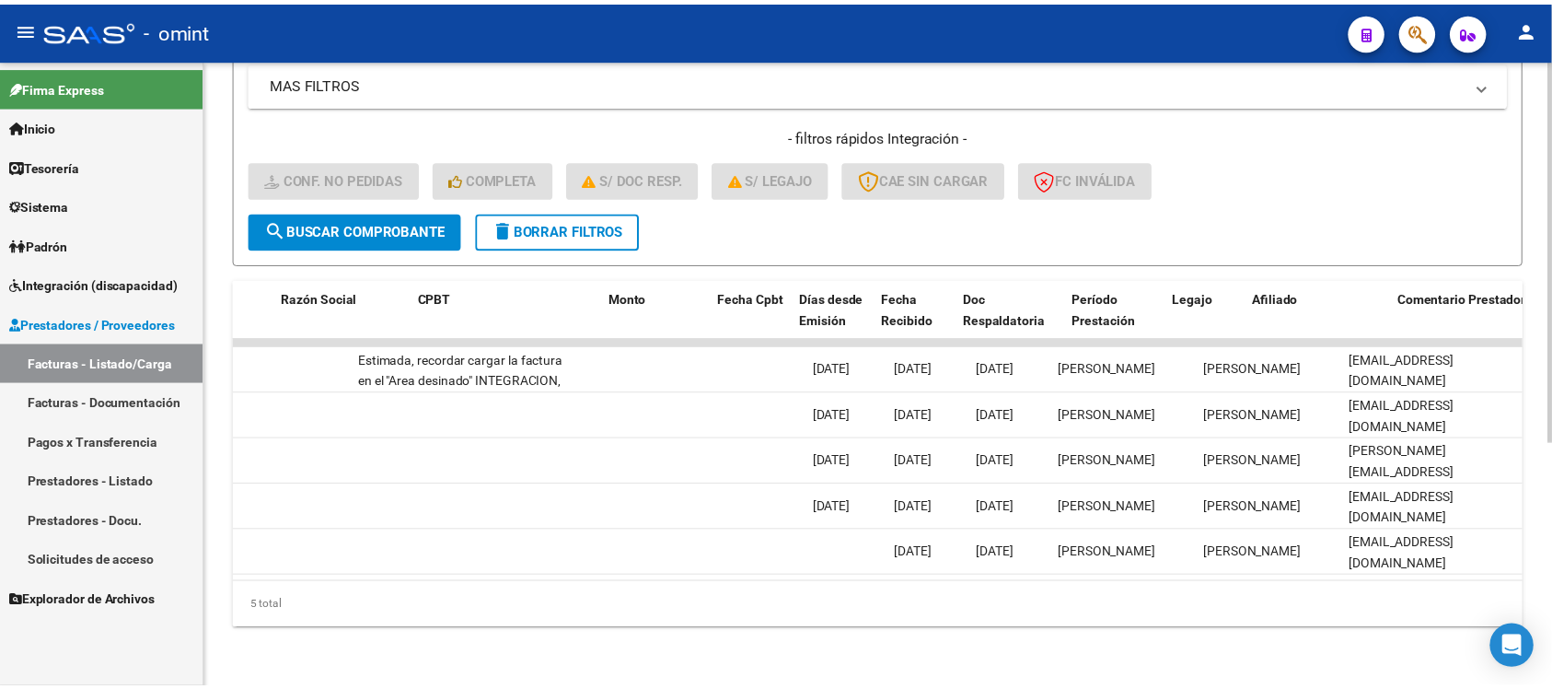
scroll to position [0, 0]
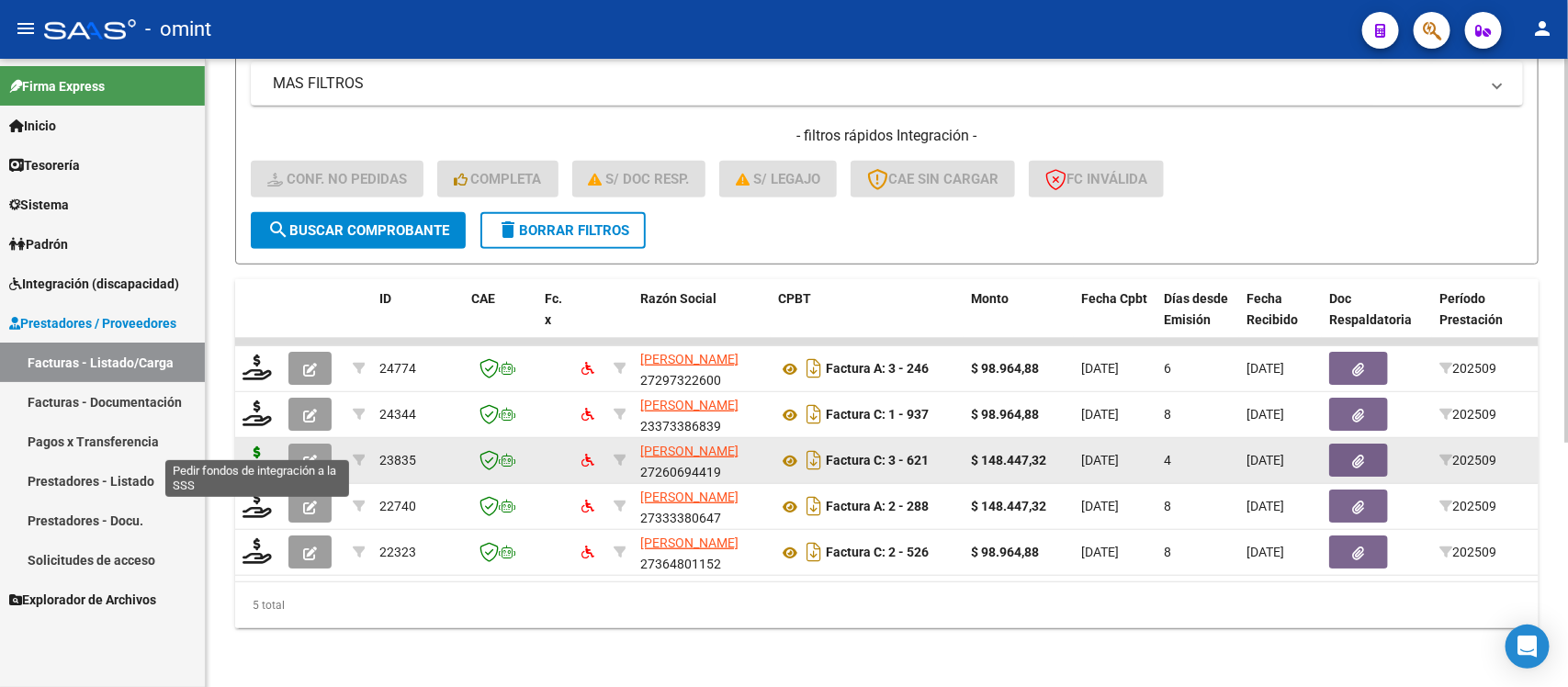
click at [254, 448] on icon at bounding box center [256, 459] width 29 height 26
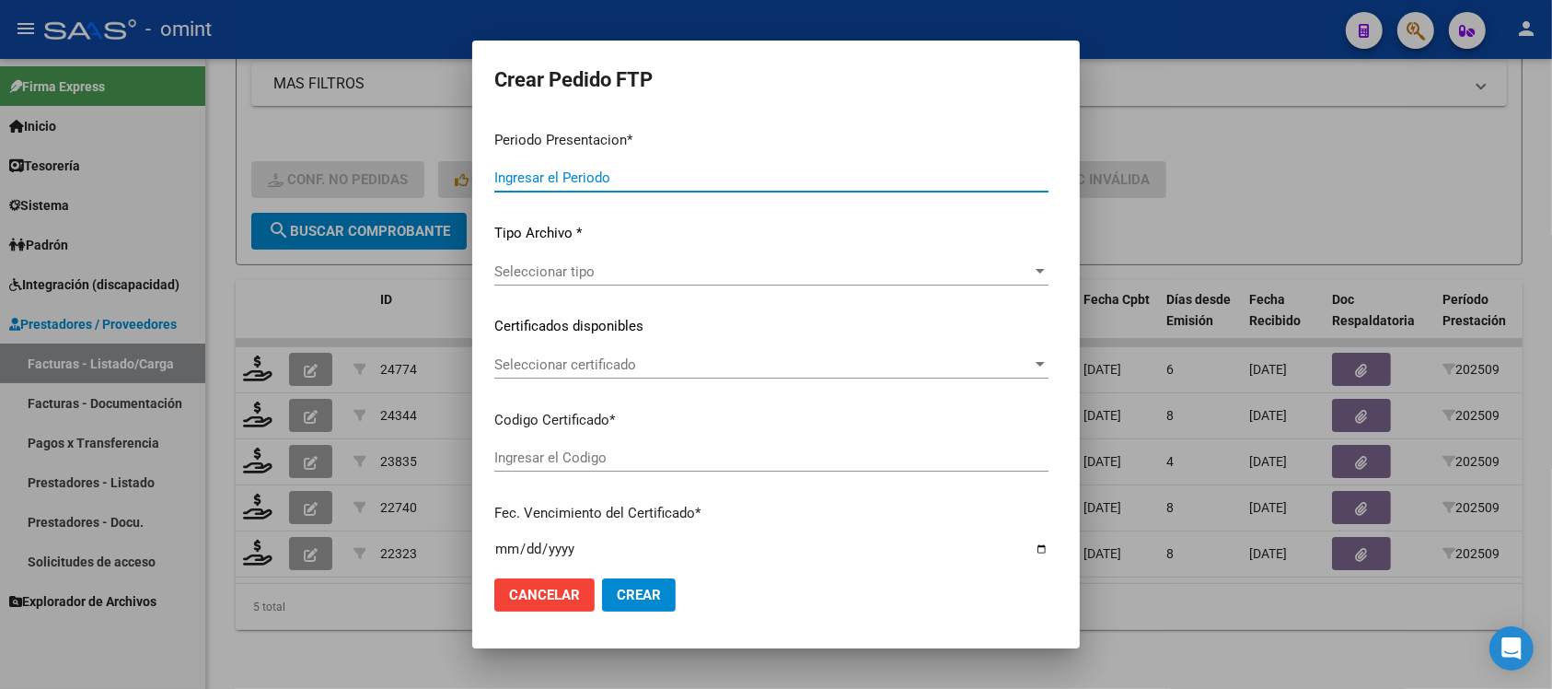
type input "202509"
type input "$ 148.447,32"
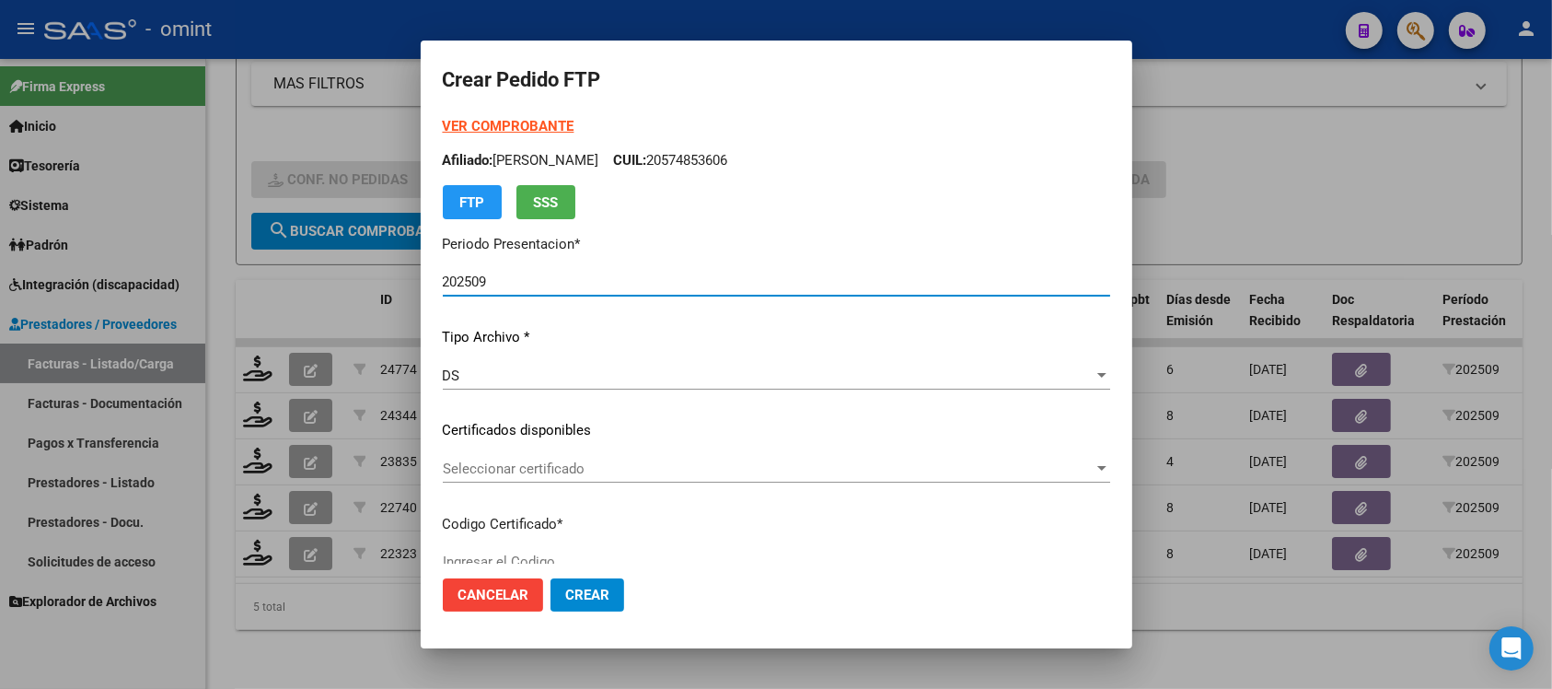
type input "1047012388"
type input "2028-07-31"
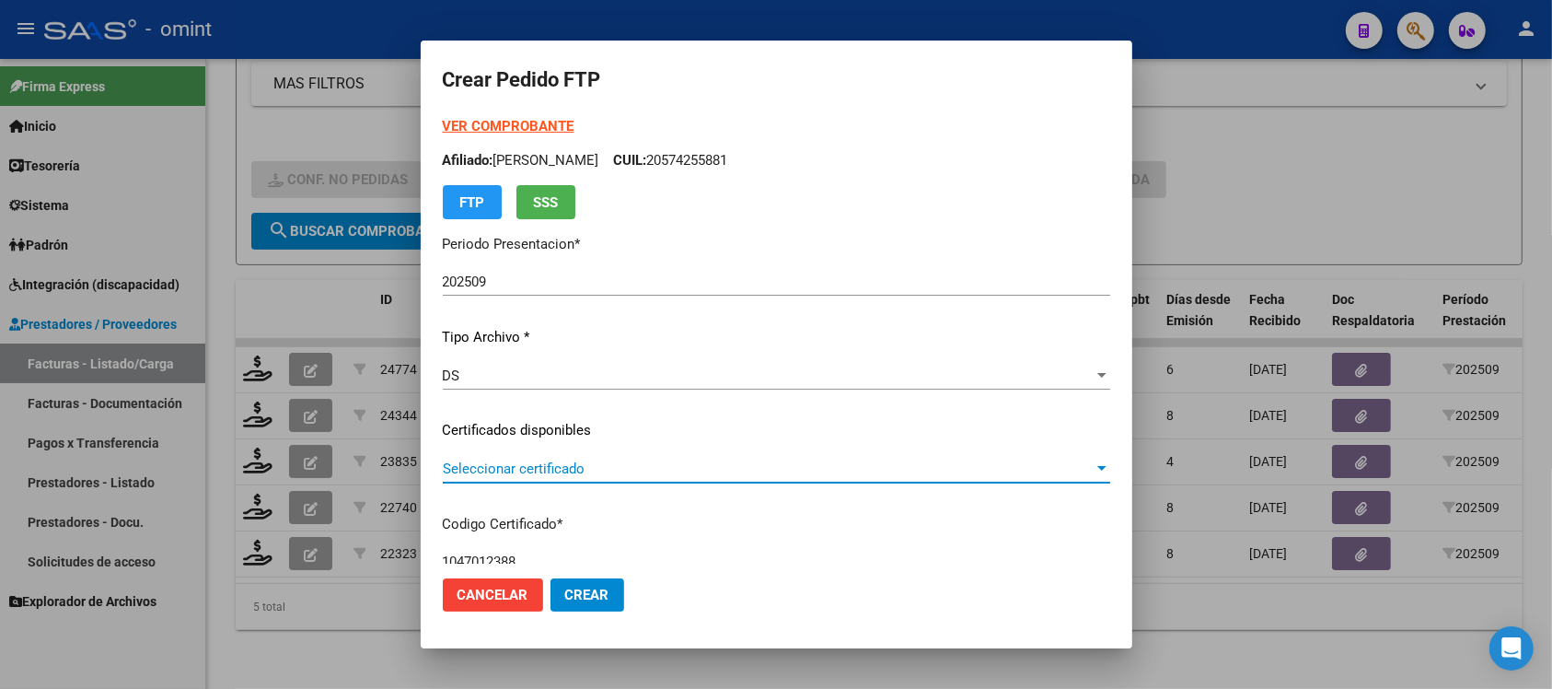
click at [529, 474] on span "Seleccionar certificado" at bounding box center [768, 468] width 651 height 17
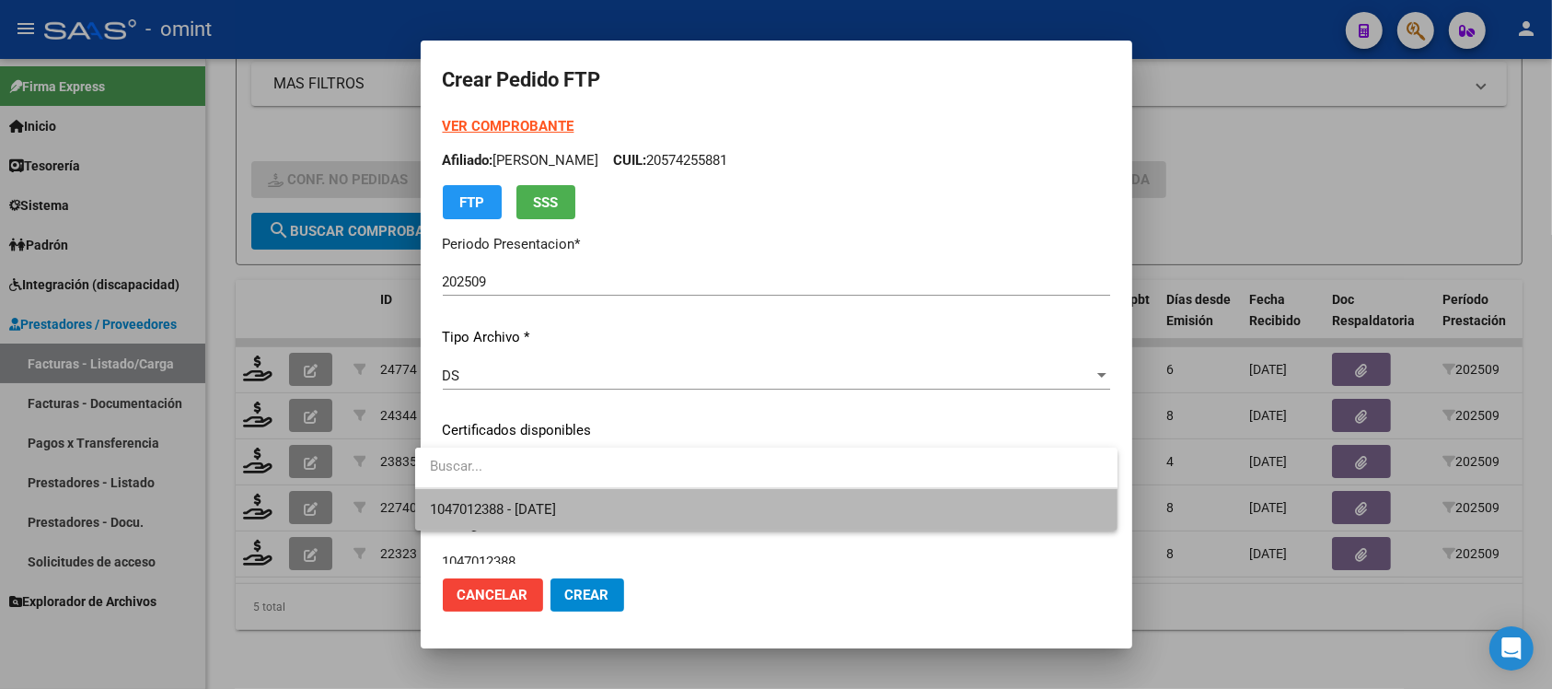
click at [571, 497] on span "1047012388 - 2028-07-31" at bounding box center [766, 509] width 673 height 41
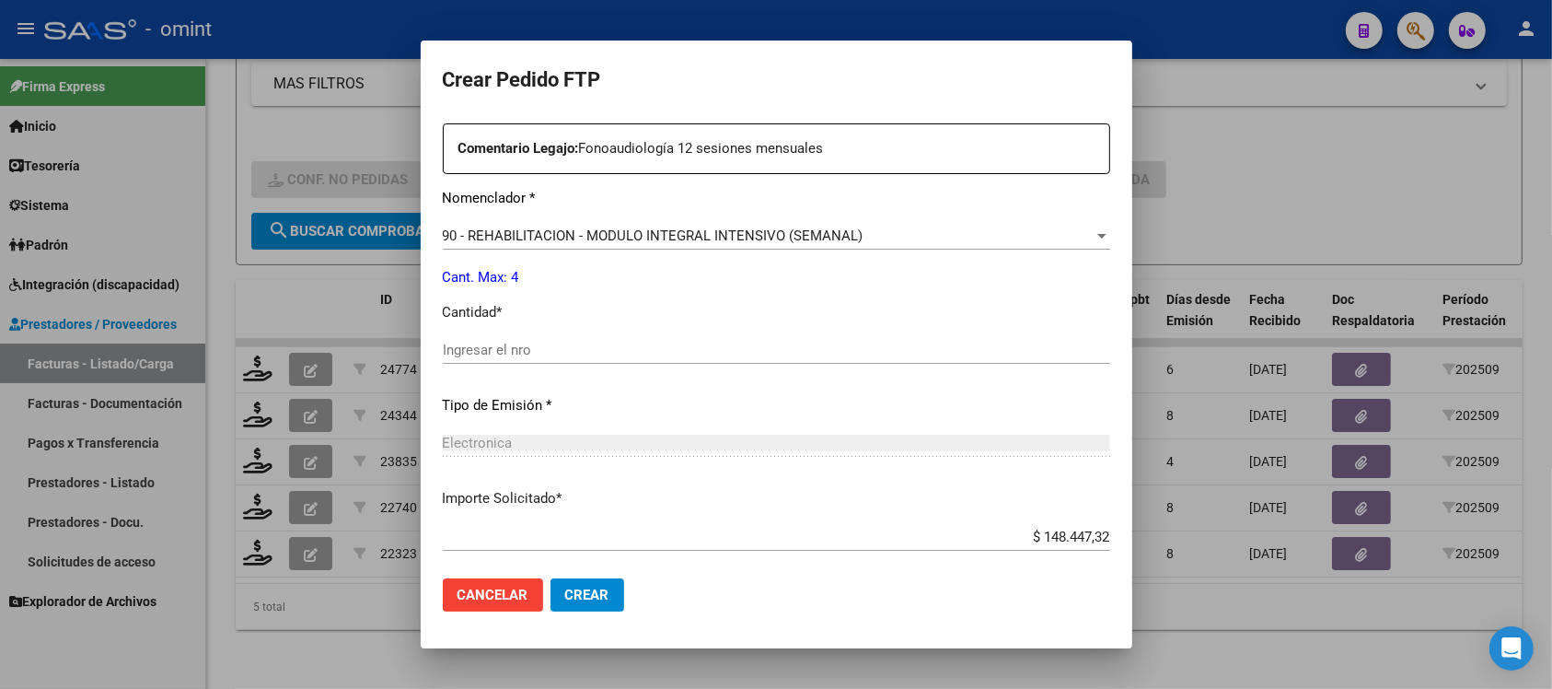
scroll to position [691, 0]
click at [513, 351] on input "Ingresar el nro" at bounding box center [777, 347] width 668 height 17
type input "4"
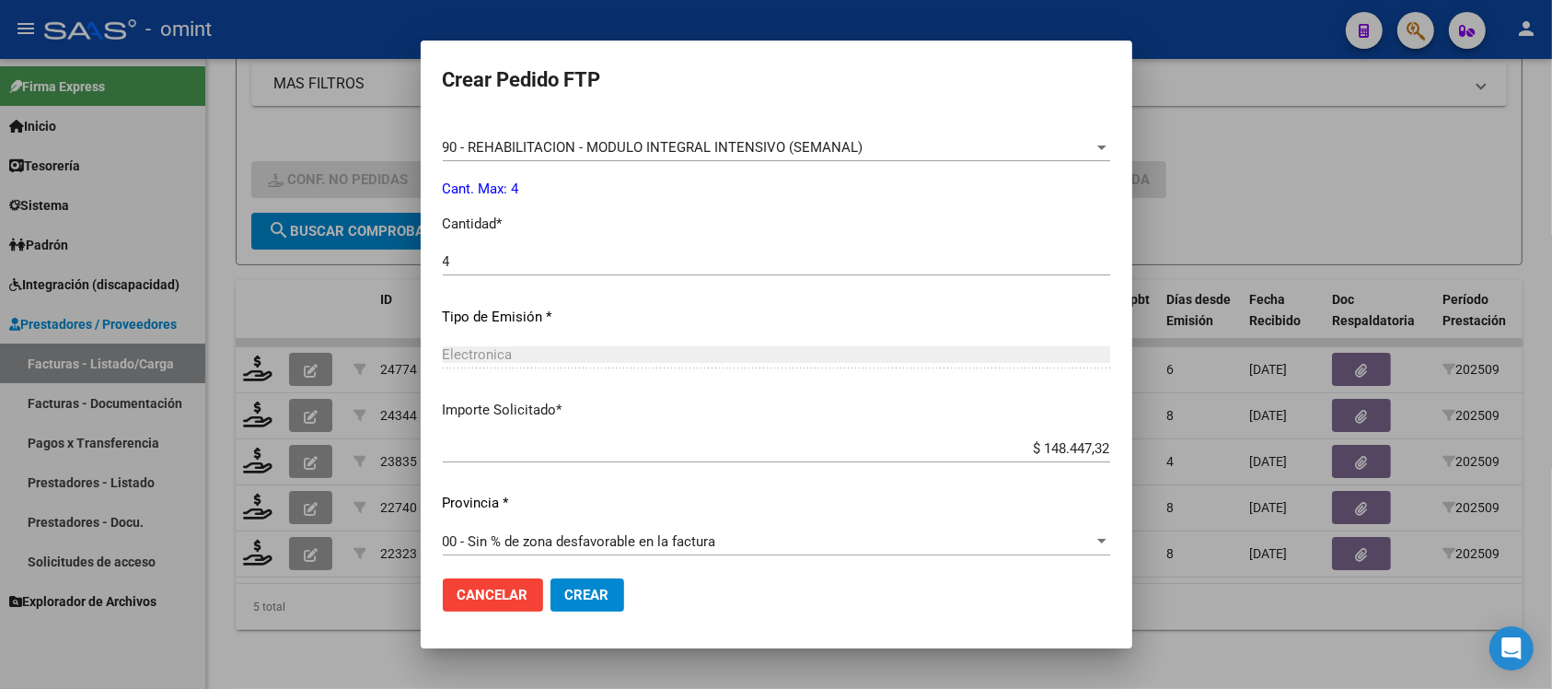
scroll to position [784, 0]
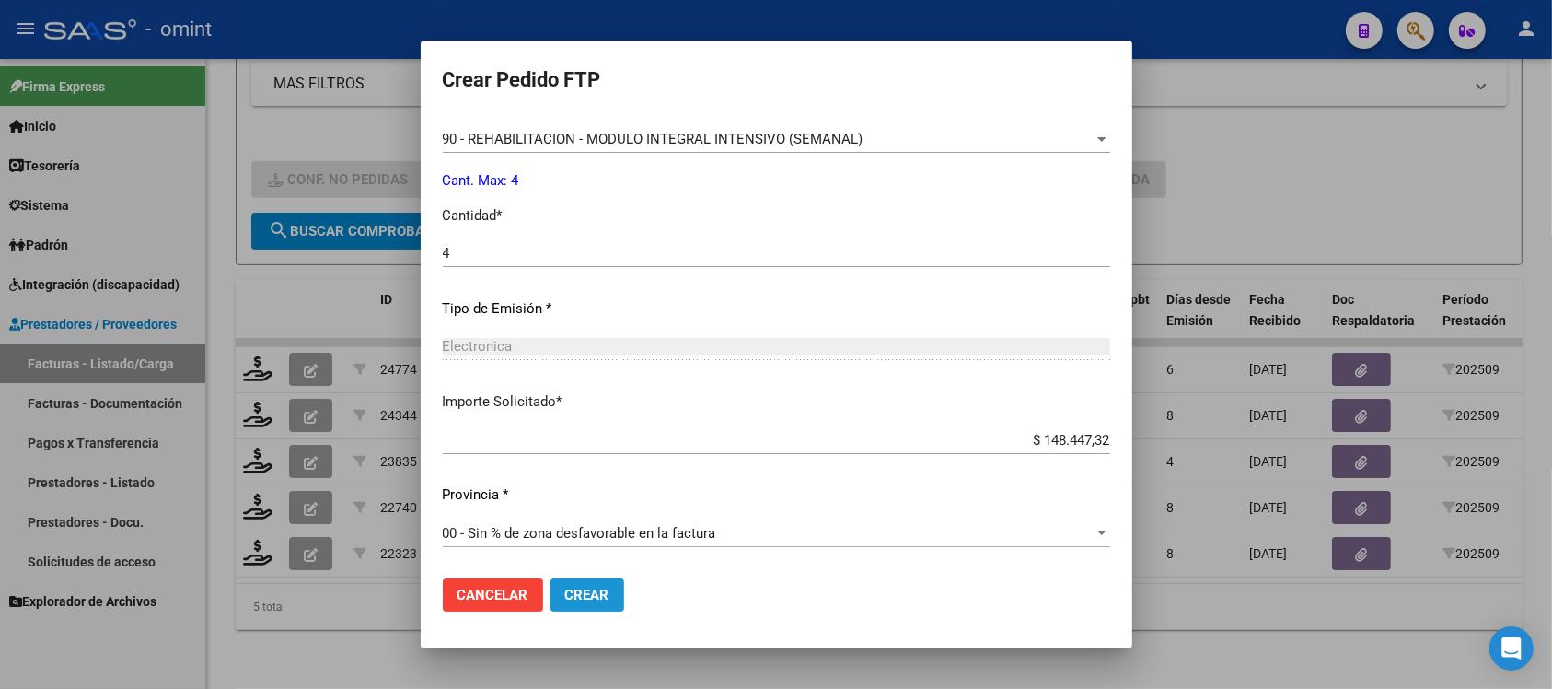
click at [595, 603] on button "Crear" at bounding box center [588, 594] width 74 height 33
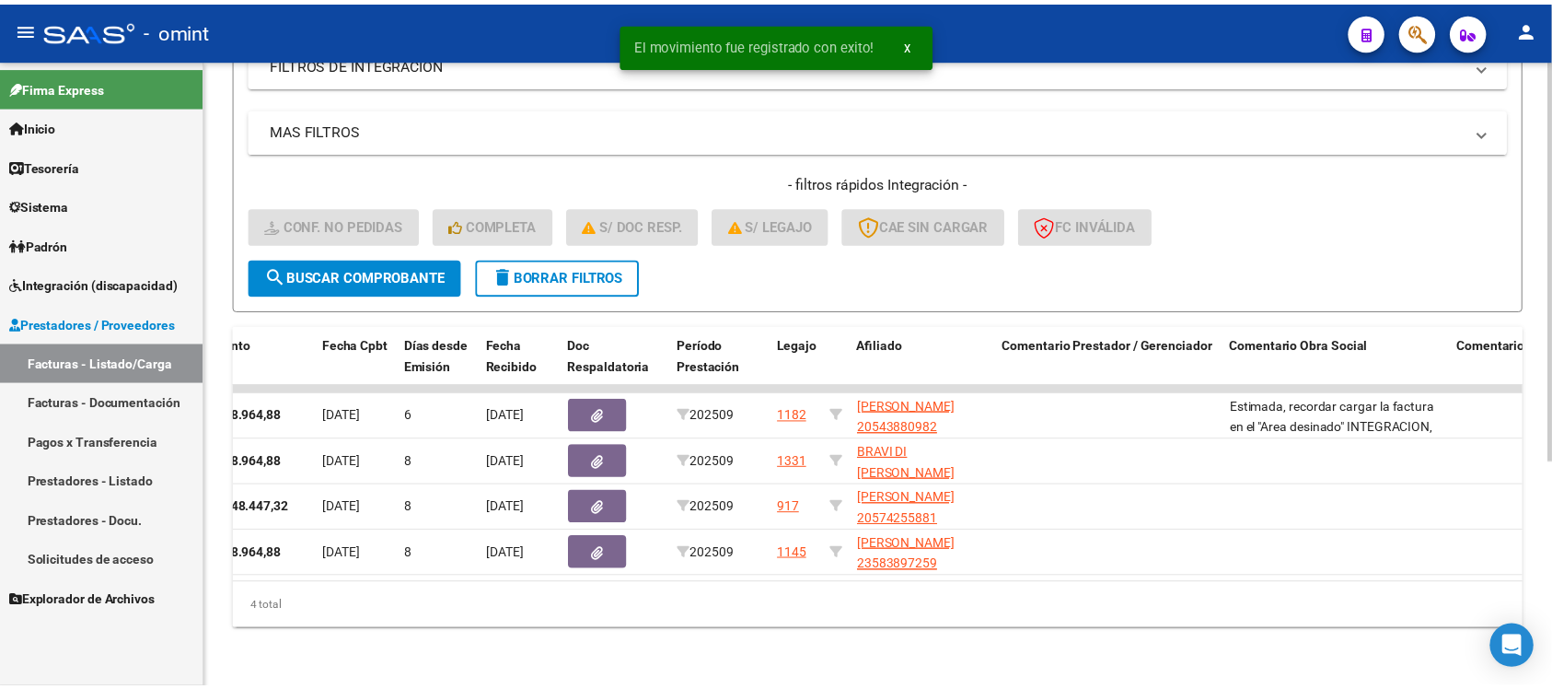
scroll to position [0, 0]
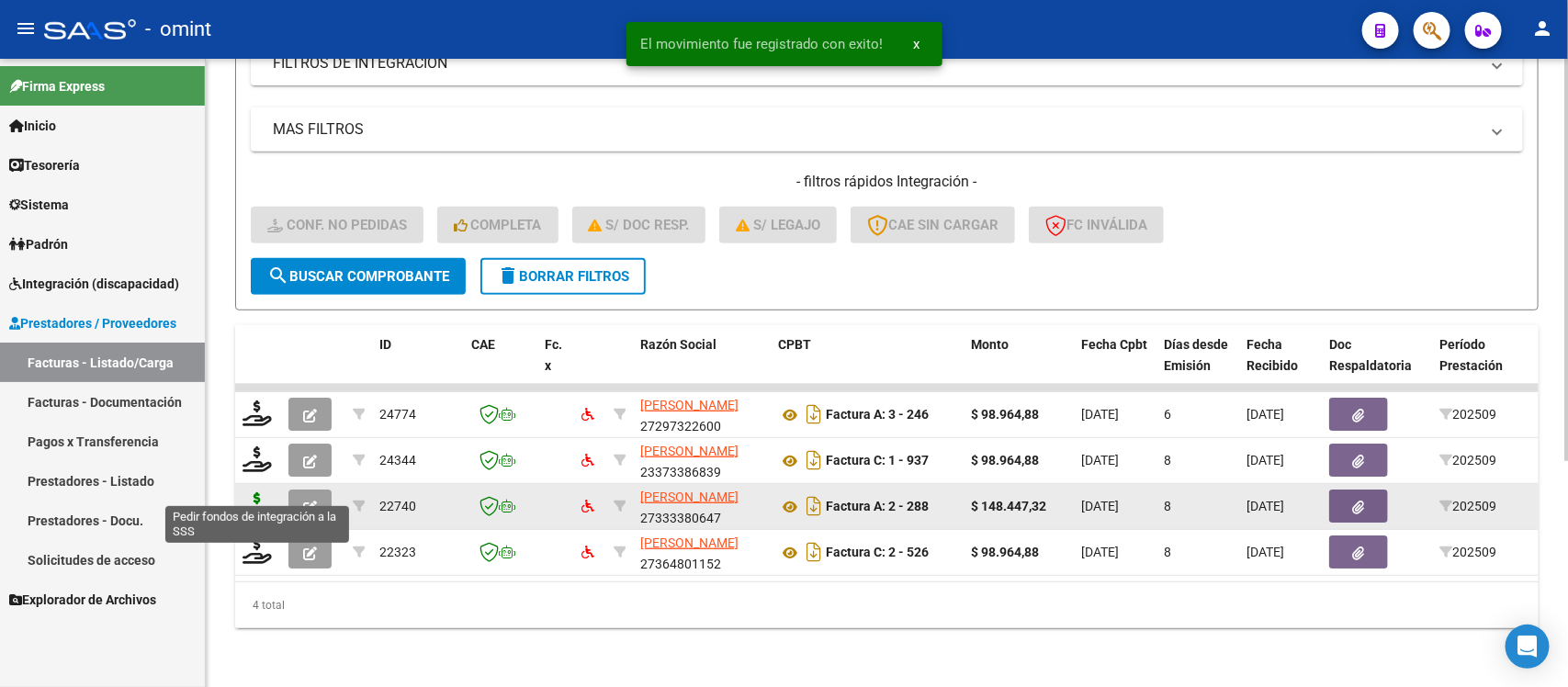
click at [261, 493] on icon at bounding box center [256, 506] width 29 height 26
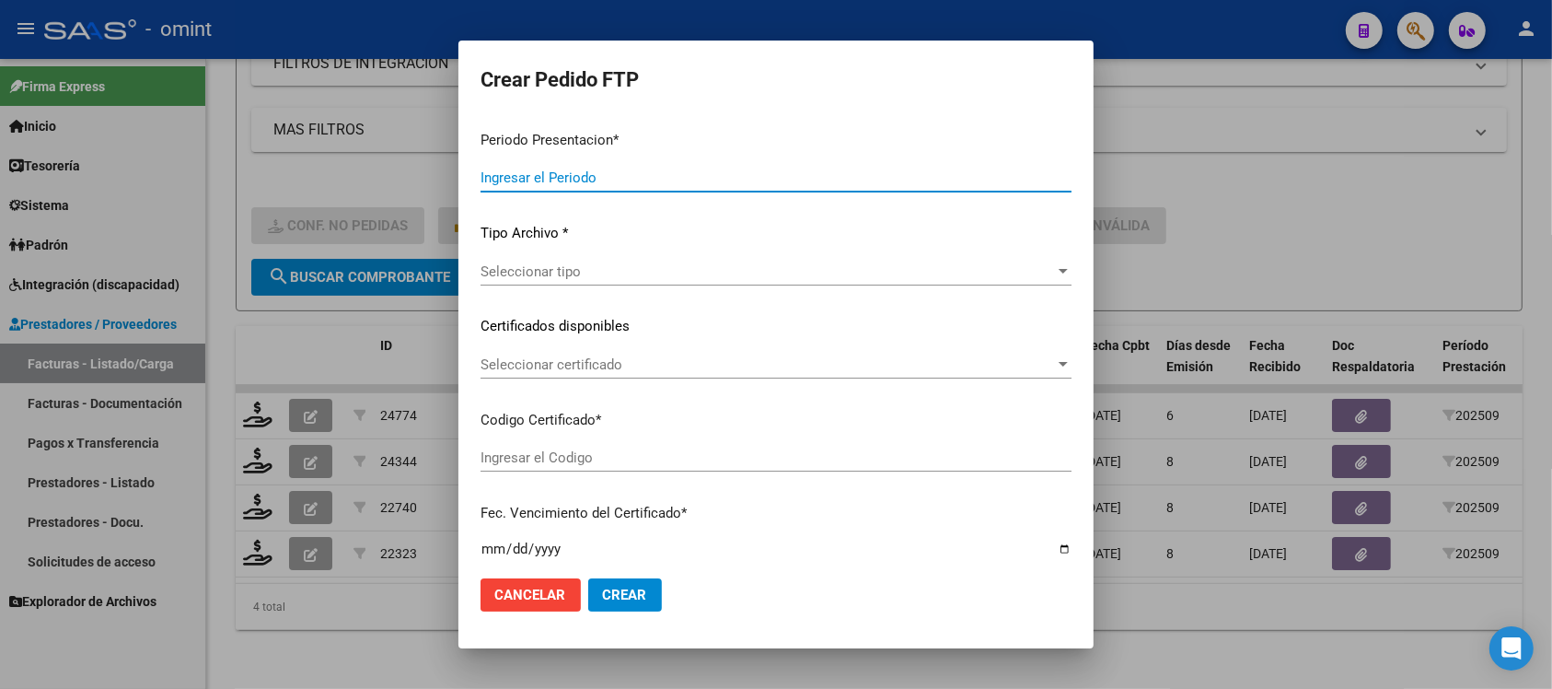
type input "202509"
type input "$ 148.447,32"
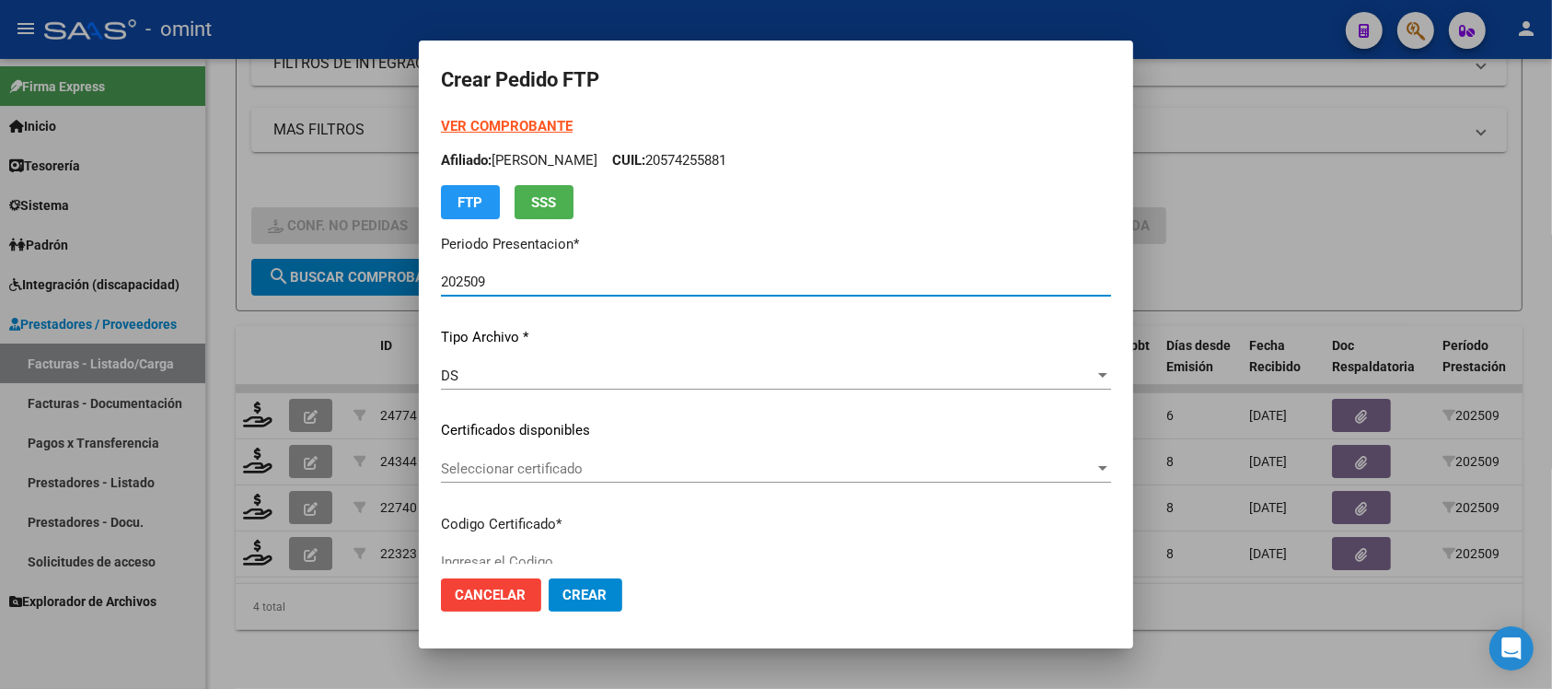
type input "1047012388"
type input "2028-07-31"
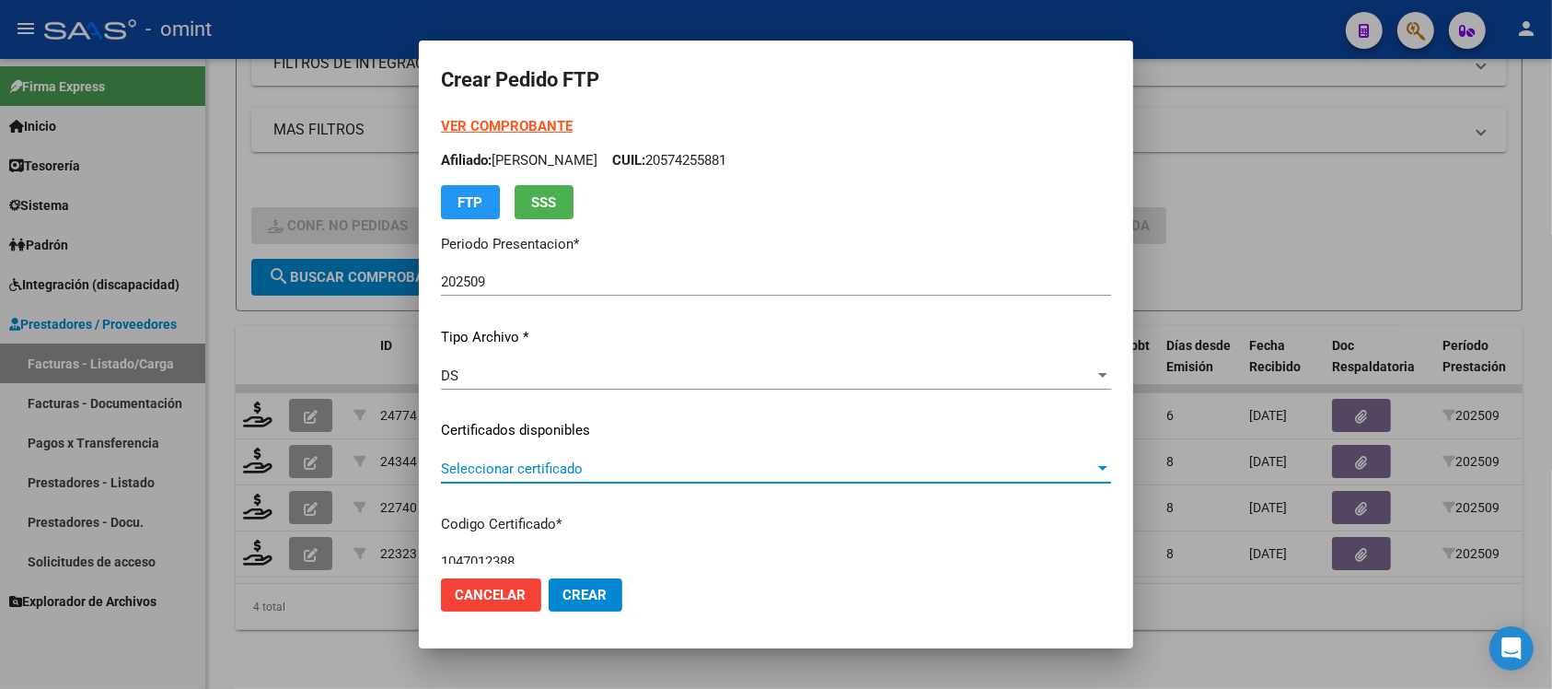
click at [546, 470] on span "Seleccionar certificado" at bounding box center [768, 468] width 654 height 17
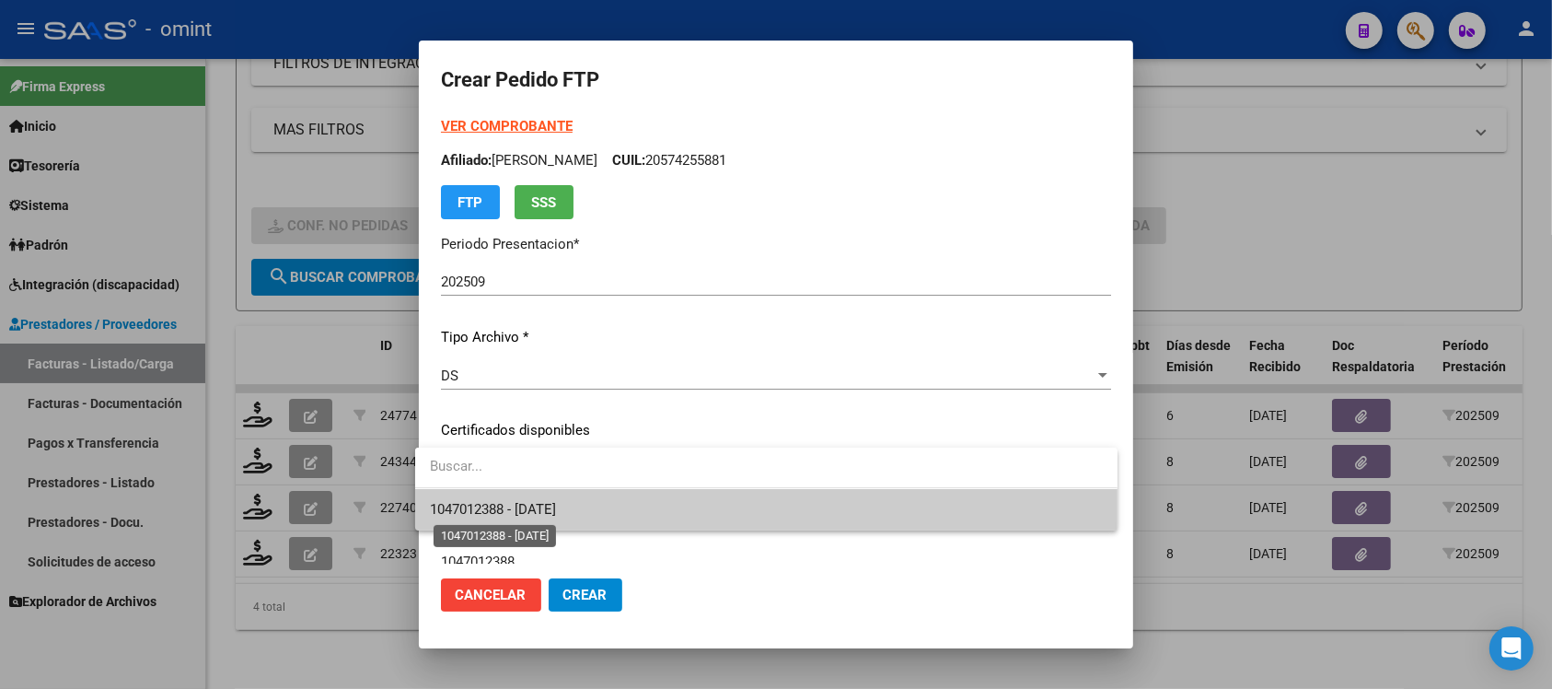
click at [556, 507] on span "1047012388 - 2028-07-31" at bounding box center [493, 509] width 126 height 17
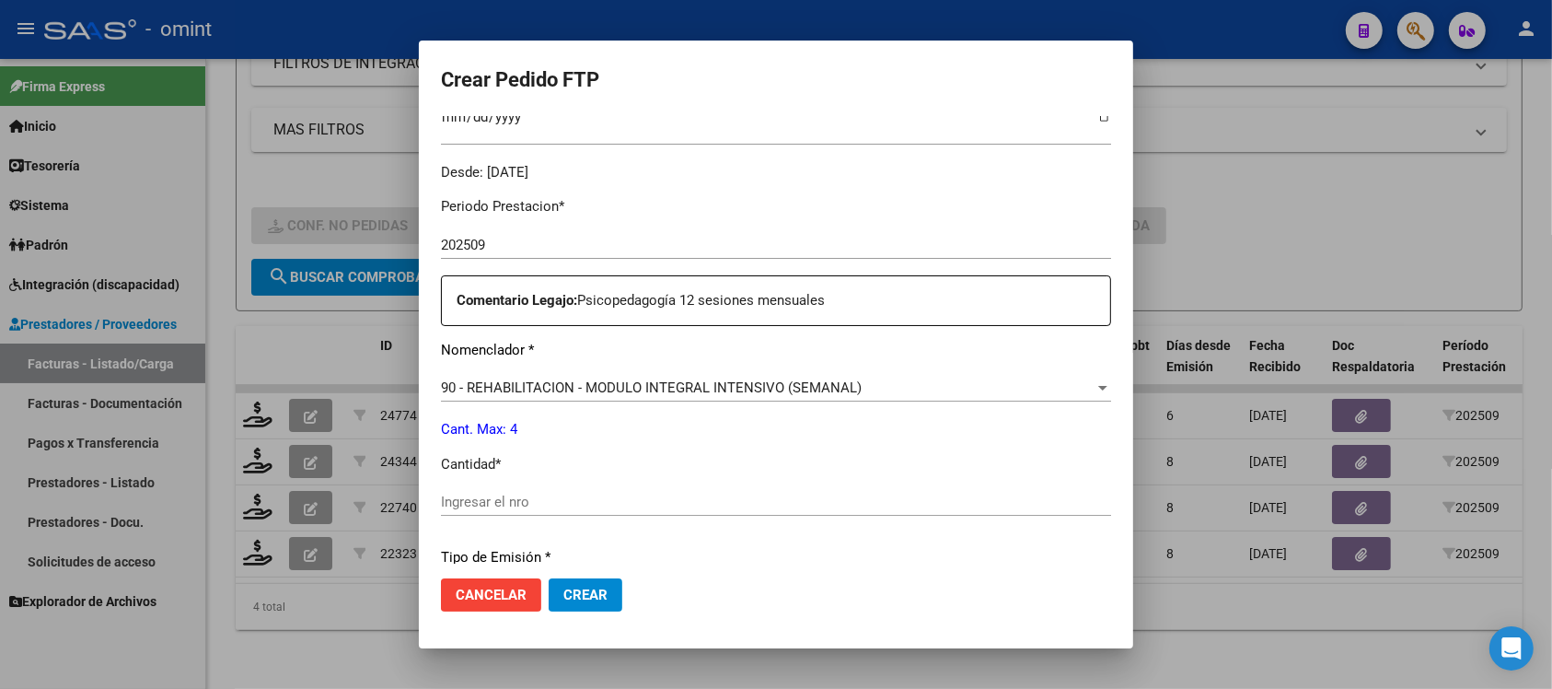
scroll to position [691, 0]
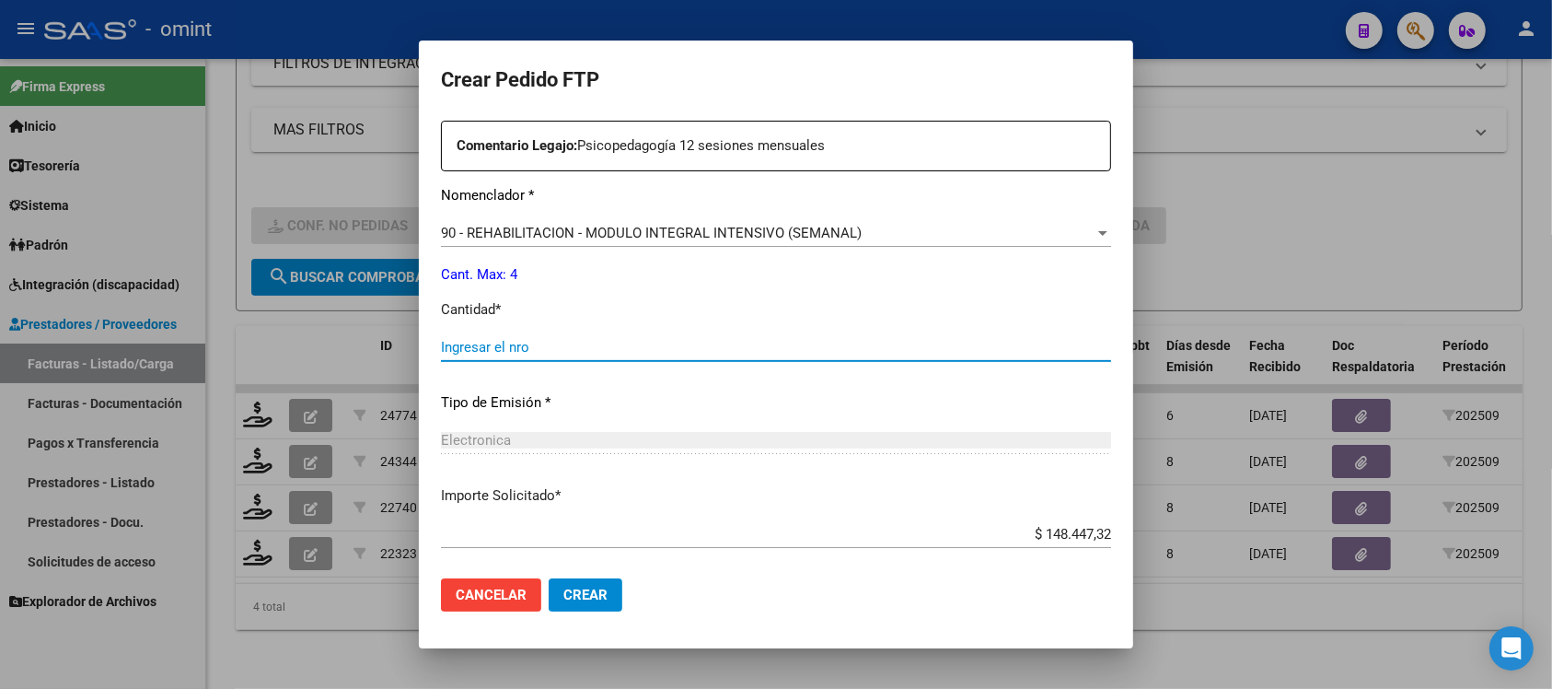
click at [493, 342] on input "Ingresar el nro" at bounding box center [776, 347] width 670 height 17
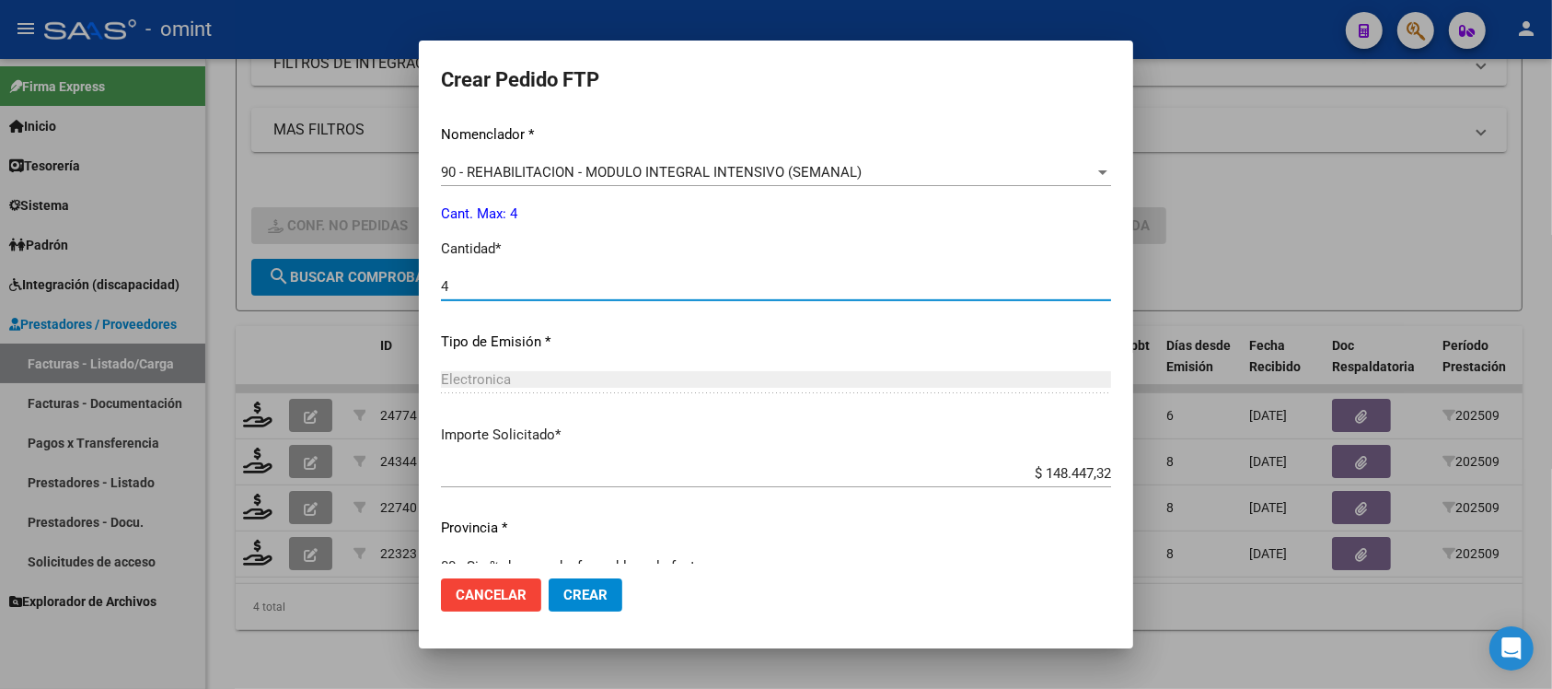
scroll to position [784, 0]
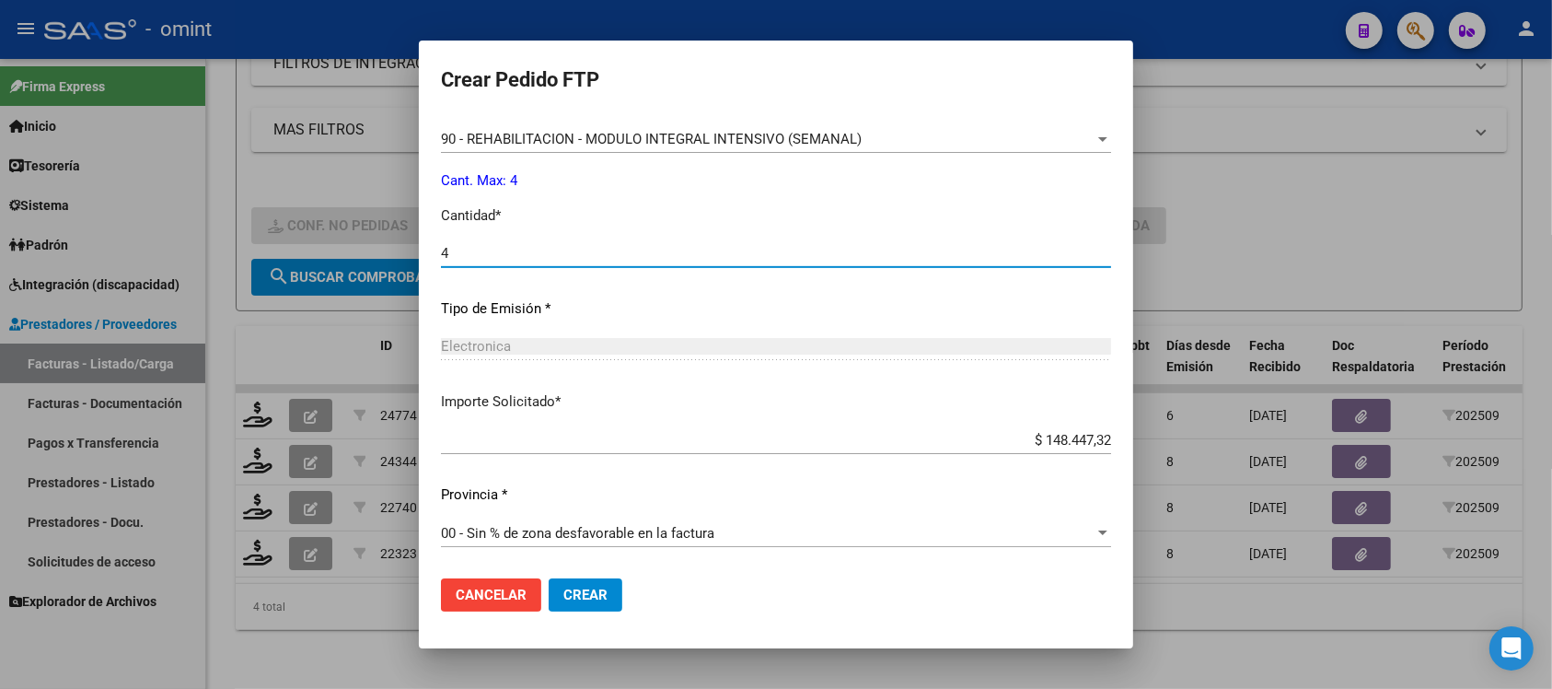
type input "4"
click at [599, 589] on button "Crear" at bounding box center [586, 594] width 74 height 33
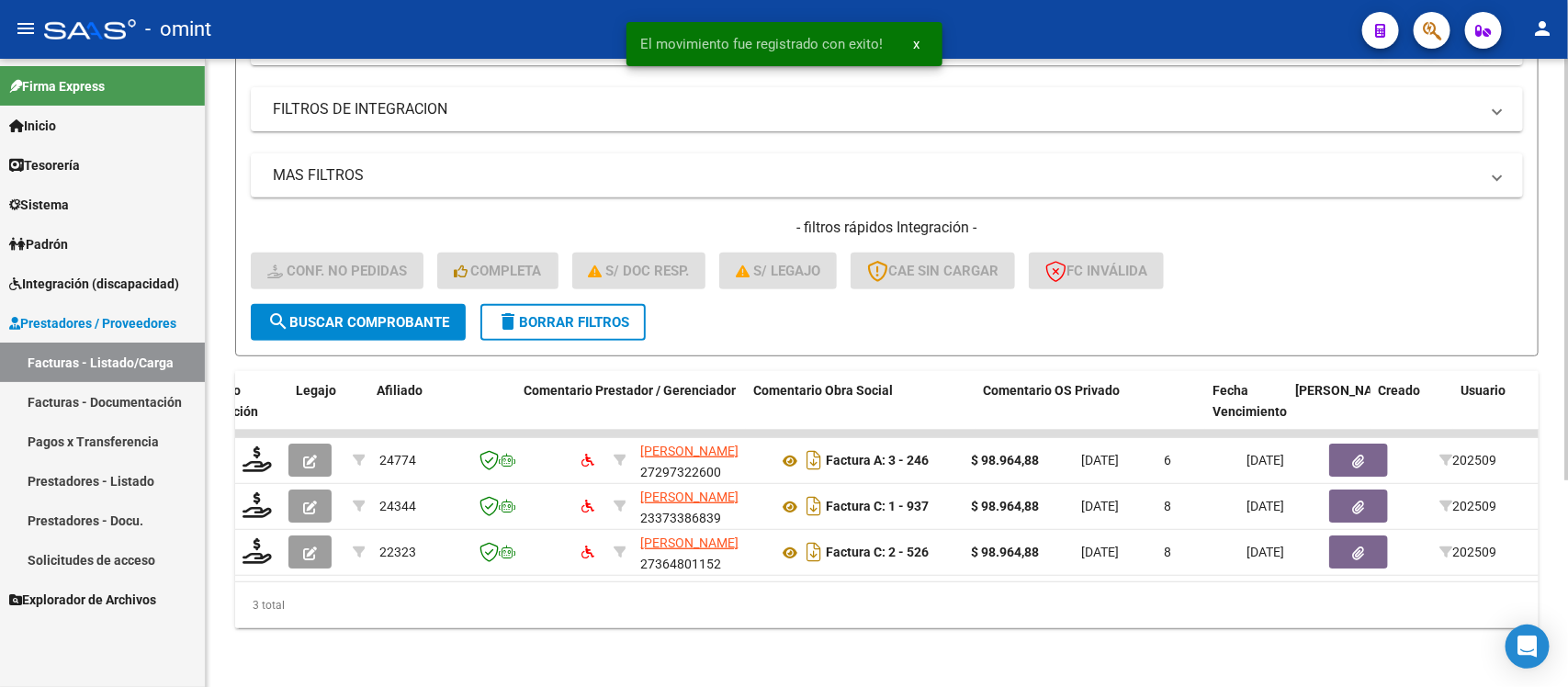
scroll to position [0, 1546]
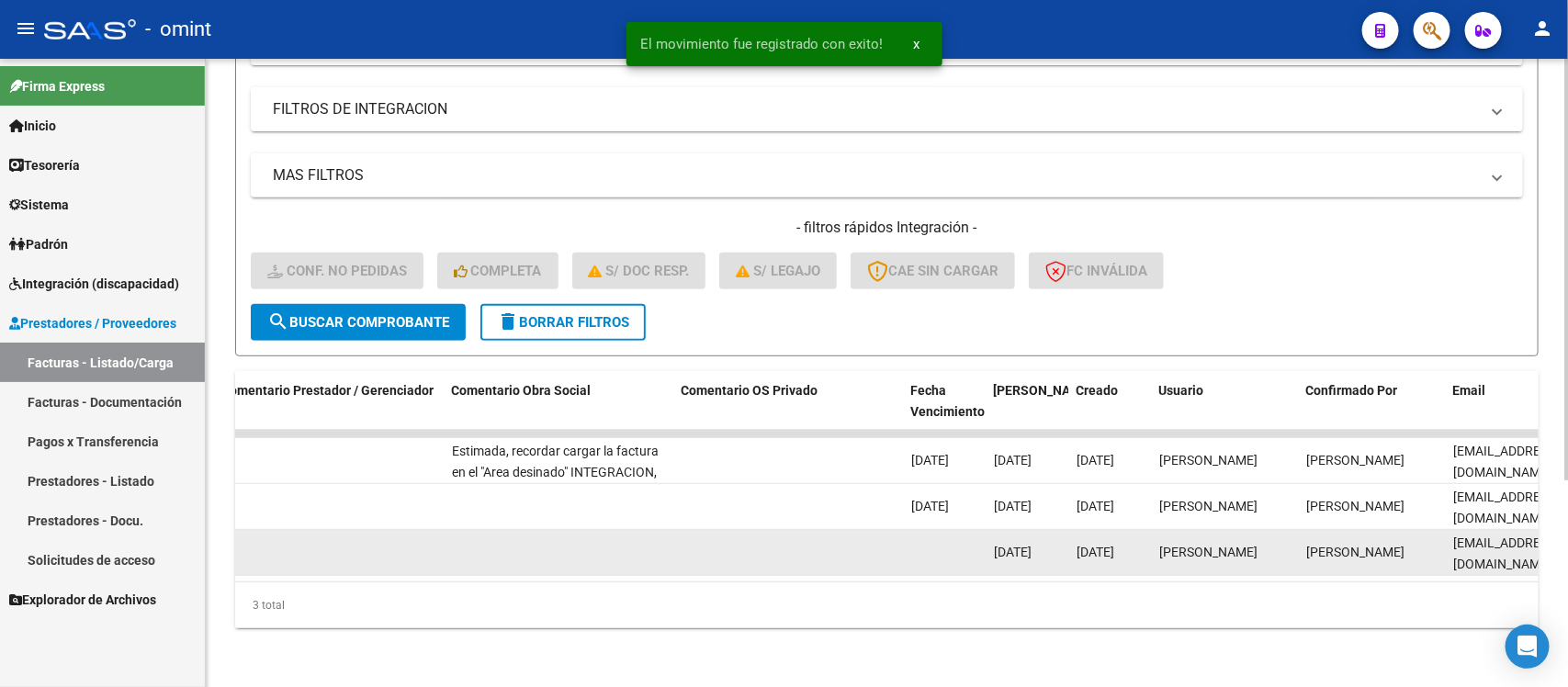
click at [1254, 541] on div "perez tatiana" at bounding box center [1225, 551] width 133 height 21
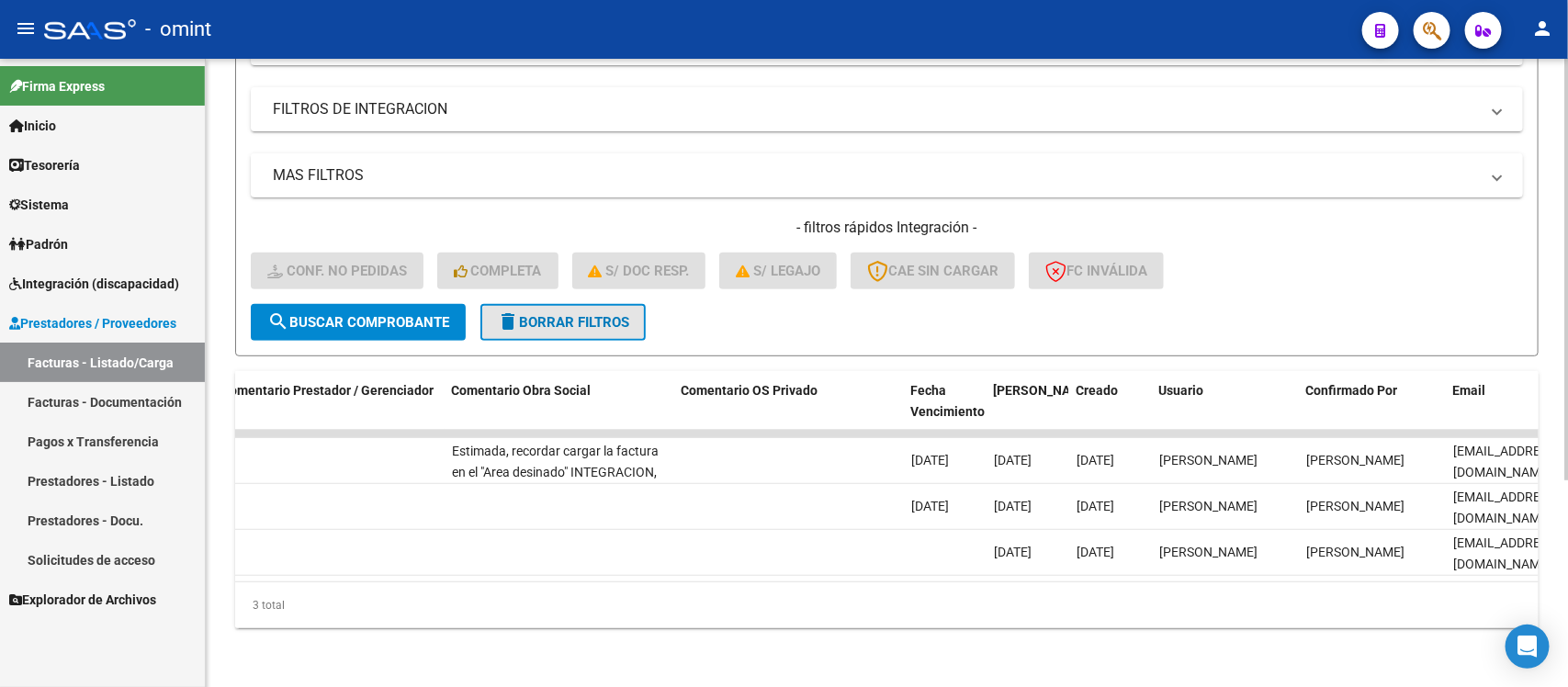
click at [643, 307] on button "delete Borrar Filtros" at bounding box center [564, 322] width 166 height 37
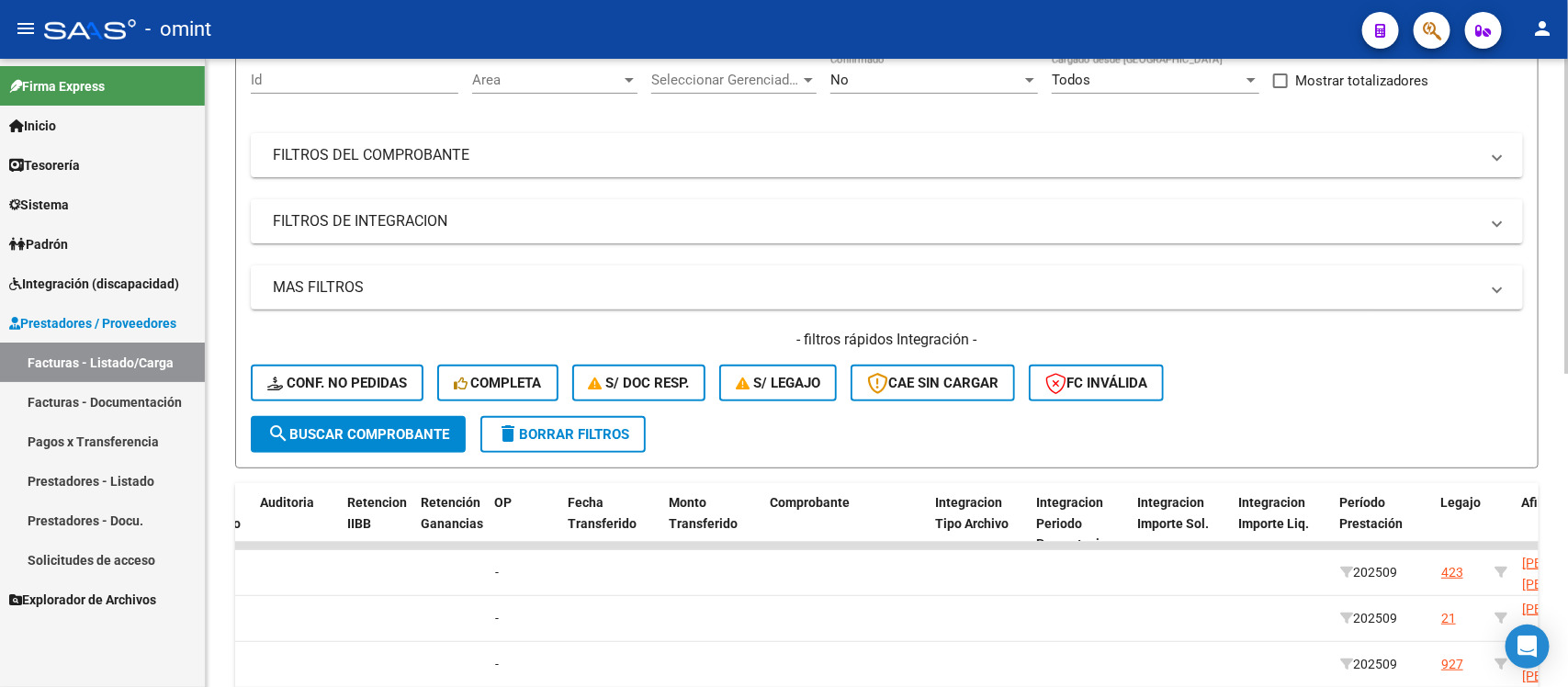
scroll to position [307, 0]
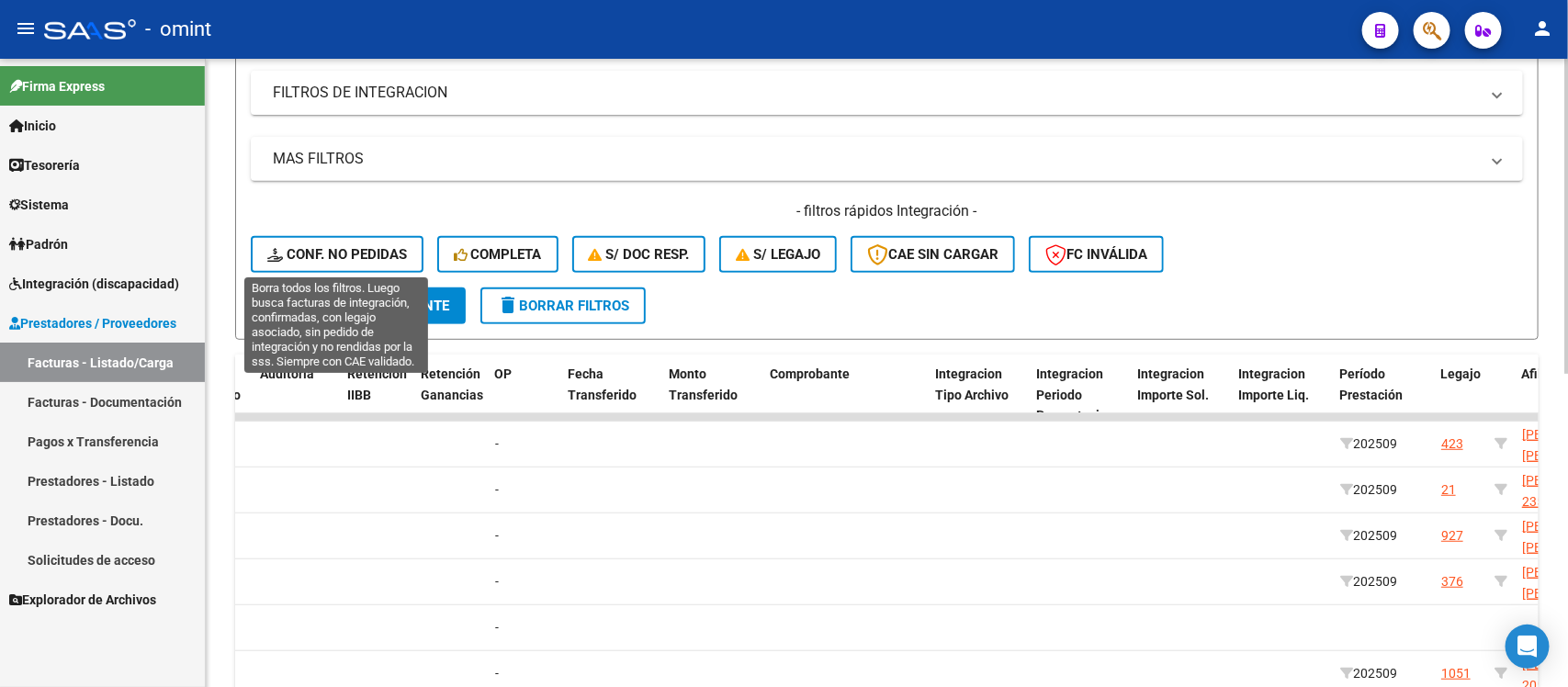
drag, startPoint x: 314, startPoint y: 249, endPoint x: 324, endPoint y: 277, distance: 29.7
click at [315, 249] on span "Conf. no pedidas" at bounding box center [337, 254] width 140 height 17
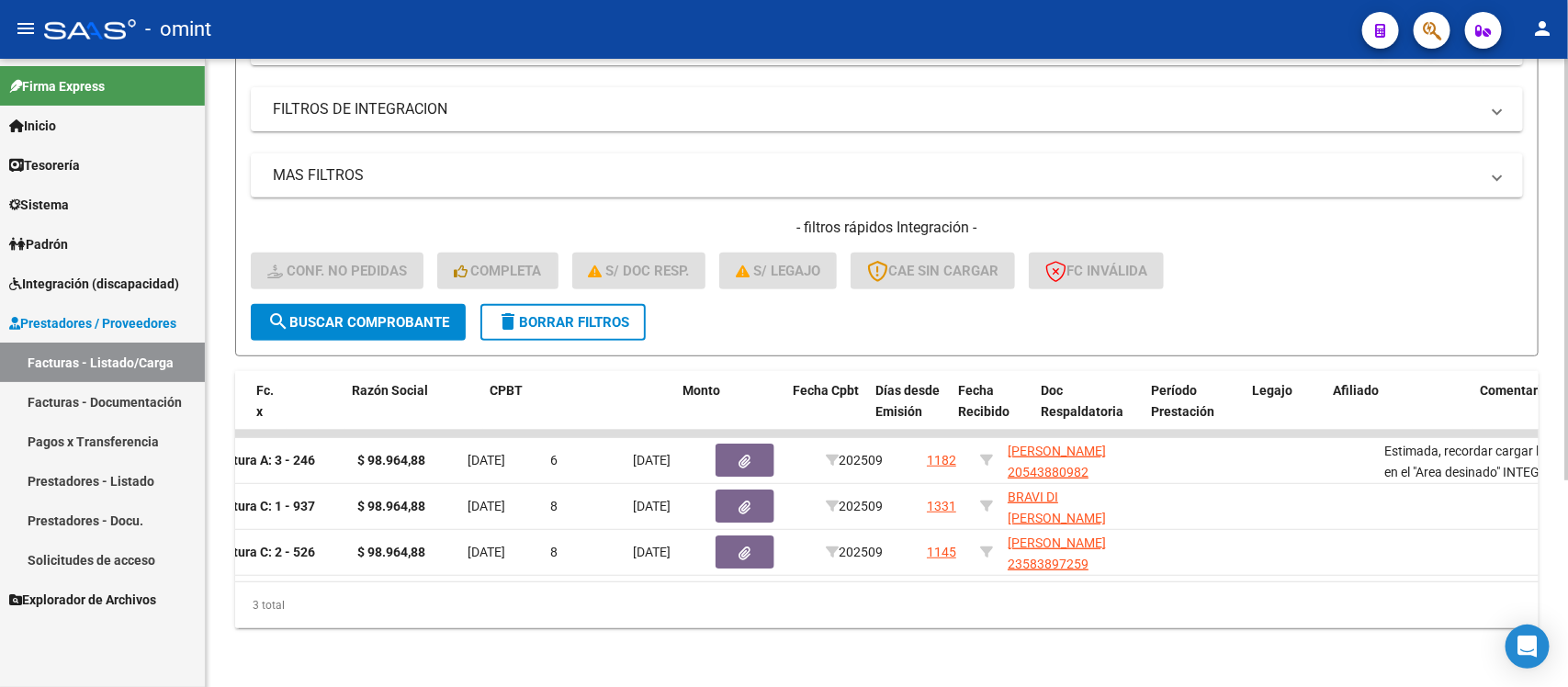
scroll to position [0, 0]
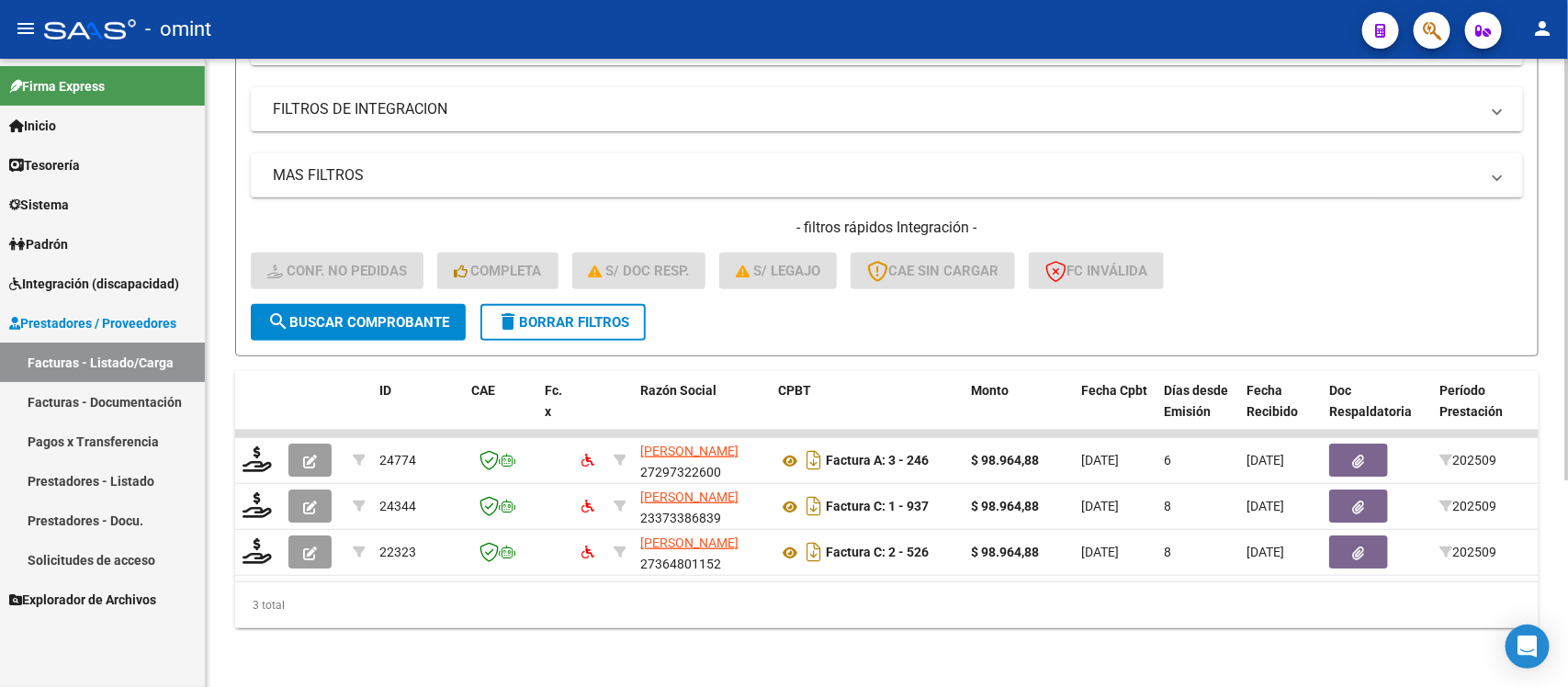
click at [550, 310] on button "delete Borrar Filtros" at bounding box center [564, 322] width 166 height 37
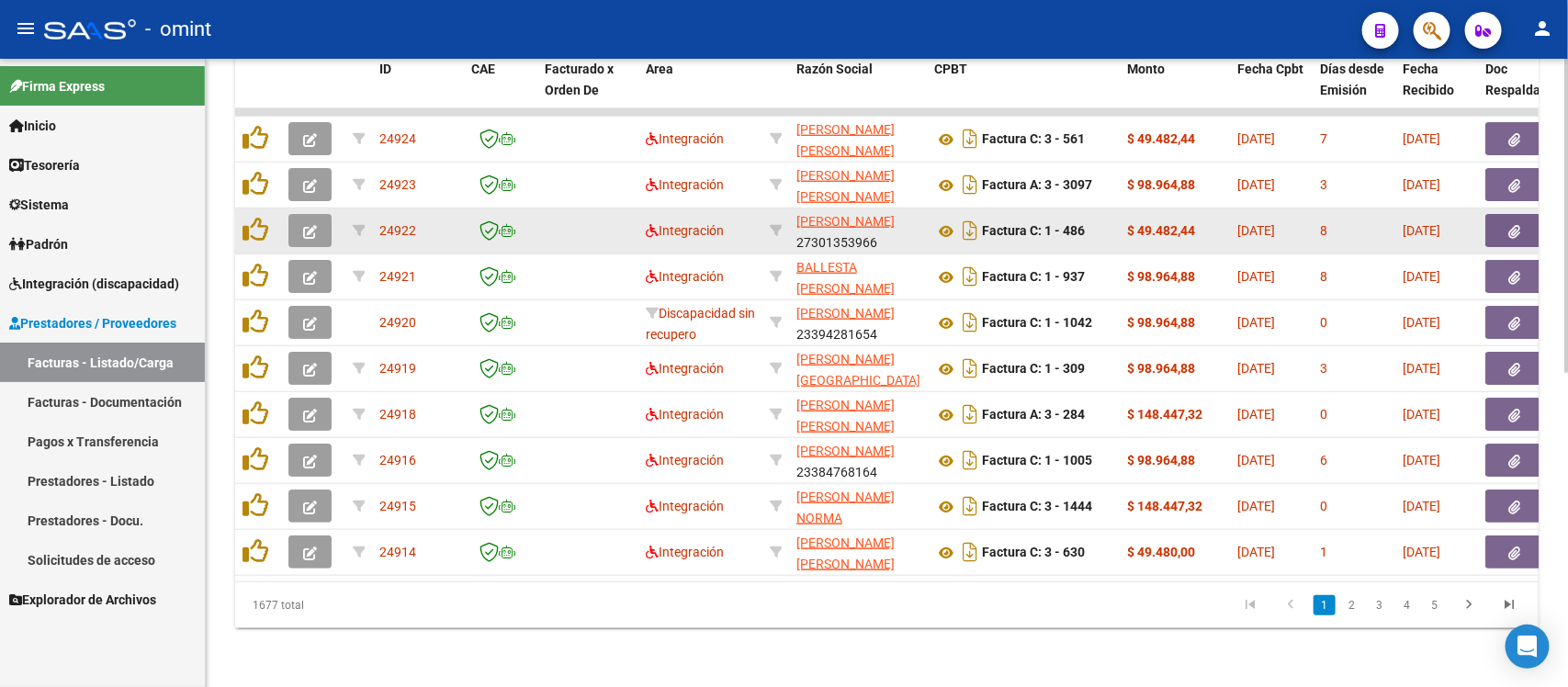
scroll to position [629, 0]
